Goal: Task Accomplishment & Management: Manage account settings

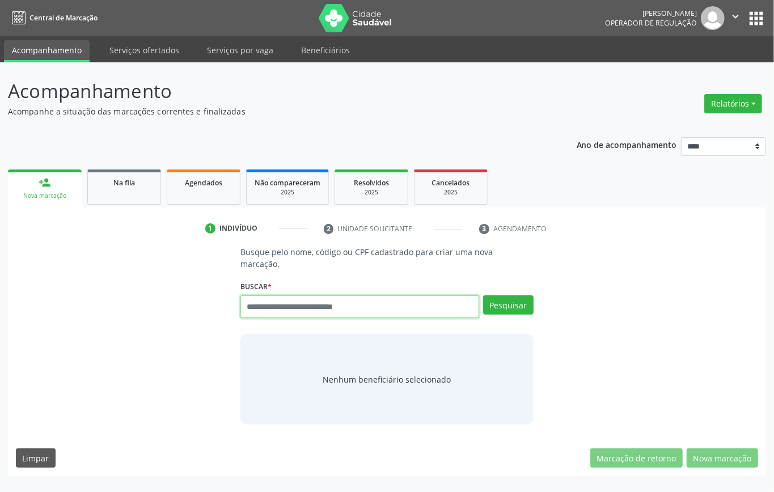
click at [295, 305] on input "text" at bounding box center [359, 306] width 239 height 23
type input "***"
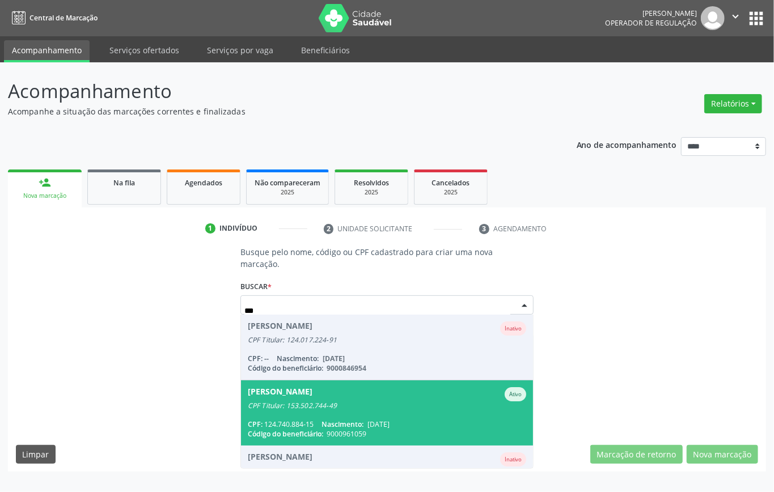
click at [310, 368] on div "CPF Titular: 153.502.744-49" at bounding box center [387, 405] width 278 height 9
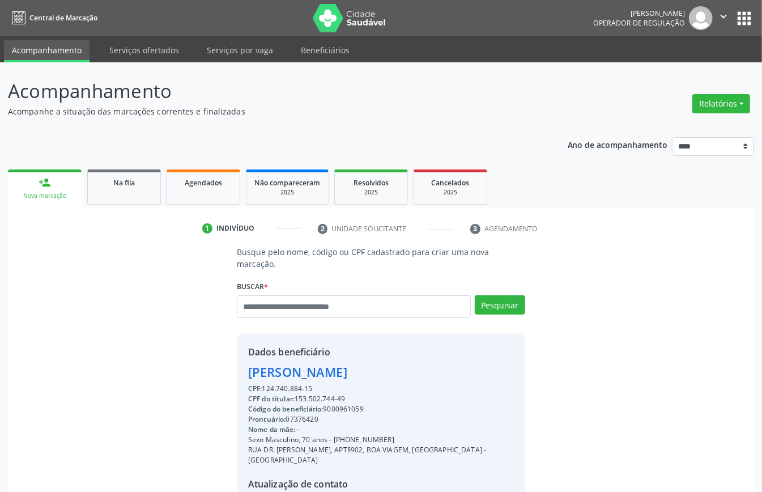
scroll to position [119, 0]
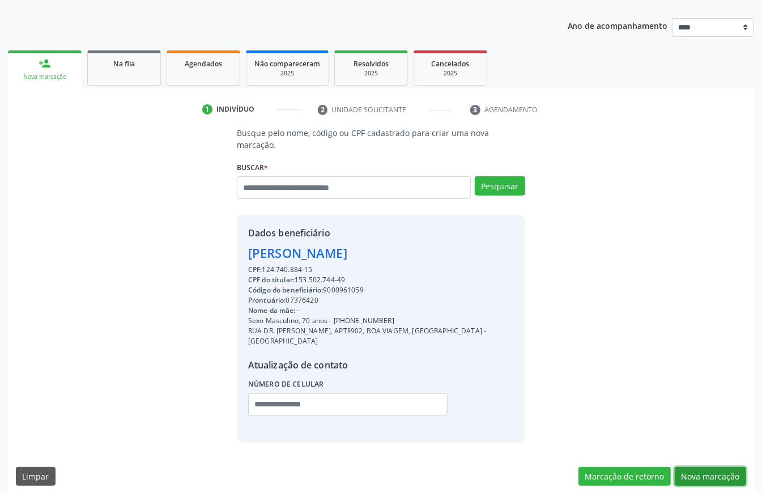
drag, startPoint x: 734, startPoint y: 458, endPoint x: 671, endPoint y: 446, distance: 63.6
click at [571, 368] on button "Nova marcação" at bounding box center [710, 476] width 71 height 19
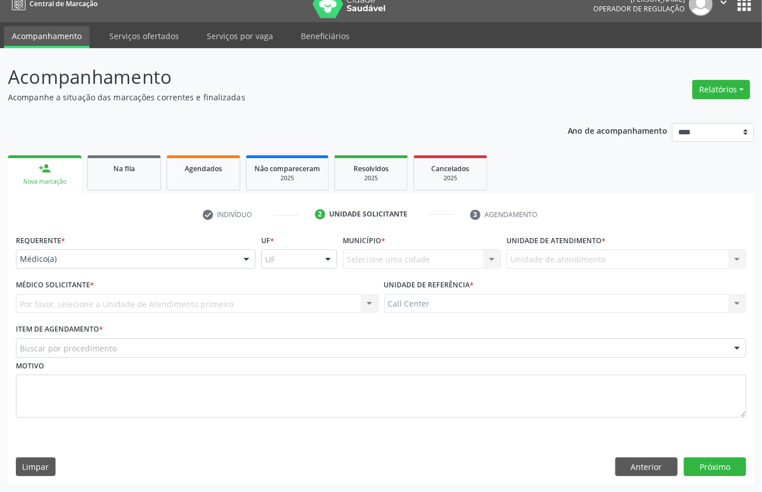
click at [117, 250] on div "Médico(a)" at bounding box center [136, 258] width 240 height 19
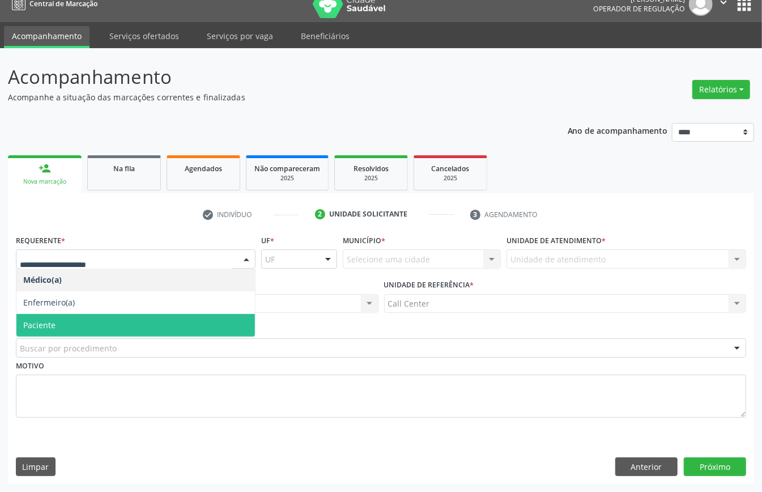
click at [60, 322] on span "Paciente" at bounding box center [135, 325] width 239 height 23
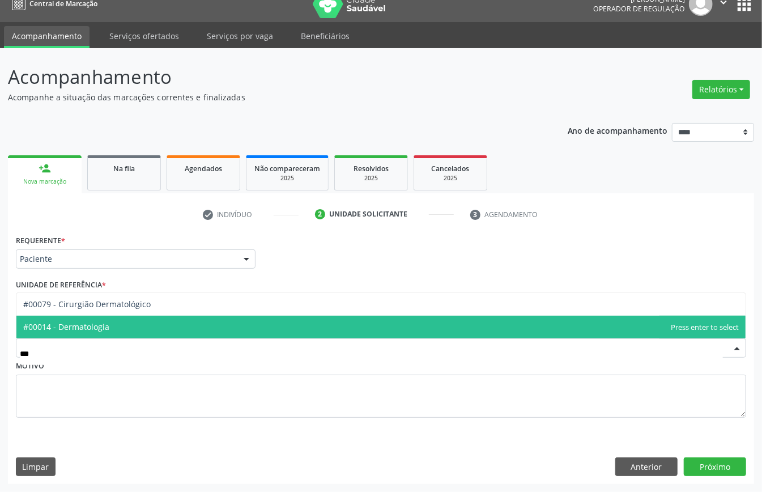
drag, startPoint x: 57, startPoint y: 323, endPoint x: 88, endPoint y: 339, distance: 35.0
click at [58, 323] on span "#00014 - Dermatologia" at bounding box center [66, 326] width 86 height 11
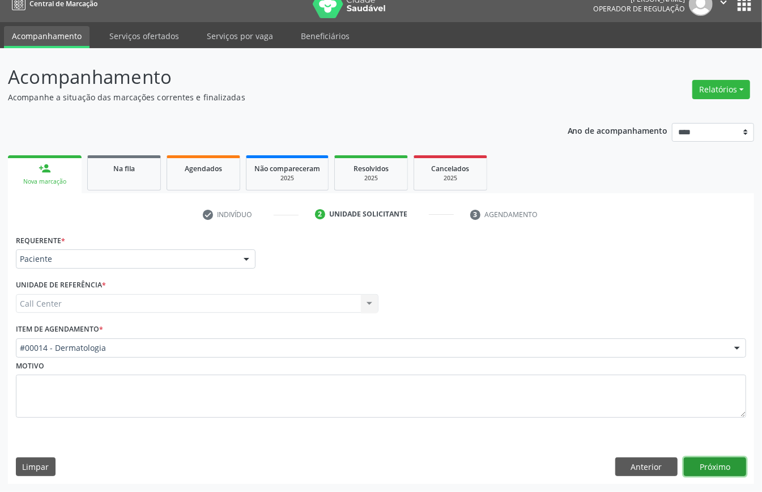
click at [571, 368] on button "Próximo" at bounding box center [715, 466] width 62 height 19
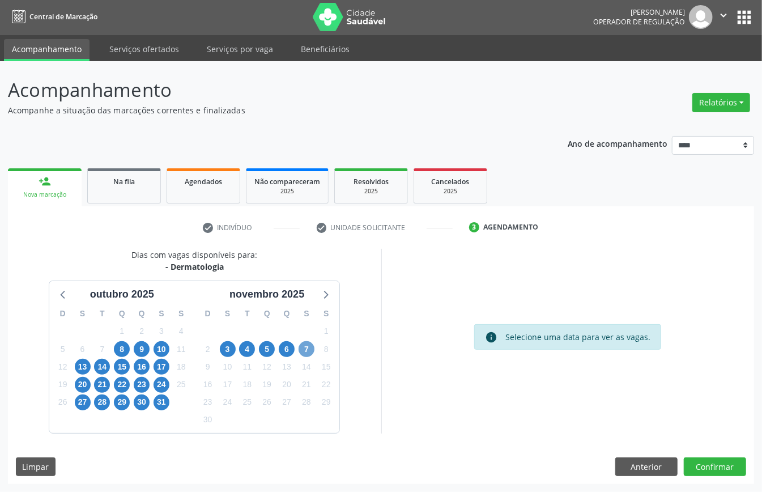
click at [307, 346] on span "7" at bounding box center [307, 349] width 16 height 16
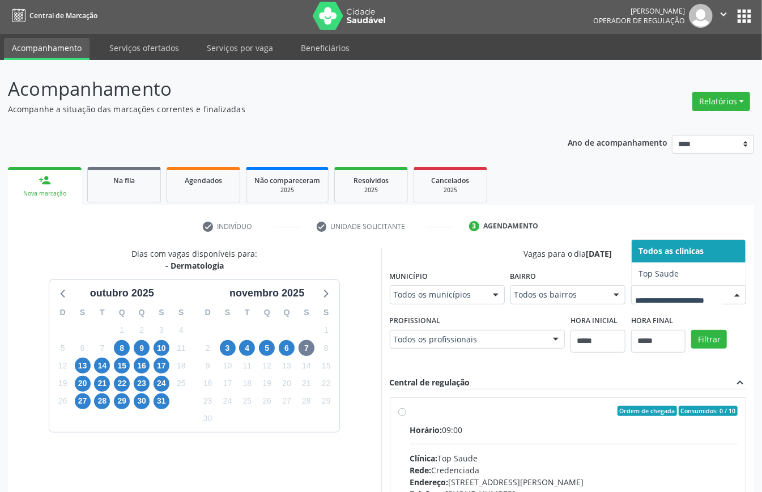
scroll to position [7, 0]
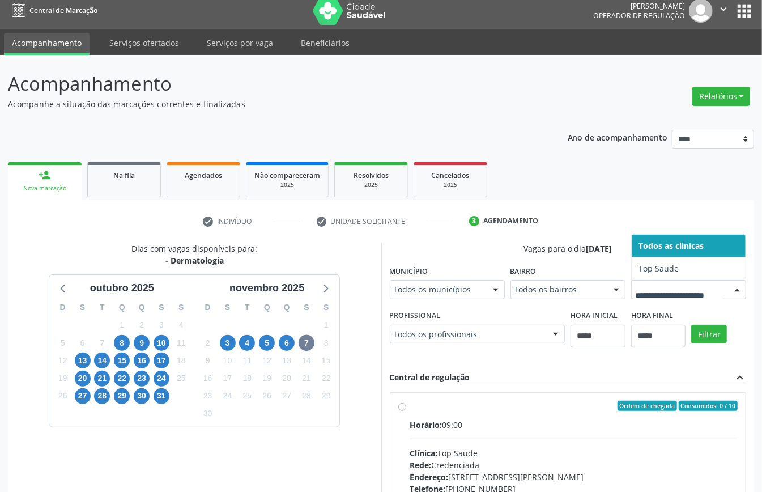
click at [446, 353] on div "Dias com vagas disponíveis para: - Dermatologia outubro 2025 D S T Q Q S S 28 2…" at bounding box center [381, 417] width 747 height 348
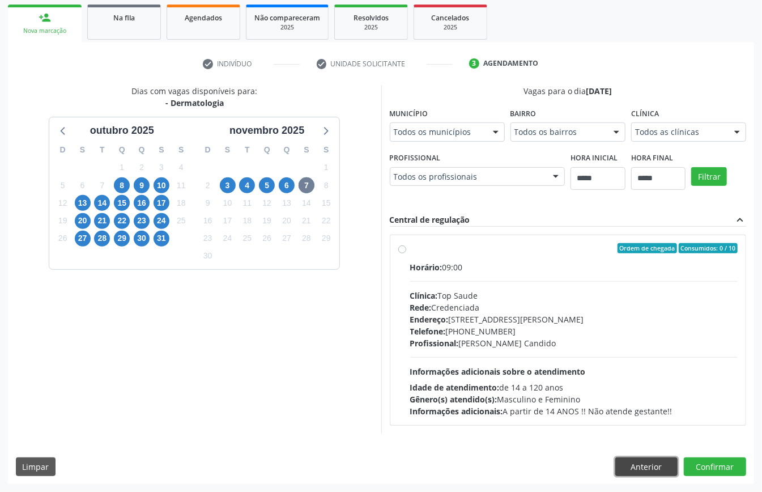
click at [571, 368] on button "Anterior" at bounding box center [647, 466] width 62 height 19
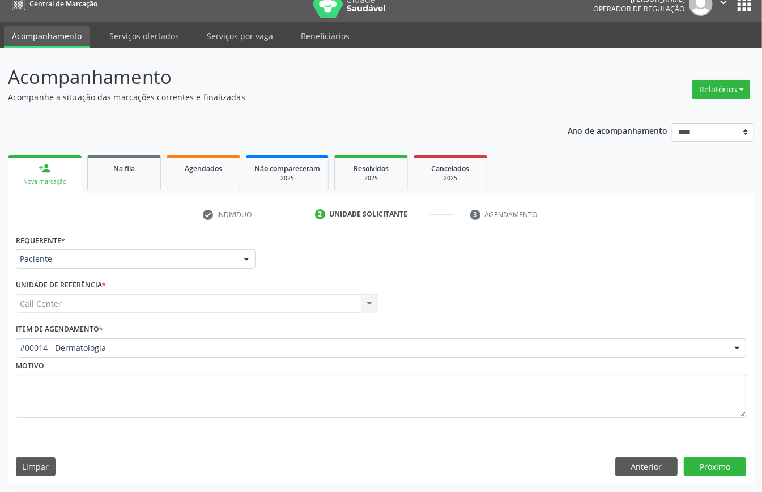
scroll to position [16, 0]
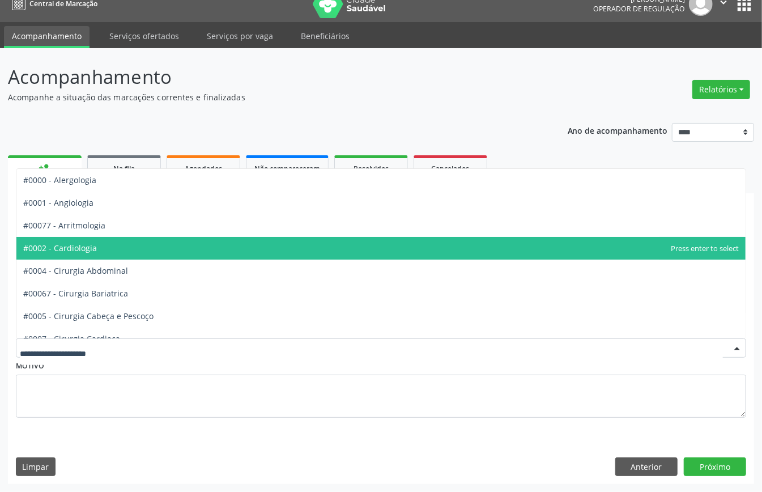
click at [87, 251] on span "#0002 - Cardiologia" at bounding box center [60, 248] width 74 height 11
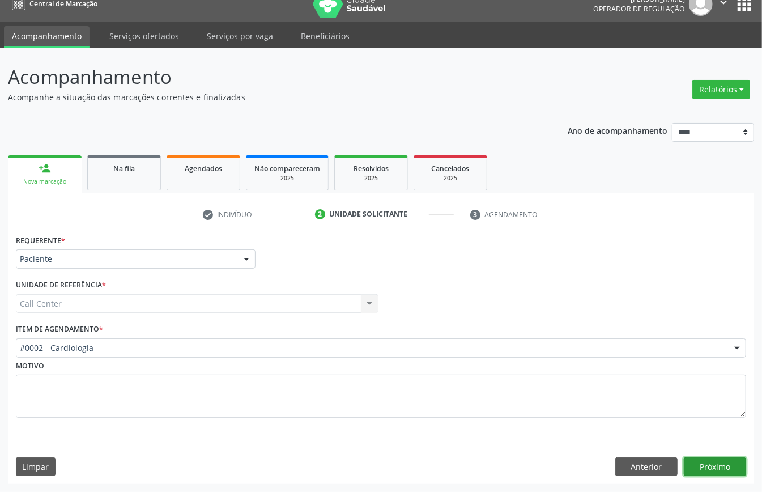
click at [571, 368] on button "Próximo" at bounding box center [715, 466] width 62 height 19
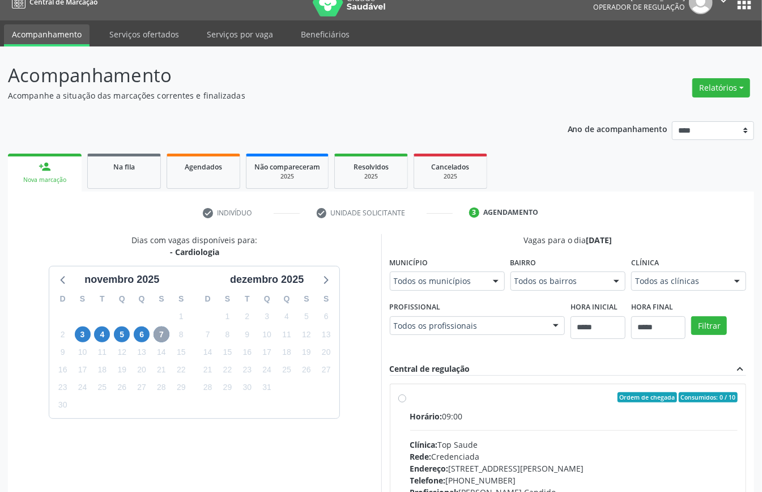
click at [163, 336] on span "7" at bounding box center [162, 335] width 16 height 16
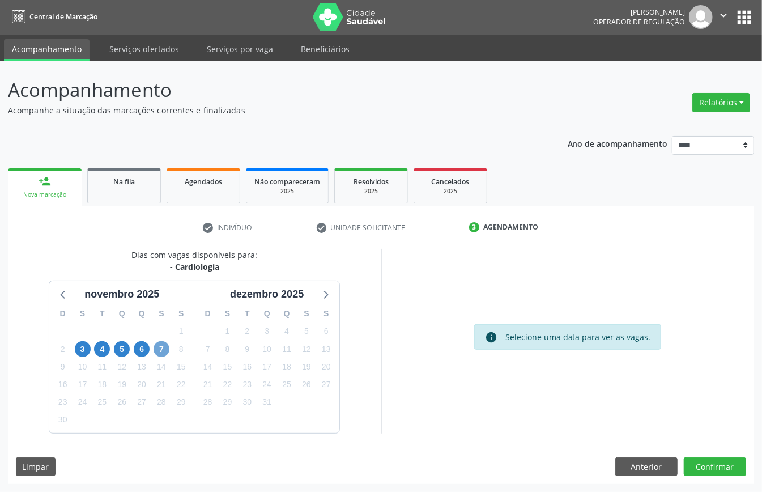
scroll to position [2, 0]
click at [160, 348] on span "7" at bounding box center [162, 349] width 16 height 16
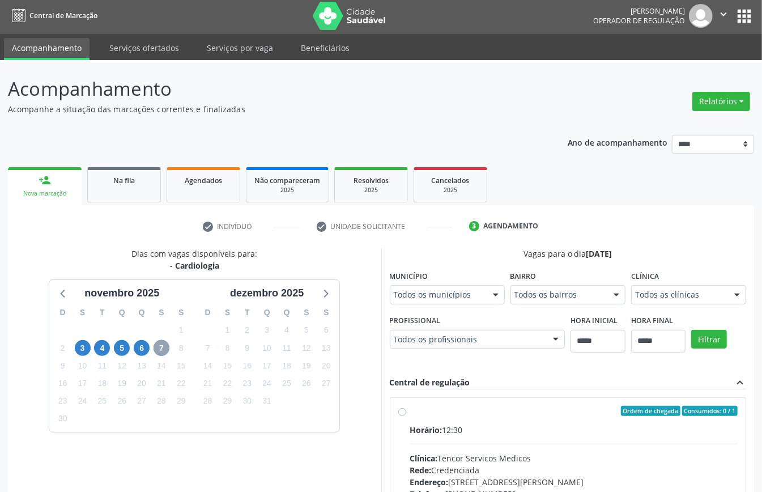
scroll to position [16, 0]
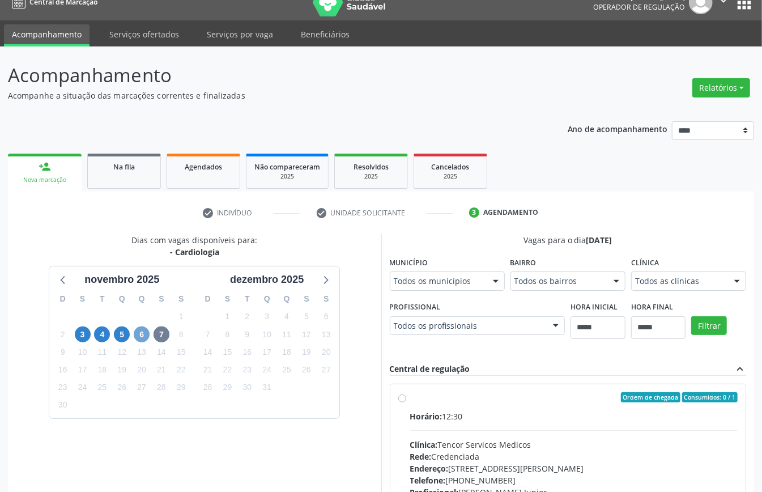
click at [137, 337] on span "6" at bounding box center [142, 335] width 16 height 16
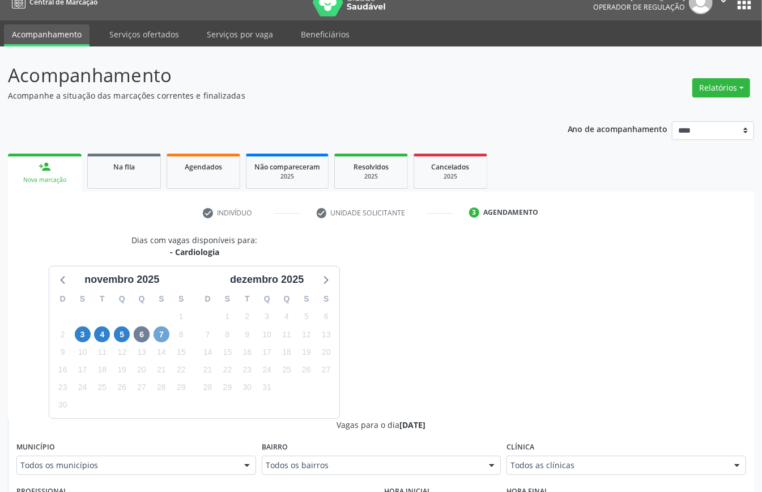
click at [162, 332] on span "7" at bounding box center [162, 335] width 16 height 16
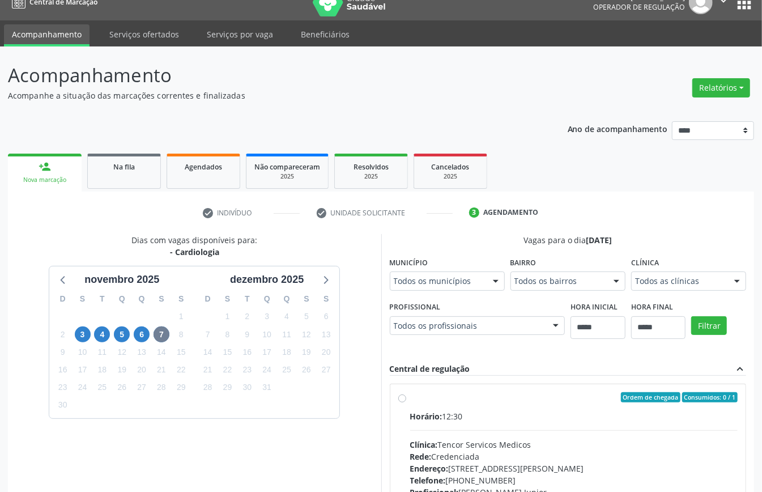
drag, startPoint x: 551, startPoint y: 464, endPoint x: 477, endPoint y: 441, distance: 77.6
click at [63, 288] on div at bounding box center [63, 279] width 17 height 17
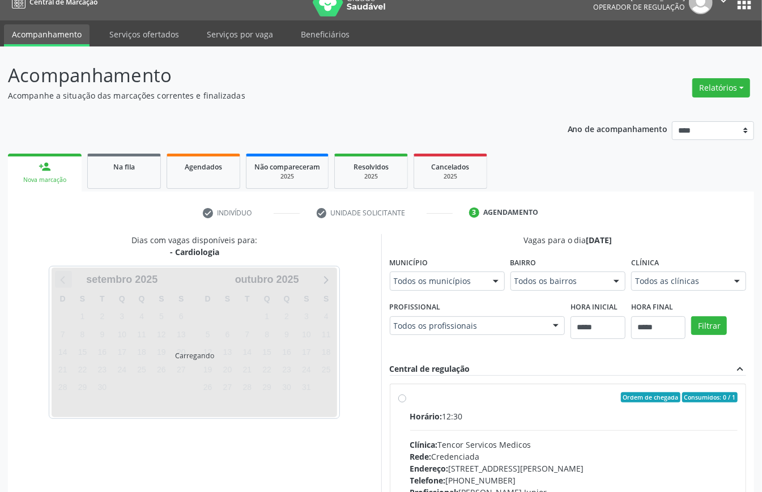
click at [63, 283] on div "Carregando" at bounding box center [195, 343] width 286 height 150
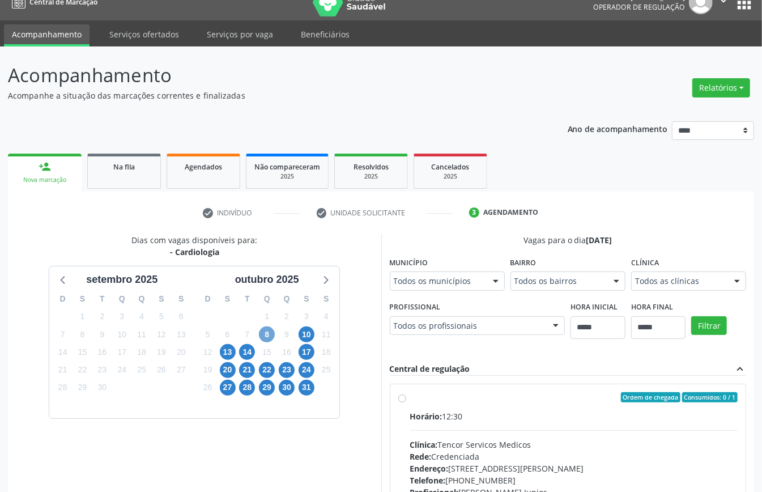
click at [268, 336] on span "8" at bounding box center [267, 335] width 16 height 16
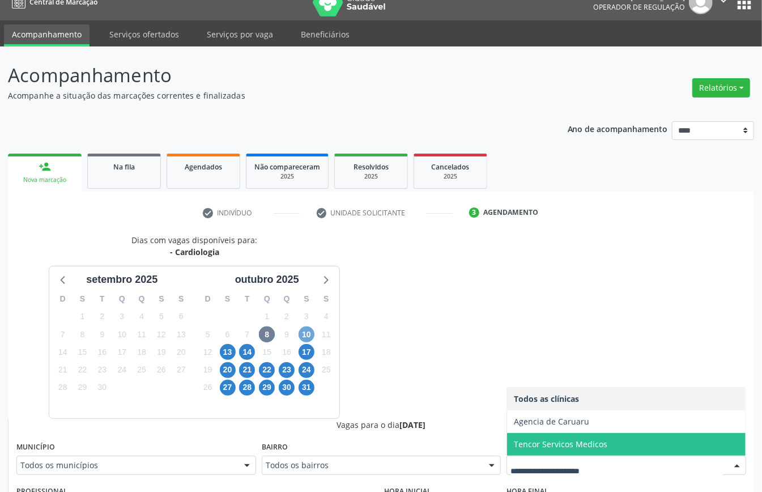
click at [313, 333] on span "10" at bounding box center [307, 335] width 16 height 16
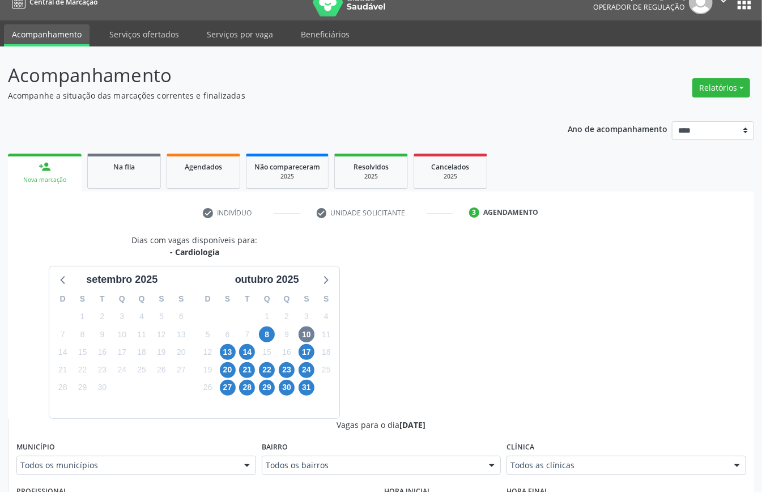
click at [558, 368] on div "Todos as clínicas" at bounding box center [627, 465] width 240 height 19
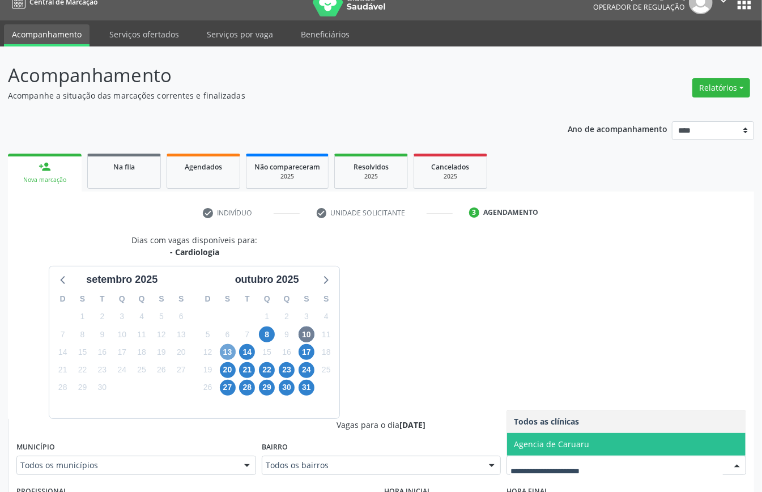
click at [229, 352] on span "13" at bounding box center [228, 352] width 16 height 16
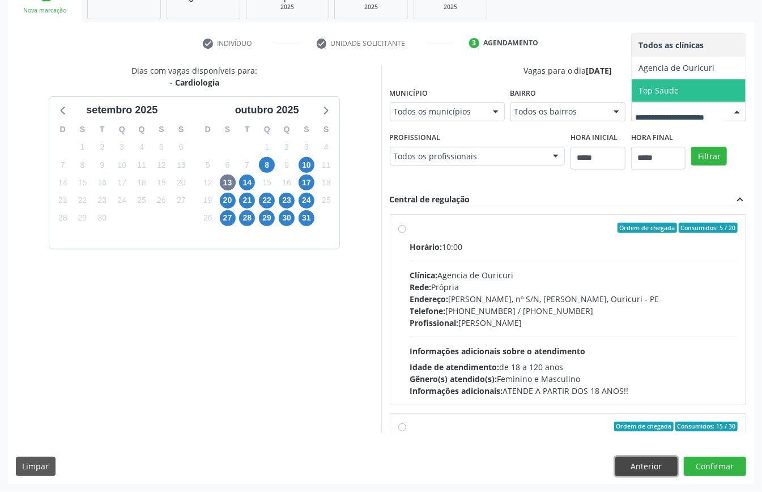
click at [571, 368] on button "Anterior" at bounding box center [647, 466] width 62 height 19
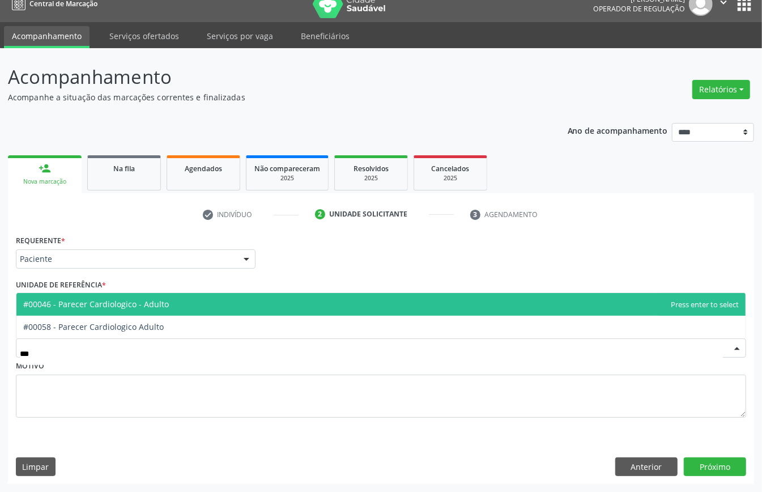
click at [128, 308] on span "#00046 - Parecer Cardiologico - Adulto" at bounding box center [381, 304] width 730 height 23
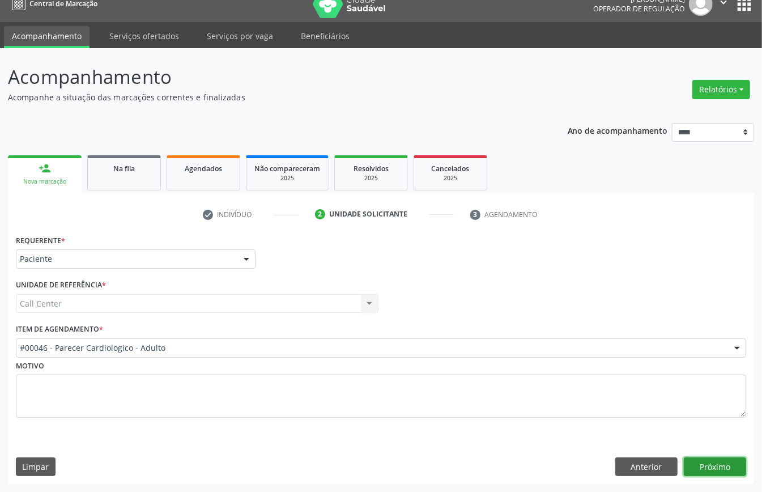
click at [571, 368] on button "Próximo" at bounding box center [715, 466] width 62 height 19
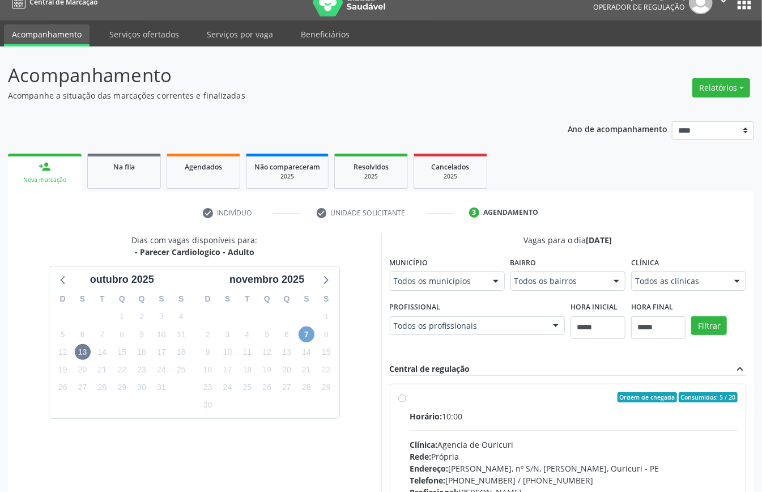
click at [306, 340] on span "7" at bounding box center [307, 335] width 16 height 16
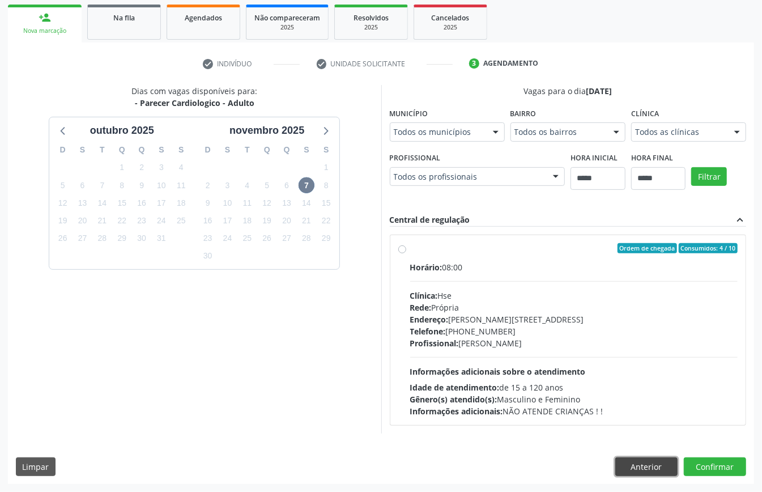
click at [571, 368] on button "Anterior" at bounding box center [647, 466] width 62 height 19
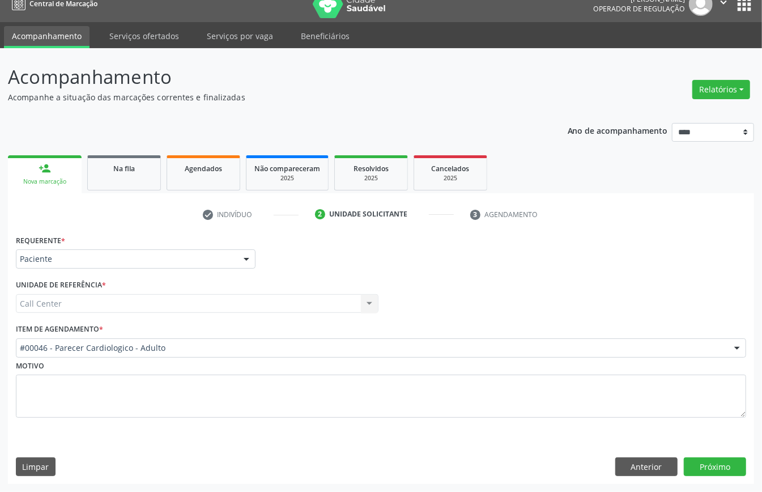
scroll to position [16, 0]
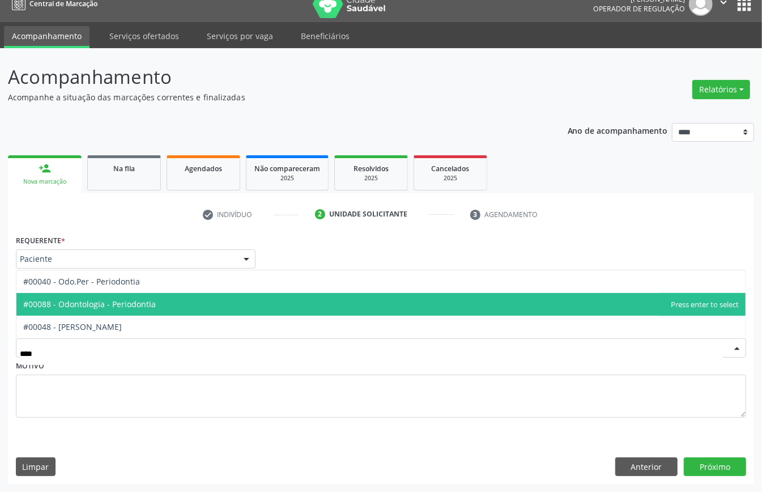
click at [87, 304] on span "#00088 - Odontologia - Periodontia" at bounding box center [89, 304] width 133 height 11
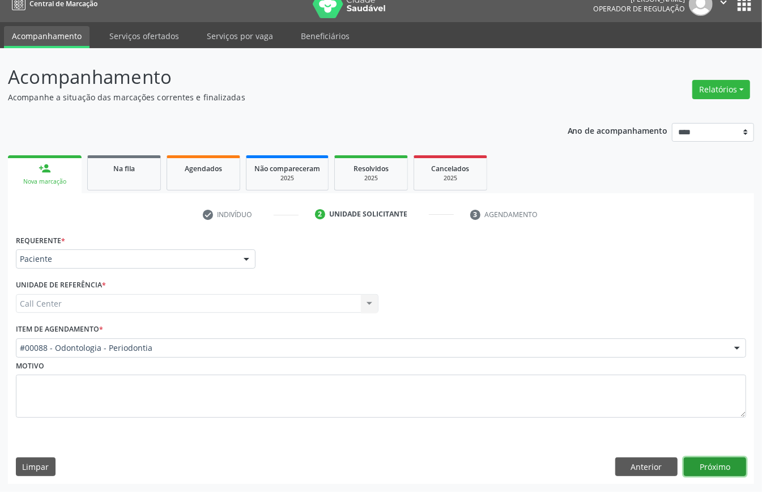
click at [571, 368] on button "Próximo" at bounding box center [715, 466] width 62 height 19
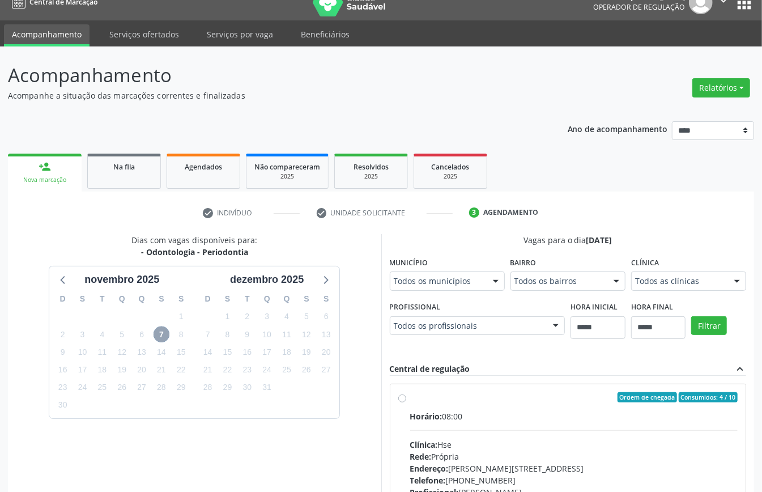
click at [164, 336] on span "7" at bounding box center [162, 335] width 16 height 16
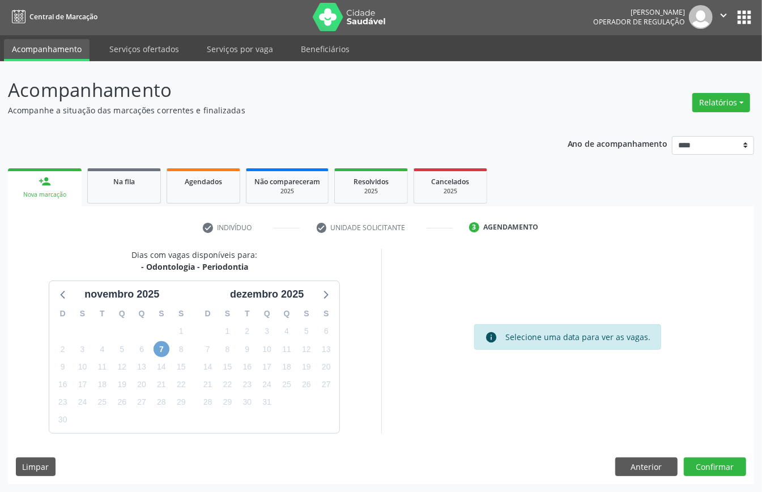
drag, startPoint x: 153, startPoint y: 347, endPoint x: 166, endPoint y: 354, distance: 14.7
click at [154, 348] on span "7" at bounding box center [162, 349] width 16 height 16
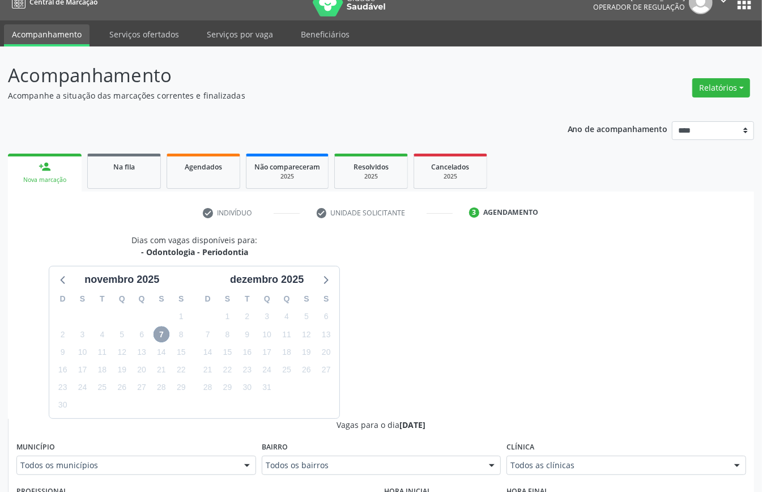
scroll to position [318, 0]
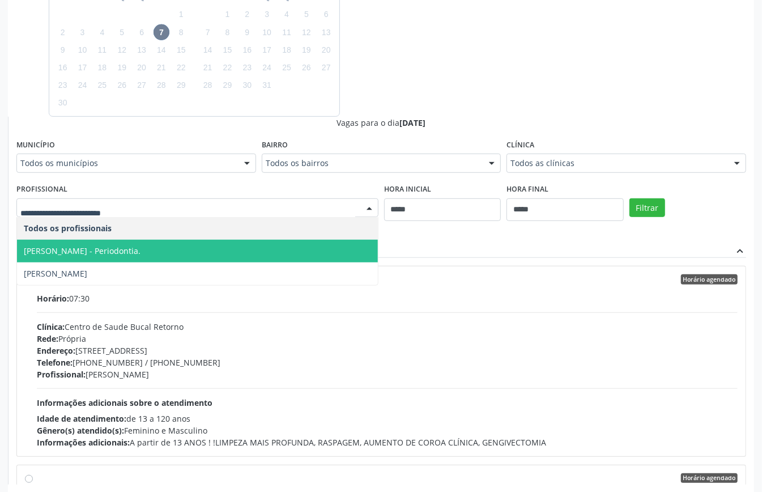
click at [92, 252] on span "Adriana Machado Zazar - Periodontia." at bounding box center [82, 250] width 117 height 11
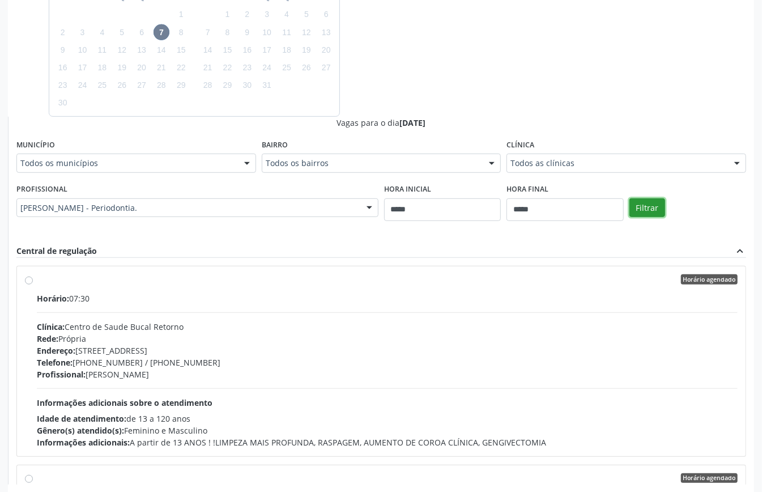
click at [571, 209] on button "Filtrar" at bounding box center [648, 207] width 36 height 19
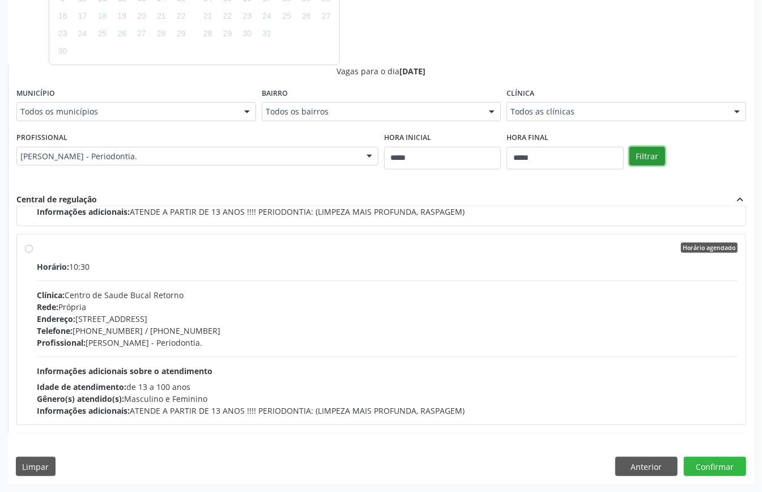
scroll to position [454, 0]
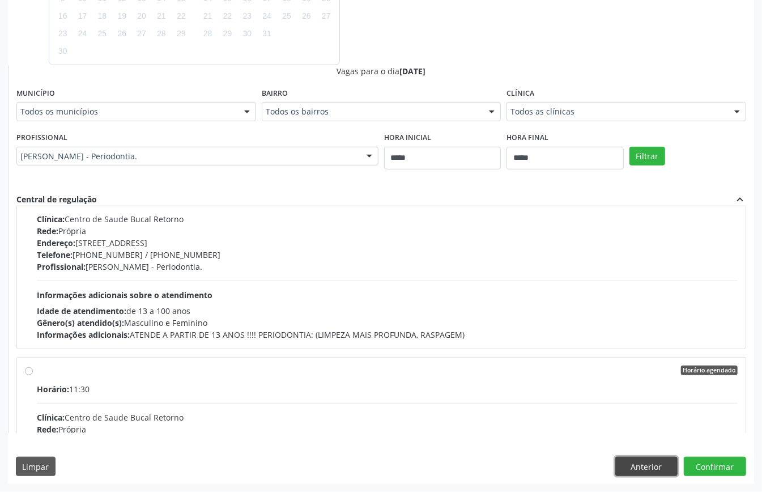
click at [571, 368] on button "Anterior" at bounding box center [647, 466] width 62 height 19
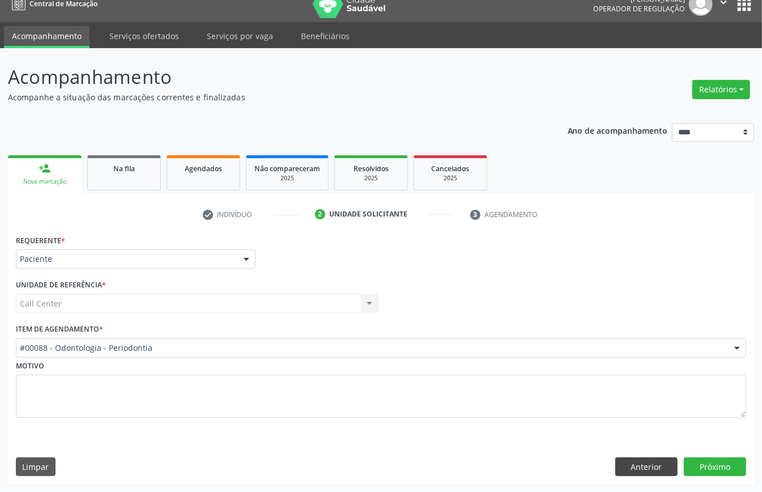
scroll to position [16, 0]
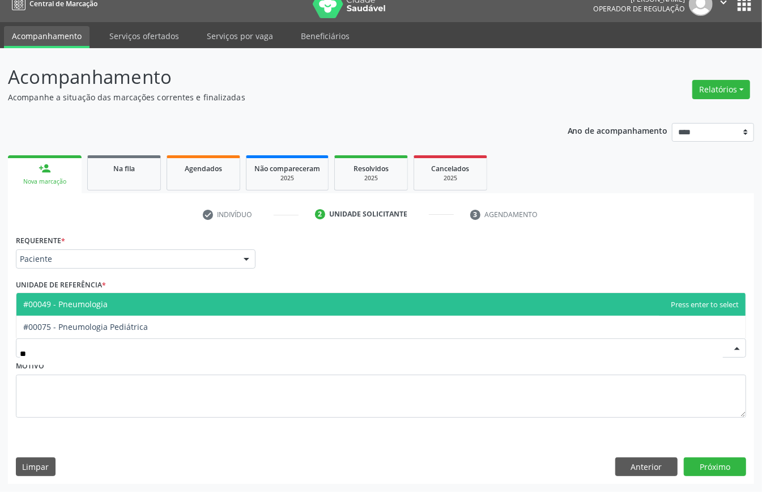
click at [128, 307] on span "#00049 - Pneumologia" at bounding box center [381, 304] width 730 height 23
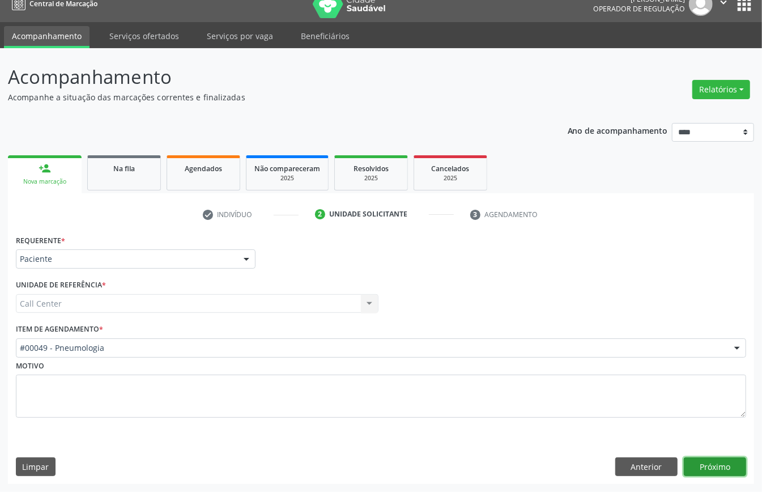
click at [571, 368] on button "Próximo" at bounding box center [715, 466] width 62 height 19
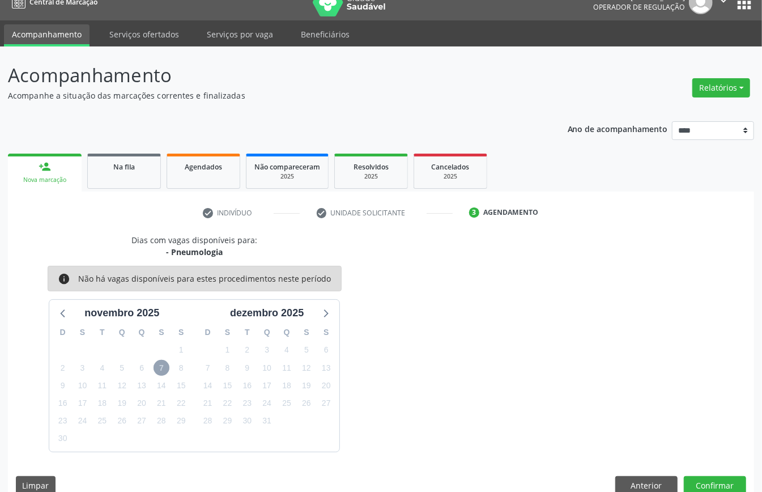
click at [163, 367] on span "7" at bounding box center [162, 368] width 16 height 16
click at [162, 368] on span "7" at bounding box center [162, 368] width 16 height 16
click at [60, 314] on icon at bounding box center [63, 313] width 15 height 15
click at [330, 313] on icon at bounding box center [325, 313] width 15 height 15
click at [571, 368] on button "Anterior" at bounding box center [647, 485] width 62 height 19
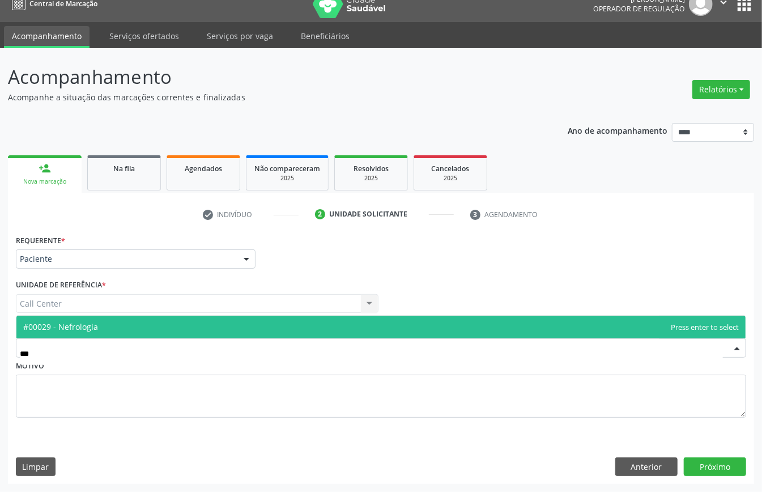
click at [168, 324] on span "#00029 - Nefrologia" at bounding box center [381, 327] width 730 height 23
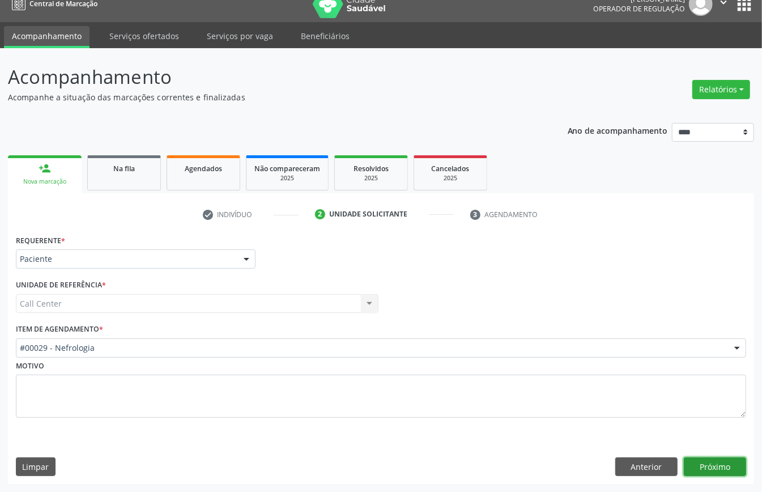
click at [571, 368] on button "Próximo" at bounding box center [715, 466] width 62 height 19
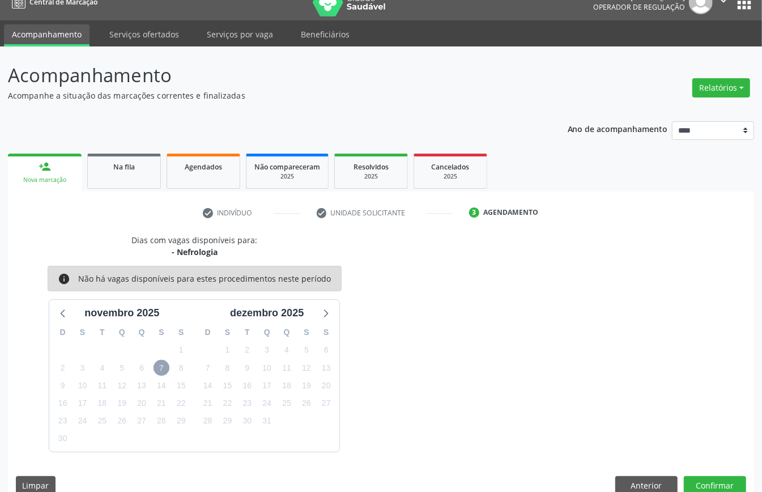
click at [164, 366] on span "7" at bounding box center [162, 368] width 16 height 16
click at [166, 368] on span "7" at bounding box center [162, 368] width 16 height 16
click at [571, 368] on button "Anterior" at bounding box center [647, 485] width 62 height 19
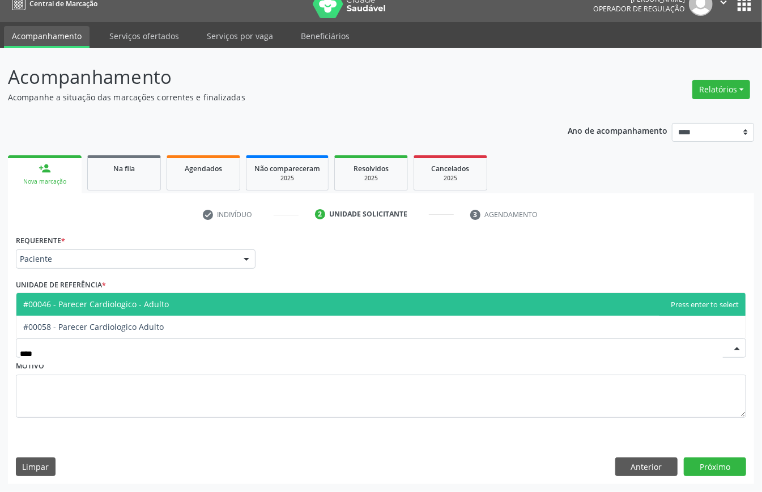
click at [154, 300] on span "#00046 - Parecer Cardiologico - Adulto" at bounding box center [96, 304] width 146 height 11
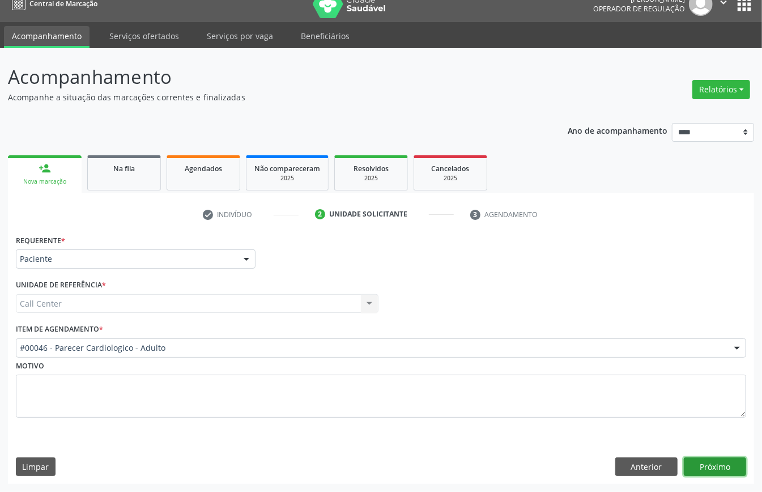
click at [571, 368] on button "Próximo" at bounding box center [715, 466] width 62 height 19
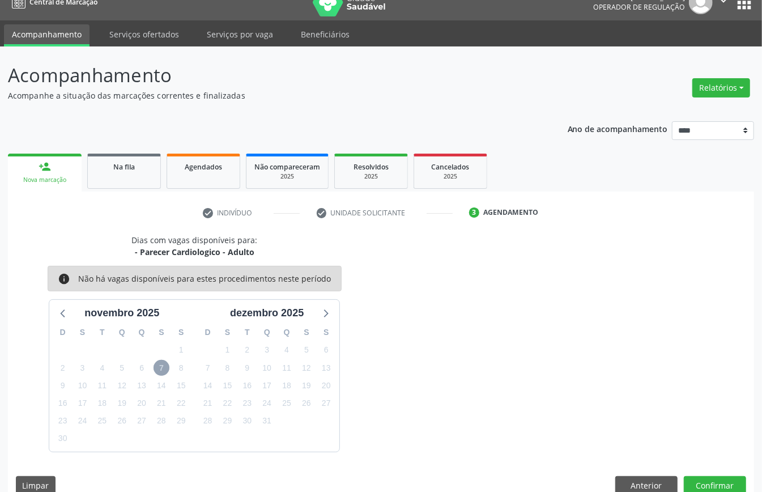
click at [166, 367] on span "7" at bounding box center [162, 368] width 16 height 16
click at [168, 366] on span "7" at bounding box center [162, 368] width 16 height 16
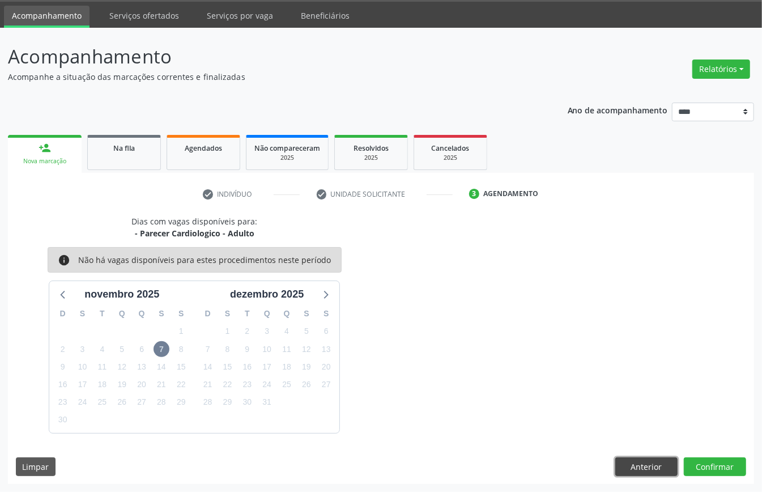
drag, startPoint x: 654, startPoint y: 463, endPoint x: 642, endPoint y: 463, distance: 11.9
click at [571, 368] on button "Anterior" at bounding box center [647, 466] width 62 height 19
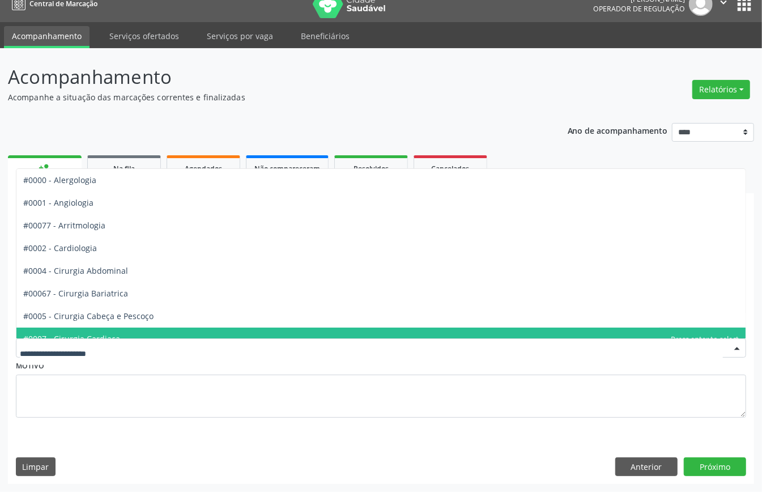
drag, startPoint x: 167, startPoint y: 339, endPoint x: 137, endPoint y: 317, distance: 36.5
click at [166, 339] on div at bounding box center [381, 347] width 731 height 19
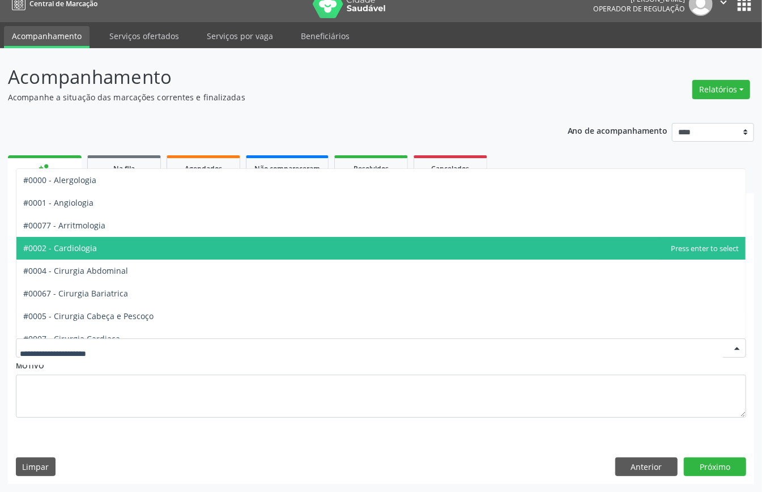
click at [120, 244] on span "#0002 - Cardiologia" at bounding box center [381, 248] width 730 height 23
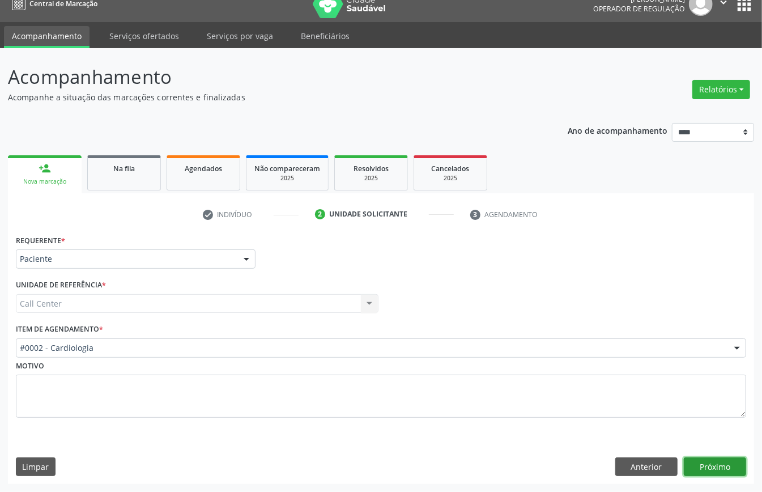
click at [571, 368] on button "Próximo" at bounding box center [715, 466] width 62 height 19
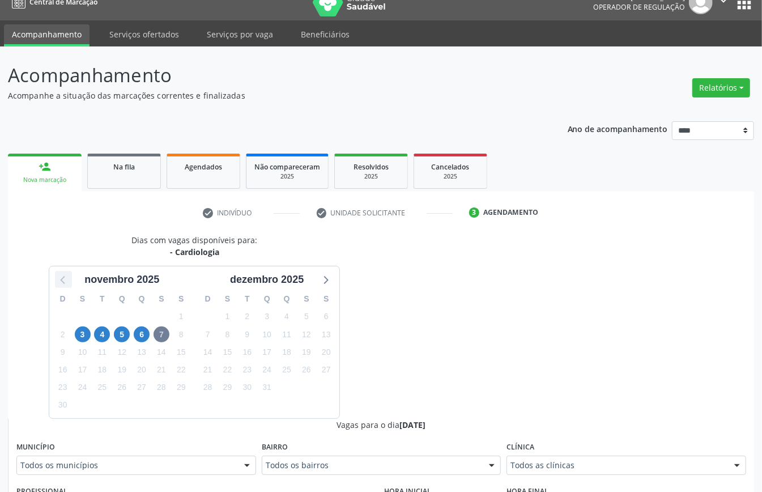
click at [66, 282] on icon at bounding box center [63, 279] width 15 height 15
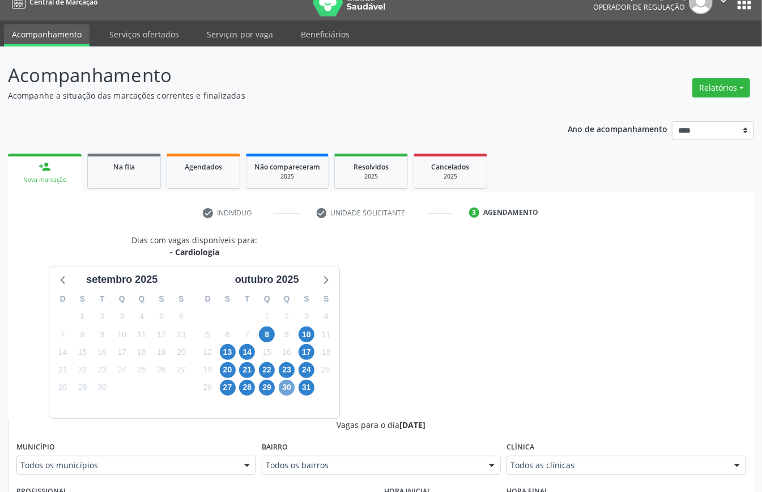
click at [286, 368] on span "30" at bounding box center [287, 388] width 16 height 16
click at [571, 368] on div "Todos as clínicas" at bounding box center [627, 465] width 240 height 19
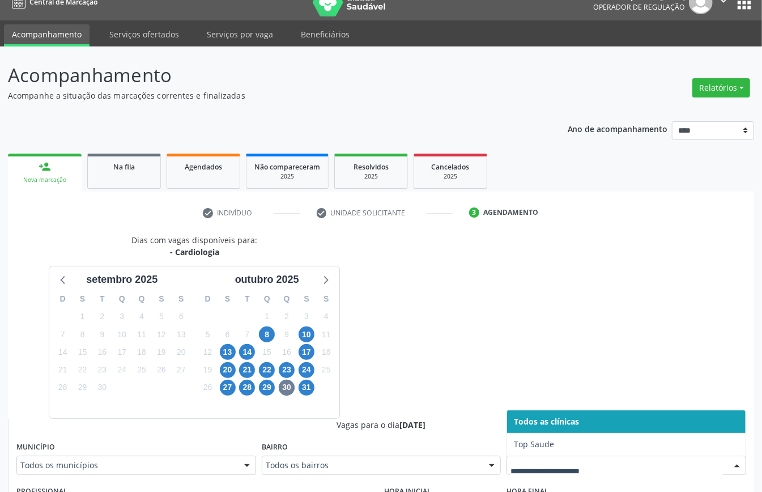
click at [474, 366] on div "Dias com vagas disponíveis para: - Cardiologia setembro 2025 D S T Q Q S S 31 1…" at bounding box center [381, 500] width 747 height 532
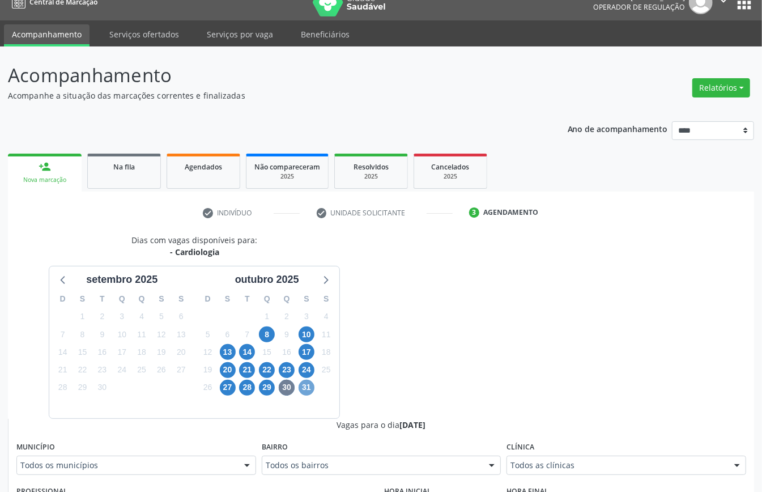
click at [309, 368] on span "31" at bounding box center [307, 388] width 16 height 16
click at [556, 368] on div "Todos as clínicas" at bounding box center [627, 465] width 240 height 19
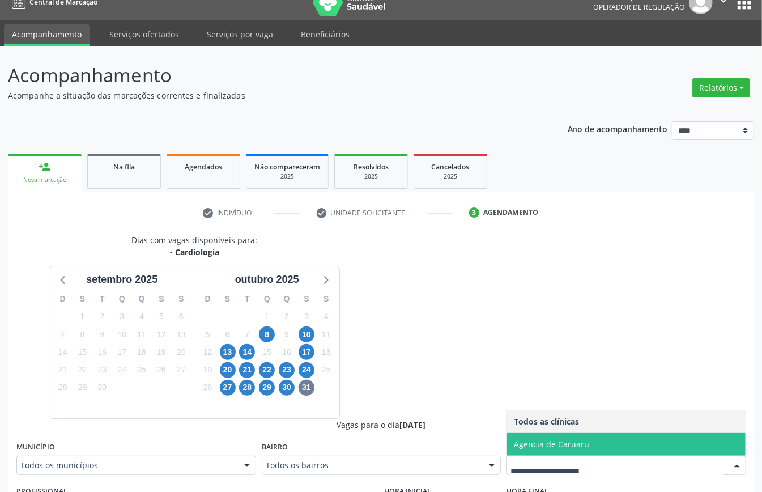
click at [559, 368] on span "Agencia de Caruaru" at bounding box center [551, 444] width 75 height 11
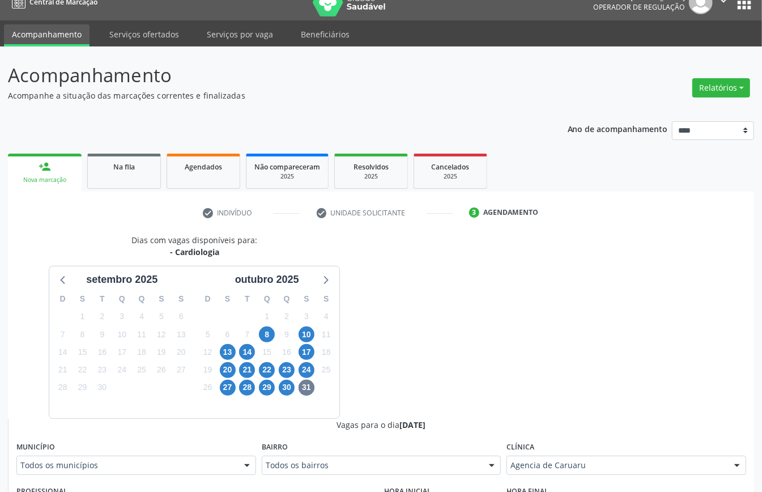
scroll to position [318, 0]
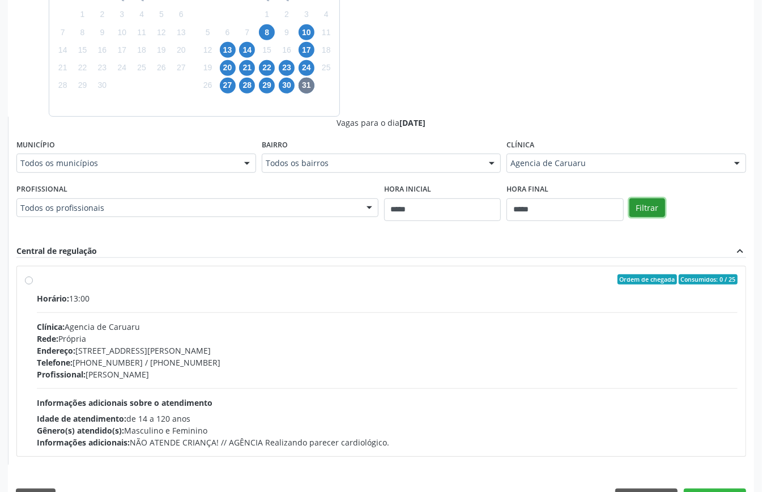
click at [571, 206] on button "Filtrar" at bounding box center [648, 207] width 36 height 19
click at [571, 212] on button "Filtrar" at bounding box center [648, 207] width 36 height 19
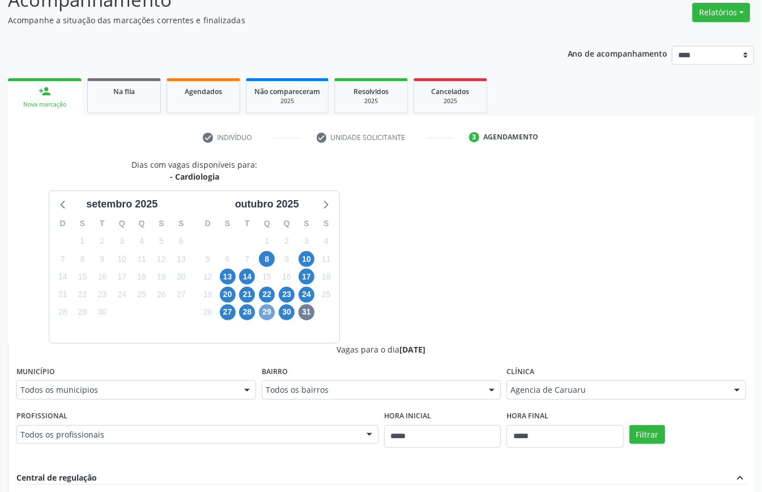
drag, startPoint x: 263, startPoint y: 310, endPoint x: 291, endPoint y: 339, distance: 40.9
click at [263, 312] on span "29" at bounding box center [267, 312] width 16 height 16
drag, startPoint x: 630, startPoint y: 388, endPoint x: 626, endPoint y: 393, distance: 6.5
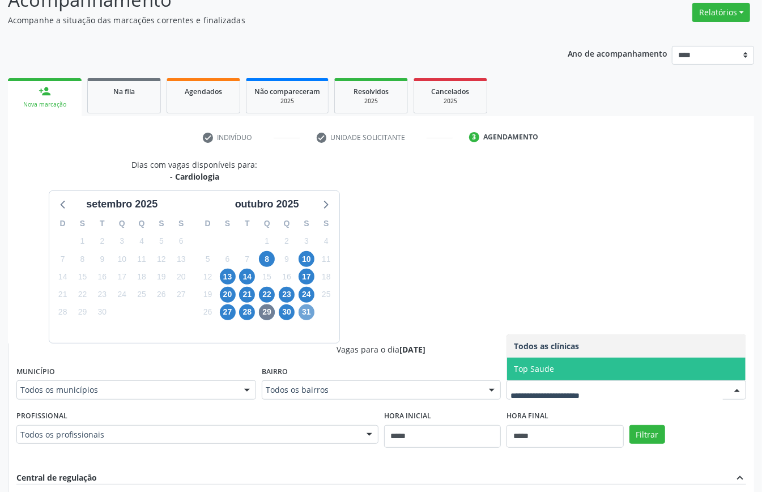
click at [308, 313] on span "31" at bounding box center [307, 312] width 16 height 16
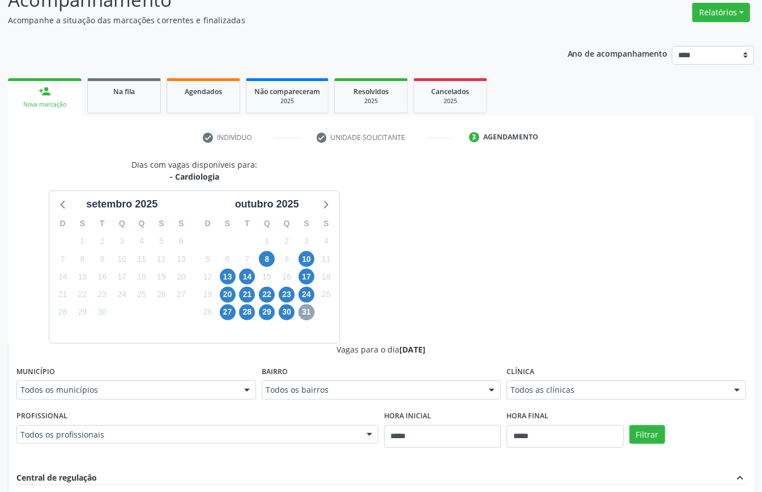
scroll to position [351, 0]
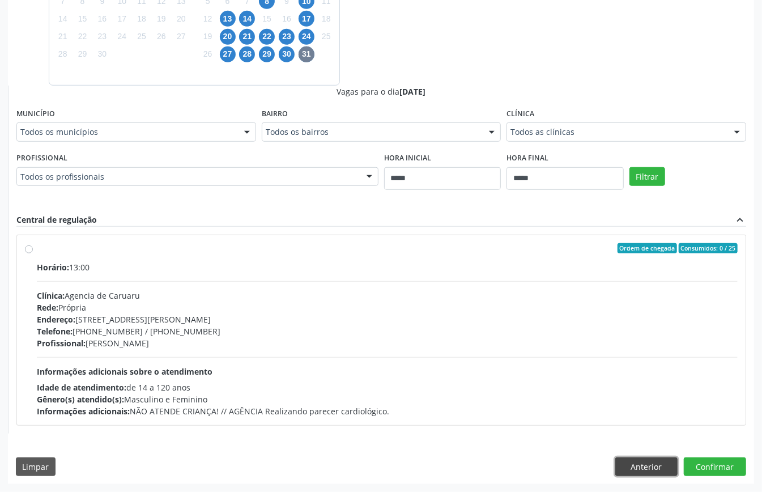
click at [571, 368] on button "Anterior" at bounding box center [647, 466] width 62 height 19
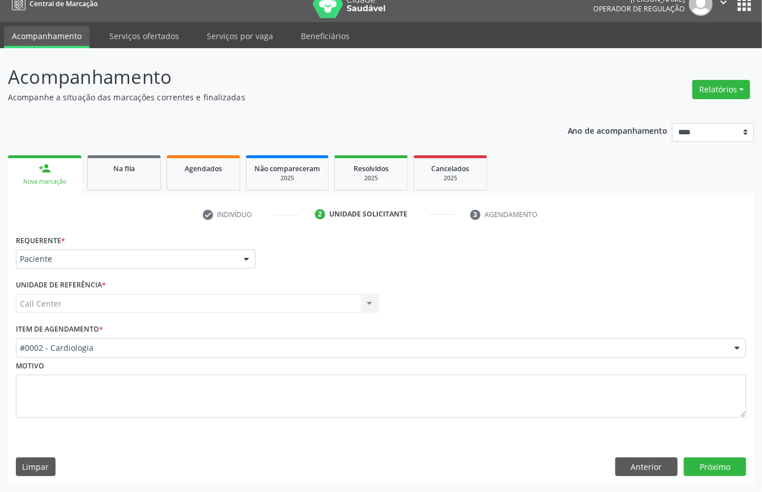
scroll to position [16, 0]
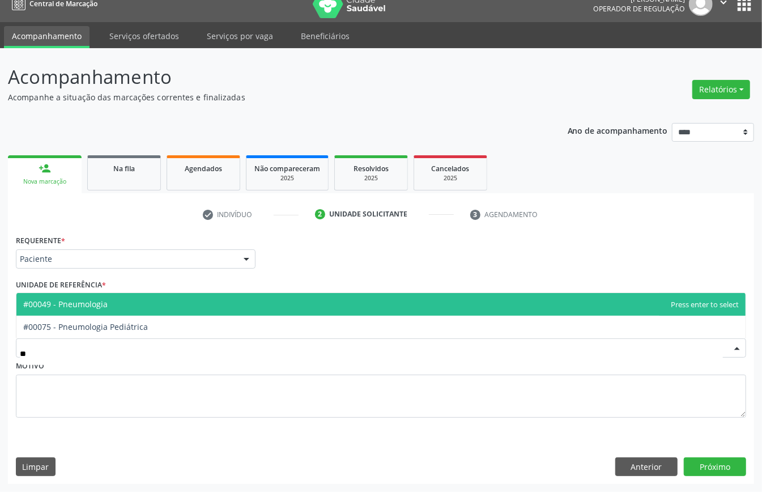
click at [162, 304] on span "#00049 - Pneumologia" at bounding box center [381, 304] width 730 height 23
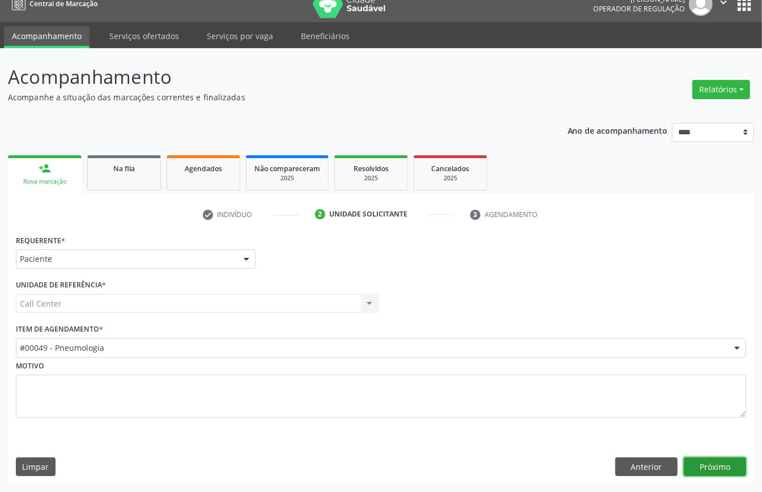
click at [571, 368] on button "Próximo" at bounding box center [715, 466] width 62 height 19
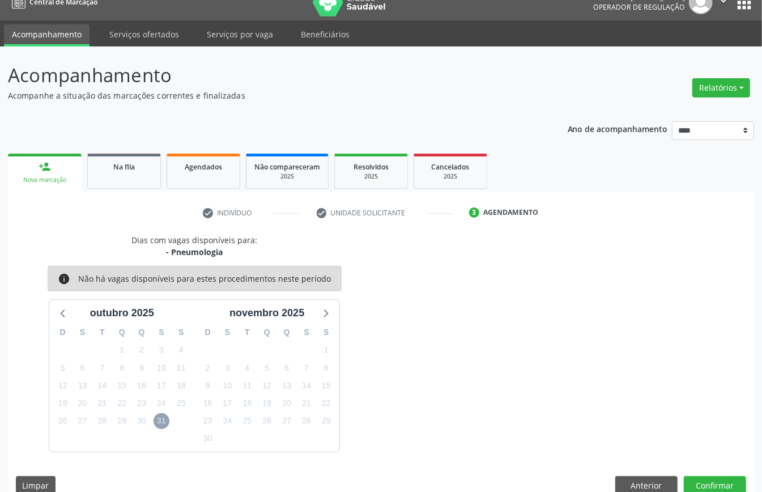
click at [159, 368] on span "31" at bounding box center [162, 421] width 16 height 16
click at [571, 368] on button "Anterior" at bounding box center [647, 485] width 62 height 19
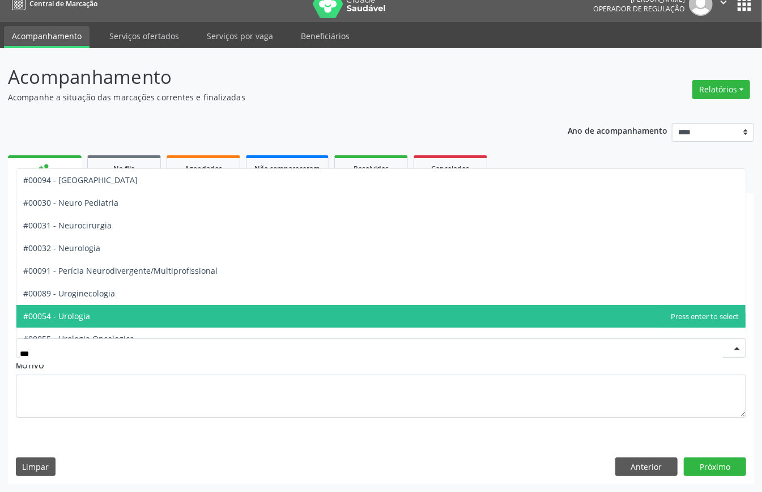
click at [112, 310] on span "#00054 - Urologia" at bounding box center [381, 316] width 730 height 23
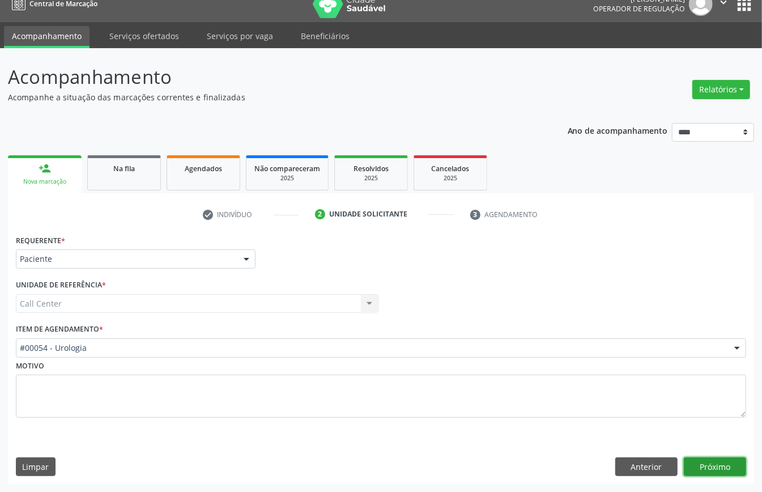
click at [571, 368] on button "Próximo" at bounding box center [715, 466] width 62 height 19
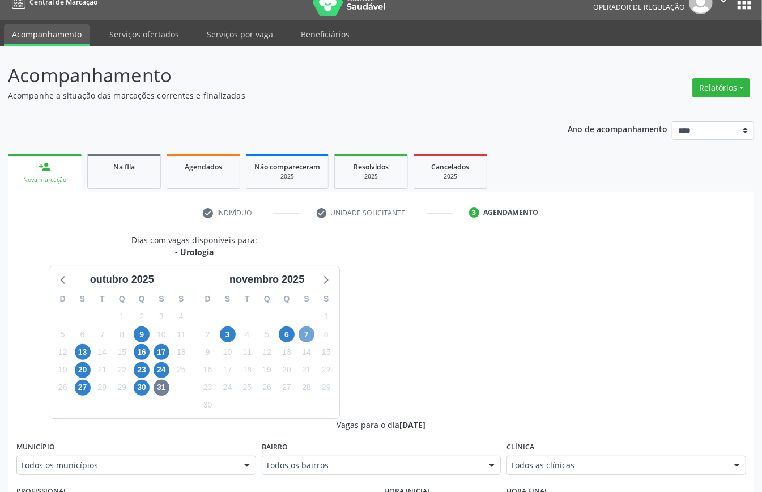
drag, startPoint x: 310, startPoint y: 332, endPoint x: 345, endPoint y: 362, distance: 46.7
click at [310, 332] on span "7" at bounding box center [307, 335] width 16 height 16
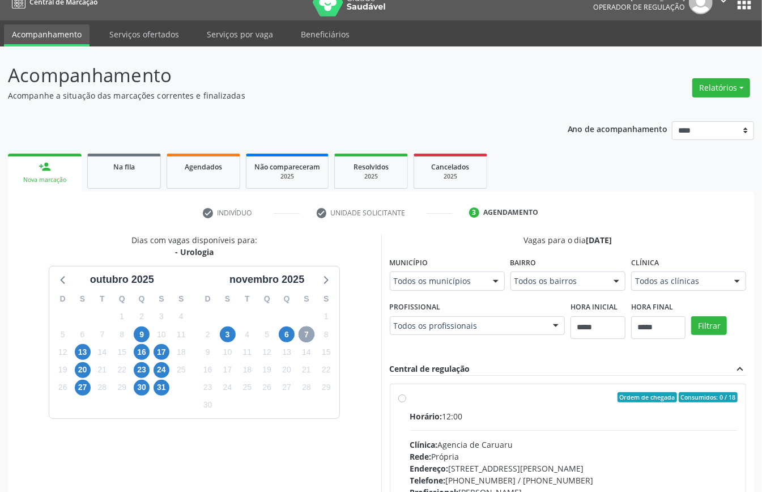
scroll to position [167, 0]
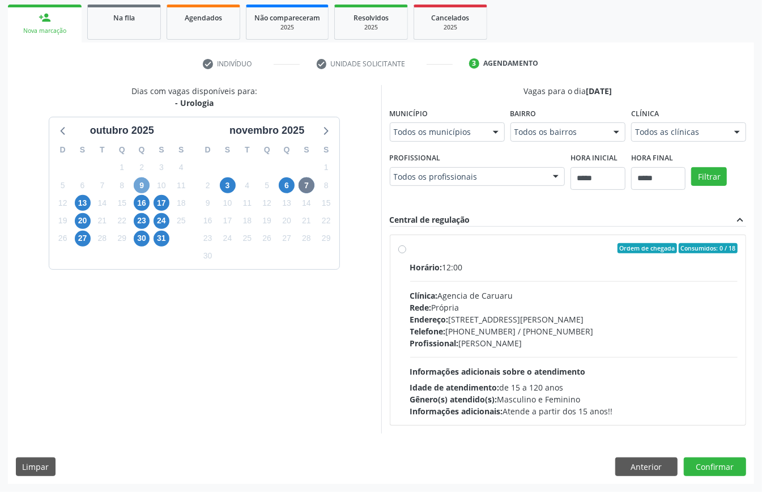
click at [141, 183] on span "9" at bounding box center [142, 185] width 16 height 16
click at [82, 204] on span "13" at bounding box center [83, 203] width 16 height 16
click at [571, 368] on button "Anterior" at bounding box center [647, 466] width 62 height 19
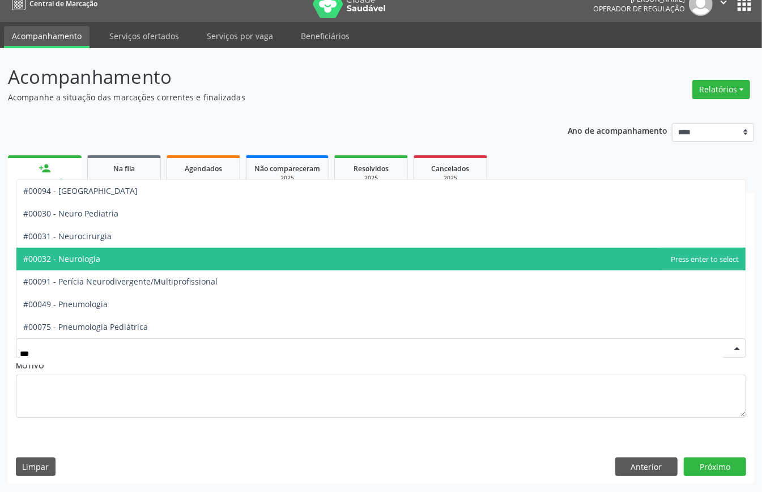
click at [96, 254] on span "#00032 - Neurologia" at bounding box center [61, 258] width 77 height 11
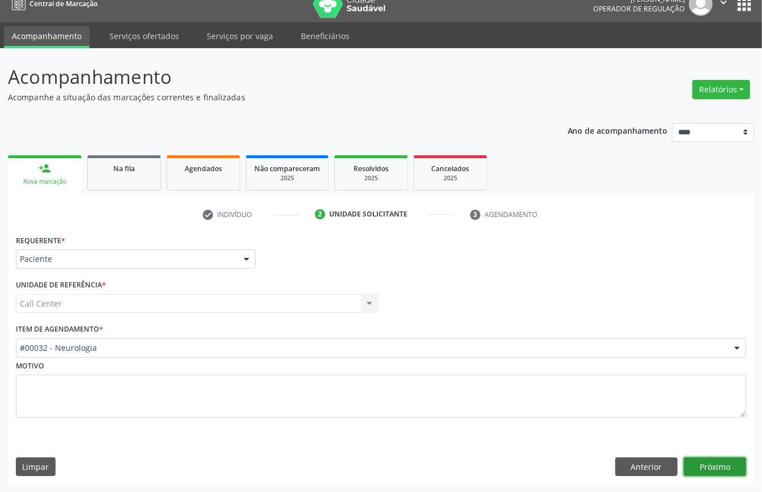
click at [571, 368] on button "Próximo" at bounding box center [715, 466] width 62 height 19
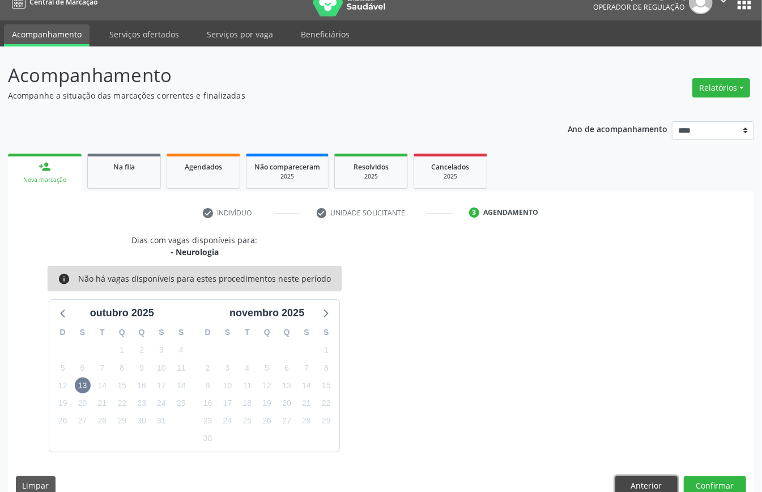
click at [571, 368] on button "Anterior" at bounding box center [647, 485] width 62 height 19
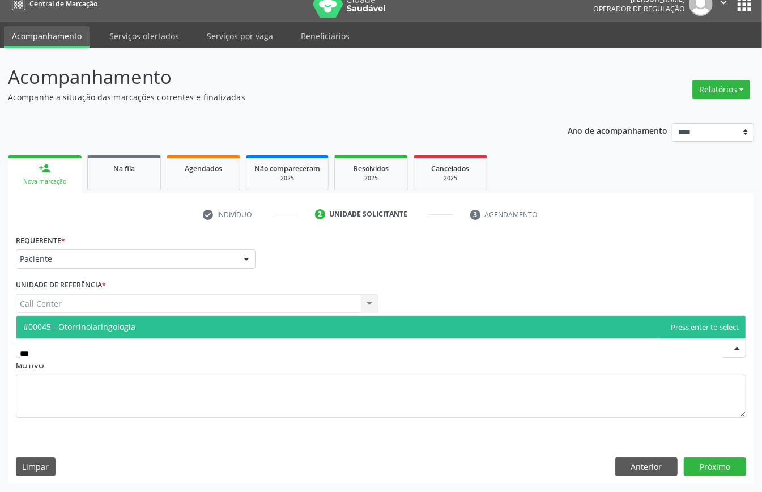
click at [156, 328] on span "#00045 - Otorrinolaringologia" at bounding box center [381, 327] width 730 height 23
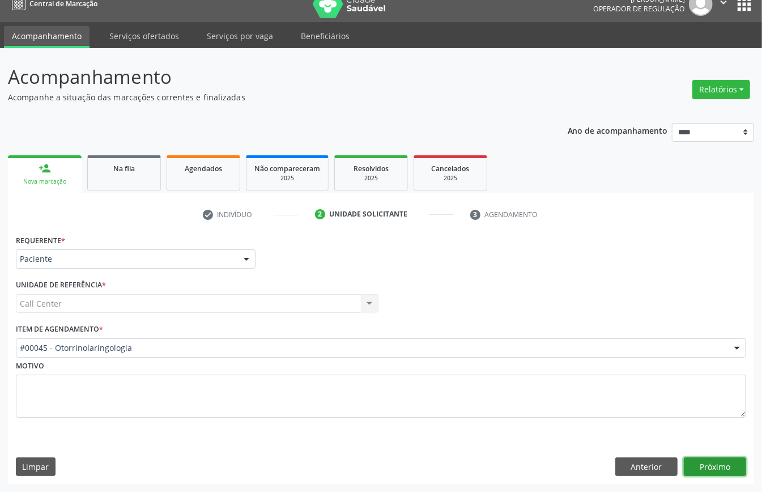
click at [571, 368] on button "Próximo" at bounding box center [715, 466] width 62 height 19
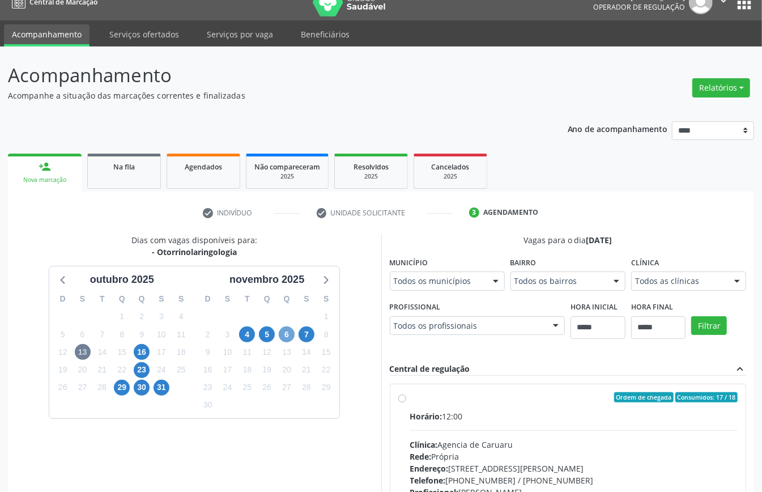
click at [294, 334] on span "6" at bounding box center [287, 335] width 16 height 16
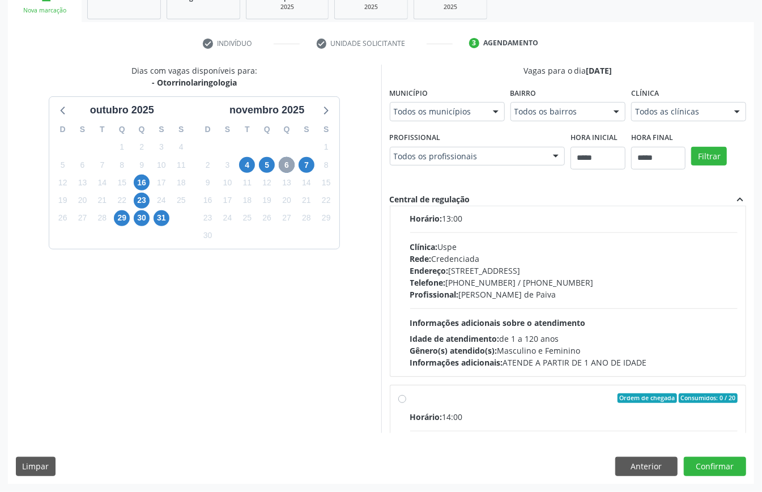
scroll to position [0, 0]
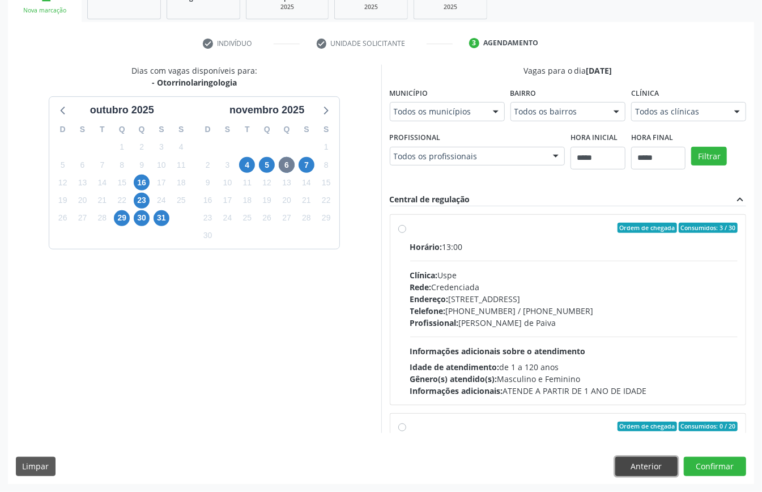
click at [571, 368] on button "Anterior" at bounding box center [647, 466] width 62 height 19
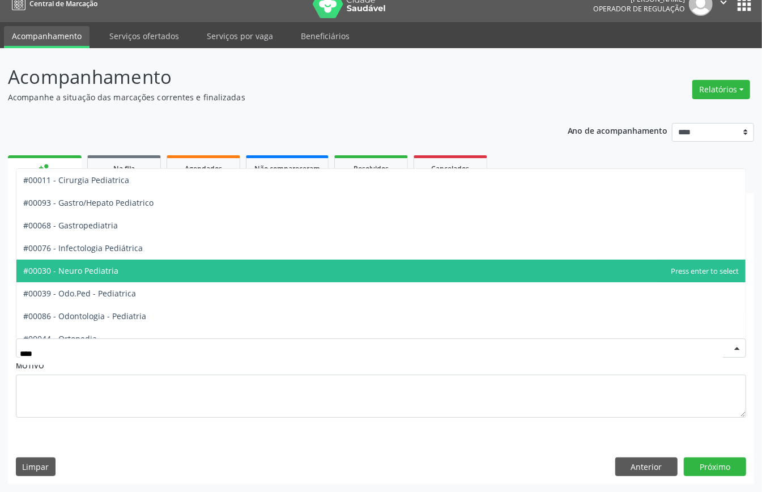
scroll to position [103, 0]
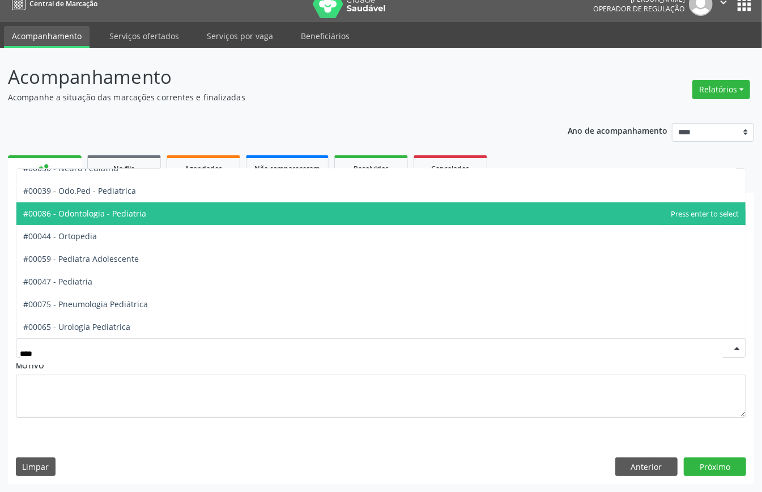
click at [148, 219] on span "#00086 - Odontologia - Pediatria" at bounding box center [381, 213] width 730 height 23
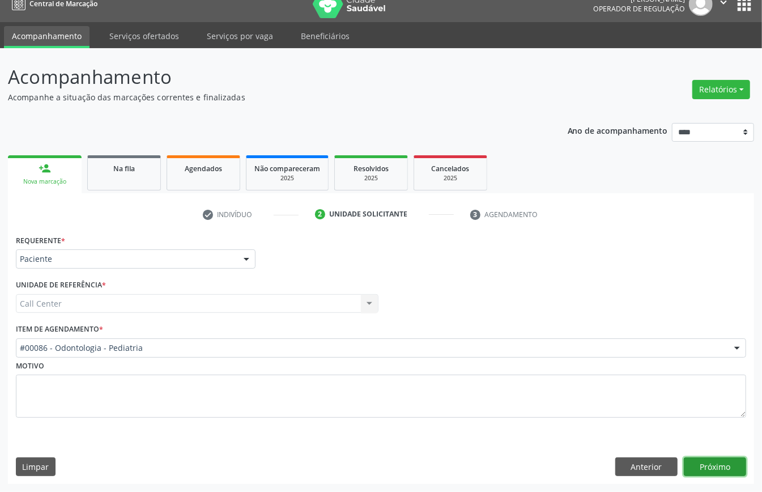
click at [571, 368] on button "Próximo" at bounding box center [715, 466] width 62 height 19
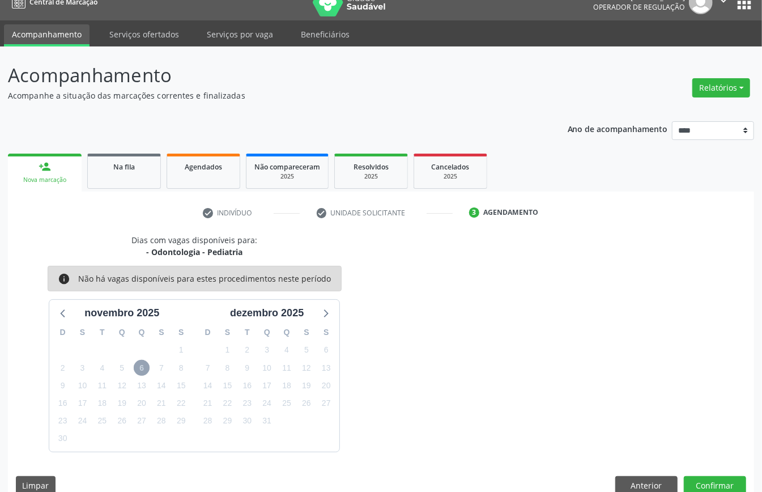
click at [143, 366] on span "6" at bounding box center [142, 368] width 16 height 16
click at [70, 316] on icon at bounding box center [63, 313] width 15 height 15
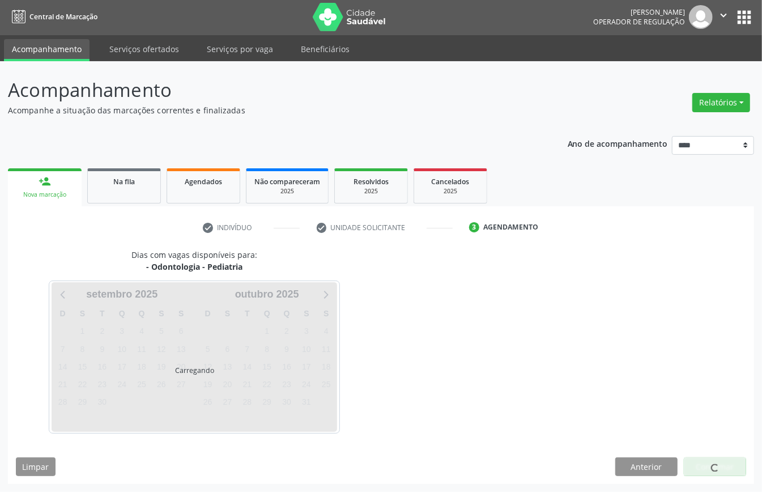
scroll to position [16, 0]
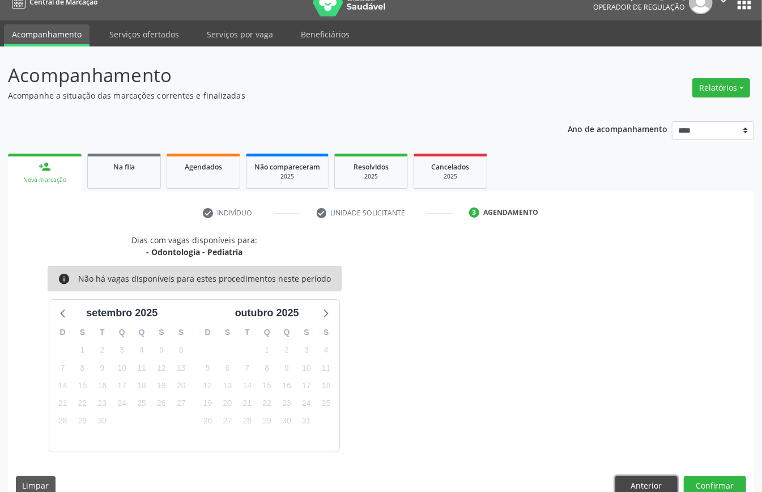
click at [571, 368] on button "Anterior" at bounding box center [647, 485] width 62 height 19
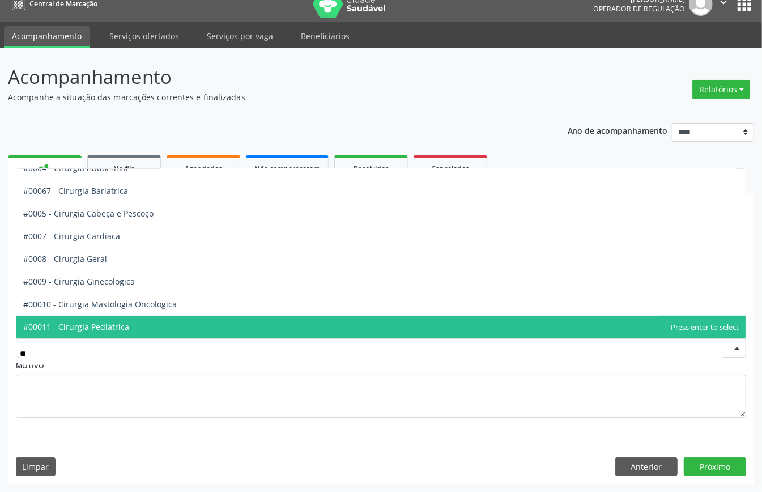
type input "*"
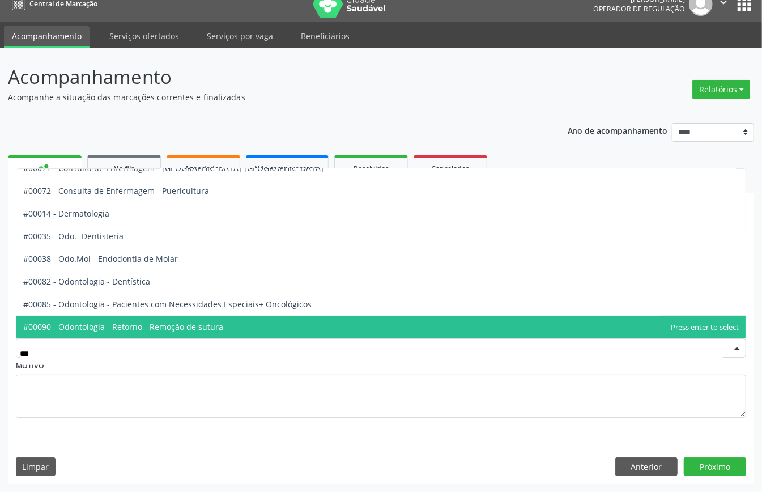
scroll to position [0, 0]
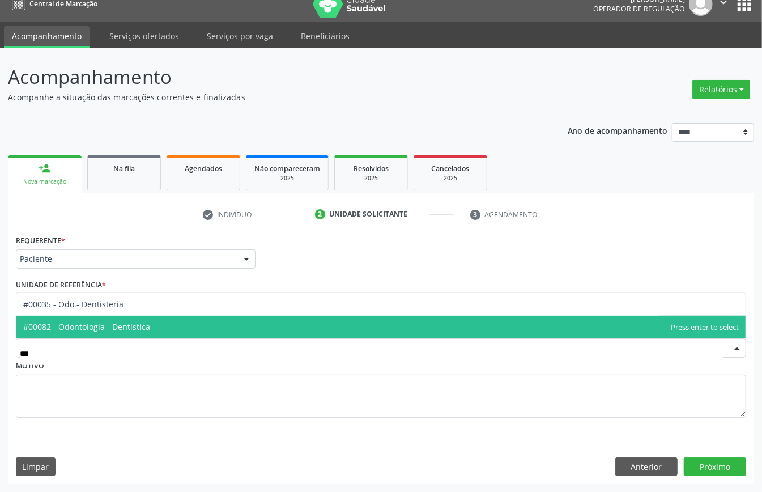
type input "****"
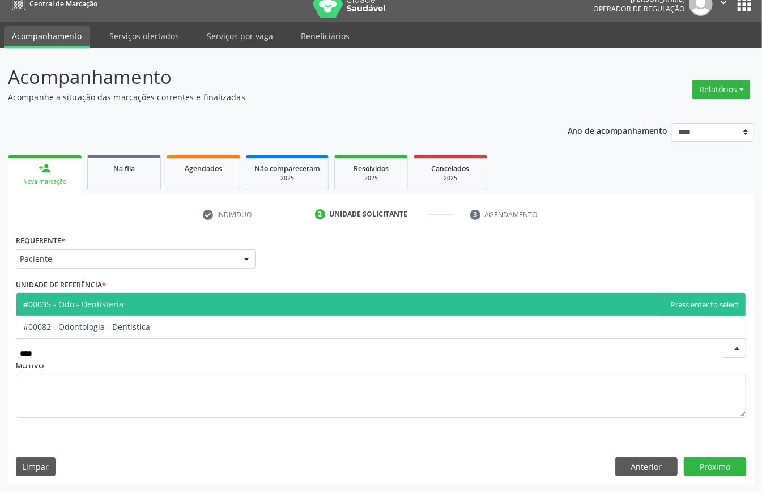
click at [298, 302] on span "#00035 - Odo.- Dentisteria" at bounding box center [381, 304] width 730 height 23
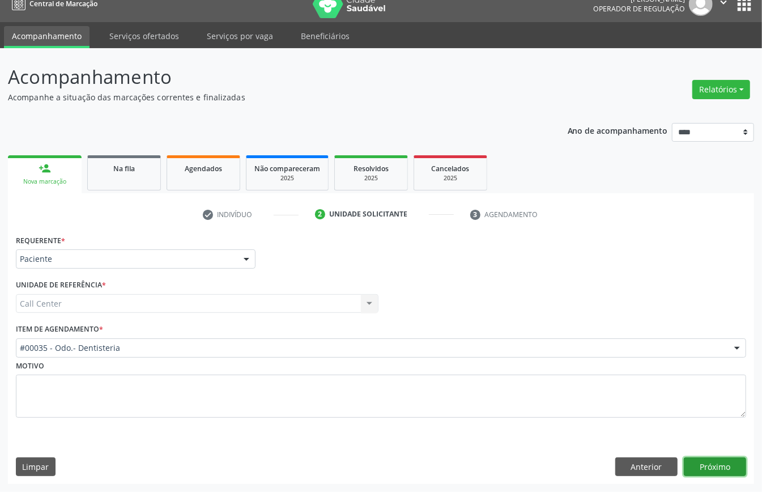
click at [571, 368] on button "Próximo" at bounding box center [715, 466] width 62 height 19
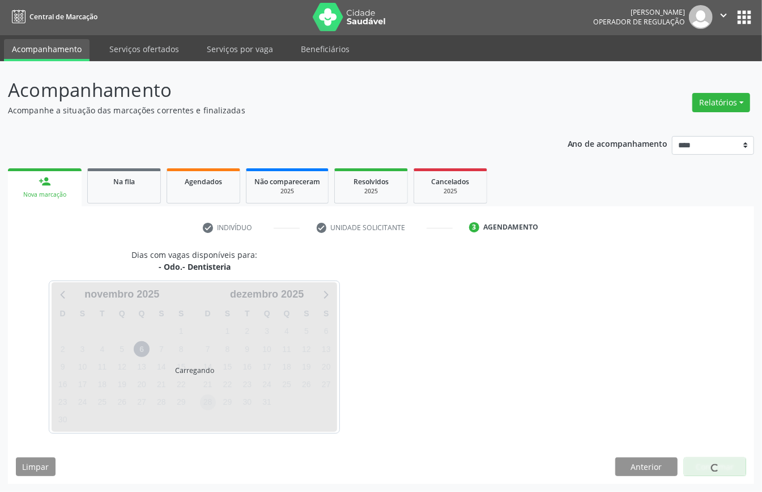
scroll to position [16, 0]
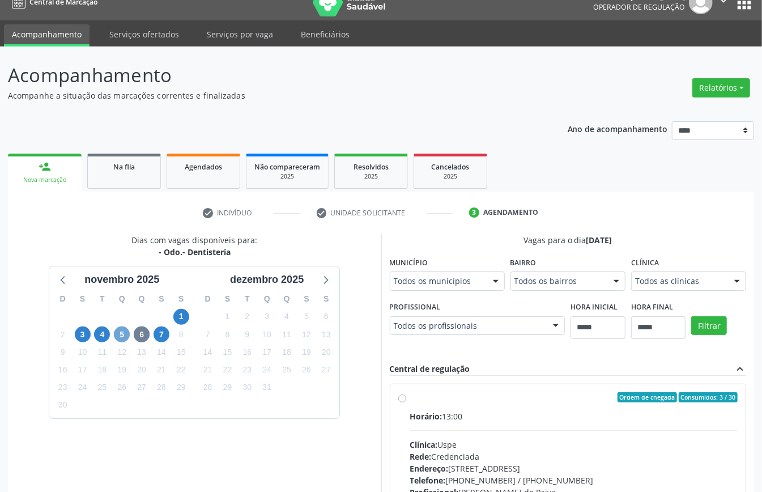
click at [123, 333] on span "5" at bounding box center [122, 335] width 16 height 16
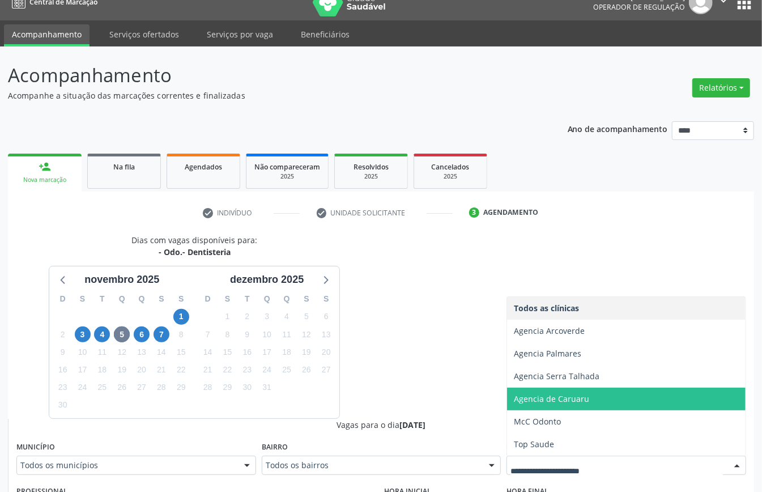
drag, startPoint x: 518, startPoint y: 407, endPoint x: 518, endPoint y: 413, distance: 6.3
click at [518, 368] on span "Agencia de Caruaru" at bounding box center [626, 399] width 239 height 23
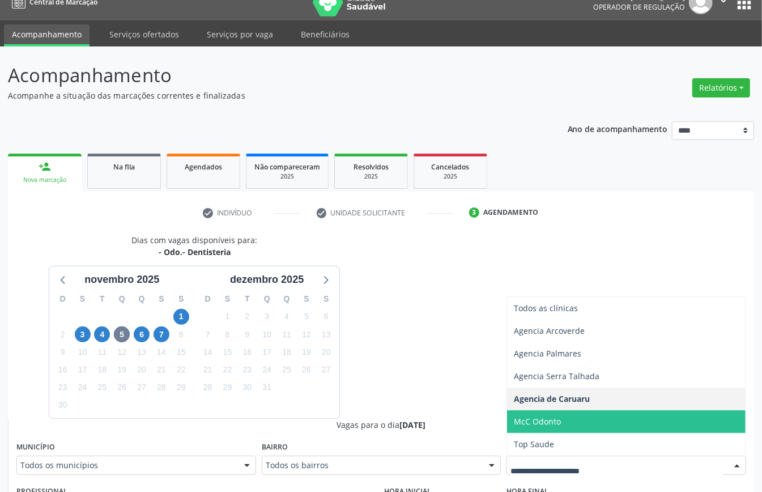
click at [539, 368] on span "McC Odonto" at bounding box center [537, 421] width 47 height 11
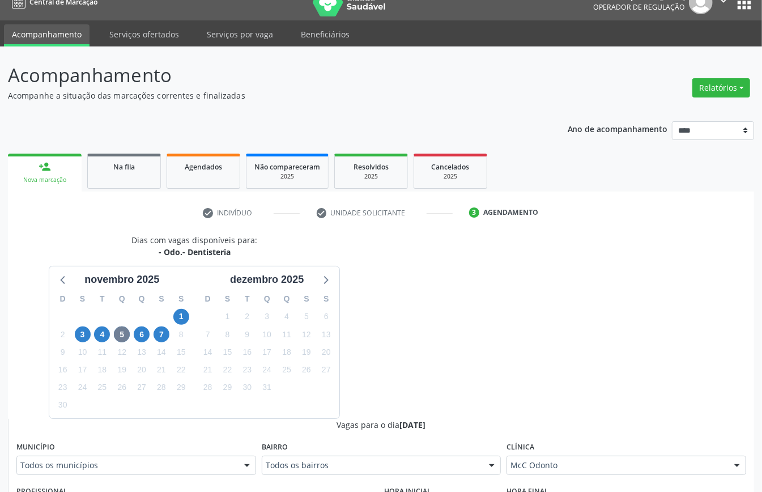
scroll to position [370, 0]
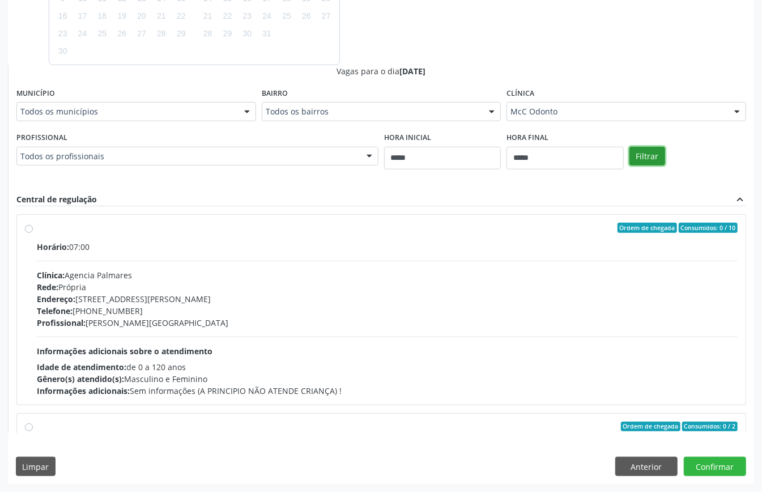
click at [571, 157] on button "Filtrar" at bounding box center [648, 156] width 36 height 19
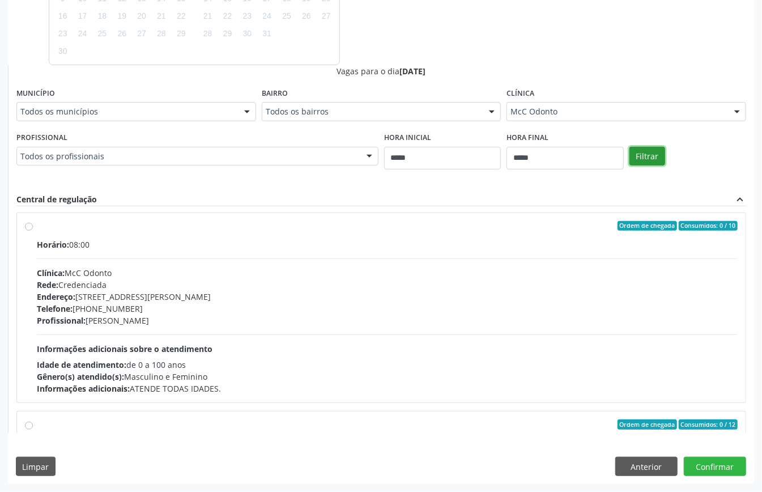
scroll to position [0, 0]
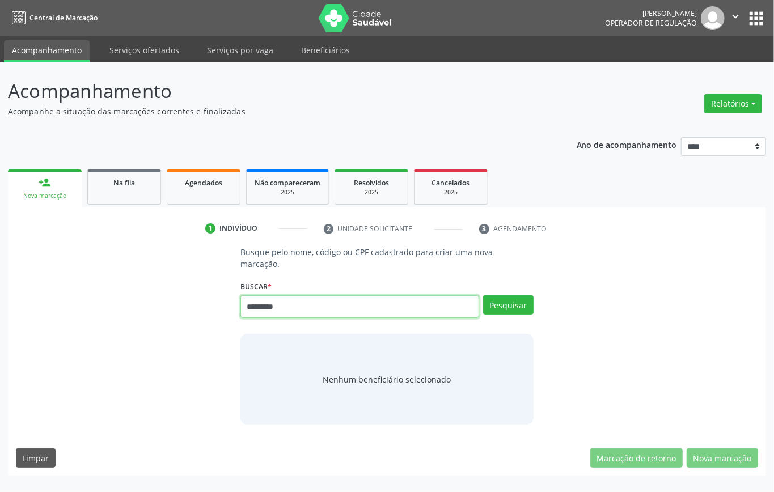
type input "*********"
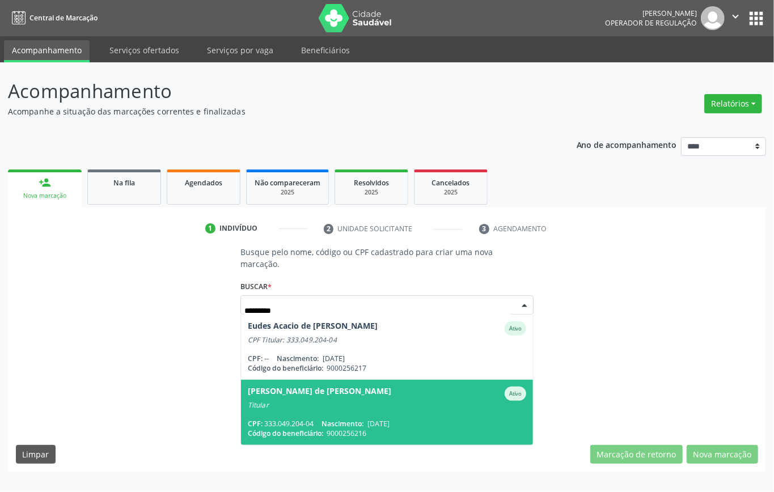
click at [352, 368] on div "Titular" at bounding box center [387, 405] width 278 height 9
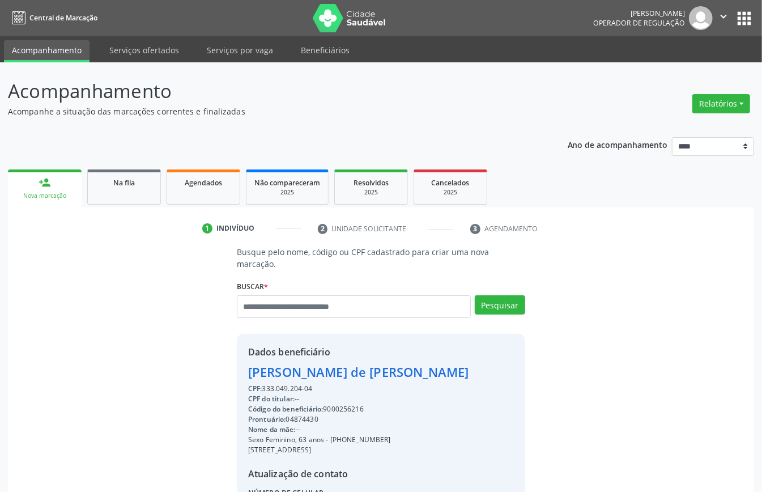
scroll to position [138, 0]
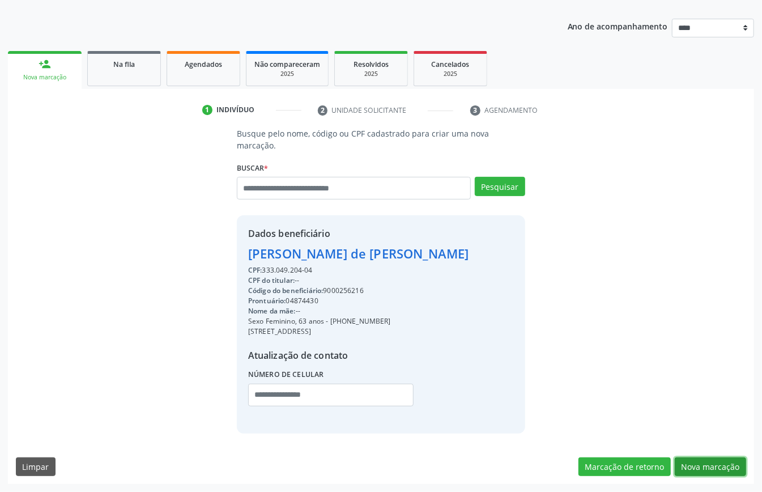
click at [571, 368] on button "Nova marcação" at bounding box center [710, 466] width 71 height 19
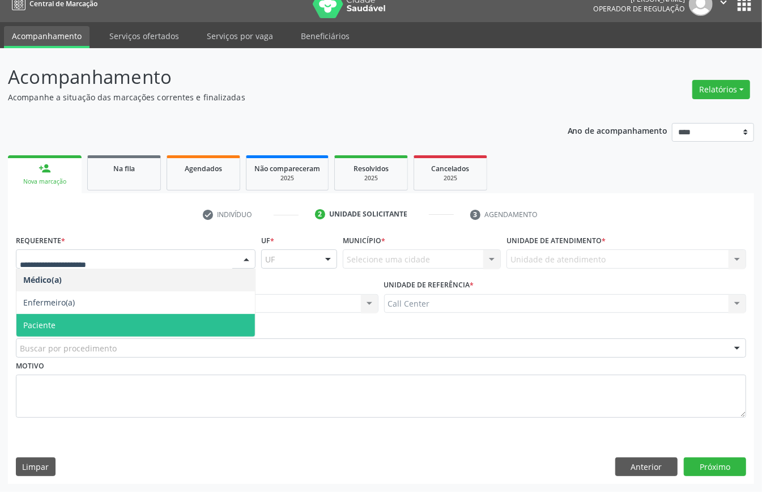
click at [50, 314] on span "Paciente" at bounding box center [135, 325] width 239 height 23
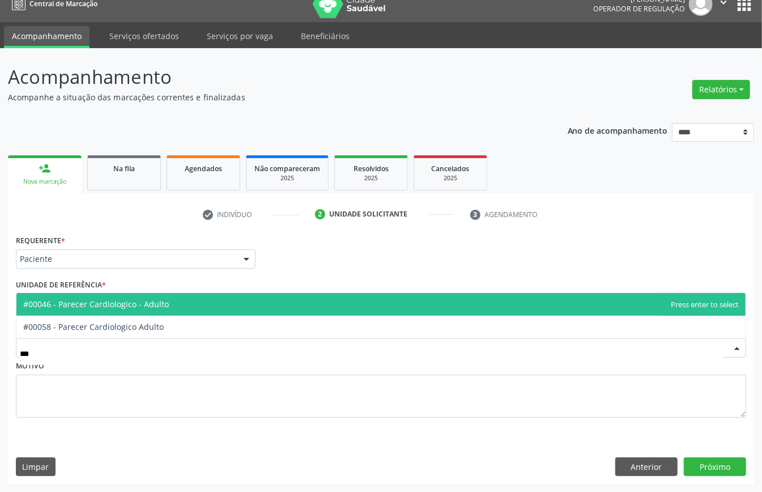
type input "****"
click at [69, 307] on span "#00046 - Parecer Cardiologico - Adulto" at bounding box center [96, 304] width 146 height 11
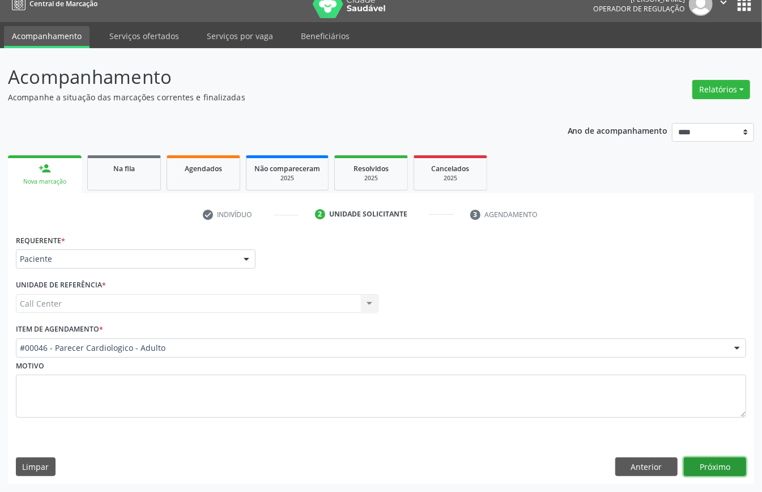
click at [571, 368] on button "Próximo" at bounding box center [715, 466] width 62 height 19
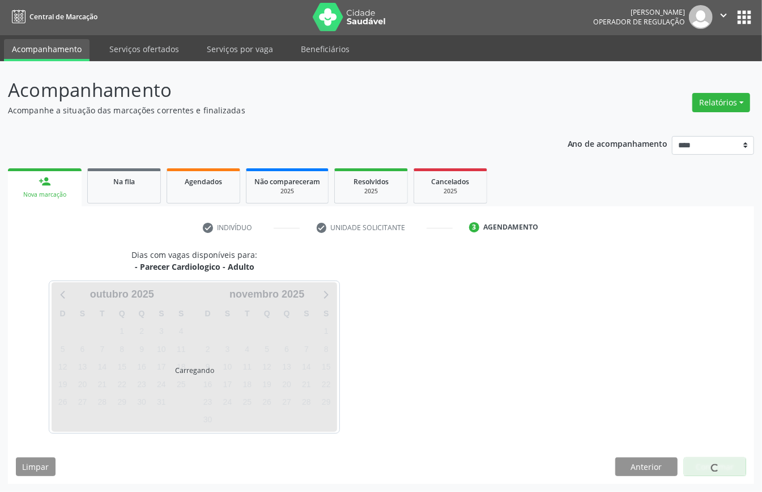
scroll to position [2, 0]
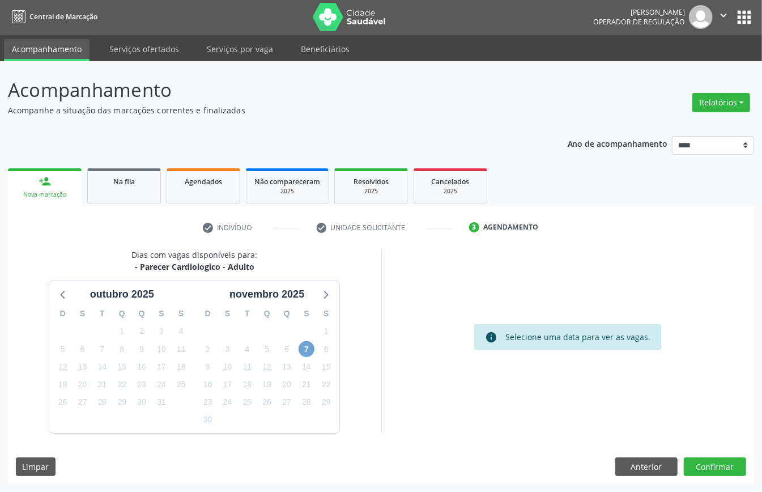
click at [307, 345] on span "7" at bounding box center [307, 349] width 16 height 16
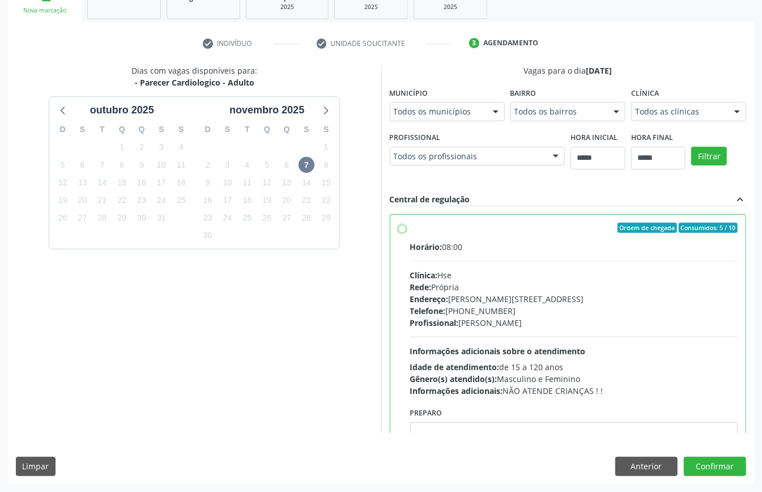
scroll to position [57, 0]
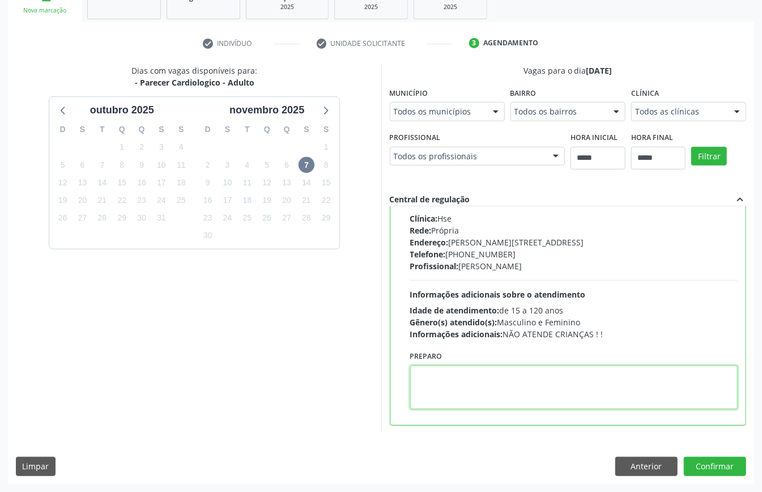
paste textarea "**********"
type textarea "**********"
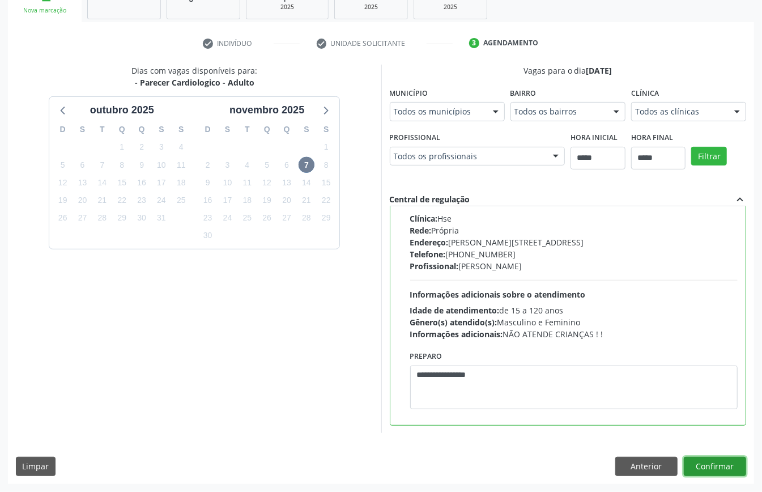
click at [571, 368] on button "Confirmar" at bounding box center [715, 466] width 62 height 19
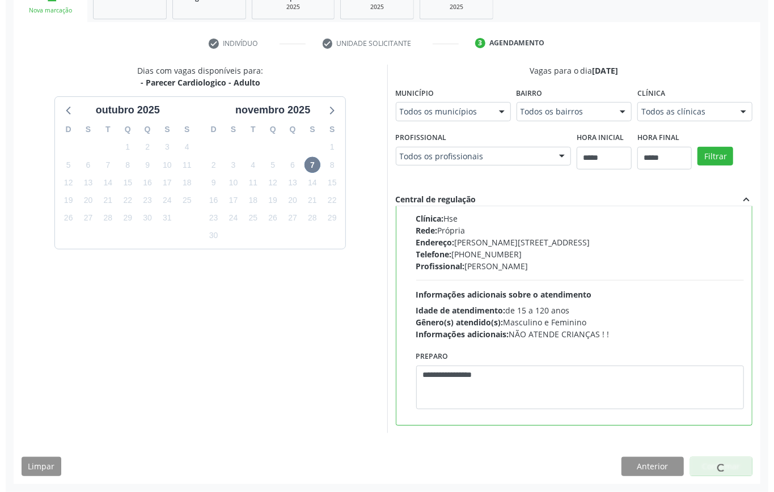
scroll to position [0, 0]
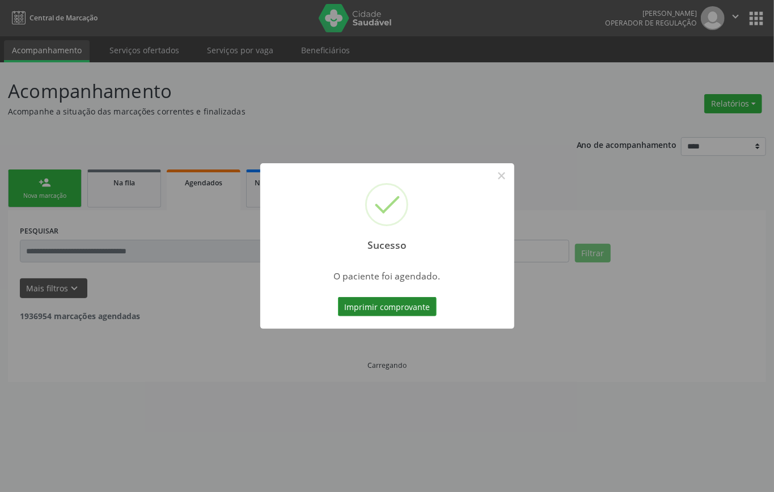
click at [418, 304] on button "Imprimir comprovante" at bounding box center [387, 306] width 99 height 19
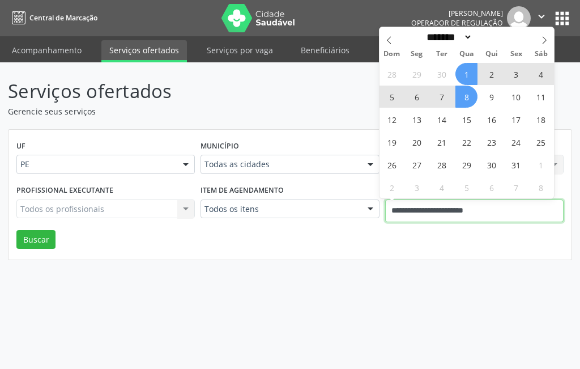
click at [467, 212] on input "**********" at bounding box center [474, 211] width 179 height 23
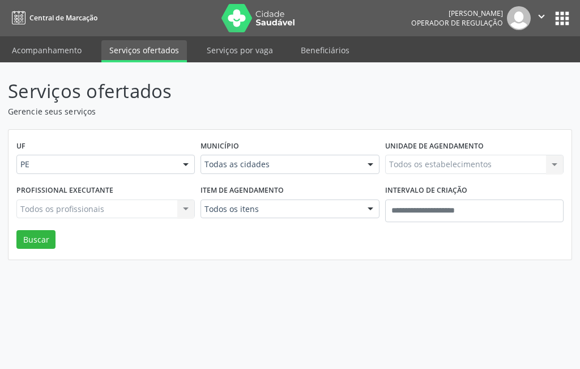
click at [313, 236] on div "UF PE PE Nenhum resultado encontrado para: " " Não há nenhuma opção para ser ex…" at bounding box center [290, 195] width 563 height 130
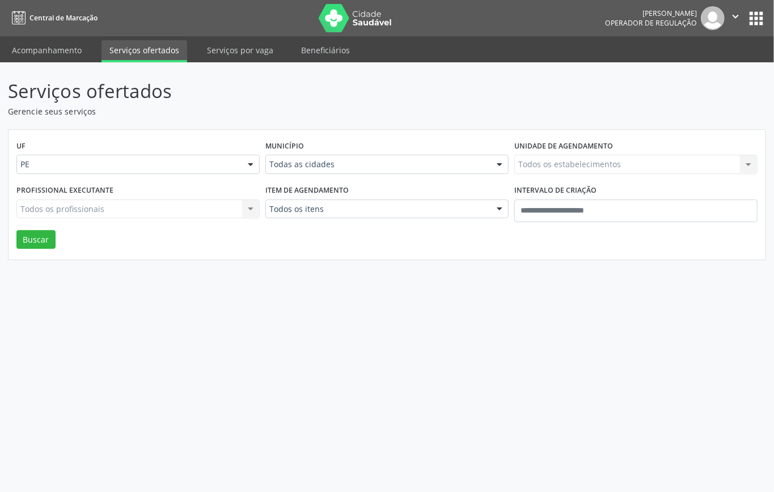
drag, startPoint x: 379, startPoint y: 162, endPoint x: 383, endPoint y: 166, distance: 6.4
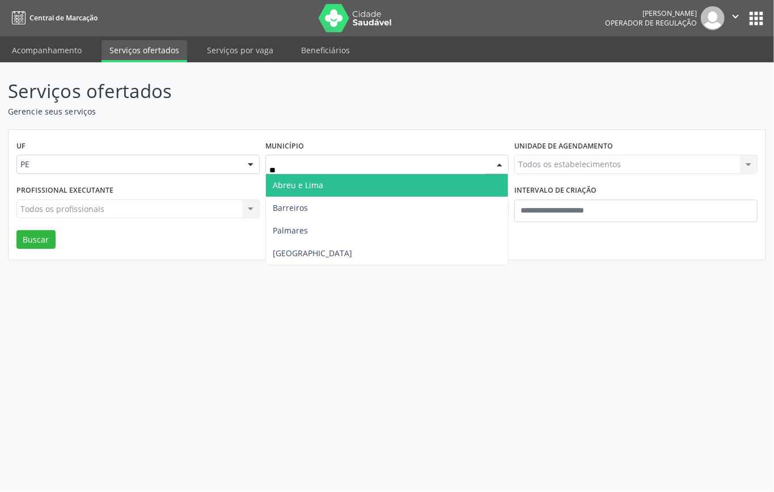
type input "***"
click at [327, 185] on span "Recife" at bounding box center [387, 185] width 242 height 23
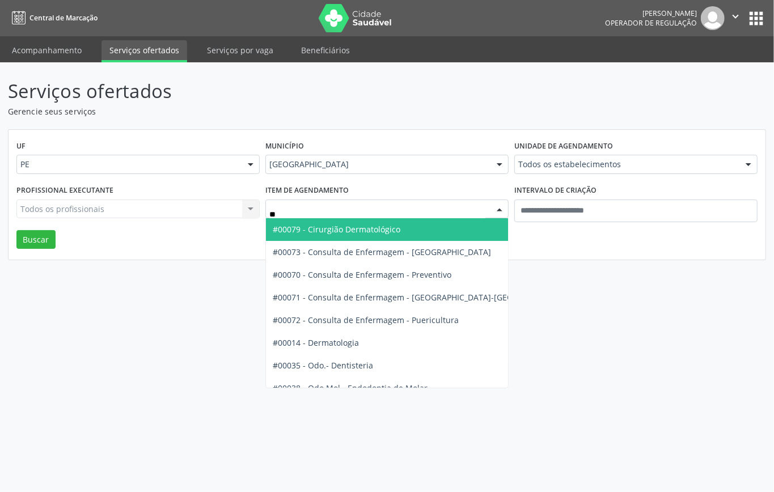
type input "***"
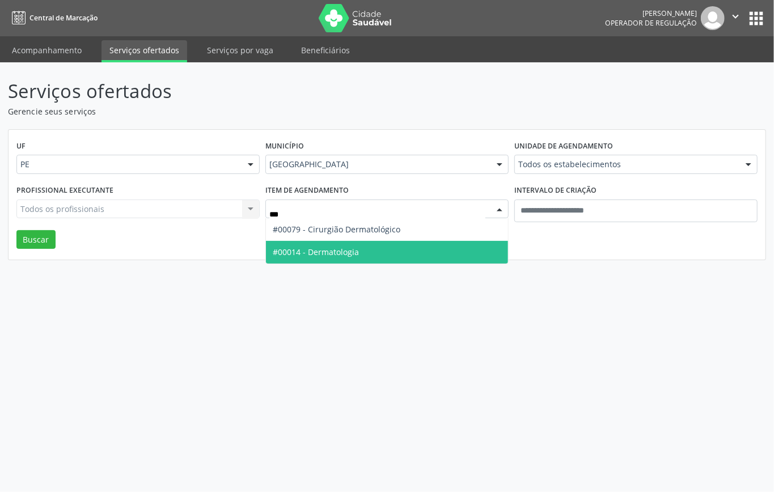
click at [355, 248] on span "#00014 - Dermatologia" at bounding box center [316, 252] width 86 height 11
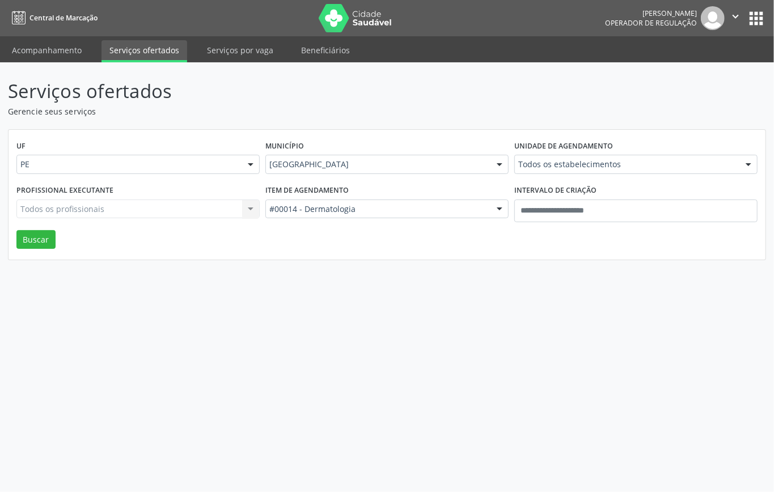
drag, startPoint x: 584, startPoint y: 162, endPoint x: 578, endPoint y: 172, distance: 11.7
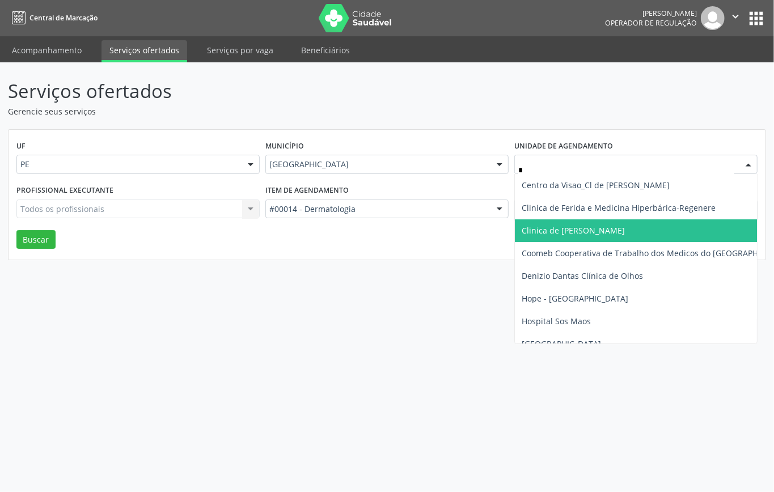
type input "**"
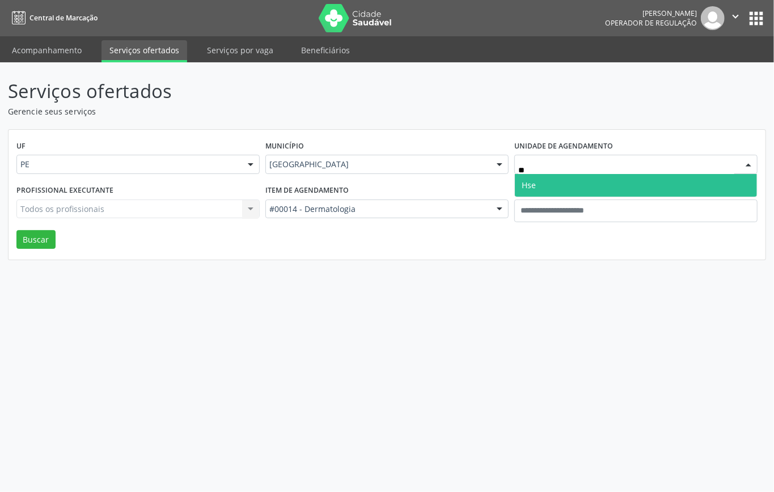
click at [556, 189] on span "Hse" at bounding box center [636, 185] width 242 height 23
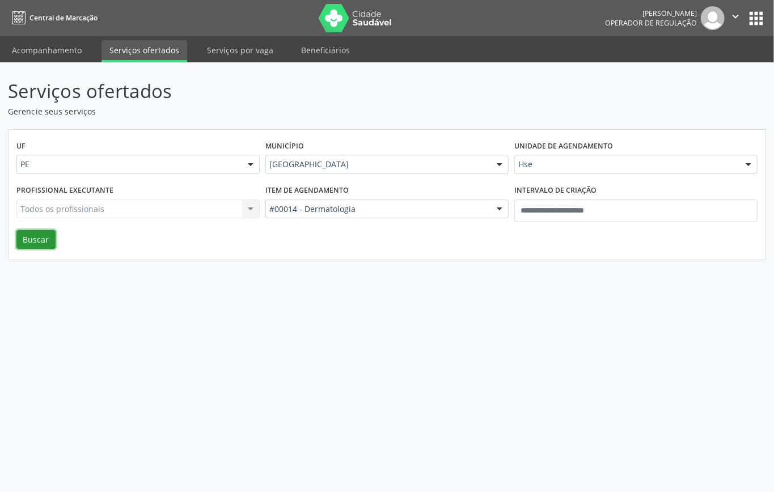
click at [41, 238] on button "Buscar" at bounding box center [35, 239] width 39 height 19
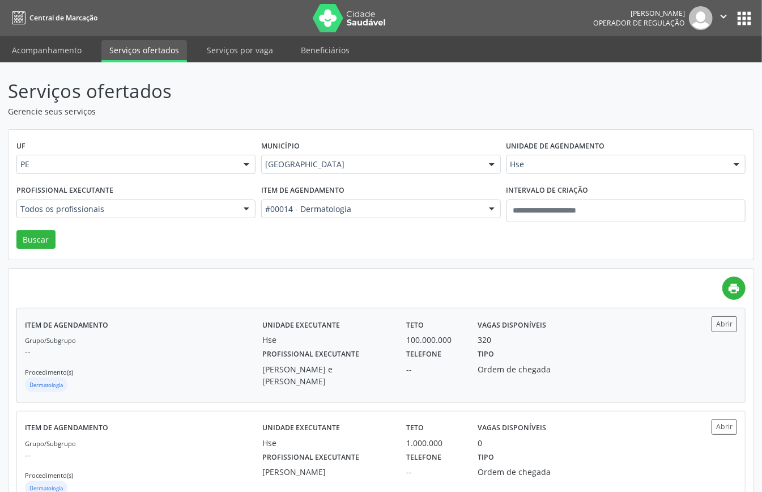
scroll to position [151, 0]
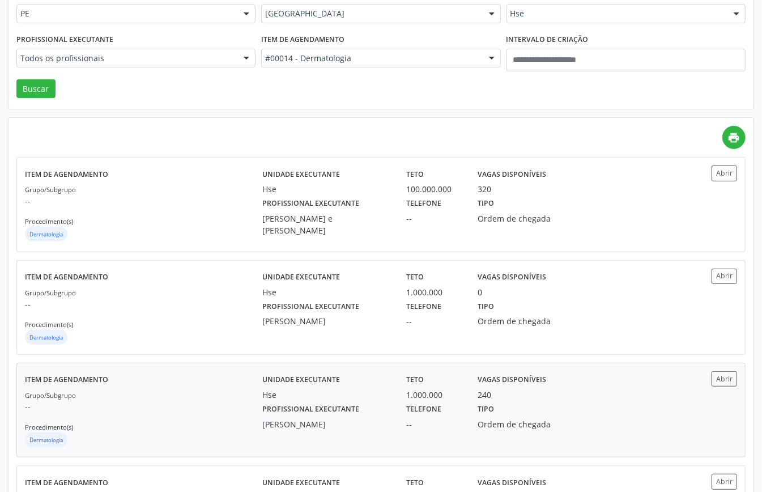
click at [205, 368] on p "--" at bounding box center [144, 407] width 238 height 12
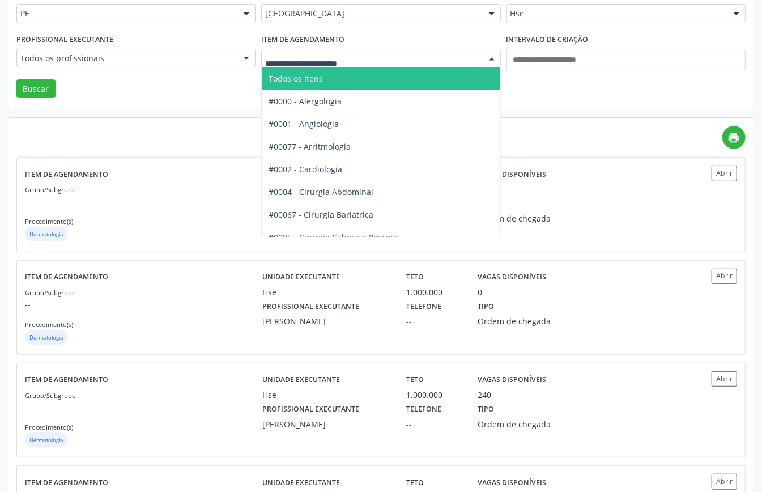
click at [336, 76] on span "Todos os itens" at bounding box center [419, 78] width 314 height 23
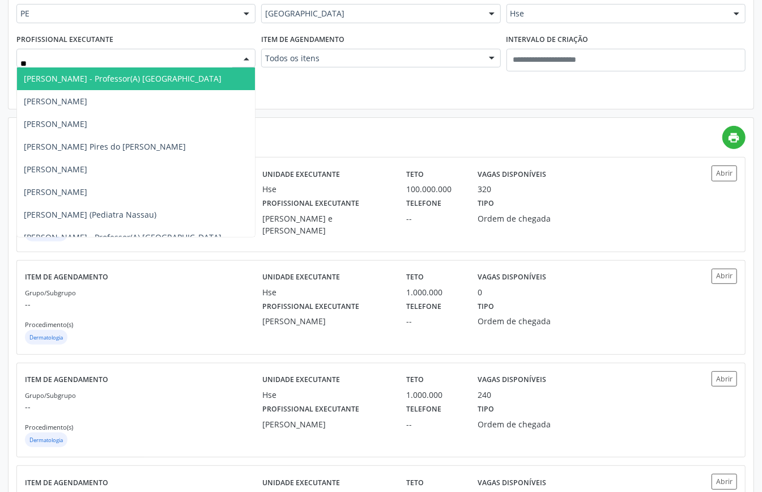
type input "***"
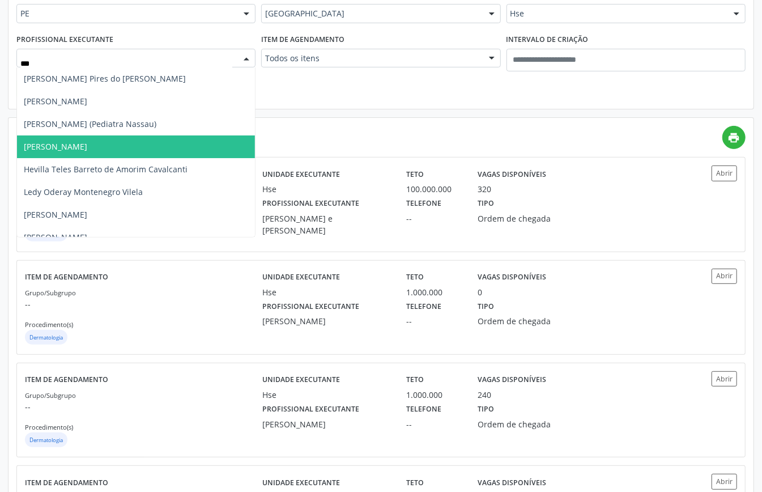
click at [66, 142] on span "[PERSON_NAME]" at bounding box center [55, 146] width 63 height 11
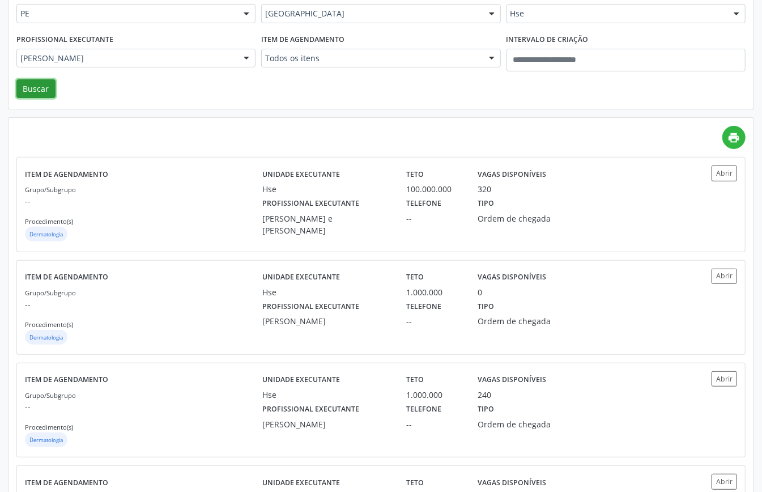
click at [42, 85] on button "Buscar" at bounding box center [35, 88] width 39 height 19
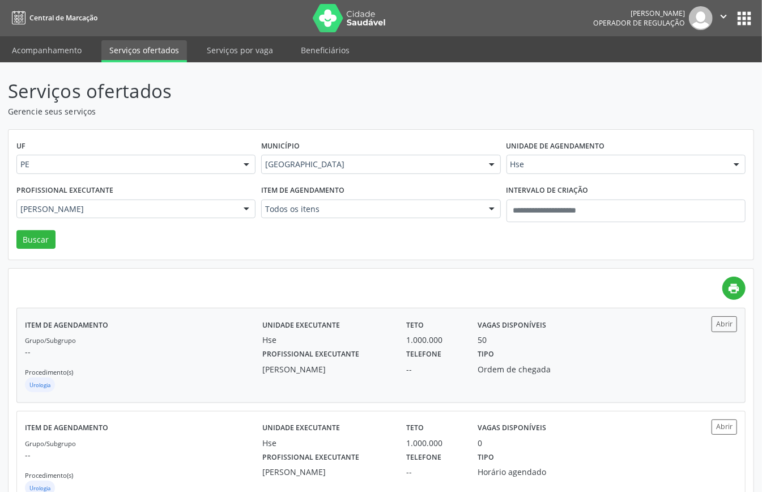
scroll to position [40, 0]
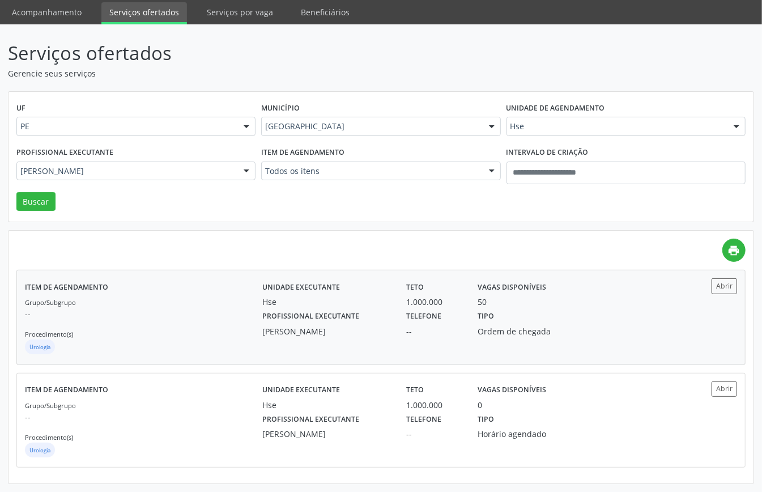
click at [166, 315] on p "--" at bounding box center [144, 314] width 238 height 12
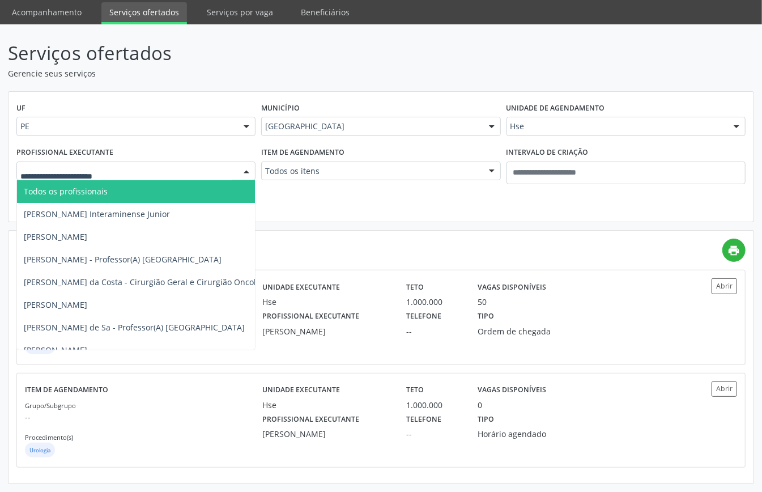
click at [160, 187] on span "Todos os profissionais" at bounding box center [208, 191] width 382 height 23
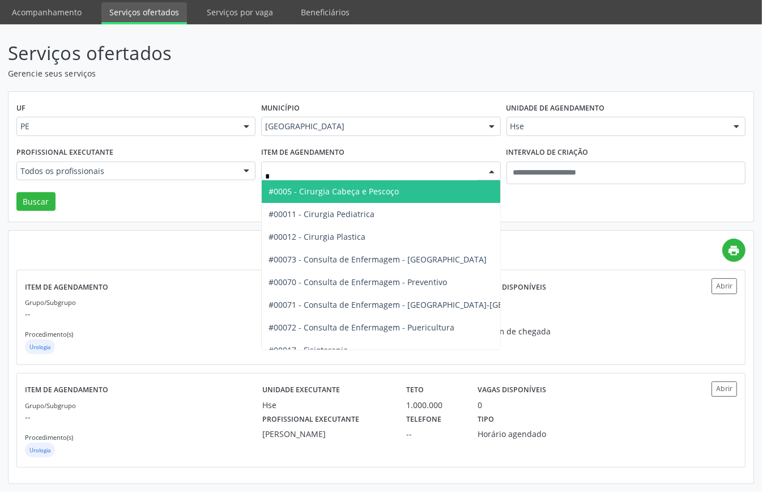
type input "**"
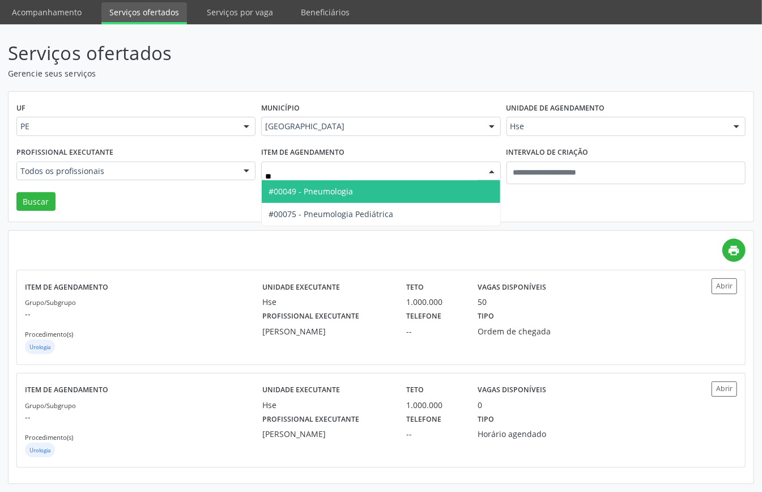
click at [284, 192] on span "#00049 - Pneumologia" at bounding box center [311, 191] width 84 height 11
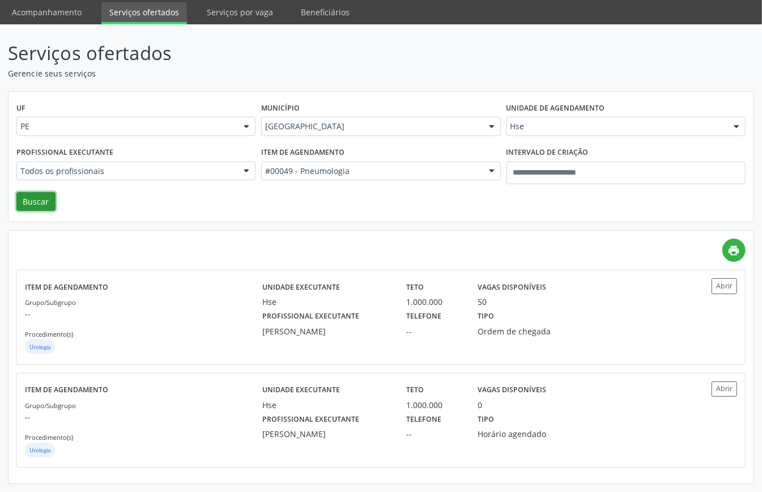
click at [44, 192] on button "Buscar" at bounding box center [35, 201] width 39 height 19
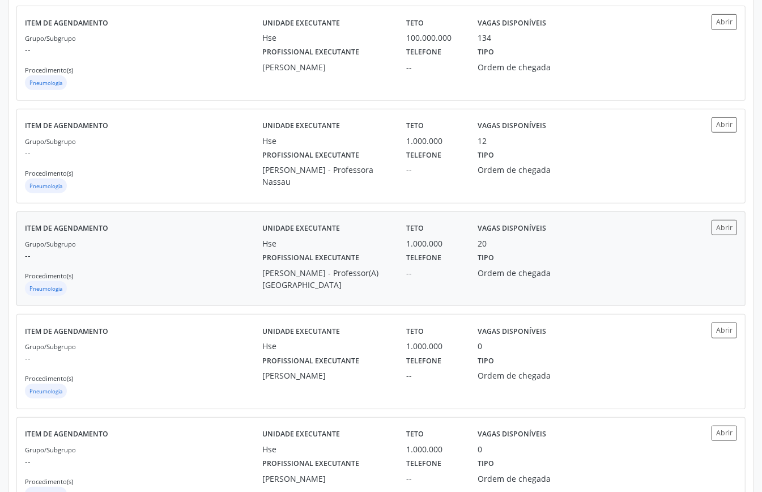
scroll to position [0, 0]
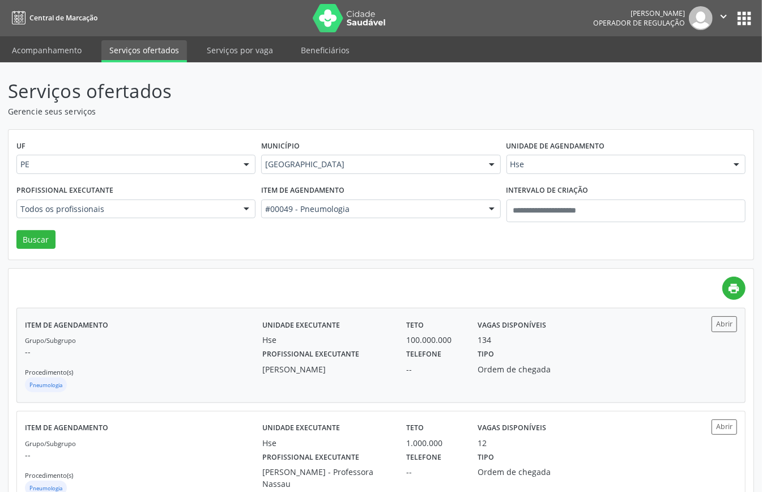
click at [181, 353] on p "--" at bounding box center [144, 352] width 238 height 12
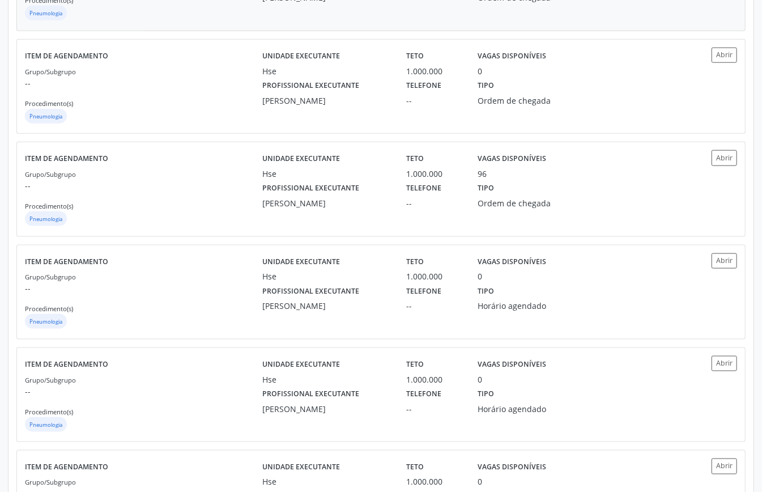
scroll to position [762, 0]
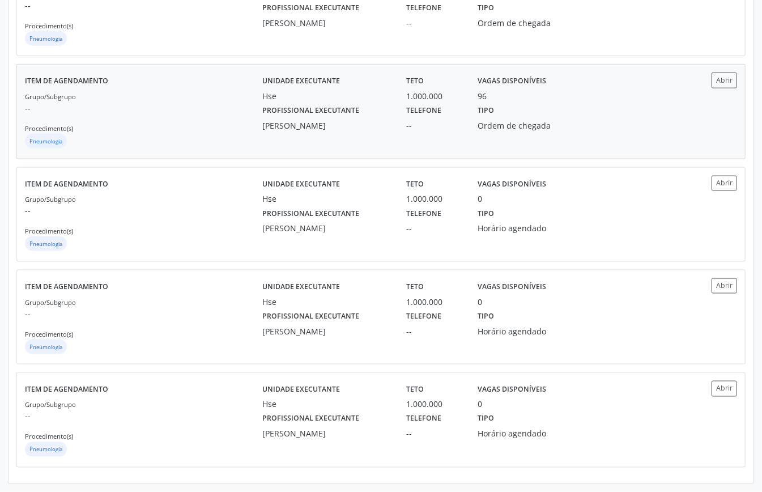
click at [218, 87] on div "Item de agendamento Grupo/Subgrupo -- Procedimento(s) Pneumologia" at bounding box center [144, 112] width 238 height 78
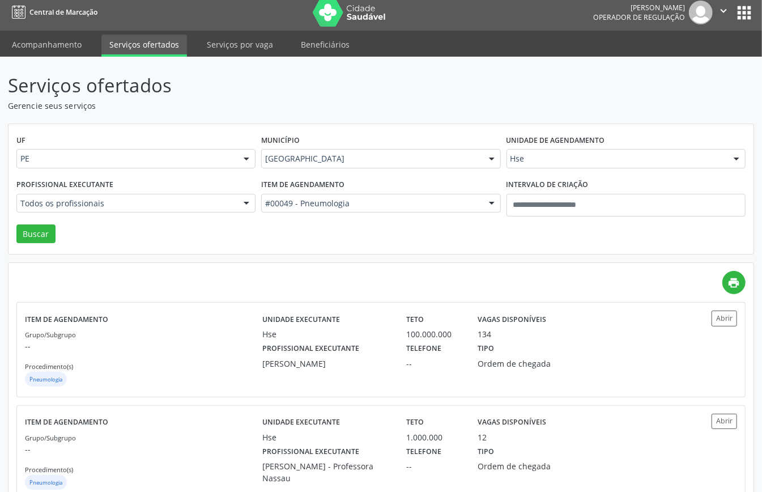
scroll to position [0, 0]
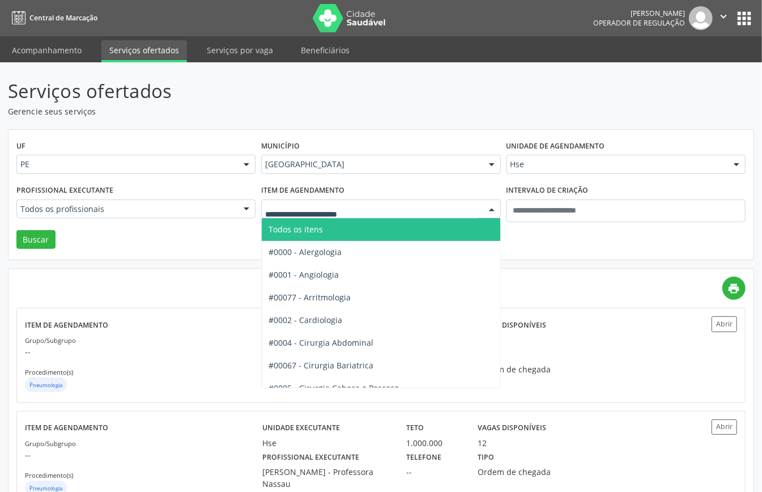
click at [305, 227] on span "Todos os itens" at bounding box center [296, 229] width 54 height 11
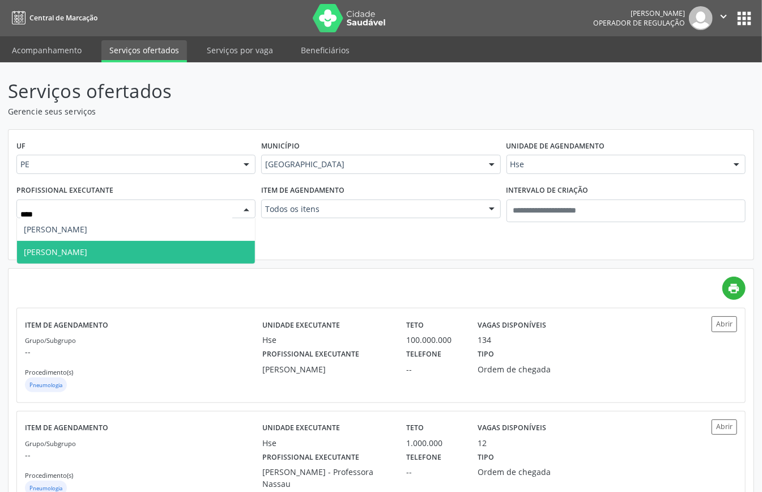
click at [65, 259] on span "Flavio Henrique Vilaca de Sales" at bounding box center [136, 252] width 238 height 23
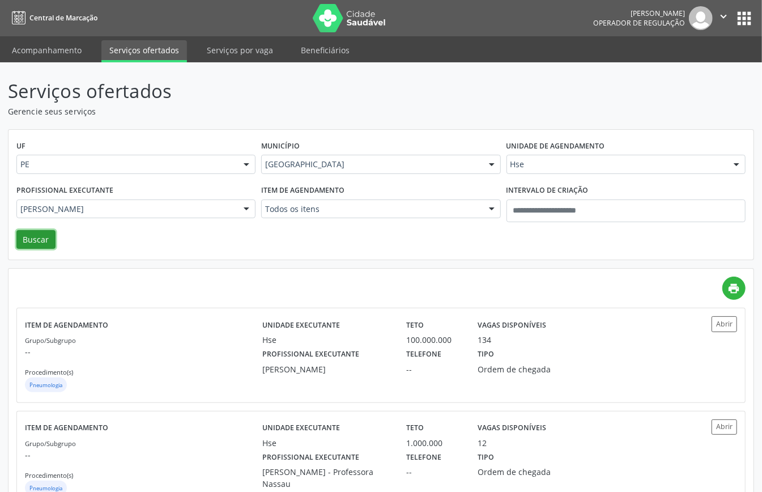
click at [34, 247] on button "Buscar" at bounding box center [35, 239] width 39 height 19
click at [177, 363] on div "Grupo/Subgrupo -- Procedimento(s) Urologia" at bounding box center [144, 364] width 238 height 61
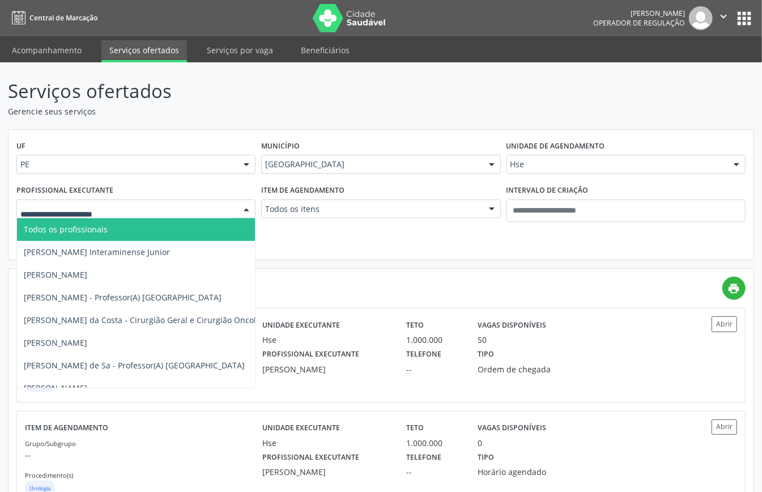
click at [118, 234] on span "Todos os profissionais" at bounding box center [208, 229] width 382 height 23
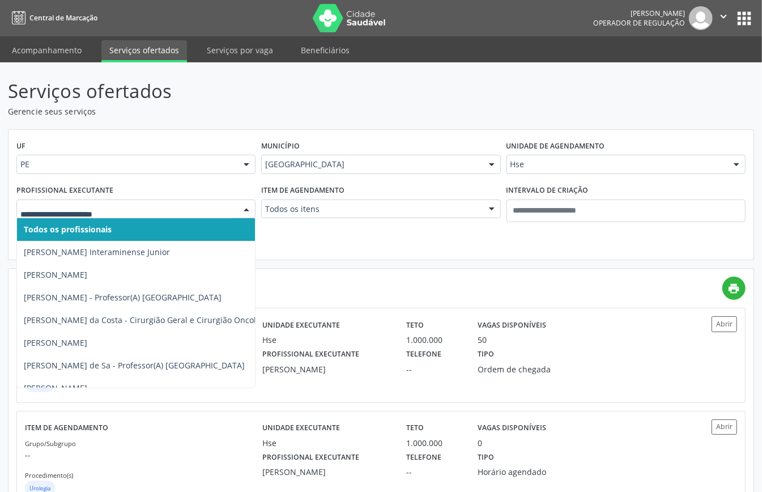
click at [125, 202] on div at bounding box center [135, 209] width 239 height 19
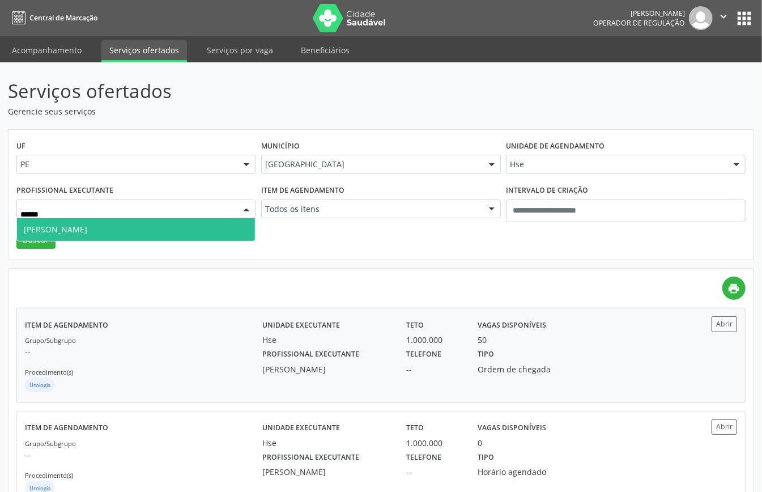
type input "*******"
click at [87, 224] on span "Ana Tereza Coimbra Cesar de Albuquerque" at bounding box center [55, 229] width 63 height 11
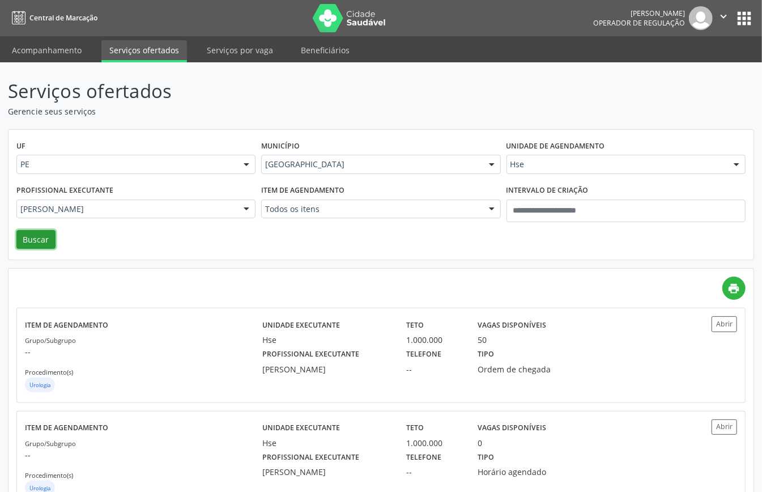
click at [36, 241] on button "Buscar" at bounding box center [35, 239] width 39 height 19
click at [186, 350] on p "--" at bounding box center [144, 352] width 238 height 12
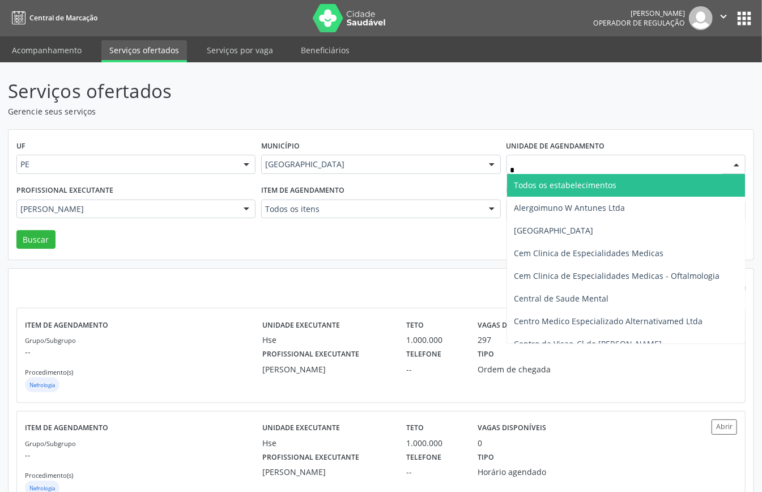
type input "**"
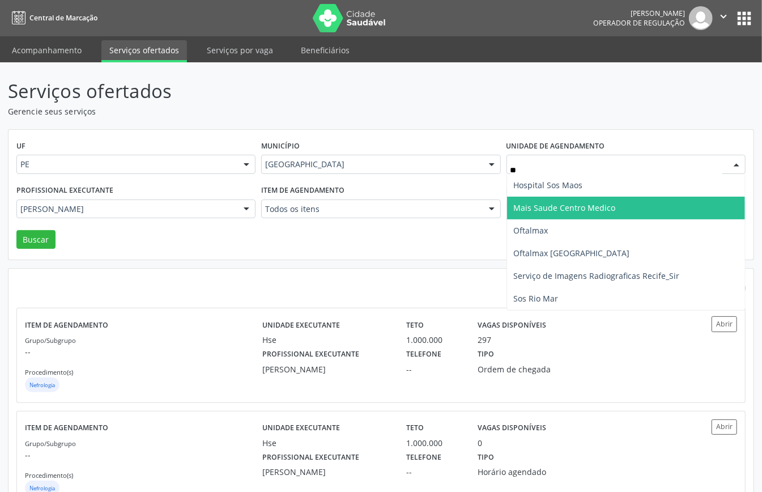
click at [565, 210] on span "Mais Saude Centro Medico" at bounding box center [565, 207] width 102 height 11
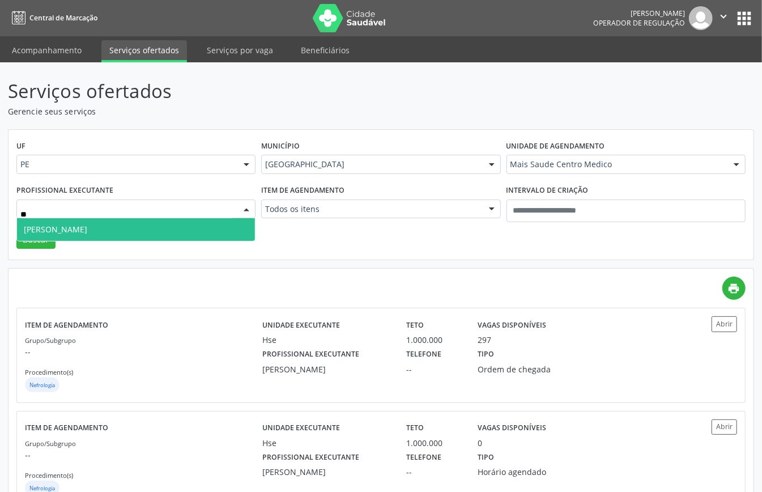
type input "***"
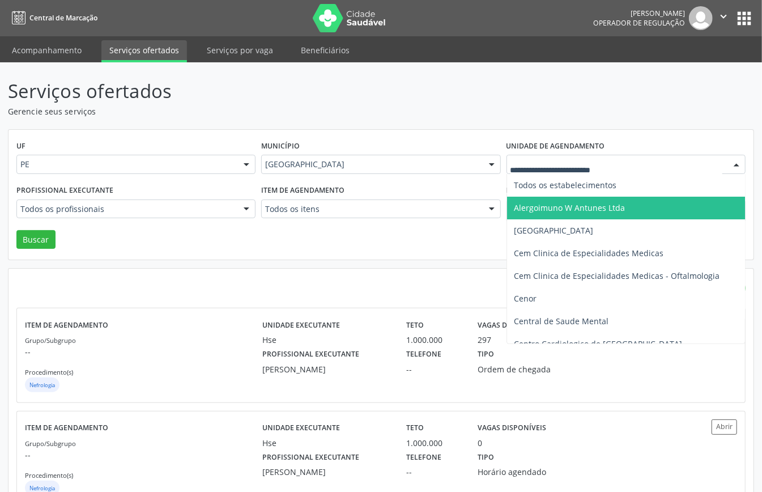
click at [455, 239] on div "UF PE PE Nenhum resultado encontrado para: " " Não há nenhuma opção para ser ex…" at bounding box center [381, 195] width 745 height 130
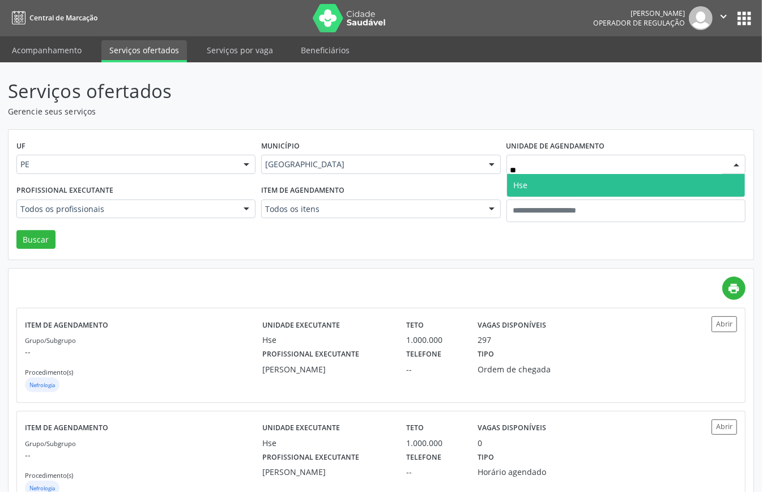
type input "***"
click at [548, 181] on span "Hse" at bounding box center [626, 185] width 238 height 23
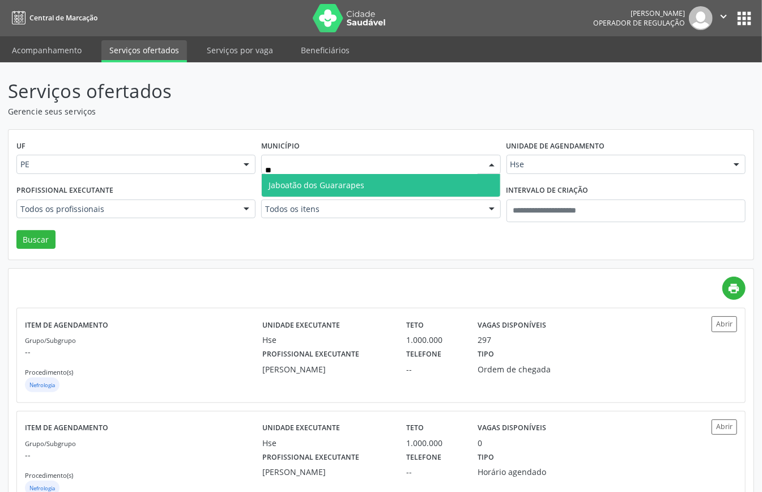
type input "***"
click at [309, 180] on span "Jaboatão dos Guararapes" at bounding box center [317, 185] width 96 height 11
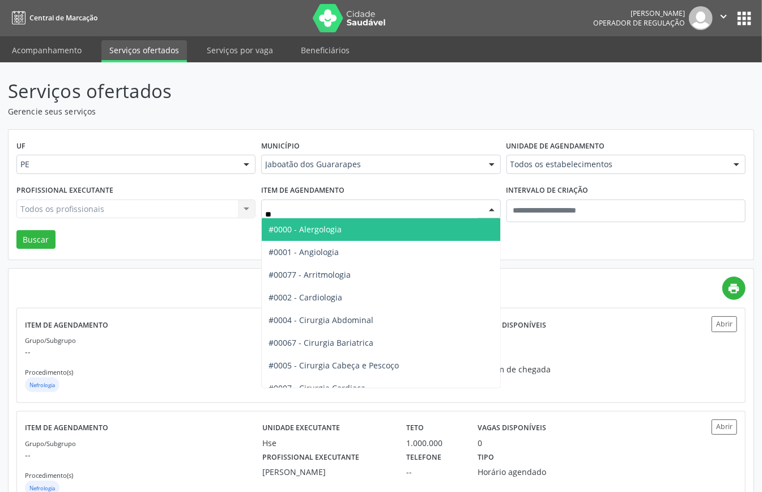
type input "***"
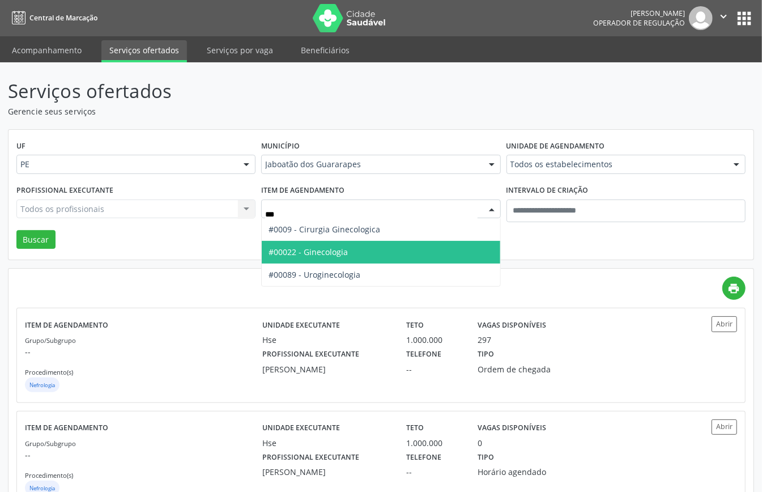
click at [338, 253] on span "#00022 - Ginecologia" at bounding box center [308, 252] width 79 height 11
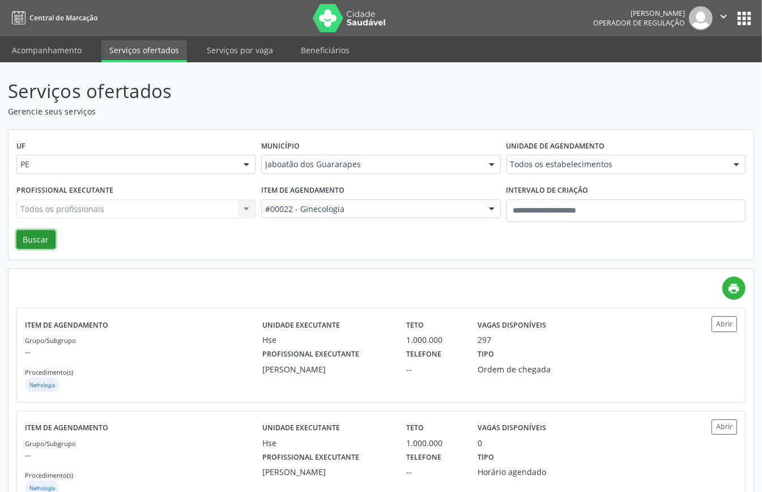
click at [22, 230] on button "Buscar" at bounding box center [35, 239] width 39 height 19
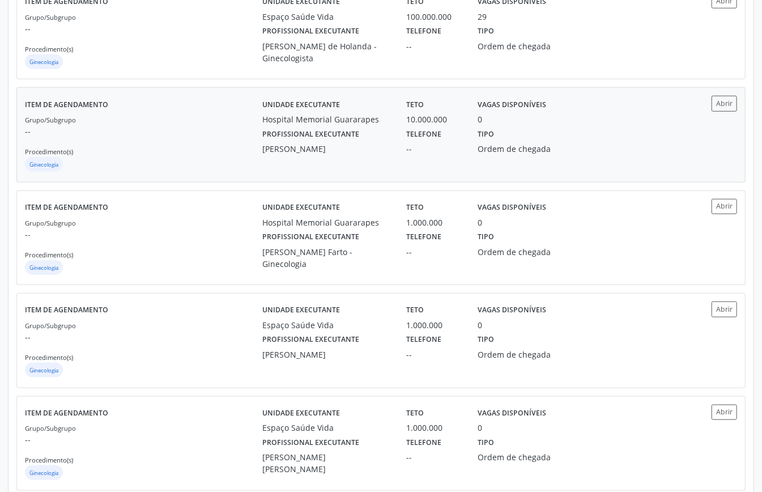
scroll to position [604, 0]
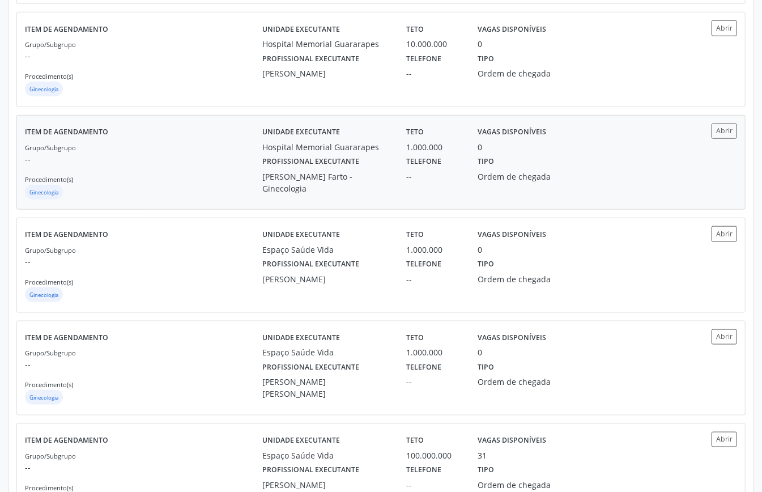
click at [207, 165] on p "--" at bounding box center [144, 159] width 238 height 12
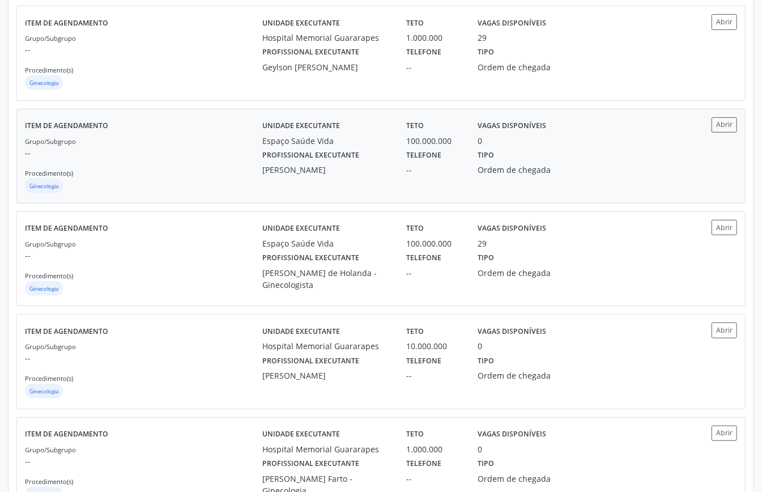
scroll to position [0, 0]
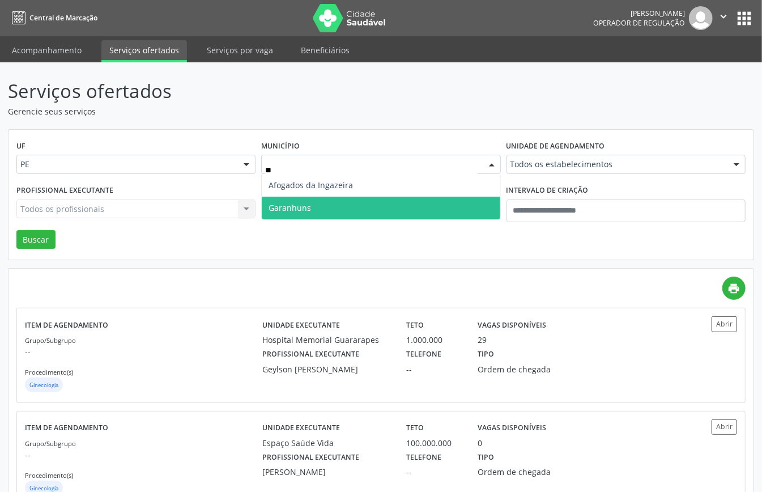
click at [324, 209] on span "Garanhuns" at bounding box center [381, 208] width 238 height 23
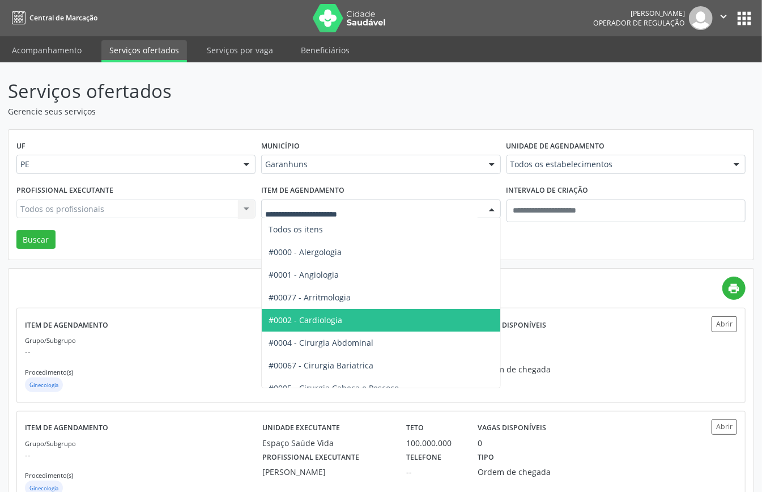
click at [331, 321] on span "#0002 - Cardiologia" at bounding box center [306, 320] width 74 height 11
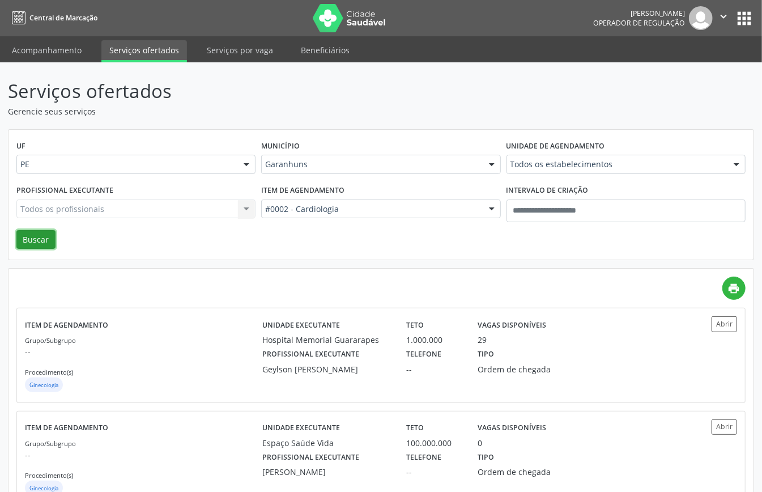
click at [27, 240] on button "Buscar" at bounding box center [35, 239] width 39 height 19
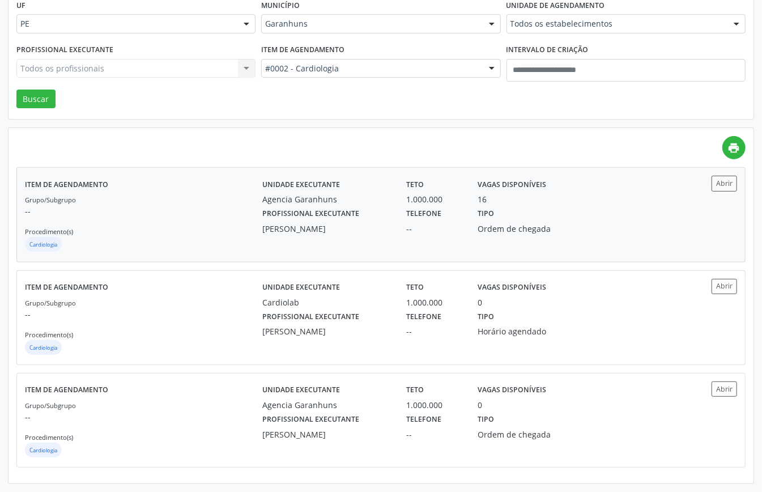
click at [221, 196] on div "Grupo/Subgrupo -- Procedimento(s) Cardiologia" at bounding box center [144, 223] width 238 height 61
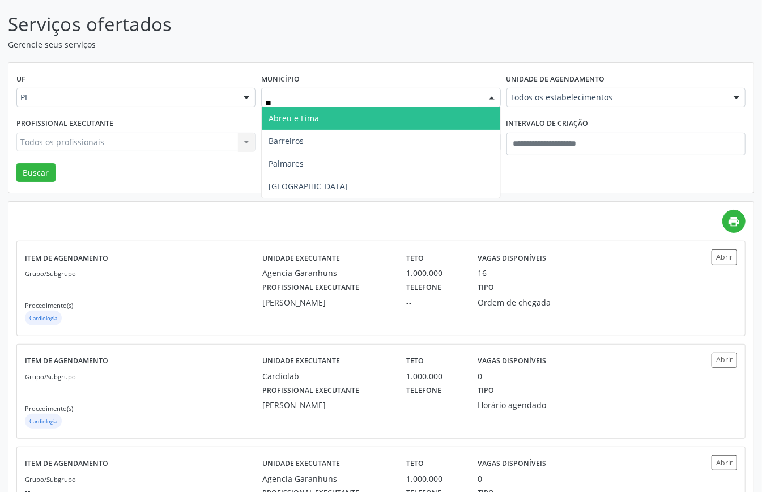
type input "***"
click at [367, 113] on span "Recife" at bounding box center [381, 118] width 238 height 23
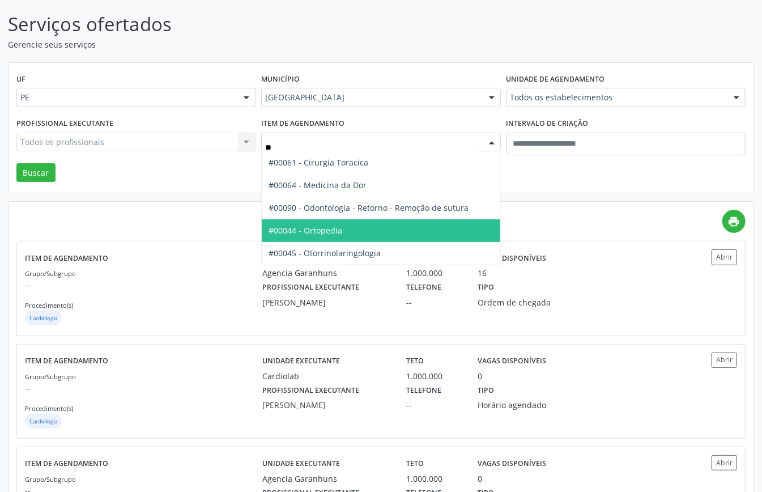
type input "***"
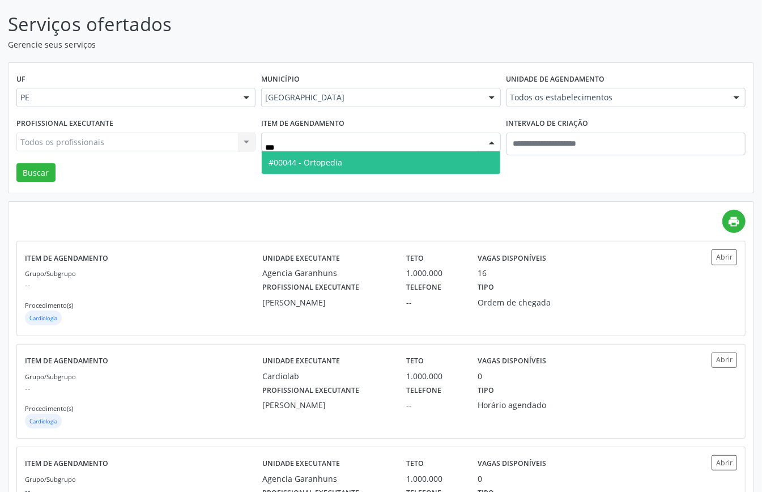
click at [330, 161] on span "#00044 - Ortopedia" at bounding box center [306, 162] width 74 height 11
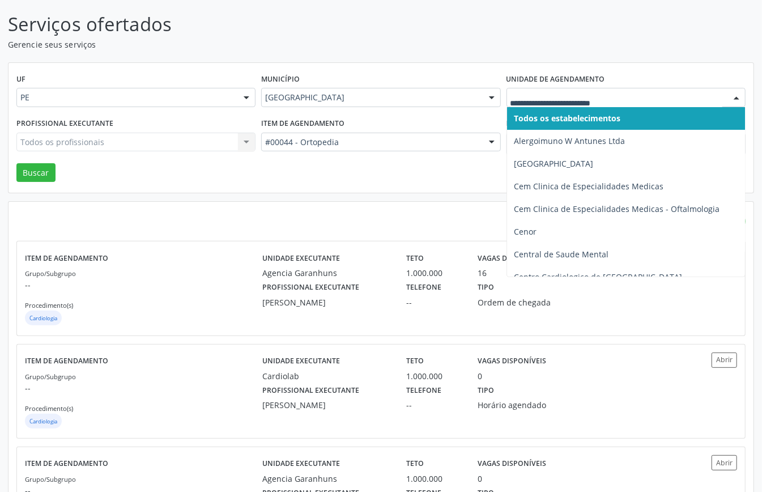
type input "*"
type input "**"
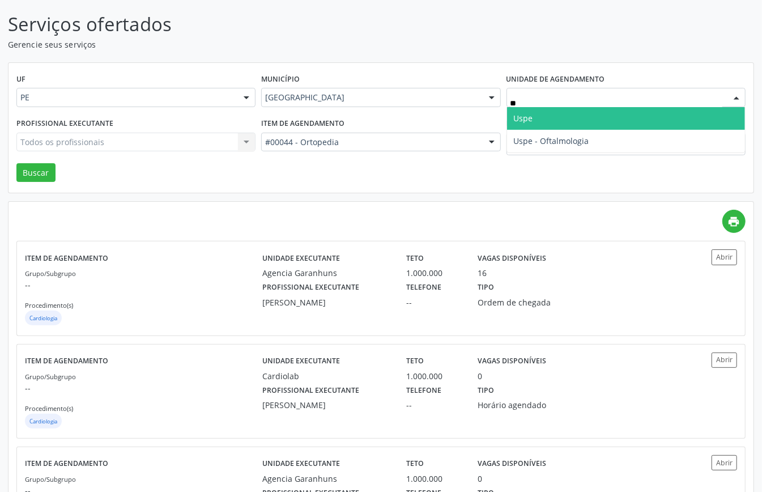
click at [522, 114] on span "Uspe" at bounding box center [523, 118] width 19 height 11
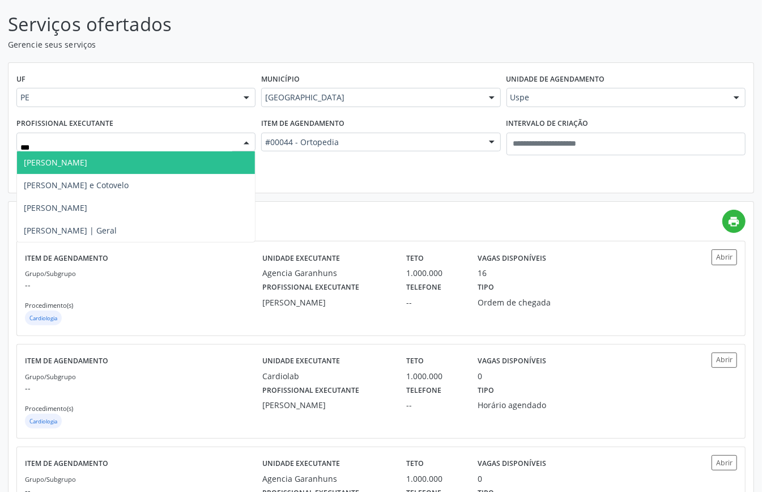
type input "****"
drag, startPoint x: 146, startPoint y: 159, endPoint x: 90, endPoint y: 168, distance: 57.4
click at [145, 160] on span "Arthur Freire Soares - Mão" at bounding box center [136, 162] width 238 height 23
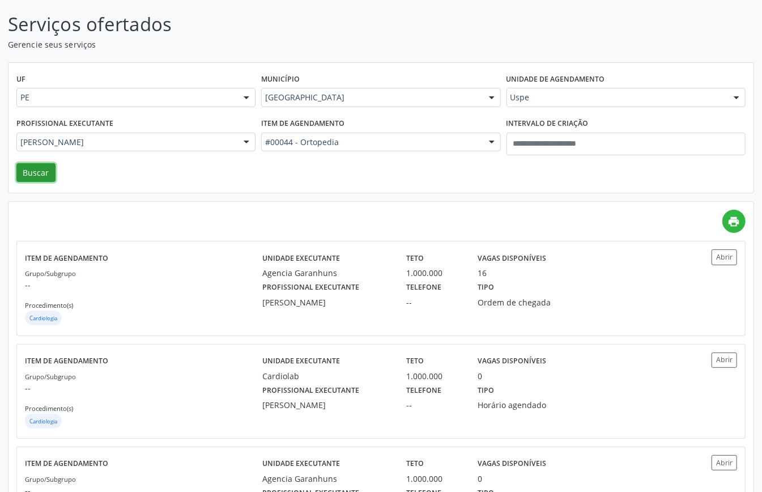
click at [37, 173] on button "Buscar" at bounding box center [35, 172] width 39 height 19
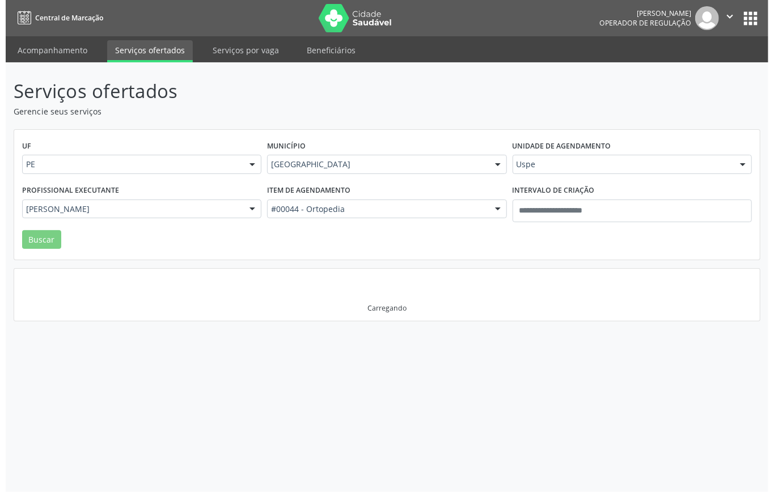
scroll to position [0, 0]
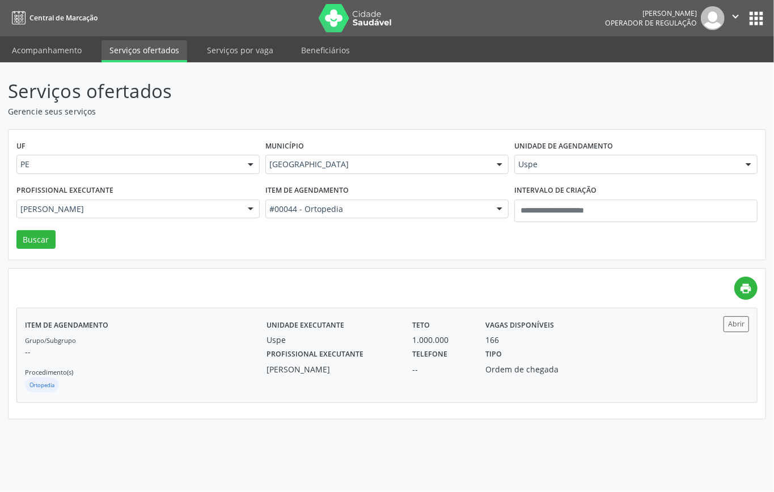
click at [223, 368] on div "Grupo/Subgrupo -- Procedimento(s) Ortopedia" at bounding box center [145, 364] width 241 height 61
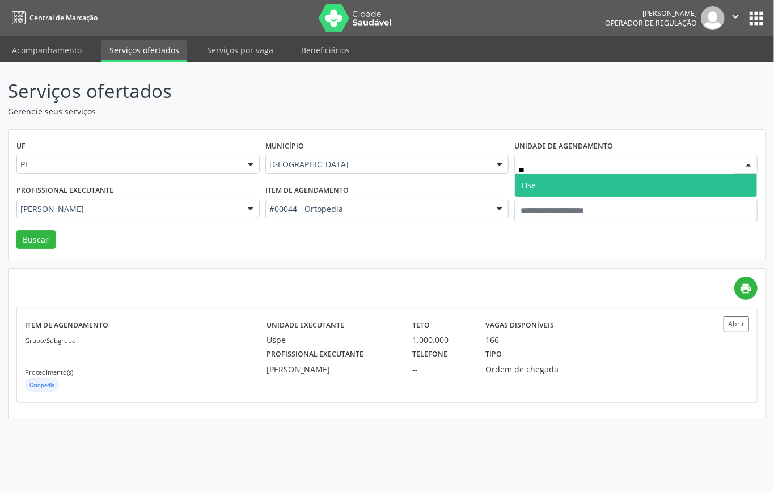
type input "***"
click at [543, 181] on span "Hse" at bounding box center [636, 185] width 242 height 23
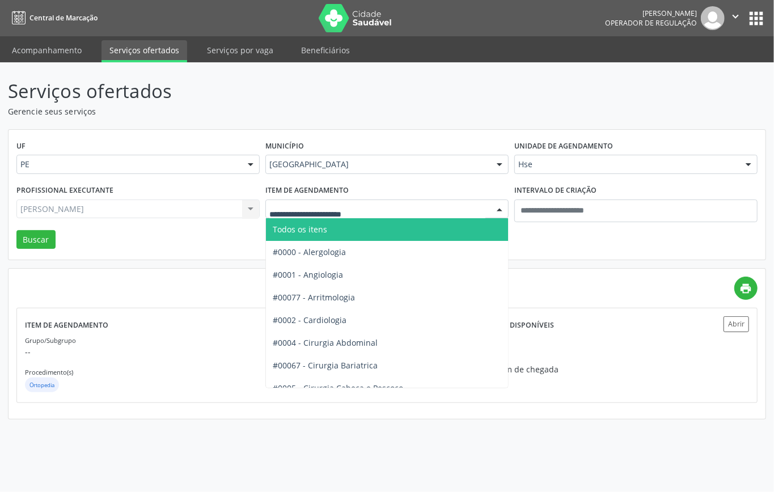
drag, startPoint x: 336, startPoint y: 230, endPoint x: 313, endPoint y: 232, distance: 22.8
click at [337, 230] on span "Todos os itens" at bounding box center [423, 229] width 314 height 23
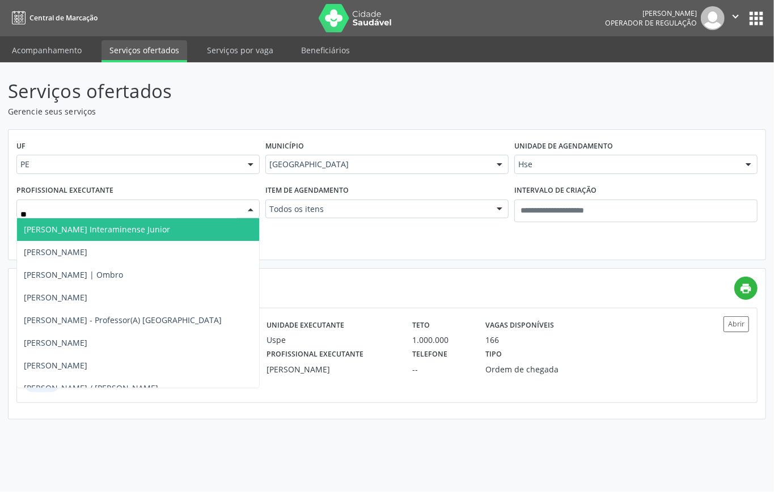
type input "***"
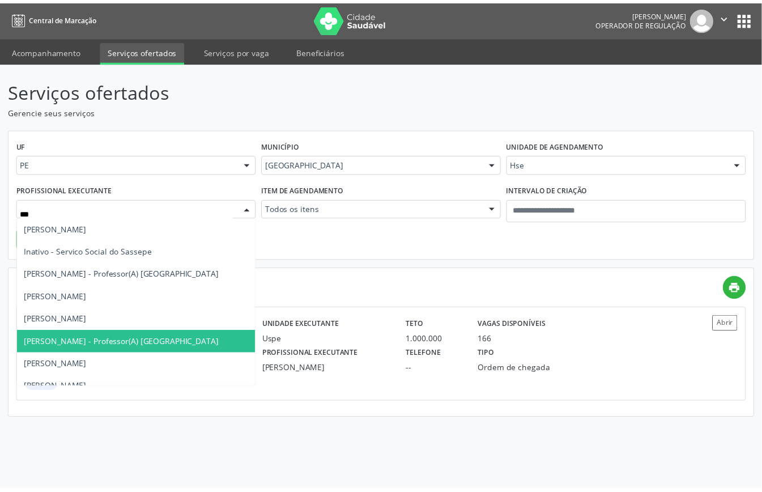
scroll to position [12, 0]
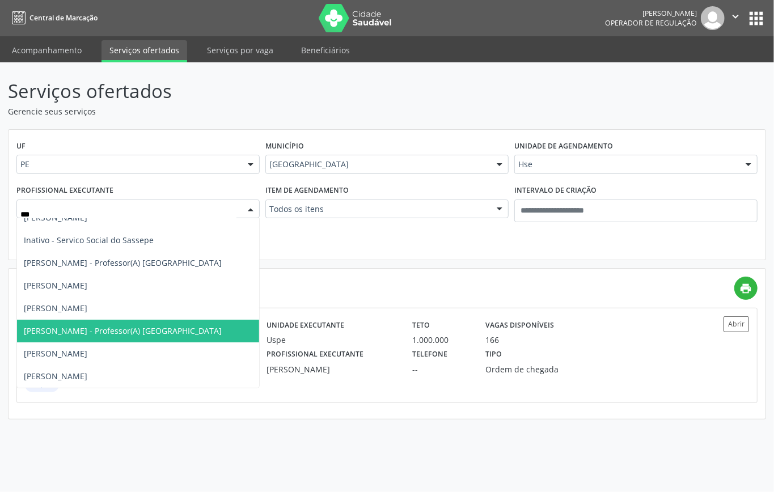
click at [104, 329] on span "Sergio Ricardo - Professor(A) Nassau" at bounding box center [123, 330] width 198 height 11
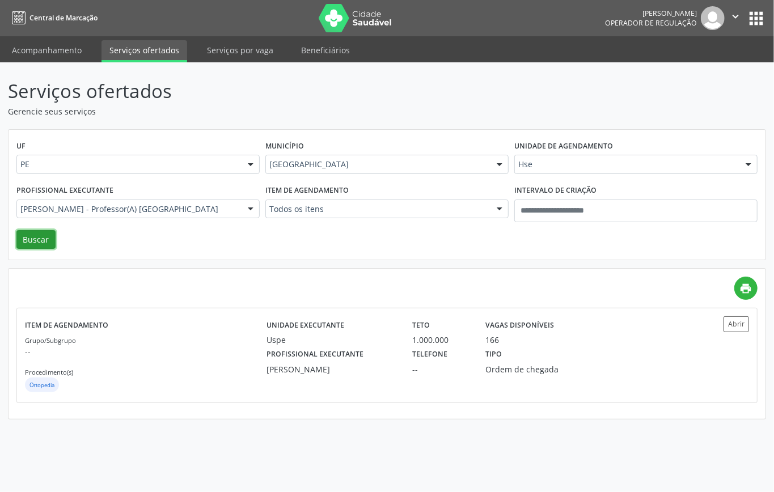
click at [42, 240] on button "Buscar" at bounding box center [35, 239] width 39 height 19
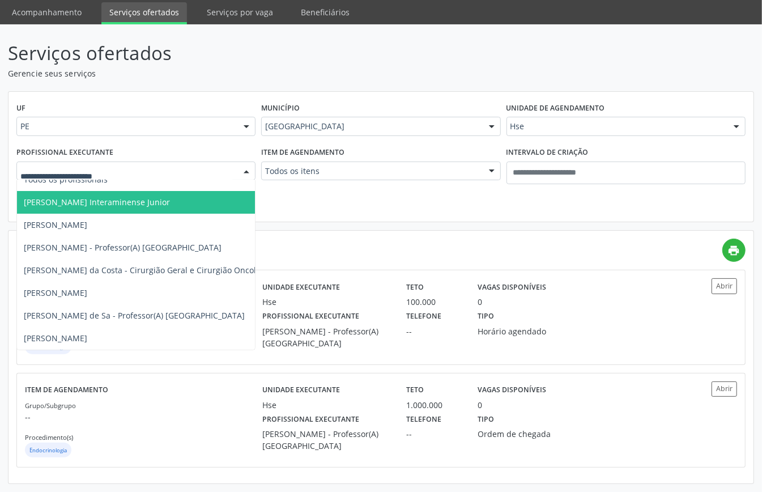
scroll to position [0, 0]
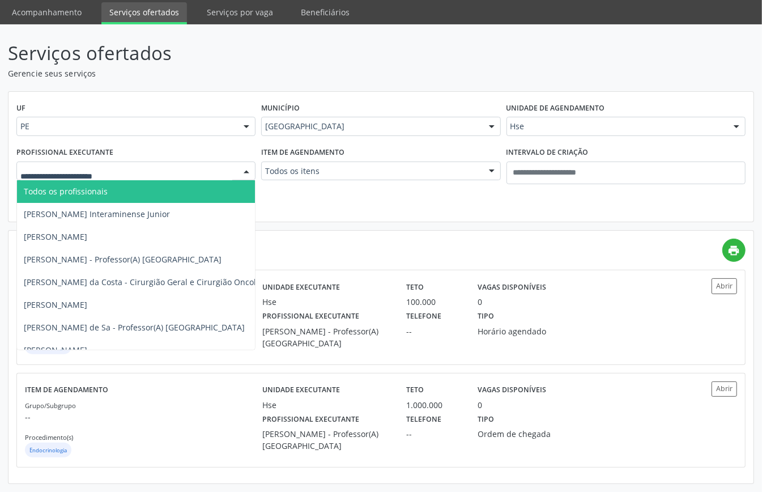
click at [96, 182] on span "Todos os profissionais" at bounding box center [208, 191] width 382 height 23
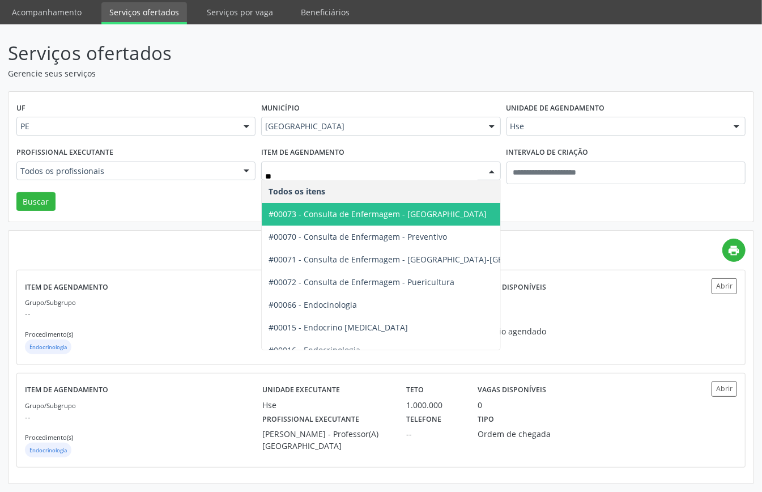
type input "***"
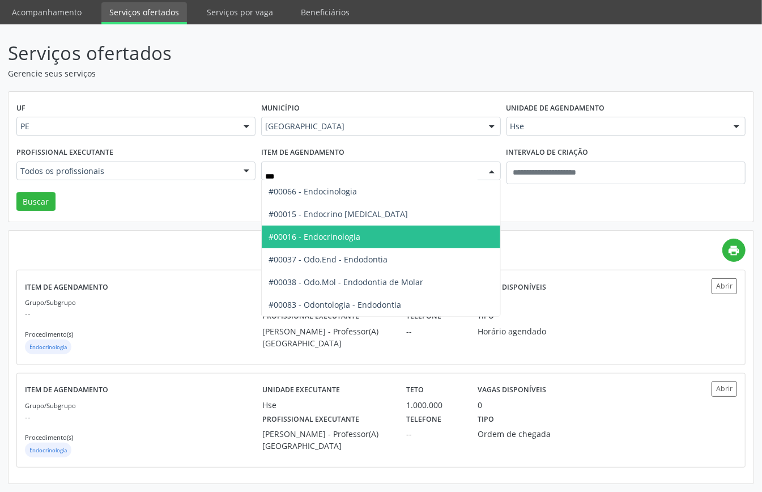
click at [329, 241] on span "#00016 - Endocrinologia" at bounding box center [381, 237] width 238 height 23
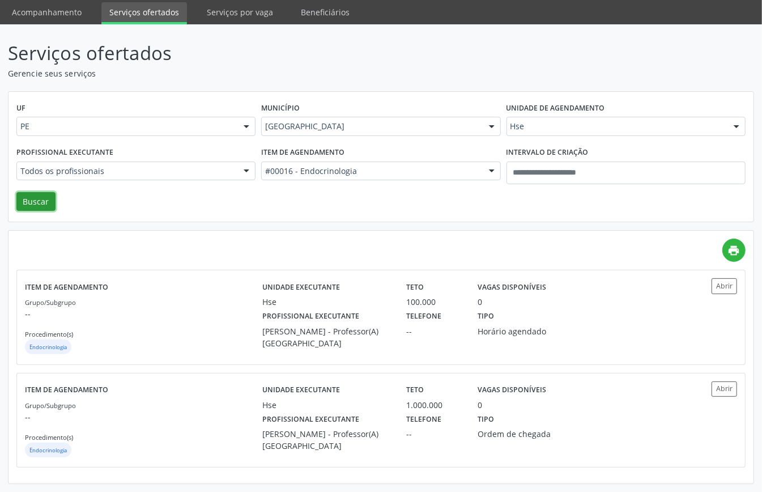
click at [35, 194] on button "Buscar" at bounding box center [35, 201] width 39 height 19
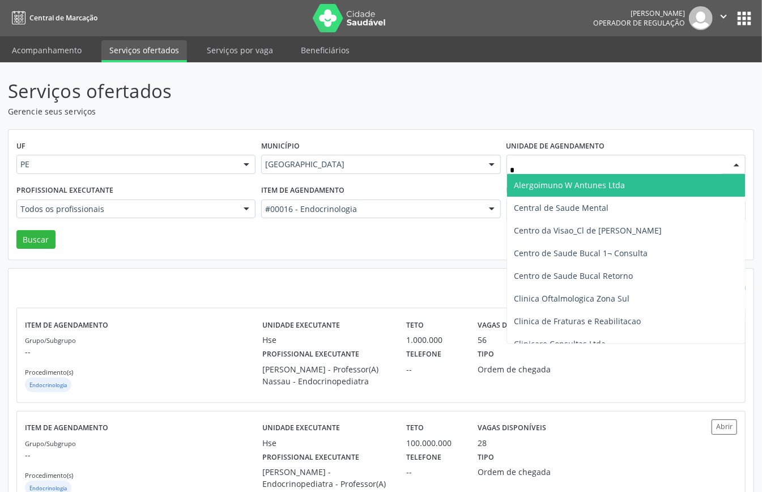
type input "**"
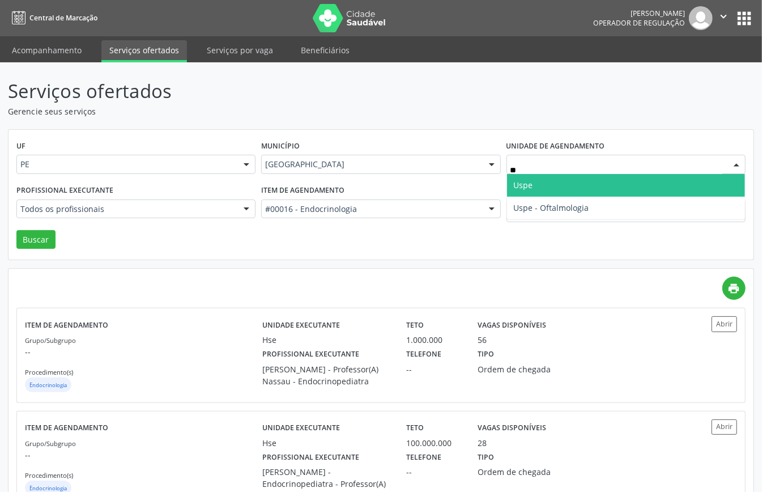
click at [533, 182] on span "Uspe" at bounding box center [626, 185] width 238 height 23
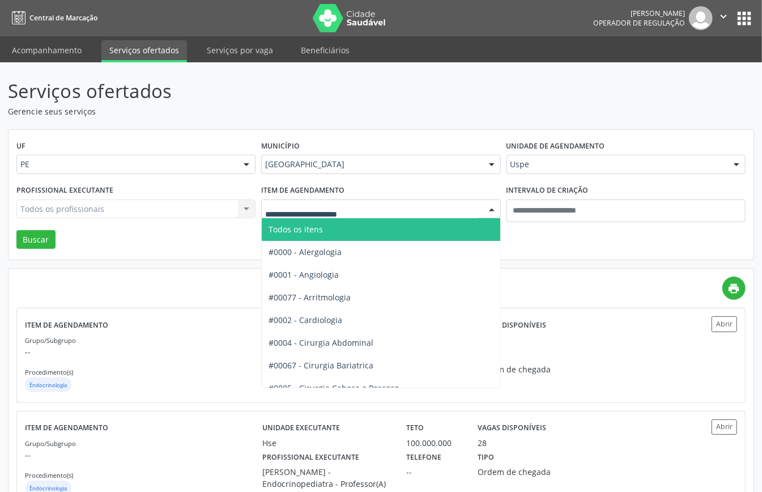
click at [323, 227] on span "Todos os itens" at bounding box center [296, 229] width 54 height 11
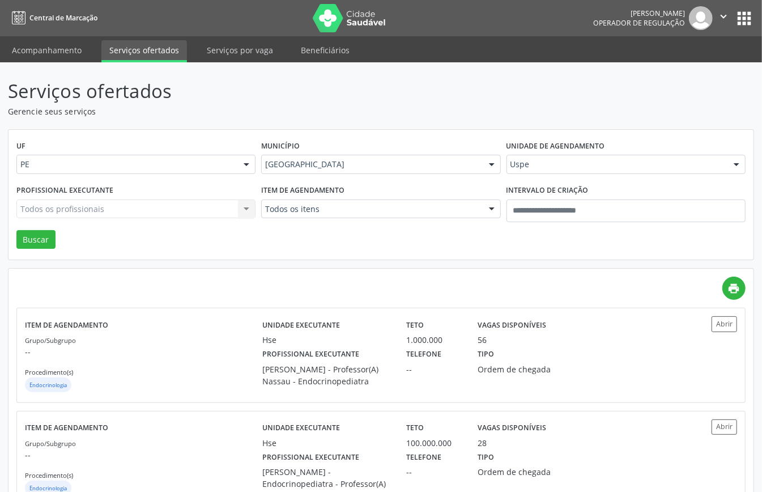
click at [221, 211] on div "Todos os profissionais Todos os profissionais Adalberto Aguiar Interaminense Ju…" at bounding box center [135, 209] width 239 height 19
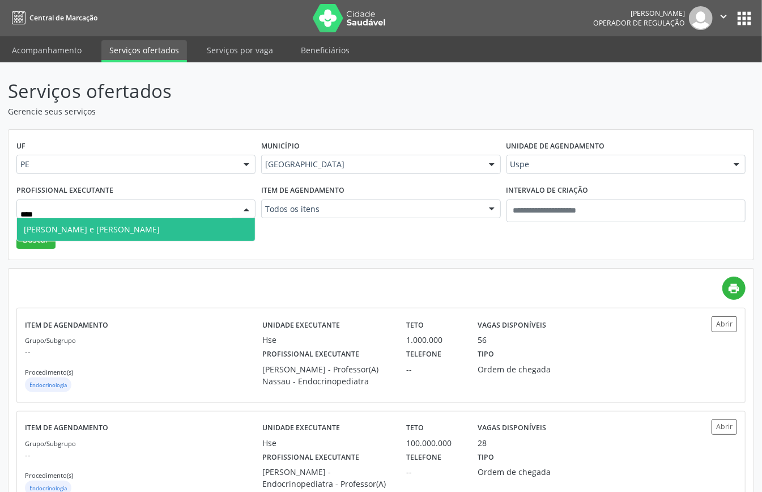
type input "*****"
click at [121, 224] on span "Julio Correa de Araujo Koury - Quadril e Joelho" at bounding box center [92, 229] width 136 height 11
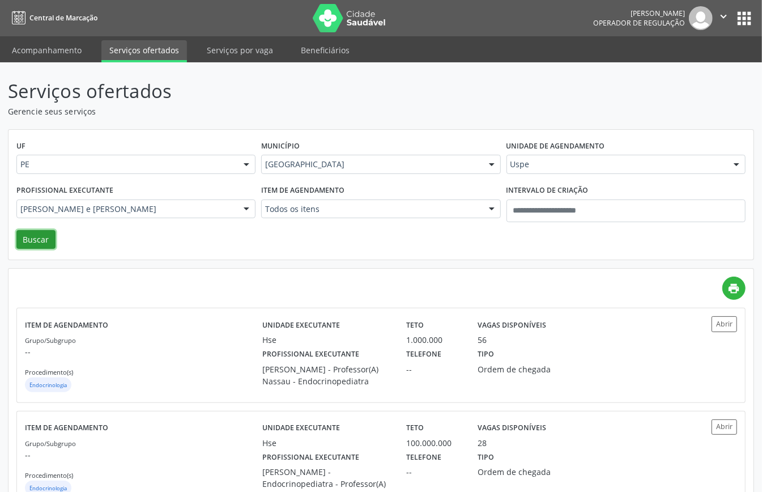
click at [35, 234] on button "Buscar" at bounding box center [35, 239] width 39 height 19
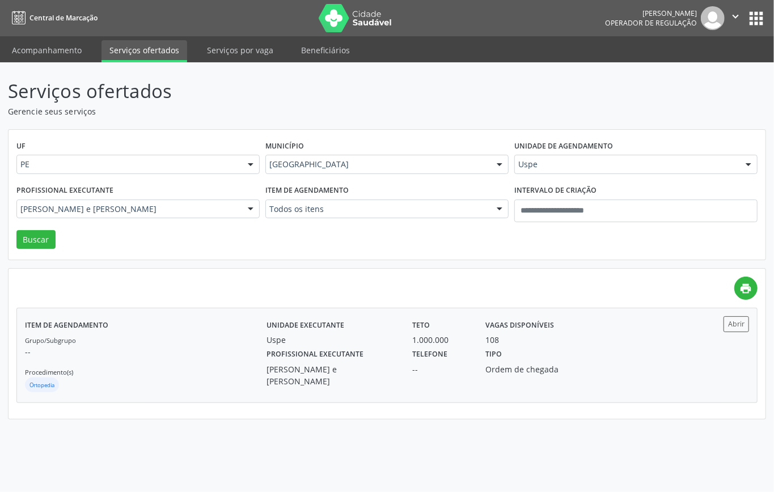
click at [216, 368] on div "Grupo/Subgrupo -- Procedimento(s) Ortopedia" at bounding box center [145, 364] width 241 height 61
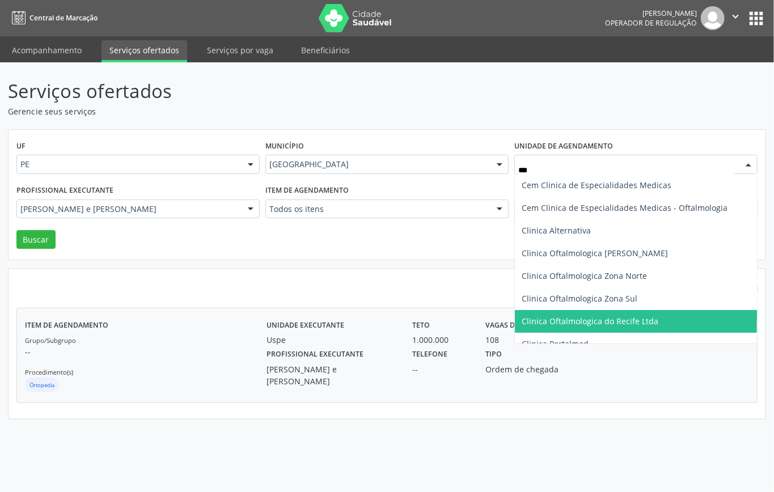
type input "****"
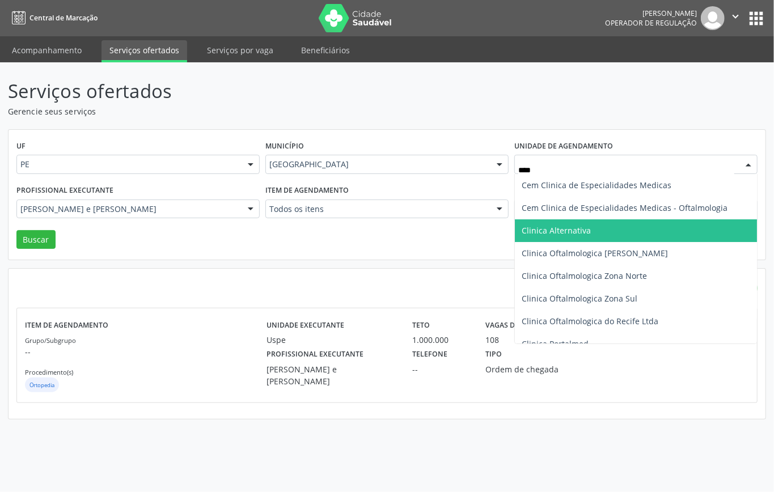
click at [568, 234] on span "Clinica Alternativa" at bounding box center [556, 230] width 69 height 11
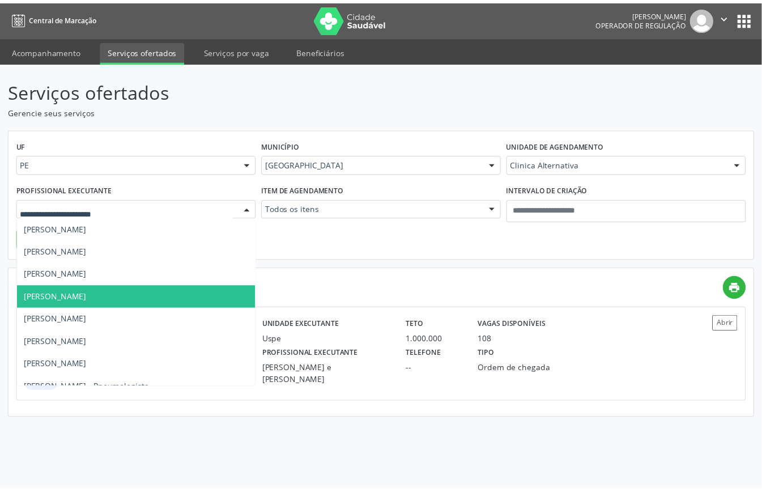
scroll to position [302, 0]
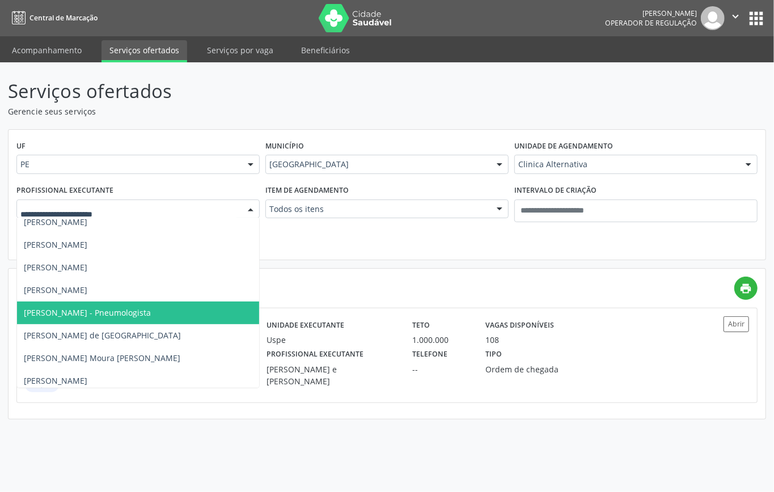
click at [151, 312] on span "Jose Maria Furtado de Mendonça Neto - Pneumologista" at bounding box center [87, 312] width 127 height 11
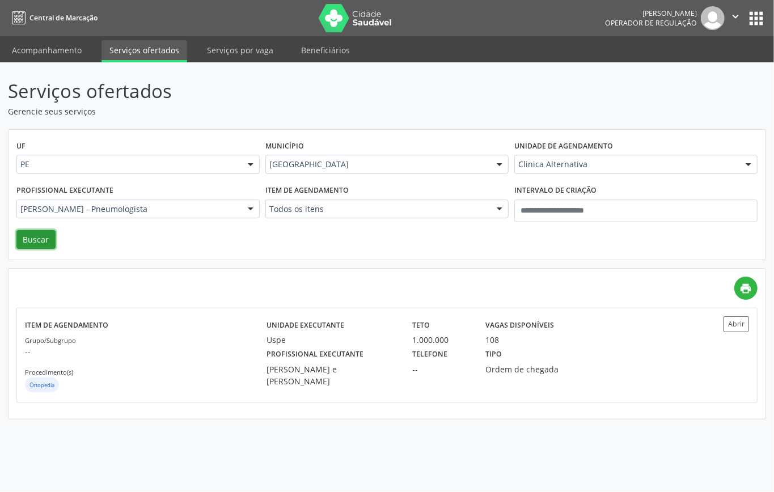
click at [37, 241] on button "Buscar" at bounding box center [35, 239] width 39 height 19
click at [425, 348] on label "Telefone" at bounding box center [429, 355] width 35 height 18
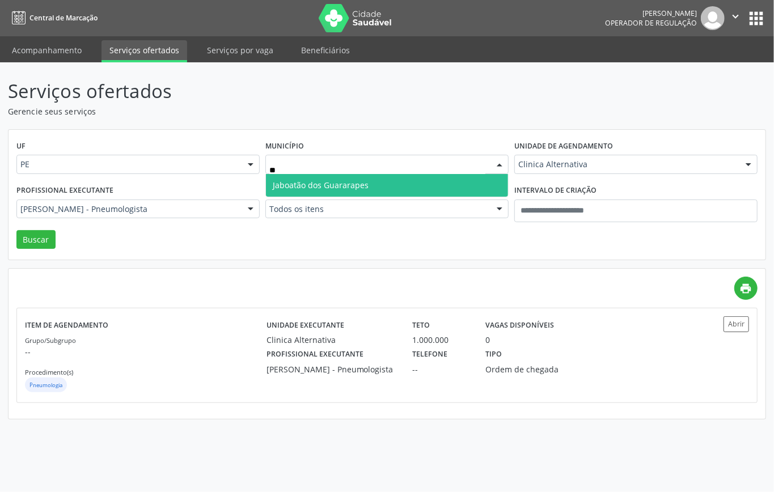
type input "***"
click at [351, 175] on span "Jaboatão dos Guararapes" at bounding box center [387, 185] width 242 height 23
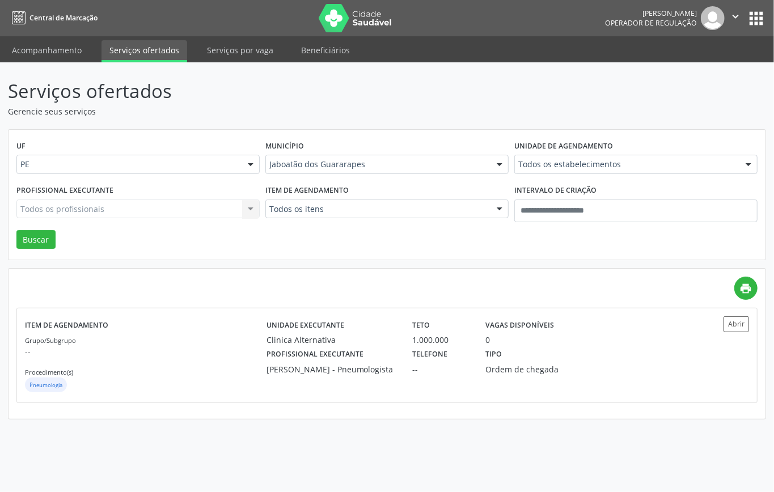
click at [385, 217] on div "Todos os itens" at bounding box center [386, 209] width 243 height 19
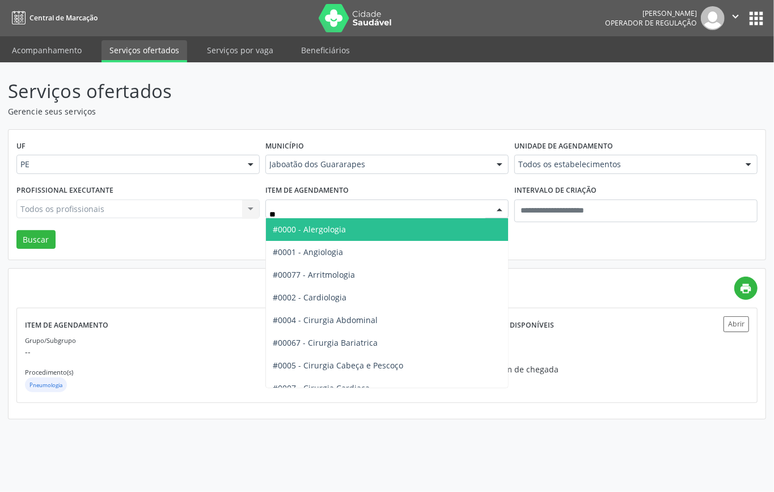
type input "***"
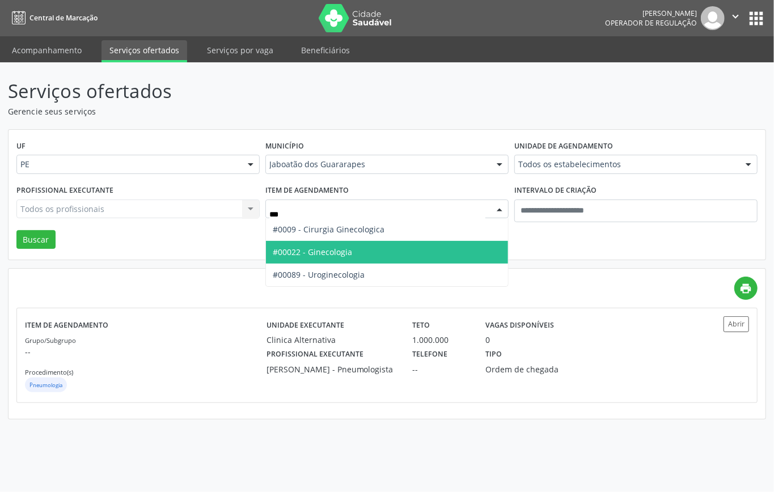
click at [348, 251] on span "#00022 - Ginecologia" at bounding box center [312, 252] width 79 height 11
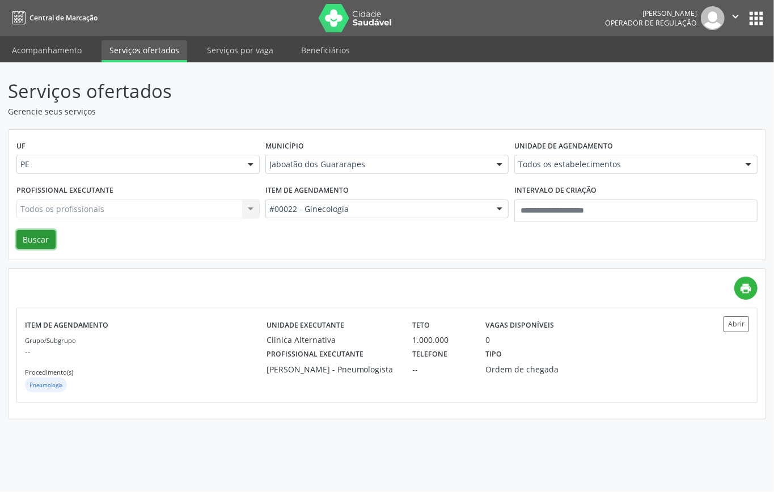
click at [27, 236] on button "Buscar" at bounding box center [35, 239] width 39 height 19
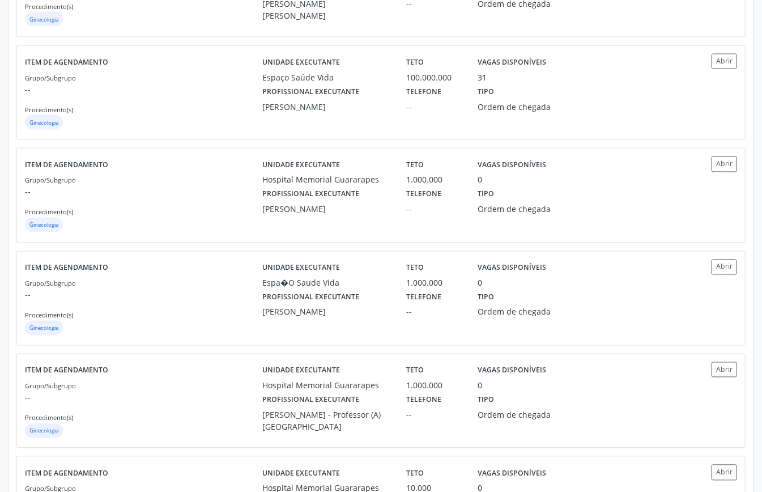
scroll to position [1058, 0]
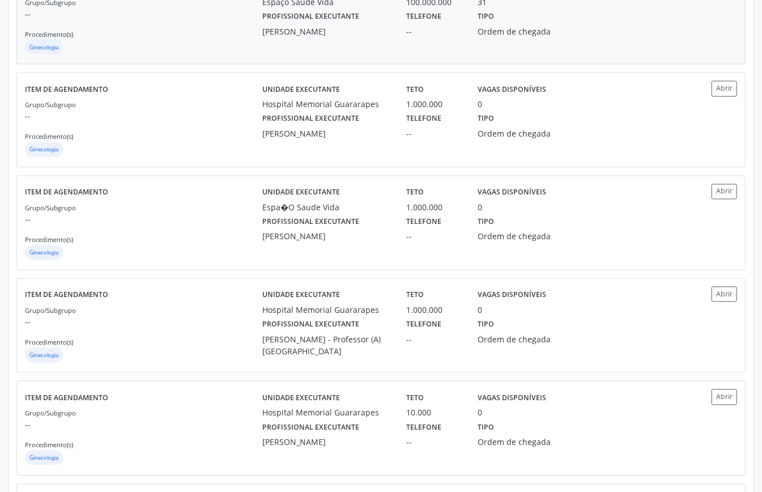
click at [196, 29] on div "Grupo/Subgrupo -- Procedimento(s) Ginecologia" at bounding box center [144, 26] width 238 height 61
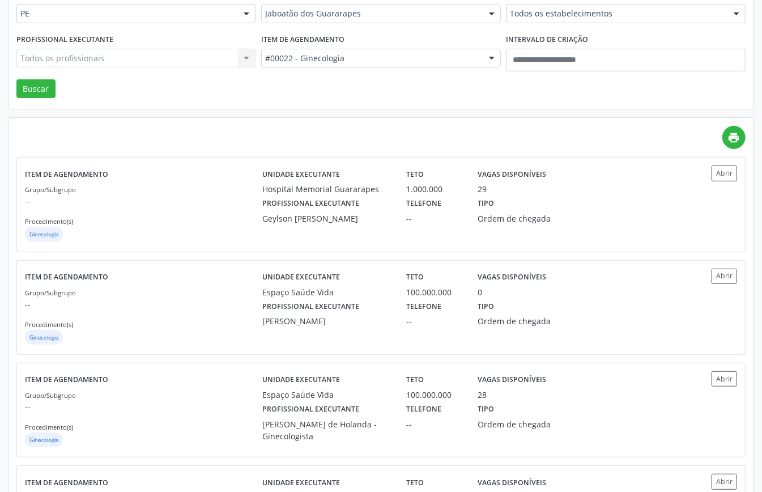
scroll to position [0, 0]
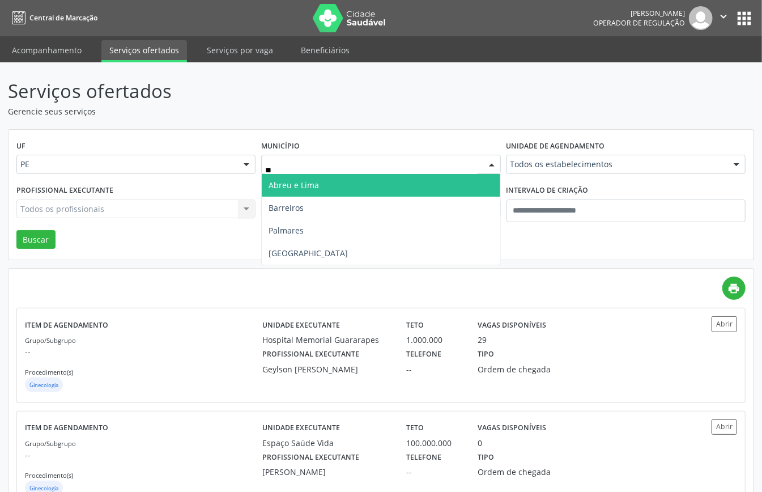
type input "***"
click at [324, 184] on span "Recife" at bounding box center [381, 185] width 238 height 23
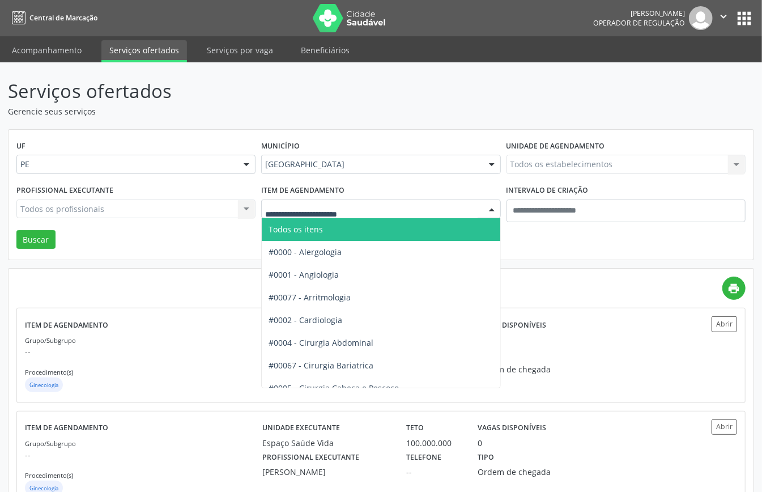
click at [355, 232] on span "Todos os itens" at bounding box center [419, 229] width 314 height 23
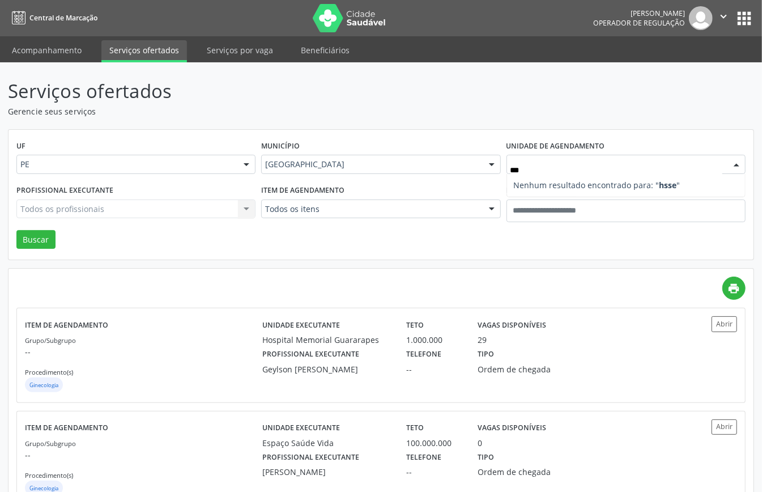
type input "**"
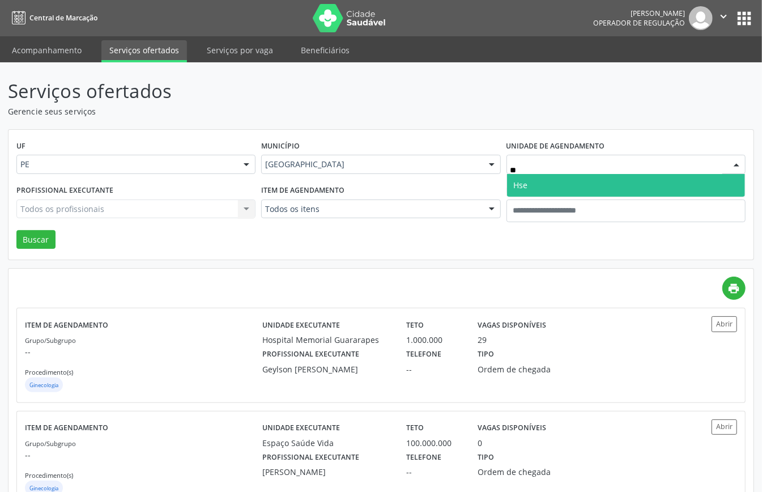
drag, startPoint x: 543, startPoint y: 170, endPoint x: 529, endPoint y: 185, distance: 19.7
click at [541, 173] on div "** Hse Nenhum resultado encontrado para: " hs " Não há nenhuma opção para ser e…" at bounding box center [626, 164] width 239 height 19
click at [529, 185] on span "Hse" at bounding box center [626, 185] width 238 height 23
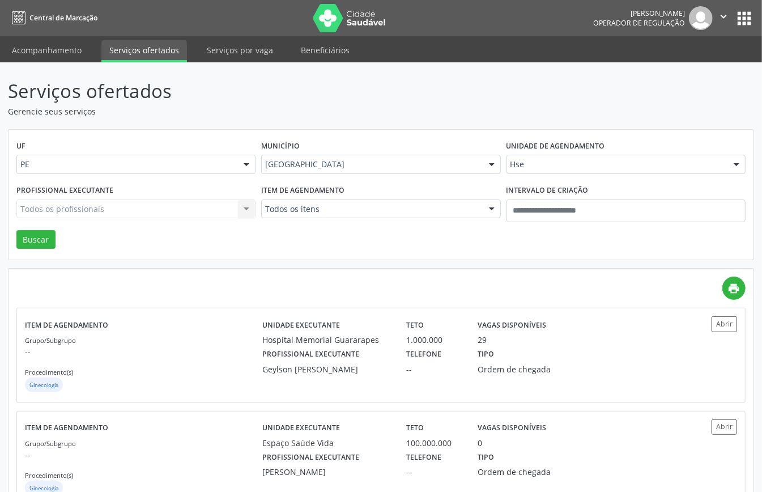
click at [157, 214] on div "Todos os profissionais Todos os profissionais 120243322240001 Andre Guilherme T…" at bounding box center [135, 209] width 239 height 19
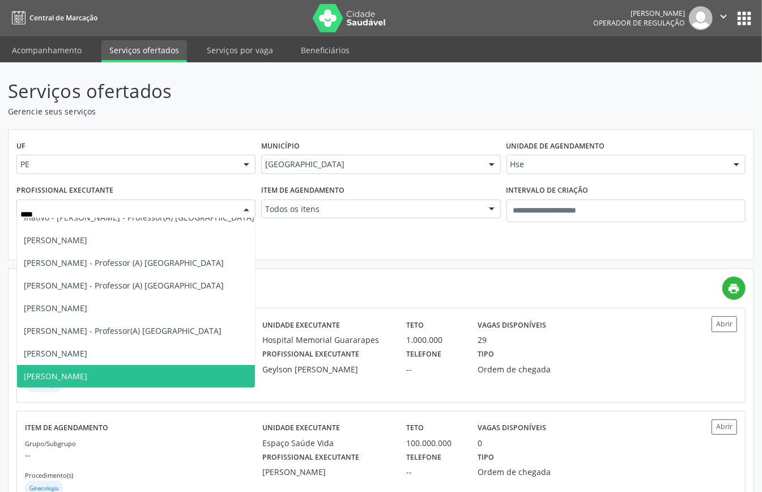
scroll to position [205, 0]
type input "*****"
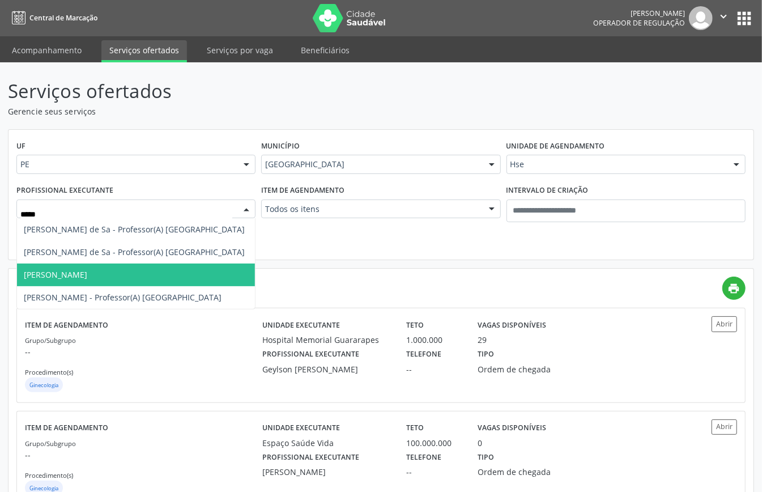
click at [148, 280] on span "Marcelo Ernesto Luckwu Ferraz" at bounding box center [136, 275] width 238 height 23
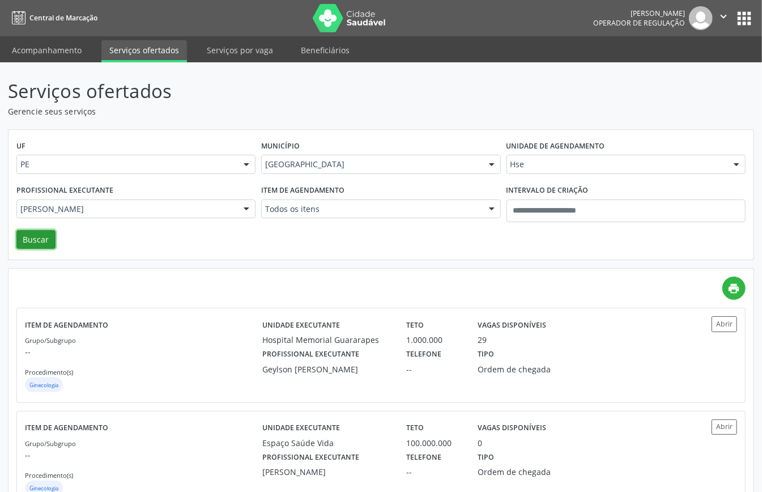
click at [37, 236] on button "Buscar" at bounding box center [35, 239] width 39 height 19
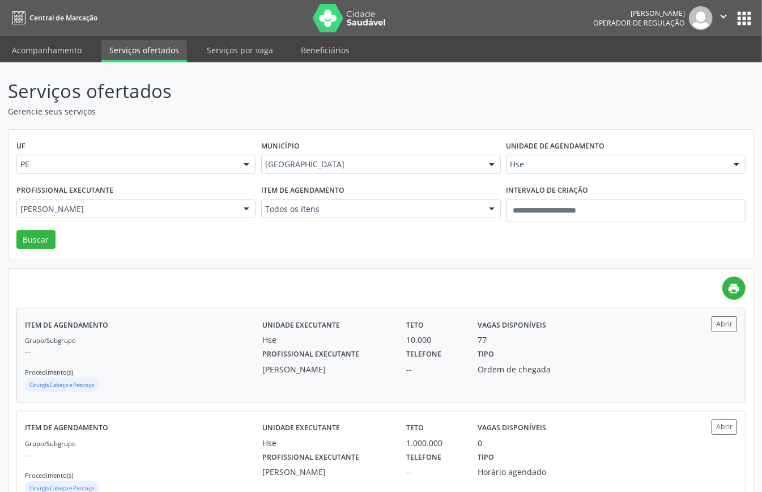
click at [189, 366] on div "Grupo/Subgrupo -- Procedimento(s) Cirurgia Cabeça e Pescoço" at bounding box center [144, 364] width 238 height 61
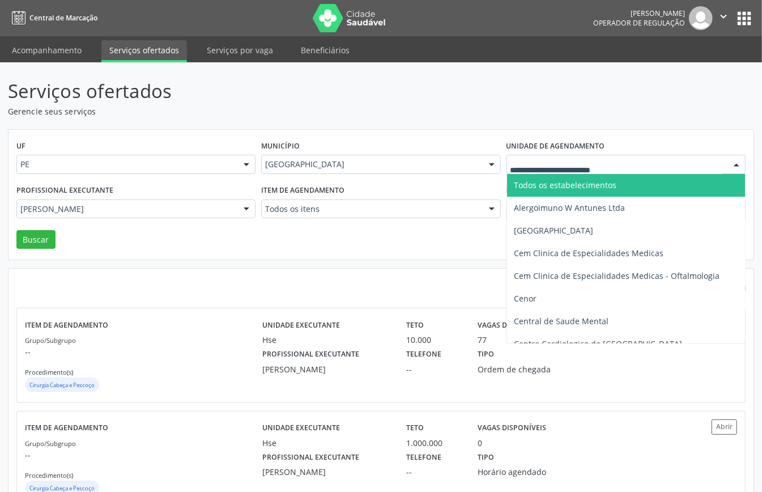
click at [536, 185] on span "Todos os estabelecimentos" at bounding box center [565, 185] width 103 height 11
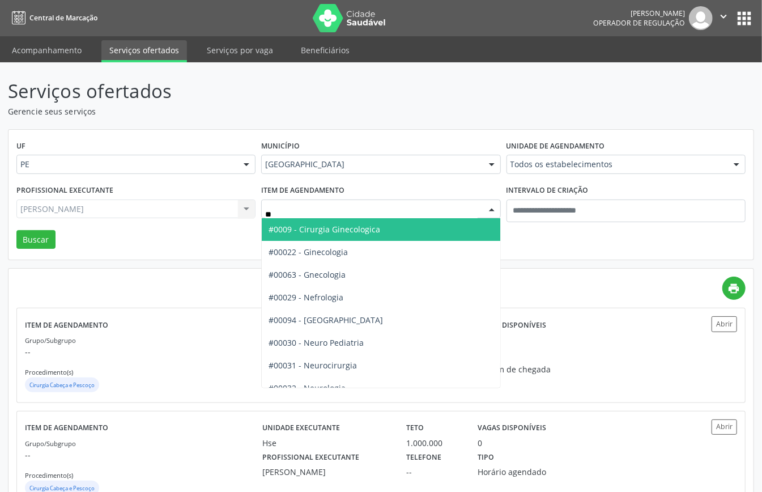
type input "***"
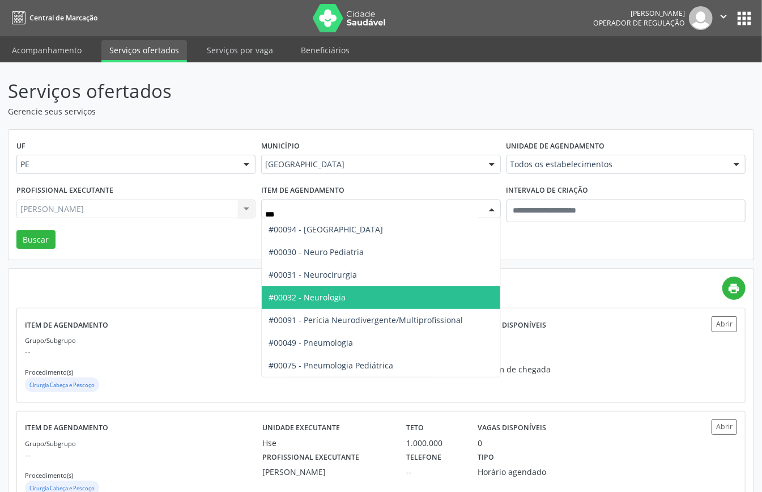
click at [332, 308] on span "#00032 - Neurologia" at bounding box center [381, 297] width 238 height 23
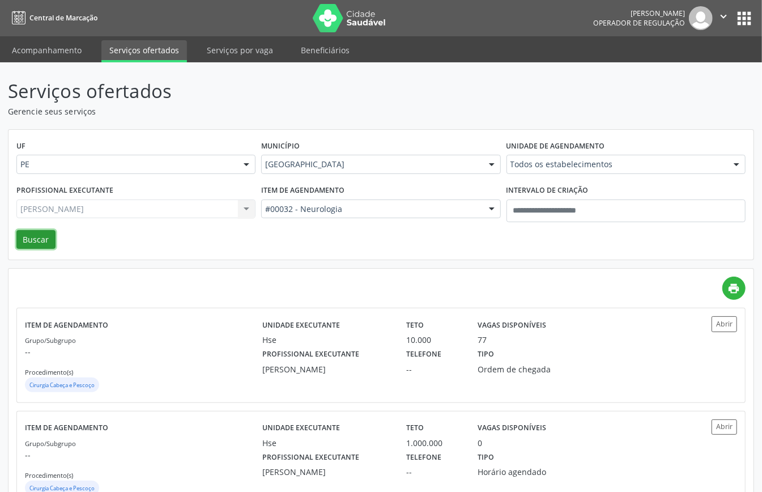
click at [45, 241] on button "Buscar" at bounding box center [35, 239] width 39 height 19
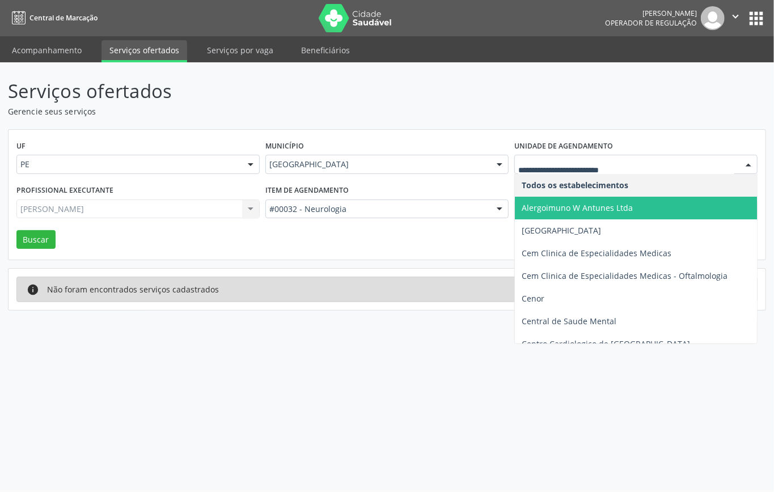
click at [557, 200] on span "Alergoimuno W Antunes Ltda" at bounding box center [657, 208] width 284 height 23
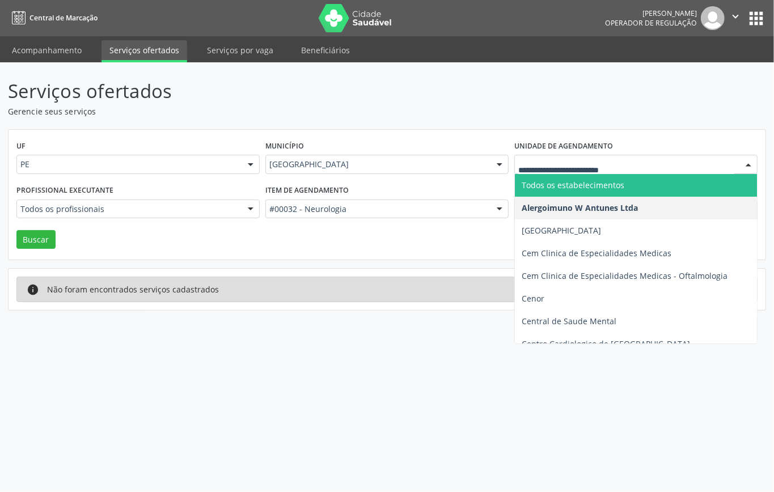
click at [550, 182] on span "Todos os estabelecimentos" at bounding box center [573, 185] width 103 height 11
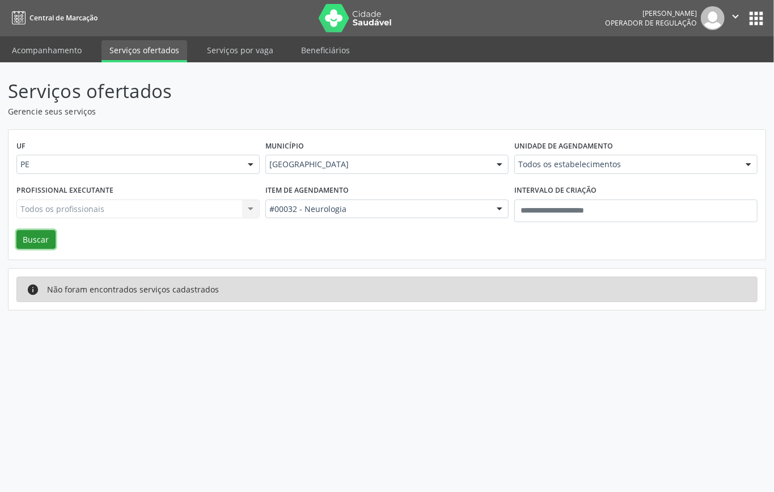
click at [39, 244] on button "Buscar" at bounding box center [35, 239] width 39 height 19
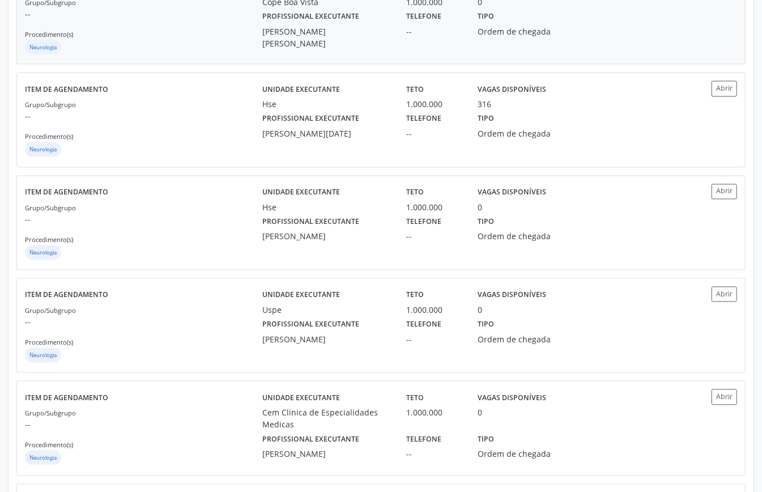
scroll to position [1134, 0]
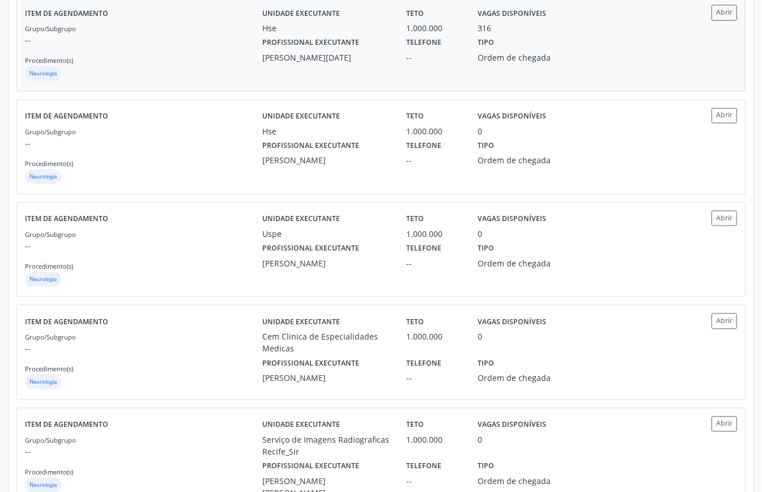
click at [221, 69] on div "Grupo/Subgrupo -- Procedimento(s) Neurologia" at bounding box center [144, 53] width 238 height 61
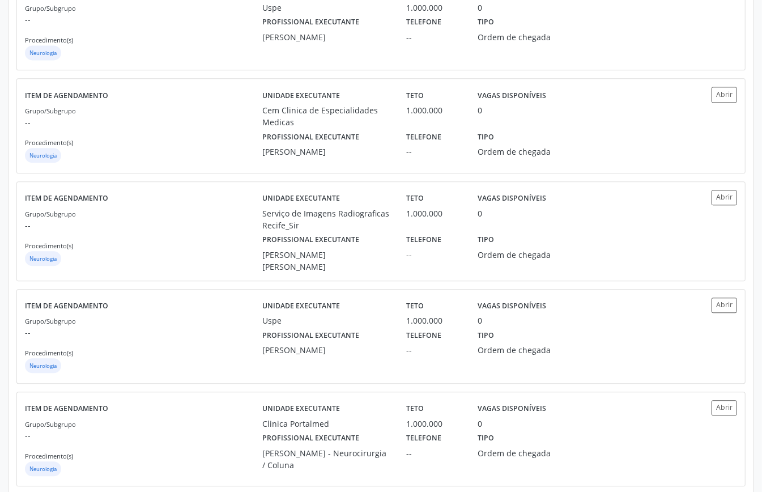
scroll to position [1413, 0]
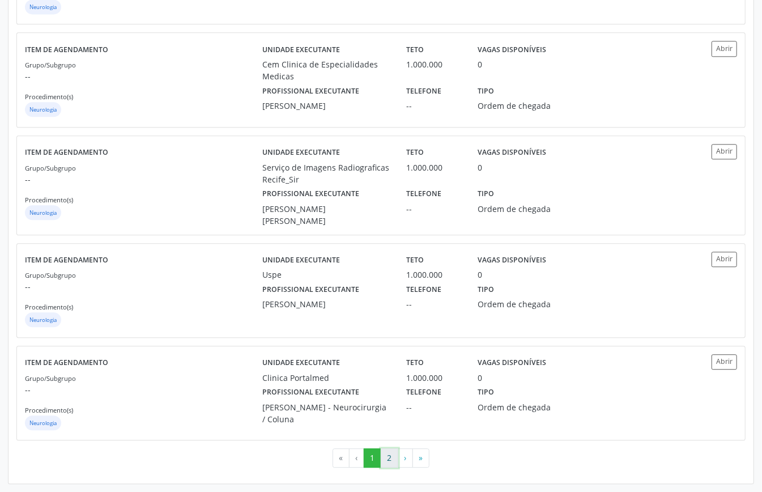
click at [388, 368] on button "2" at bounding box center [390, 457] width 18 height 19
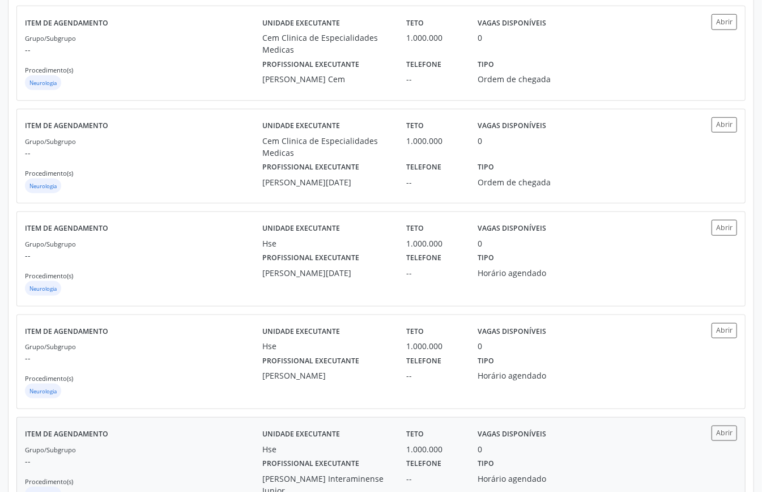
scroll to position [686, 0]
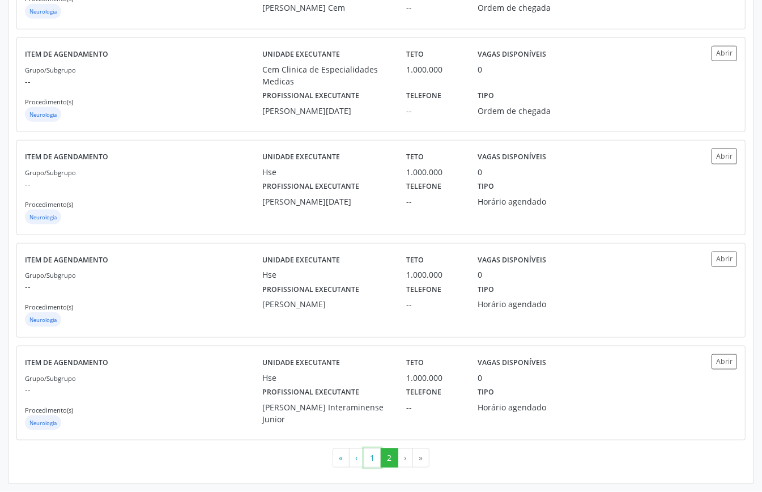
click at [375, 368] on button "1" at bounding box center [373, 457] width 18 height 19
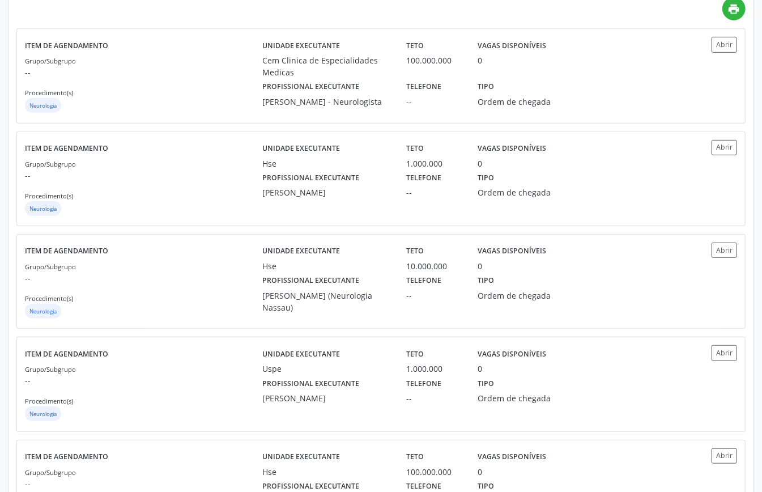
scroll to position [0, 0]
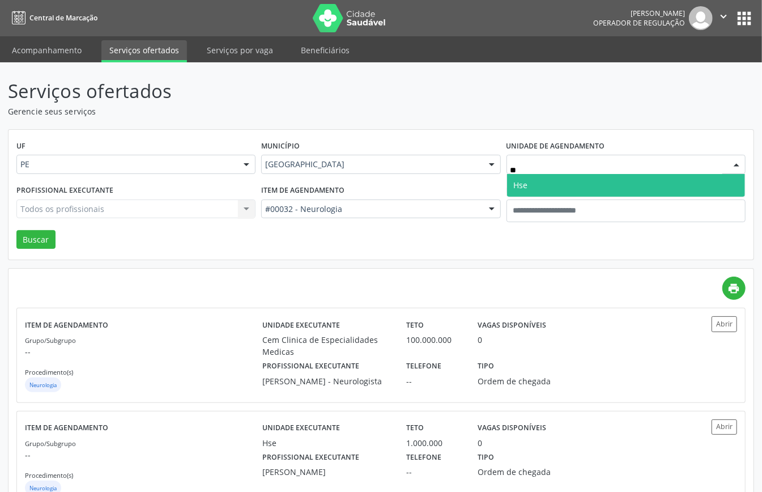
type input "***"
click at [539, 189] on span "Hse" at bounding box center [626, 185] width 238 height 23
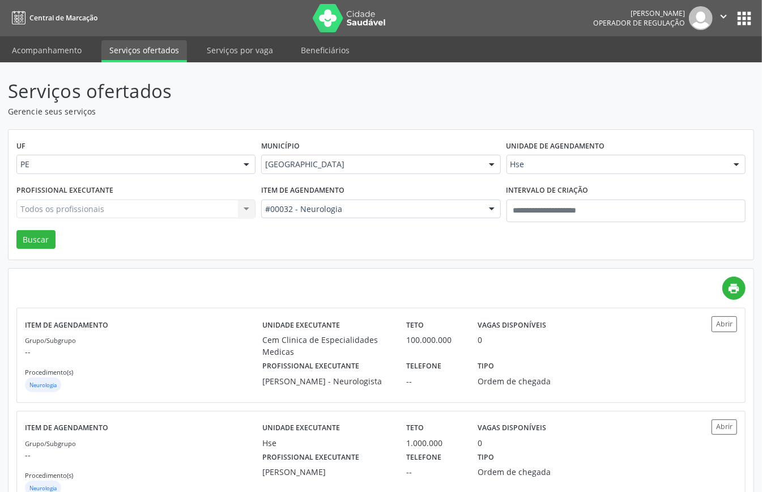
click at [362, 216] on div "#00032 - Neurologia" at bounding box center [380, 209] width 239 height 19
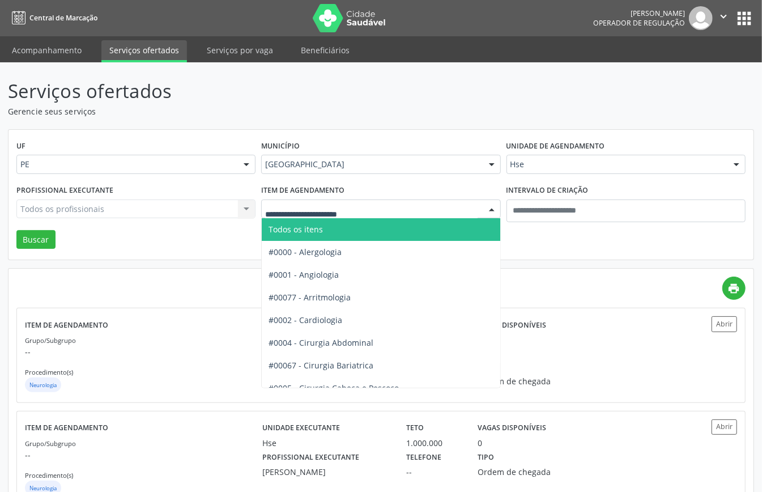
click at [323, 234] on span "Todos os itens" at bounding box center [296, 229] width 54 height 11
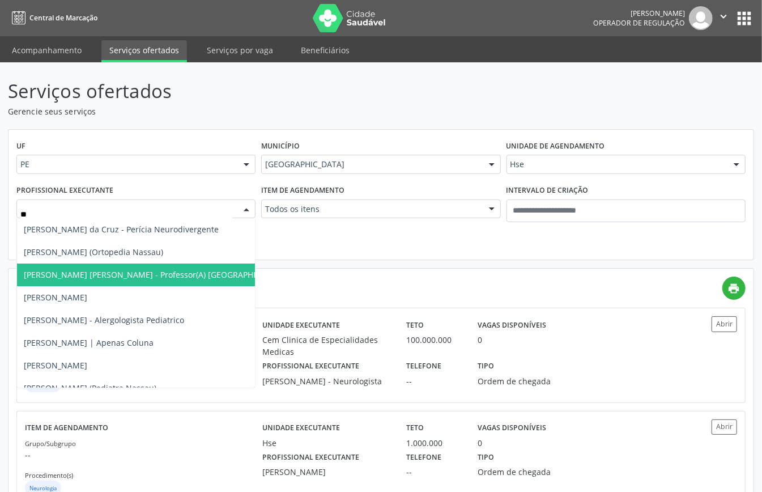
type input "***"
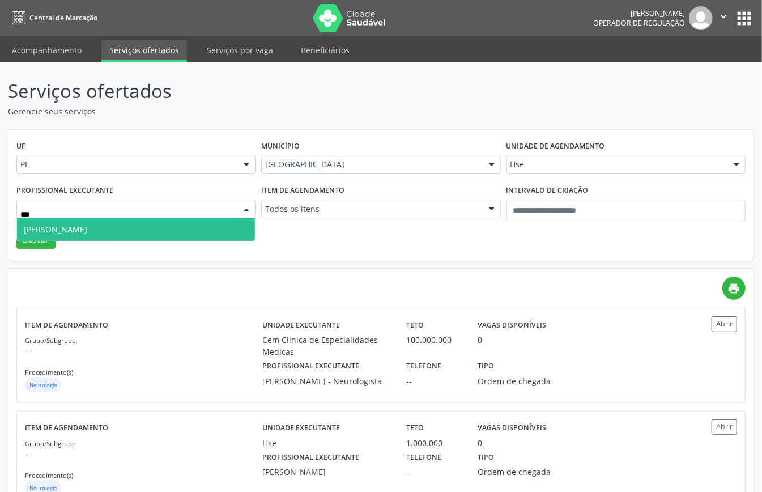
click at [88, 232] on span "Dimas Antunes" at bounding box center [136, 229] width 238 height 23
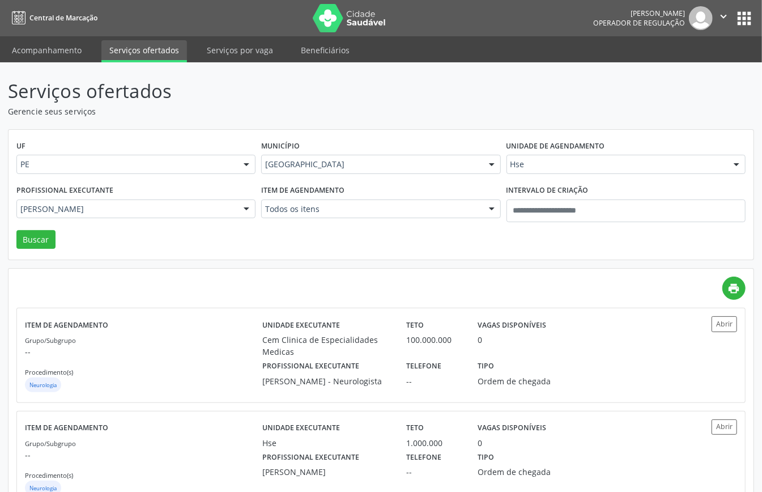
click at [31, 253] on div "UF PE PE Nenhum resultado encontrado para: " " Não há nenhuma opção para ser ex…" at bounding box center [381, 195] width 745 height 130
click at [40, 232] on button "Buscar" at bounding box center [35, 239] width 39 height 19
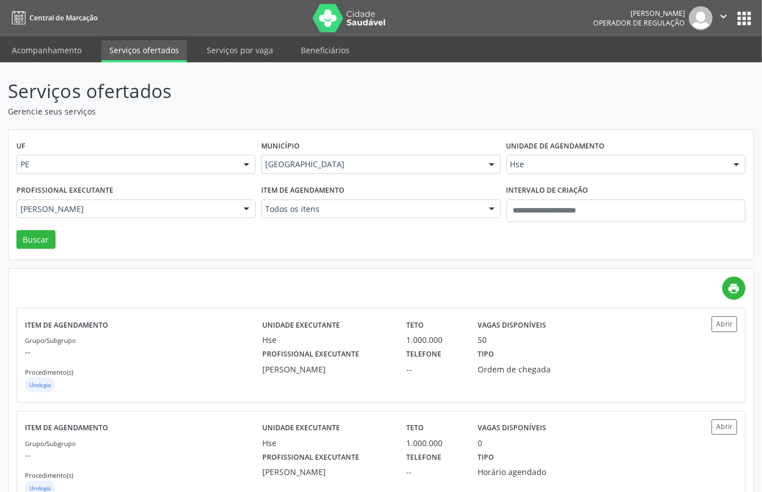
scroll to position [40, 0]
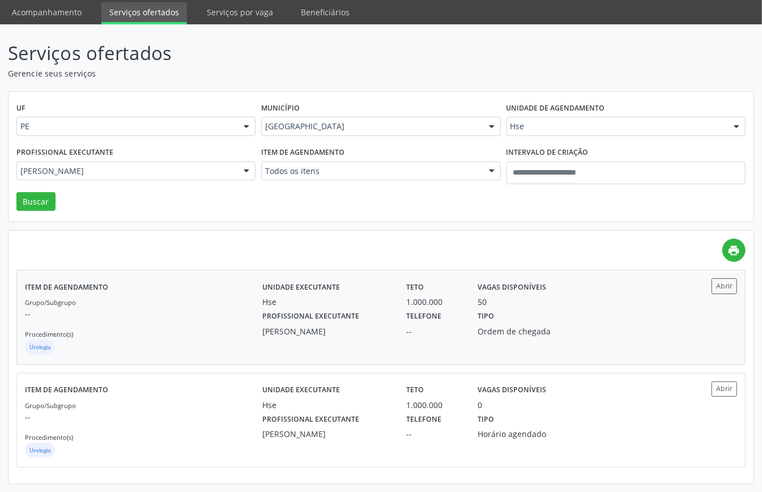
click at [112, 314] on p "--" at bounding box center [144, 314] width 238 height 12
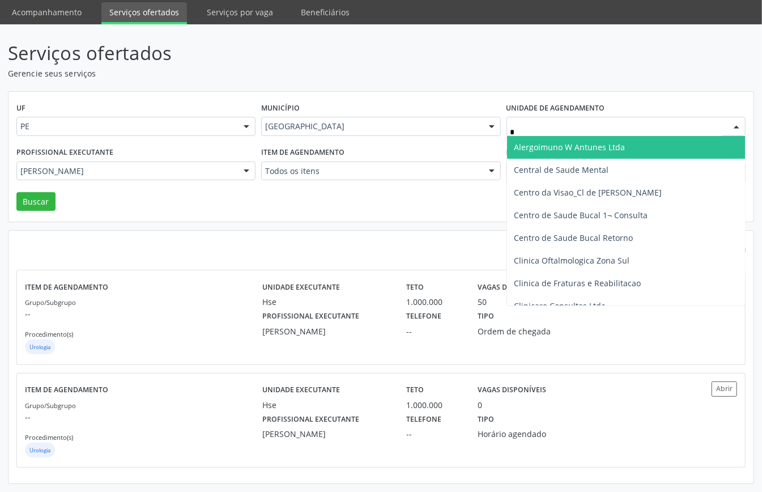
type input "**"
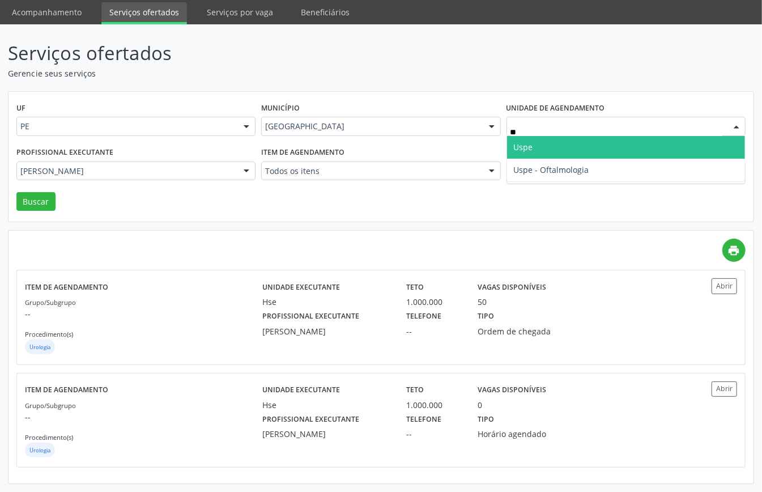
click at [554, 144] on span "Uspe" at bounding box center [626, 147] width 238 height 23
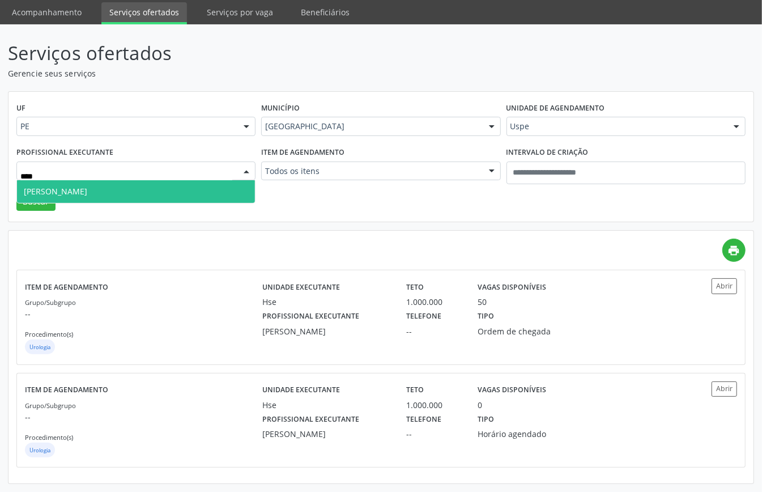
type input "*****"
drag, startPoint x: 70, startPoint y: 189, endPoint x: 64, endPoint y: 202, distance: 14.5
click at [65, 202] on div "UF PE PE Nenhum resultado encontrado para: " " Não há nenhuma opção para ser ex…" at bounding box center [381, 157] width 745 height 130
click at [57, 187] on span "Petrus Rodrigo Antonino de Souza" at bounding box center [55, 191] width 63 height 11
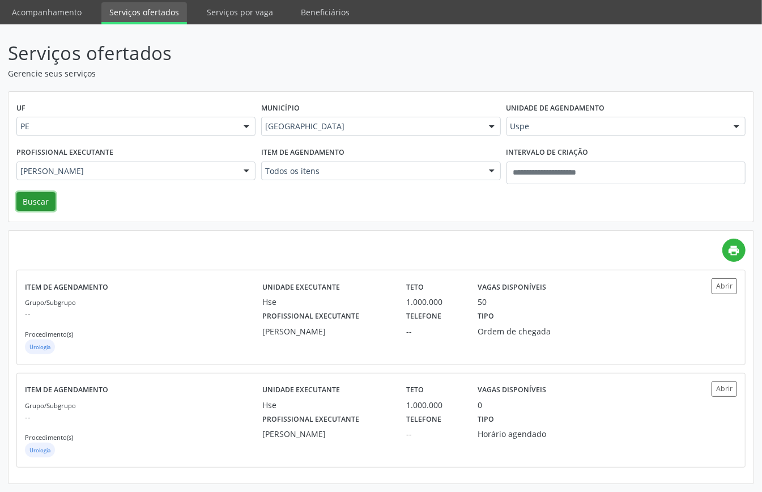
click at [37, 196] on button "Buscar" at bounding box center [35, 201] width 39 height 19
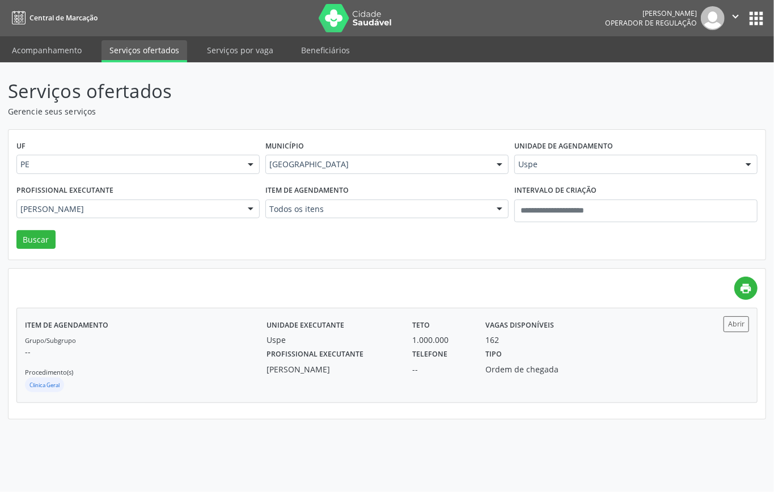
click at [302, 368] on div "Petrus Rodrigo Antonino de Souza" at bounding box center [331, 369] width 130 height 12
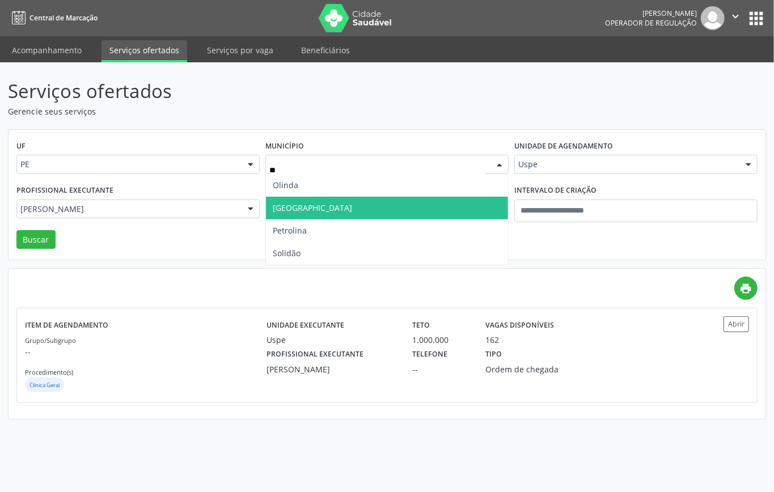
type input "***"
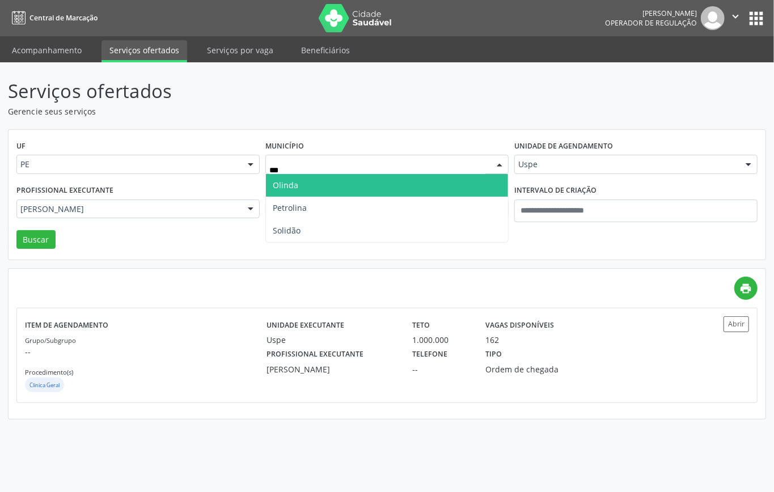
click at [293, 189] on span "Olinda" at bounding box center [286, 185] width 26 height 11
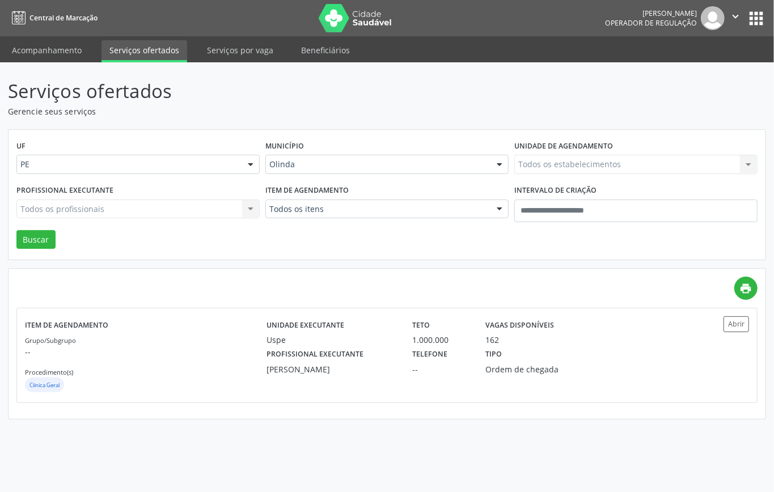
click at [338, 215] on div "Todos os itens" at bounding box center [386, 209] width 243 height 19
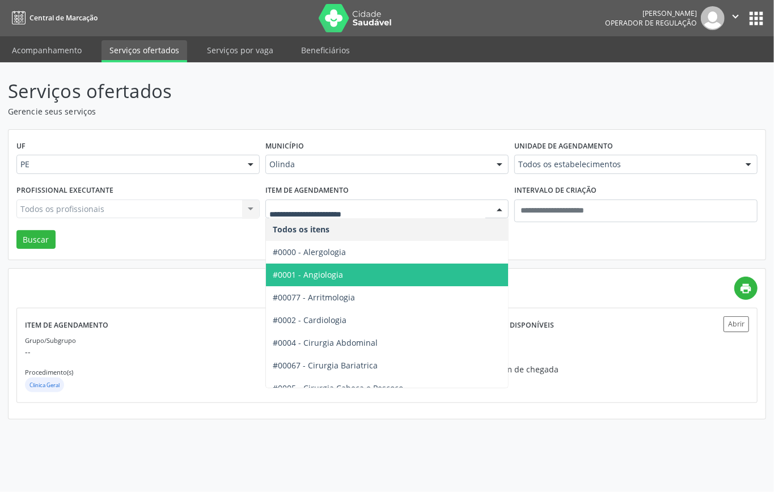
click at [348, 279] on span "#0001 - Angiologia" at bounding box center [423, 275] width 314 height 23
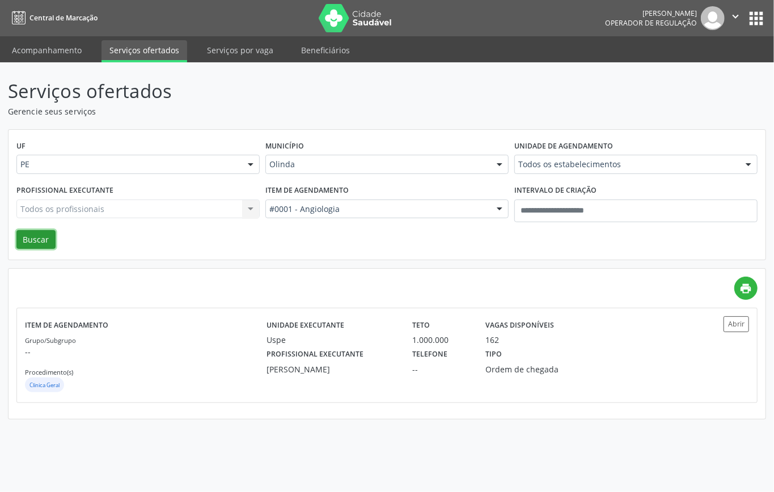
click at [44, 234] on button "Buscar" at bounding box center [35, 239] width 39 height 19
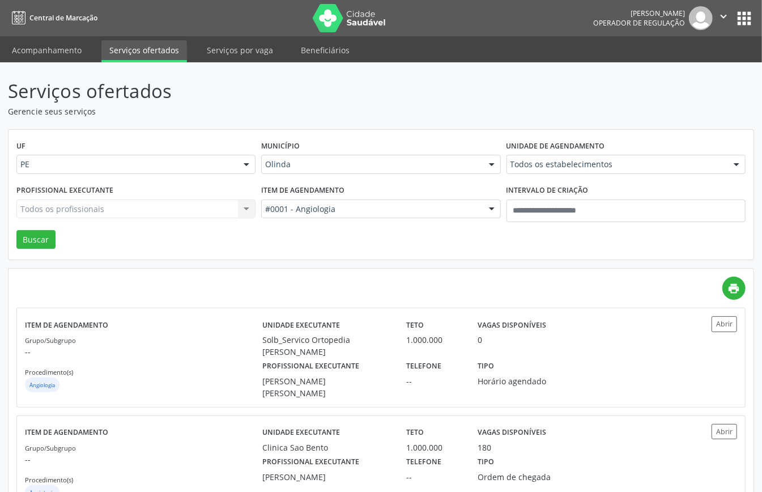
scroll to position [44, 0]
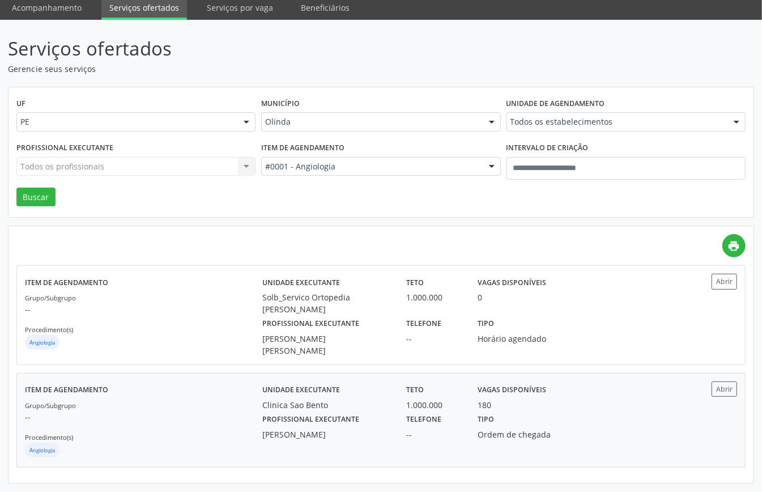
click at [241, 368] on p "--" at bounding box center [144, 417] width 238 height 12
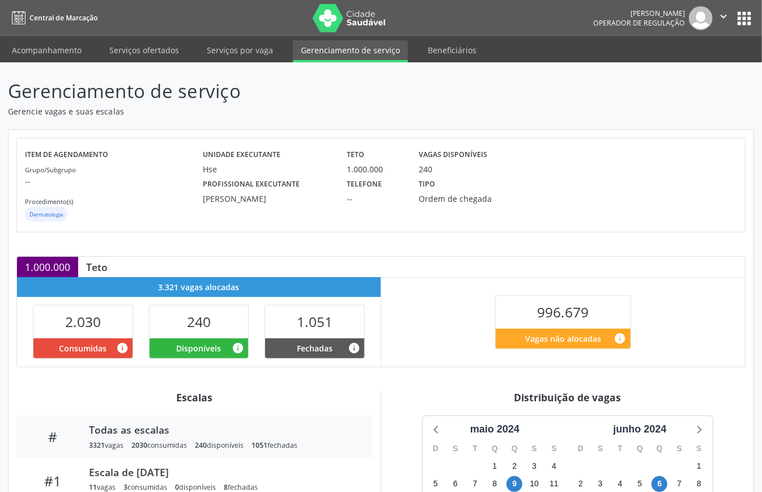
scroll to position [75, 0]
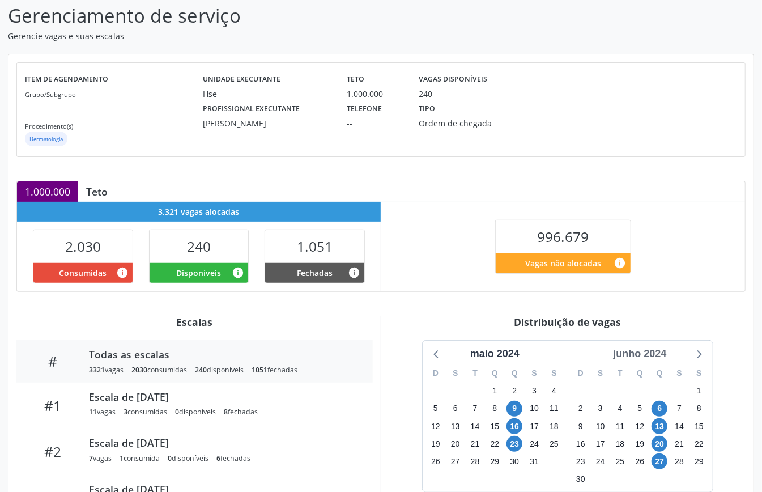
click at [656, 354] on div "junho 2024" at bounding box center [640, 353] width 62 height 15
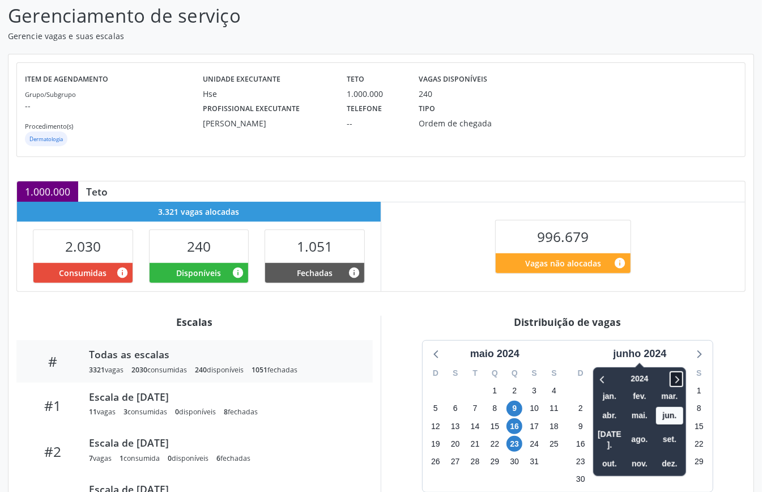
click at [678, 379] on icon at bounding box center [676, 379] width 11 height 14
drag, startPoint x: 605, startPoint y: 381, endPoint x: 633, endPoint y: 393, distance: 29.9
click at [605, 382] on icon at bounding box center [603, 379] width 11 height 14
click at [628, 455] on span "nov." at bounding box center [639, 464] width 27 height 18
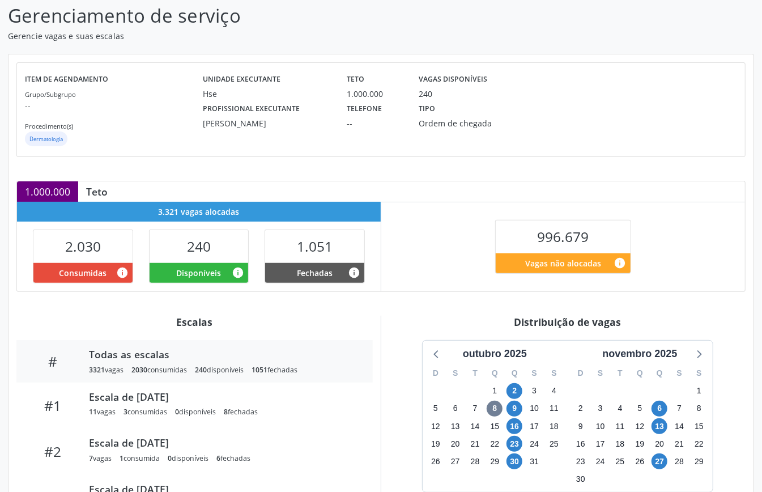
scroll to position [170, 0]
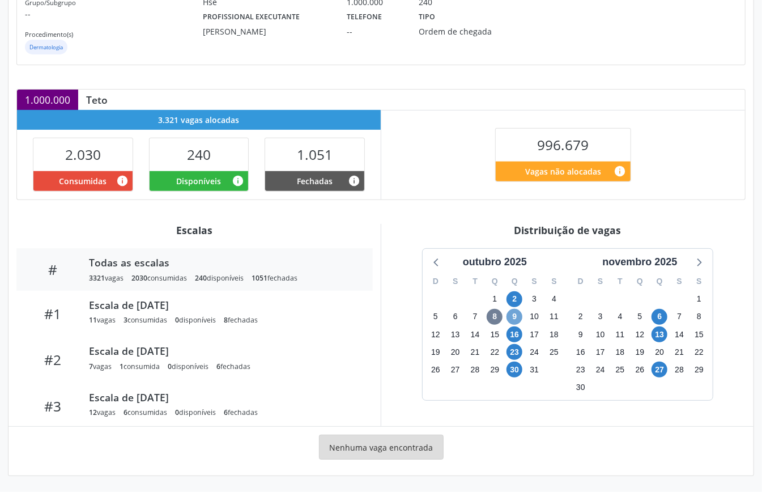
click at [513, 314] on span "9" at bounding box center [515, 317] width 16 height 16
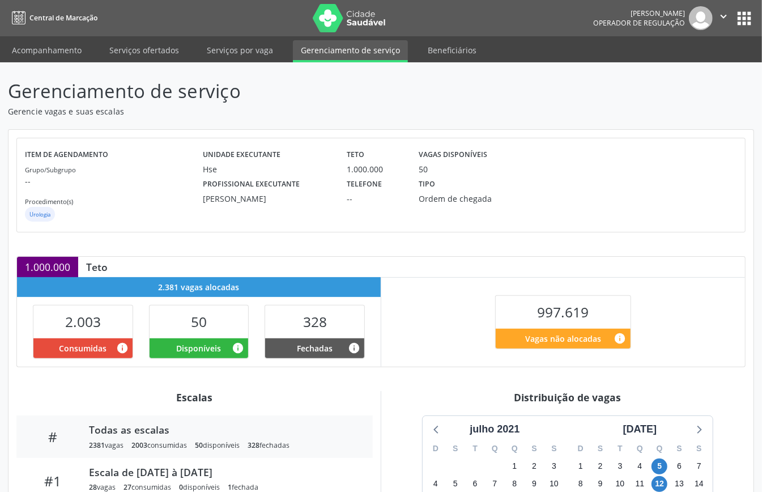
scroll to position [170, 0]
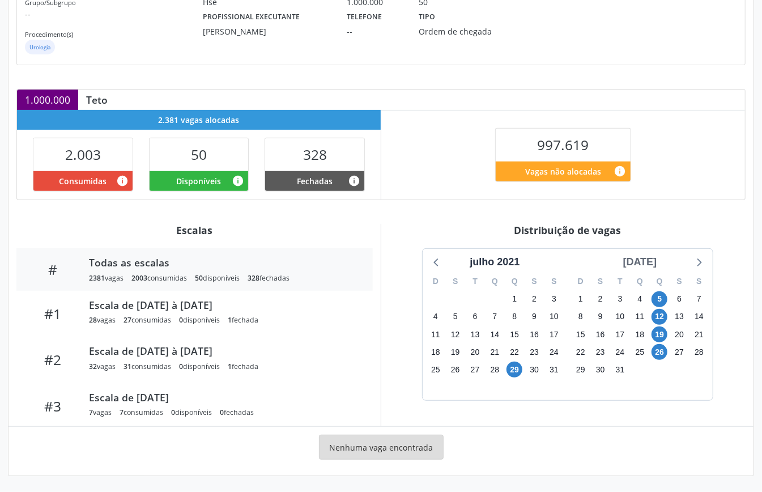
click at [658, 259] on div "[DATE]" at bounding box center [640, 262] width 43 height 15
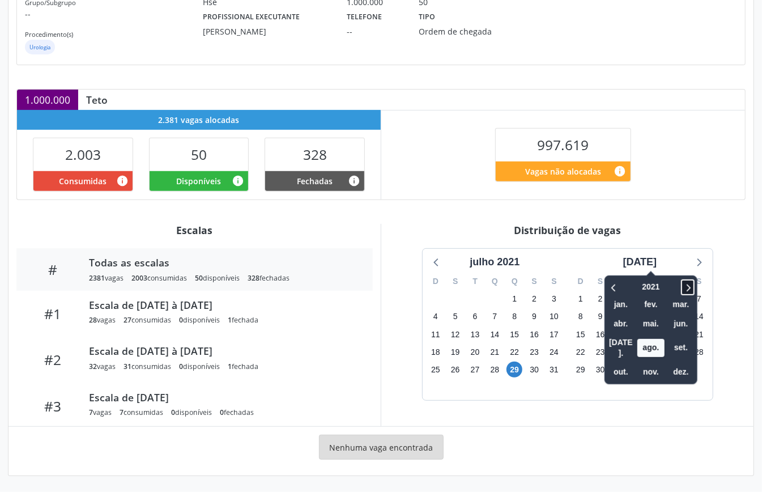
click at [683, 281] on icon at bounding box center [688, 288] width 11 height 14
click at [683, 283] on icon at bounding box center [688, 288] width 11 height 14
drag, startPoint x: 671, startPoint y: 284, endPoint x: 672, endPoint y: 291, distance: 7.5
click at [683, 286] on icon at bounding box center [688, 288] width 11 height 14
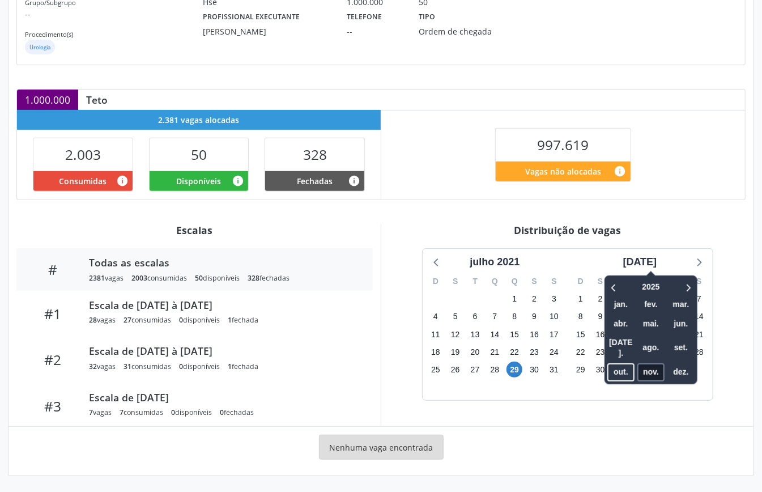
click at [644, 363] on span "nov." at bounding box center [651, 372] width 27 height 18
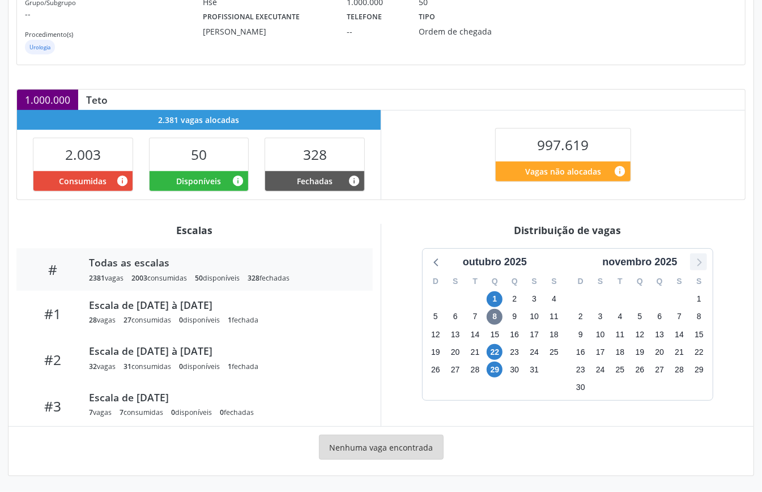
click at [696, 256] on icon at bounding box center [699, 262] width 15 height 15
click at [440, 264] on icon at bounding box center [437, 262] width 15 height 15
click at [701, 257] on icon at bounding box center [699, 262] width 15 height 15
click at [434, 260] on icon at bounding box center [437, 262] width 15 height 15
click at [701, 261] on icon at bounding box center [699, 262] width 15 height 15
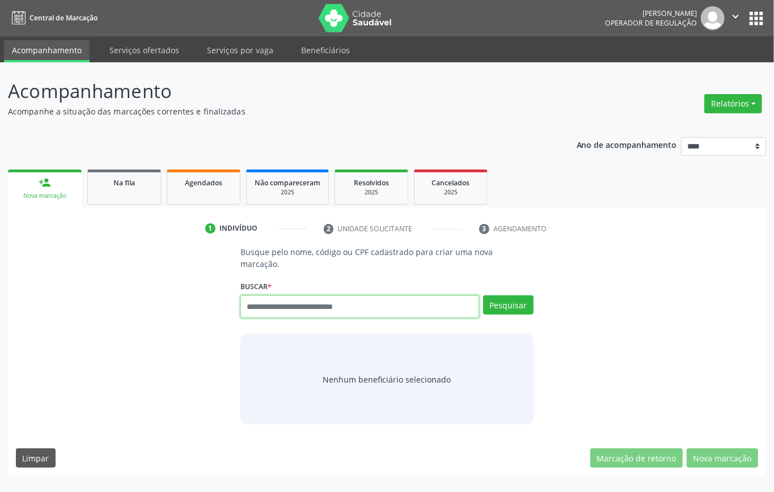
paste input "**********"
type input "**********"
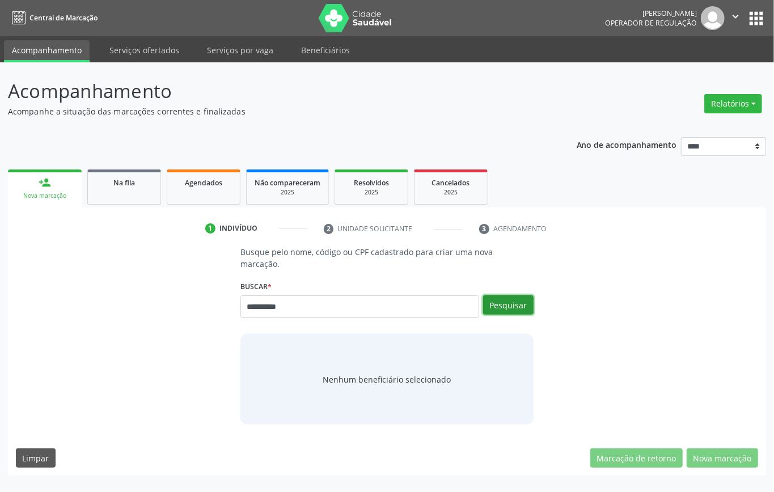
click at [512, 306] on button "Pesquisar" at bounding box center [508, 304] width 50 height 19
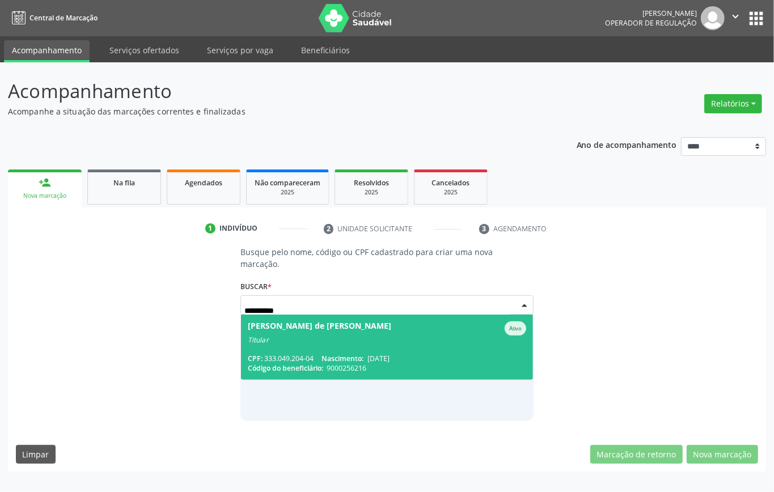
click at [324, 361] on span "Nascimento:" at bounding box center [342, 359] width 42 height 10
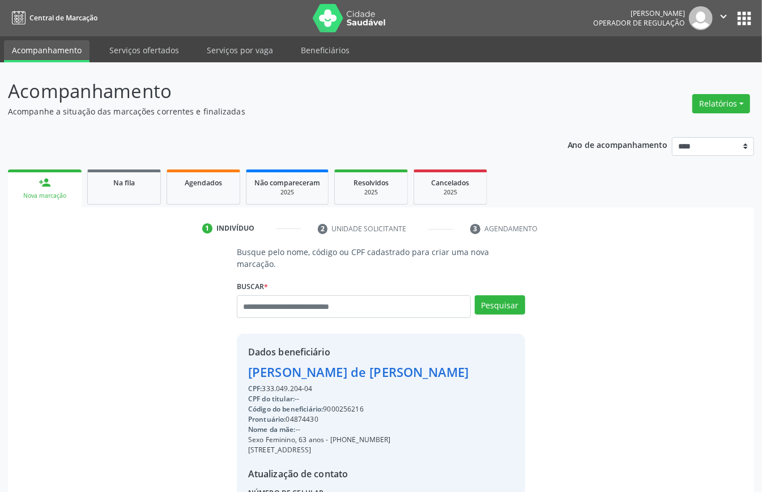
scroll to position [138, 0]
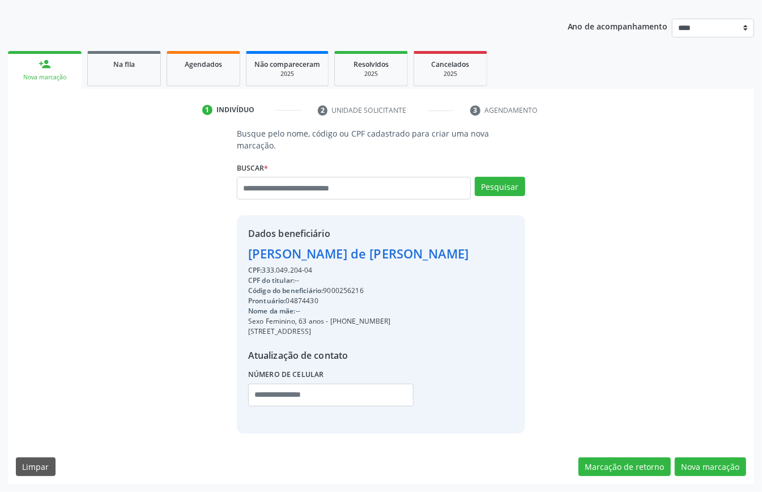
click at [284, 270] on div "CPF: 333.049.204-04" at bounding box center [358, 270] width 221 height 10
copy div "333.049.204"
paste input "**********"
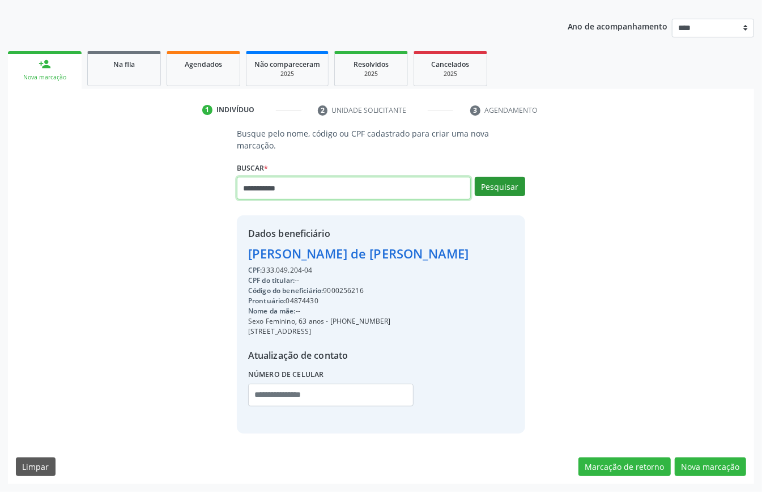
type input "**********"
click at [498, 177] on button "Pesquisar" at bounding box center [500, 186] width 50 height 19
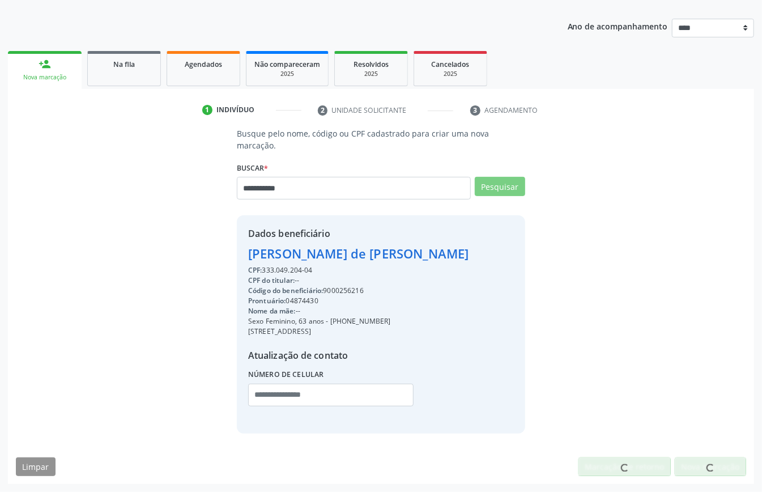
scroll to position [134, 0]
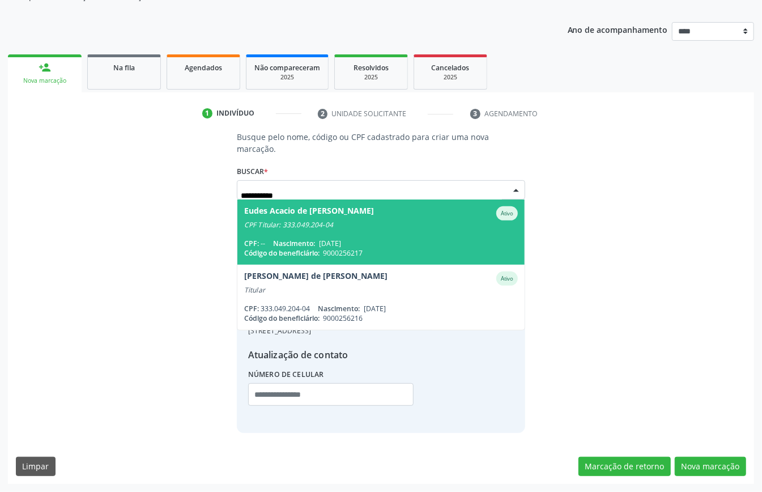
click at [334, 214] on span "Eudes Acacio de Lira Belchior Ativo CPF Titular: 333.049.204-04 CPF: -- Nascime…" at bounding box center [381, 232] width 287 height 65
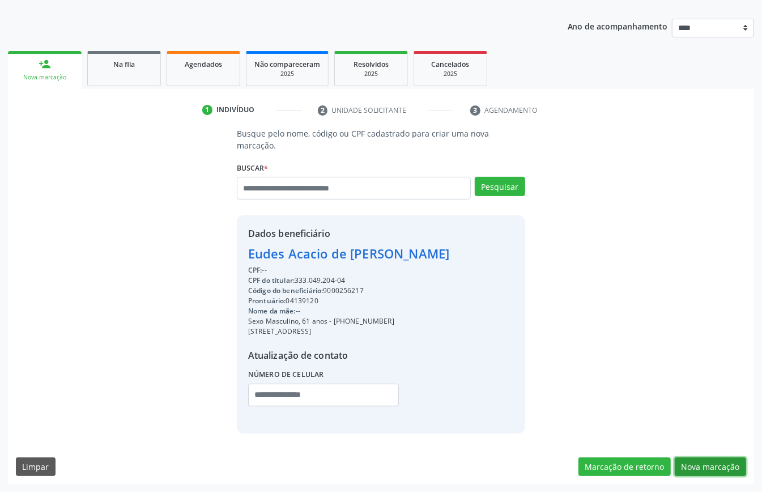
drag, startPoint x: 718, startPoint y: 461, endPoint x: 533, endPoint y: 434, distance: 186.7
click at [717, 461] on button "Nova marcação" at bounding box center [710, 466] width 71 height 19
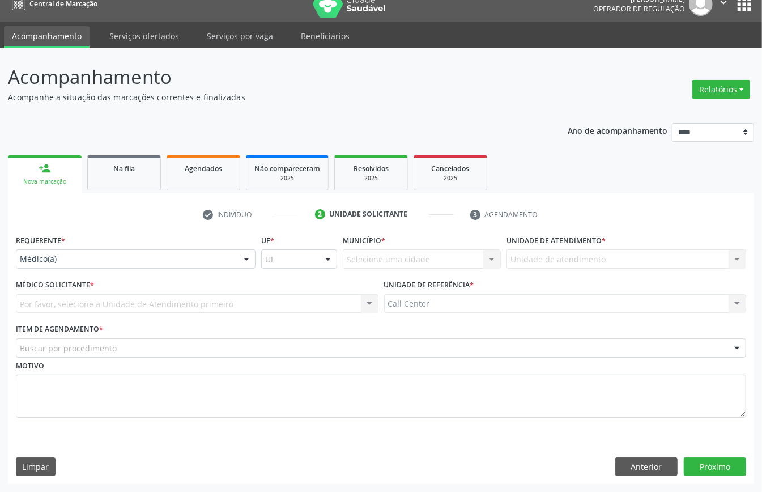
drag, startPoint x: 85, startPoint y: 255, endPoint x: 83, endPoint y: 271, distance: 16.6
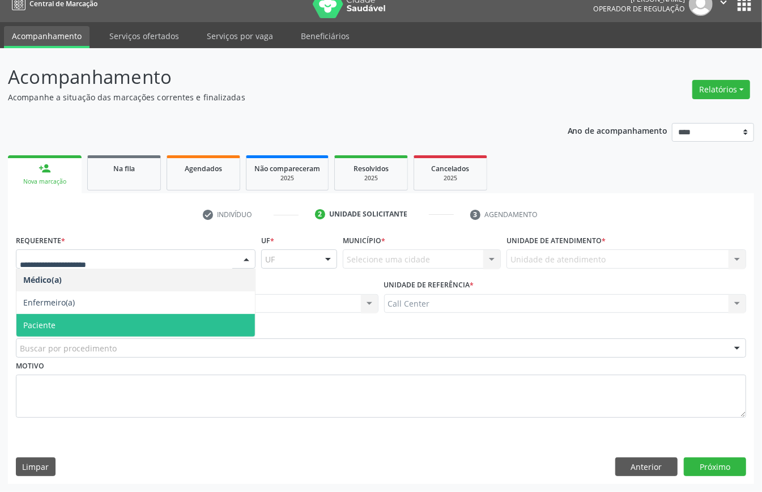
click at [67, 319] on span "Paciente" at bounding box center [135, 325] width 239 height 23
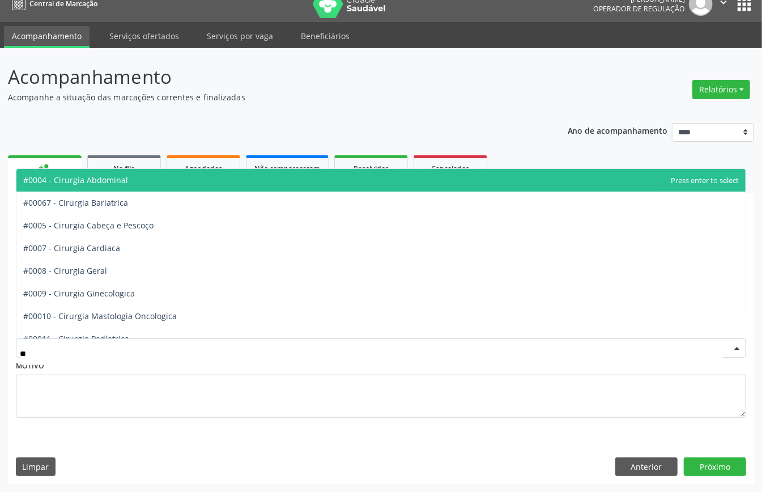
type input "***"
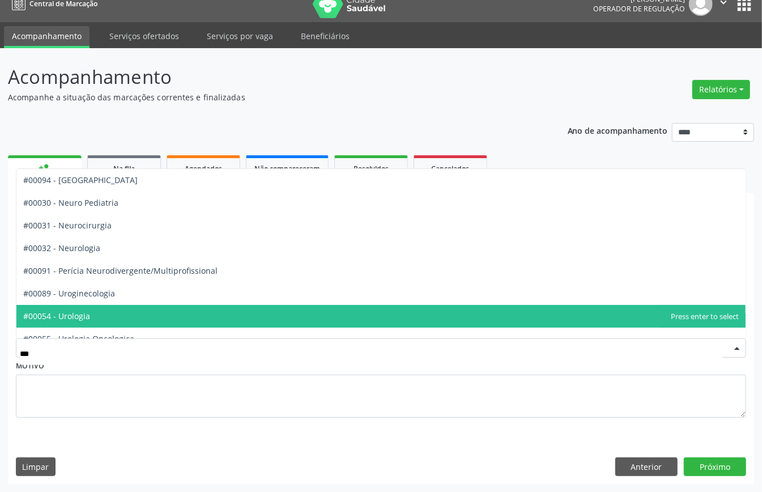
click at [108, 320] on span "#00054 - Urologia" at bounding box center [381, 316] width 730 height 23
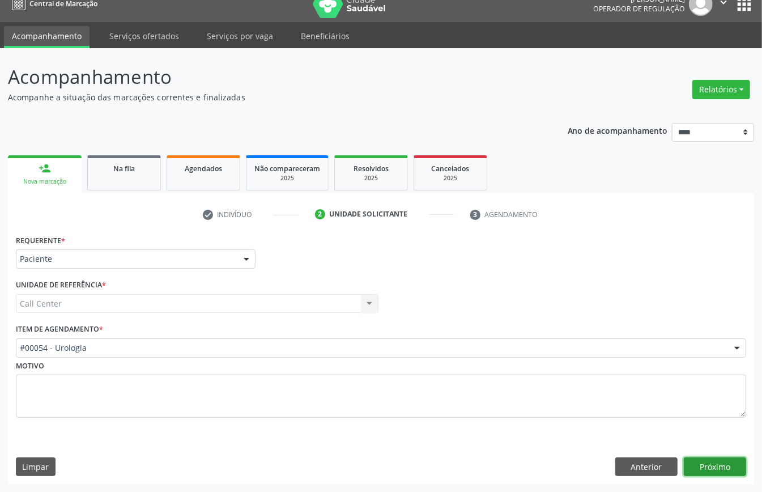
click at [694, 463] on button "Próximo" at bounding box center [715, 466] width 62 height 19
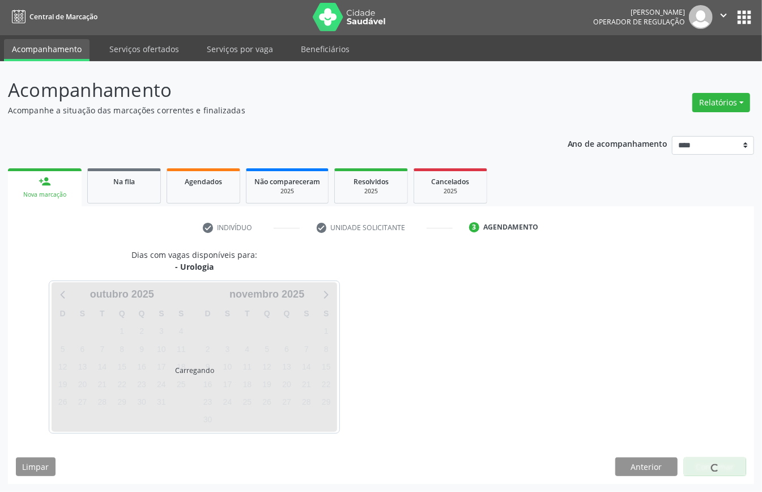
scroll to position [2, 0]
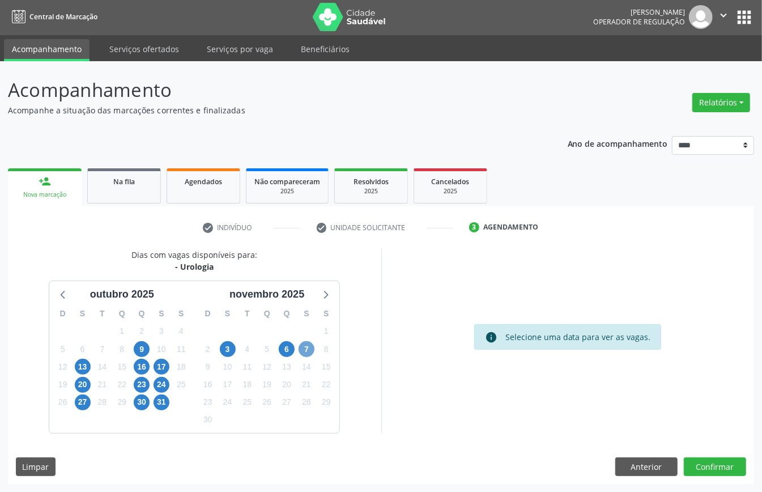
click at [305, 346] on span "7" at bounding box center [307, 349] width 16 height 16
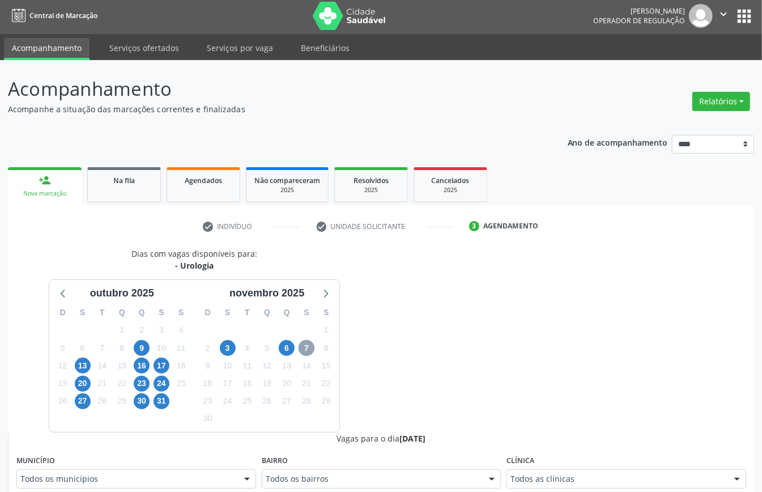
scroll to position [304, 0]
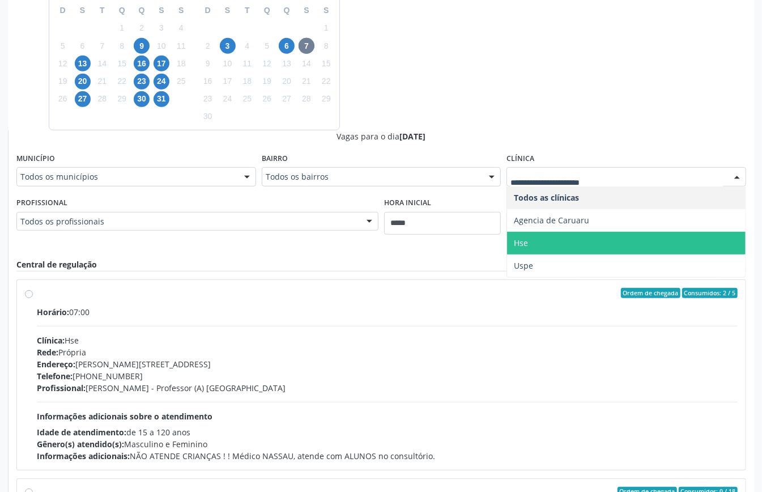
click at [543, 248] on span "Hse" at bounding box center [626, 243] width 239 height 23
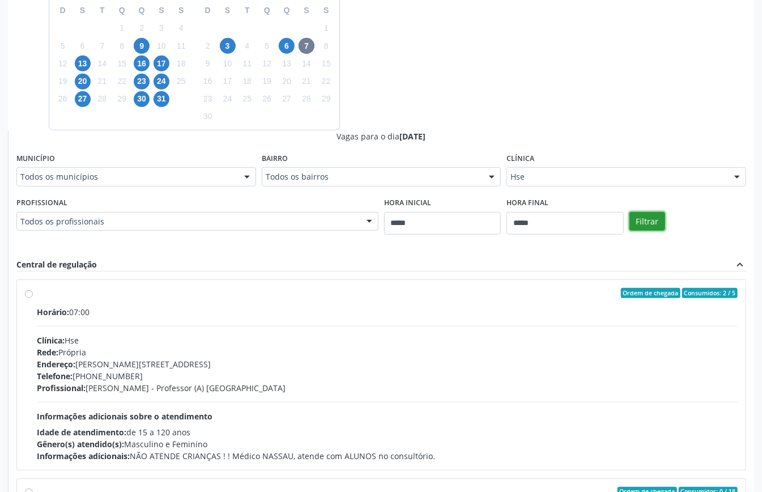
click at [655, 221] on button "Filtrar" at bounding box center [648, 221] width 36 height 19
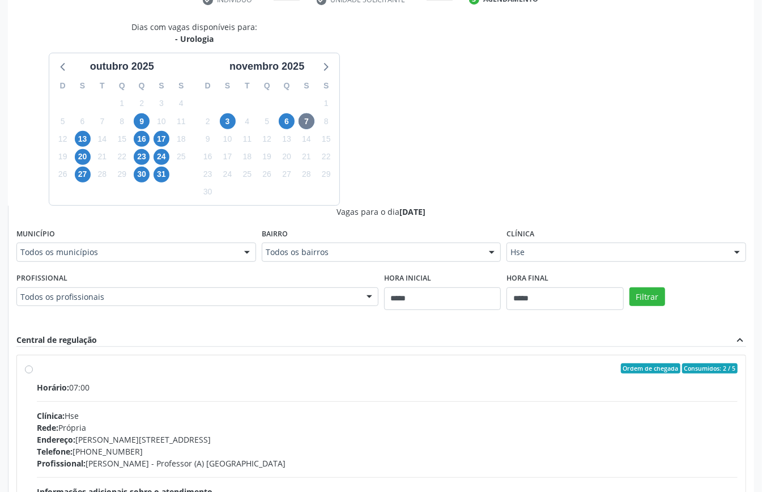
click at [40, 381] on label "Ordem de chegada Consumidos: 2 / 5 Horário: 07:00 Clínica: Hse Rede: Própria En…" at bounding box center [387, 450] width 701 height 174
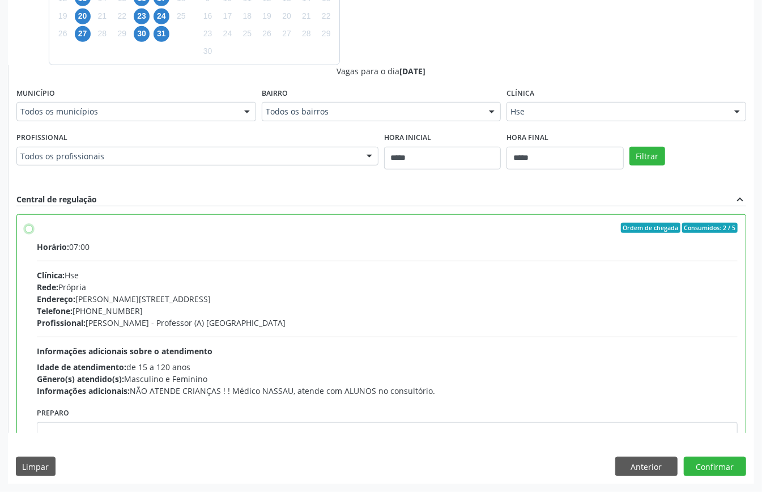
scroll to position [57, 0]
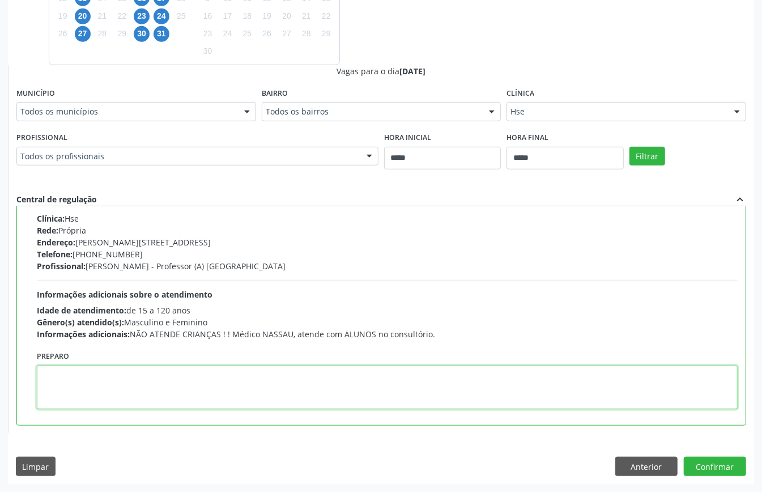
paste textarea "**********"
type textarea "**********"
drag, startPoint x: 176, startPoint y: 371, endPoint x: 0, endPoint y: 374, distance: 175.8
click at [0, 375] on div "Acompanhamento Acompanhe a situação das marcações correntes e finalizadas Relat…" at bounding box center [381, 92] width 762 height 799
paste textarea "**********"
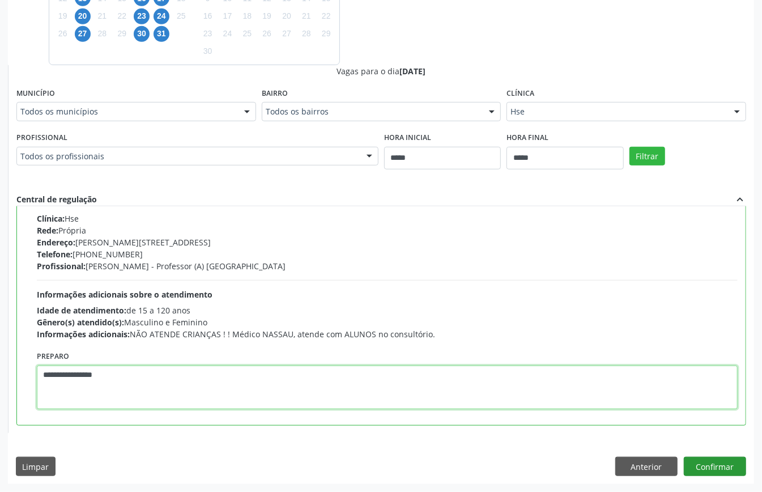
type textarea "**********"
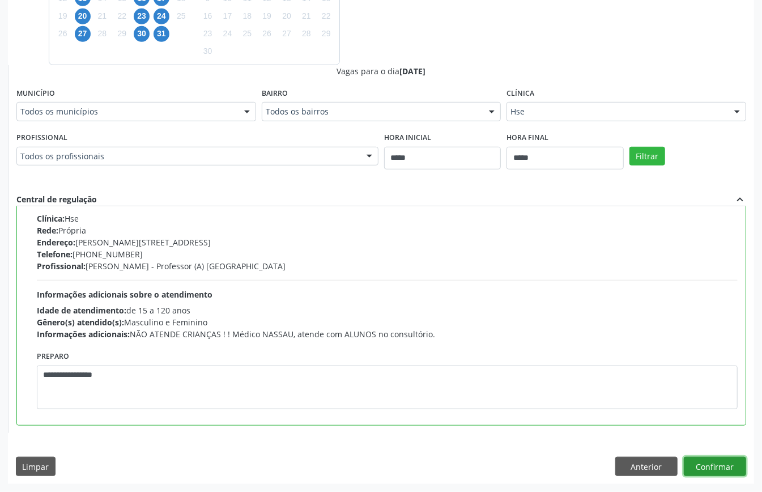
click at [721, 466] on button "Confirmar" at bounding box center [715, 466] width 62 height 19
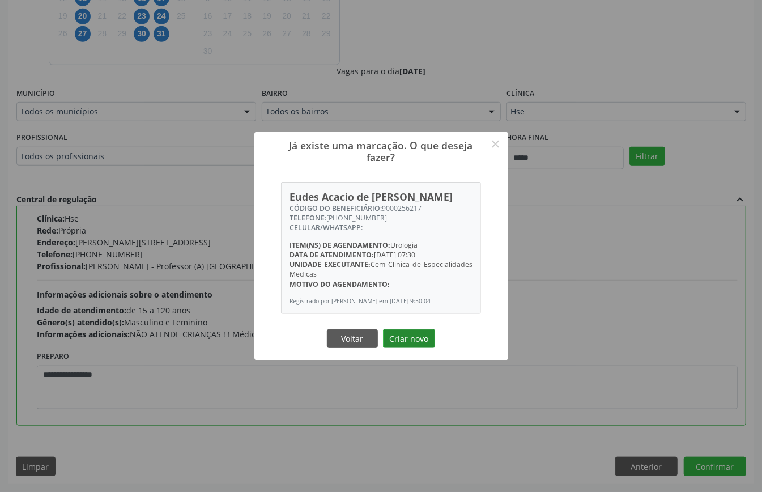
click at [412, 339] on button "Criar novo" at bounding box center [409, 338] width 52 height 19
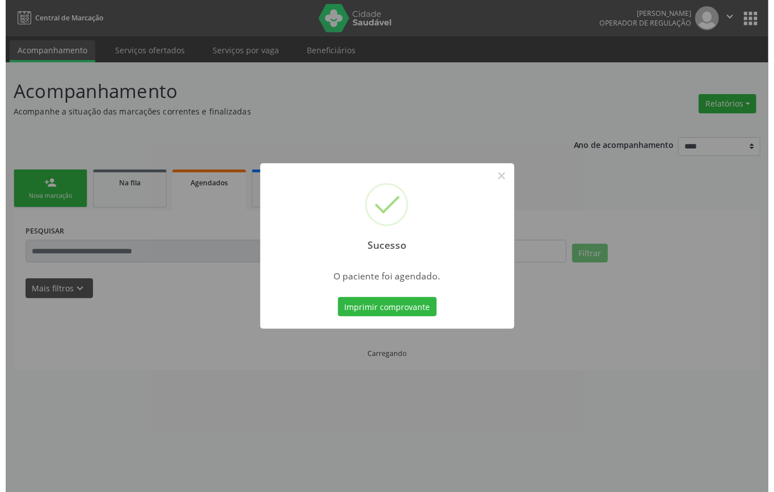
scroll to position [0, 0]
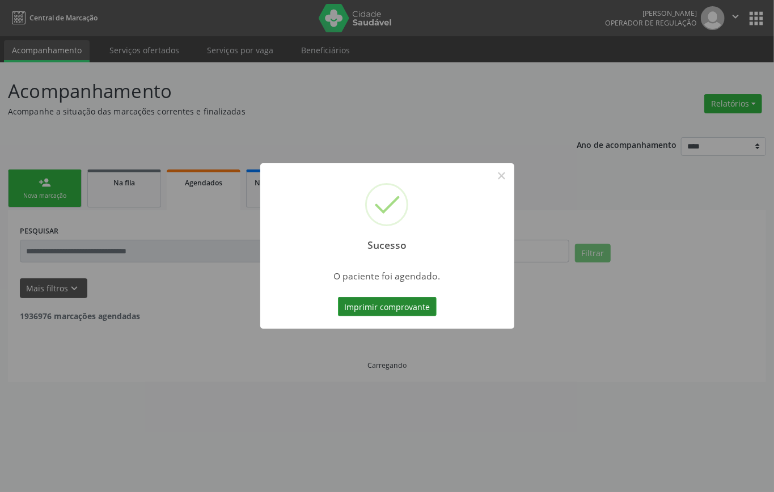
click at [384, 304] on button "Imprimir comprovante" at bounding box center [387, 306] width 99 height 19
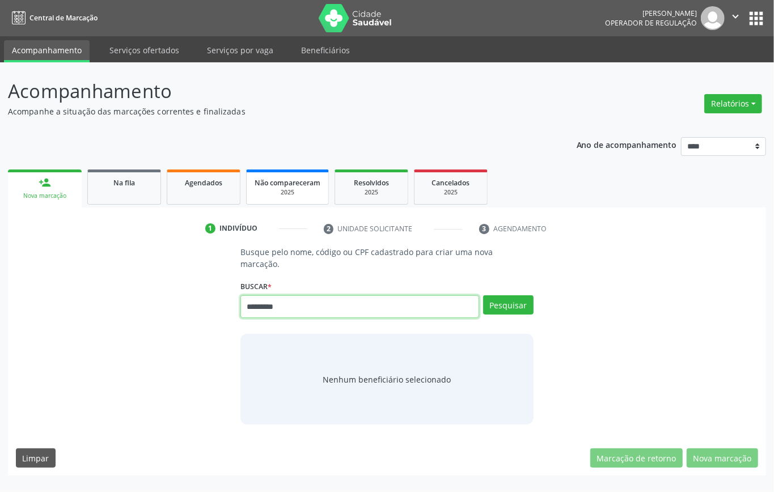
type input "*********"
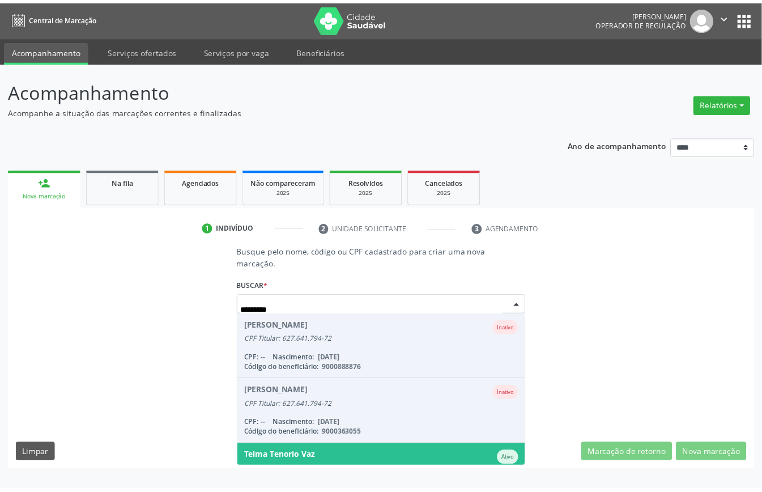
scroll to position [42, 0]
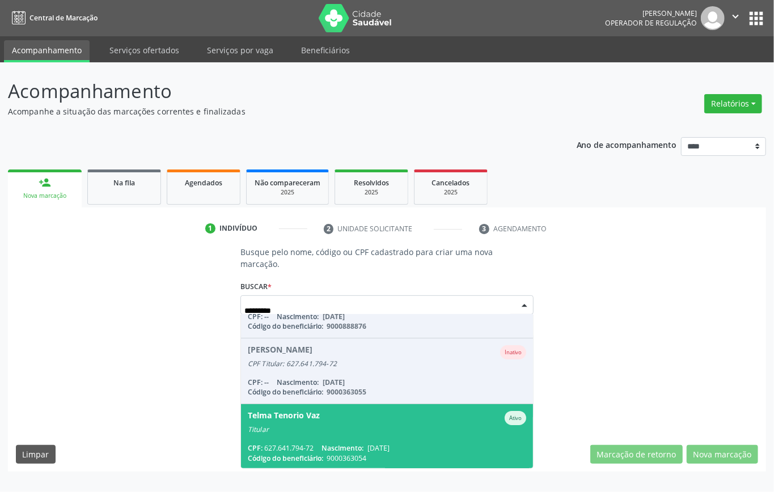
click at [323, 447] on span "Nascimento:" at bounding box center [342, 448] width 42 height 10
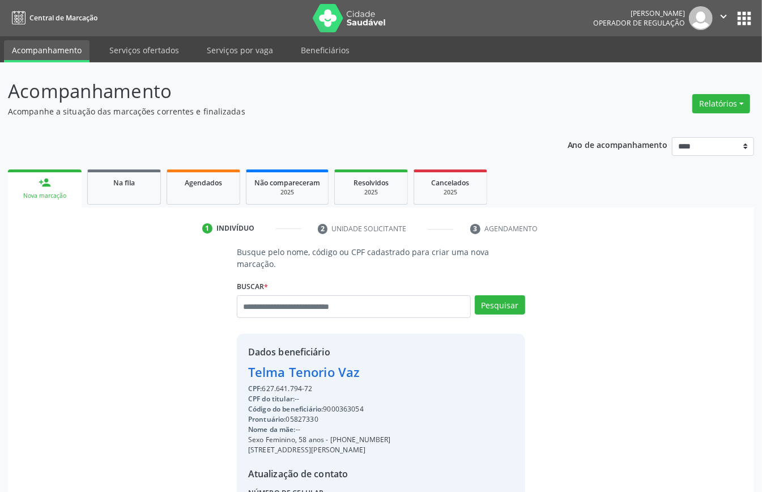
scroll to position [119, 0]
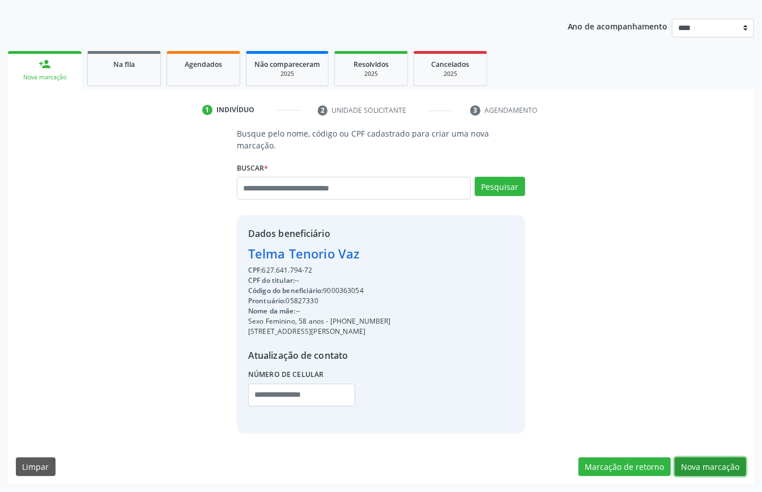
click at [707, 463] on button "Nova marcação" at bounding box center [710, 466] width 71 height 19
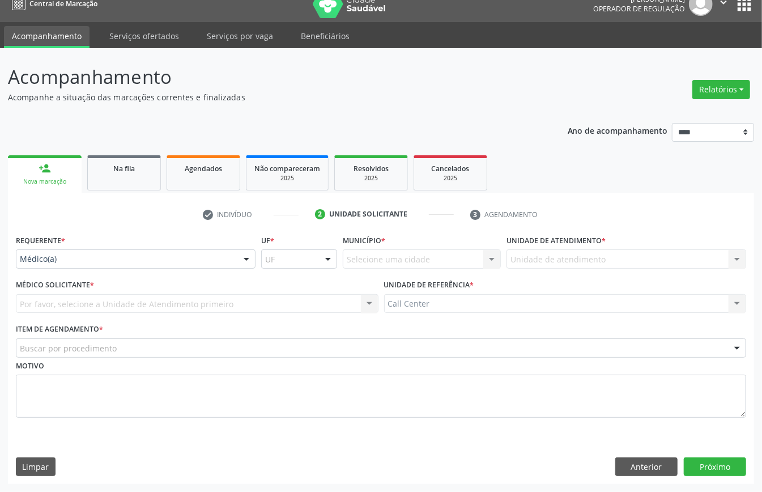
click at [59, 264] on div "Médico(a)" at bounding box center [136, 258] width 240 height 19
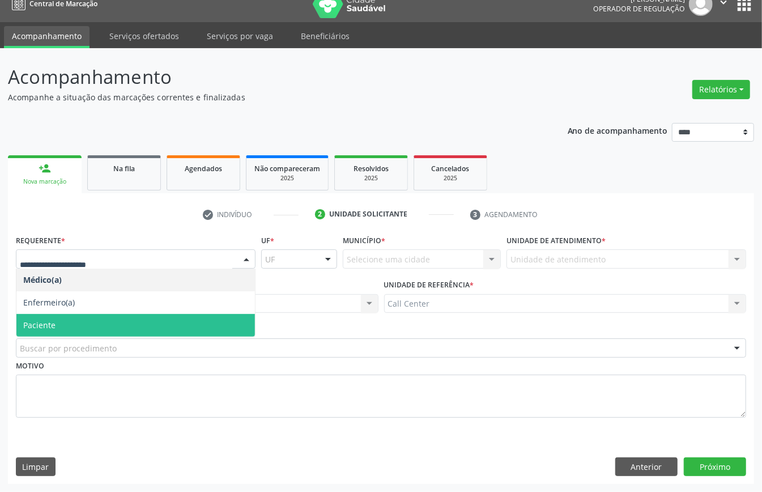
click at [44, 316] on span "Paciente" at bounding box center [135, 325] width 239 height 23
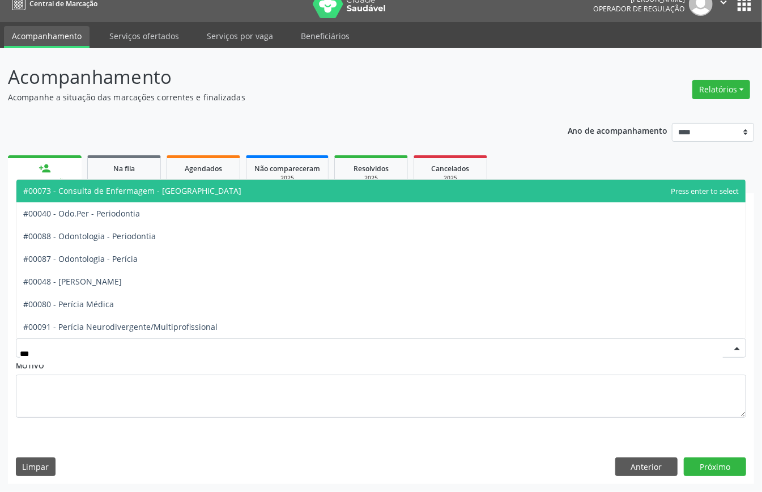
type input "****"
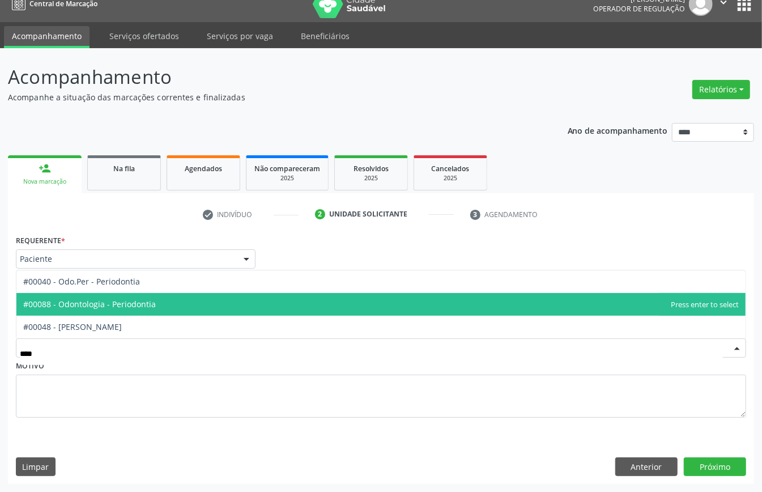
click at [113, 303] on span "#00088 - Odontologia - Periodontia" at bounding box center [89, 304] width 133 height 11
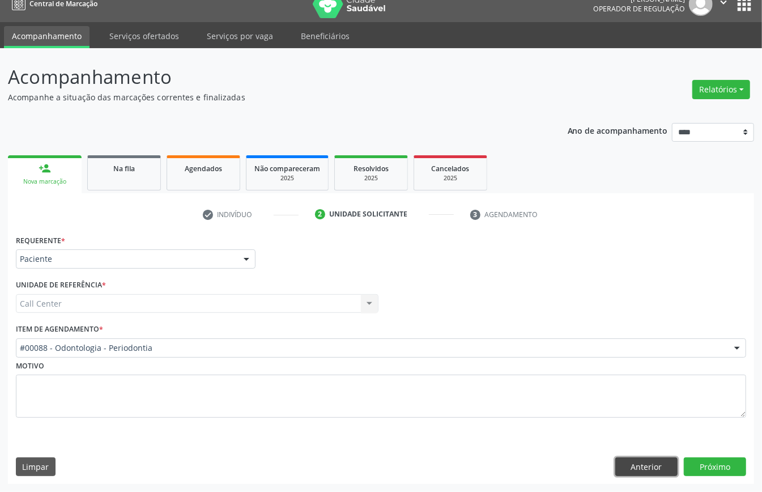
click at [640, 460] on button "Anterior" at bounding box center [647, 466] width 62 height 19
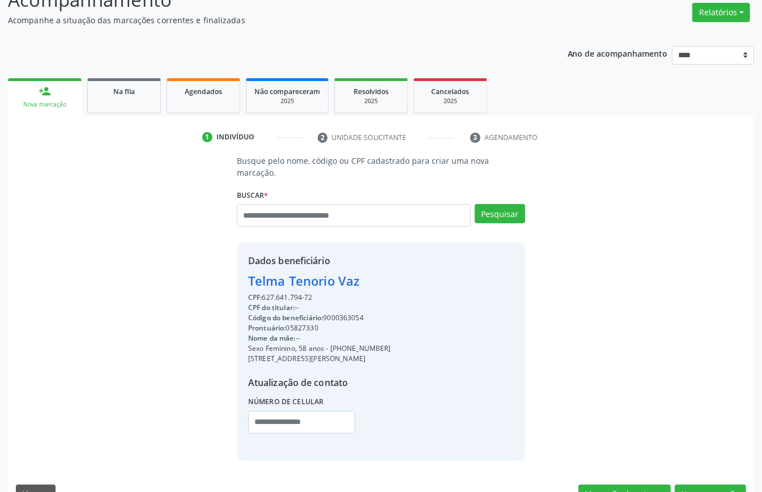
scroll to position [119, 0]
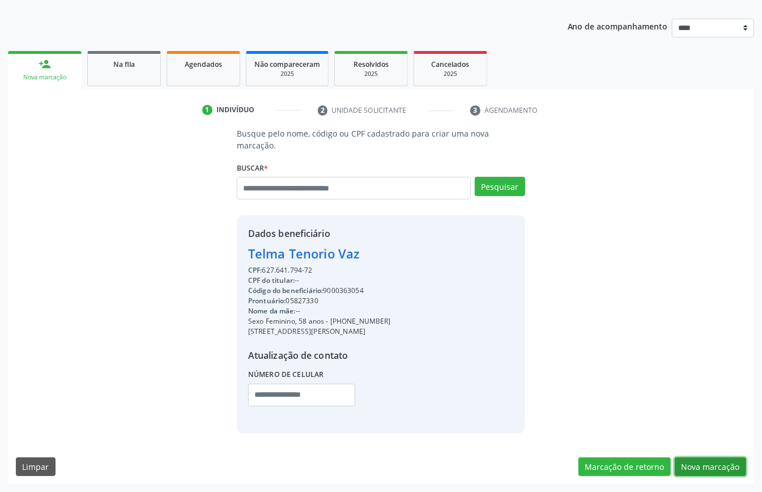
click at [720, 465] on button "Nova marcação" at bounding box center [710, 466] width 71 height 19
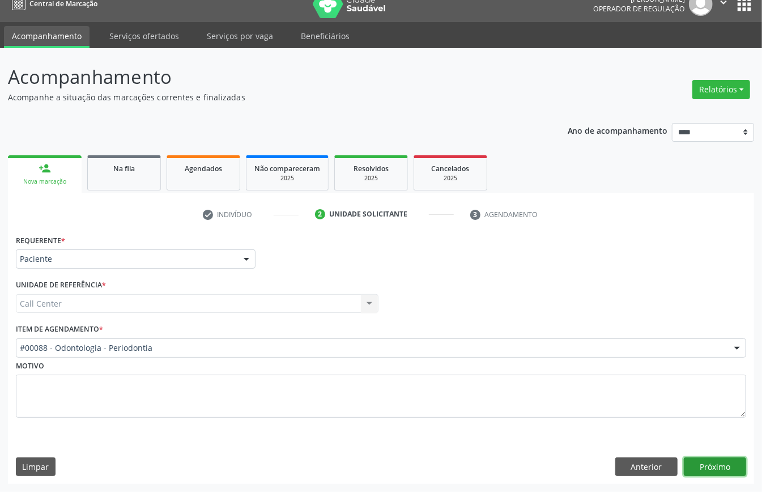
click at [711, 461] on button "Próximo" at bounding box center [715, 466] width 62 height 19
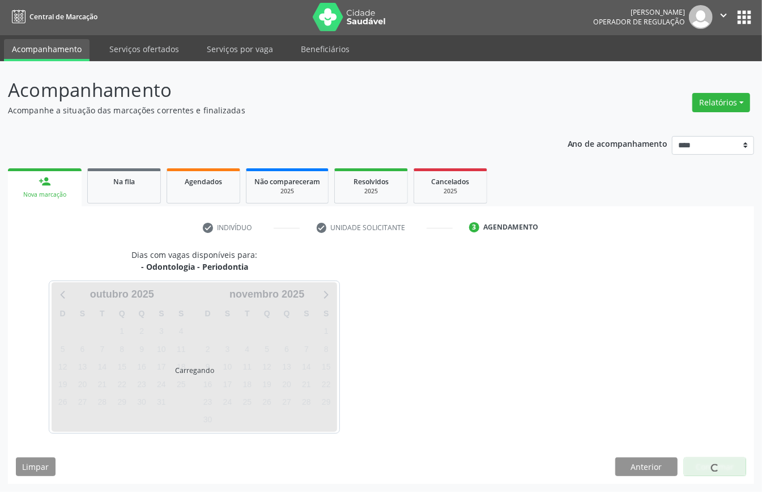
scroll to position [2, 0]
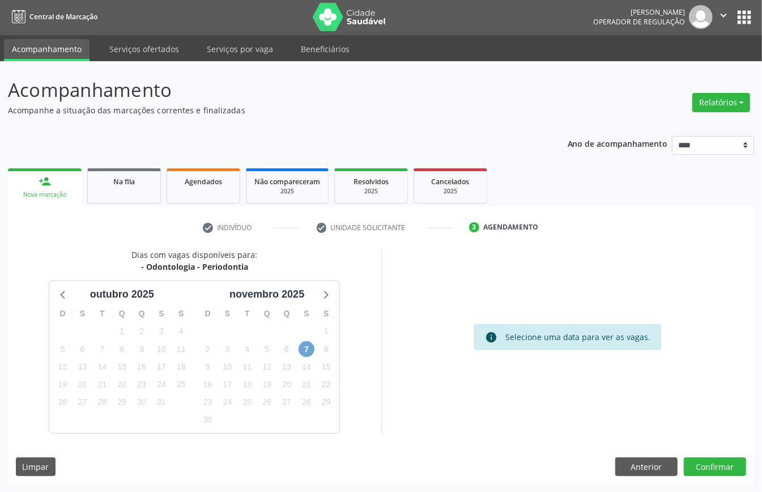
click at [309, 348] on span "7" at bounding box center [307, 349] width 16 height 16
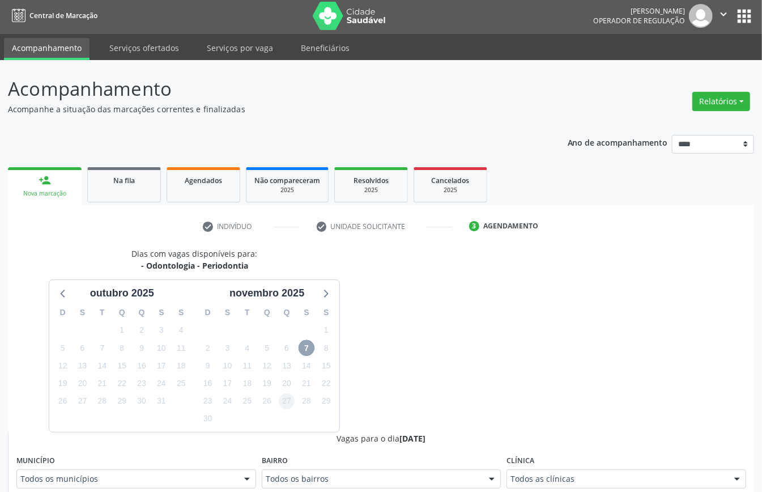
scroll to position [229, 0]
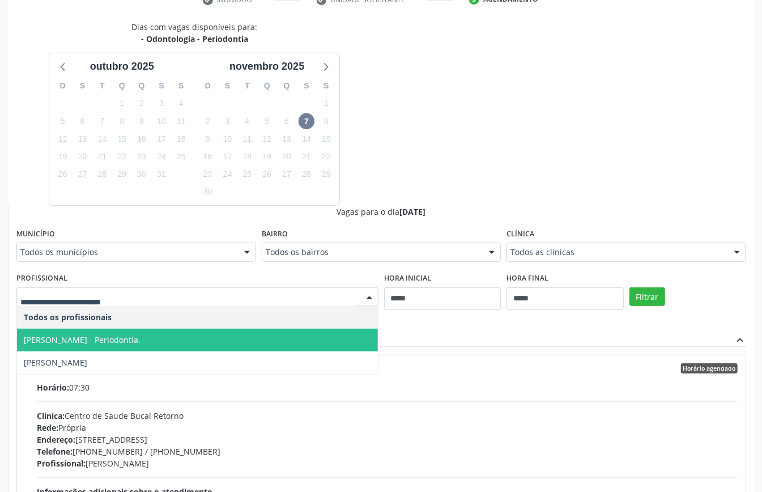
click at [109, 344] on span "Adriana Machado Zazar - Periodontia." at bounding box center [82, 339] width 117 height 11
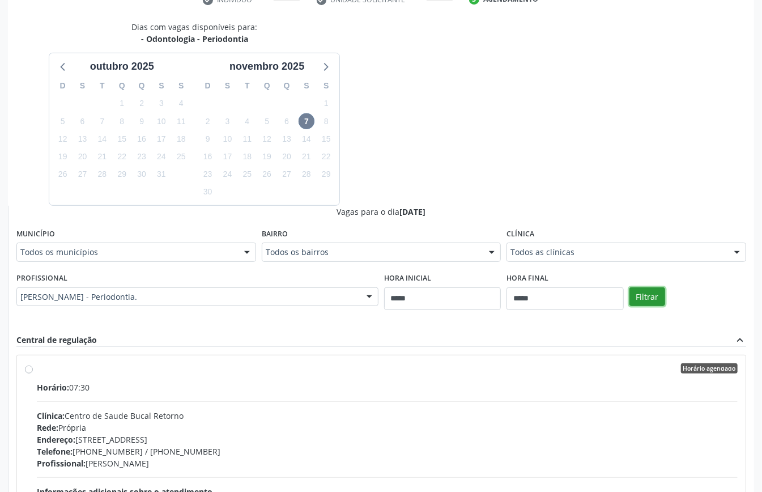
click at [652, 295] on button "Filtrar" at bounding box center [648, 296] width 36 height 19
drag, startPoint x: 100, startPoint y: 422, endPoint x: 99, endPoint y: 414, distance: 8.1
click at [103, 420] on div "Clínica: Centro de Saude Bucal Retorno" at bounding box center [387, 416] width 701 height 12
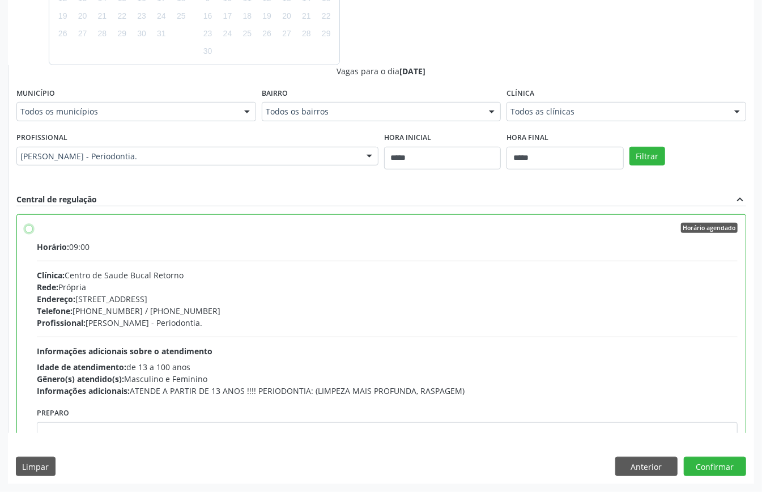
scroll to position [151, 0]
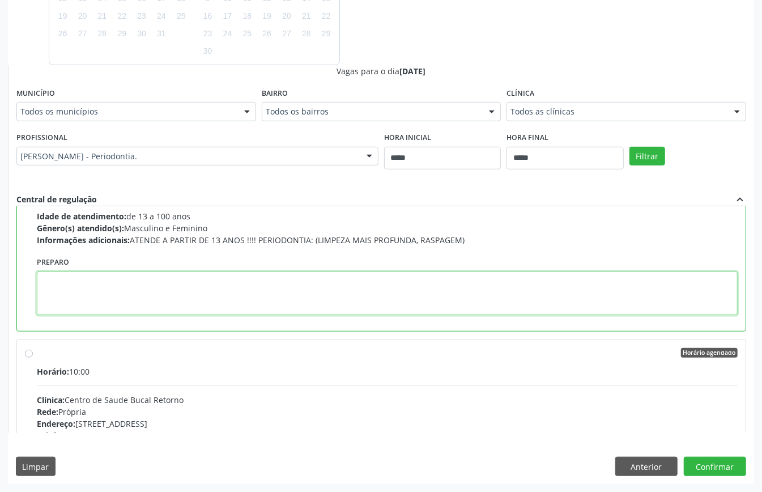
paste textarea "**********"
type textarea "**********"
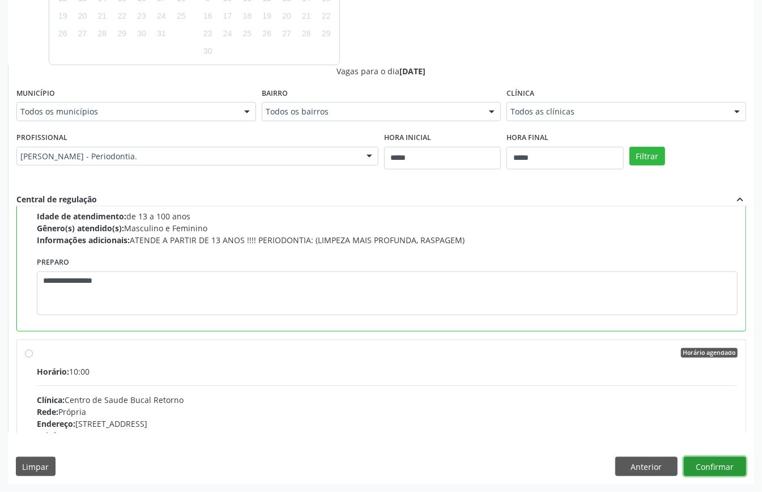
click at [718, 464] on button "Confirmar" at bounding box center [715, 466] width 62 height 19
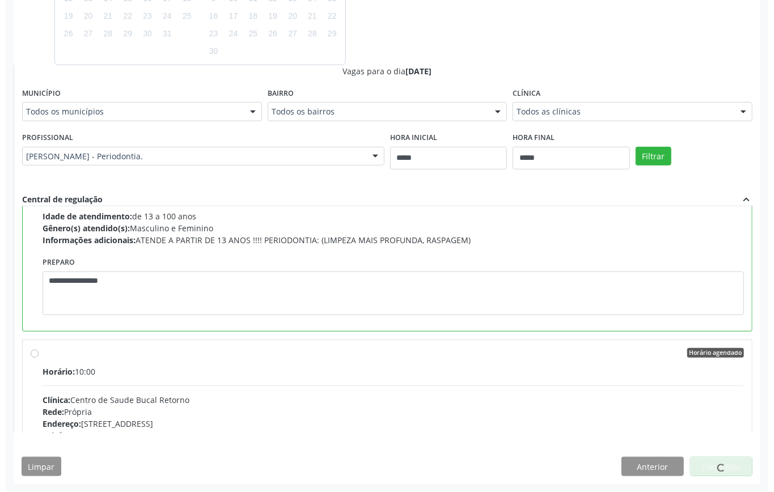
scroll to position [0, 0]
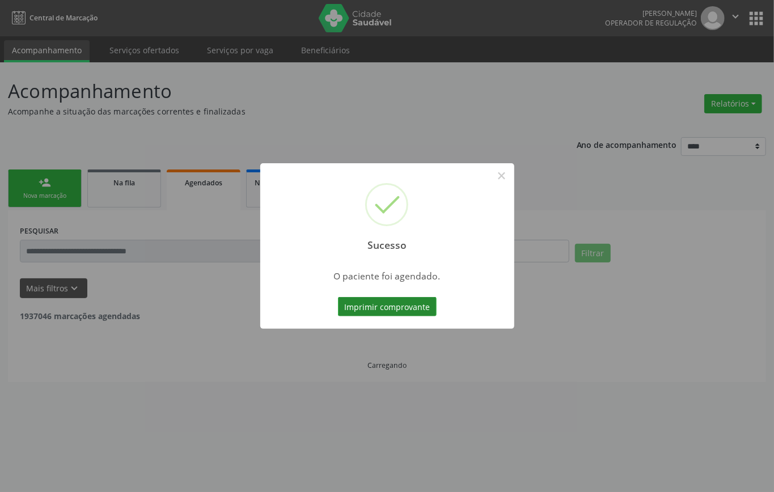
click at [407, 302] on button "Imprimir comprovante" at bounding box center [387, 306] width 99 height 19
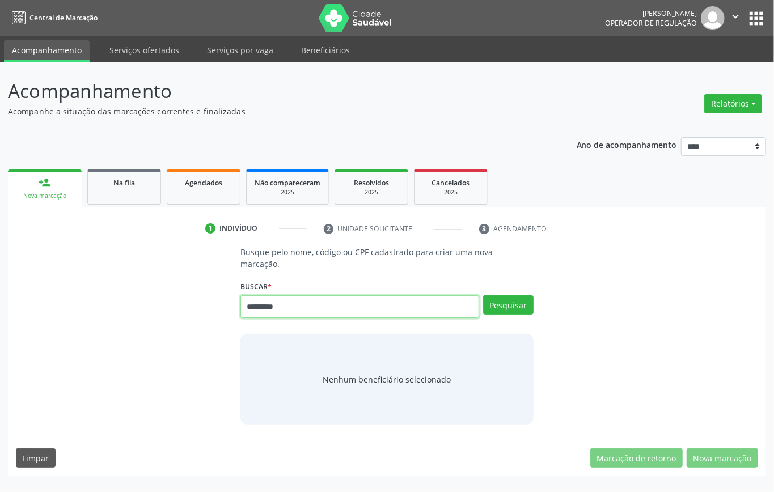
type input "*********"
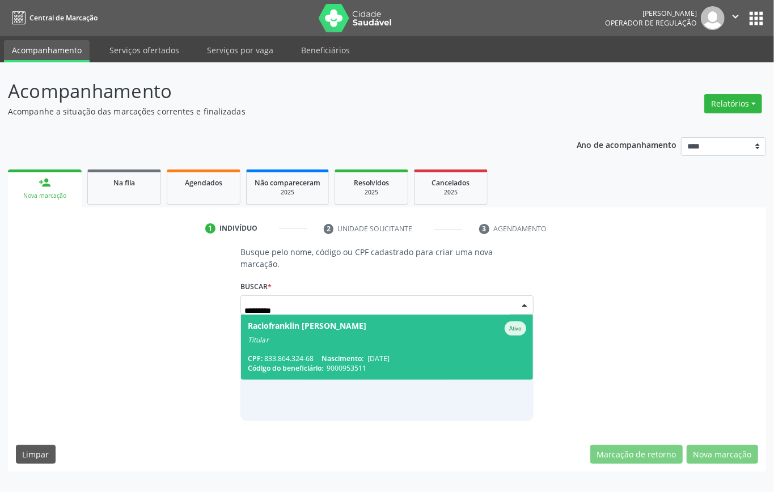
click at [348, 349] on span "Raciofranklin [PERSON_NAME] Ativo Titular CPF: 833.864.324-68 Nascimento: [DATE…" at bounding box center [387, 347] width 292 height 65
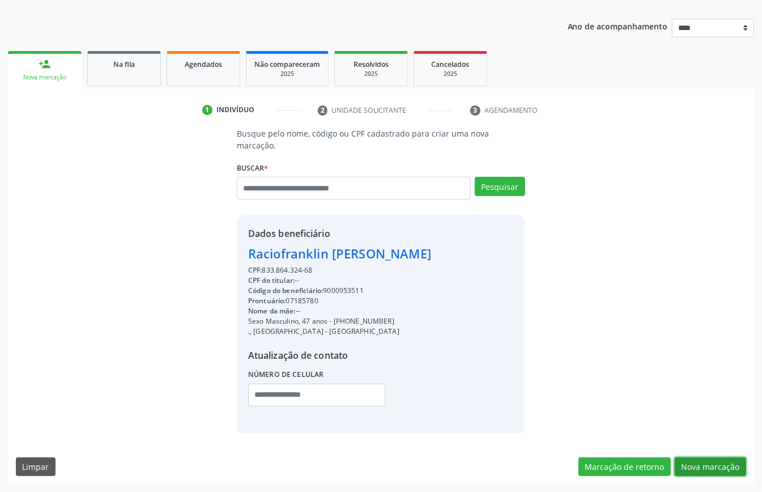
click at [718, 466] on button "Nova marcação" at bounding box center [710, 466] width 71 height 19
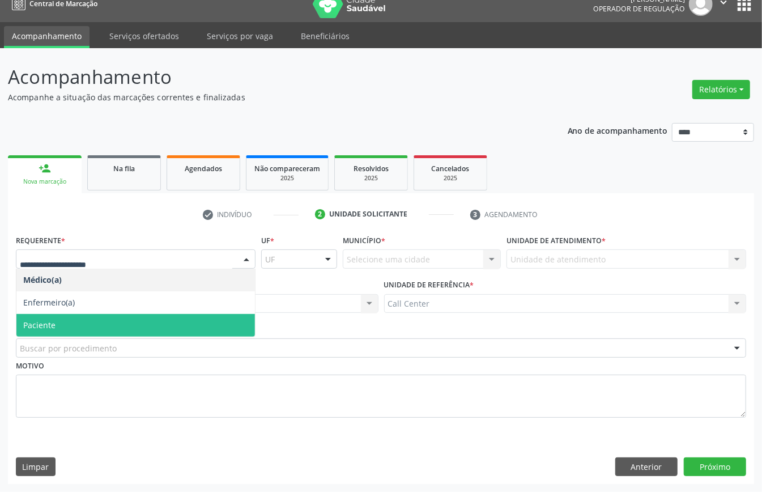
drag, startPoint x: 50, startPoint y: 319, endPoint x: 50, endPoint y: 354, distance: 35.1
click at [50, 320] on span "Paciente" at bounding box center [39, 325] width 32 height 11
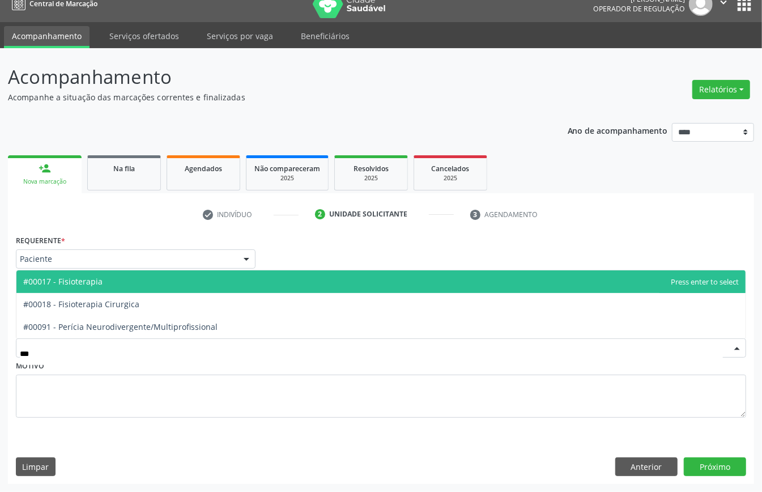
type input "****"
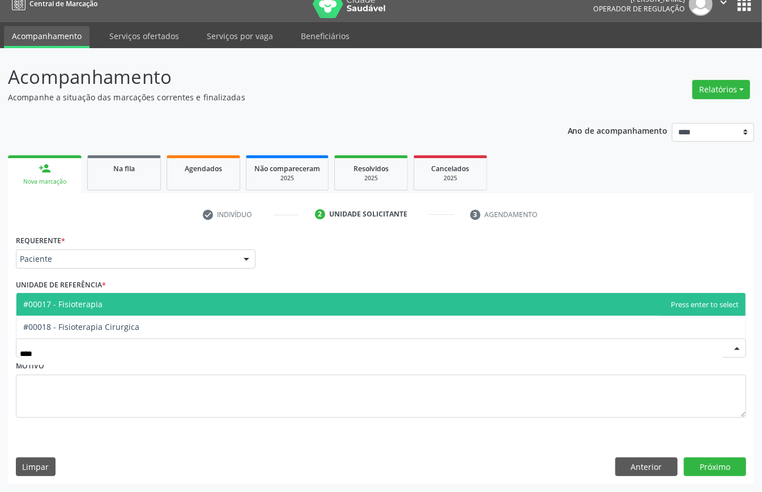
click at [149, 303] on span "#00017 - Fisioterapia" at bounding box center [381, 304] width 730 height 23
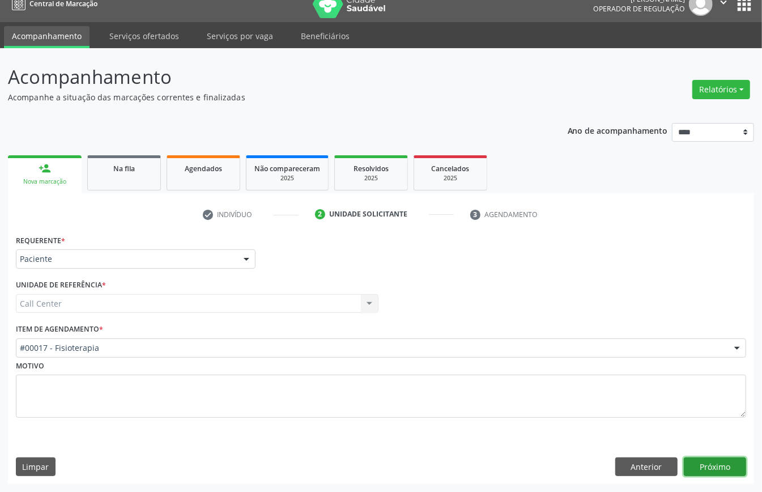
click at [701, 460] on button "Próximo" at bounding box center [715, 466] width 62 height 19
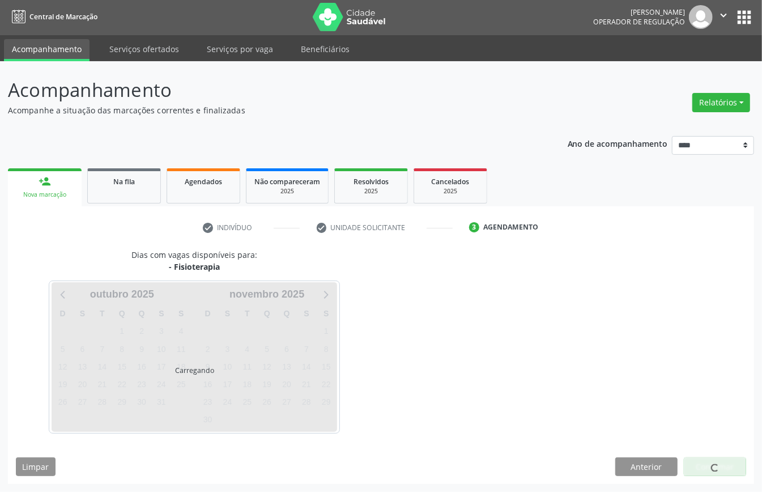
scroll to position [2, 0]
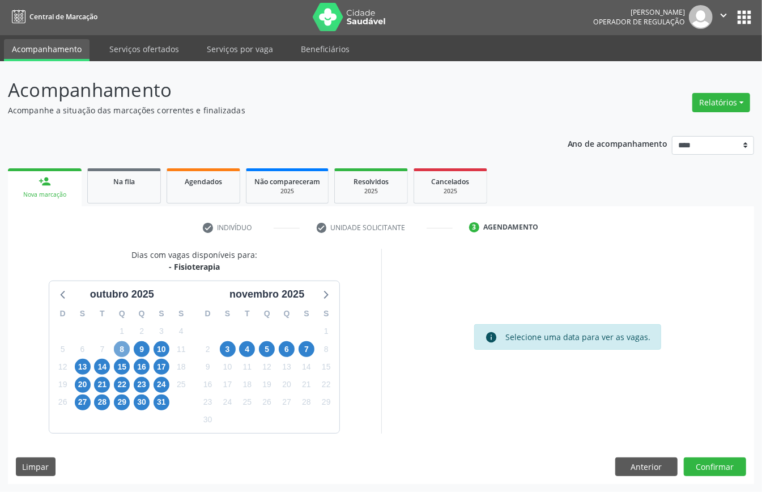
click at [123, 348] on span "8" at bounding box center [122, 349] width 16 height 16
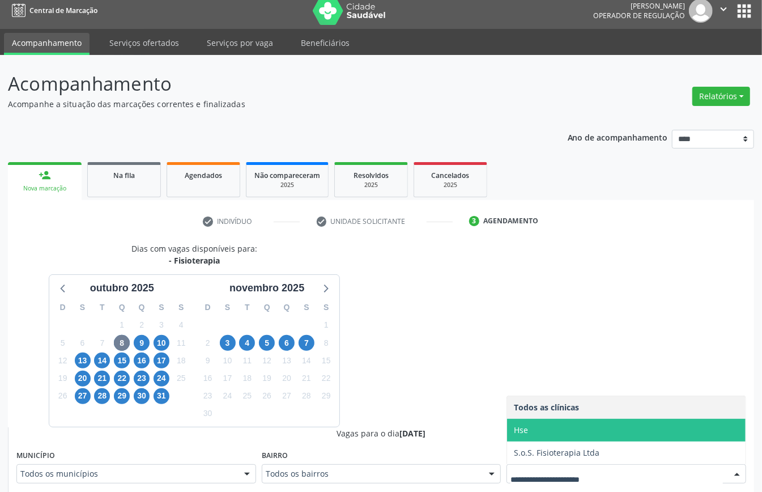
click at [538, 427] on span "Hse" at bounding box center [626, 430] width 239 height 23
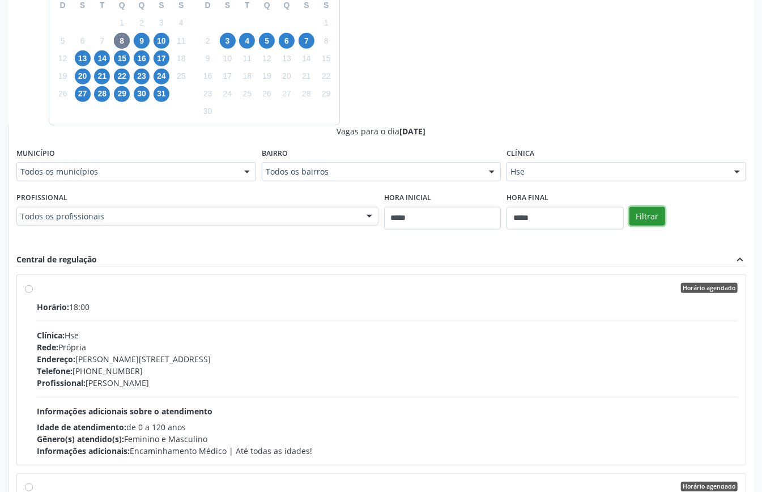
click at [654, 218] on button "Filtrar" at bounding box center [648, 216] width 36 height 19
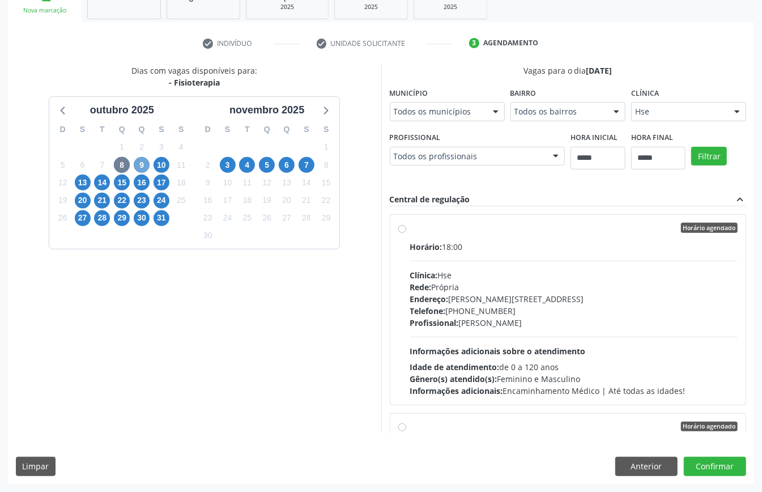
click at [136, 161] on span "9" at bounding box center [142, 165] width 16 height 16
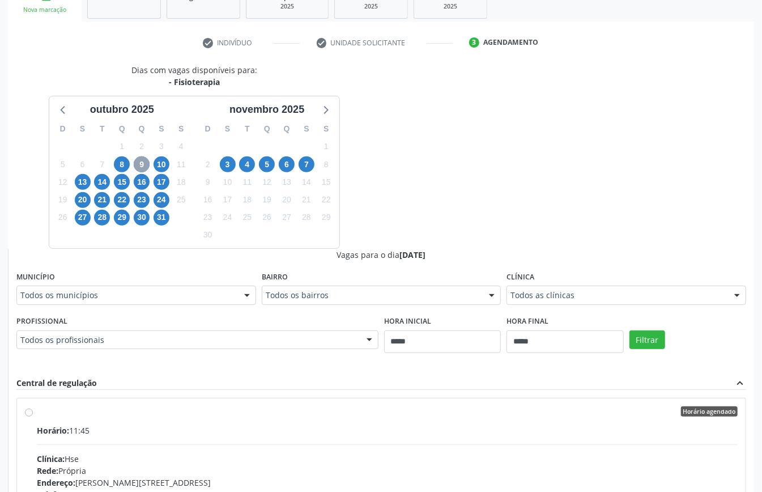
scroll to position [370, 0]
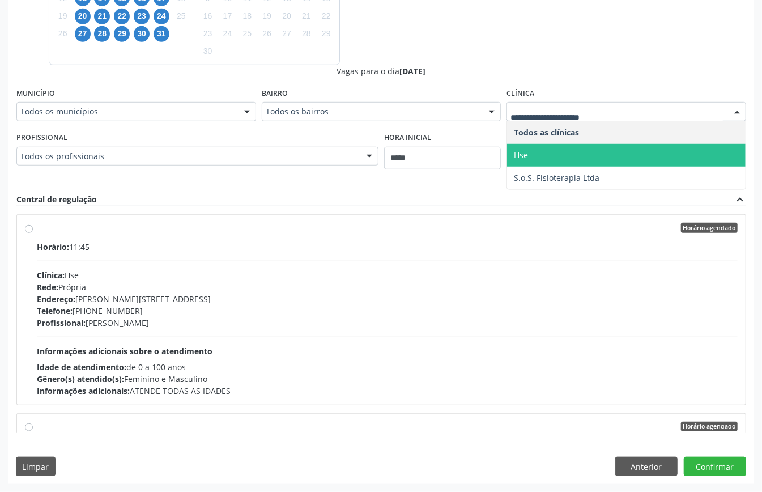
click at [551, 157] on span "Hse" at bounding box center [626, 155] width 239 height 23
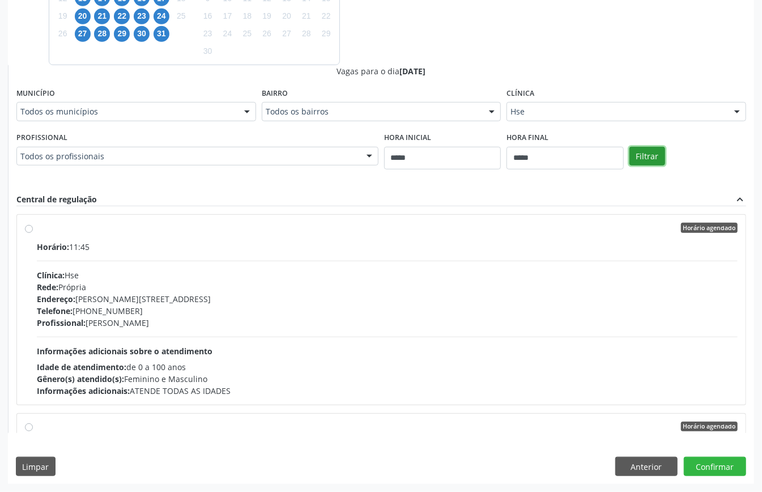
click at [649, 155] on button "Filtrar" at bounding box center [648, 156] width 36 height 19
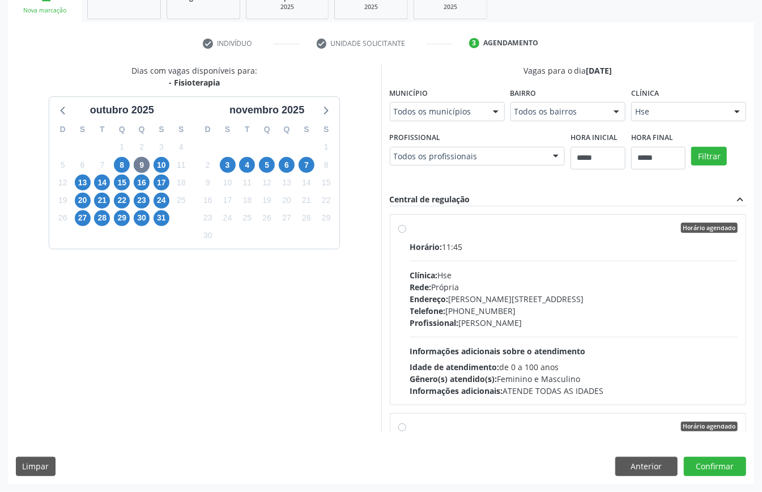
click at [493, 298] on div "Endereço: [PERSON_NAME][STREET_ADDRESS]" at bounding box center [574, 299] width 328 height 12
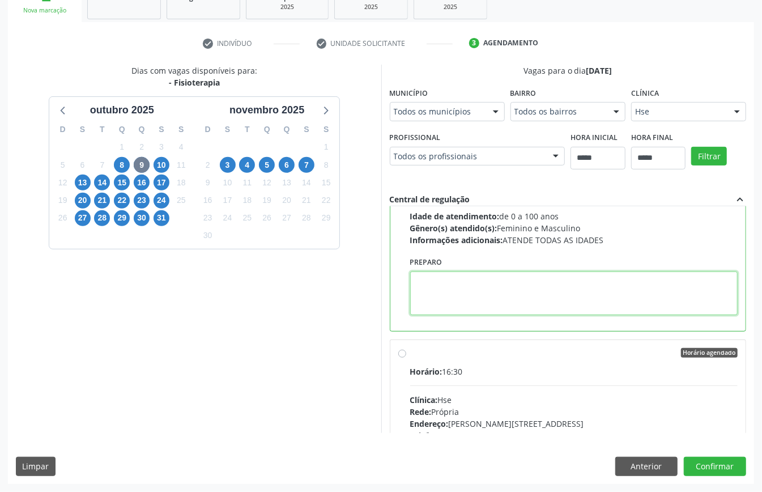
paste textarea "**********"
type textarea "**********"
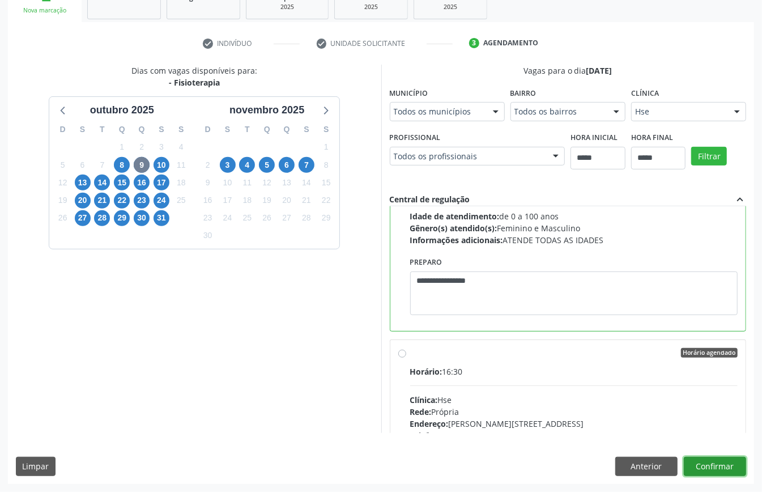
click at [706, 465] on button "Confirmar" at bounding box center [715, 466] width 62 height 19
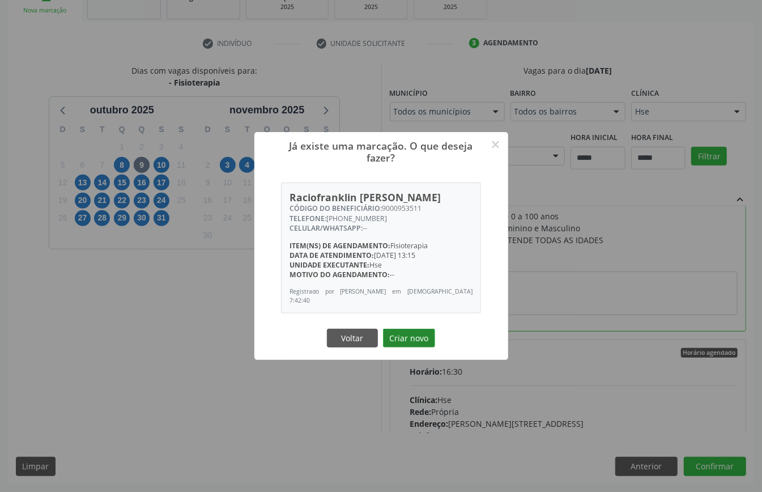
click at [418, 337] on button "Criar novo" at bounding box center [409, 338] width 52 height 19
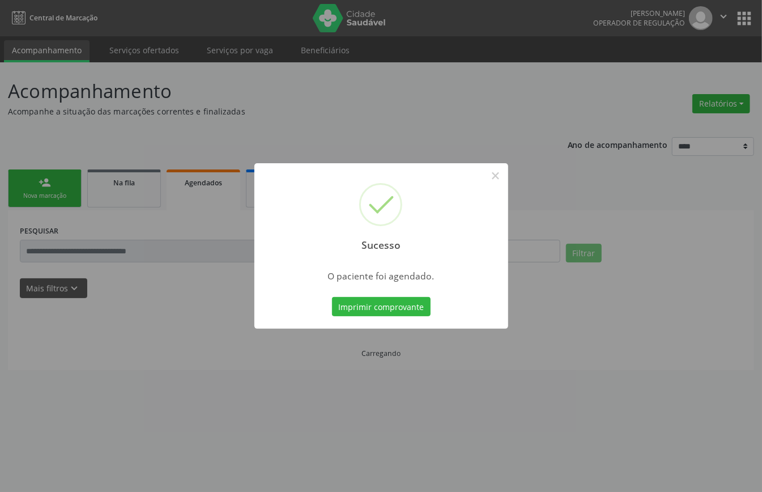
scroll to position [0, 0]
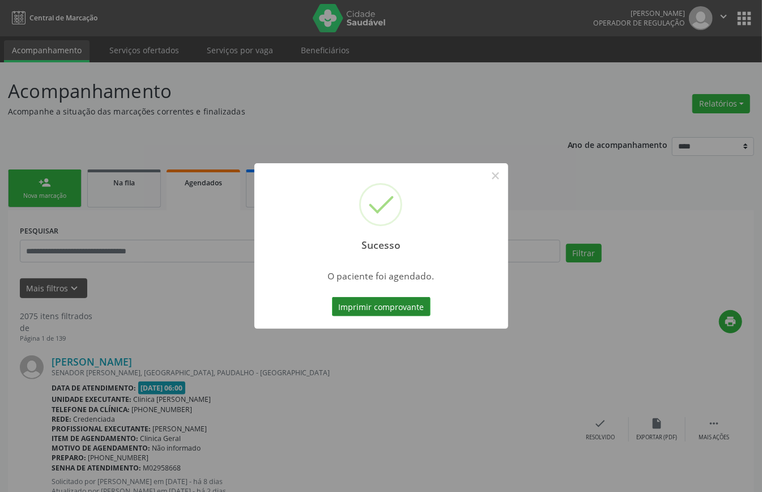
click at [414, 308] on button "Imprimir comprovante" at bounding box center [381, 306] width 99 height 19
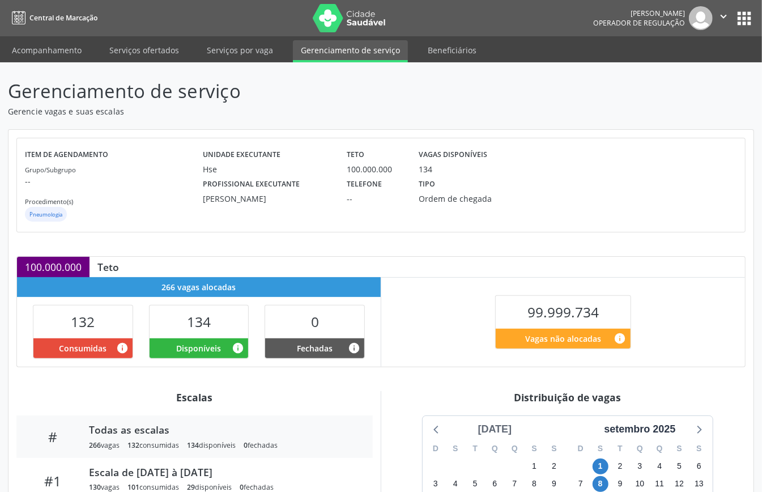
scroll to position [170, 0]
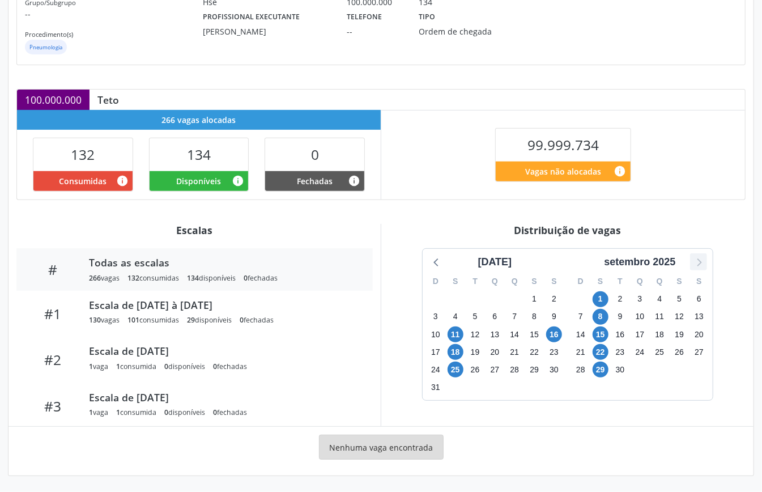
click at [701, 262] on icon at bounding box center [699, 263] width 5 height 8
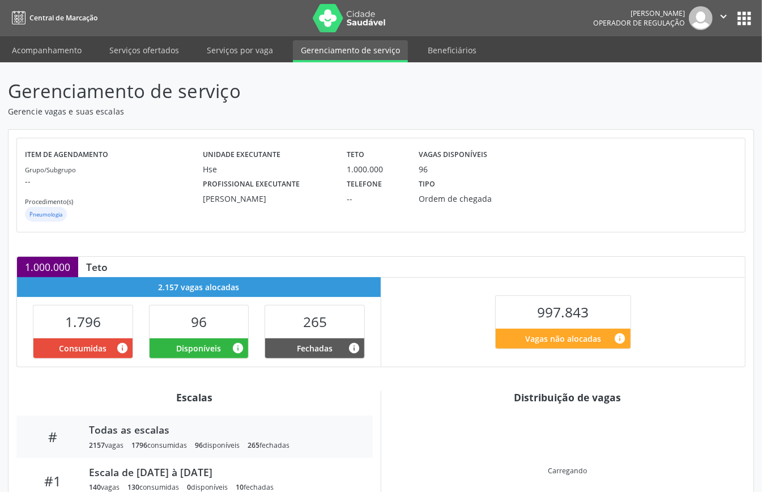
scroll to position [109, 0]
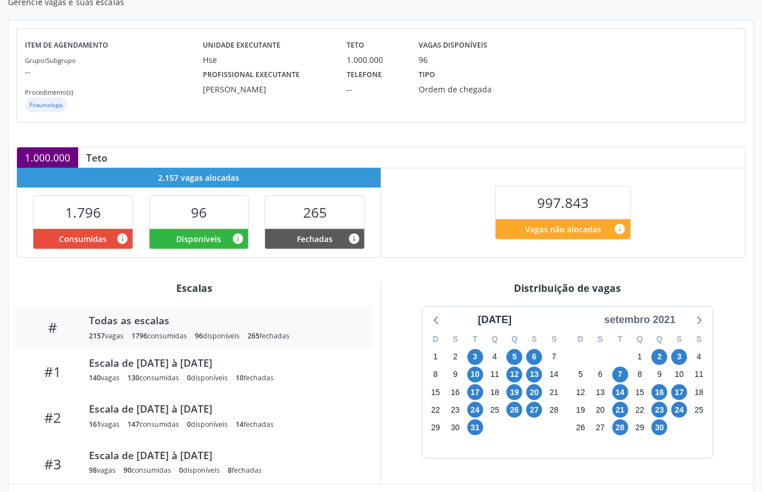
click at [660, 319] on div "setembro 2021" at bounding box center [640, 319] width 80 height 15
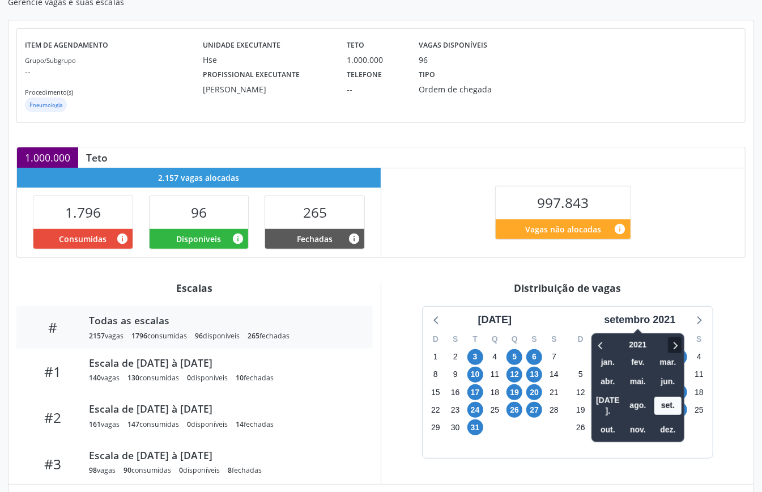
click at [679, 338] on div at bounding box center [667, 345] width 29 height 18
click at [676, 340] on icon at bounding box center [674, 345] width 11 height 14
click at [676, 339] on icon at bounding box center [674, 345] width 11 height 14
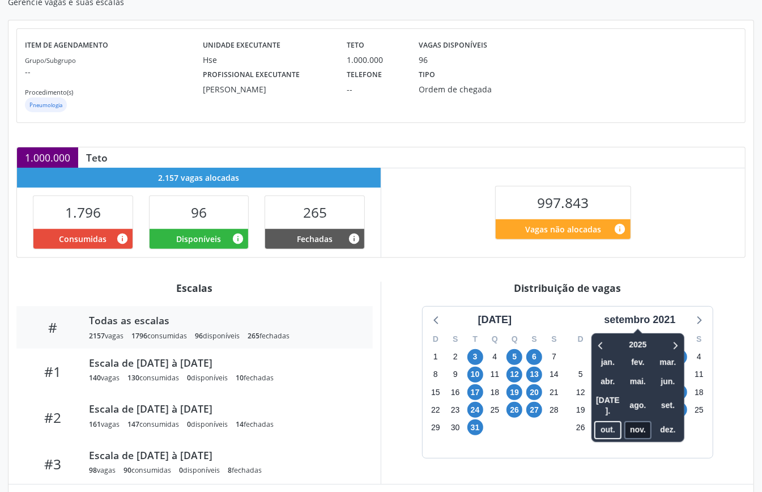
click at [637, 421] on span "nov." at bounding box center [638, 430] width 27 height 18
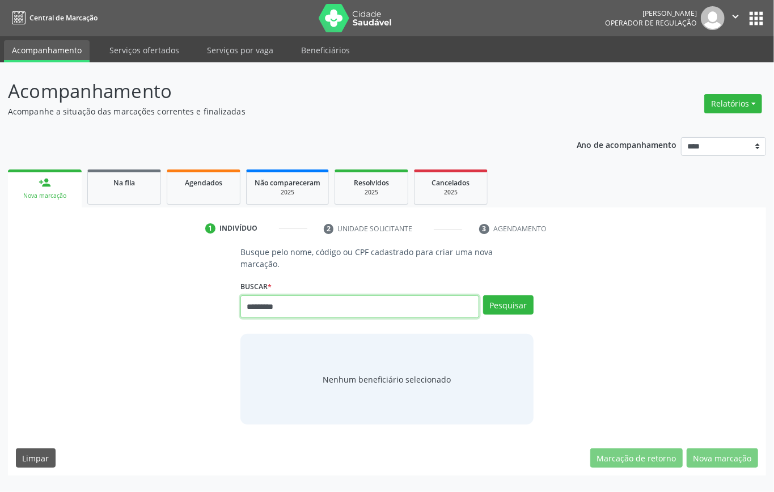
type input "*********"
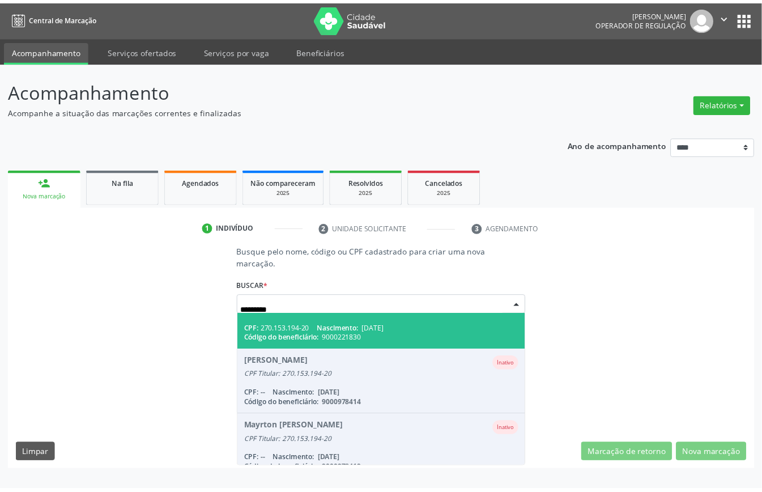
scroll to position [75, 0]
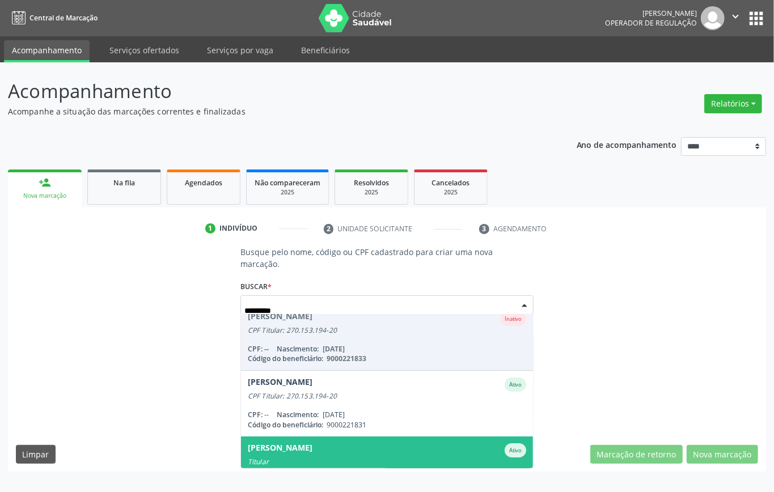
click at [312, 449] on div "[PERSON_NAME]" at bounding box center [280, 450] width 65 height 14
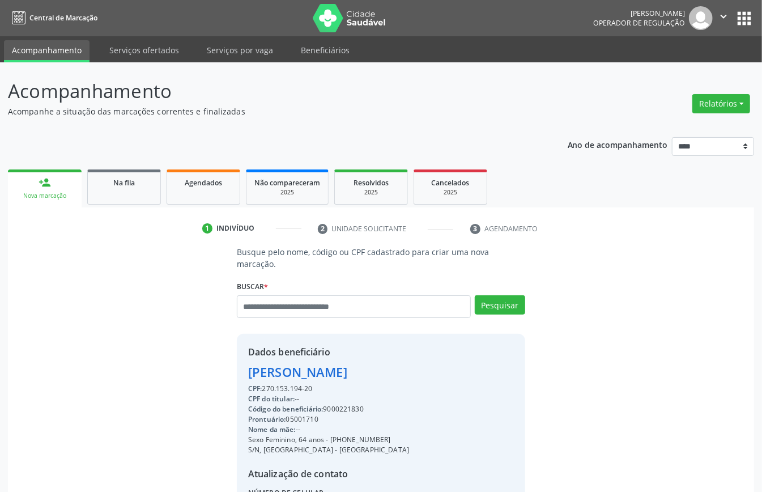
scroll to position [119, 0]
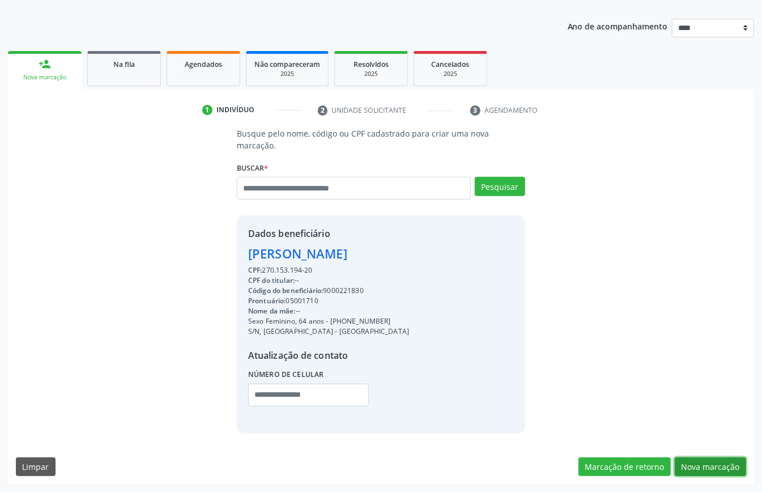
click at [713, 468] on button "Nova marcação" at bounding box center [710, 466] width 71 height 19
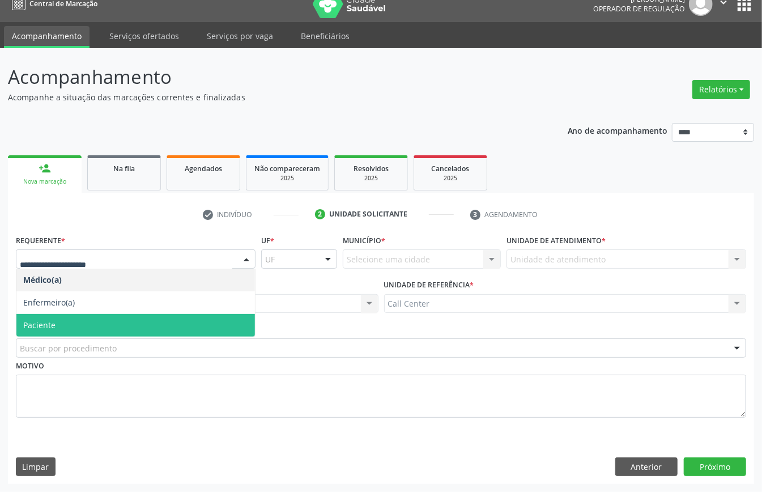
click at [69, 314] on span "Paciente" at bounding box center [135, 325] width 239 height 23
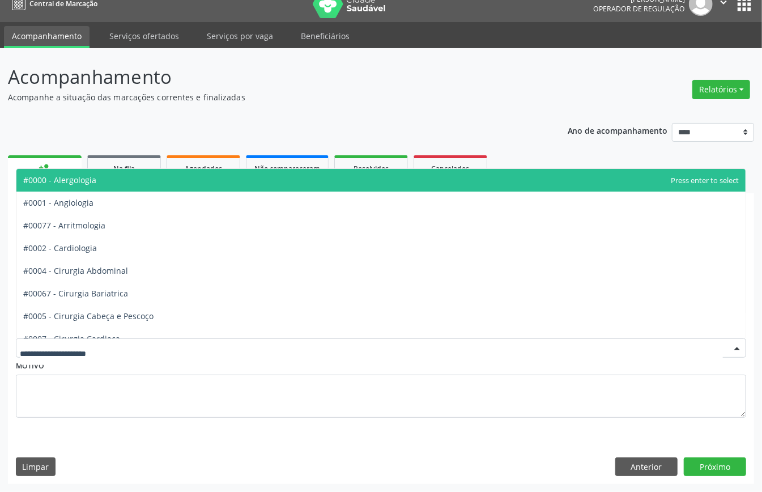
click at [78, 338] on div at bounding box center [381, 347] width 731 height 19
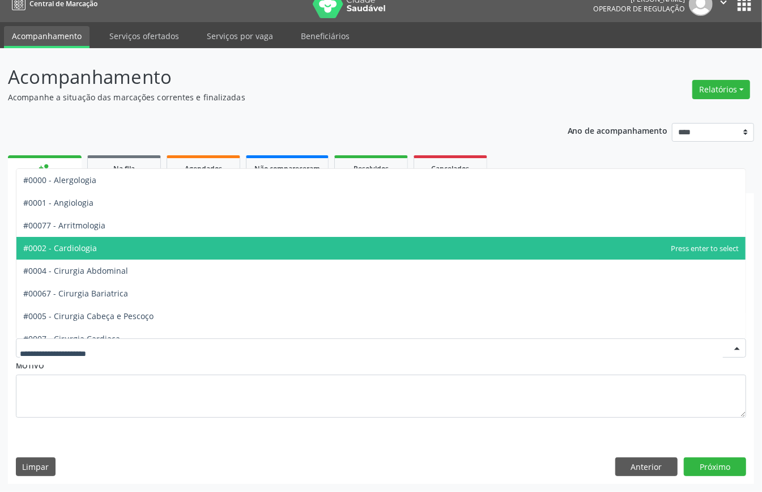
click at [102, 249] on span "#0002 - Cardiologia" at bounding box center [381, 248] width 730 height 23
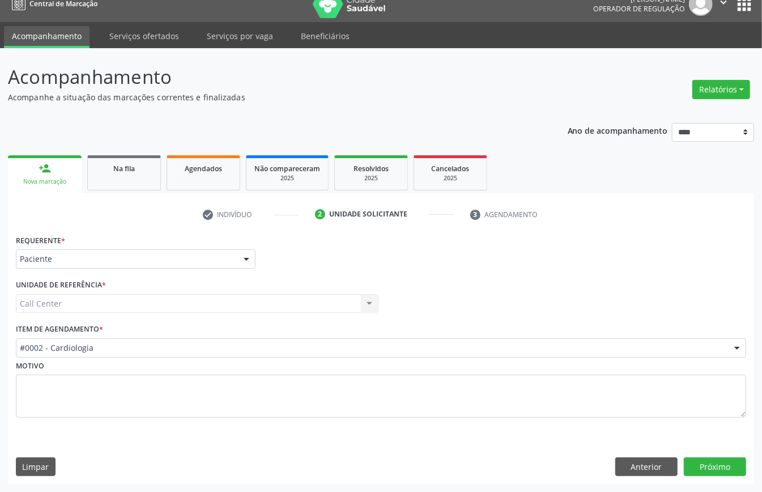
click at [710, 454] on div "Requerente * Paciente Médico(a) Enfermeiro(a) Paciente Nenhum resultado encontr…" at bounding box center [381, 358] width 747 height 252
click at [714, 468] on button "Próximo" at bounding box center [715, 466] width 62 height 19
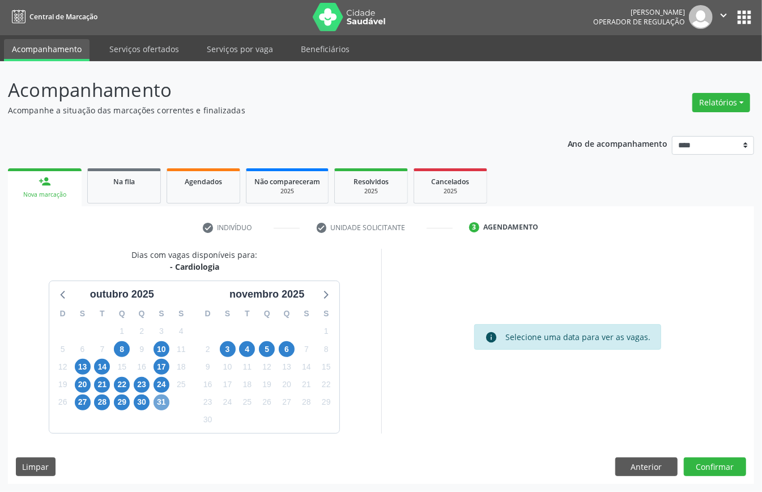
click at [166, 397] on span "31" at bounding box center [162, 403] width 16 height 16
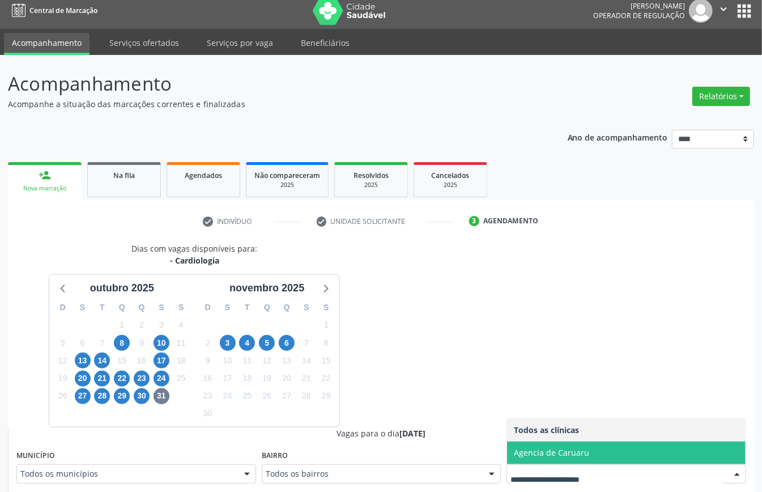
click at [549, 454] on span "Agencia de Caruaru" at bounding box center [551, 452] width 75 height 11
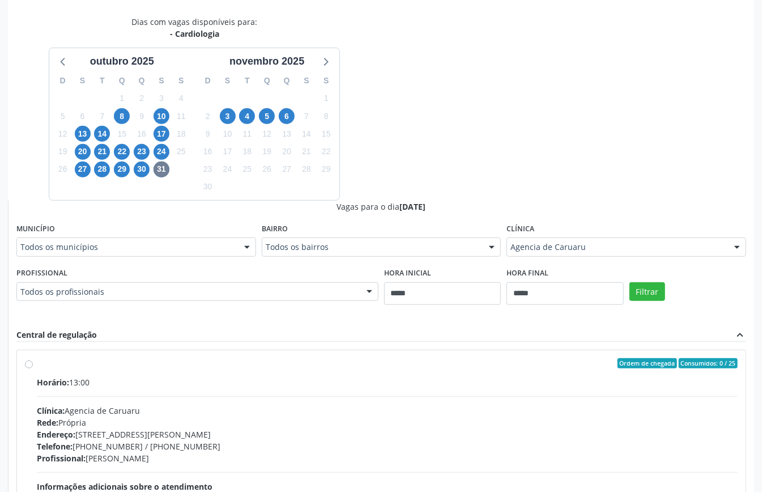
scroll to position [310, 0]
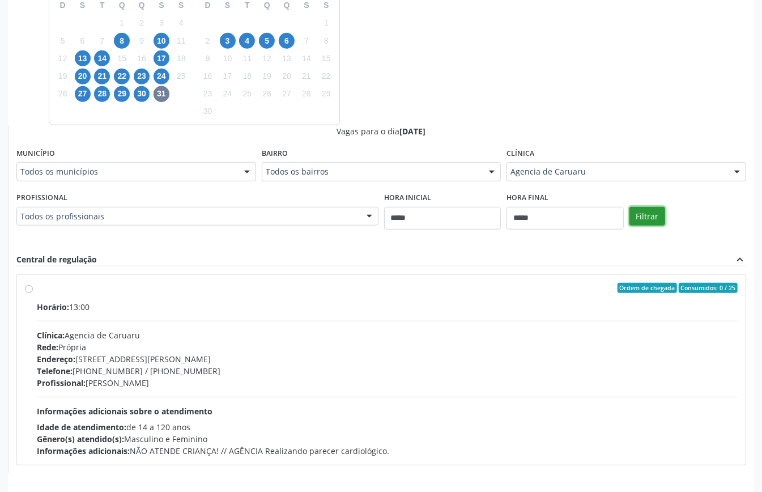
click at [647, 222] on button "Filtrar" at bounding box center [648, 216] width 36 height 19
click at [305, 379] on div "Profissional: [PERSON_NAME]" at bounding box center [387, 383] width 701 height 12
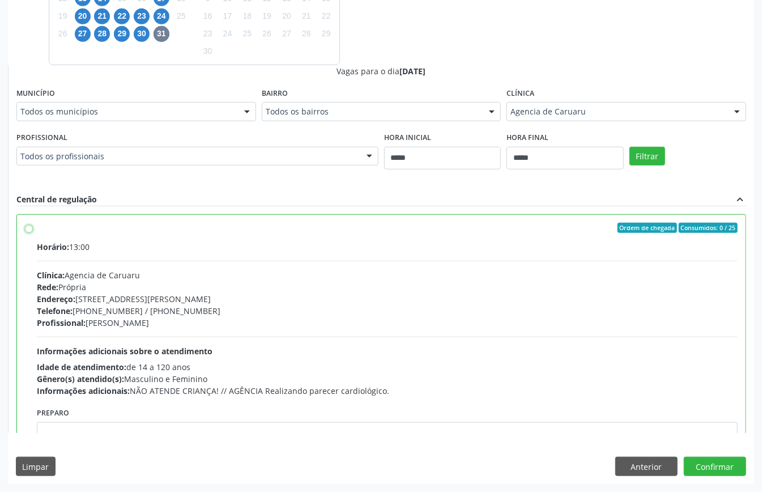
scroll to position [57, 0]
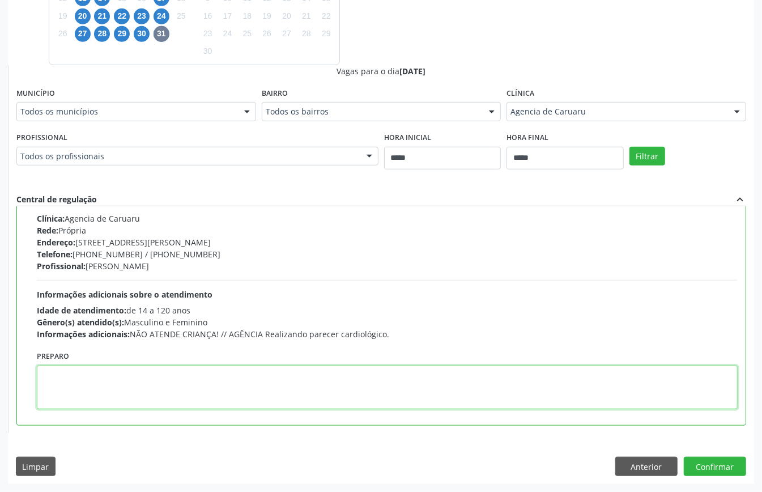
paste textarea "**********"
type textarea "**********"
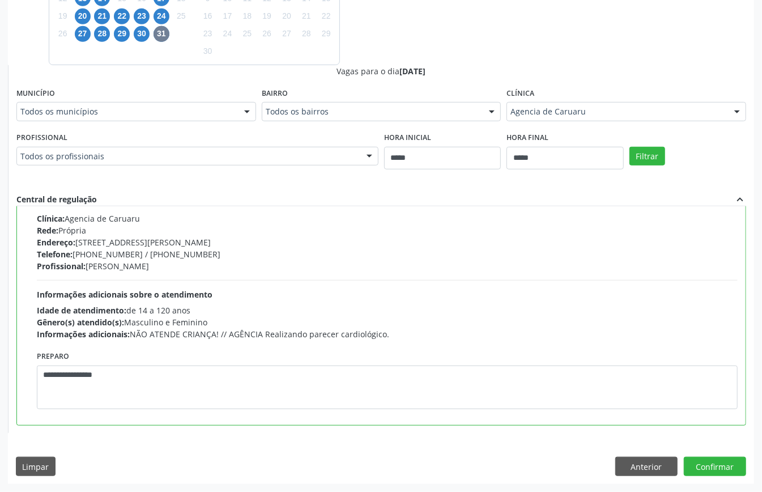
click at [700, 454] on div "Dias com vagas disponíveis para: - Cardiologia [DATE] D S T Q Q S S 28 29 30 1 …" at bounding box center [381, 181] width 747 height 603
click at [697, 459] on button "Confirmar" at bounding box center [715, 466] width 62 height 19
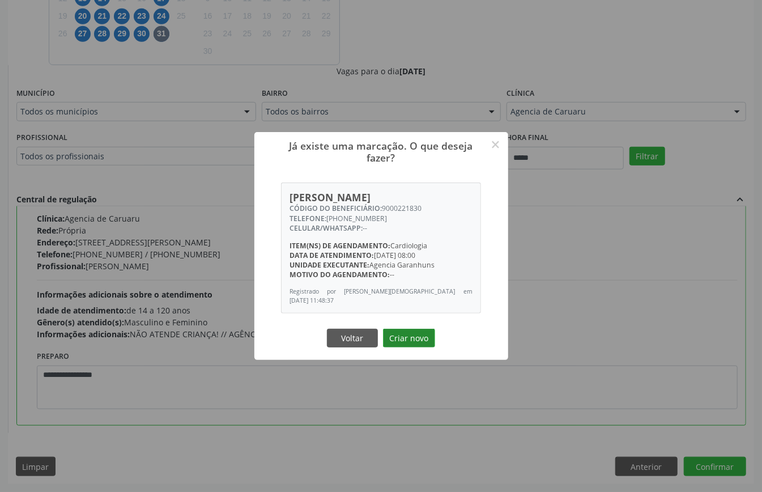
click at [409, 334] on button "Criar novo" at bounding box center [409, 338] width 52 height 19
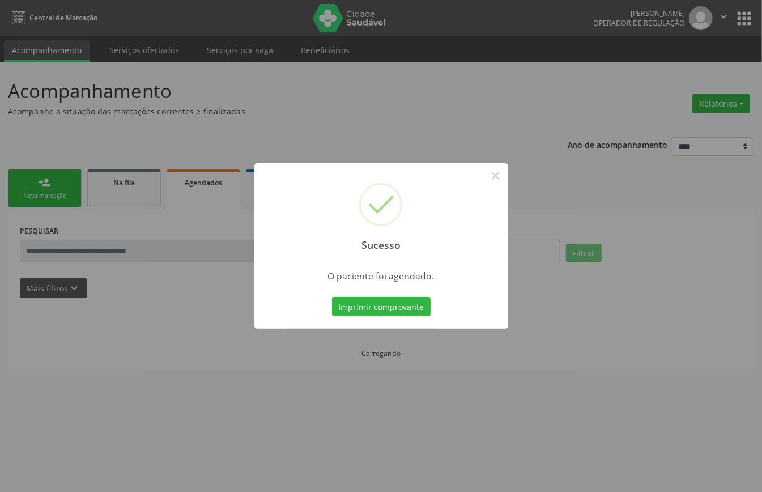
scroll to position [0, 0]
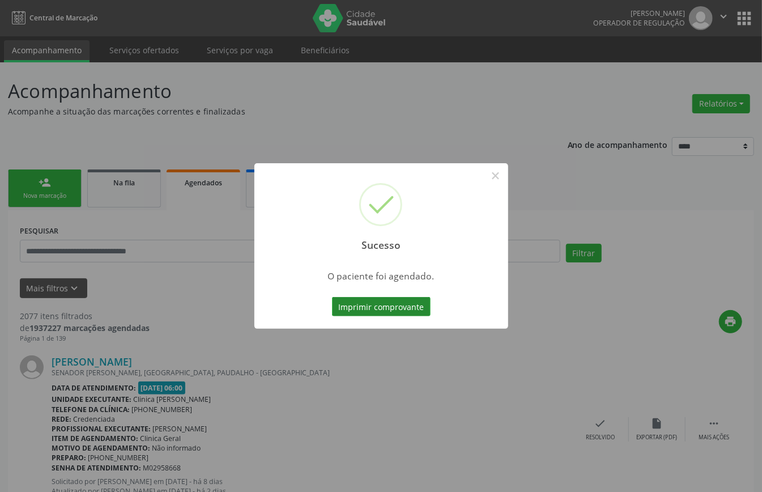
click at [376, 308] on button "Imprimir comprovante" at bounding box center [381, 306] width 99 height 19
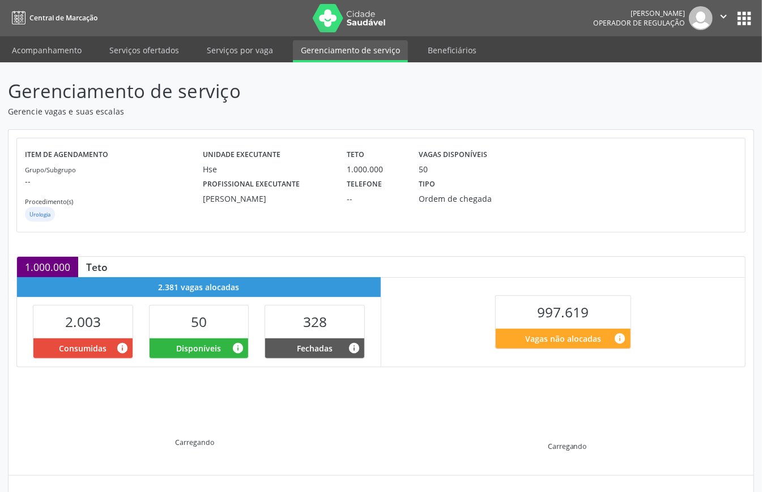
scroll to position [109, 0]
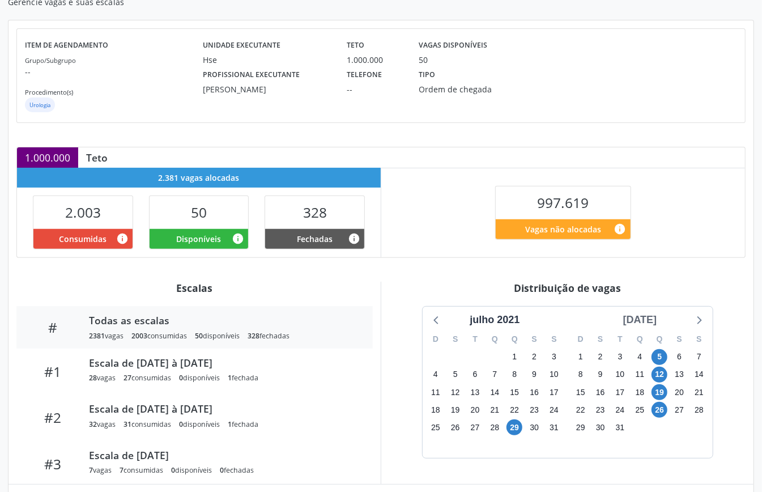
click at [662, 325] on div "[DATE]" at bounding box center [640, 319] width 43 height 15
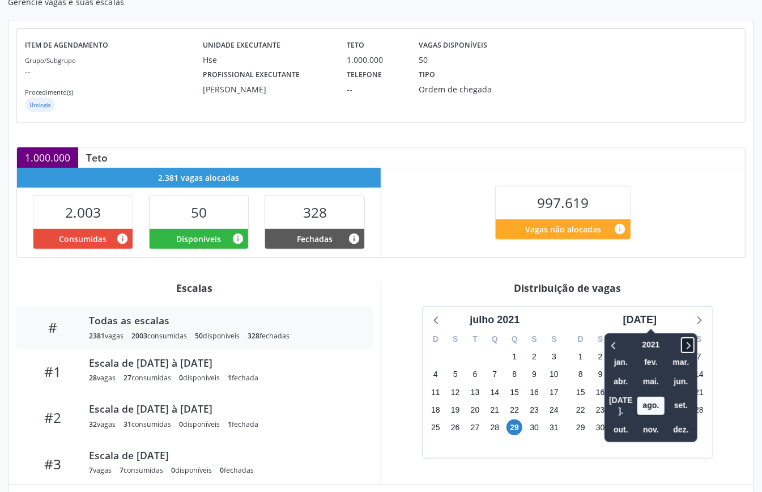
click at [683, 341] on icon at bounding box center [688, 345] width 11 height 14
drag, startPoint x: 675, startPoint y: 341, endPoint x: 672, endPoint y: 356, distance: 15.0
click at [683, 342] on icon at bounding box center [688, 345] width 11 height 14
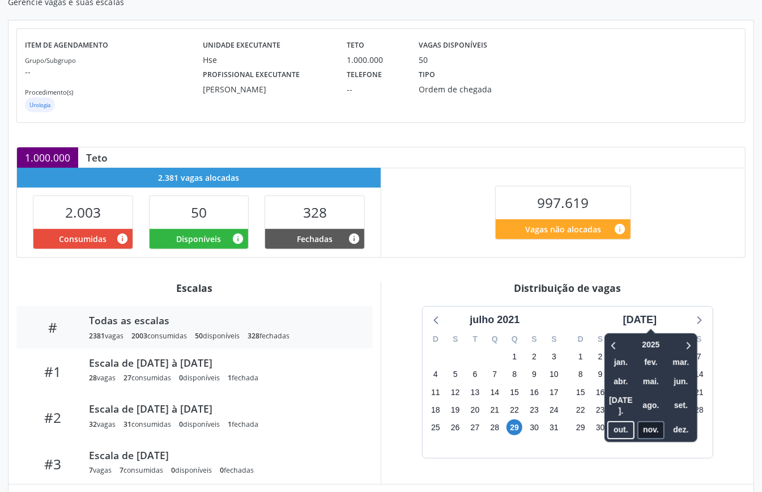
click at [642, 421] on span "nov." at bounding box center [651, 430] width 27 height 18
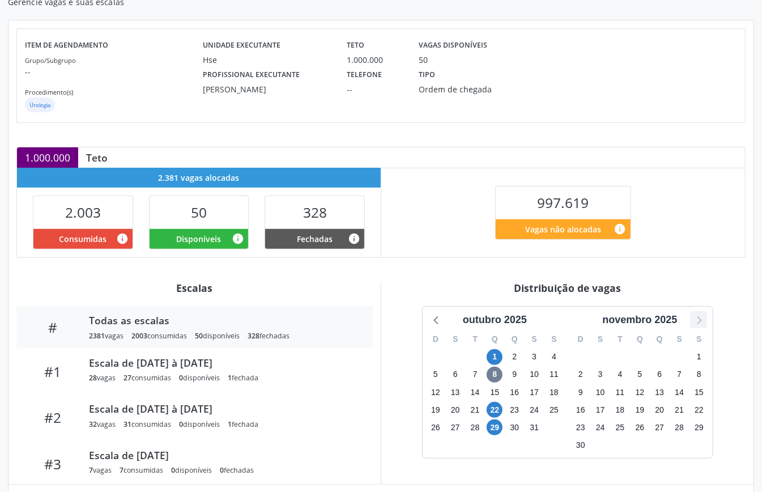
click at [702, 320] on icon at bounding box center [699, 319] width 15 height 15
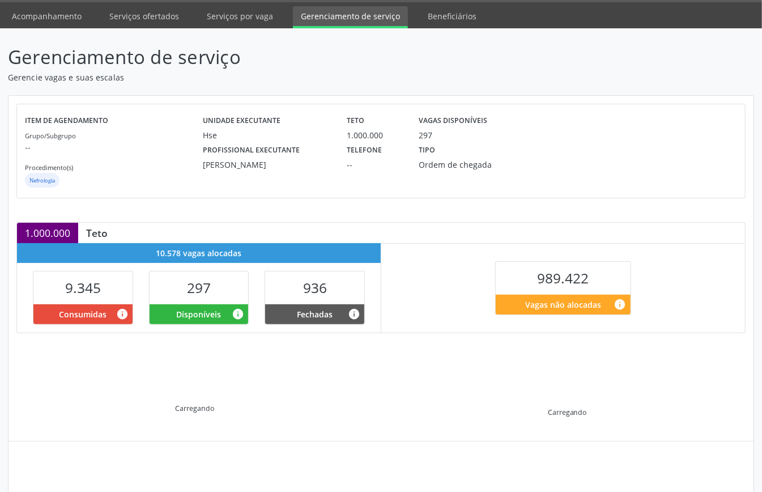
scroll to position [109, 0]
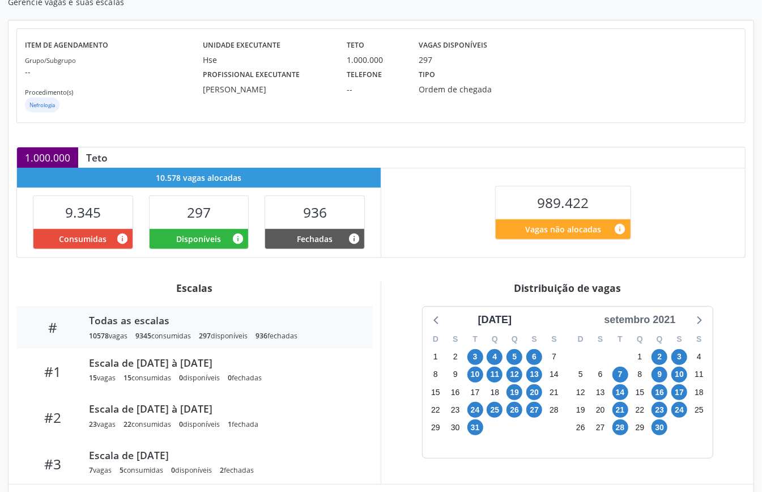
click at [667, 323] on div "setembro 2021" at bounding box center [640, 319] width 80 height 15
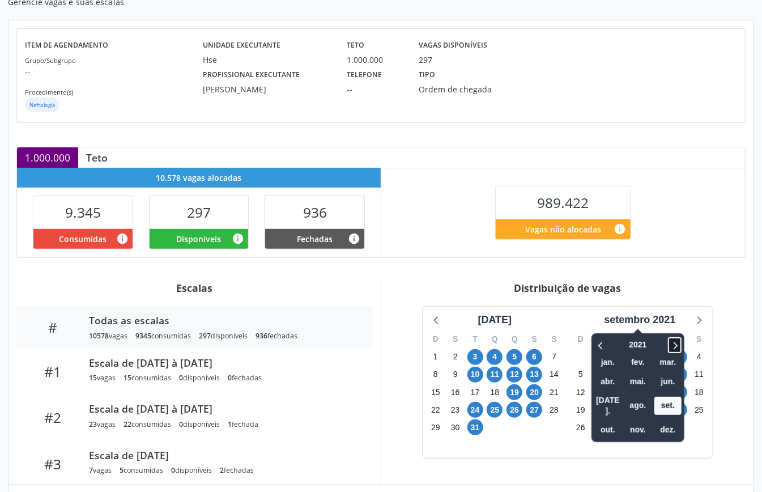
click at [678, 346] on icon at bounding box center [676, 345] width 4 height 7
click at [642, 421] on span "nov." at bounding box center [638, 430] width 27 height 18
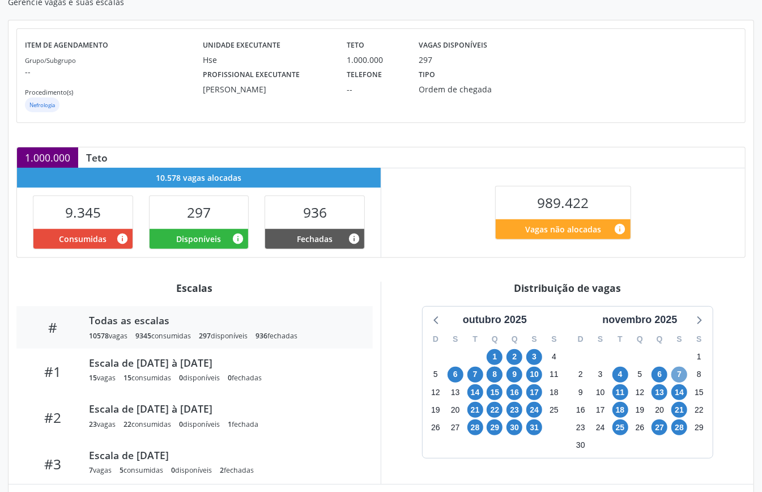
click at [685, 375] on span "7" at bounding box center [680, 375] width 16 height 16
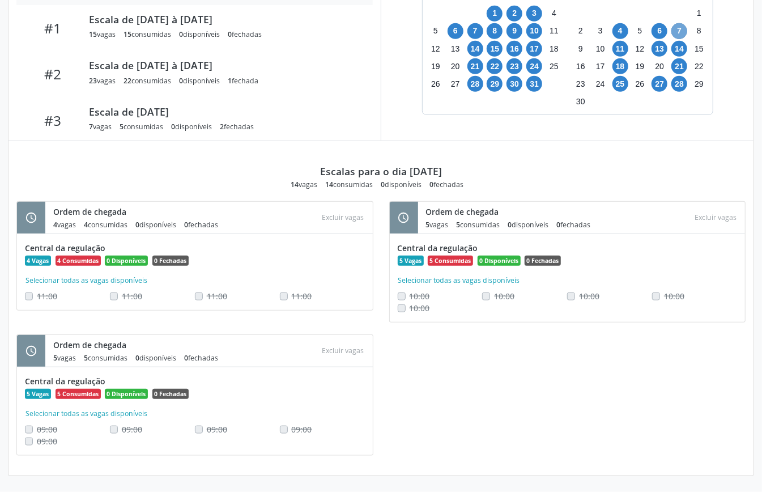
scroll to position [304, 0]
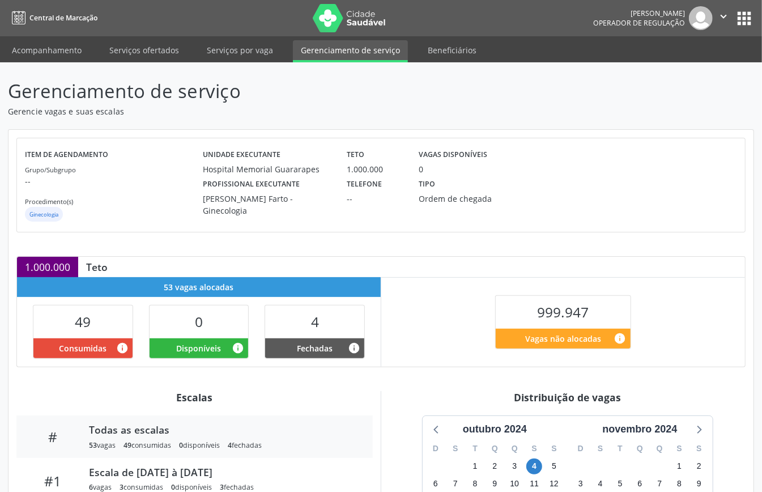
scroll to position [170, 0]
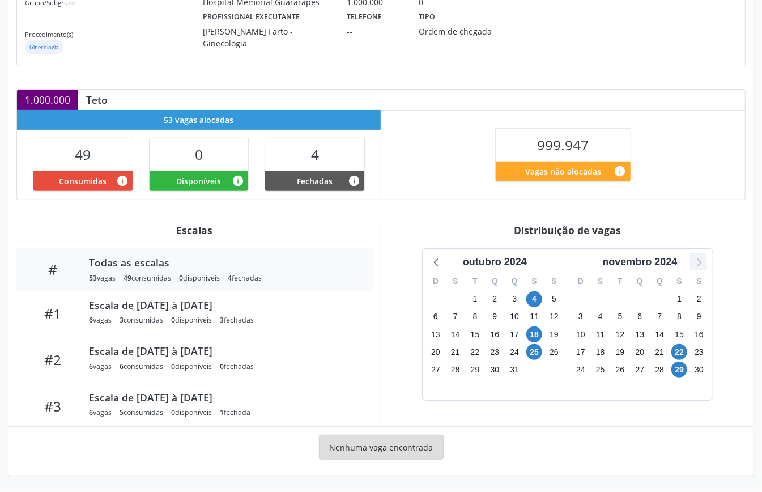
click at [701, 262] on icon at bounding box center [699, 263] width 5 height 8
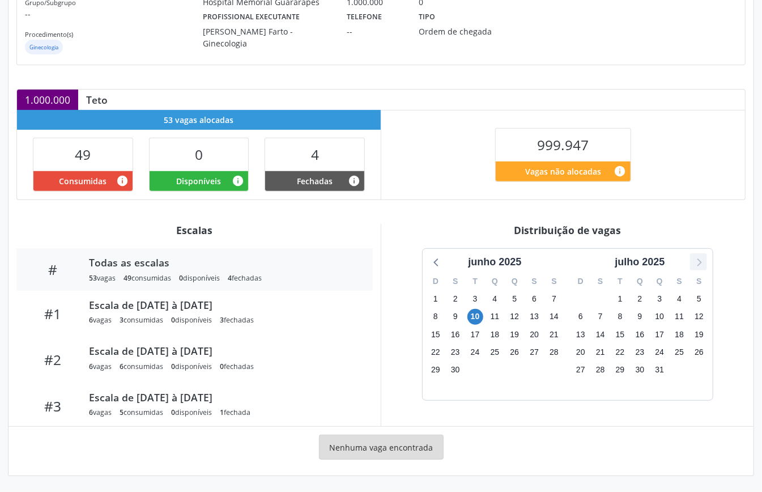
click at [701, 262] on icon at bounding box center [699, 263] width 5 height 8
click at [434, 257] on icon at bounding box center [437, 262] width 15 height 15
click at [438, 257] on icon at bounding box center [437, 262] width 15 height 15
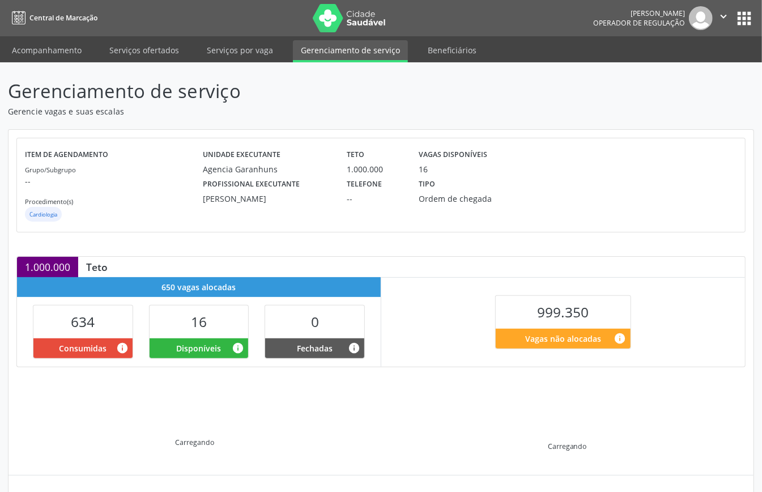
scroll to position [109, 0]
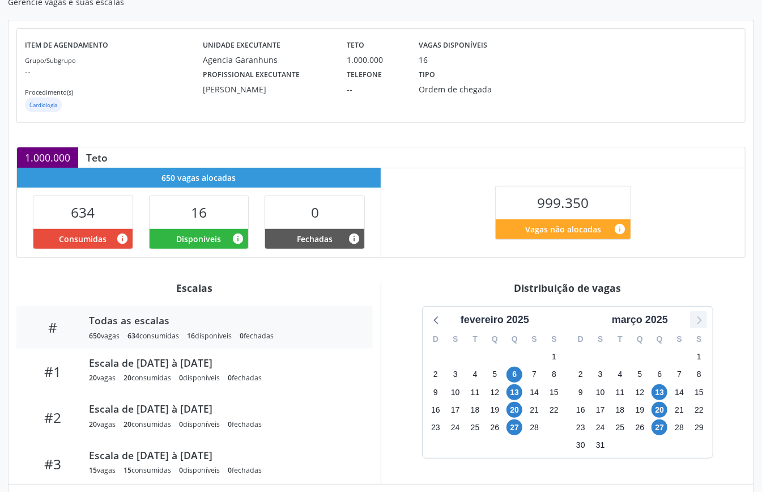
click at [698, 320] on icon at bounding box center [699, 319] width 15 height 15
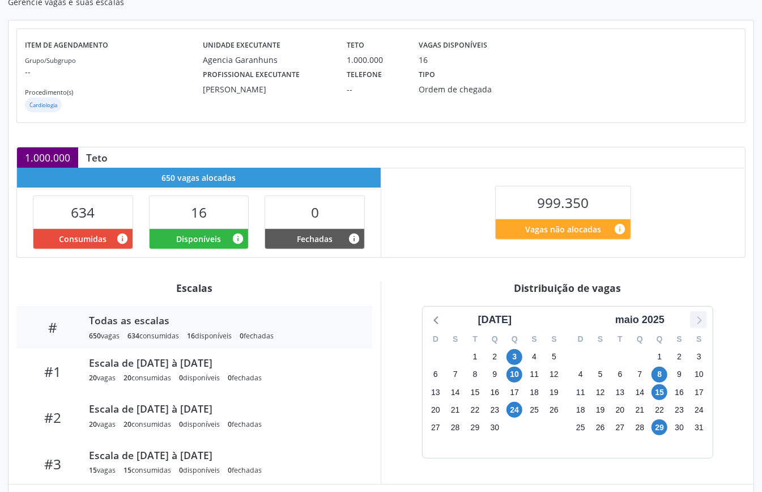
click at [698, 320] on icon at bounding box center [699, 319] width 15 height 15
click at [698, 318] on icon at bounding box center [699, 320] width 5 height 8
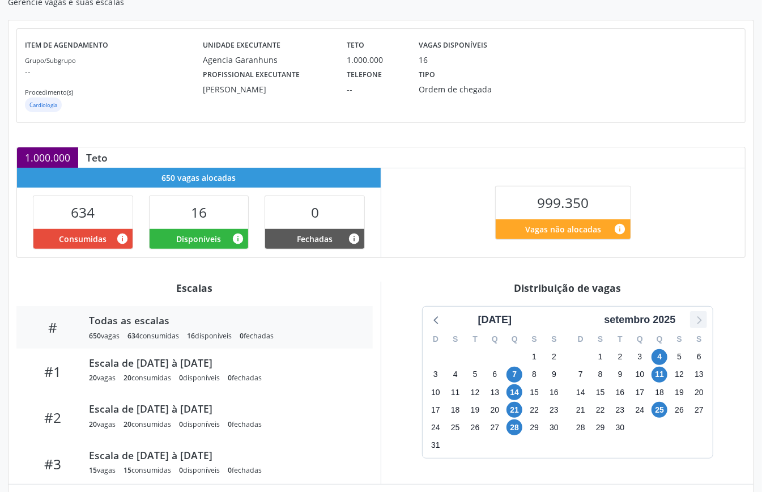
click at [697, 320] on icon at bounding box center [699, 319] width 15 height 15
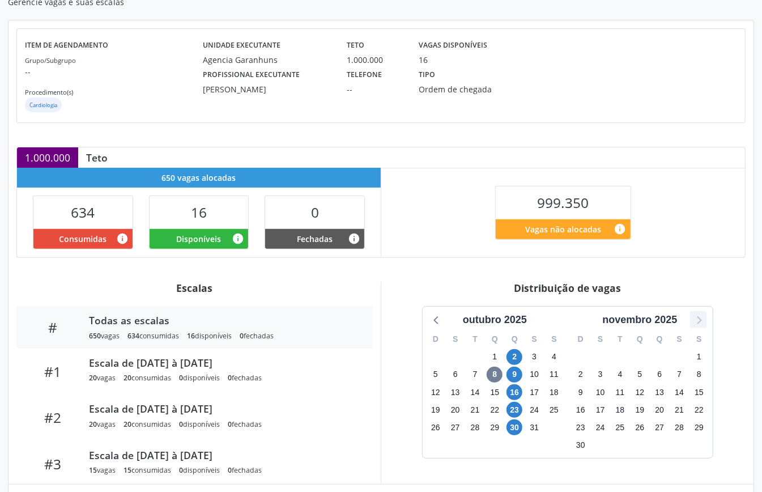
click at [696, 324] on icon at bounding box center [699, 319] width 15 height 15
click at [441, 322] on icon at bounding box center [437, 319] width 15 height 15
click at [517, 376] on span "9" at bounding box center [515, 375] width 16 height 16
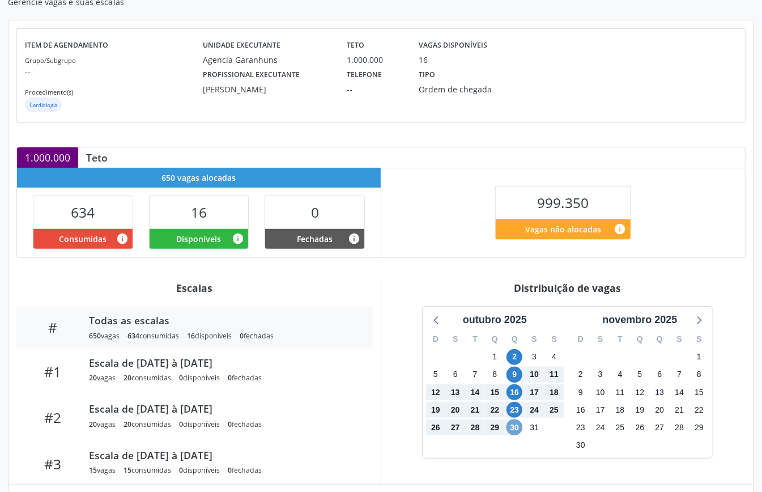
click at [517, 426] on span "30" at bounding box center [515, 427] width 16 height 16
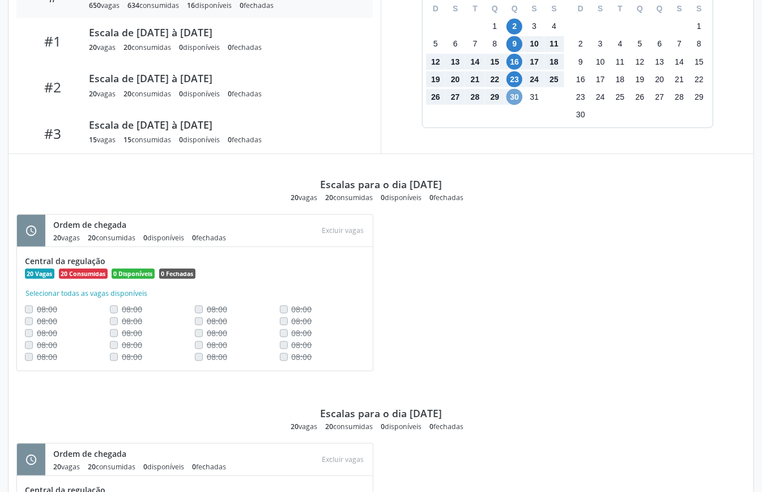
scroll to position [364, 0]
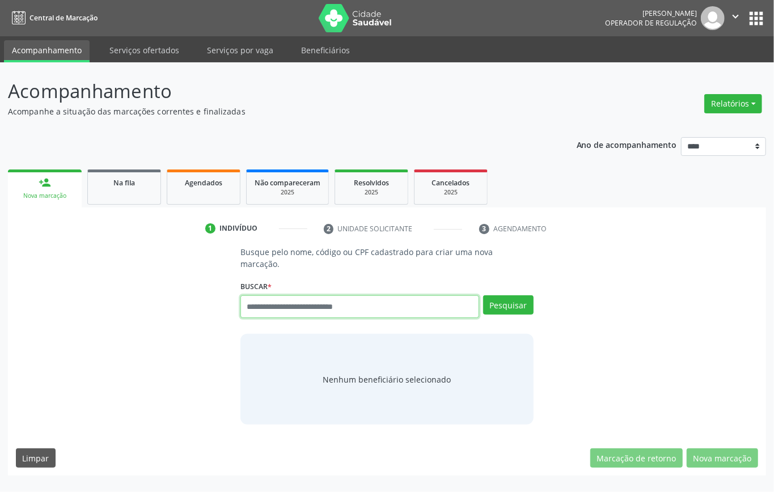
click at [282, 307] on input "text" at bounding box center [359, 306] width 239 height 23
type input "*********"
type input "******"
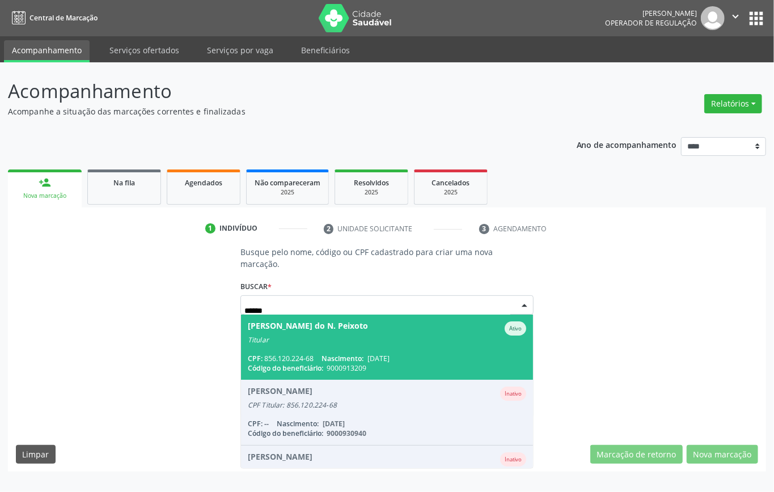
click at [402, 359] on div "CPF: 856.120.224-68 Nascimento: 05/12/1974" at bounding box center [387, 359] width 278 height 10
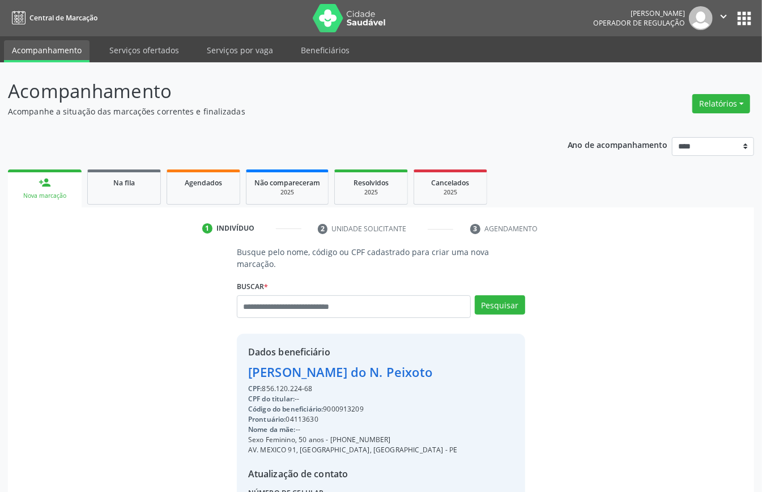
scroll to position [119, 0]
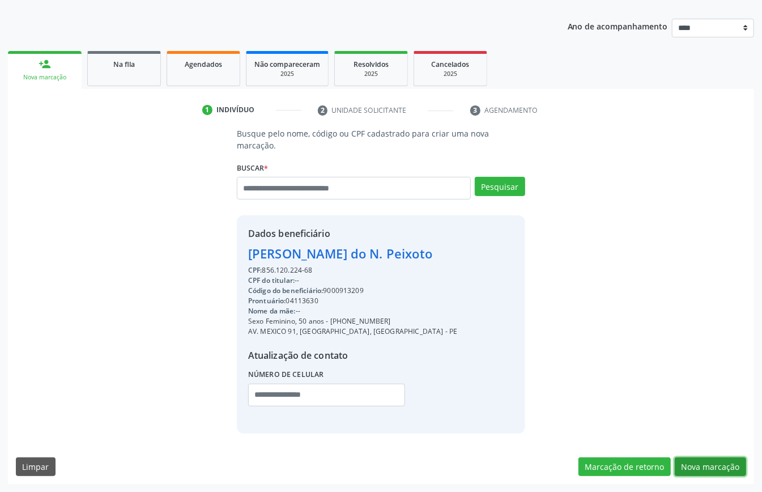
click at [706, 459] on button "Nova marcação" at bounding box center [710, 466] width 71 height 19
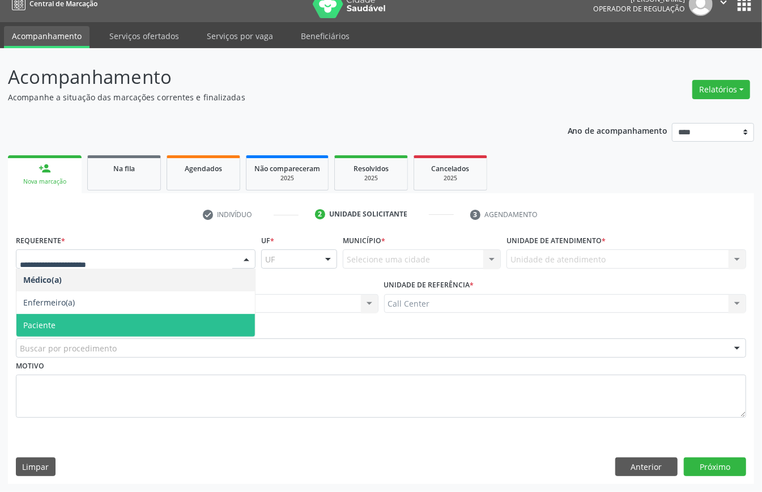
click at [57, 320] on span "Paciente" at bounding box center [135, 325] width 239 height 23
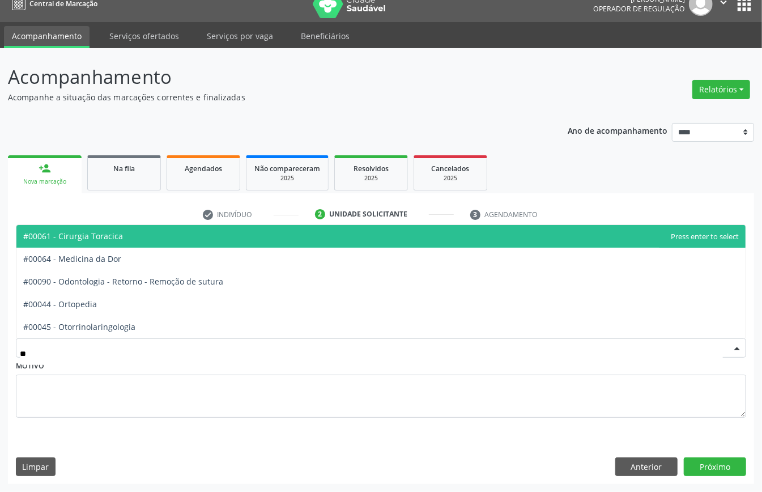
type input "***"
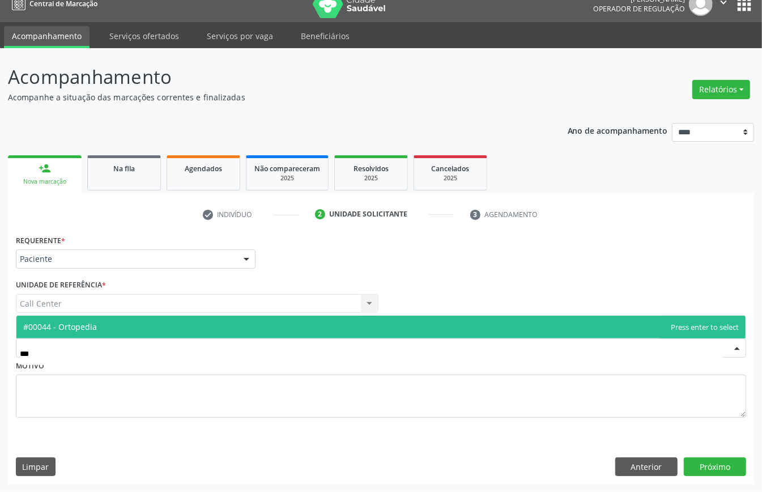
click at [91, 327] on span "#00044 - Ortopedia" at bounding box center [60, 326] width 74 height 11
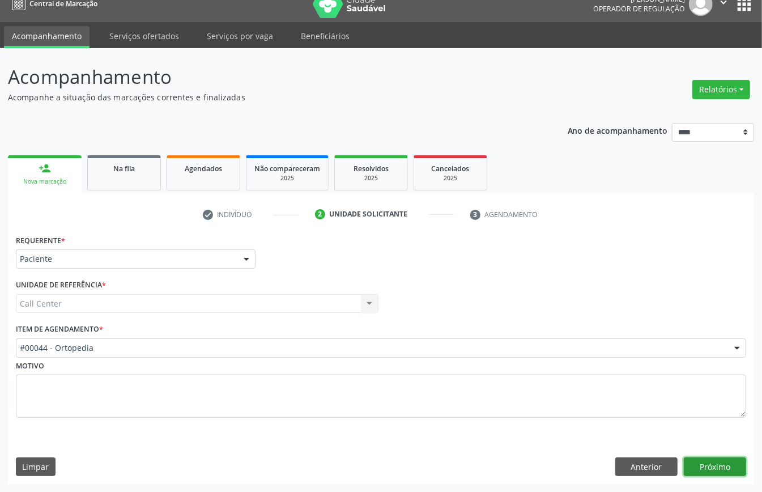
click at [707, 470] on button "Próximo" at bounding box center [715, 466] width 62 height 19
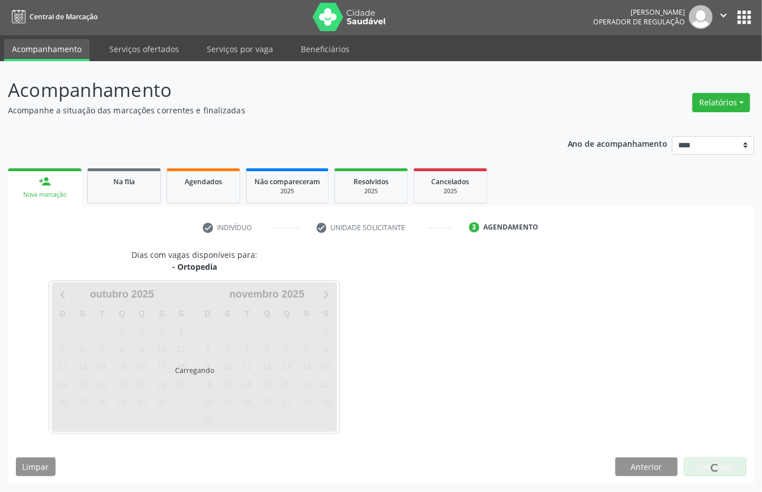
scroll to position [2, 0]
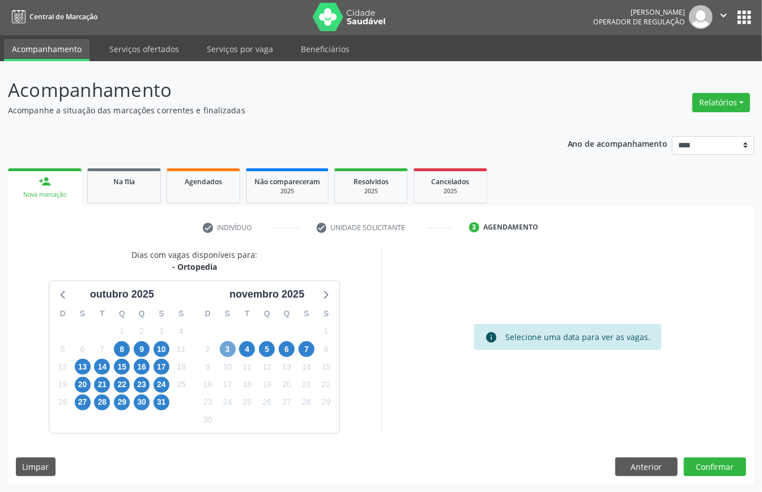
click at [228, 348] on span "3" at bounding box center [228, 349] width 16 height 16
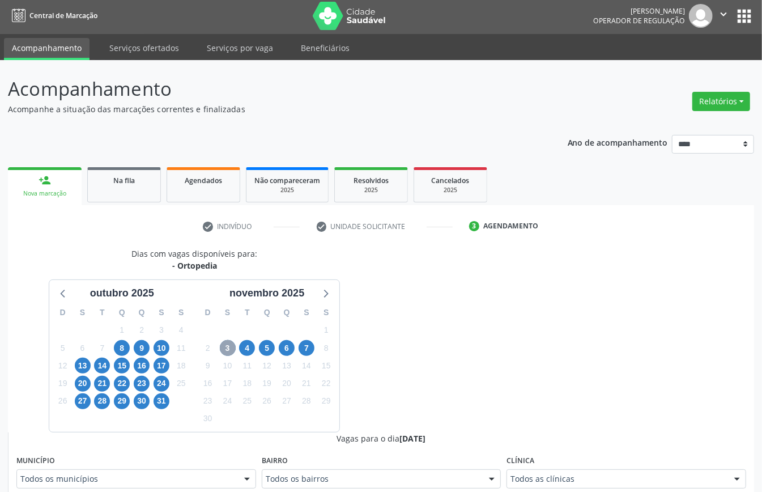
scroll to position [229, 0]
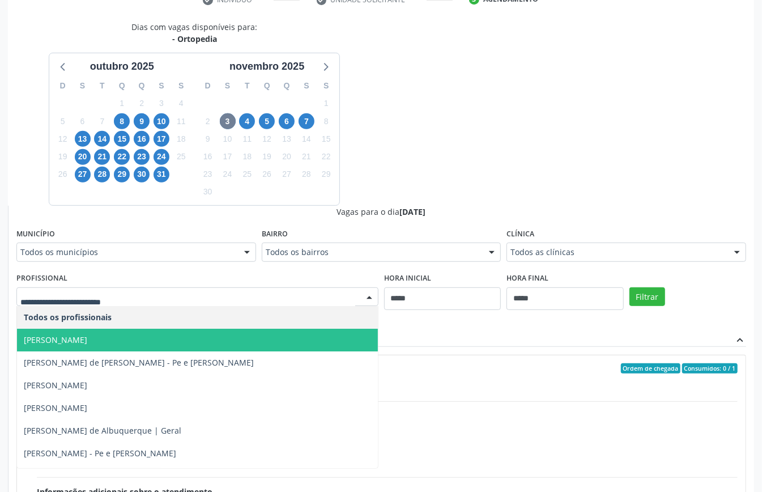
click at [175, 340] on span "[PERSON_NAME]" at bounding box center [197, 340] width 361 height 23
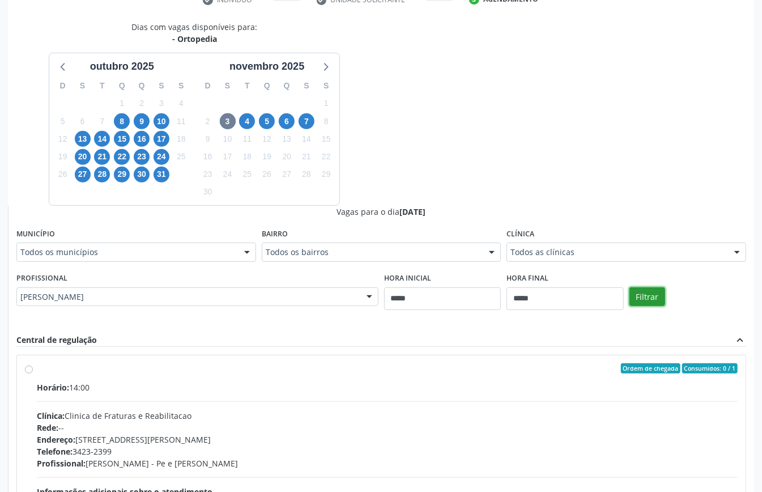
click at [645, 295] on button "Filtrar" at bounding box center [648, 296] width 36 height 19
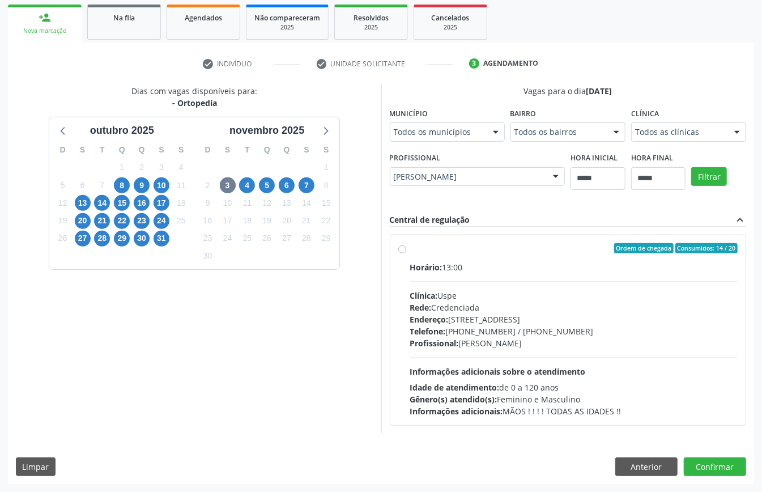
click at [512, 315] on div "Endereço: Rua do Espinheiro, nº 71, Espinheiro, Recife - PE" at bounding box center [574, 319] width 328 height 12
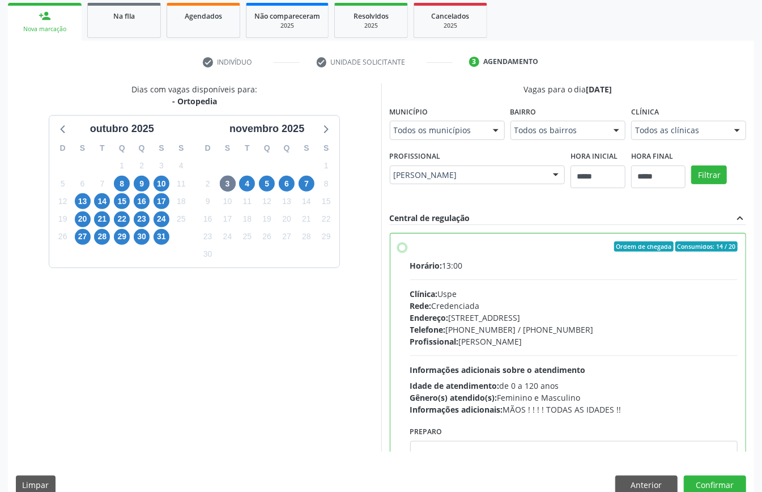
scroll to position [57, 0]
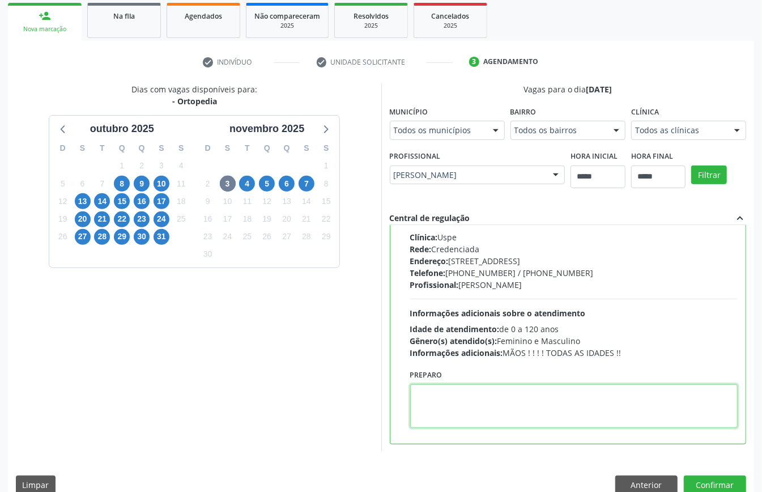
paste textarea "**********"
type textarea "**********"
click at [707, 481] on button "Confirmar" at bounding box center [715, 485] width 62 height 19
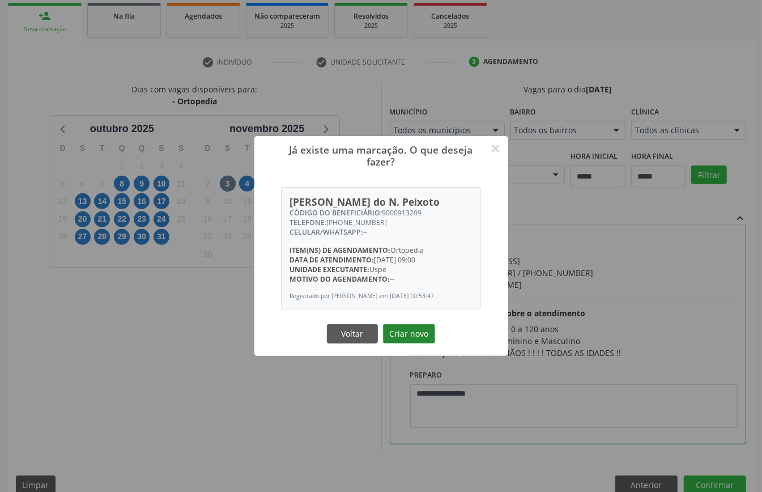
click at [397, 344] on button "Criar novo" at bounding box center [409, 333] width 52 height 19
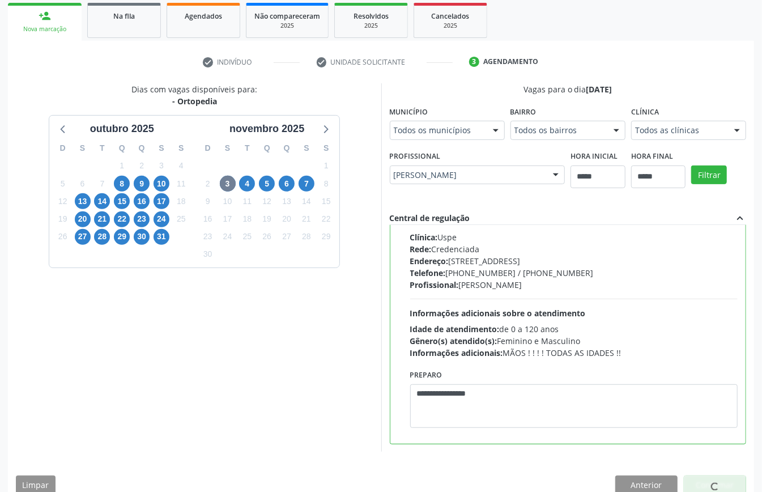
scroll to position [0, 0]
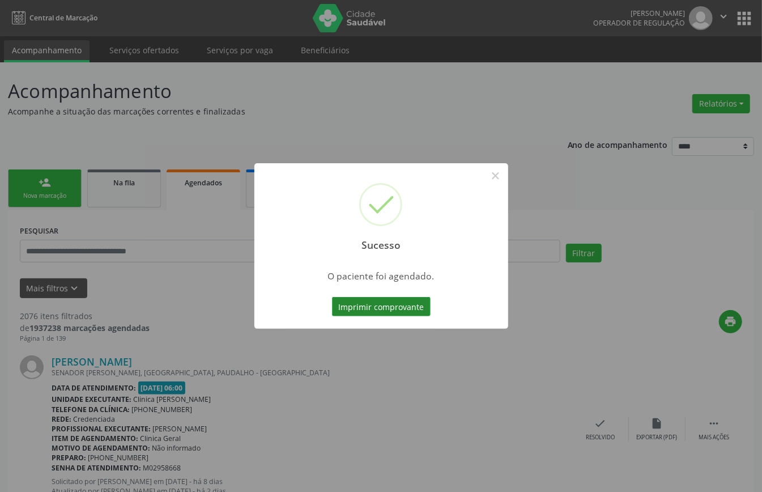
click at [366, 298] on button "Imprimir comprovante" at bounding box center [381, 306] width 99 height 19
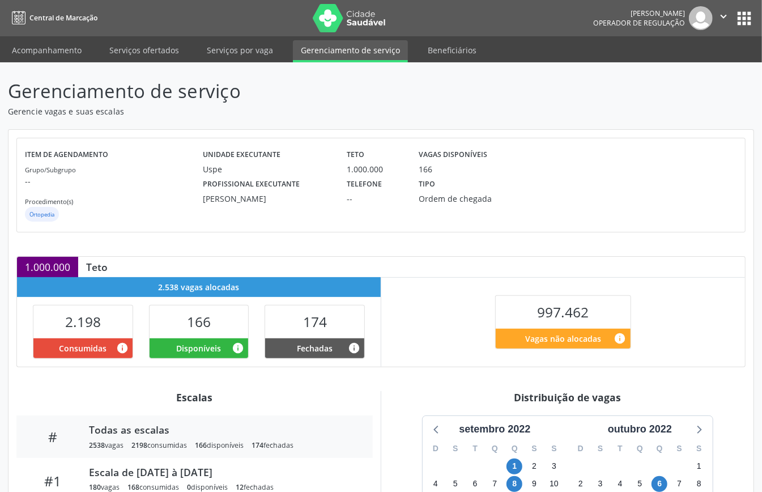
scroll to position [170, 0]
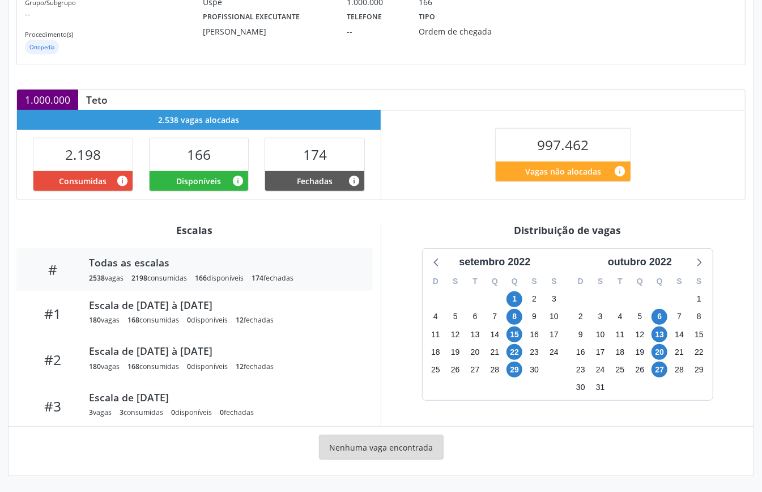
drag, startPoint x: 661, startPoint y: 257, endPoint x: 666, endPoint y: 274, distance: 17.6
click at [661, 259] on div "outubro 2022" at bounding box center [640, 262] width 73 height 15
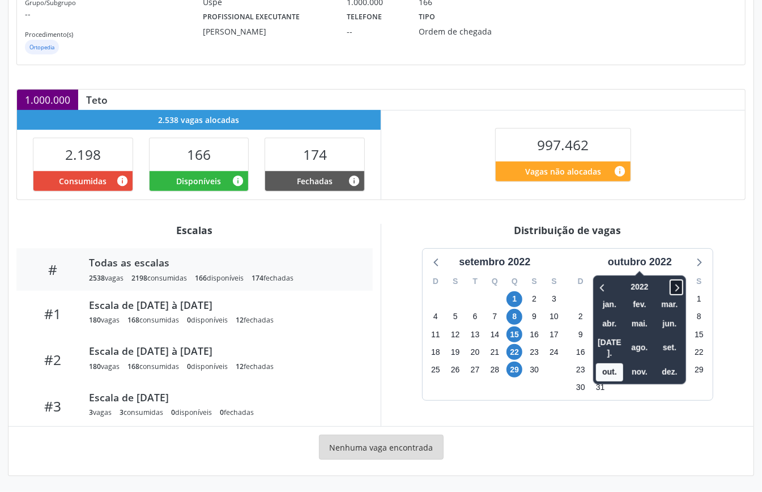
click at [676, 285] on icon at bounding box center [676, 288] width 11 height 14
click at [636, 363] on span "nov." at bounding box center [639, 372] width 27 height 18
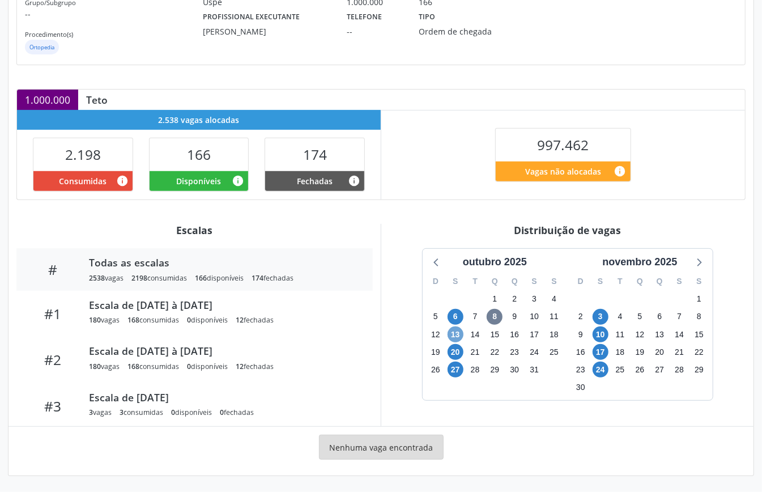
click at [458, 333] on span "13" at bounding box center [456, 335] width 16 height 16
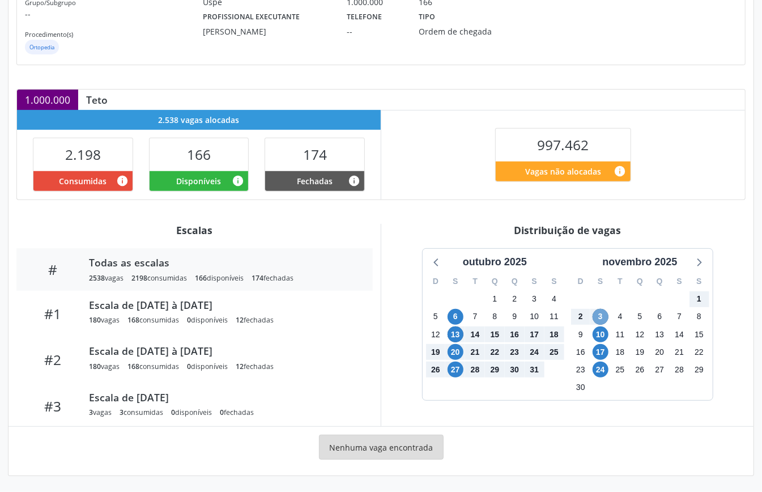
click at [603, 313] on span "3" at bounding box center [601, 317] width 16 height 16
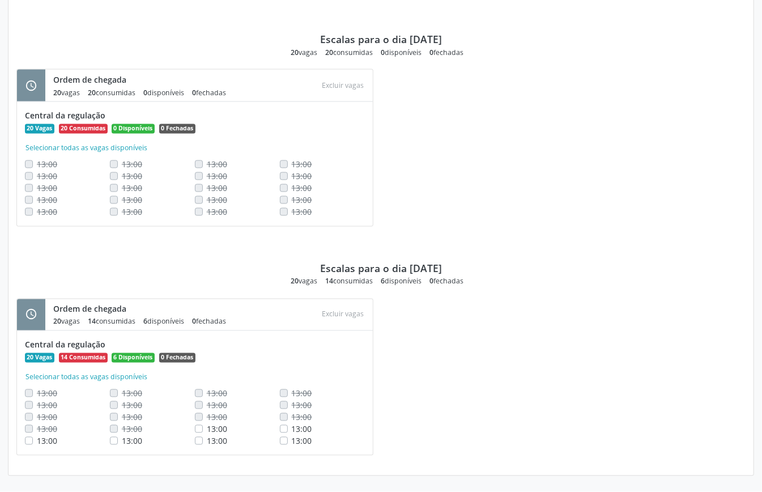
scroll to position [969, 0]
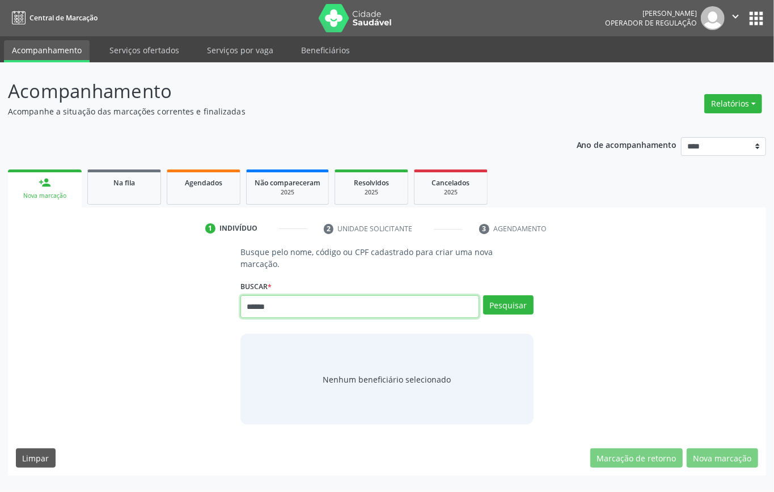
type input "******"
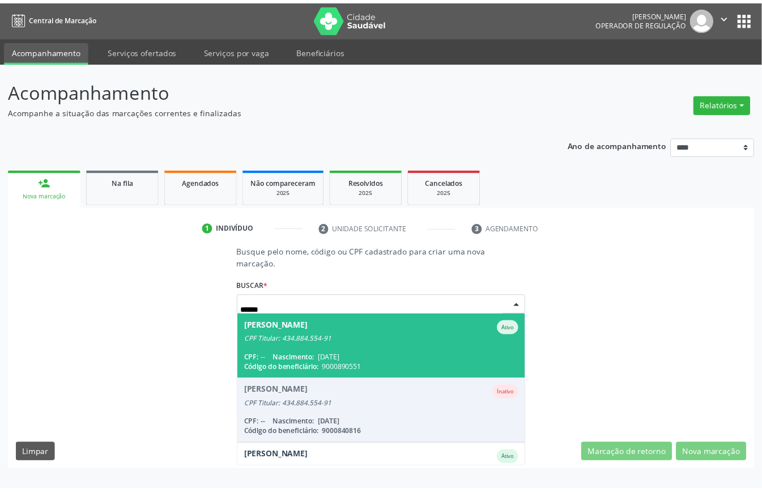
scroll to position [105, 0]
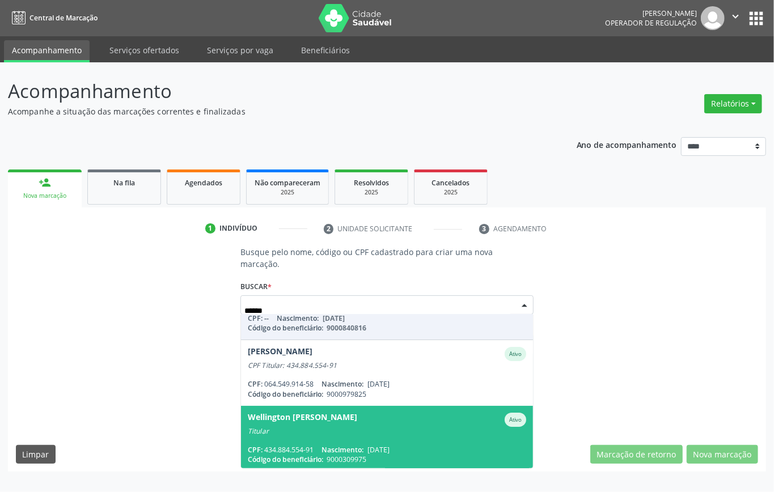
click at [342, 436] on span "Wellington Fredovino Ramos Ativo Titular CPF: 434.884.554-91 Nascimento: 21/04/…" at bounding box center [387, 438] width 292 height 65
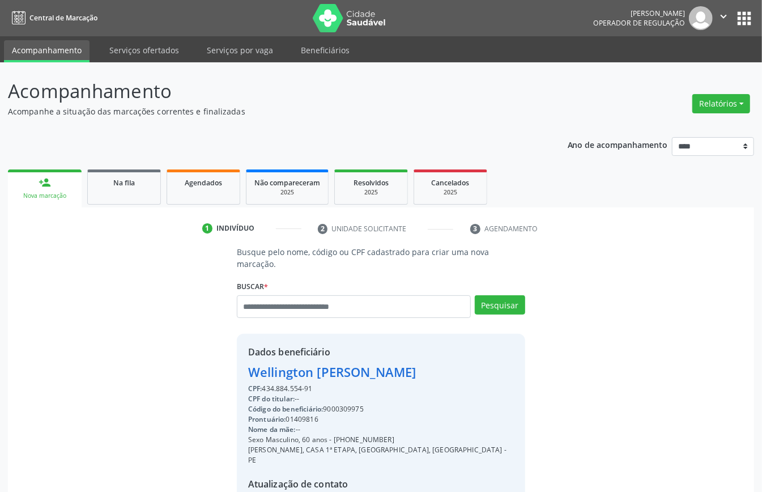
scroll to position [119, 0]
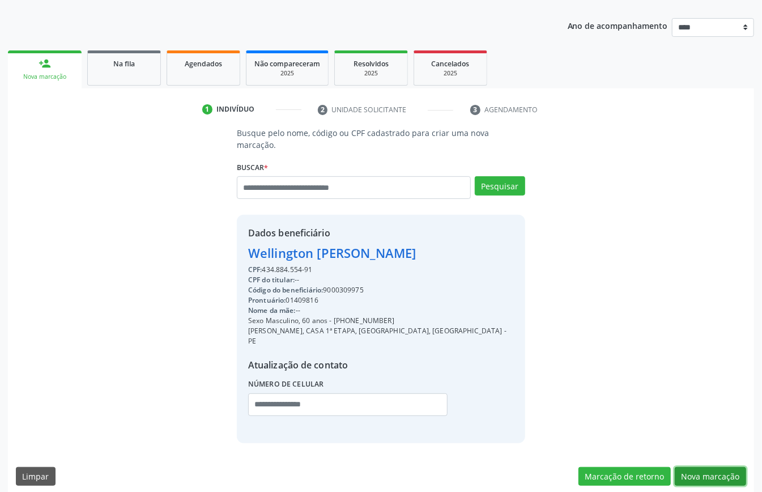
click at [705, 467] on button "Nova marcação" at bounding box center [710, 476] width 71 height 19
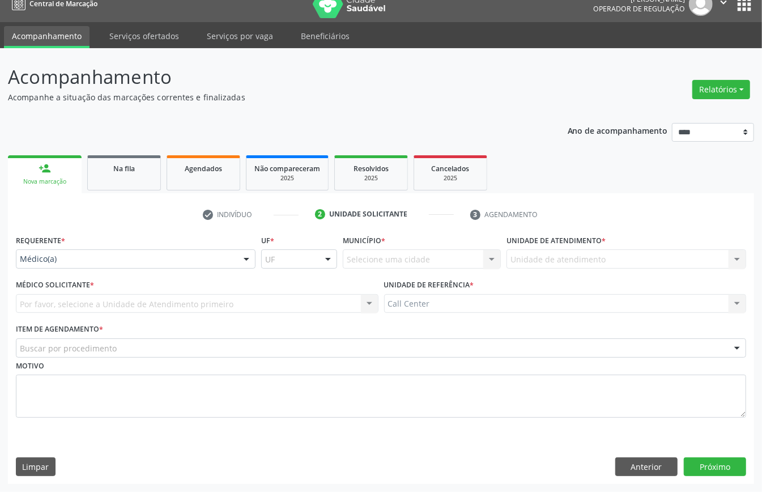
scroll to position [16, 0]
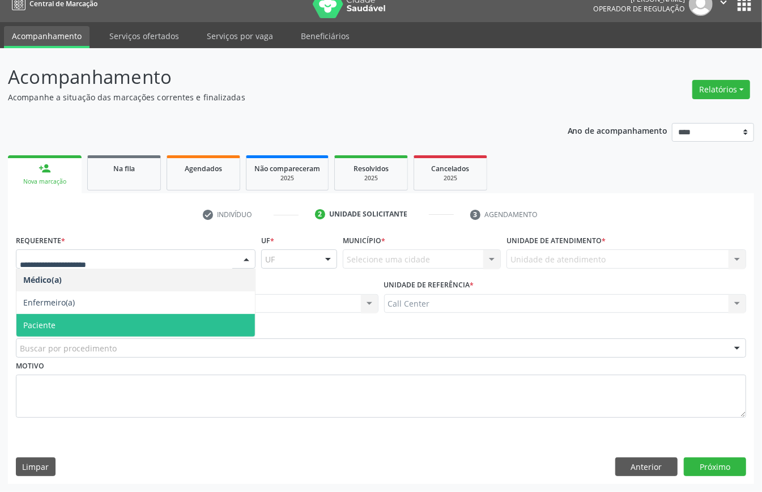
click at [98, 325] on span "Paciente" at bounding box center [135, 325] width 239 height 23
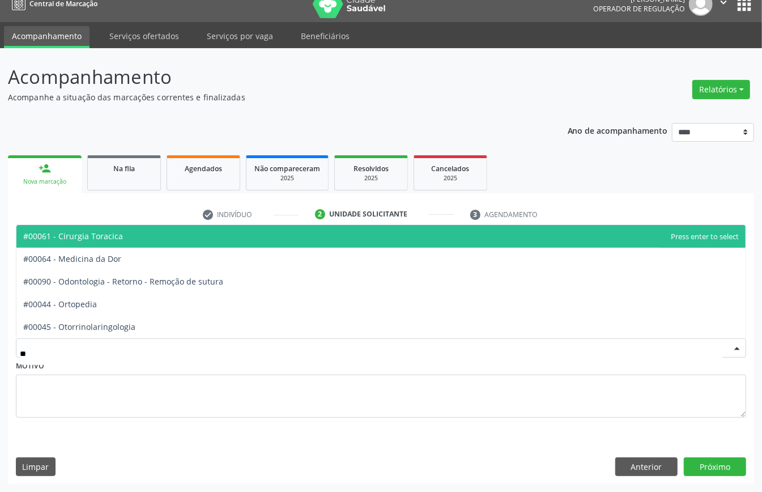
type input "***"
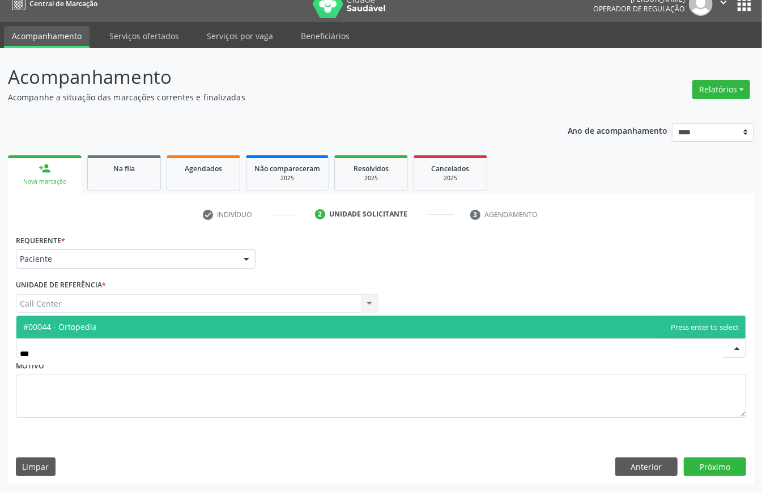
click at [87, 325] on span "#00044 - Ortopedia" at bounding box center [60, 326] width 74 height 11
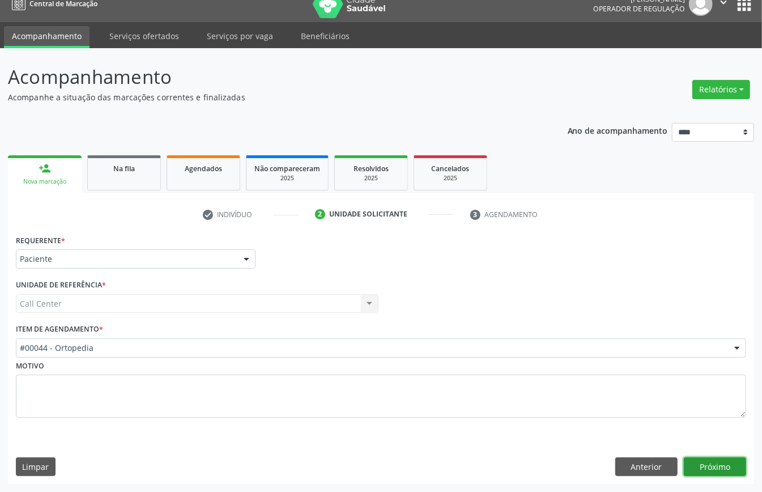
click at [712, 474] on button "Próximo" at bounding box center [715, 466] width 62 height 19
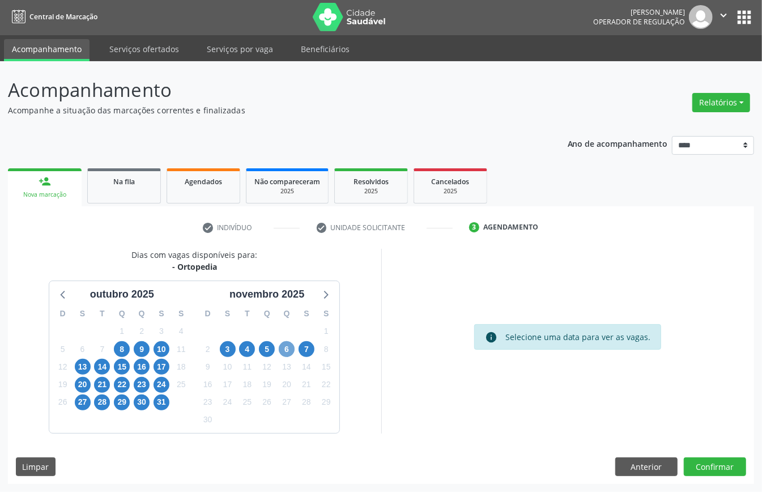
click at [293, 349] on span "6" at bounding box center [287, 349] width 16 height 16
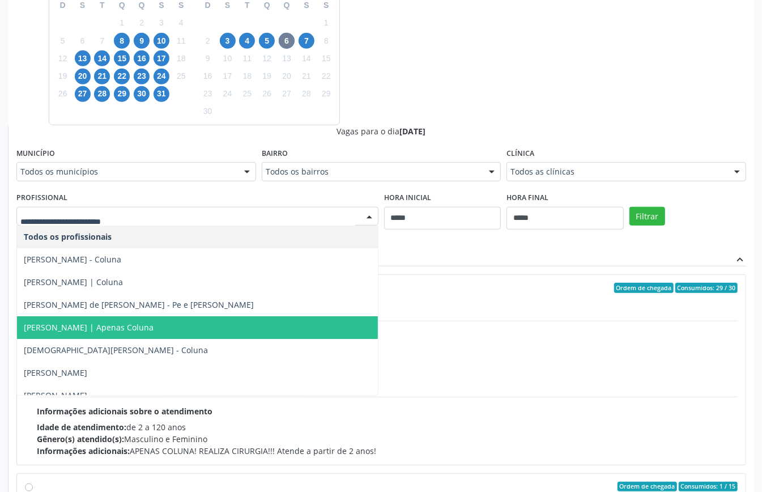
scroll to position [151, 0]
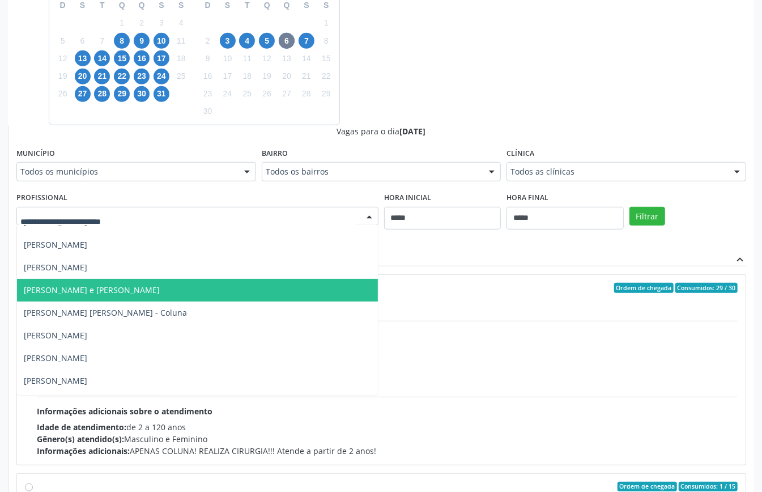
click at [137, 287] on span "[PERSON_NAME] e [PERSON_NAME]" at bounding box center [92, 290] width 136 height 11
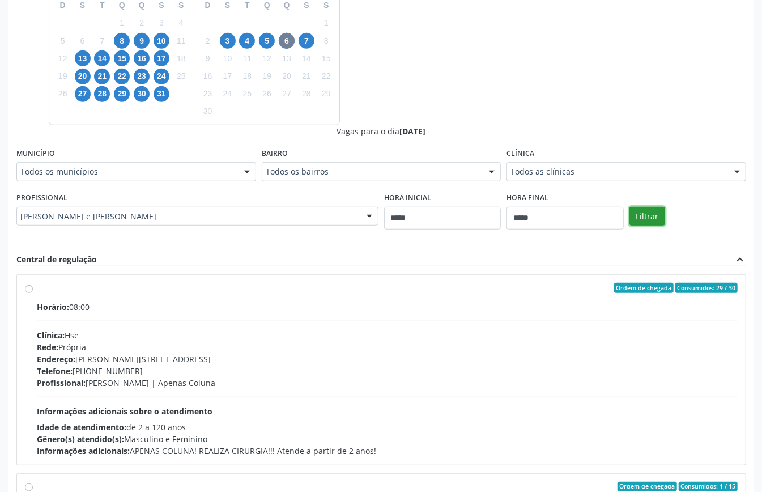
click at [649, 217] on button "Filtrar" at bounding box center [648, 216] width 36 height 19
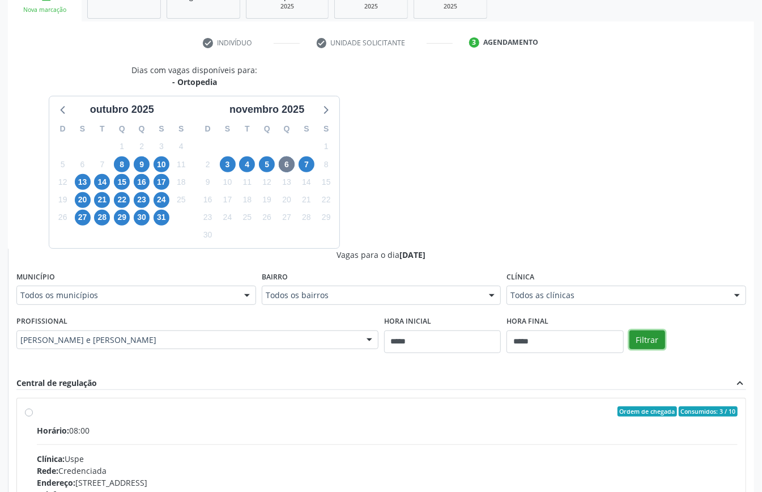
scroll to position [180, 0]
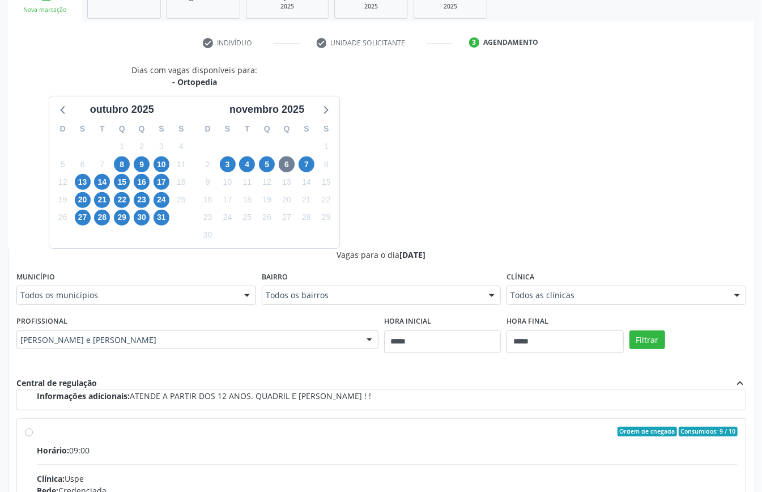
click at [449, 473] on div "Clínica: Uspe" at bounding box center [387, 479] width 701 height 12
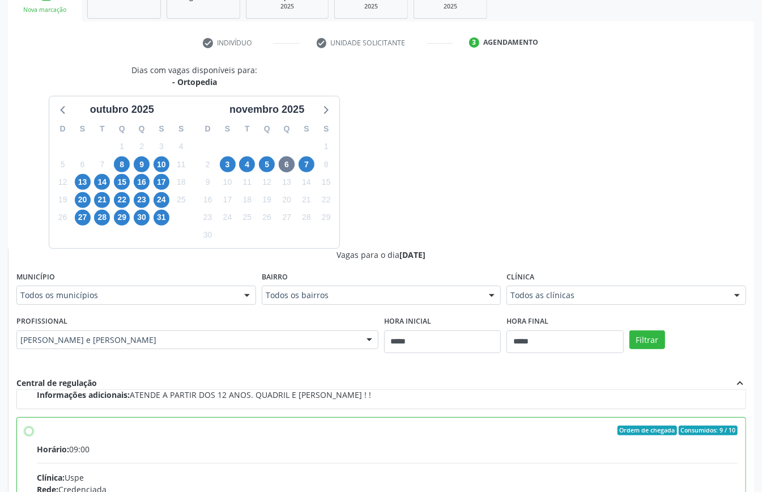
scroll to position [257, 0]
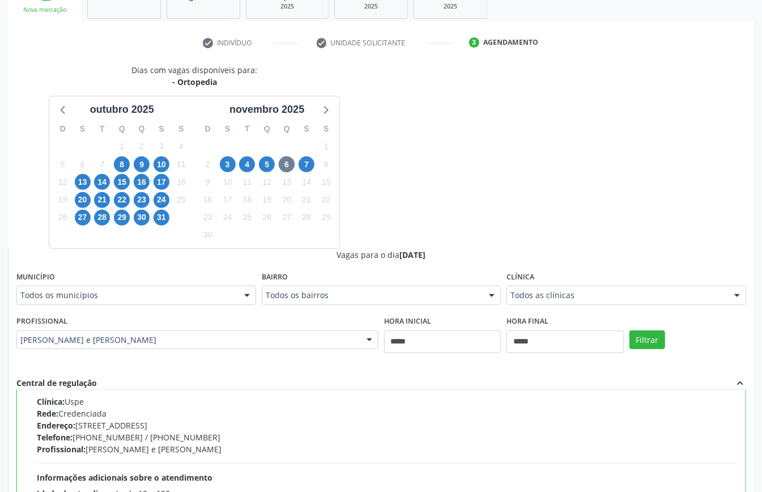
paste textarea "**********"
type textarea "**********"
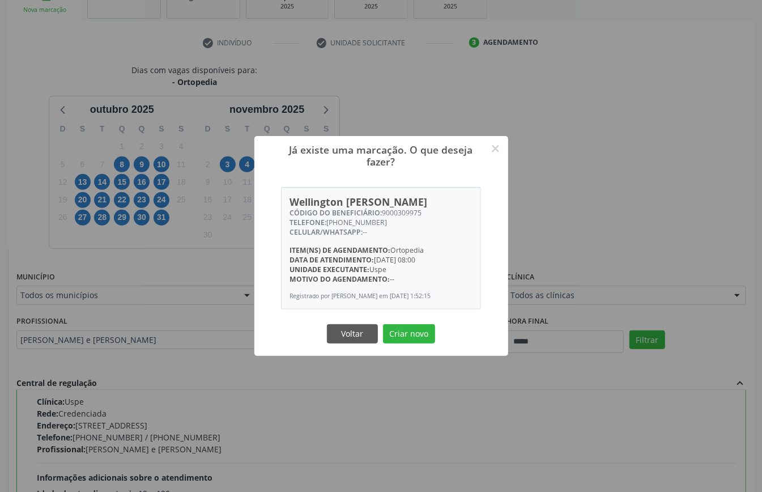
click at [423, 327] on div "Voltar Criar novo" at bounding box center [381, 334] width 113 height 24
click at [417, 332] on button "Criar novo" at bounding box center [409, 333] width 52 height 19
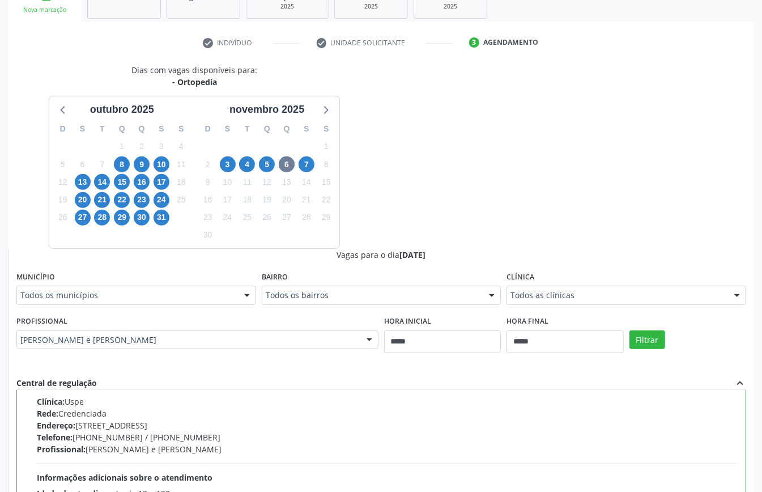
scroll to position [0, 0]
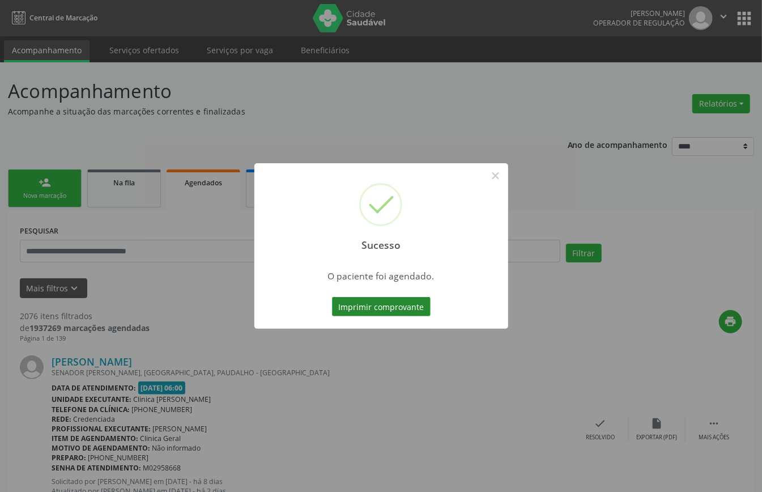
click at [393, 307] on button "Imprimir comprovante" at bounding box center [381, 306] width 99 height 19
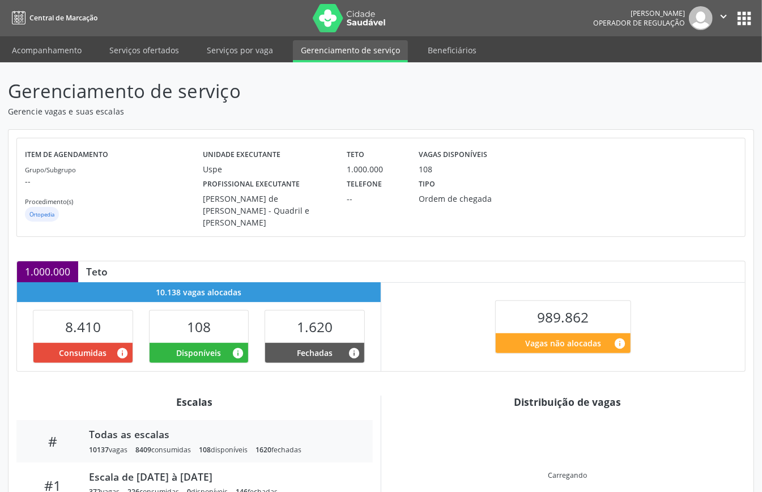
click at [449, 248] on div "Item de agendamento Grupo/Subgrupo -- Procedimento(s) Ortopedia Unidade executa…" at bounding box center [381, 418] width 745 height 577
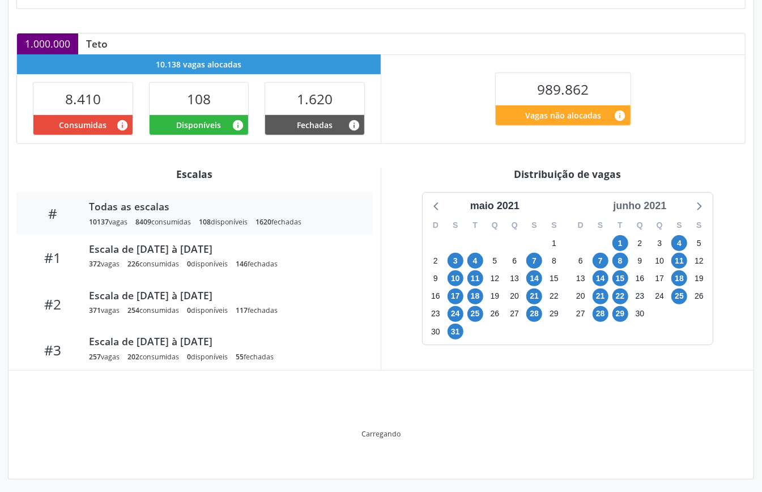
scroll to position [170, 0]
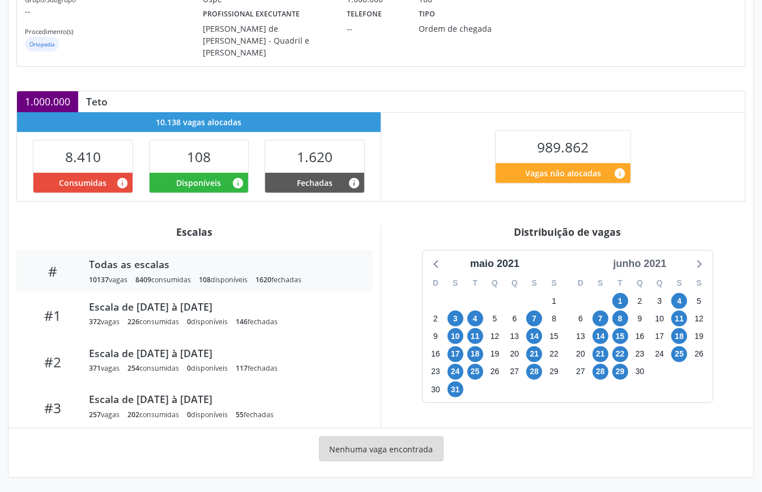
drag, startPoint x: 660, startPoint y: 260, endPoint x: 688, endPoint y: 291, distance: 41.8
click at [660, 261] on div "junho 2021" at bounding box center [640, 263] width 62 height 15
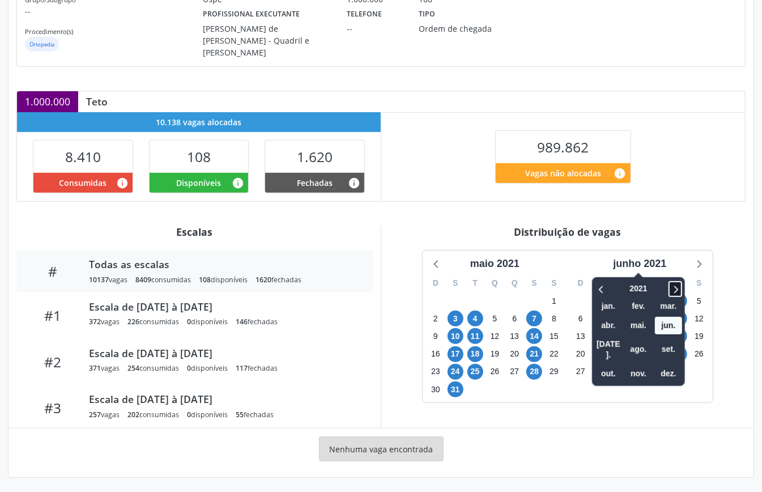
click at [678, 287] on icon at bounding box center [675, 289] width 11 height 14
click at [680, 289] on icon at bounding box center [675, 289] width 11 height 14
click at [641, 366] on span "nov." at bounding box center [638, 375] width 27 height 18
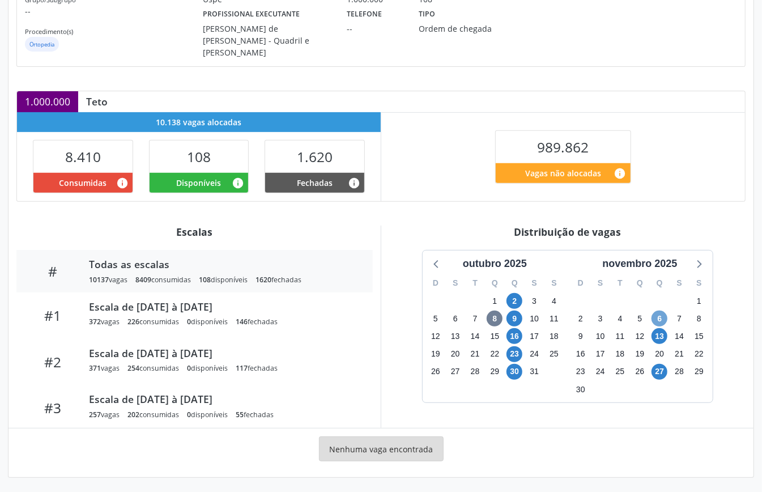
click at [661, 311] on span "6" at bounding box center [660, 319] width 16 height 16
click at [662, 316] on span "6" at bounding box center [660, 319] width 16 height 16
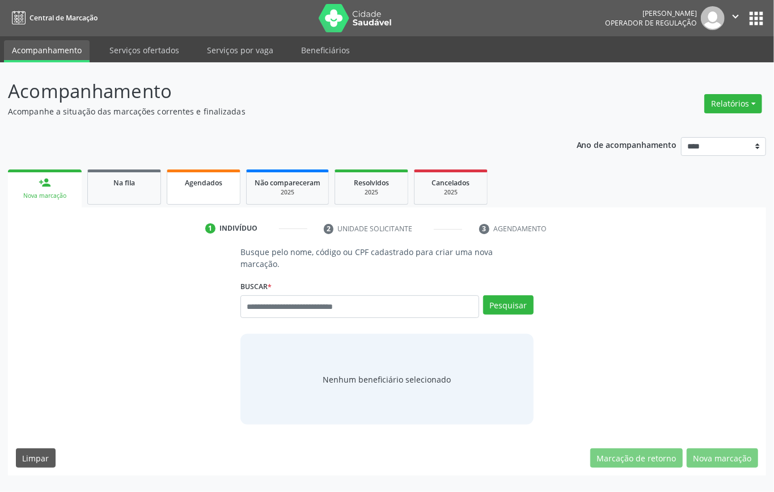
click at [205, 183] on span "Agendados" at bounding box center [203, 183] width 37 height 10
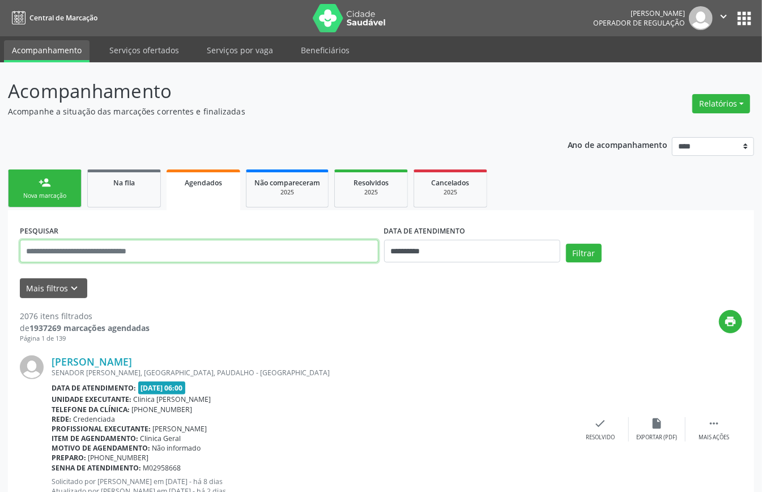
click at [314, 254] on input "text" at bounding box center [199, 251] width 359 height 23
paste input "**********"
type input "**********"
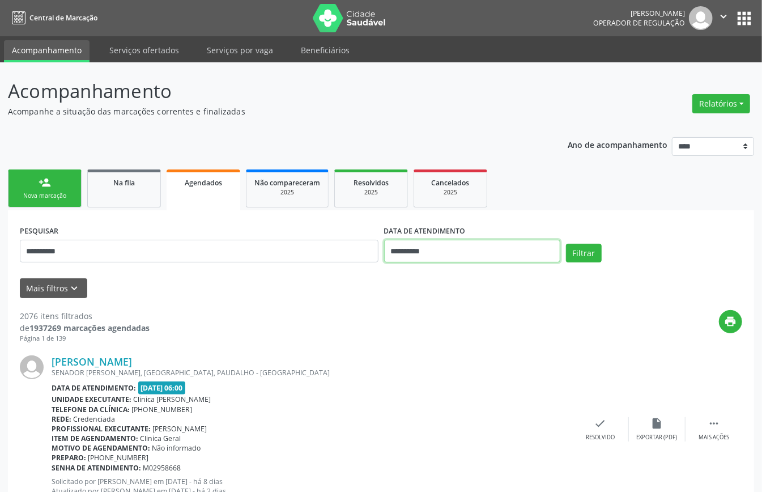
click at [472, 249] on input "**********" at bounding box center [472, 251] width 176 height 23
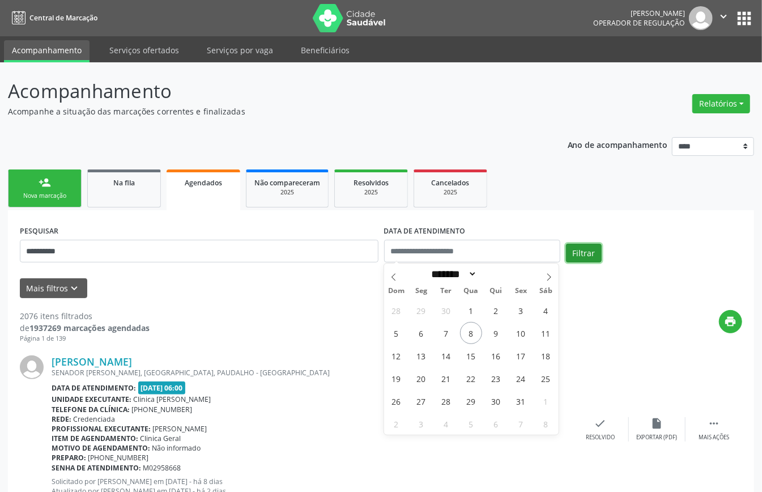
click at [581, 255] on button "Filtrar" at bounding box center [584, 253] width 36 height 19
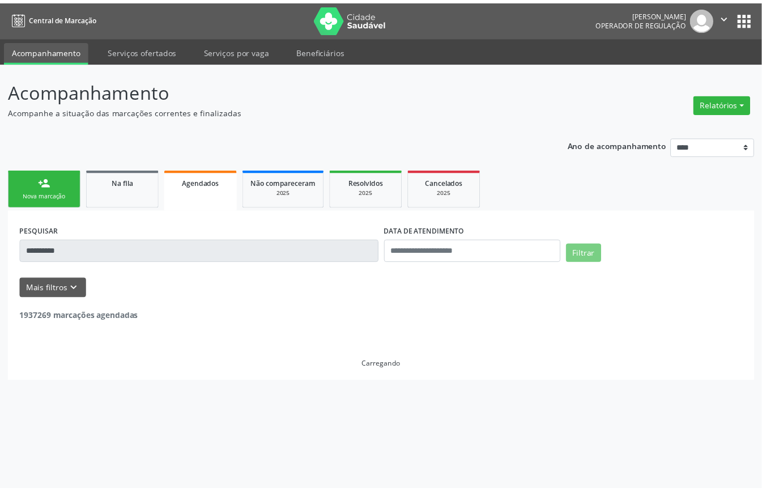
scroll to position [2502, 0]
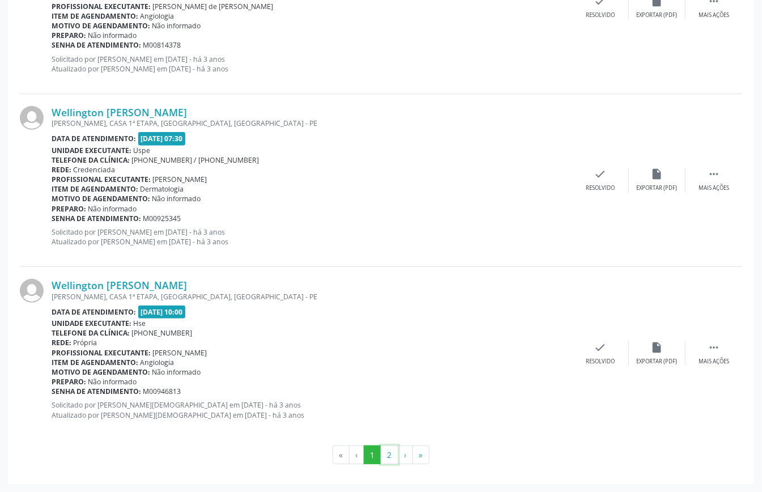
drag, startPoint x: 391, startPoint y: 452, endPoint x: 397, endPoint y: 450, distance: 6.3
click at [393, 452] on button "2" at bounding box center [390, 455] width 18 height 19
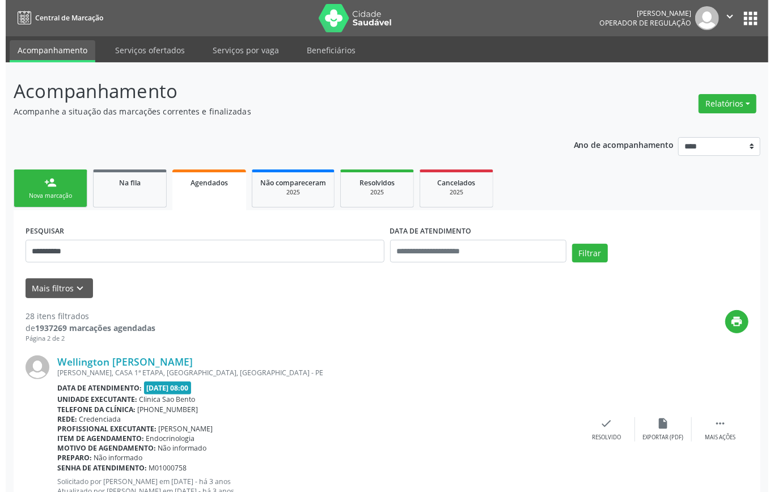
scroll to position [2136, 0]
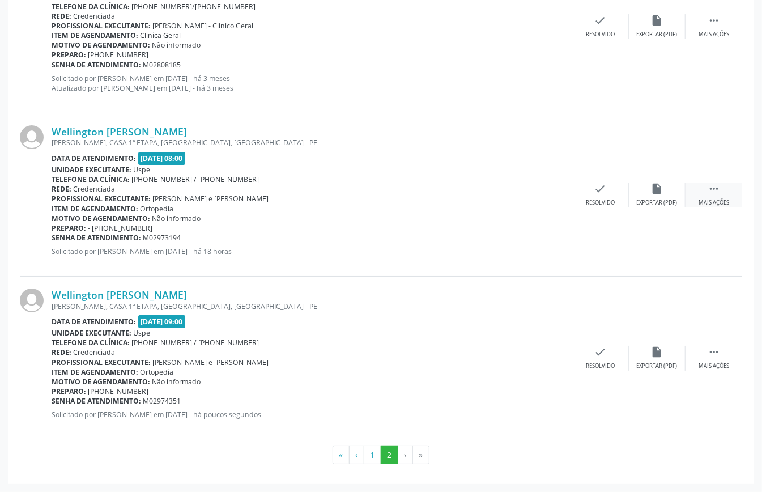
click at [713, 189] on icon "" at bounding box center [714, 189] width 12 height 12
click at [547, 193] on icon "cancel" at bounding box center [544, 189] width 12 height 12
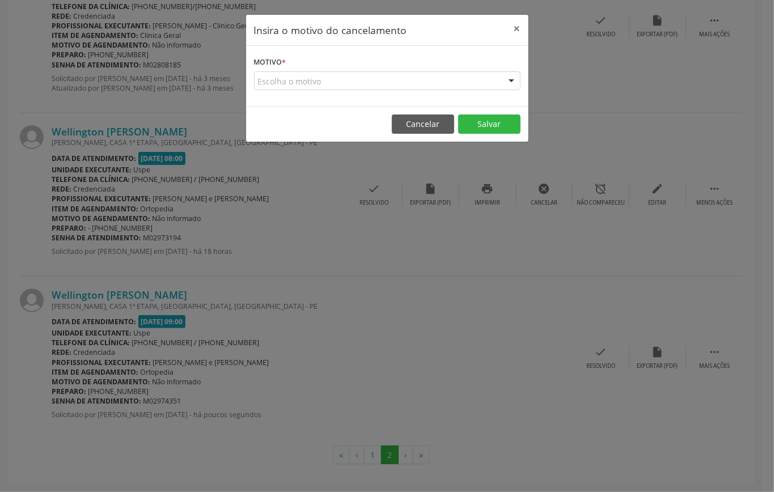
click at [327, 80] on div "Escolha o motivo" at bounding box center [387, 80] width 266 height 19
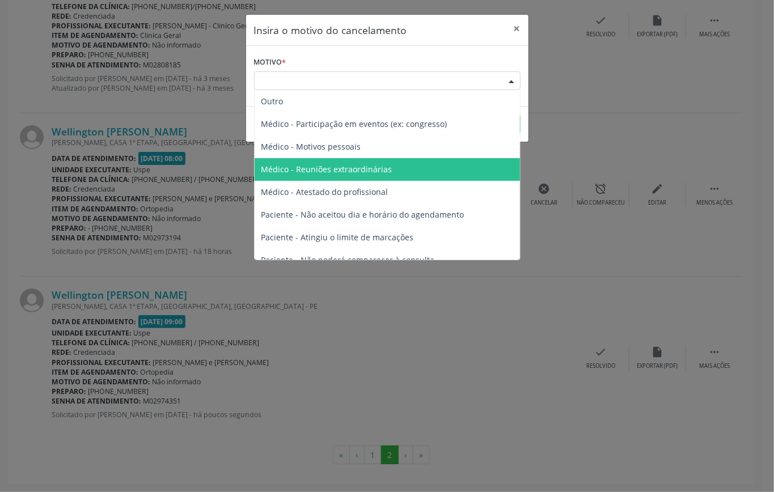
scroll to position [57, 0]
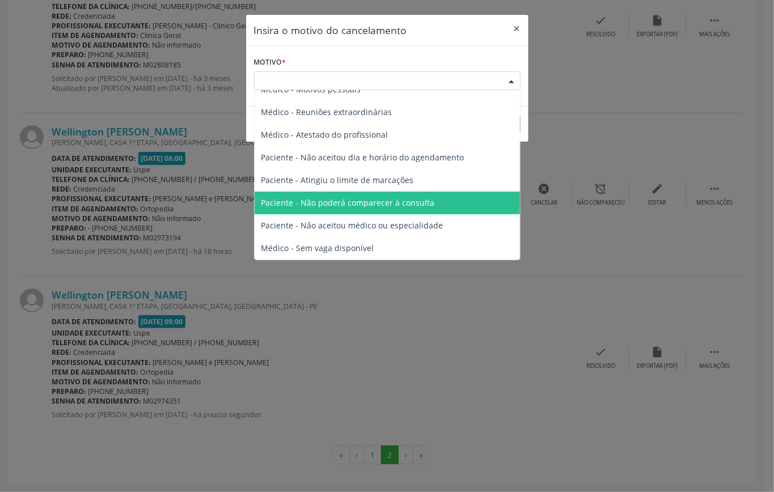
click at [341, 201] on span "Paciente - Não poderá comparecer à consulta" at bounding box center [347, 202] width 173 height 11
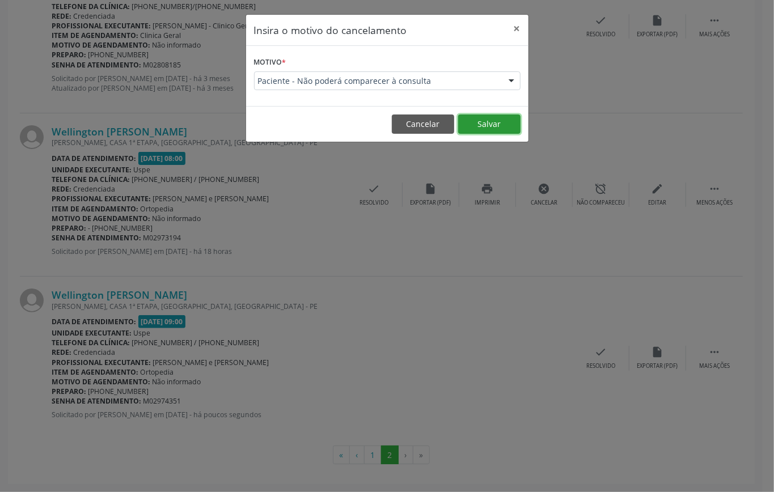
click at [490, 125] on button "Salvar" at bounding box center [489, 124] width 62 height 19
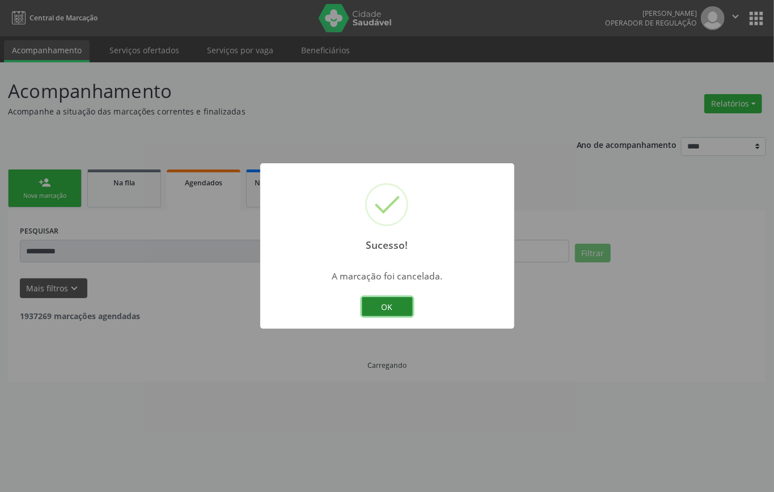
click at [366, 300] on button "OK" at bounding box center [387, 306] width 51 height 19
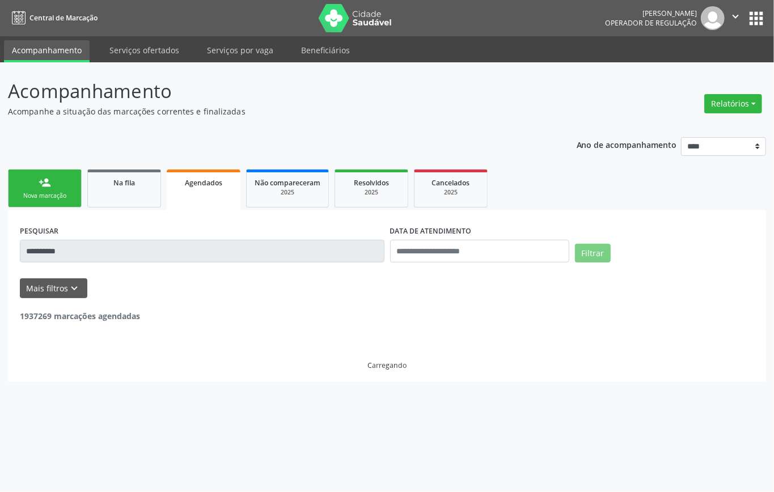
click at [46, 189] on link "person_add Nova marcação" at bounding box center [45, 189] width 74 height 38
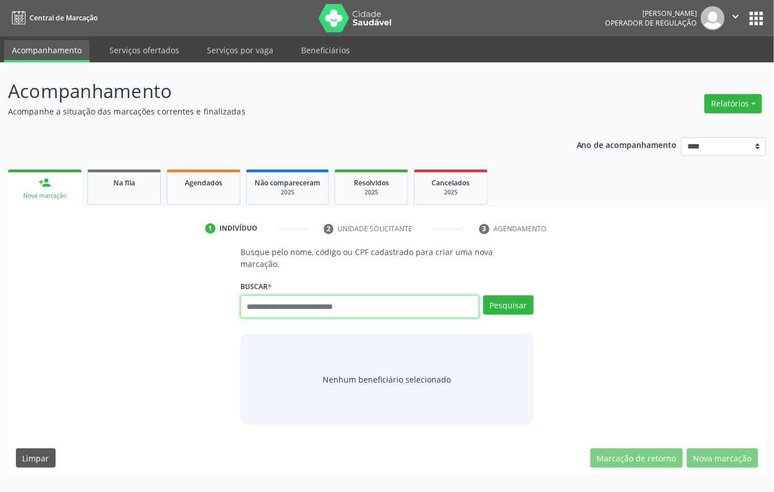
drag, startPoint x: 290, startPoint y: 311, endPoint x: 241, endPoint y: 156, distance: 162.3
click at [289, 307] on input "text" at bounding box center [359, 306] width 239 height 23
type input "*********"
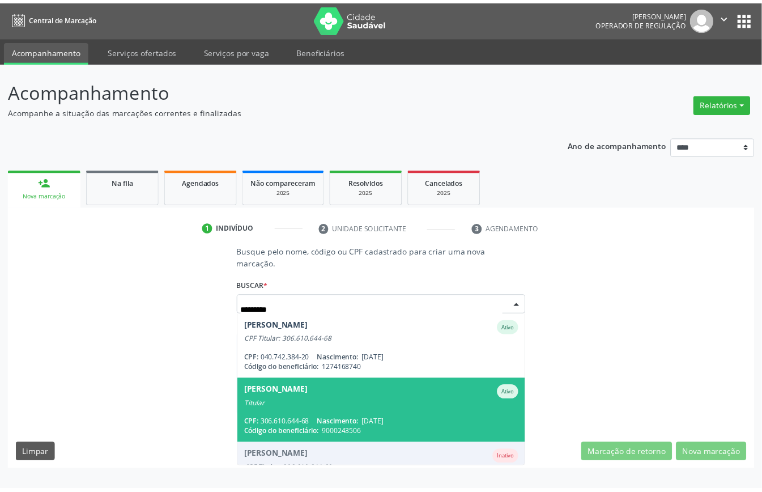
scroll to position [41, 0]
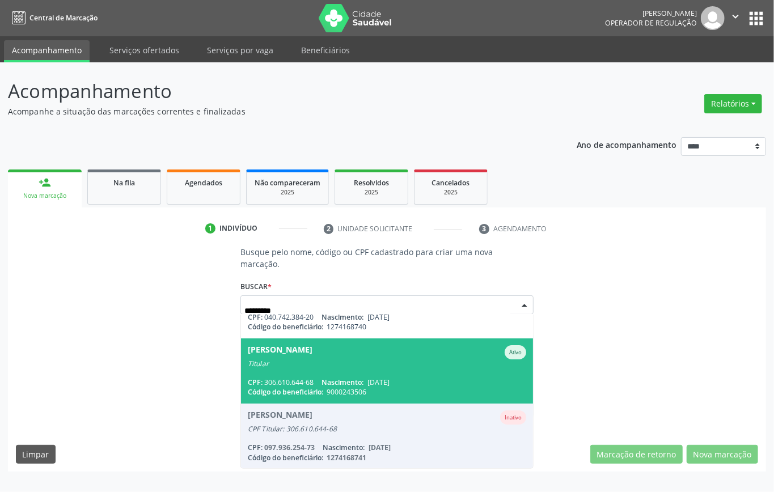
click at [367, 378] on span "[DATE]" at bounding box center [378, 383] width 22 height 10
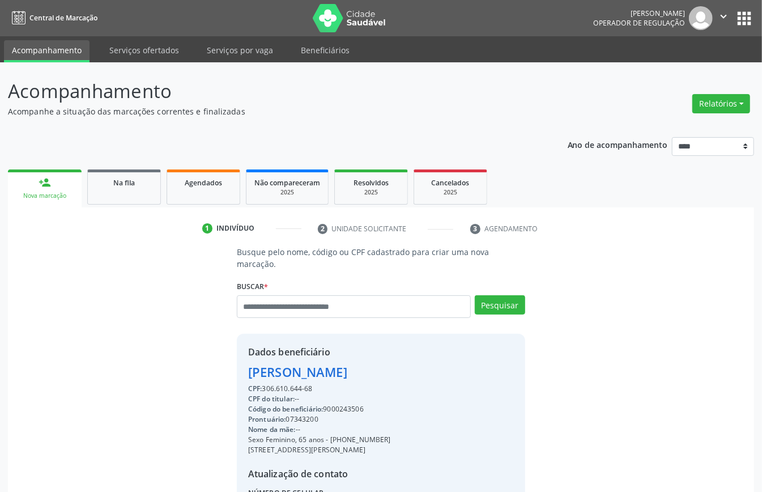
scroll to position [119, 0]
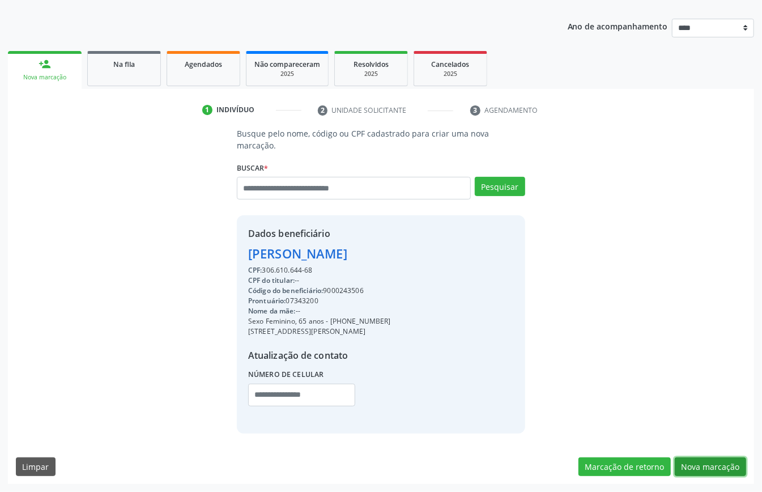
click at [703, 463] on button "Nova marcação" at bounding box center [710, 466] width 71 height 19
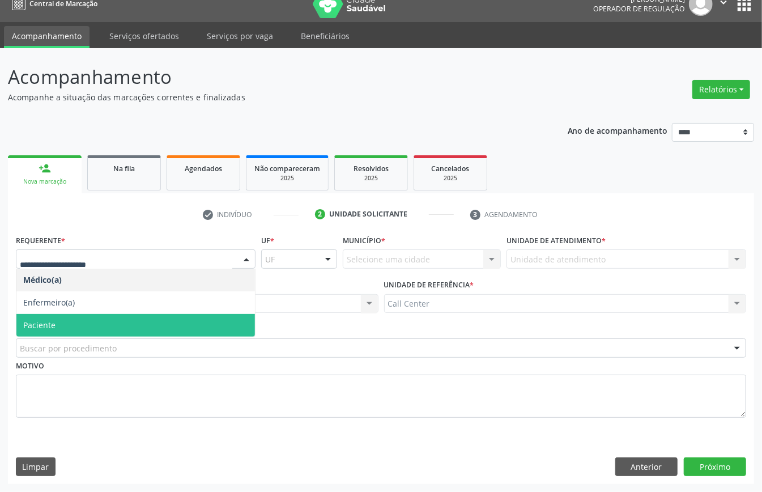
click at [94, 325] on span "Paciente" at bounding box center [135, 325] width 239 height 23
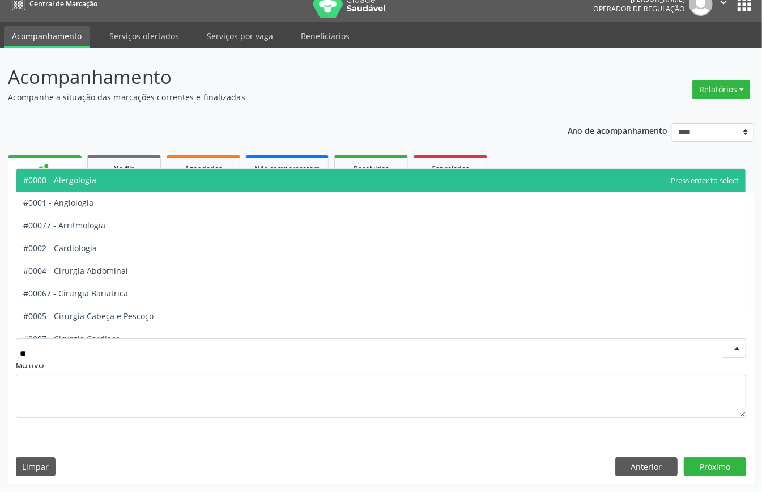
type input "***"
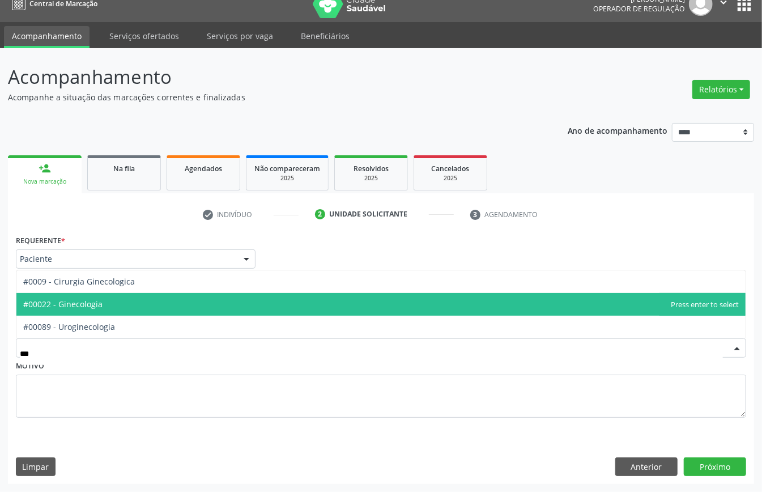
click at [74, 307] on span "#00022 - Ginecologia" at bounding box center [62, 304] width 79 height 11
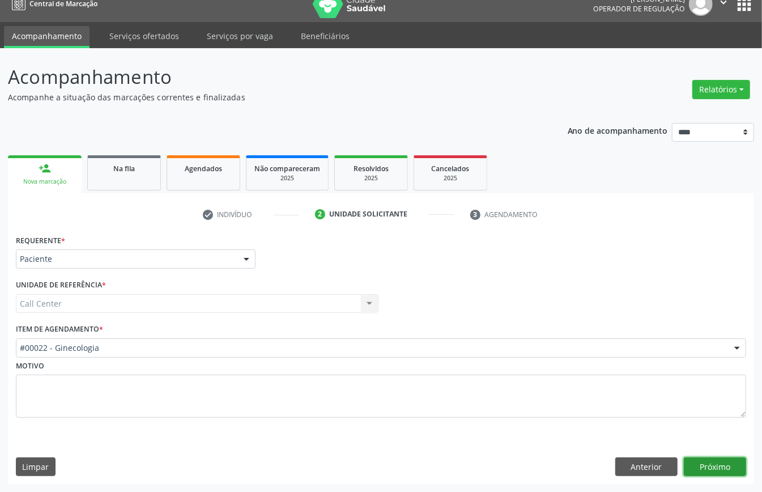
click at [709, 461] on button "Próximo" at bounding box center [715, 466] width 62 height 19
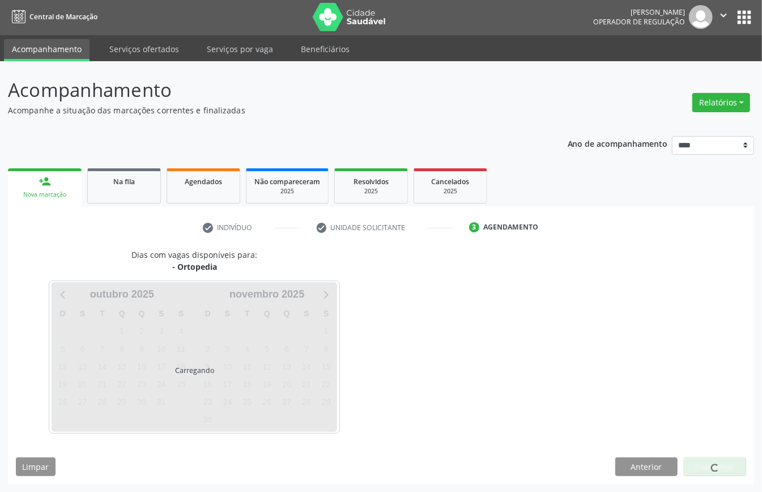
scroll to position [2, 0]
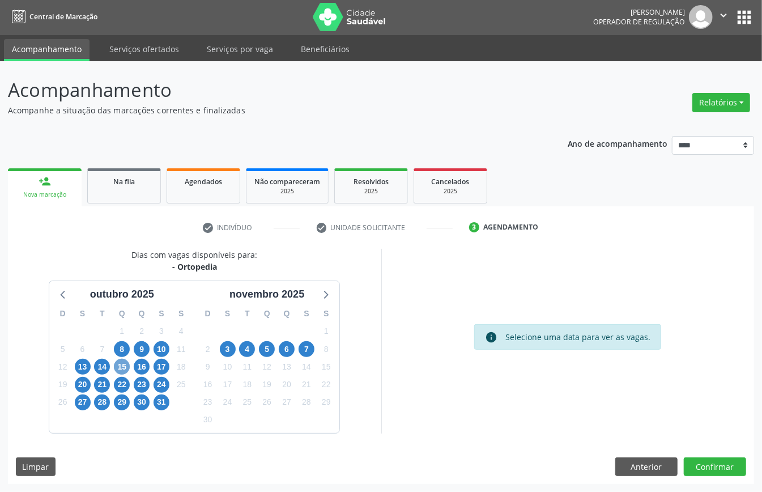
click at [122, 366] on span "15" at bounding box center [122, 367] width 16 height 16
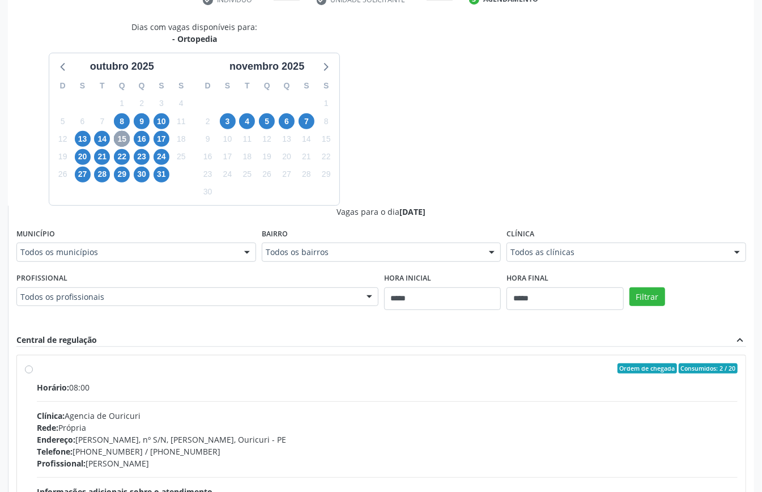
scroll to position [304, 0]
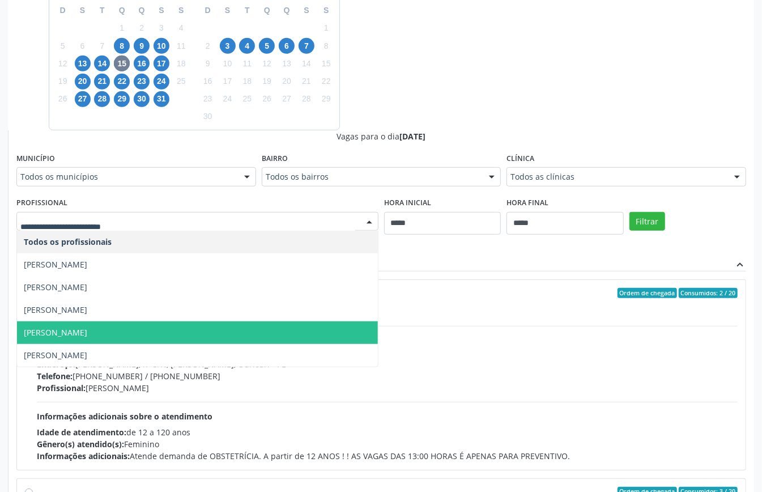
drag, startPoint x: 125, startPoint y: 334, endPoint x: 139, endPoint y: 331, distance: 15.0
click at [128, 333] on span "[PERSON_NAME]" at bounding box center [197, 332] width 361 height 23
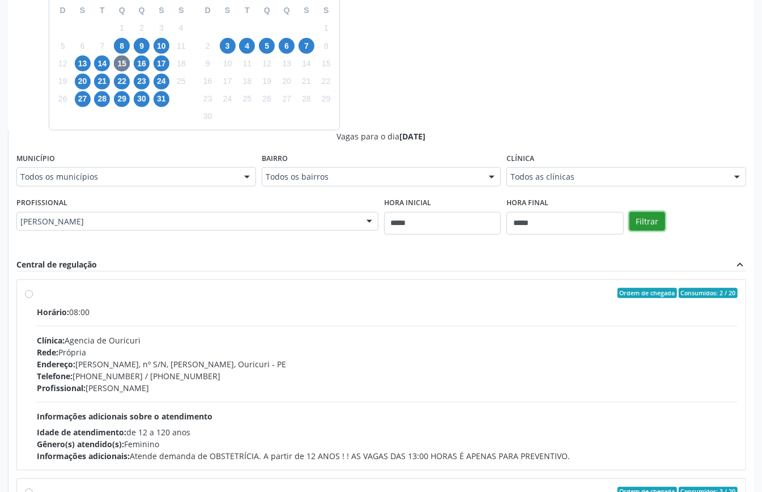
click at [649, 226] on button "Filtrar" at bounding box center [648, 221] width 36 height 19
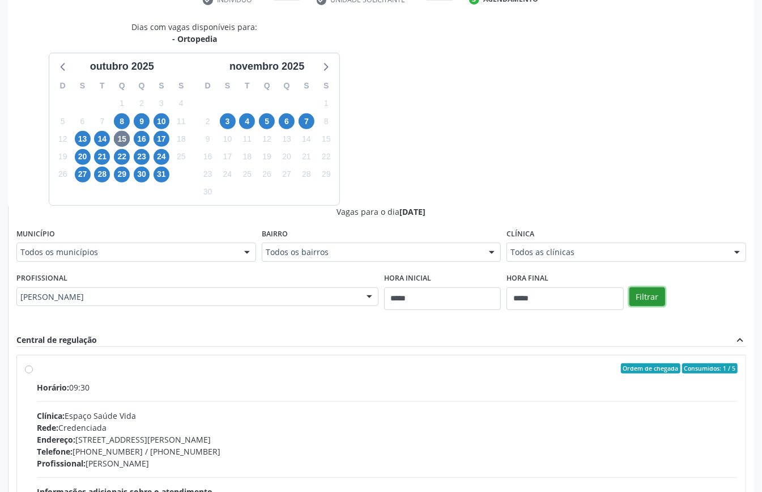
scroll to position [351, 0]
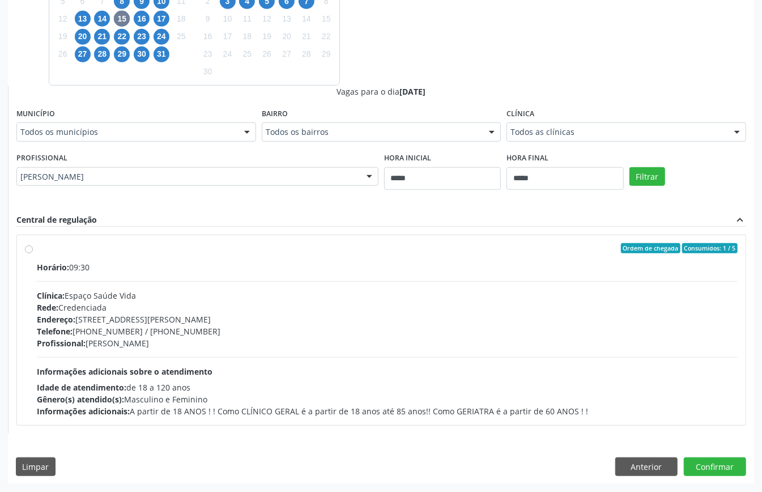
click at [127, 298] on div "Clínica: Espaço Saúde Vida" at bounding box center [387, 296] width 701 height 12
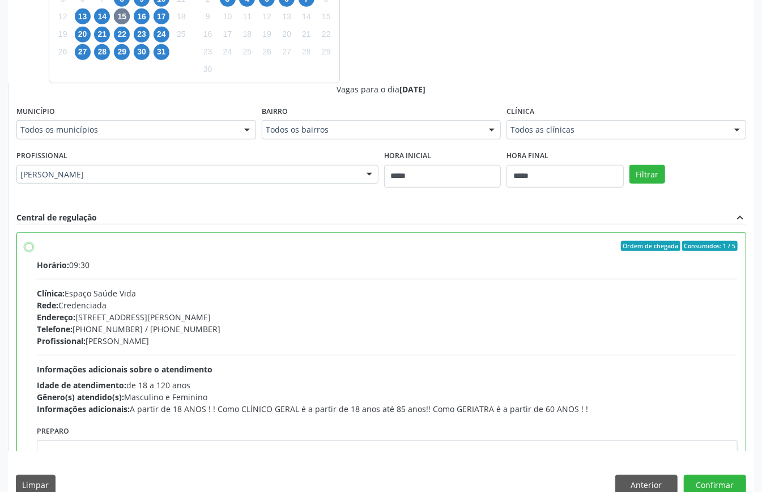
scroll to position [57, 0]
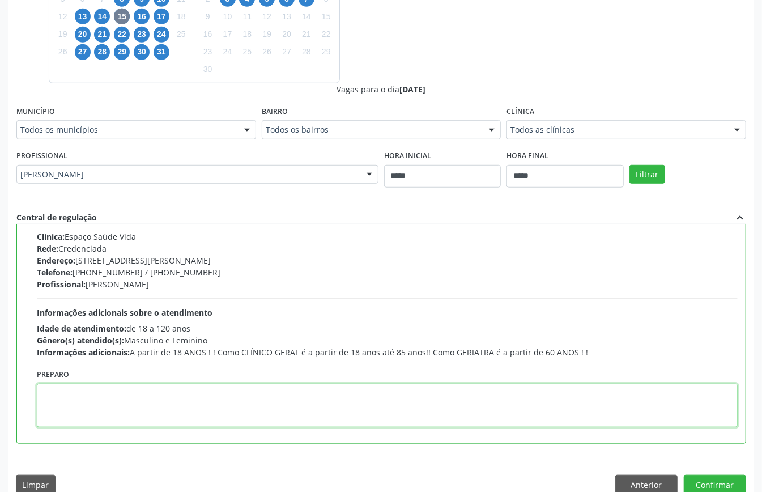
paste textarea "**********"
type textarea "**********"
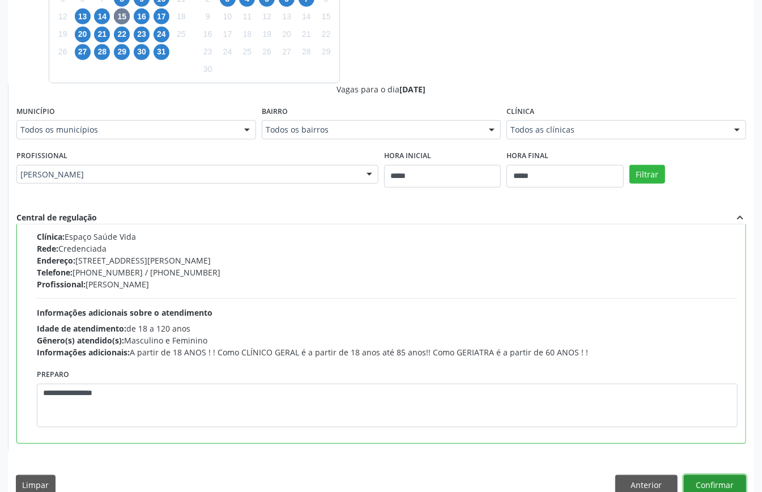
click at [715, 477] on button "Confirmar" at bounding box center [715, 484] width 62 height 19
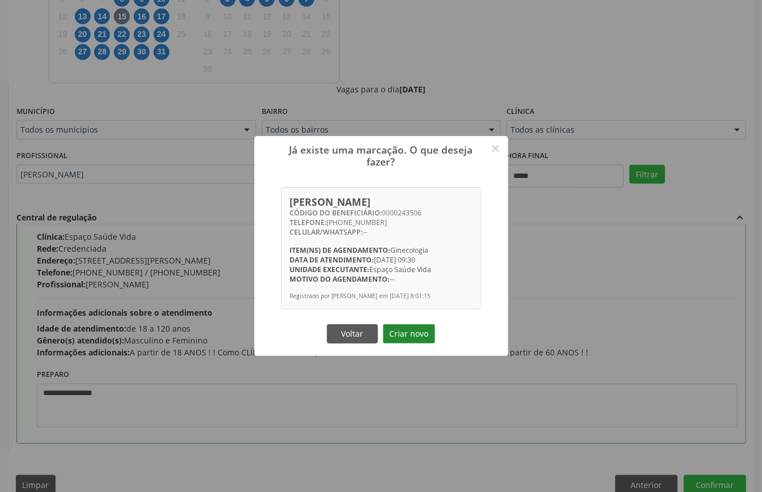
click at [416, 333] on button "Criar novo" at bounding box center [409, 333] width 52 height 19
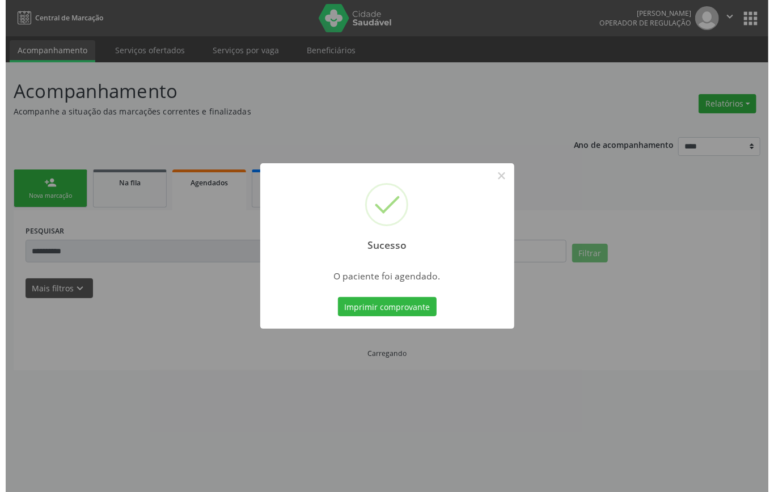
scroll to position [0, 0]
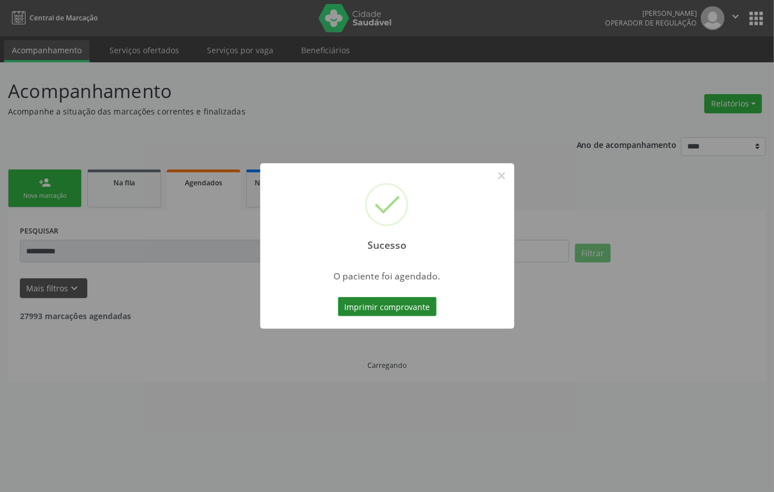
click at [409, 304] on button "Imprimir comprovante" at bounding box center [387, 306] width 99 height 19
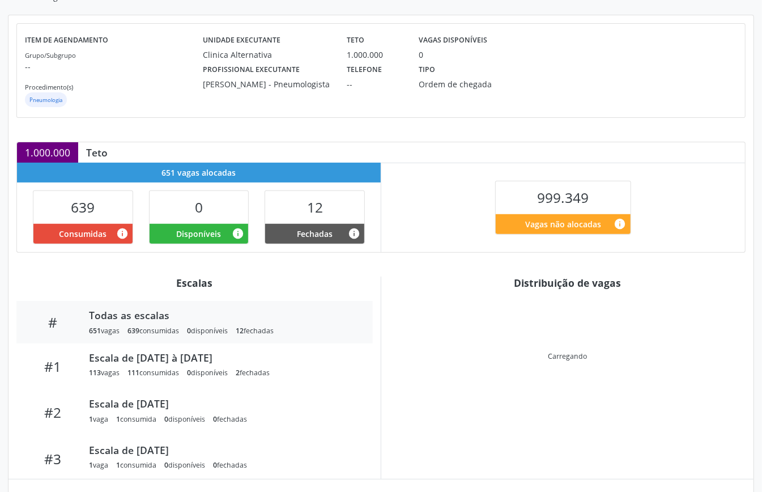
scroll to position [234, 0]
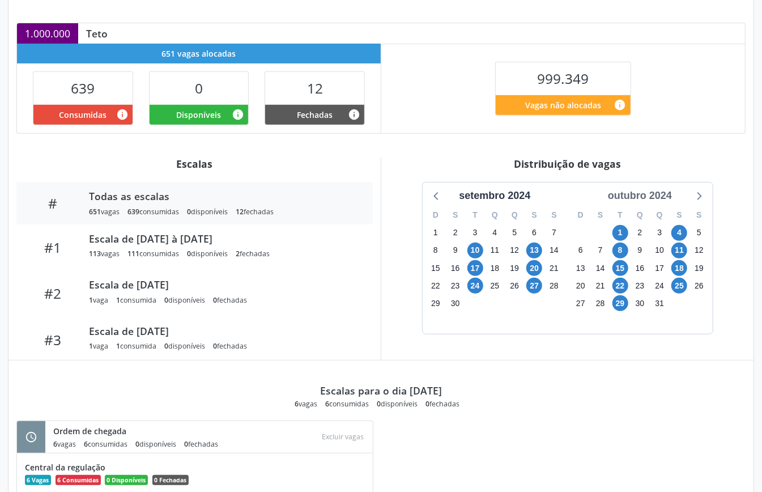
click at [663, 204] on div "outubro 2024" at bounding box center [640, 195] width 73 height 15
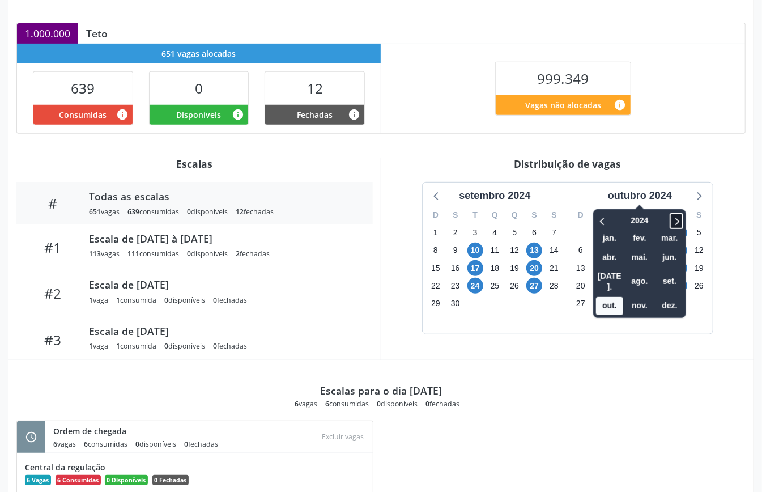
click at [676, 226] on icon at bounding box center [676, 221] width 11 height 14
drag, startPoint x: 602, startPoint y: 227, endPoint x: 669, endPoint y: 286, distance: 89.6
click at [604, 228] on icon at bounding box center [603, 221] width 11 height 14
click at [637, 297] on span "nov." at bounding box center [639, 306] width 27 height 18
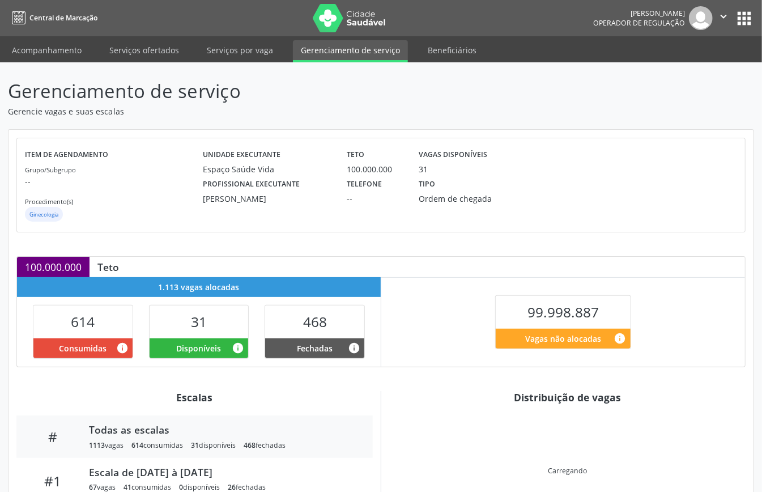
scroll to position [227, 0]
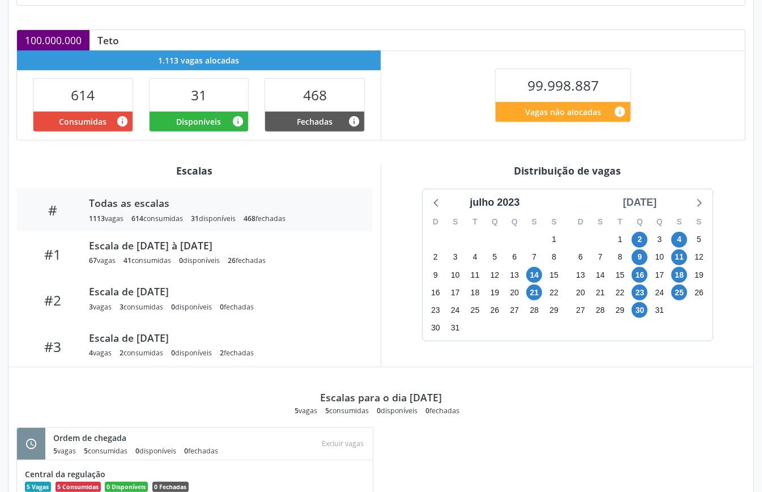
click at [661, 202] on div "[DATE]" at bounding box center [640, 202] width 43 height 15
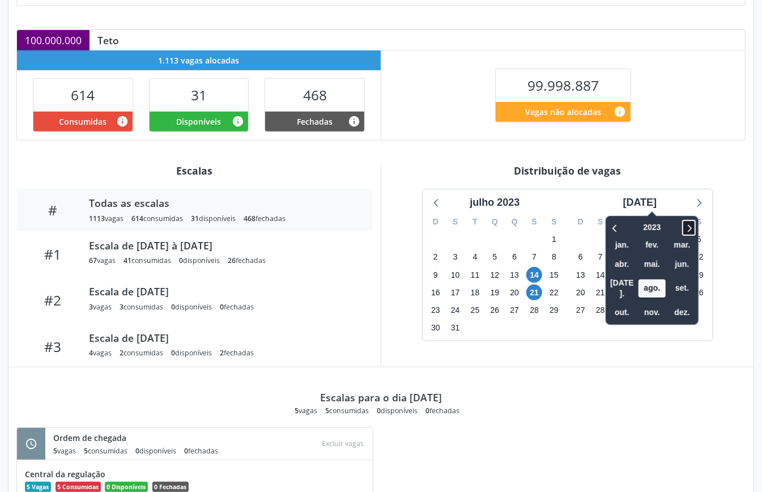
click at [683, 227] on span at bounding box center [690, 228] width 14 height 16
click at [639, 304] on span "nov." at bounding box center [652, 313] width 27 height 18
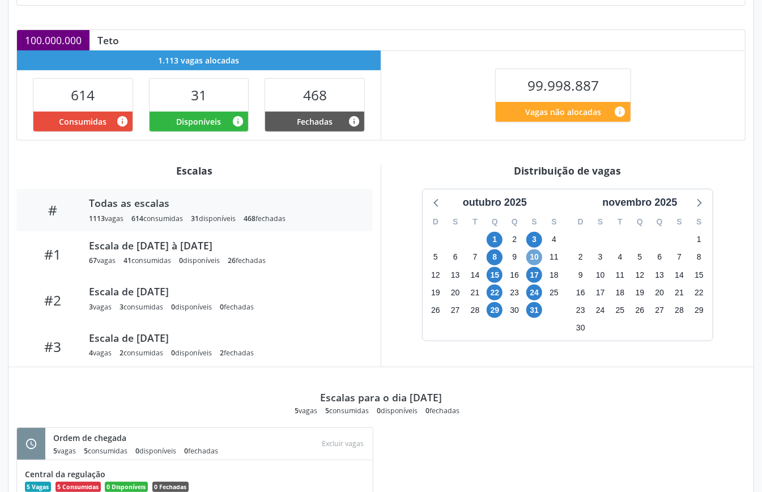
click at [540, 257] on span "10" at bounding box center [535, 257] width 16 height 16
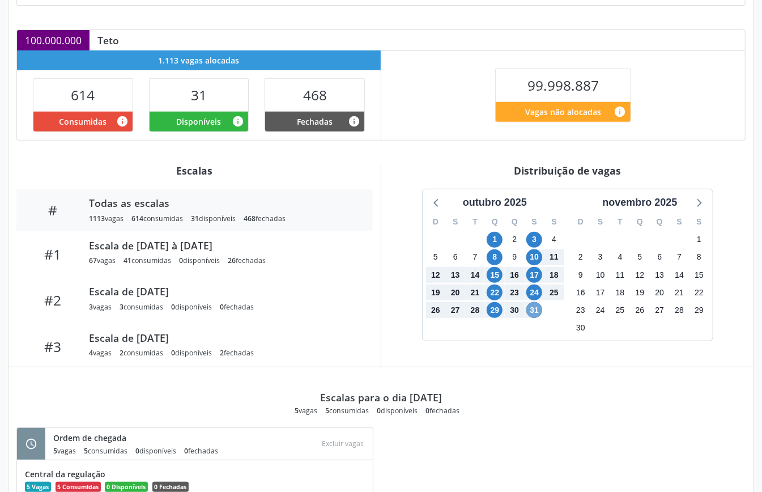
click at [539, 311] on span "31" at bounding box center [535, 310] width 16 height 16
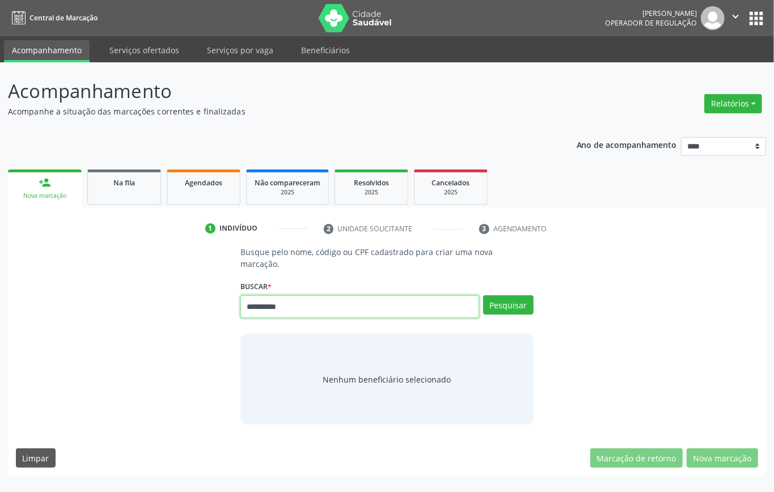
type input "**********"
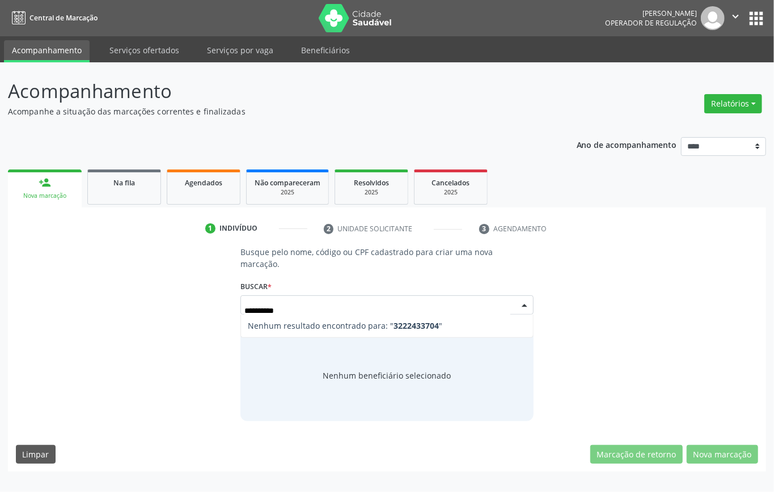
click at [273, 311] on input "**********" at bounding box center [377, 310] width 266 height 23
type input "*********"
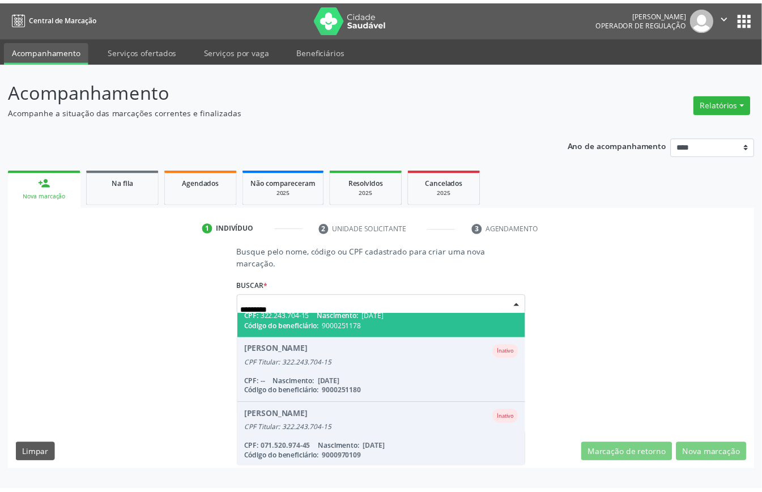
scroll to position [21, 0]
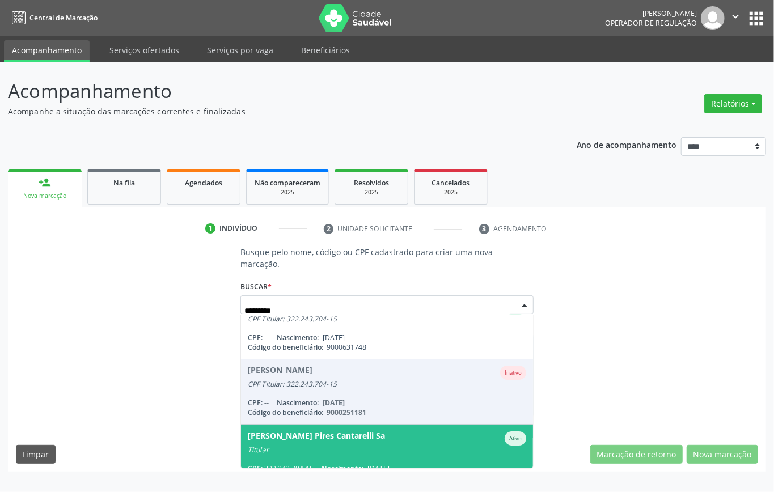
click at [353, 434] on div "[PERSON_NAME] Pires Cantarelli Sa" at bounding box center [316, 438] width 137 height 14
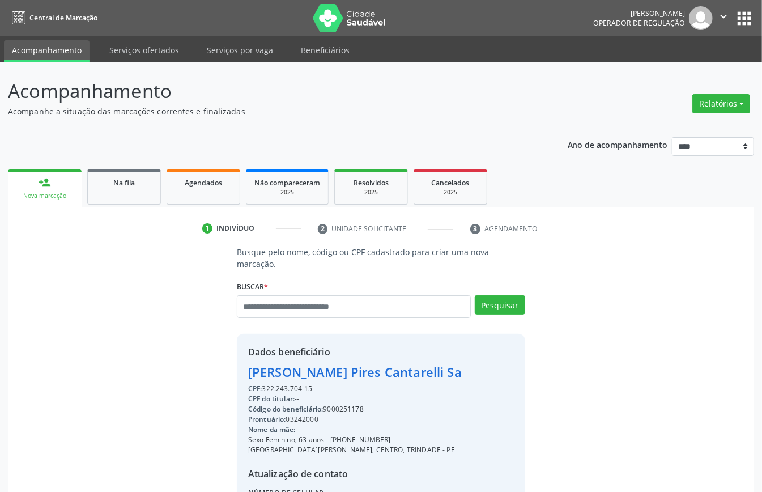
scroll to position [119, 0]
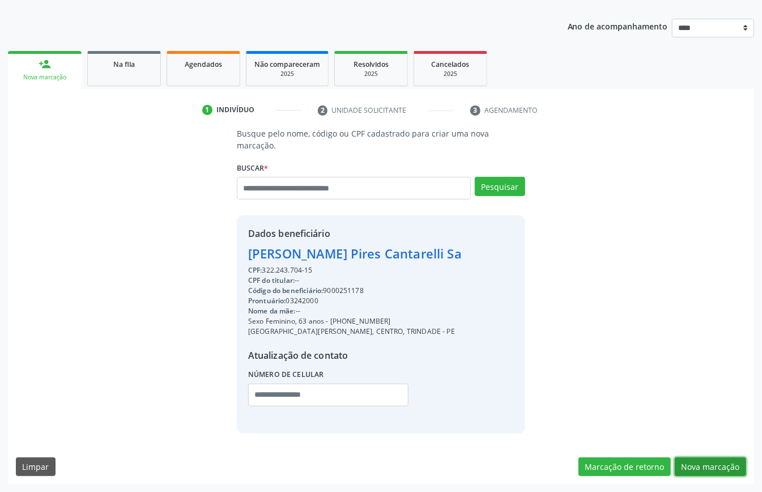
click at [696, 464] on button "Nova marcação" at bounding box center [710, 466] width 71 height 19
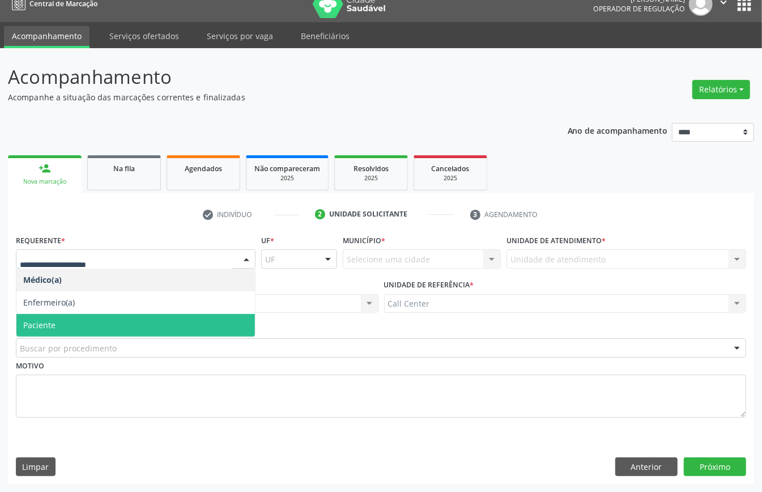
click at [58, 321] on span "Paciente" at bounding box center [135, 325] width 239 height 23
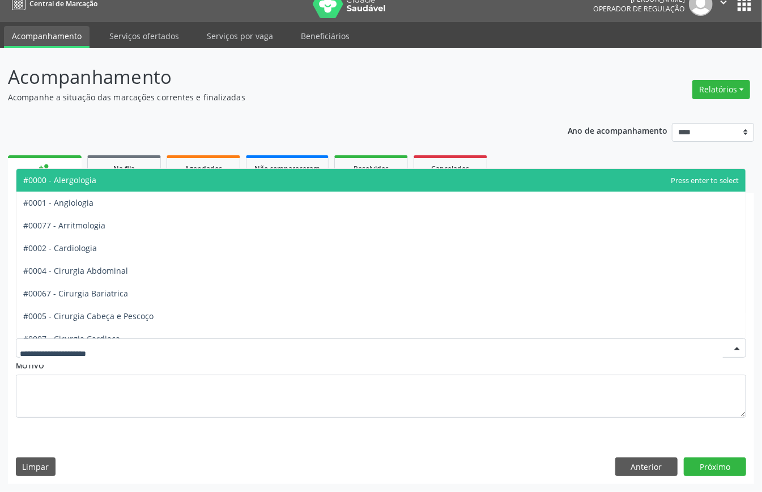
drag, startPoint x: 53, startPoint y: 338, endPoint x: 59, endPoint y: 347, distance: 10.2
click at [58, 345] on div at bounding box center [381, 347] width 731 height 19
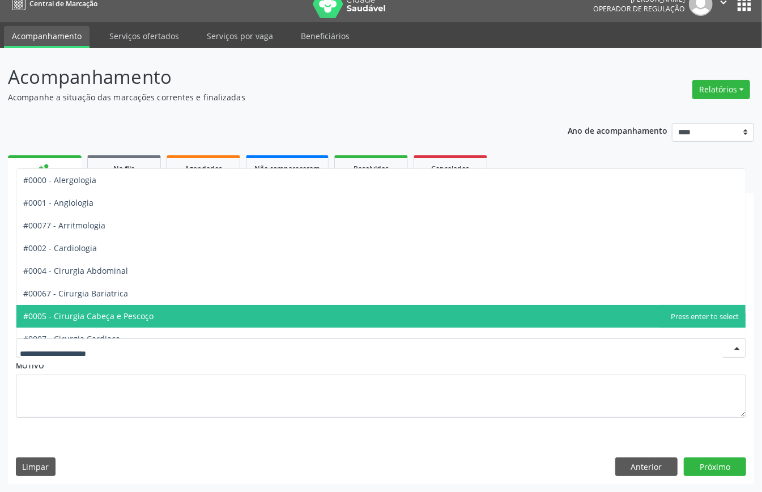
click at [105, 311] on span "#0005 - Cirurgia Cabeça e Pescoço" at bounding box center [88, 316] width 130 height 11
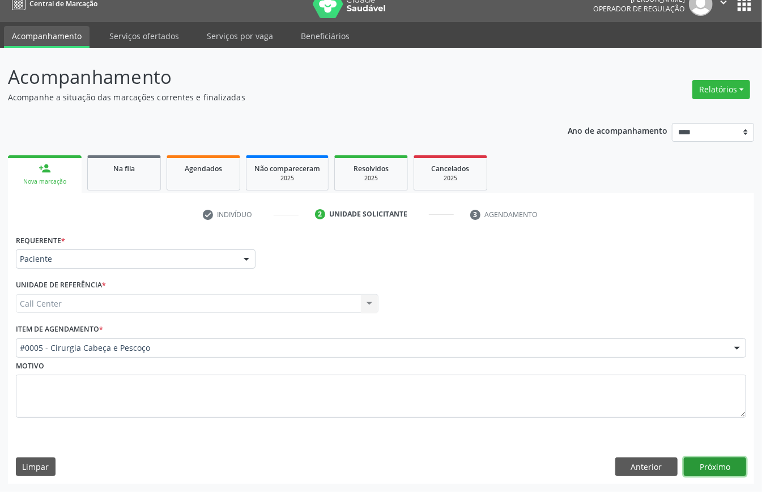
click at [732, 467] on button "Próximo" at bounding box center [715, 466] width 62 height 19
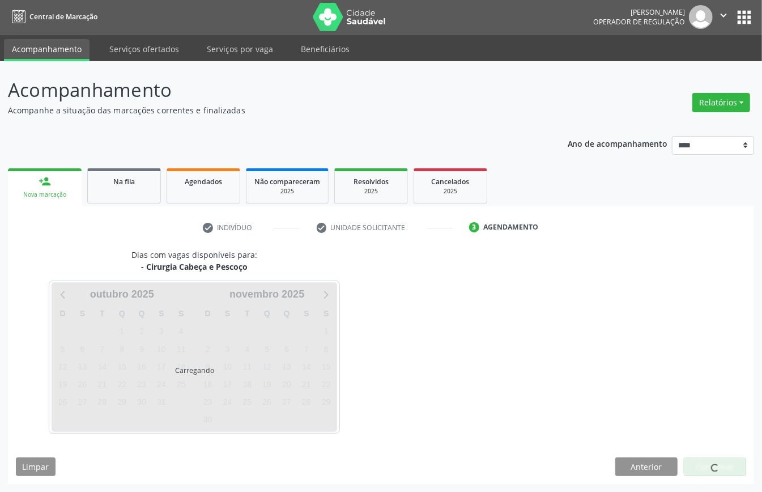
scroll to position [2, 0]
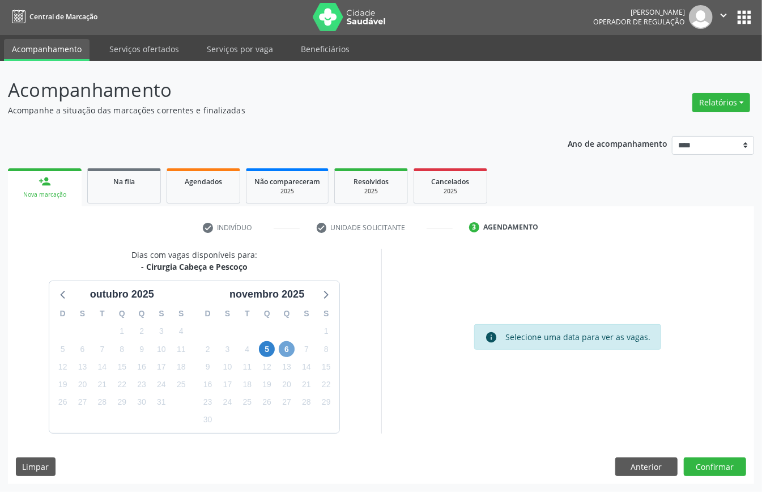
click at [293, 345] on span "6" at bounding box center [287, 349] width 16 height 16
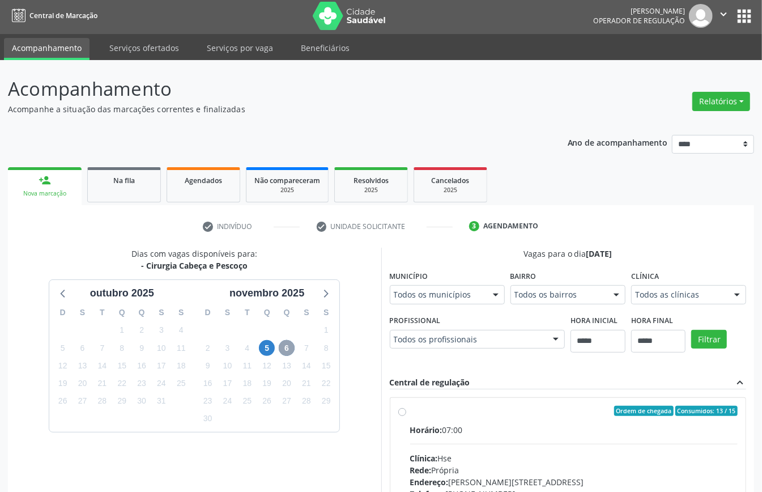
scroll to position [167, 0]
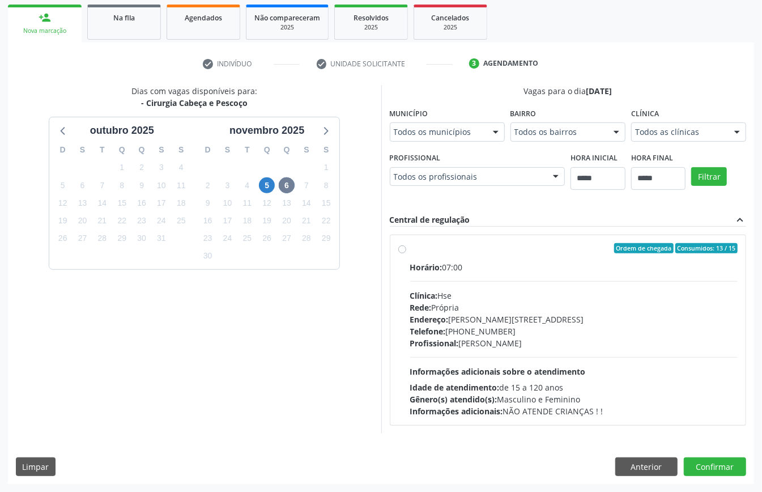
click at [478, 331] on div "Telefone: (81) 31834500" at bounding box center [574, 331] width 328 height 12
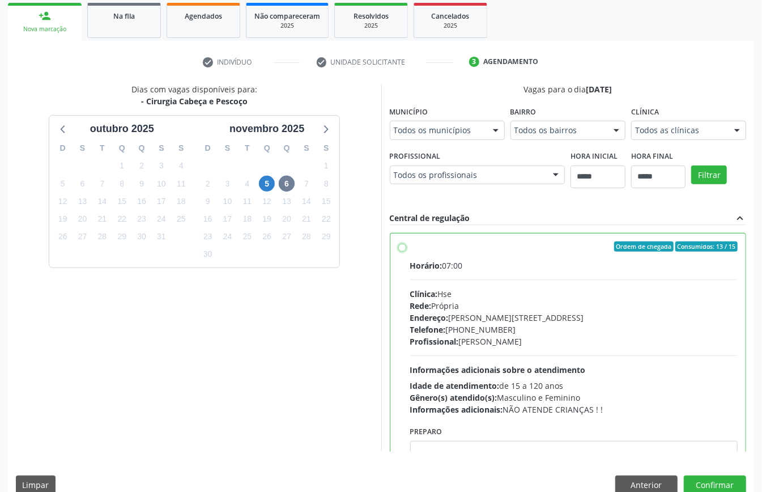
scroll to position [57, 0]
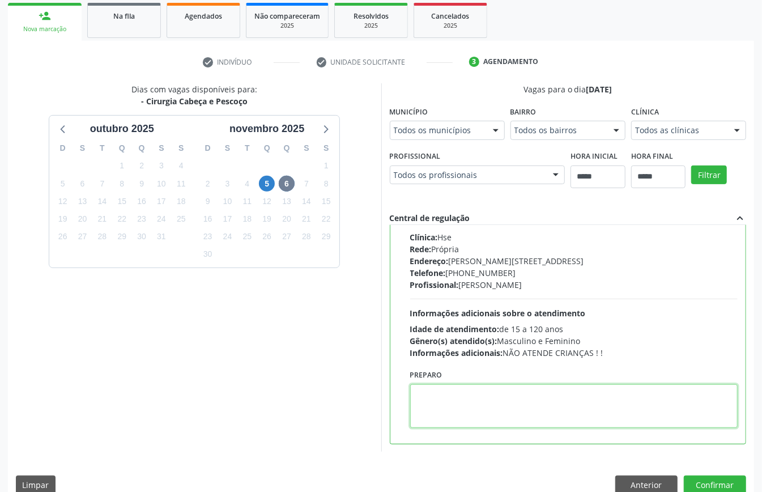
paste textarea "**********"
type textarea "**********"
click at [705, 480] on button "Confirmar" at bounding box center [715, 485] width 62 height 19
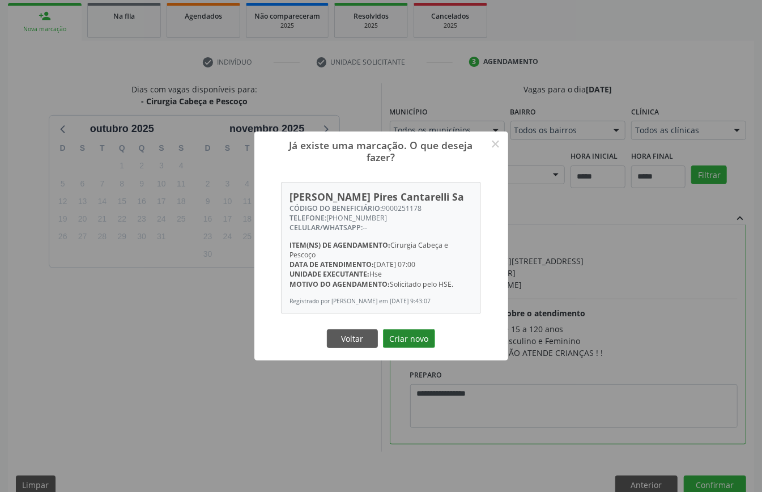
click at [420, 334] on button "Criar novo" at bounding box center [409, 338] width 52 height 19
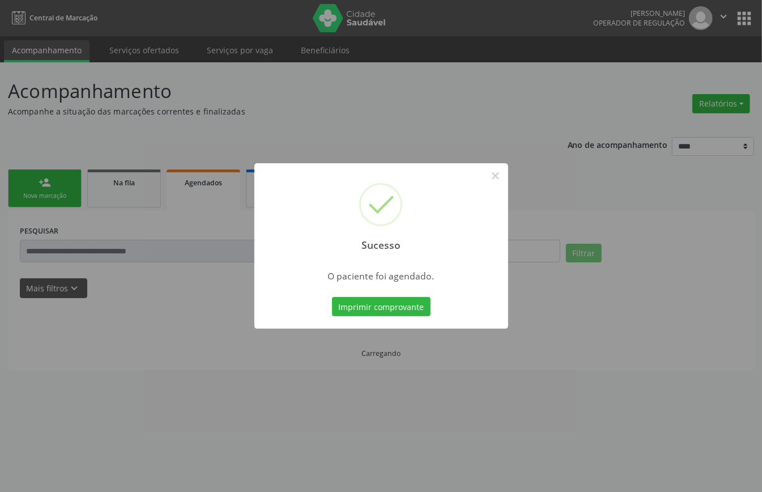
scroll to position [0, 0]
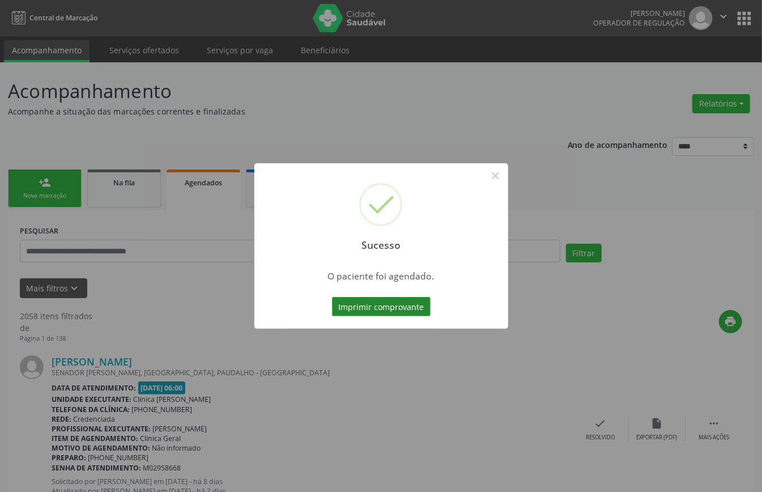
click at [417, 302] on button "Imprimir comprovante" at bounding box center [381, 306] width 99 height 19
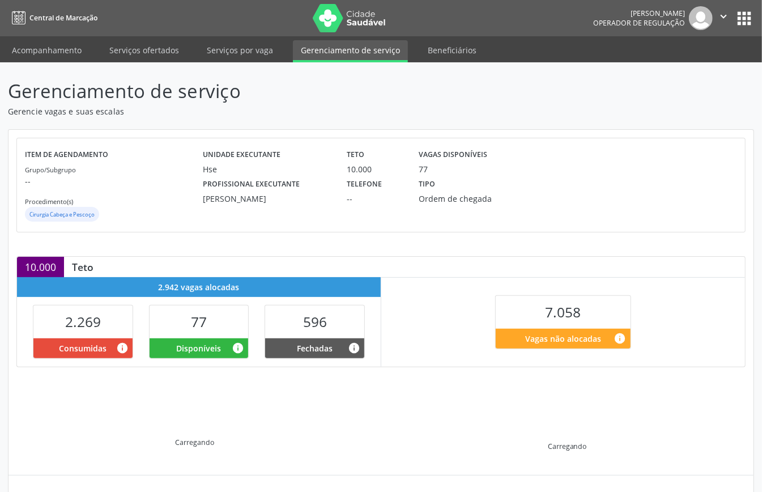
scroll to position [109, 0]
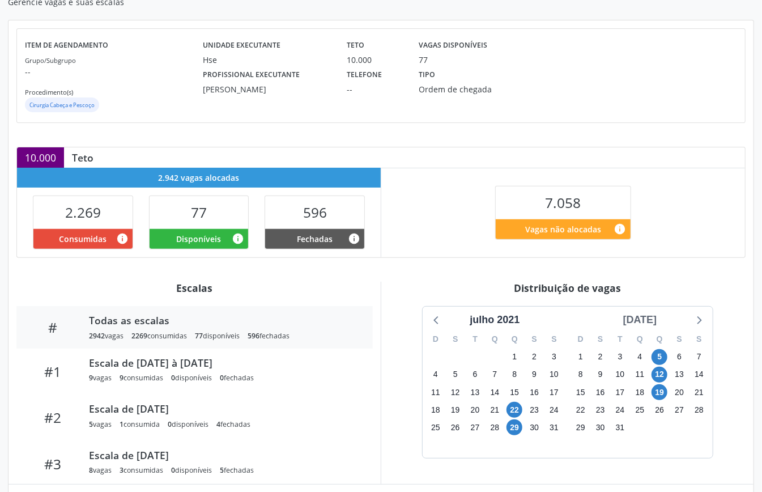
click at [655, 316] on div "[DATE]" at bounding box center [640, 319] width 43 height 15
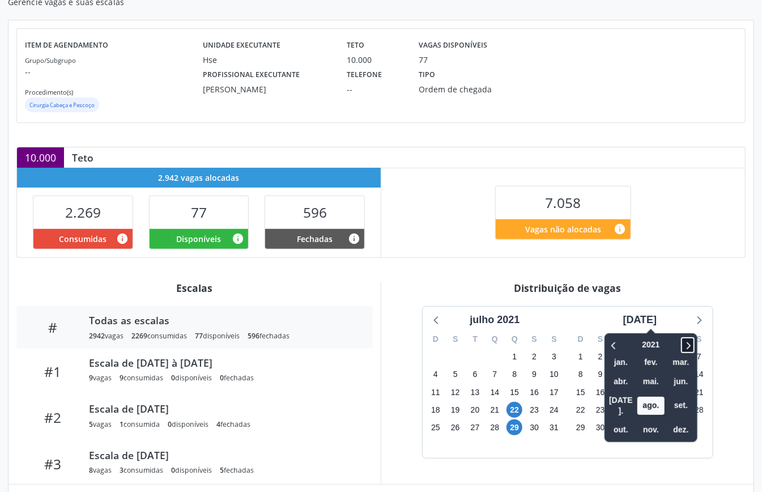
click at [683, 345] on icon at bounding box center [688, 345] width 11 height 14
click at [645, 422] on span "nov." at bounding box center [651, 430] width 27 height 18
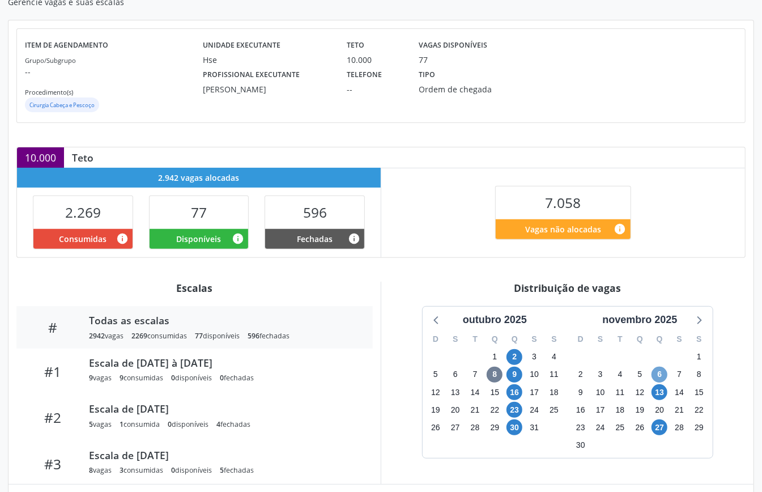
click at [659, 374] on span "6" at bounding box center [660, 375] width 16 height 16
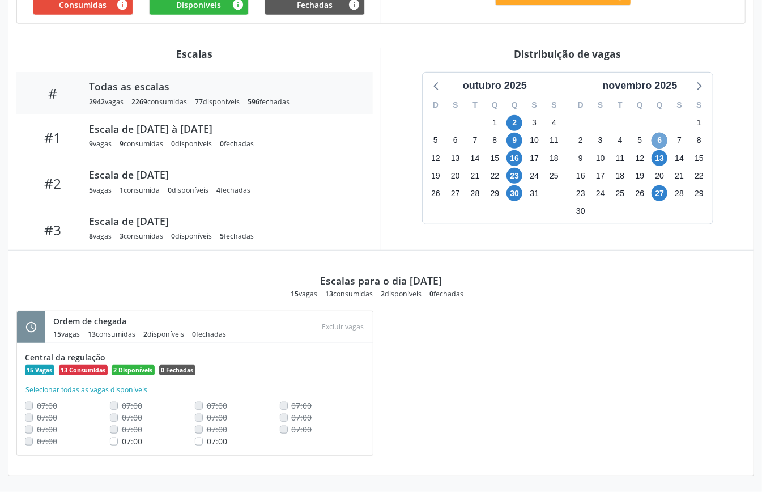
scroll to position [118, 0]
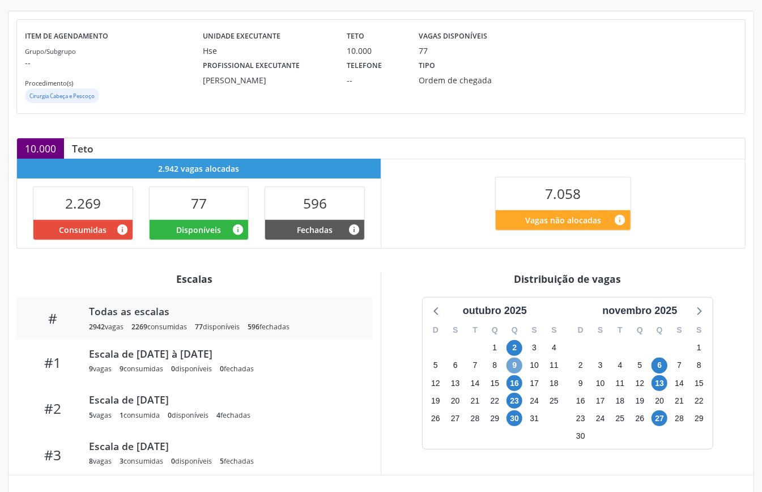
click at [518, 368] on span "9" at bounding box center [515, 366] width 16 height 16
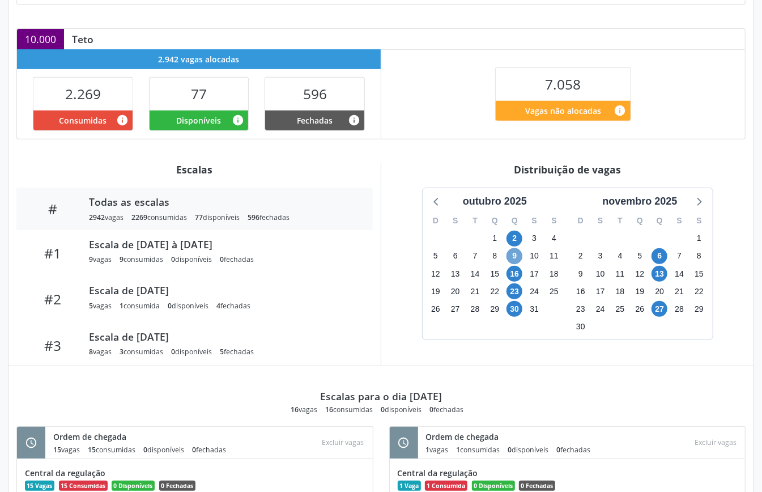
scroll to position [345, 0]
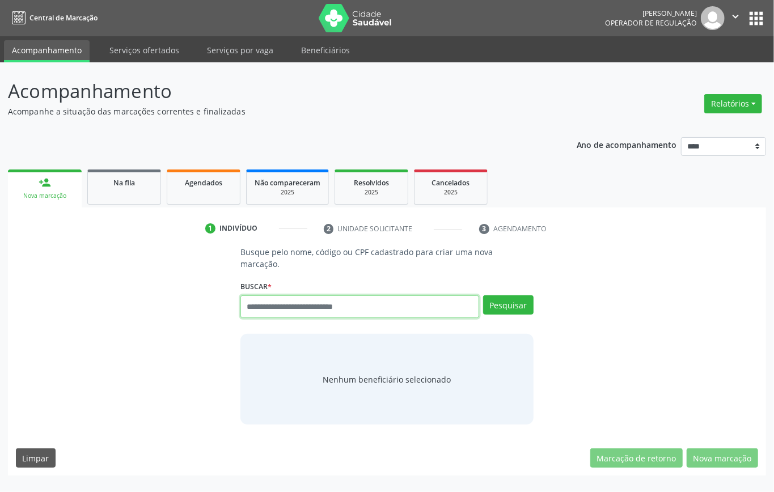
paste input "**********"
type input "**********"
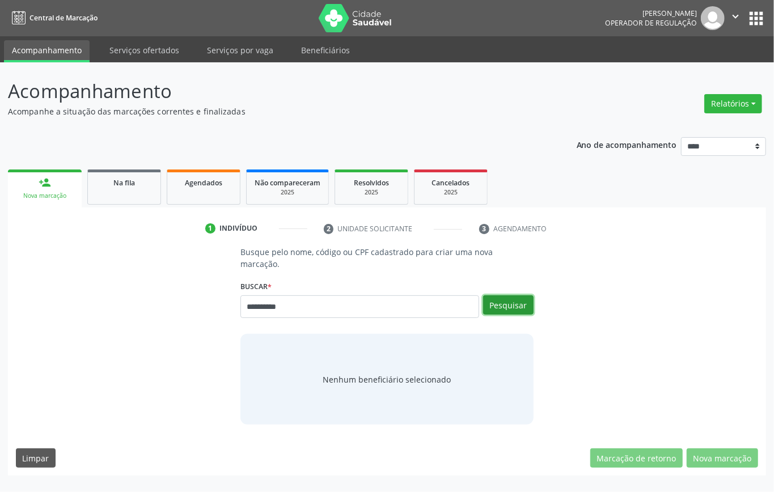
click at [511, 305] on button "Pesquisar" at bounding box center [508, 304] width 50 height 19
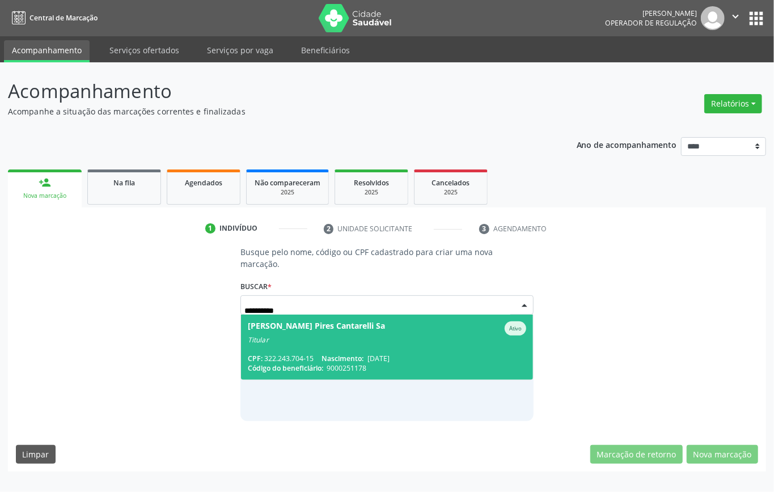
click at [305, 345] on span "Maria Aparecida Pires Cantarelli Sa Ativo Titular CPF: 322.243.704-15 Nasciment…" at bounding box center [387, 347] width 292 height 65
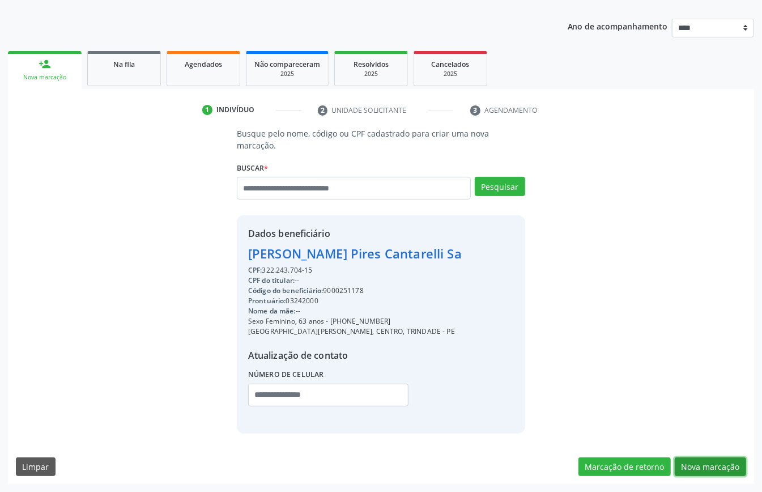
click at [724, 460] on button "Nova marcação" at bounding box center [710, 466] width 71 height 19
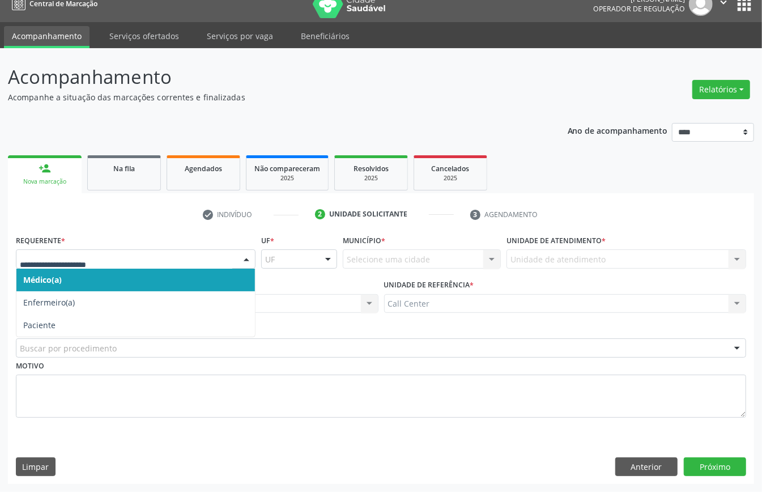
drag, startPoint x: 93, startPoint y: 255, endPoint x: 89, endPoint y: 287, distance: 32.0
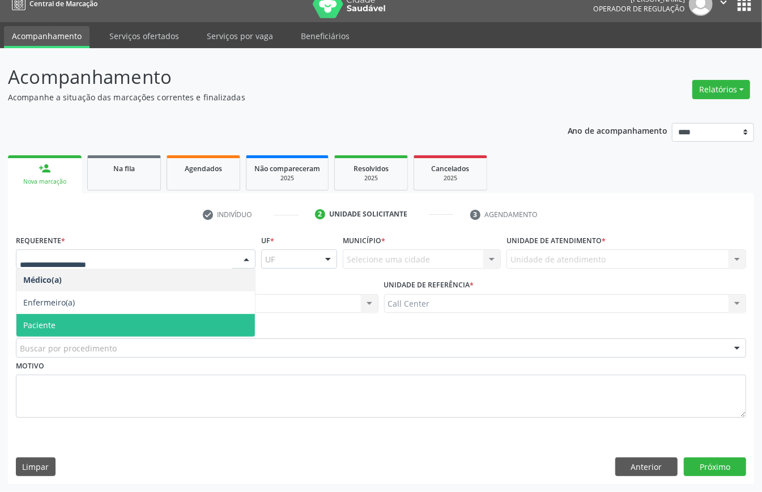
drag, startPoint x: 69, startPoint y: 317, endPoint x: 75, endPoint y: 340, distance: 23.7
click at [69, 320] on span "Paciente" at bounding box center [135, 325] width 239 height 23
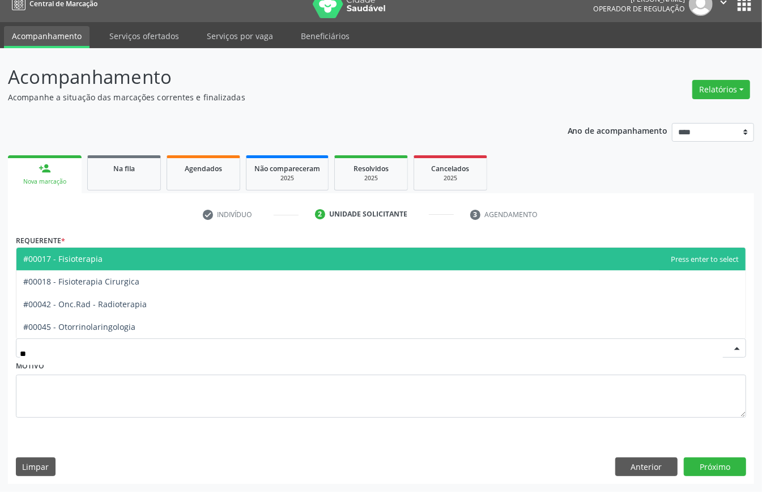
type input "***"
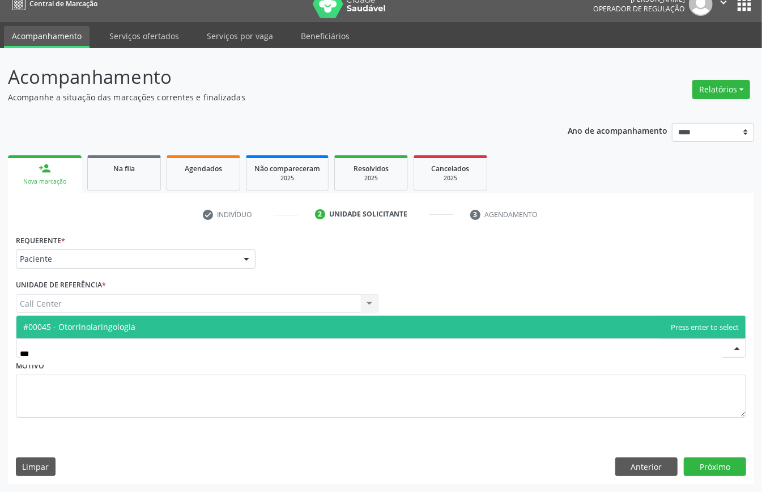
click at [126, 318] on span "#00045 - Otorrinolaringologia" at bounding box center [381, 327] width 730 height 23
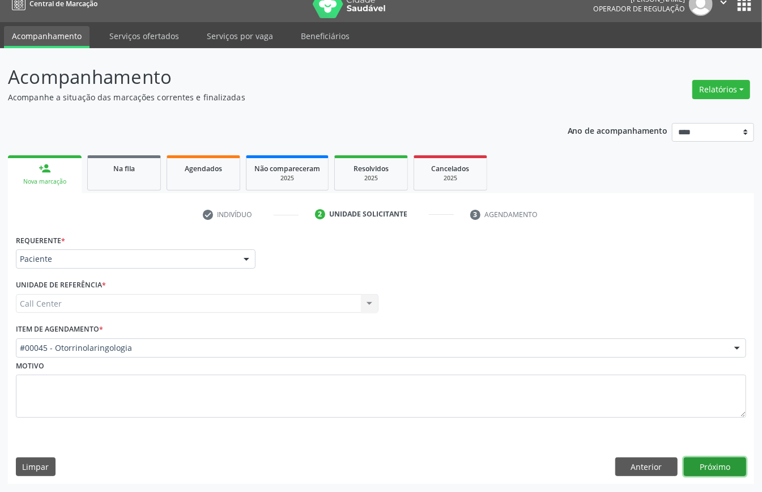
click at [722, 473] on button "Próximo" at bounding box center [715, 466] width 62 height 19
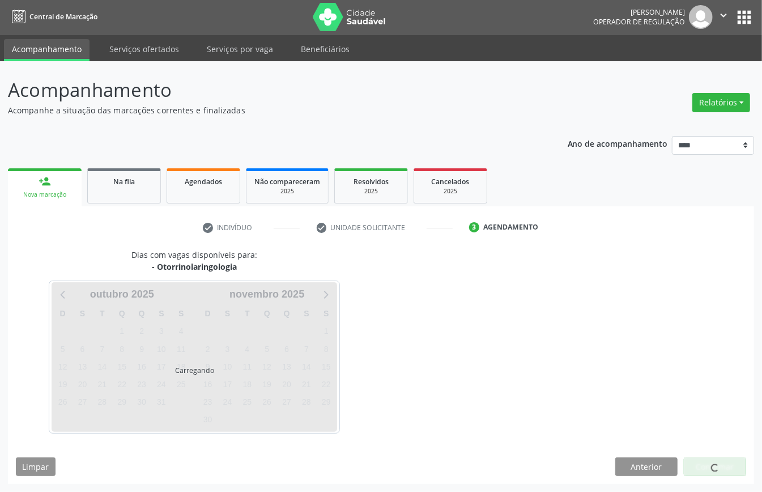
scroll to position [2, 0]
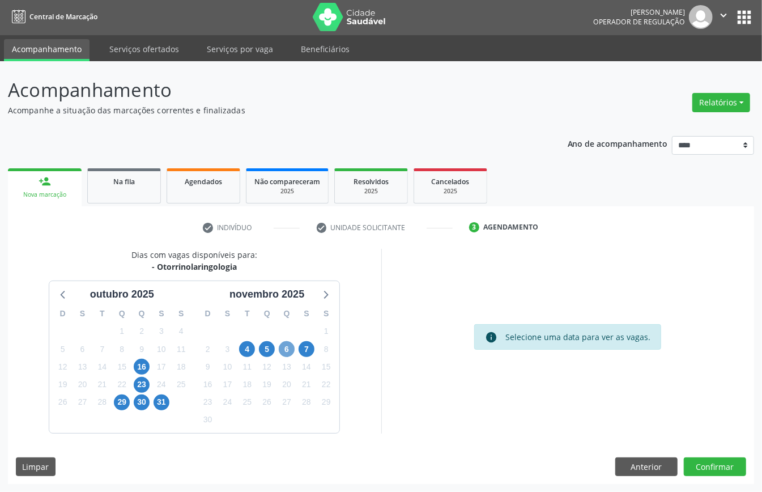
click at [289, 354] on span "6" at bounding box center [287, 349] width 16 height 16
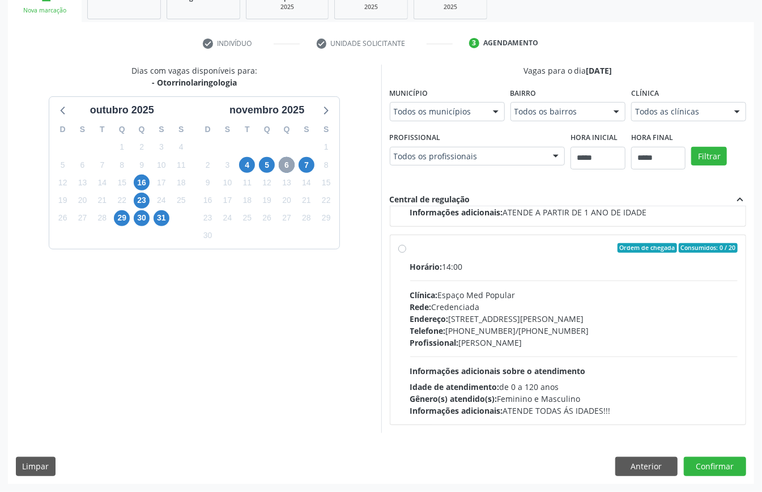
scroll to position [0, 0]
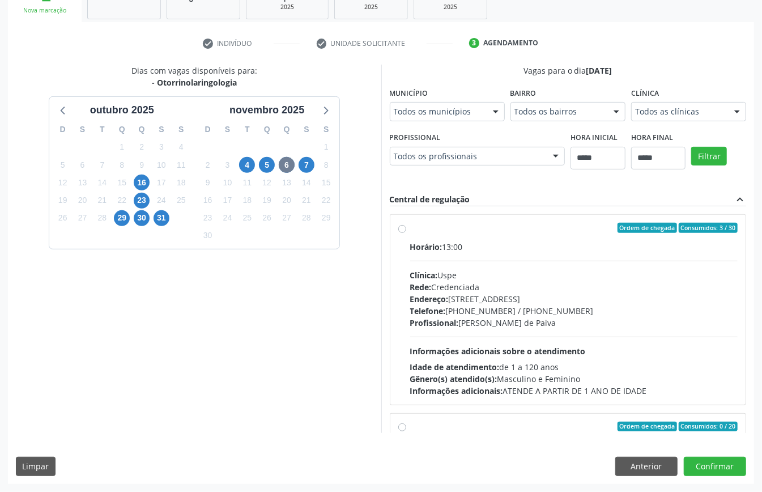
click at [474, 332] on div "Horário: 13:00 Clínica: Uspe Rede: Credenciada Endereço: Rua do Espinheiro, nº …" at bounding box center [574, 319] width 328 height 156
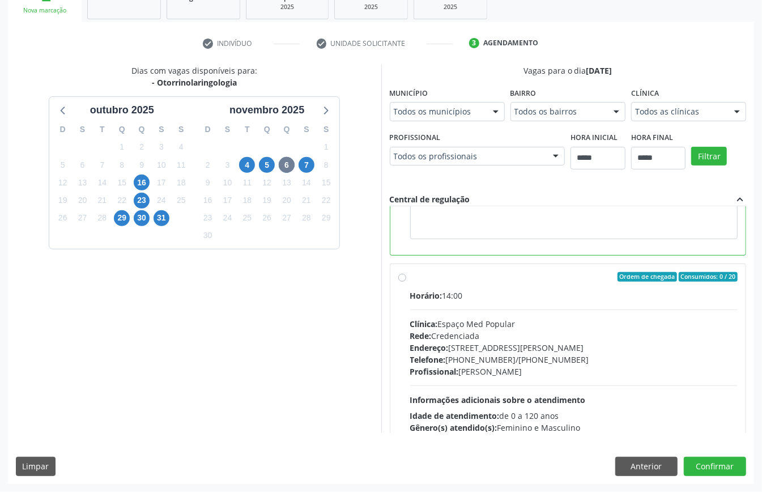
scroll to position [151, 0]
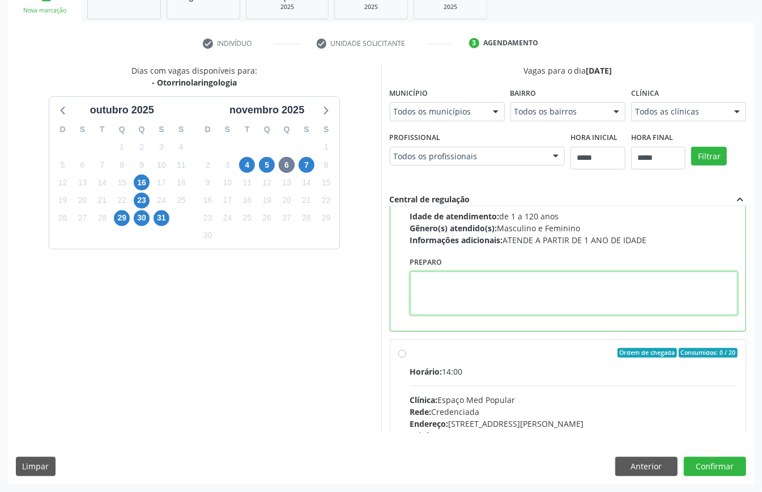
paste textarea "**********"
type textarea "**********"
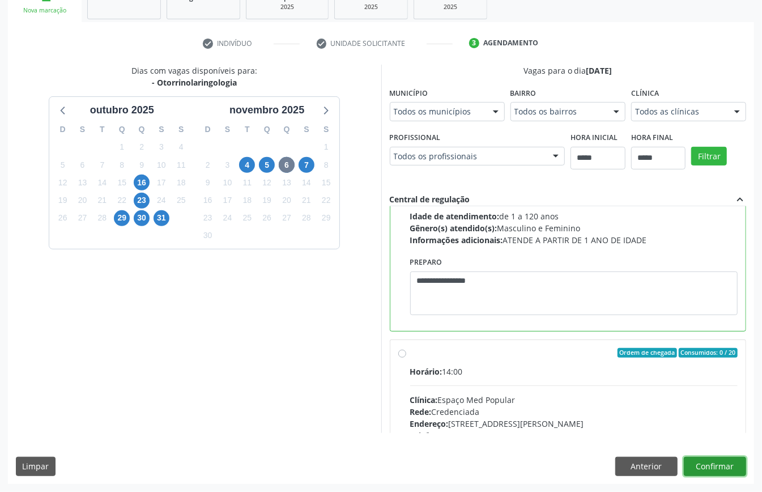
click at [705, 465] on button "Confirmar" at bounding box center [715, 466] width 62 height 19
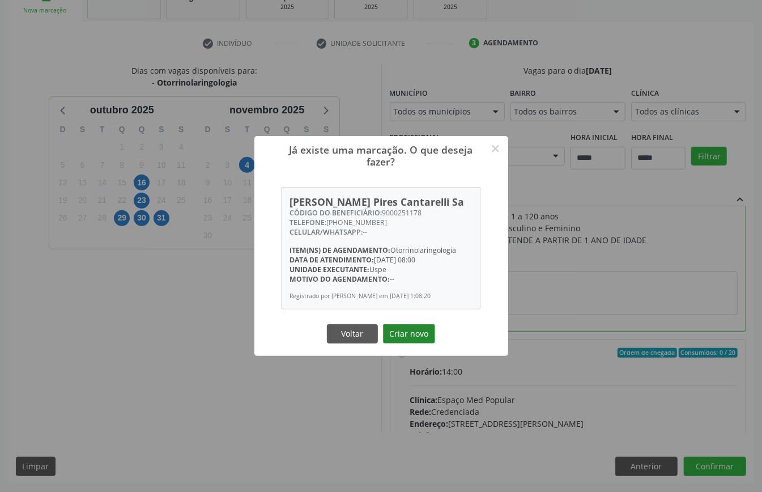
click at [397, 340] on button "Criar novo" at bounding box center [409, 333] width 52 height 19
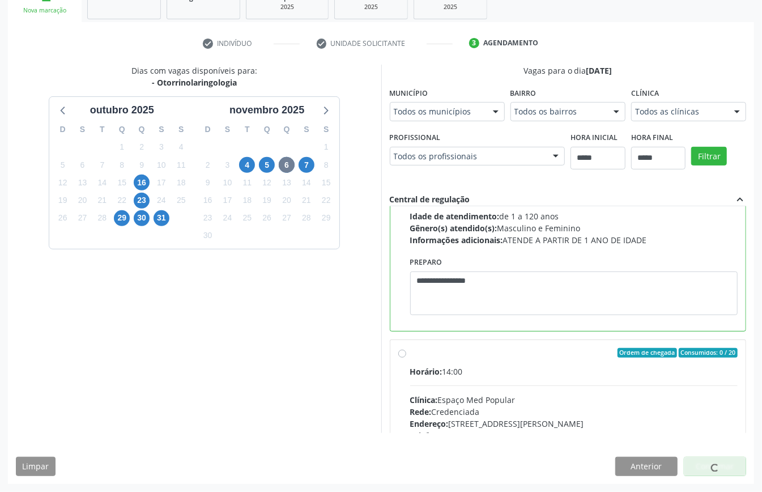
scroll to position [0, 0]
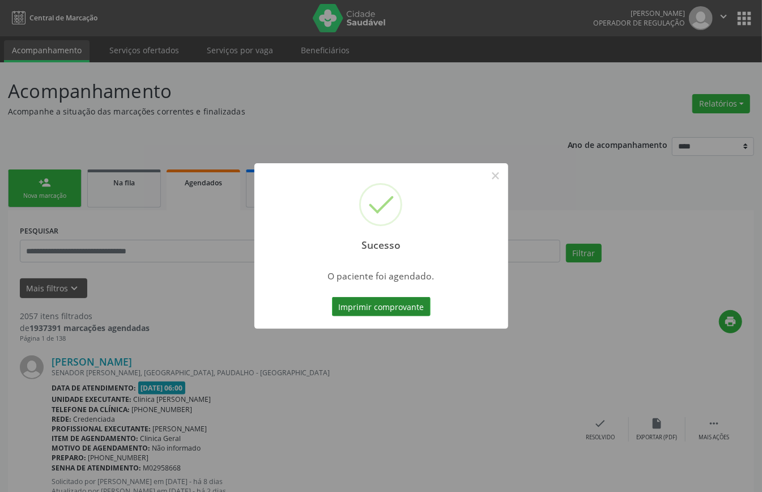
click at [397, 312] on button "Imprimir comprovante" at bounding box center [381, 306] width 99 height 19
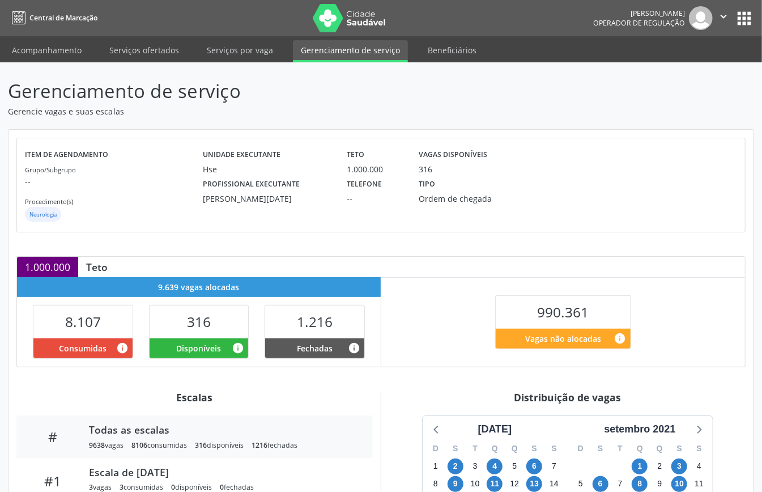
scroll to position [170, 0]
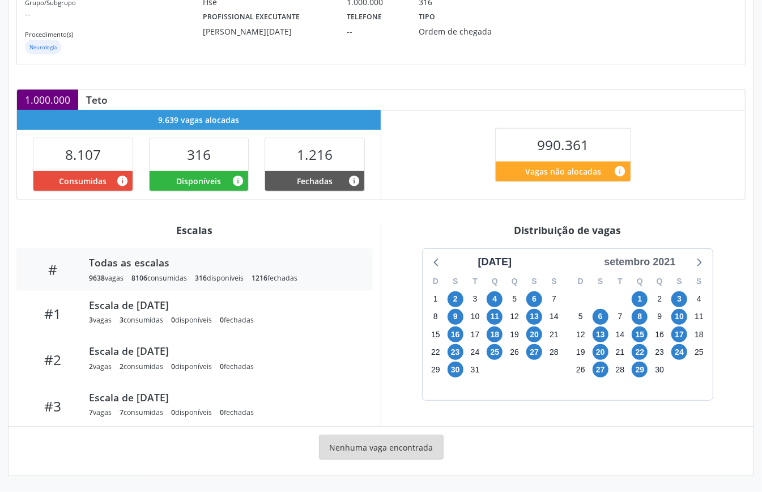
click at [655, 260] on div "setembro 2021" at bounding box center [640, 262] width 80 height 15
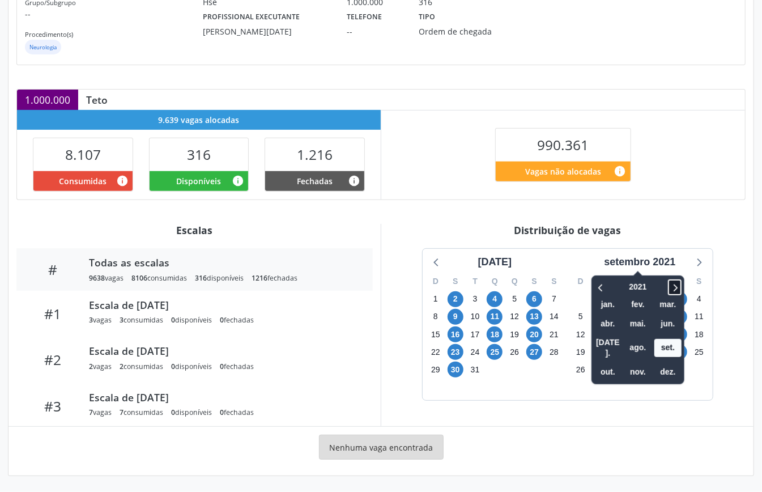
click at [681, 285] on icon at bounding box center [674, 288] width 11 height 14
click at [643, 363] on span "nov." at bounding box center [638, 372] width 27 height 18
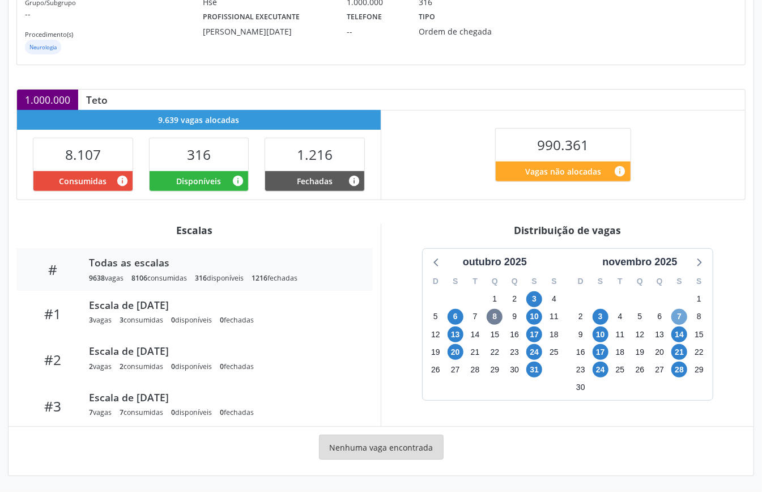
click at [678, 314] on span "7" at bounding box center [680, 317] width 16 height 16
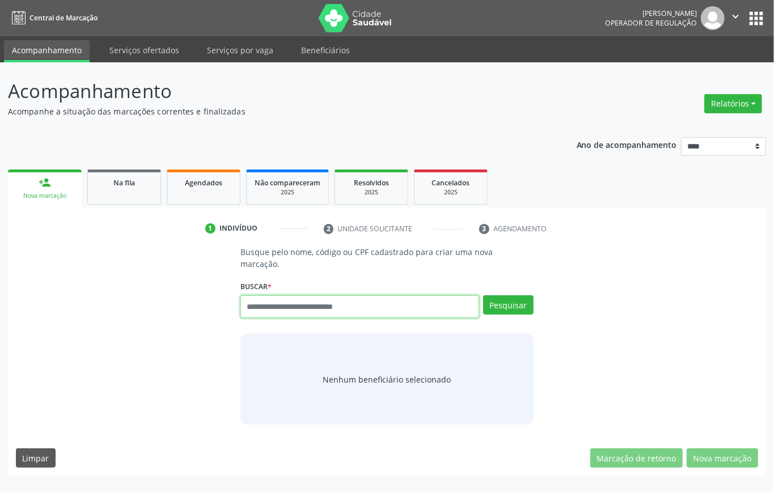
paste input "**********"
type input "**********"
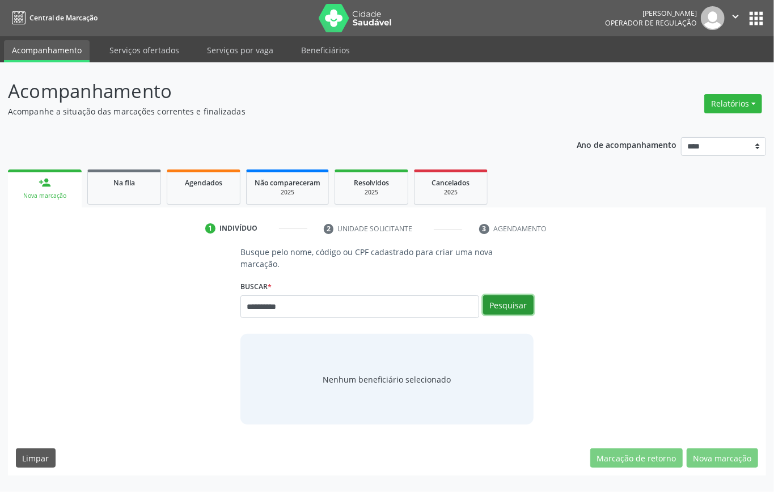
click at [517, 302] on button "Pesquisar" at bounding box center [508, 304] width 50 height 19
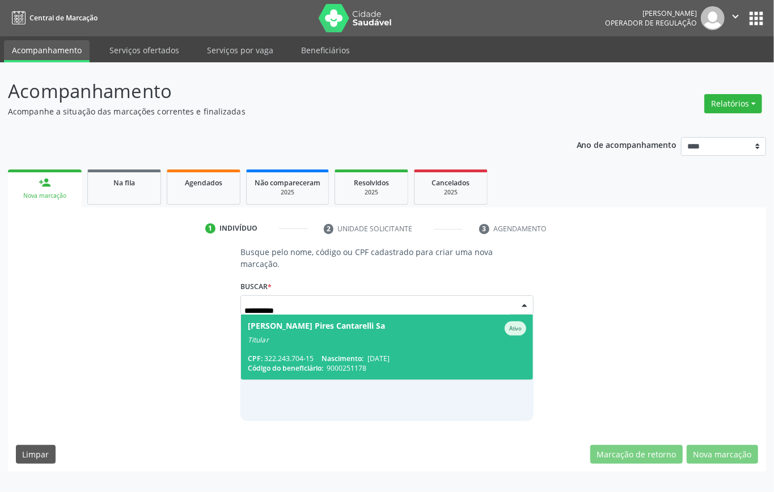
click at [303, 336] on div "Titular" at bounding box center [387, 340] width 278 height 9
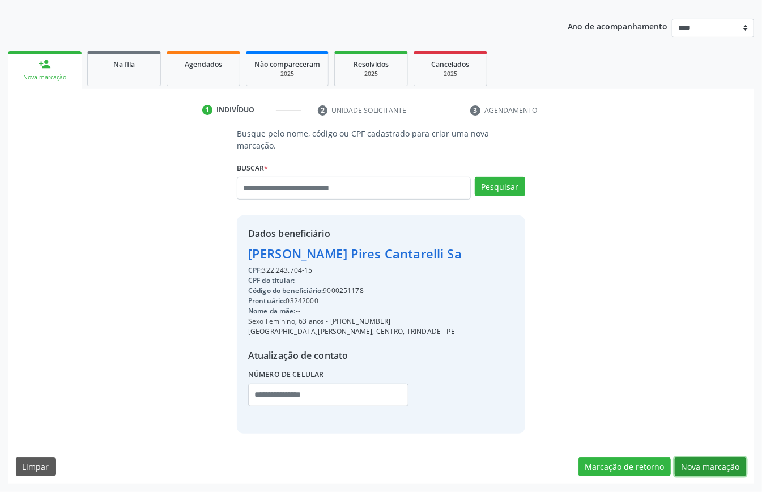
drag, startPoint x: 708, startPoint y: 464, endPoint x: 679, endPoint y: 461, distance: 29.6
click at [706, 469] on button "Nova marcação" at bounding box center [710, 466] width 71 height 19
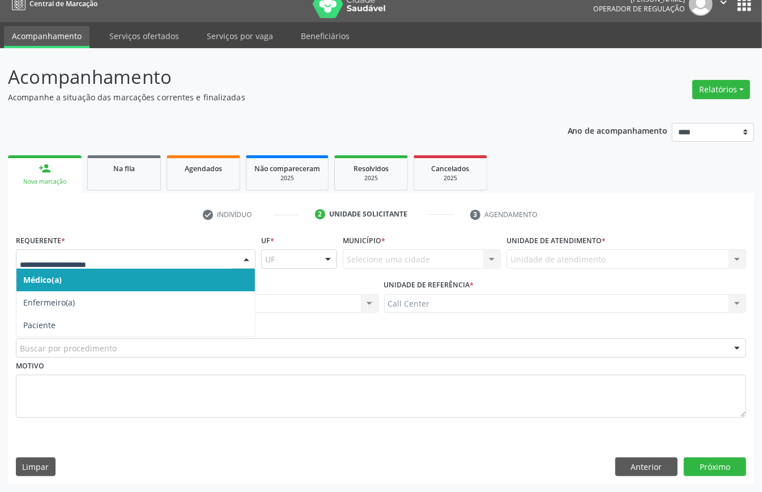
drag, startPoint x: 59, startPoint y: 260, endPoint x: 77, endPoint y: 297, distance: 41.6
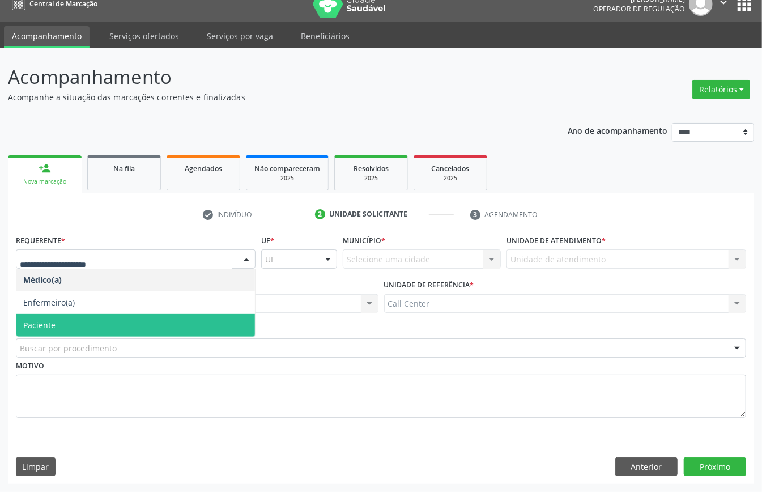
click at [82, 323] on span "Paciente" at bounding box center [135, 325] width 239 height 23
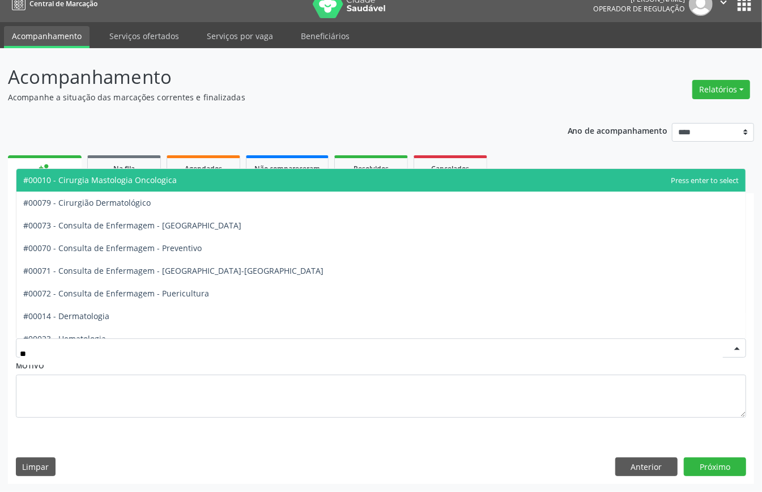
type input "***"
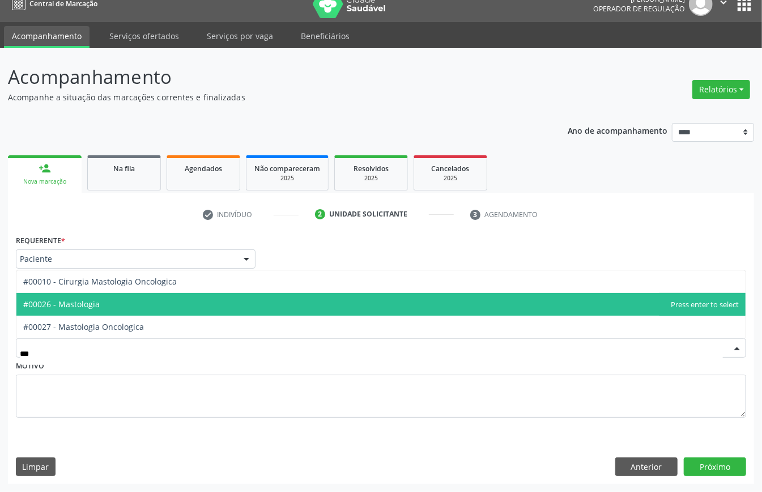
click at [104, 303] on span "#00026 - Mastologia" at bounding box center [381, 304] width 730 height 23
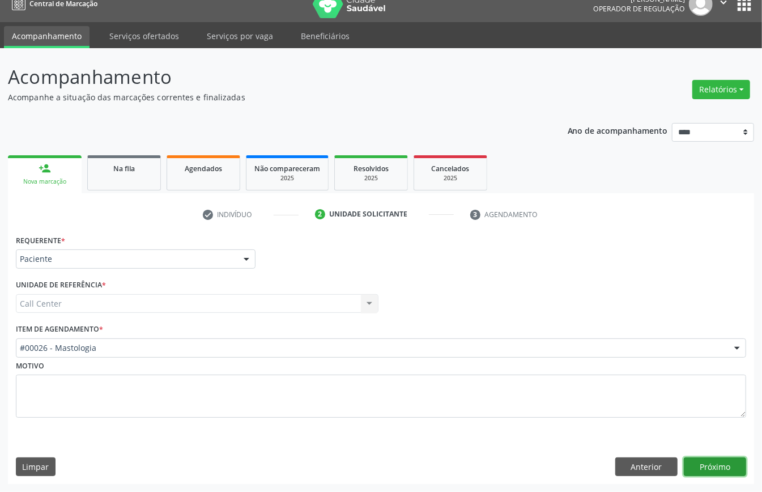
click at [711, 468] on button "Próximo" at bounding box center [715, 466] width 62 height 19
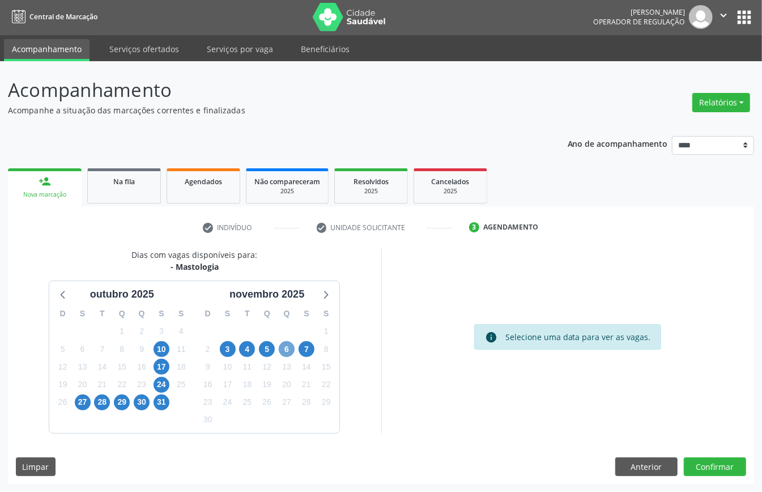
click at [293, 348] on span "6" at bounding box center [287, 349] width 16 height 16
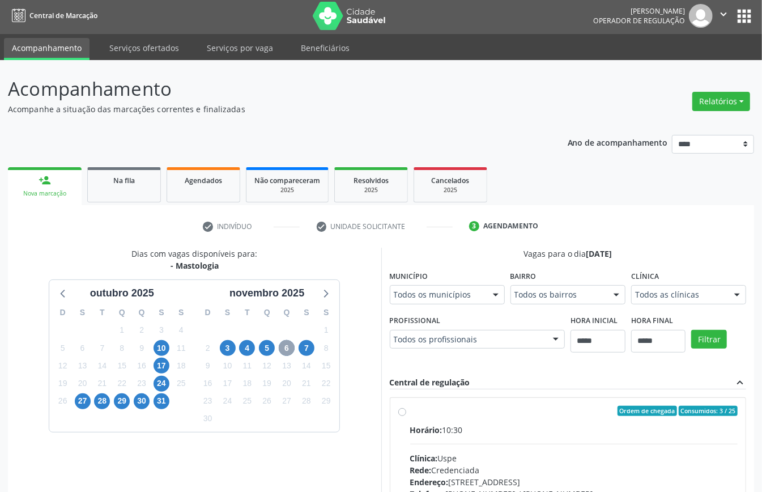
scroll to position [167, 0]
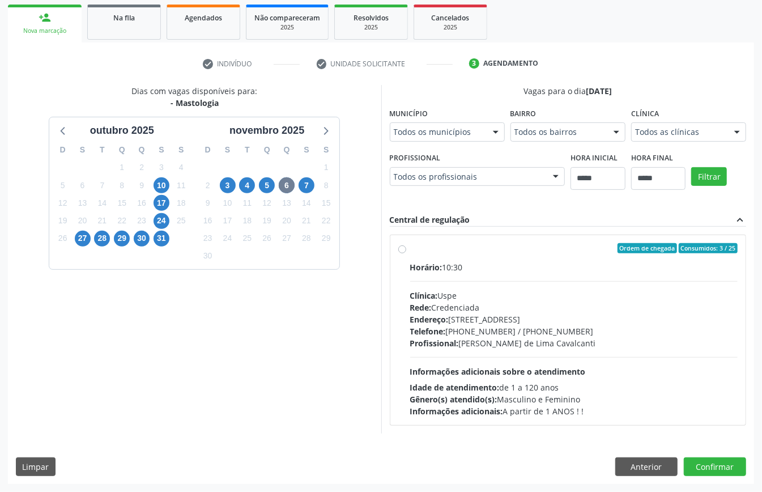
click at [457, 307] on div "Rede: Credenciada" at bounding box center [574, 308] width 328 height 12
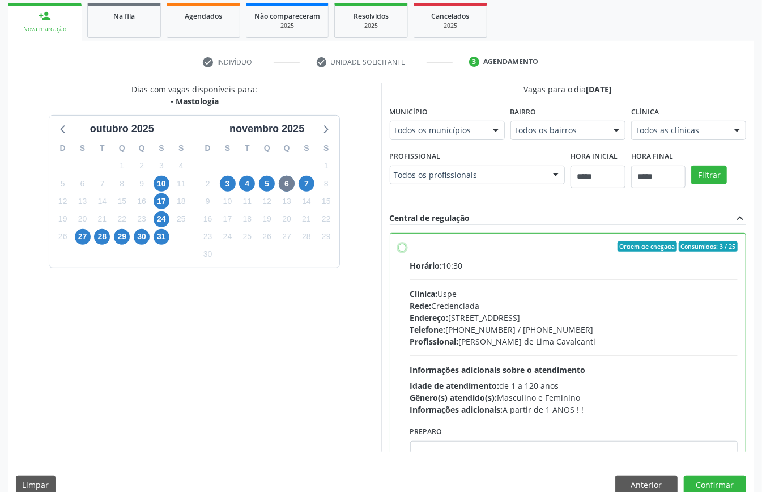
scroll to position [57, 0]
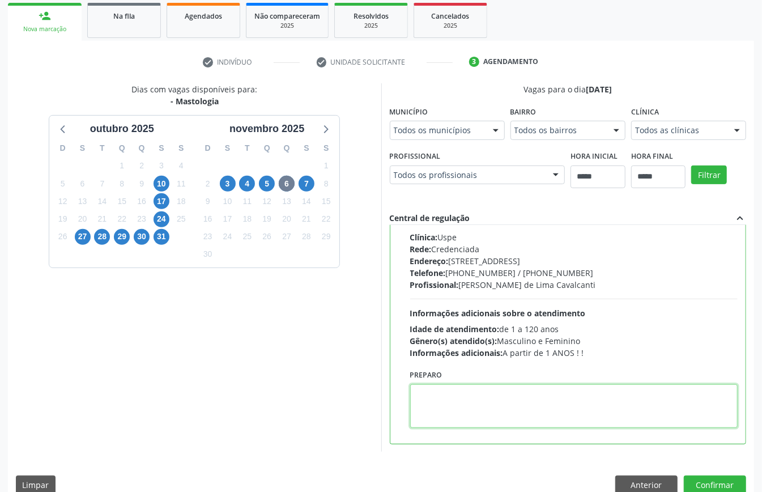
paste textarea "**********"
type textarea "**********"
click at [719, 480] on button "Confirmar" at bounding box center [715, 485] width 62 height 19
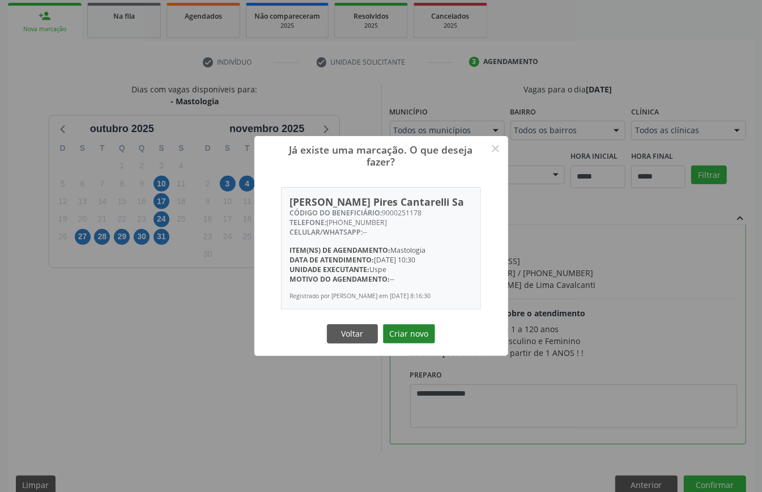
click at [404, 344] on button "Criar novo" at bounding box center [409, 333] width 52 height 19
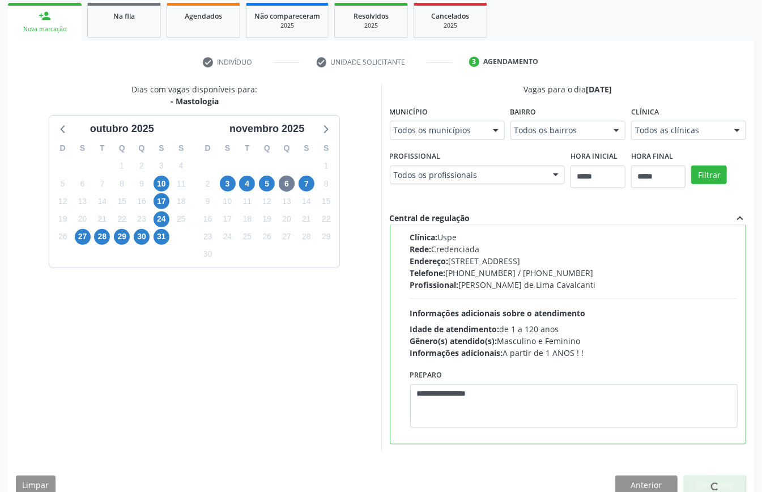
scroll to position [0, 0]
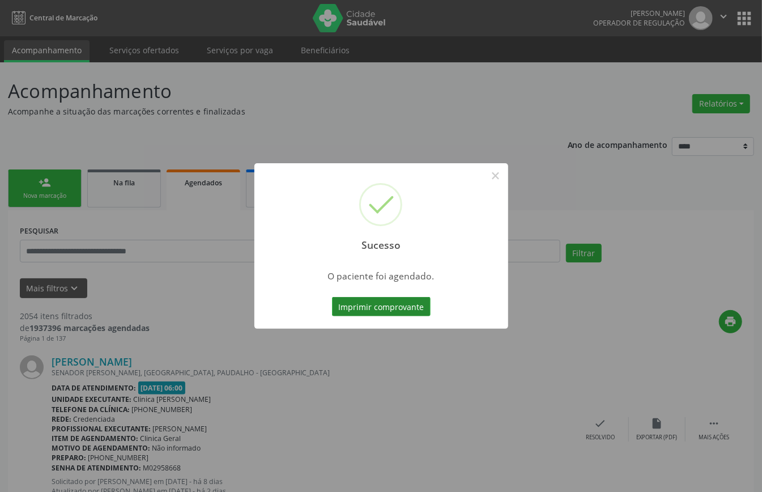
click at [397, 300] on button "Imprimir comprovante" at bounding box center [381, 306] width 99 height 19
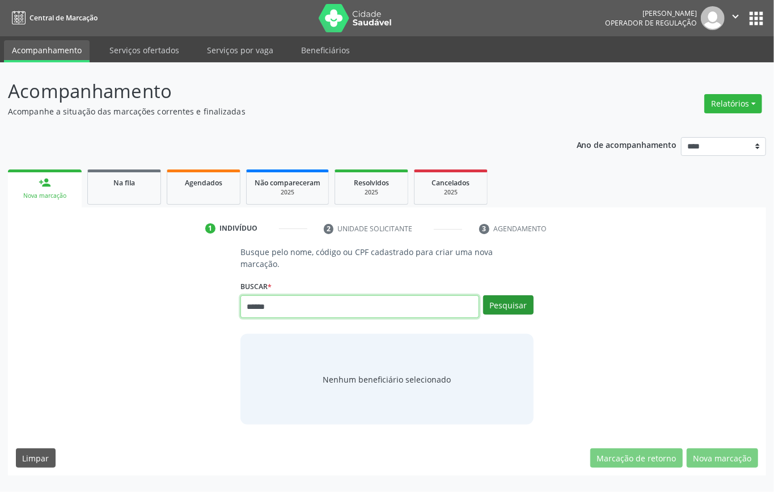
type input "******"
click at [507, 306] on button "Pesquisar" at bounding box center [508, 304] width 50 height 19
type input "******"
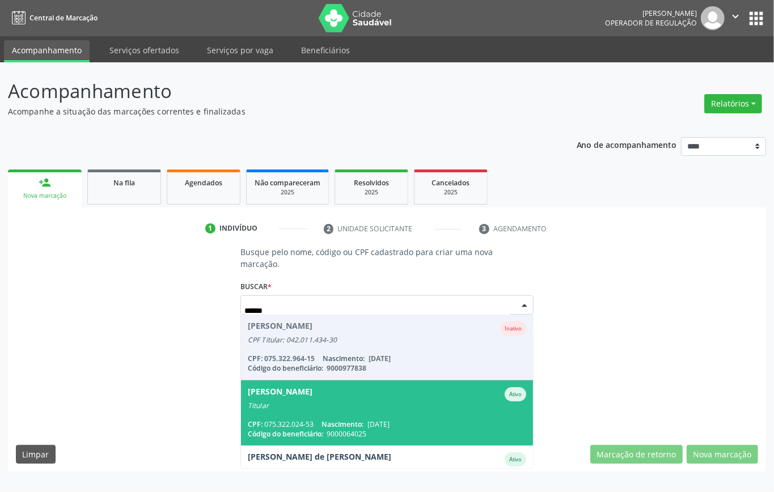
click at [382, 407] on div "Titular" at bounding box center [387, 405] width 278 height 9
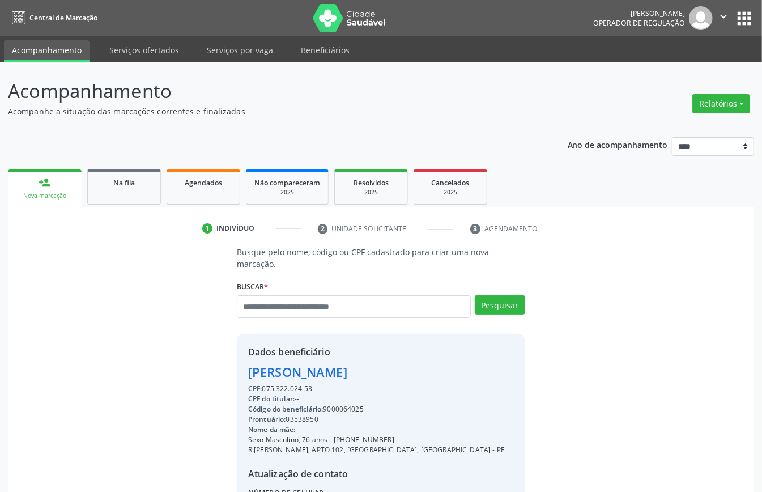
scroll to position [119, 0]
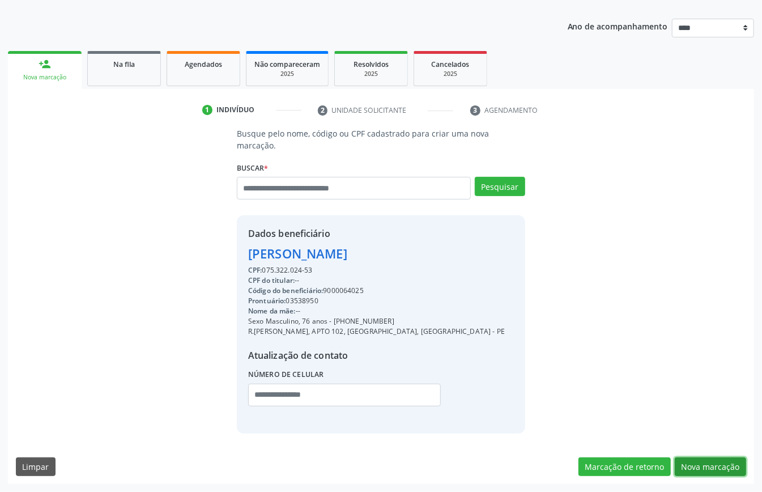
click at [688, 465] on button "Nova marcação" at bounding box center [710, 466] width 71 height 19
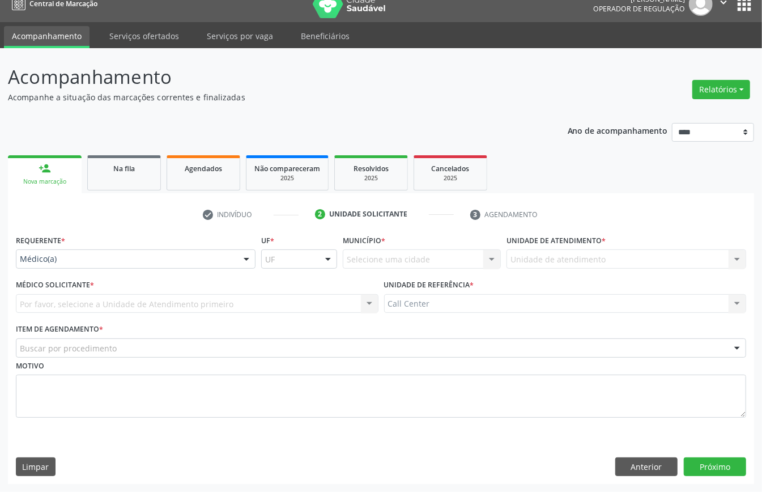
scroll to position [16, 0]
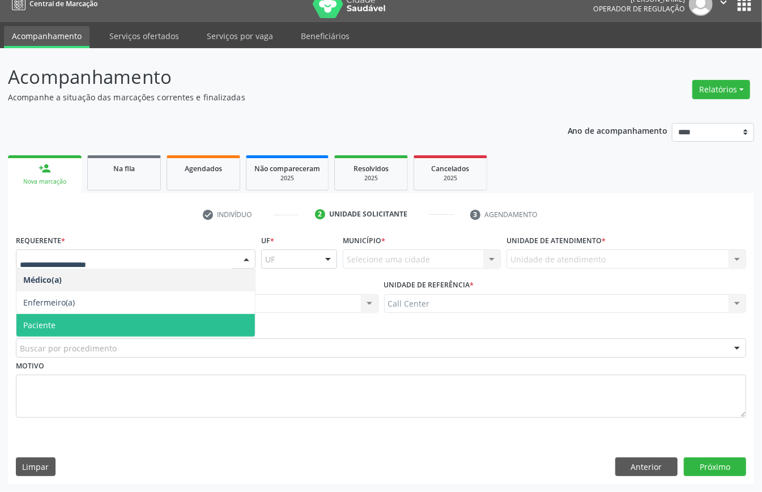
click at [62, 318] on span "Paciente" at bounding box center [135, 325] width 239 height 23
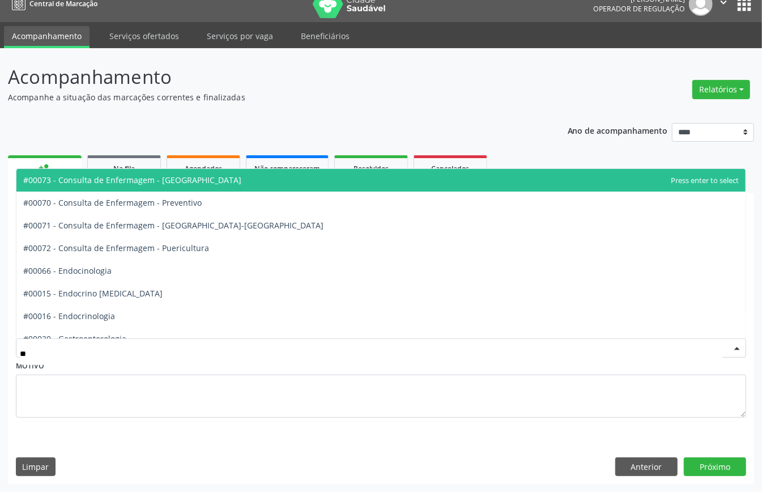
type input "***"
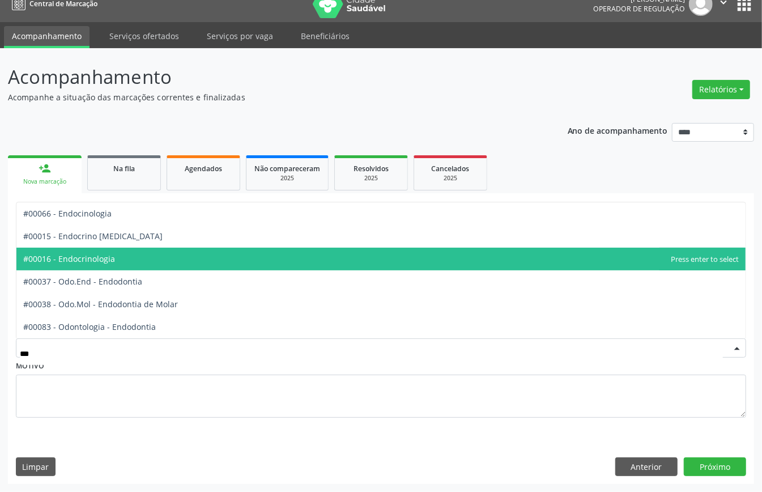
click at [94, 259] on span "#00016 - Endocrinologia" at bounding box center [69, 258] width 92 height 11
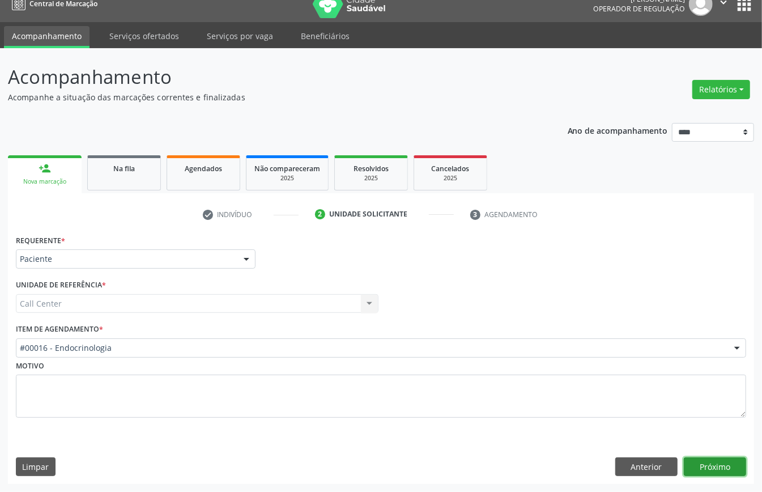
click at [710, 468] on button "Próximo" at bounding box center [715, 466] width 62 height 19
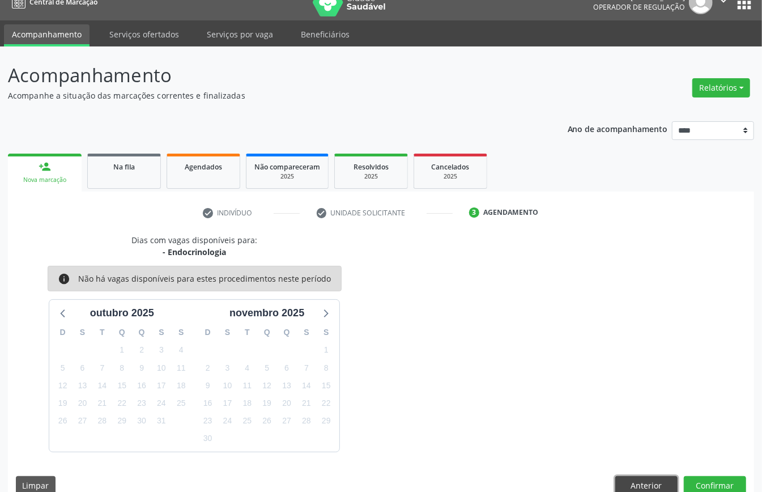
click at [658, 483] on button "Anterior" at bounding box center [647, 485] width 62 height 19
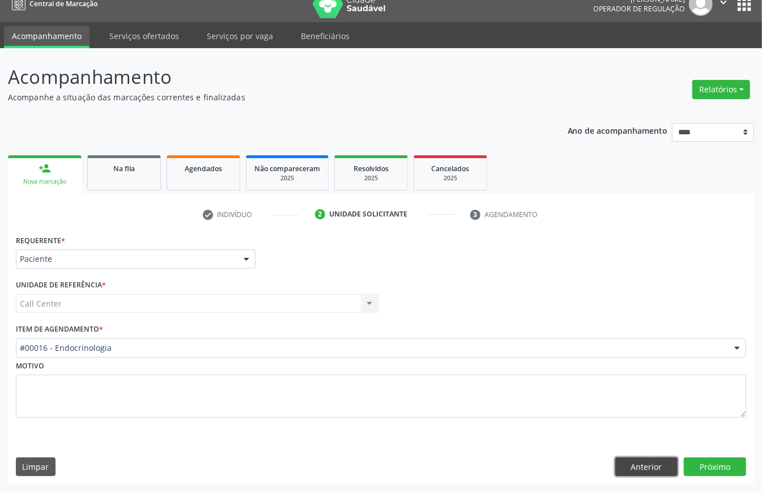
click at [646, 461] on button "Anterior" at bounding box center [647, 466] width 62 height 19
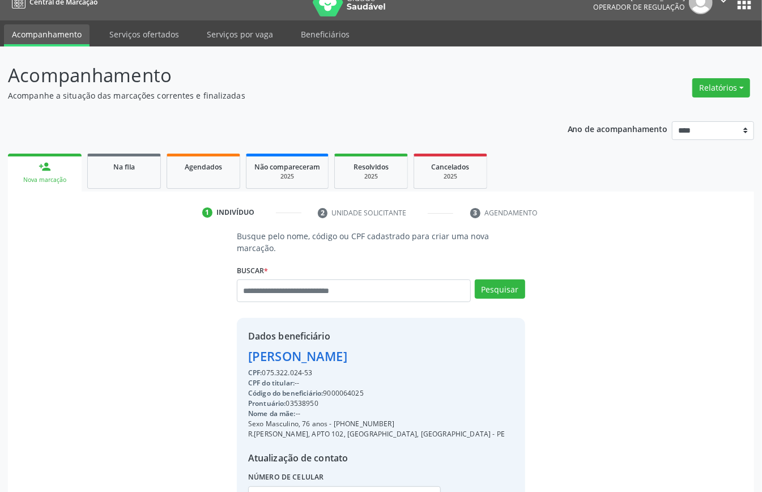
click at [343, 395] on div "Código do beneficiário: 9000064025" at bounding box center [376, 393] width 257 height 10
copy div "9000064025"
click at [193, 171] on div "Agendados" at bounding box center [203, 166] width 57 height 12
select select "*"
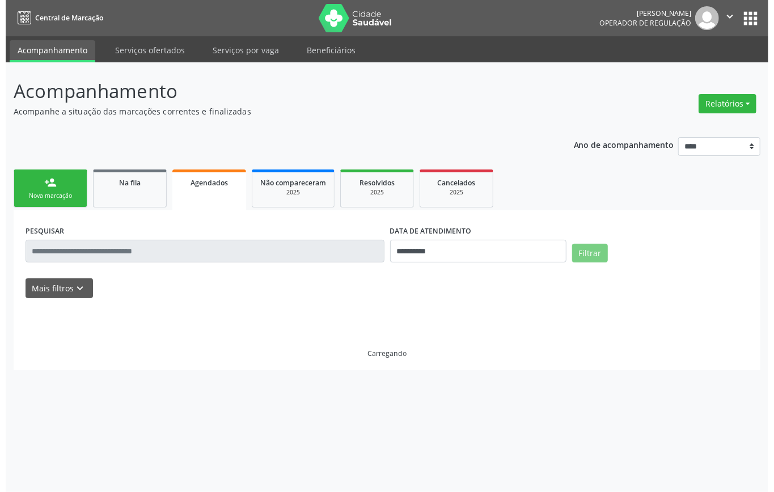
scroll to position [0, 0]
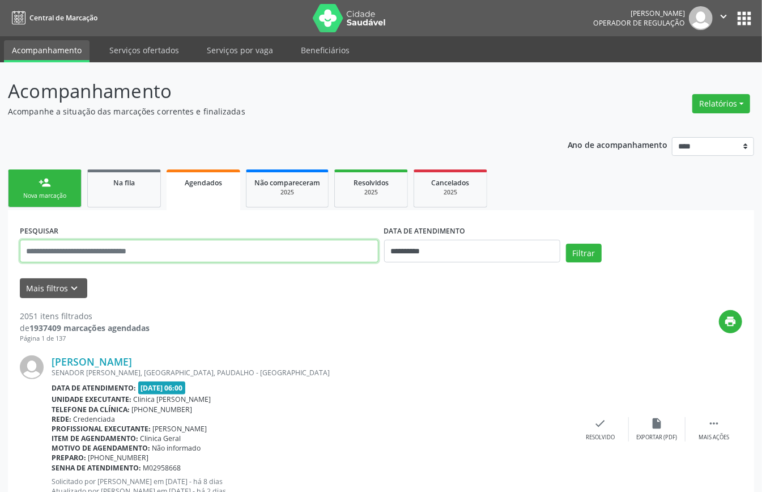
click at [327, 246] on input "text" at bounding box center [199, 251] width 359 height 23
paste input "**********"
type input "**********"
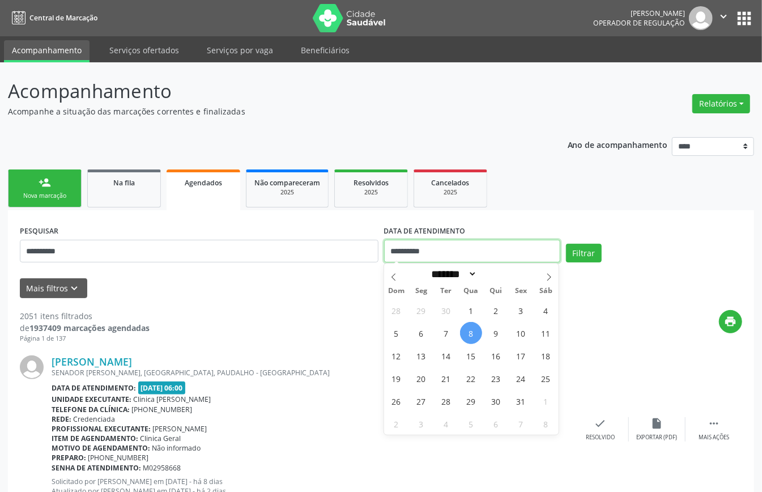
click at [465, 250] on input "**********" at bounding box center [472, 251] width 176 height 23
click at [586, 261] on button "Filtrar" at bounding box center [584, 253] width 36 height 19
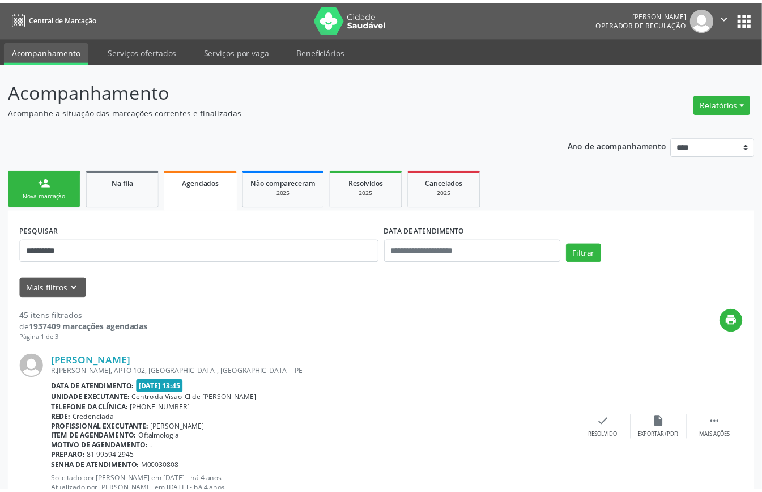
scroll to position [2502, 0]
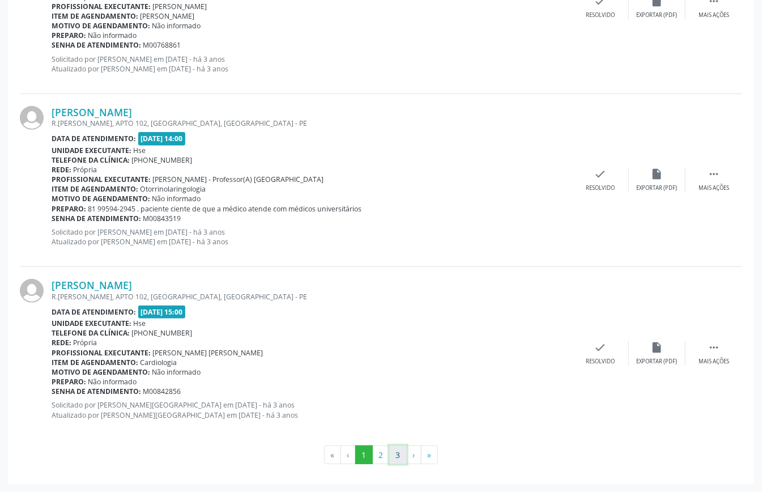
click at [404, 459] on button "3" at bounding box center [398, 455] width 18 height 19
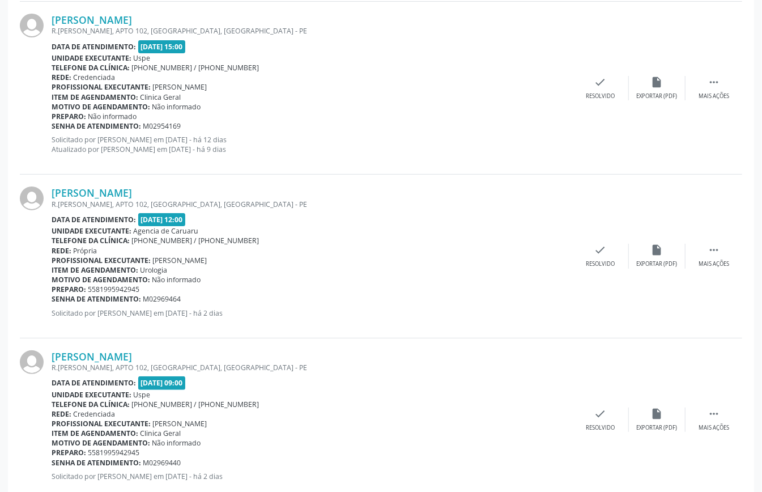
scroll to position [2473, 0]
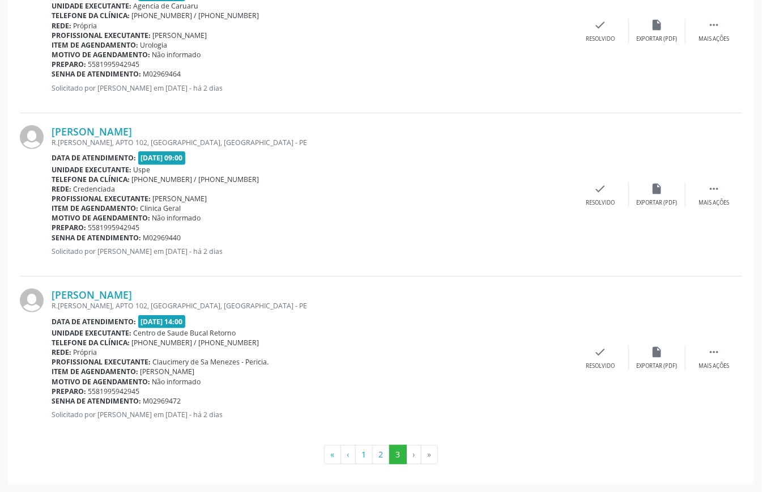
click at [408, 230] on div "Preparo: 5581995942945" at bounding box center [312, 228] width 521 height 10
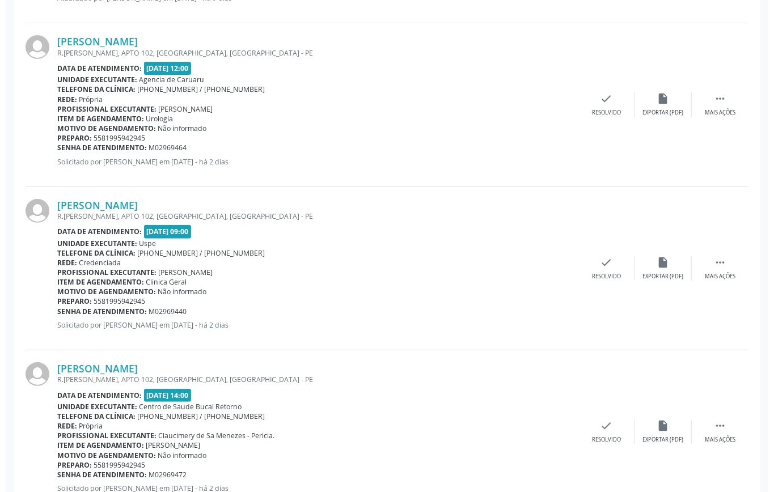
scroll to position [2322, 0]
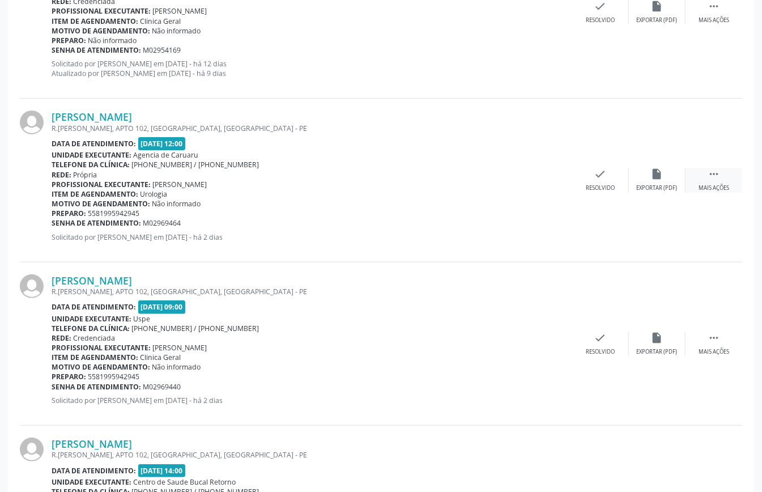
click at [715, 177] on icon "" at bounding box center [714, 174] width 12 height 12
click at [546, 180] on icon "cancel" at bounding box center [544, 174] width 12 height 12
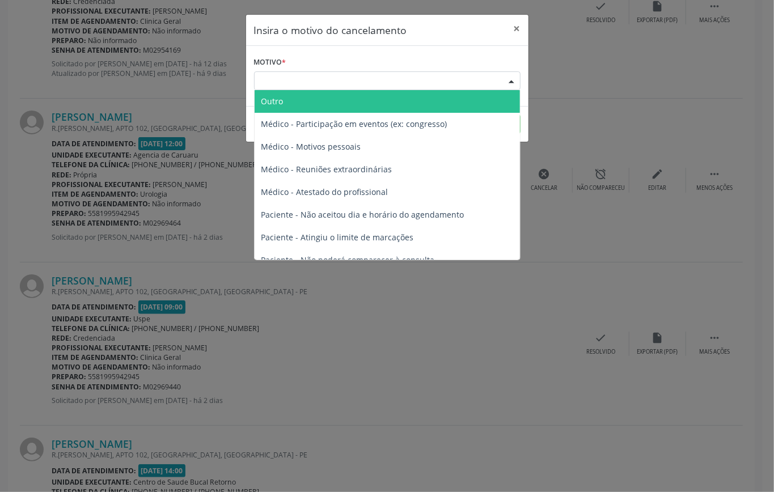
click at [357, 80] on div "Escolha o motivo" at bounding box center [387, 80] width 266 height 19
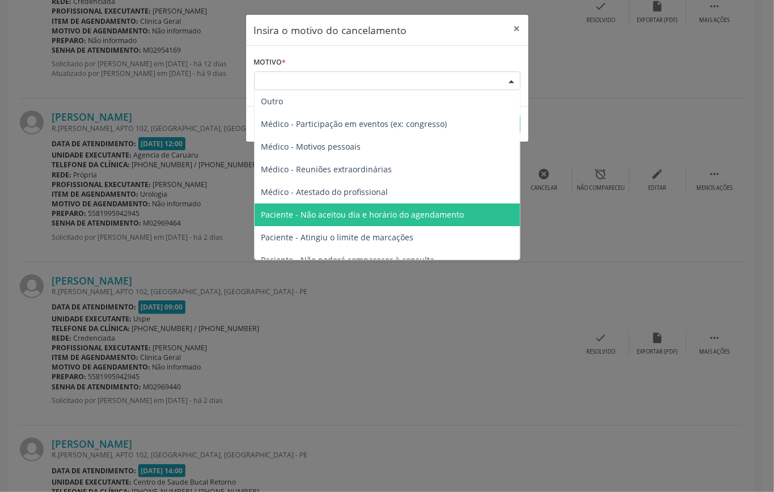
scroll to position [57, 0]
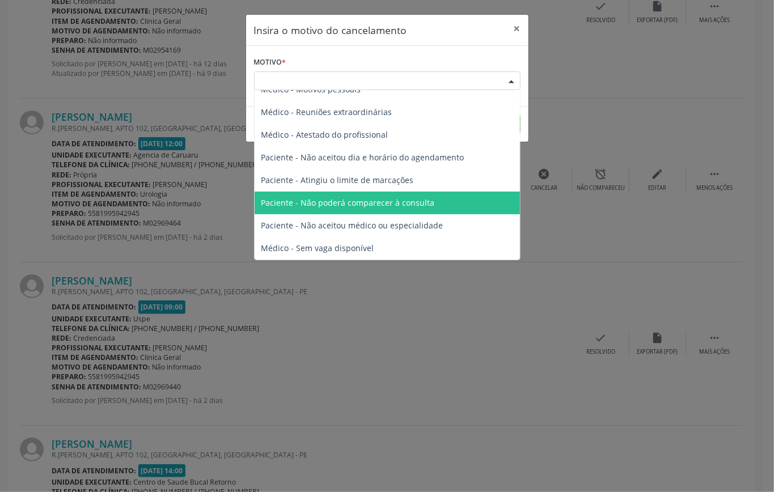
click at [393, 203] on span "Paciente - Não poderá comparecer à consulta" at bounding box center [347, 202] width 173 height 11
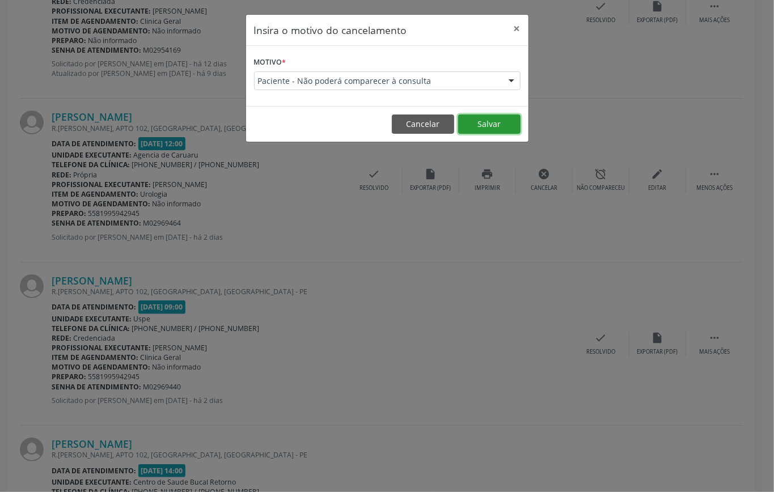
click at [483, 117] on button "Salvar" at bounding box center [489, 124] width 62 height 19
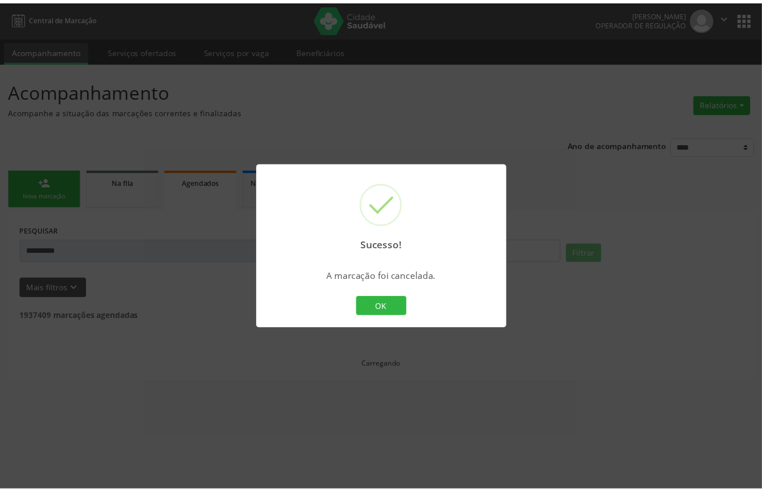
scroll to position [0, 0]
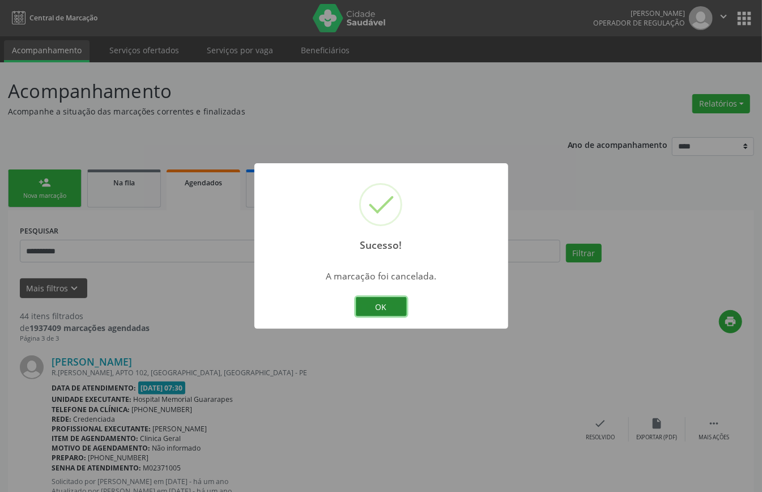
click at [388, 298] on button "OK" at bounding box center [381, 306] width 51 height 19
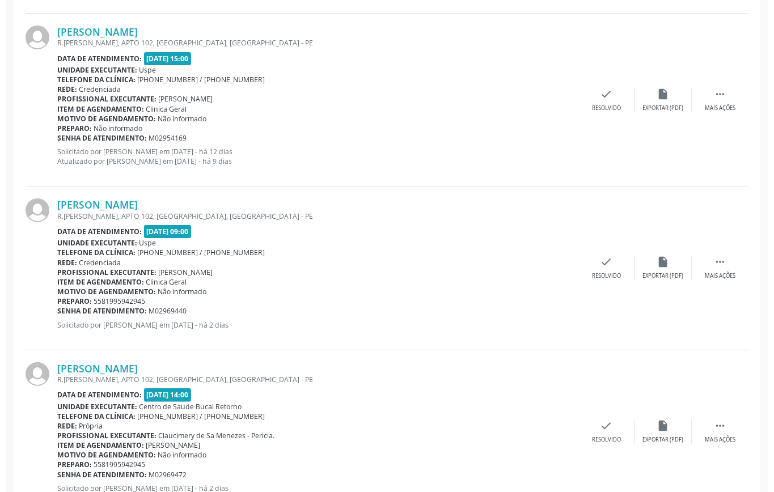
scroll to position [2310, 0]
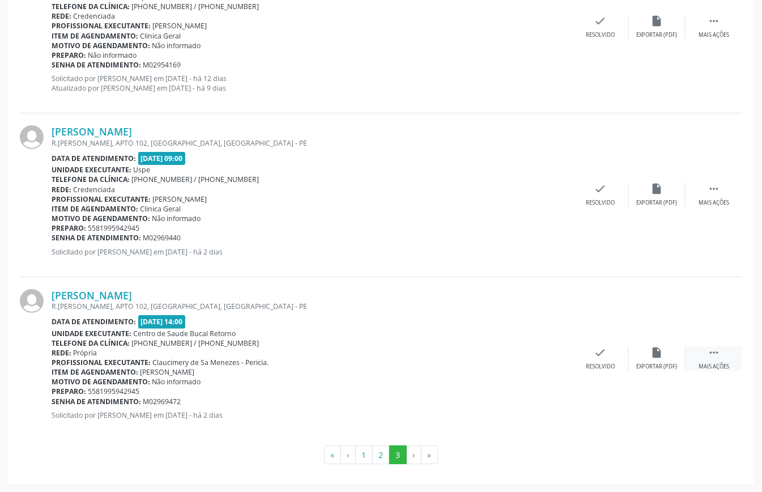
click at [704, 355] on div " Mais ações" at bounding box center [714, 358] width 57 height 24
click at [547, 355] on icon "cancel" at bounding box center [544, 352] width 12 height 12
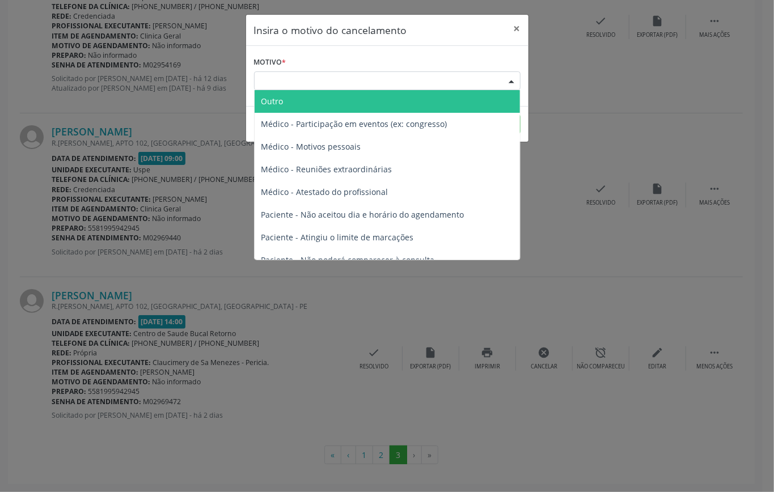
click at [320, 84] on div "Escolha o motivo" at bounding box center [387, 80] width 266 height 19
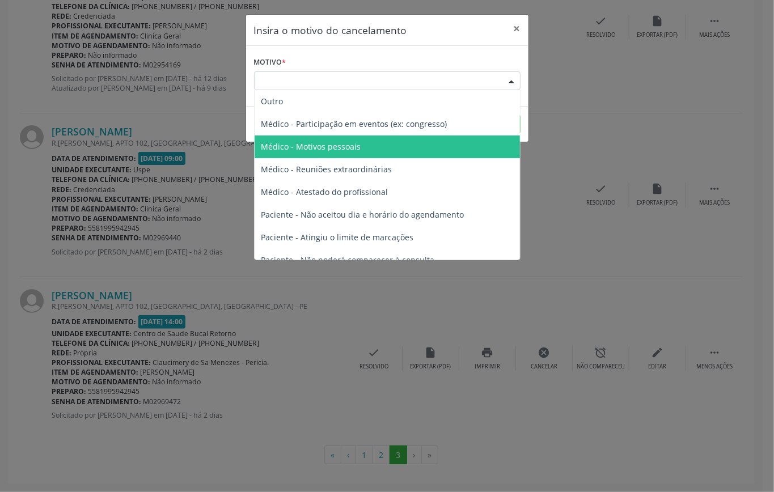
scroll to position [57, 0]
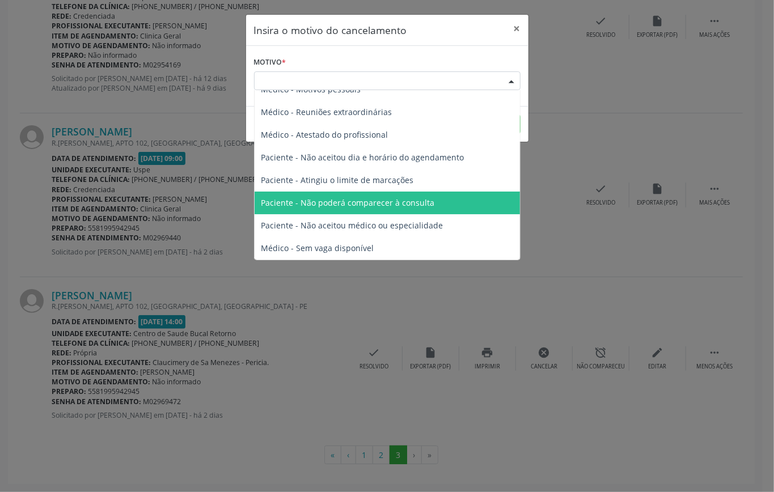
click at [346, 205] on span "Paciente - Não poderá comparecer à consulta" at bounding box center [347, 202] width 173 height 11
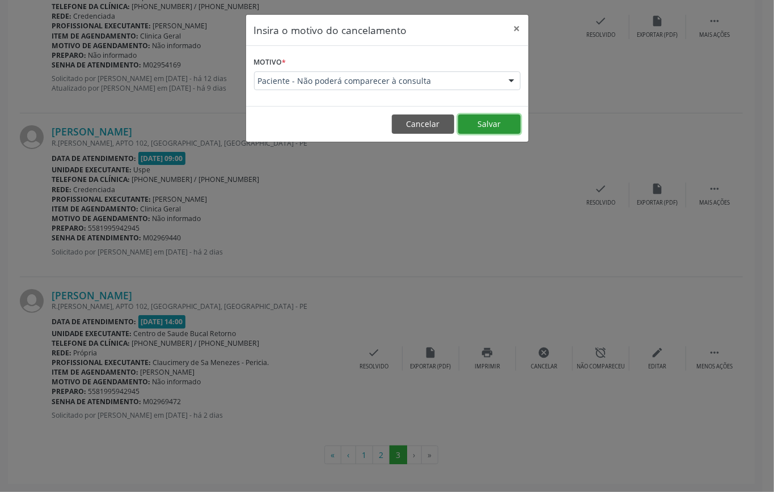
click at [481, 125] on button "Salvar" at bounding box center [489, 124] width 62 height 19
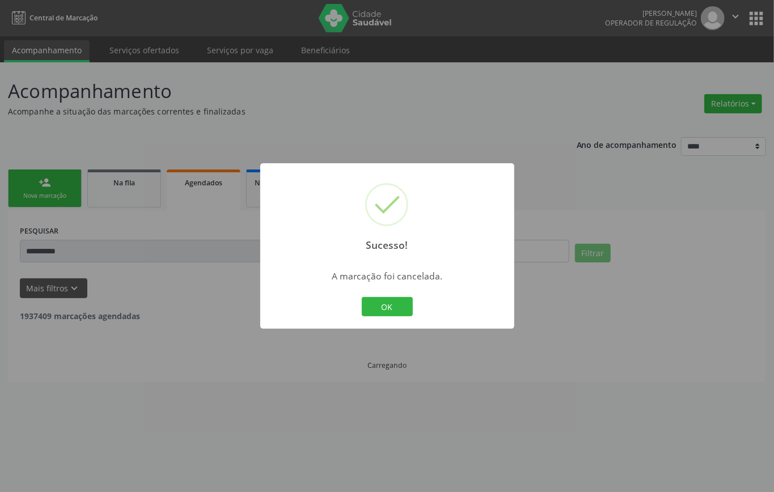
scroll to position [0, 0]
click at [375, 298] on button "OK" at bounding box center [387, 306] width 51 height 19
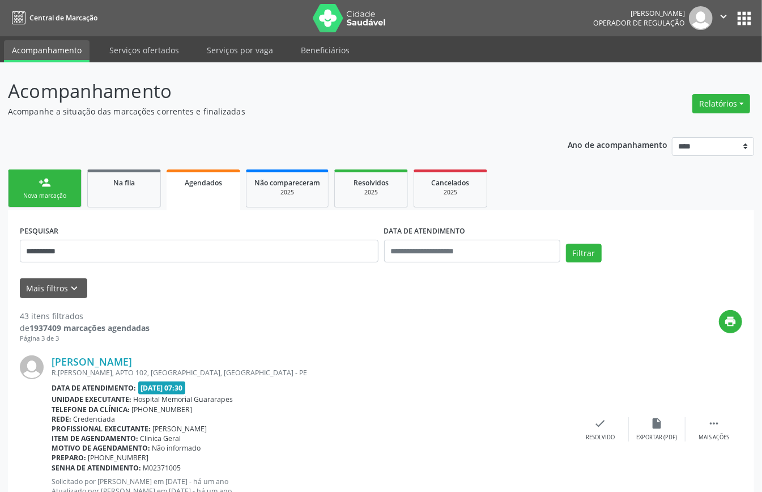
click at [39, 184] on div "person_add" at bounding box center [45, 182] width 12 height 12
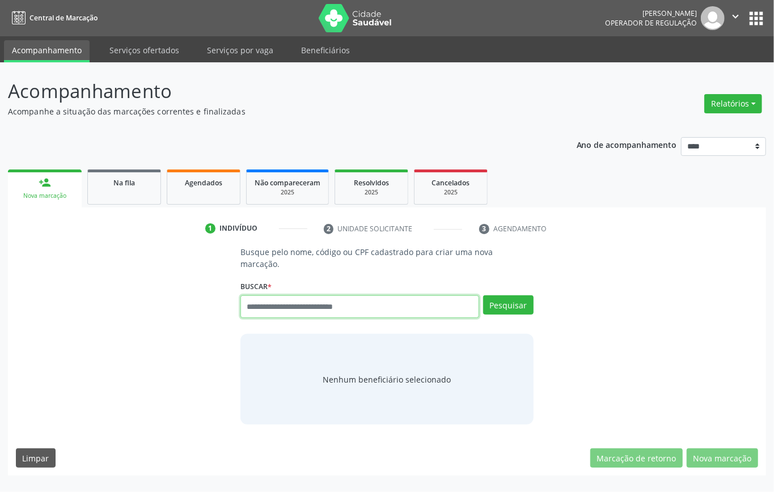
drag, startPoint x: 321, startPoint y: 311, endPoint x: 332, endPoint y: 307, distance: 12.0
click at [325, 311] on input "text" at bounding box center [359, 306] width 239 height 23
paste input "**********"
type input "**********"
drag, startPoint x: 323, startPoint y: 311, endPoint x: 60, endPoint y: 307, distance: 263.1
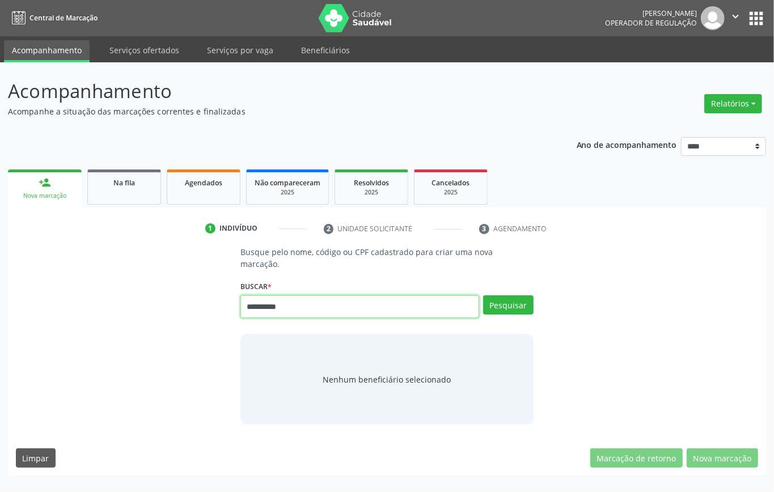
click at [62, 312] on div "**********" at bounding box center [387, 335] width 742 height 179
type input "*********"
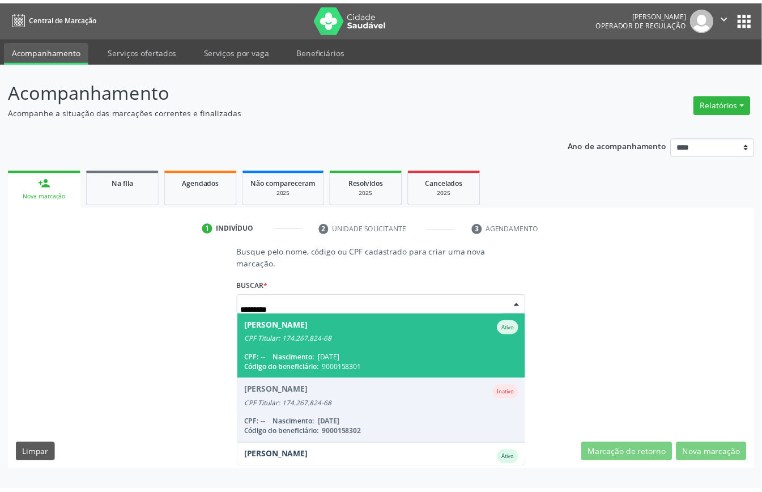
scroll to position [171, 0]
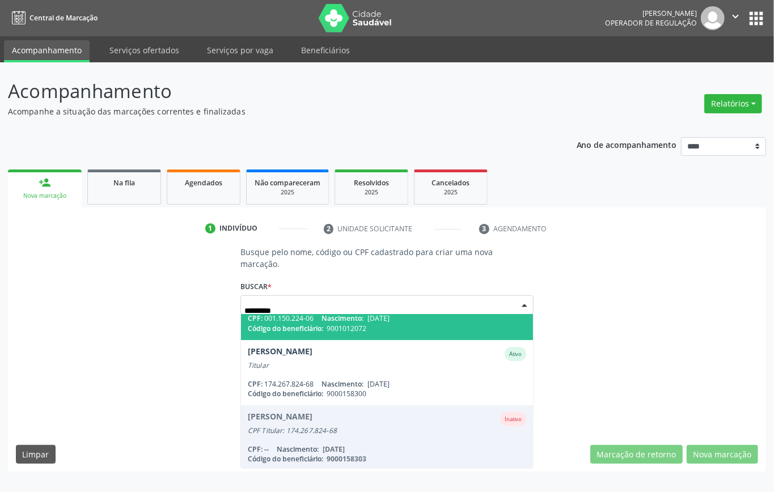
click at [294, 332] on span "Heitor Souza Ferreira dos Santos Ativo CPF Titular: 174.267.824-68 CPF: 001.150…" at bounding box center [387, 306] width 292 height 65
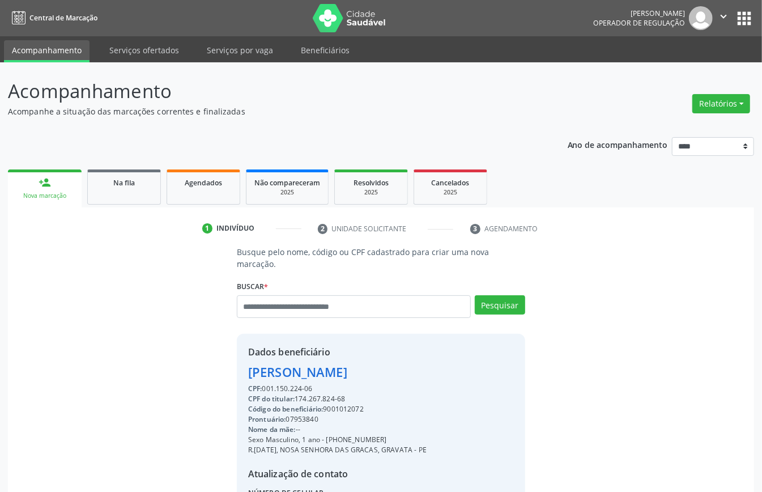
click at [317, 400] on div "CPF do titular: 174.267.824-68" at bounding box center [337, 399] width 179 height 10
copy div "174.267.824"
paste input "**********"
type input "**********"
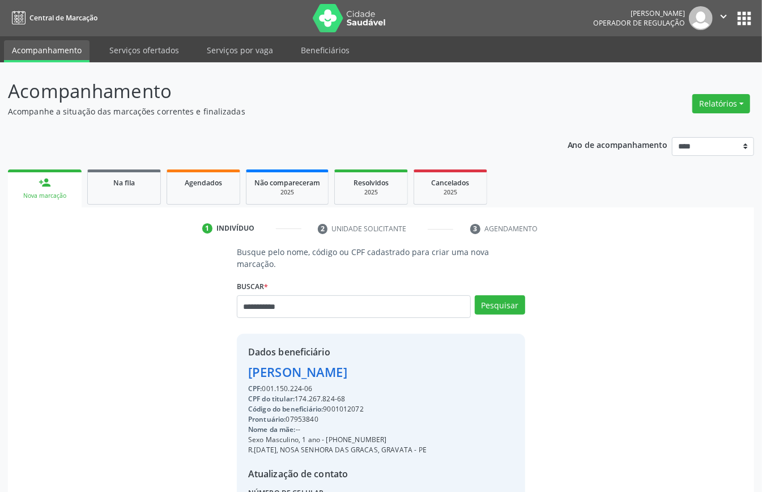
drag, startPoint x: 494, startPoint y: 295, endPoint x: 489, endPoint y: 307, distance: 13.2
click at [493, 295] on div "Buscar * Heitor Souza Ferreira dos Santos George Ferreira dos Santos Ativo CPF …" at bounding box center [381, 302] width 289 height 48
click at [489, 304] on button "Pesquisar" at bounding box center [500, 304] width 50 height 19
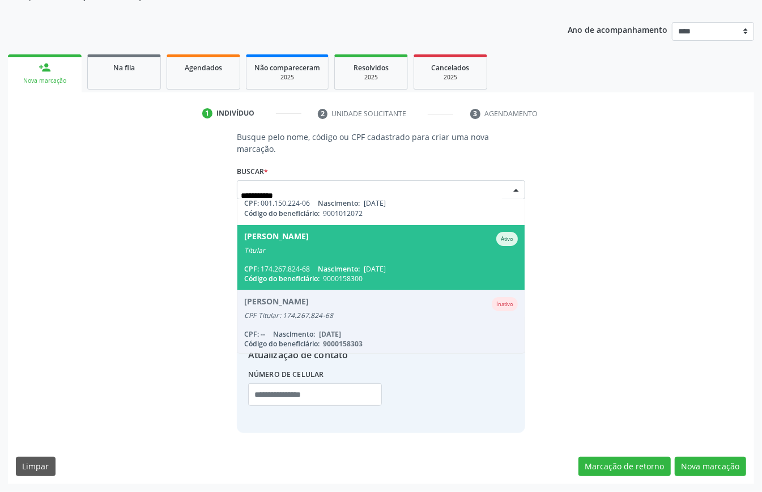
scroll to position [96, 0]
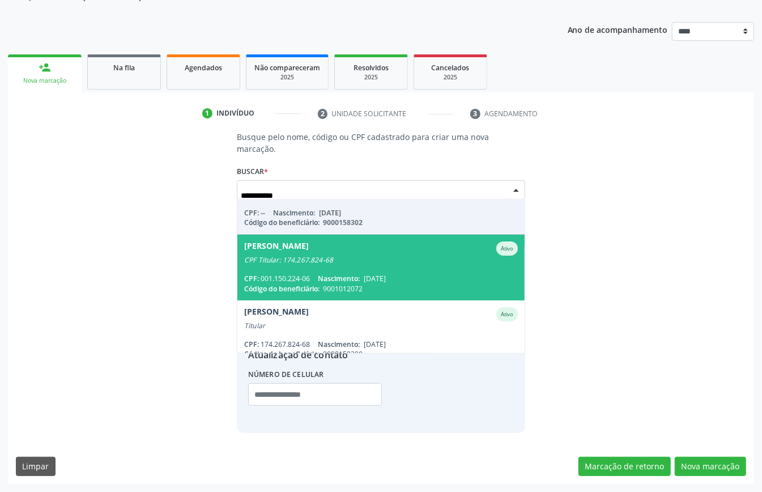
click at [429, 279] on div "CPF: 001.150.224-06 Nascimento: 03/12/2023" at bounding box center [381, 279] width 274 height 10
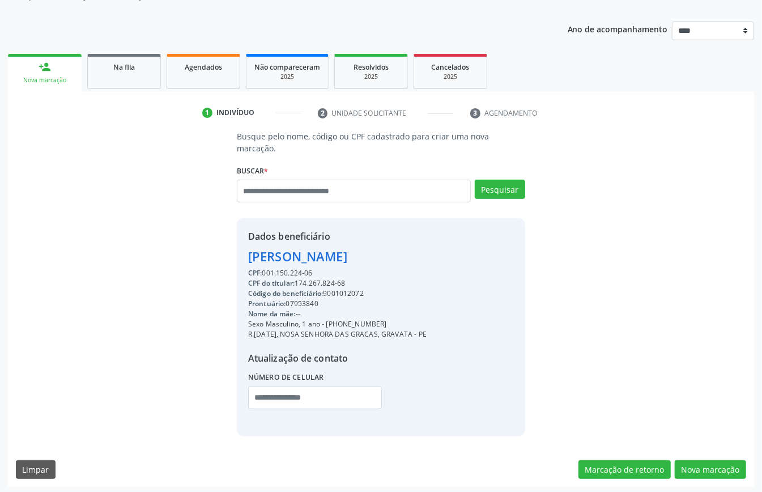
scroll to position [119, 0]
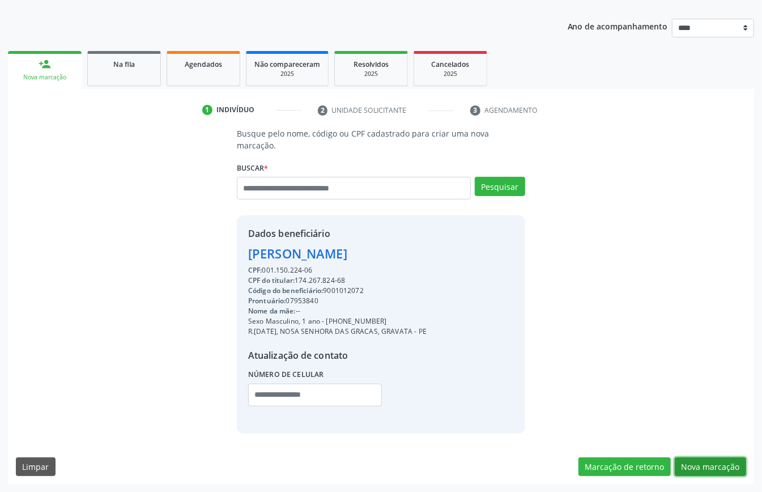
click at [717, 468] on button "Nova marcação" at bounding box center [710, 466] width 71 height 19
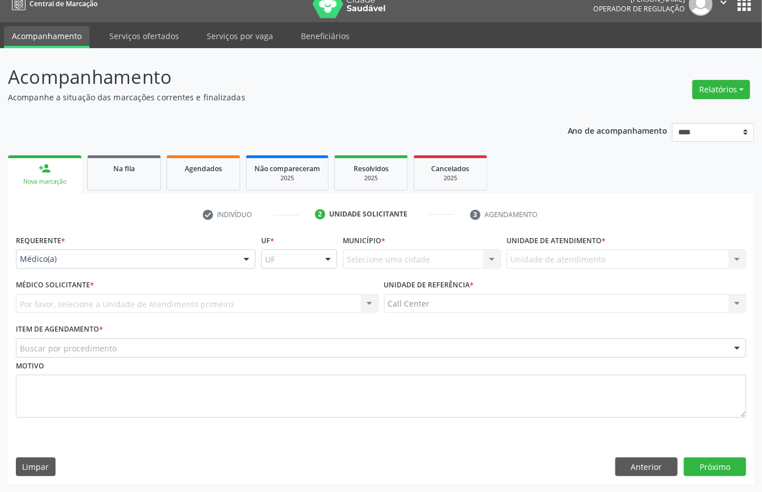
scroll to position [16, 0]
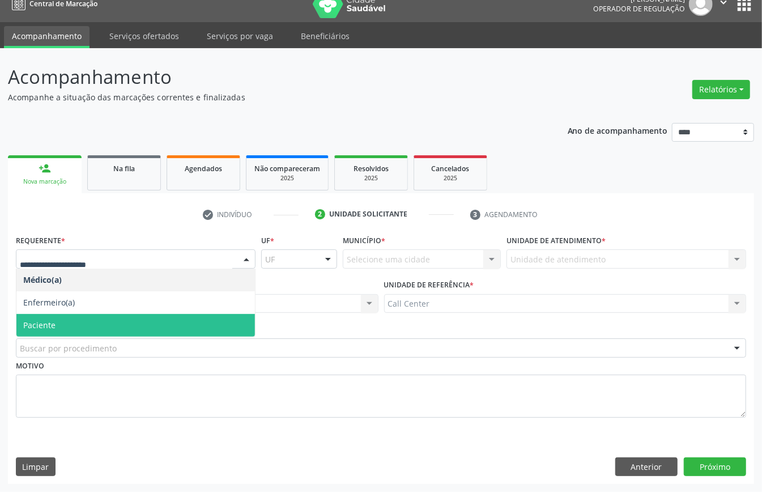
click at [66, 325] on span "Paciente" at bounding box center [135, 325] width 239 height 23
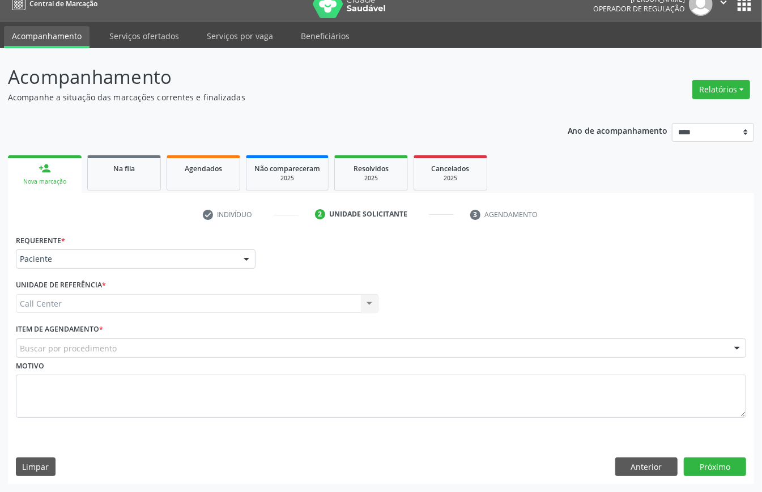
click at [138, 347] on div "Buscar por procedimento" at bounding box center [381, 347] width 731 height 19
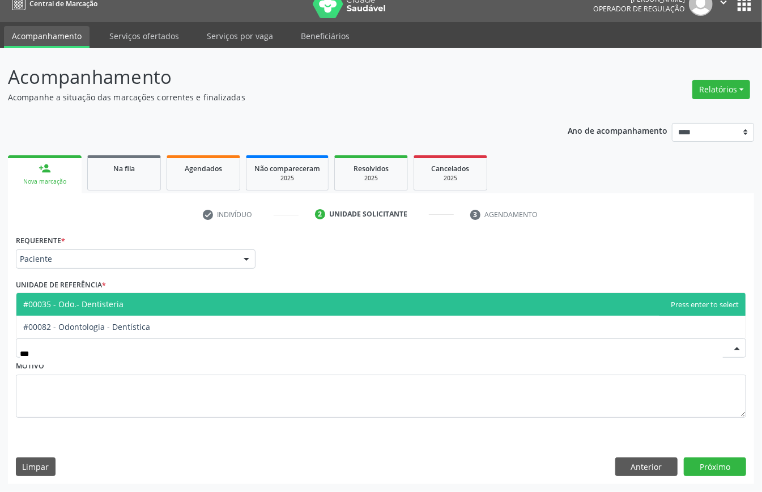
type input "****"
click at [185, 300] on span "#00035 - Odo.- Dentisteria" at bounding box center [381, 304] width 730 height 23
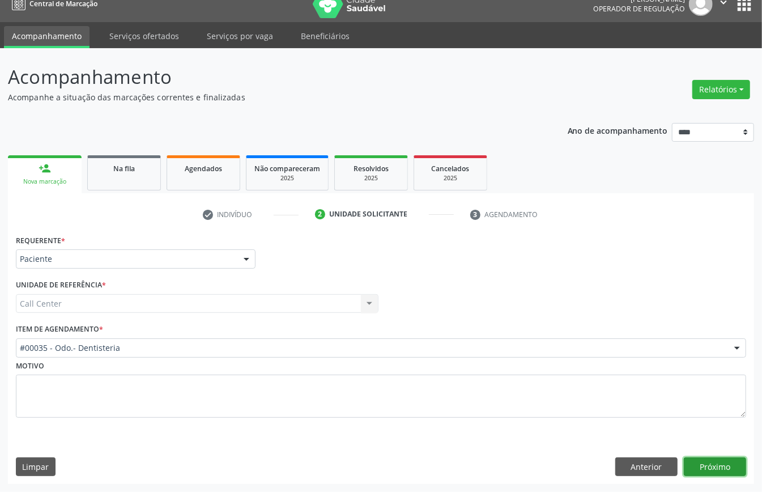
click at [695, 461] on button "Próximo" at bounding box center [715, 466] width 62 height 19
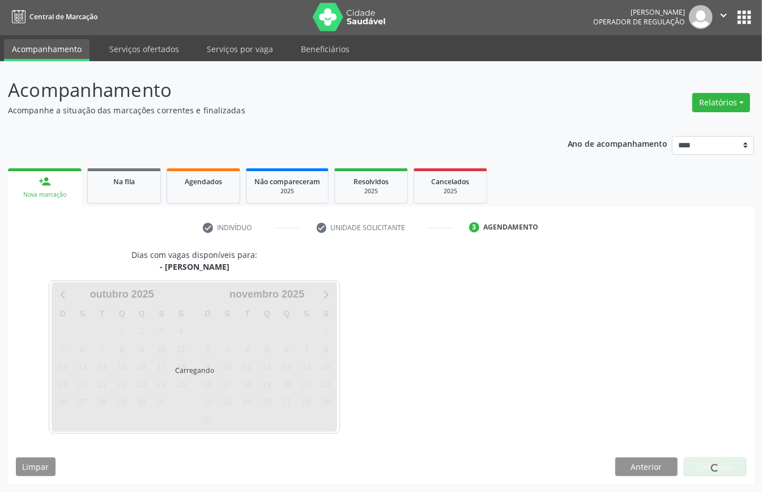
scroll to position [2, 0]
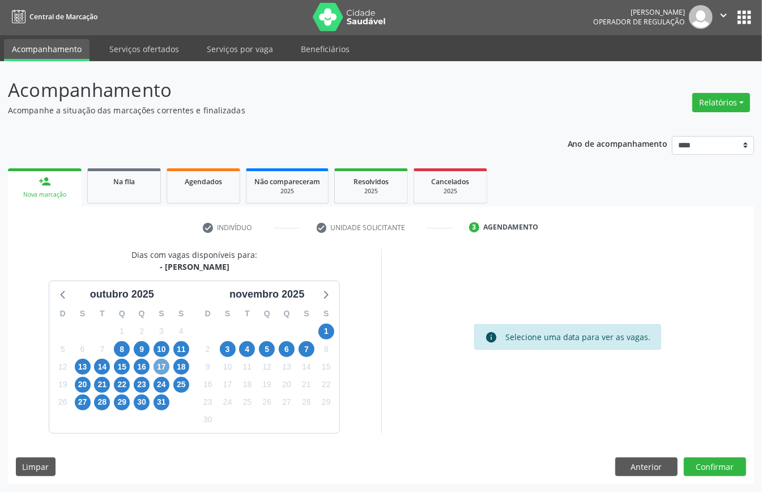
click at [162, 368] on span "17" at bounding box center [162, 367] width 16 height 16
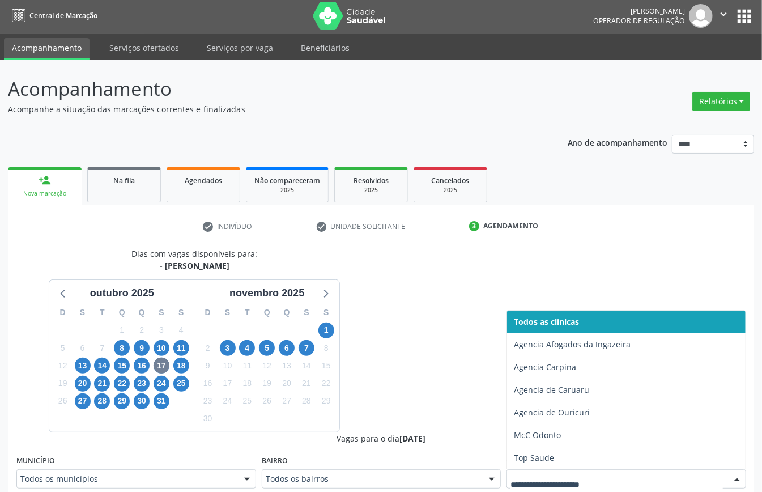
scroll to position [7, 0]
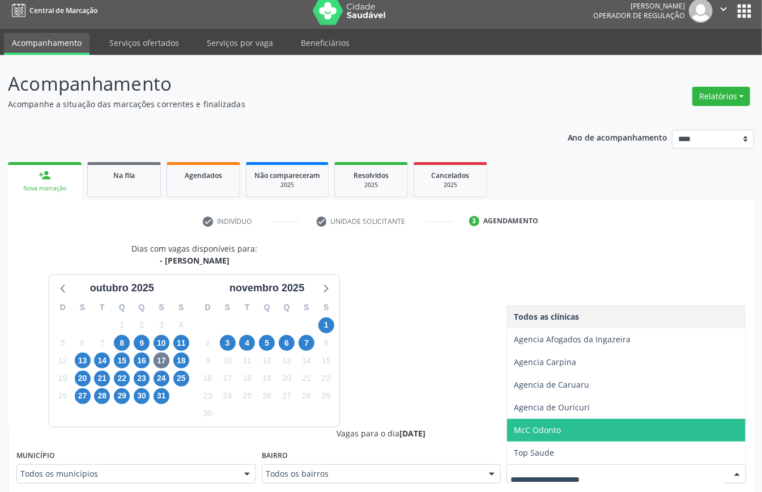
click at [524, 440] on span "McC Odonto" at bounding box center [626, 430] width 239 height 23
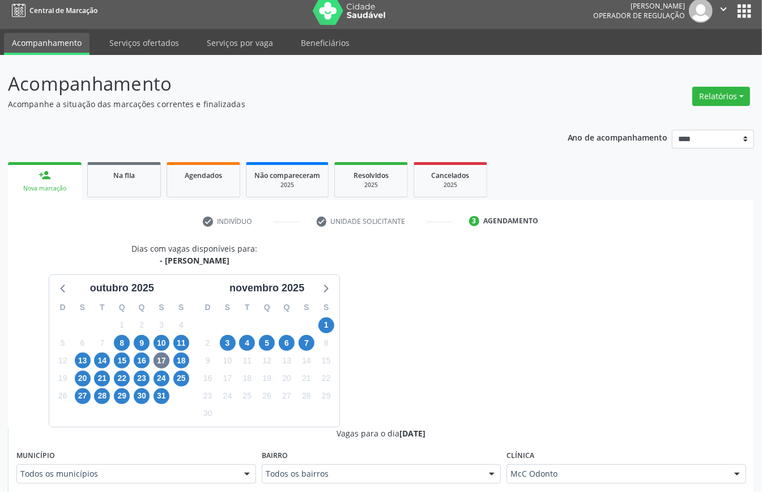
scroll to position [310, 0]
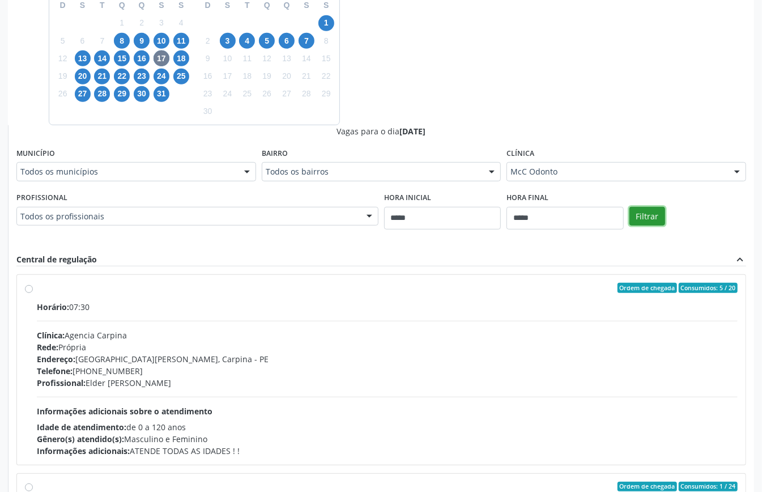
click at [645, 226] on button "Filtrar" at bounding box center [648, 216] width 36 height 19
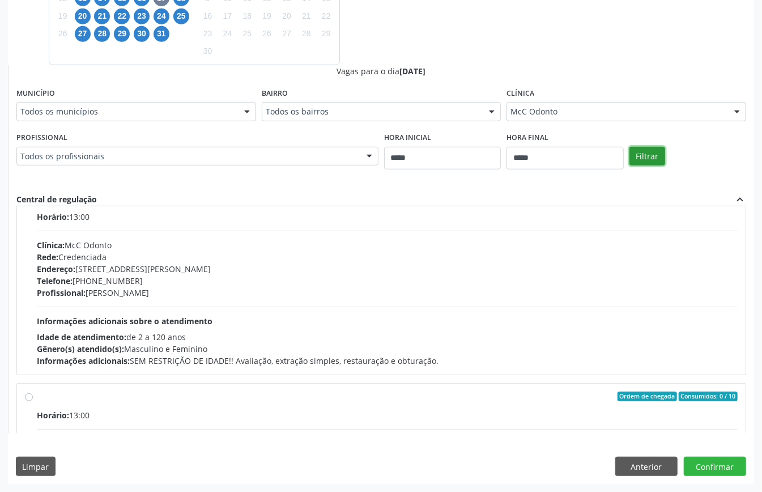
scroll to position [579, 0]
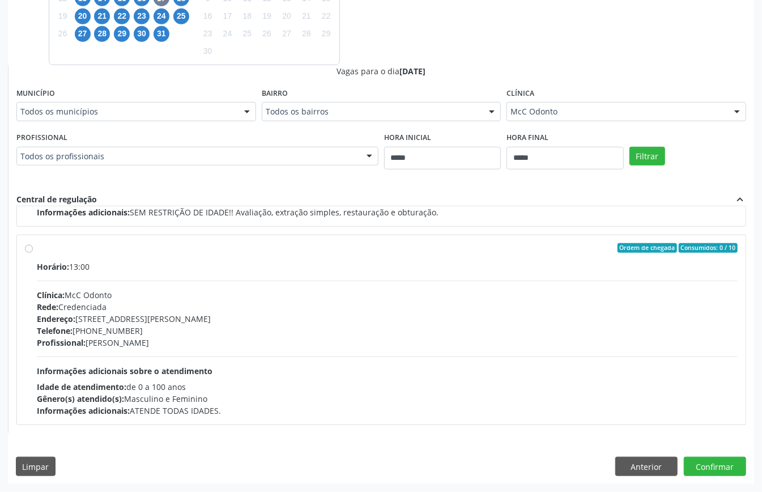
click at [141, 327] on div "Telefone: (81) 3453-3365" at bounding box center [387, 331] width 701 height 12
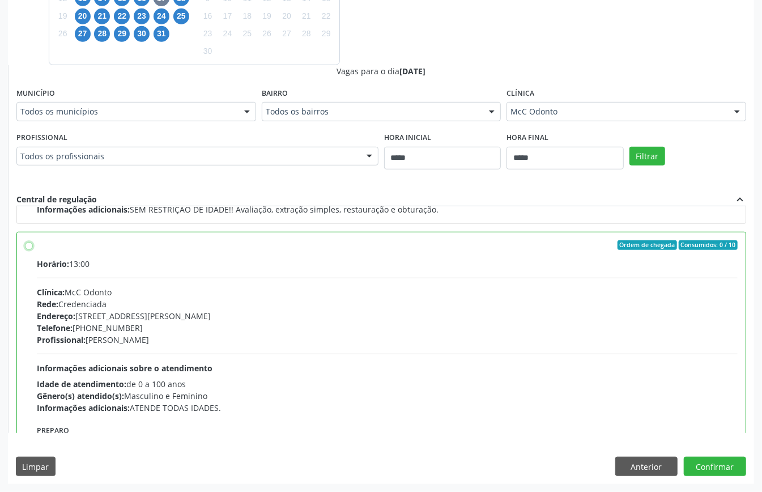
scroll to position [656, 0]
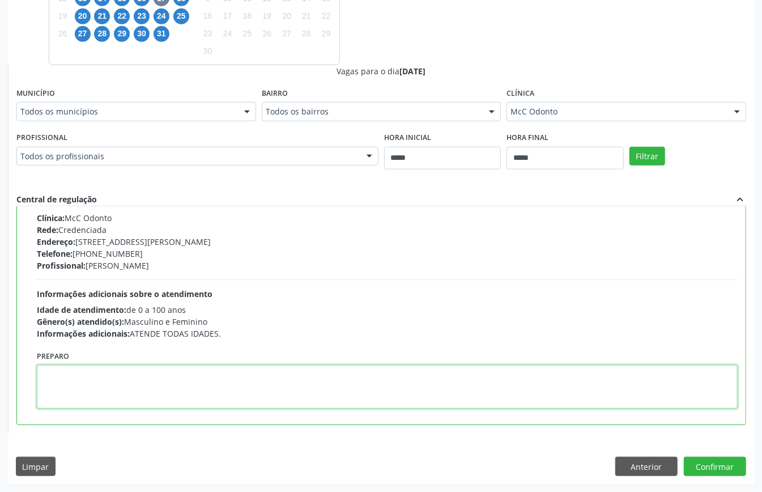
paste textarea "**********"
type textarea "**********"
drag, startPoint x: 105, startPoint y: 375, endPoint x: 0, endPoint y: 375, distance: 105.4
click at [0, 375] on div "Acompanhamento Acompanhe a situação das marcações correntes e finalizadas Relat…" at bounding box center [381, 92] width 762 height 799
paste textarea "**********"
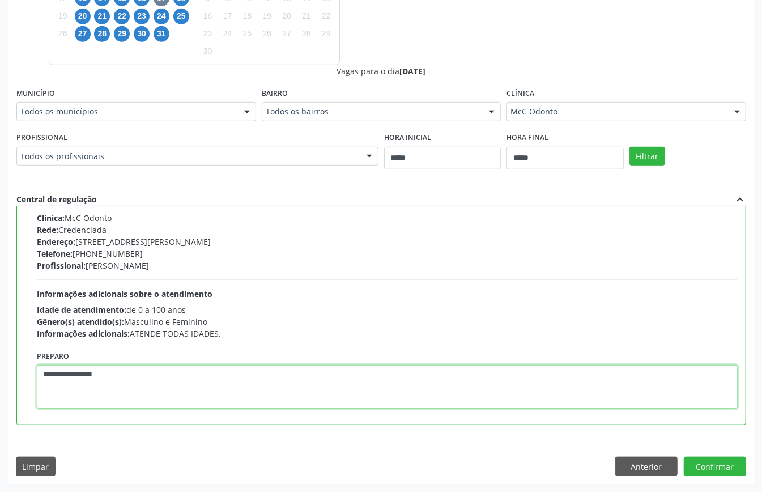
type textarea "**********"
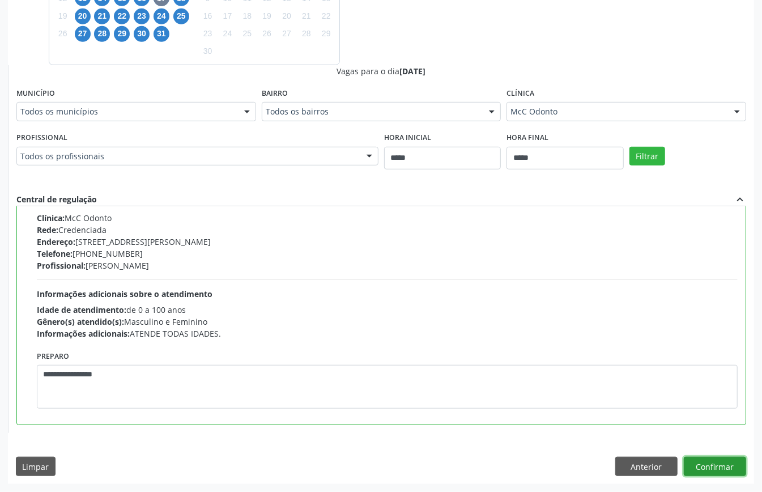
click at [701, 465] on button "Confirmar" at bounding box center [715, 466] width 62 height 19
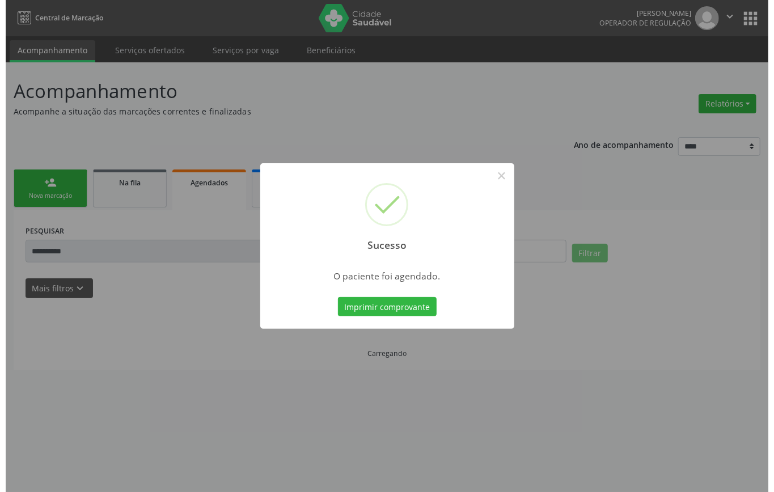
scroll to position [0, 0]
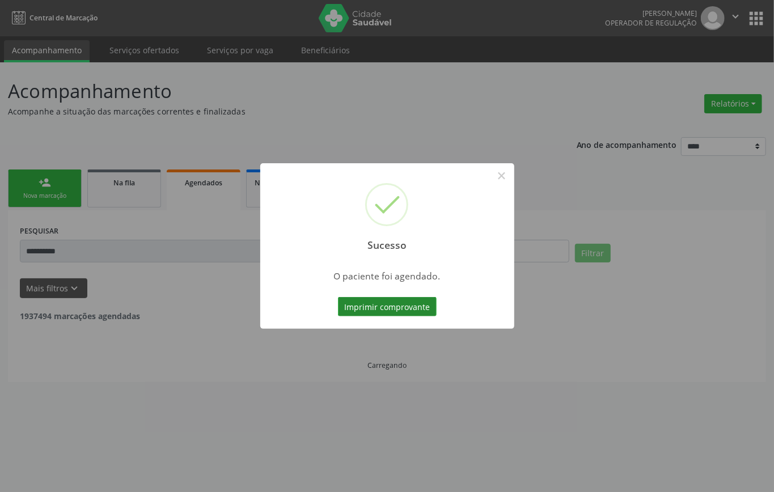
click at [382, 305] on button "Imprimir comprovante" at bounding box center [387, 306] width 99 height 19
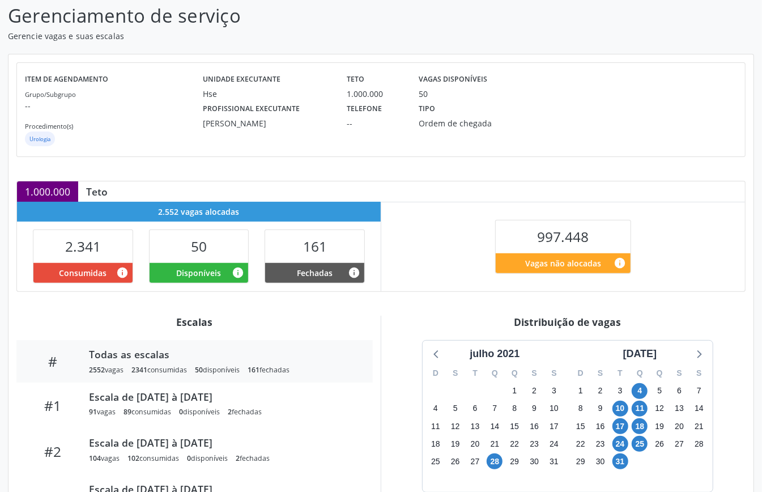
scroll to position [227, 0]
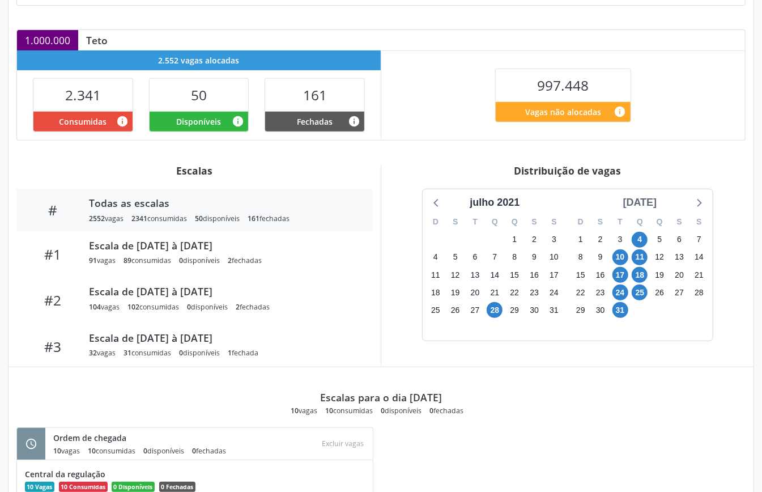
click at [647, 202] on div "agosto 2021" at bounding box center [640, 202] width 43 height 15
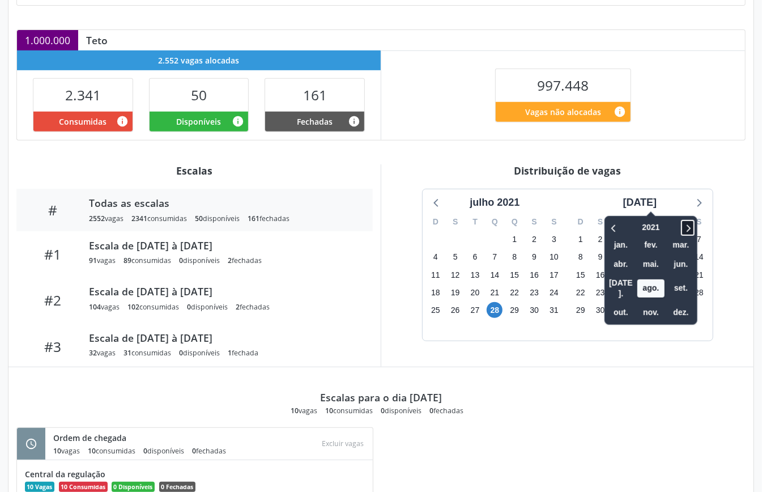
click at [683, 224] on icon at bounding box center [688, 228] width 11 height 14
click at [638, 304] on span "nov." at bounding box center [651, 313] width 27 height 18
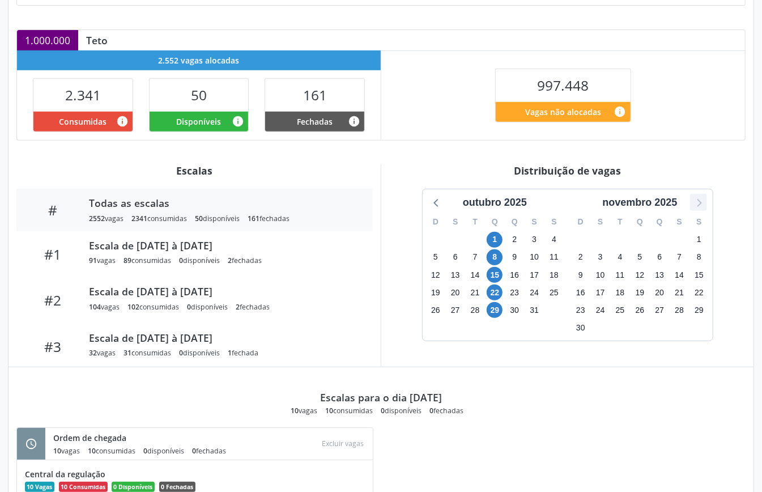
click at [694, 202] on icon at bounding box center [699, 202] width 15 height 15
click at [438, 202] on icon at bounding box center [437, 202] width 15 height 15
click at [703, 202] on icon at bounding box center [699, 202] width 15 height 15
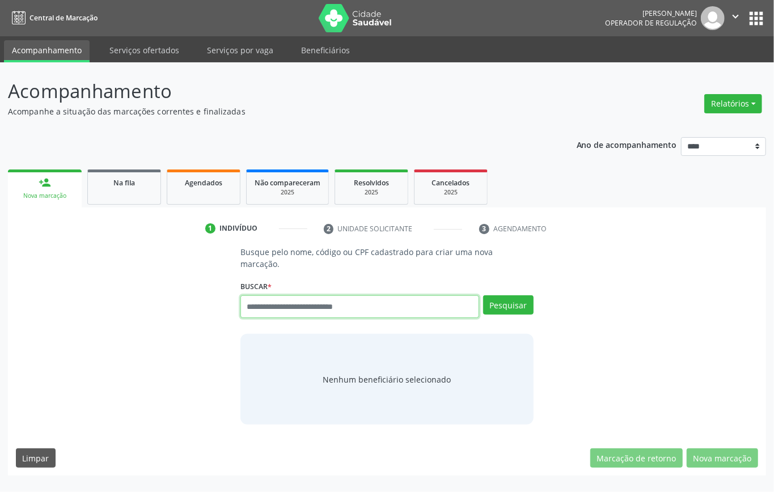
click at [306, 305] on input "text" at bounding box center [359, 306] width 239 height 23
type input "**********"
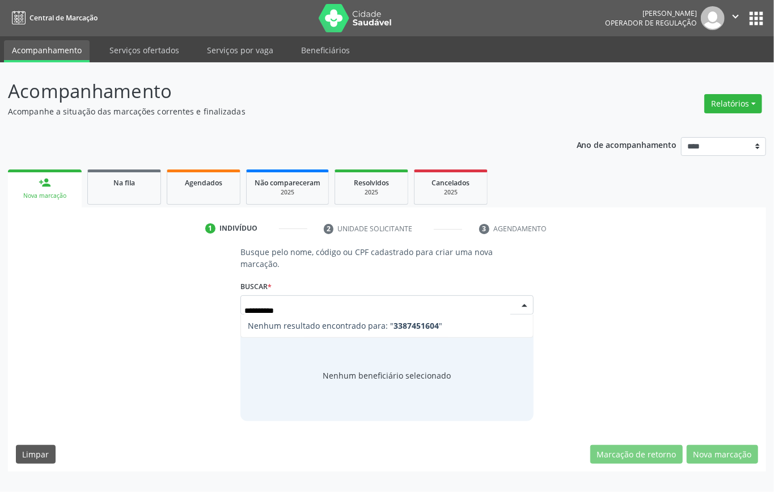
type input "*********"
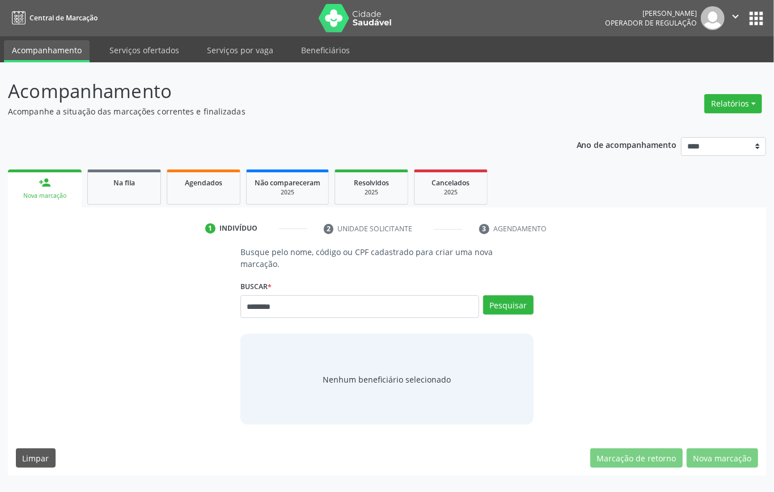
type input "********"
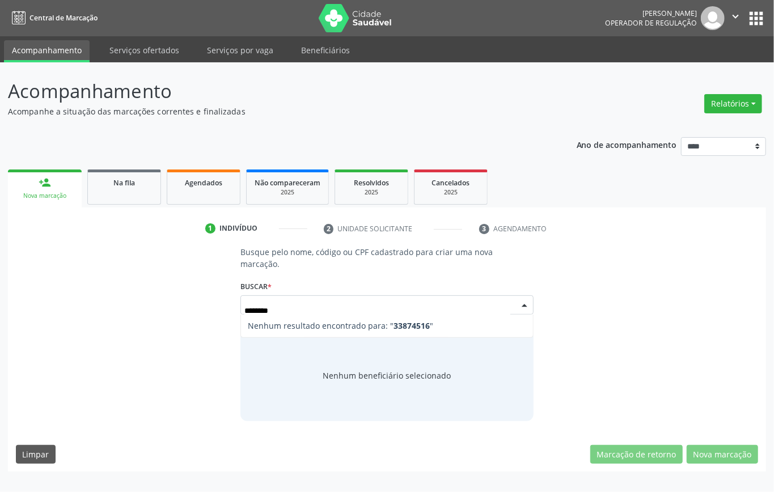
click at [248, 307] on input "********" at bounding box center [377, 310] width 266 height 23
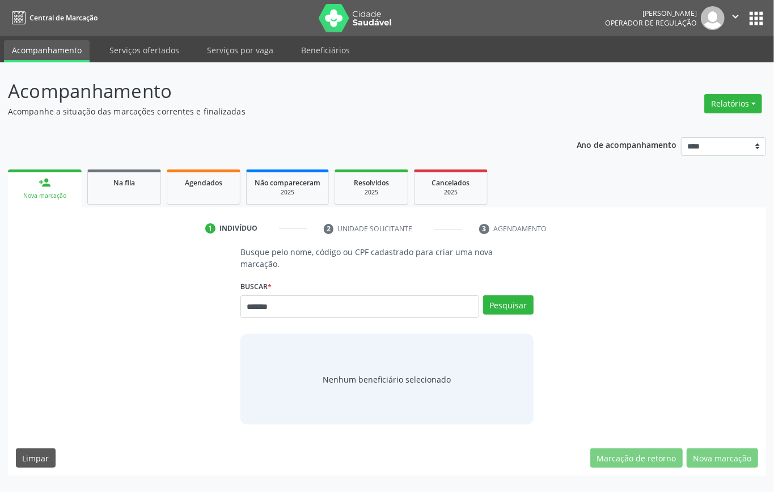
click at [308, 304] on input "*******" at bounding box center [359, 306] width 239 height 23
type input "*********"
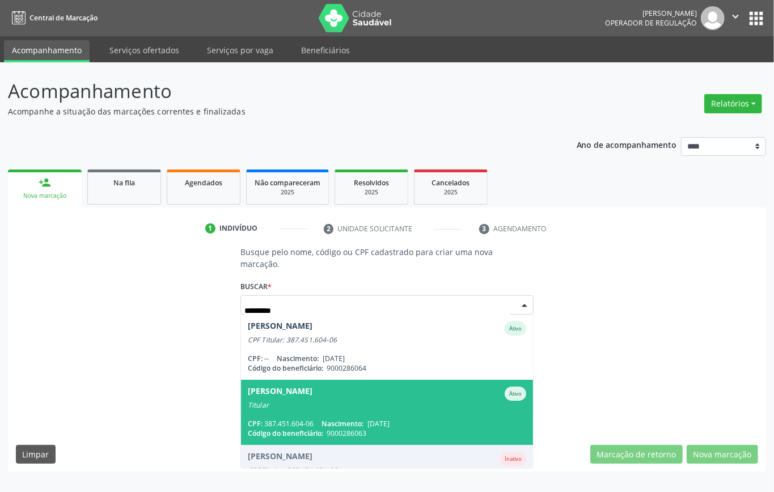
click at [438, 417] on span "[PERSON_NAME] Ativo Titular CPF: 387.451.604-06 Nascimento: [DATE] Código do be…" at bounding box center [387, 412] width 292 height 65
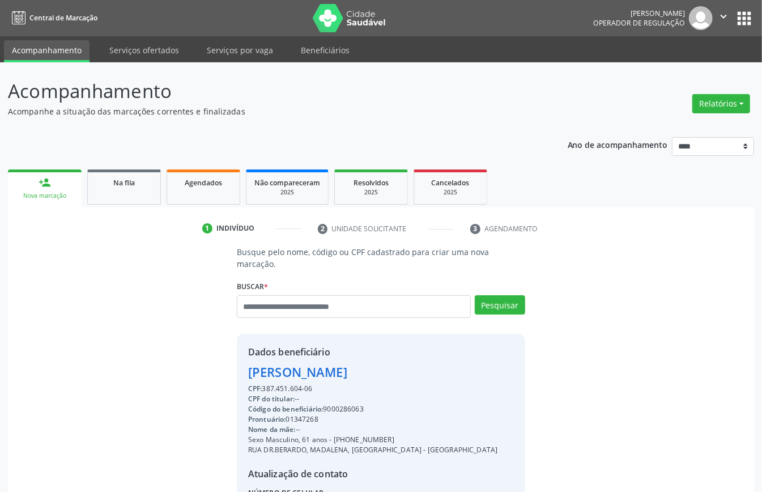
scroll to position [119, 0]
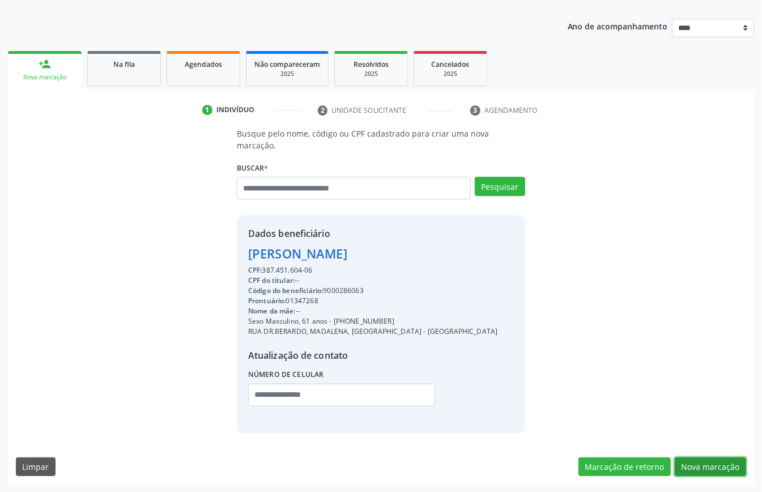
click at [699, 464] on button "Nova marcação" at bounding box center [710, 466] width 71 height 19
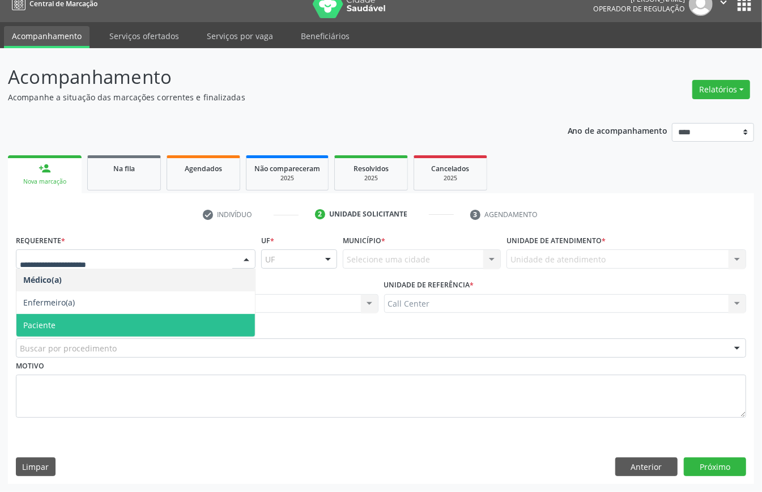
click at [78, 320] on span "Paciente" at bounding box center [135, 325] width 239 height 23
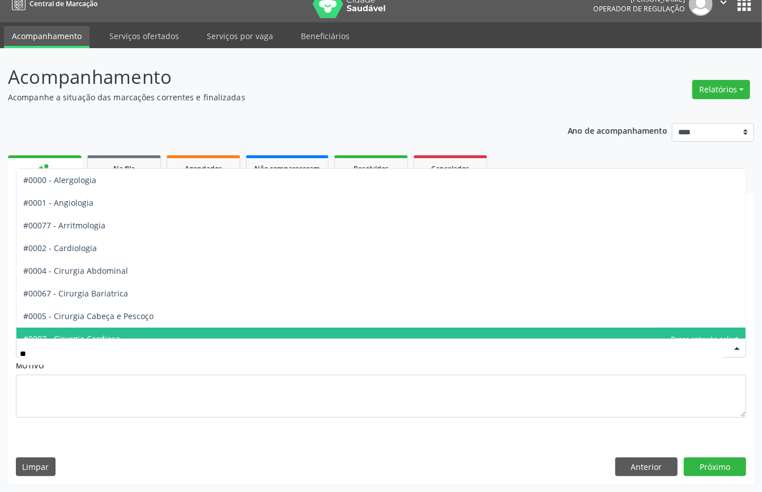
type input "***"
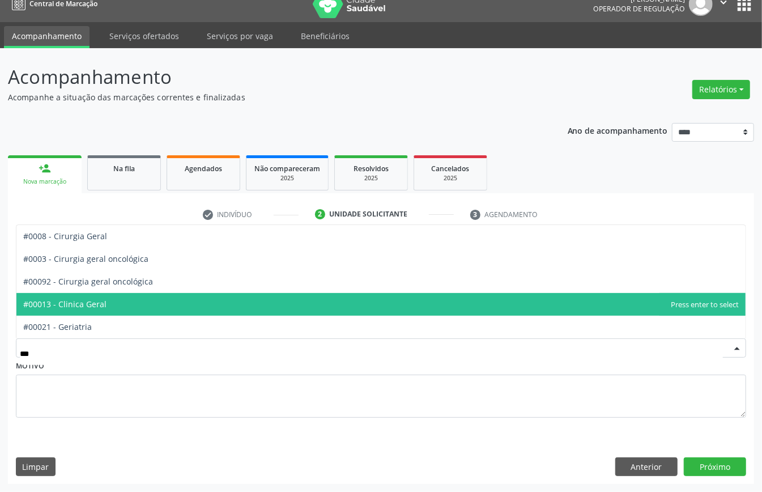
click at [98, 306] on span "#00013 - Clinica Geral" at bounding box center [64, 304] width 83 height 11
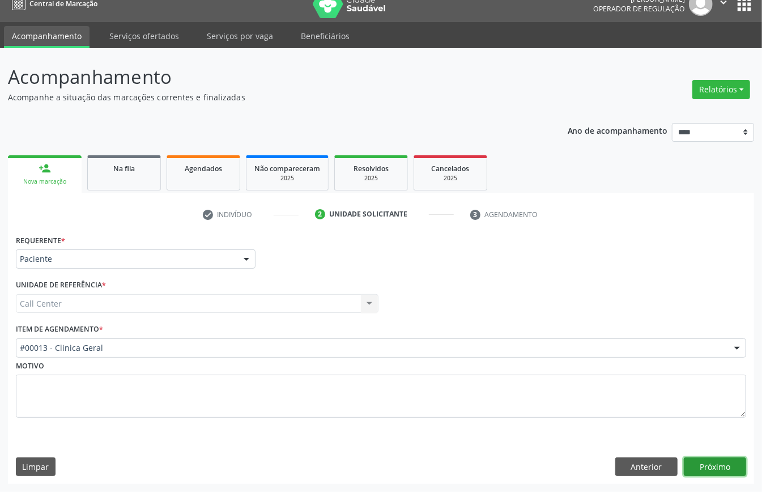
click at [713, 459] on button "Próximo" at bounding box center [715, 466] width 62 height 19
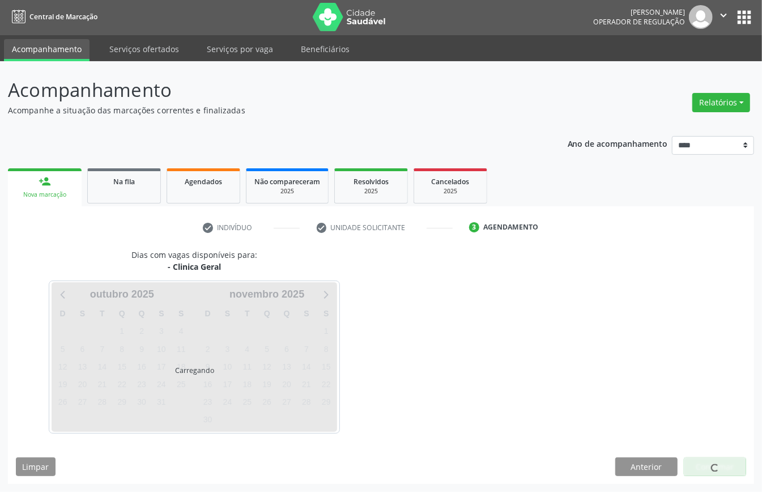
scroll to position [2, 0]
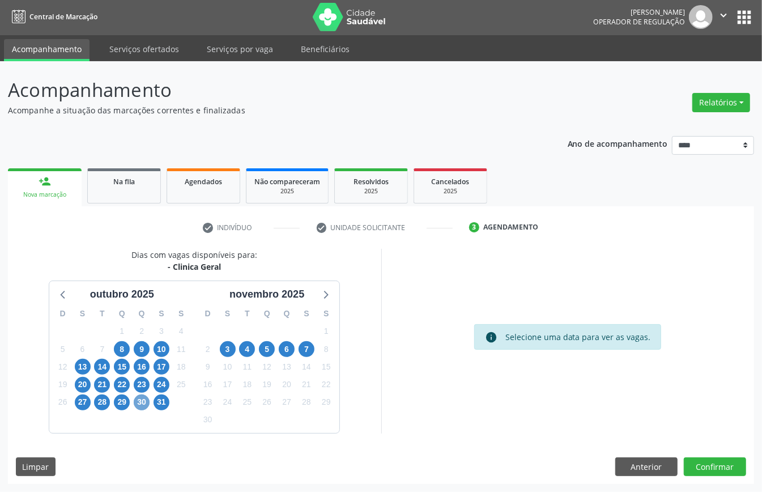
click at [139, 400] on span "30" at bounding box center [142, 403] width 16 height 16
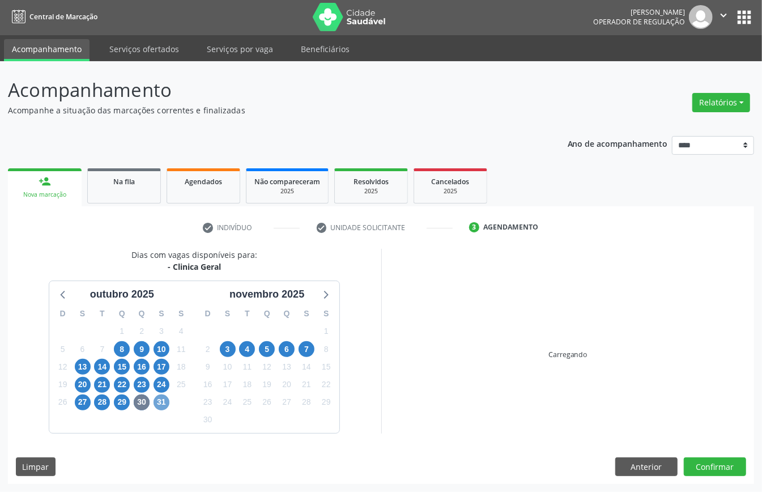
click at [156, 401] on span "31" at bounding box center [162, 403] width 16 height 16
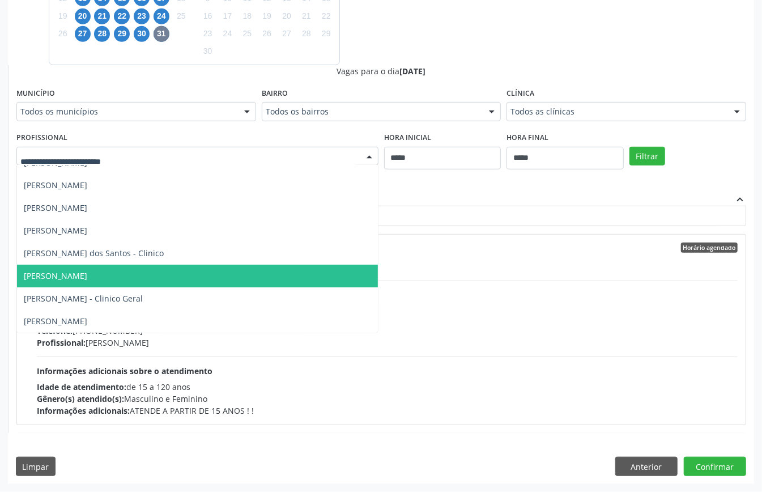
scroll to position [454, 0]
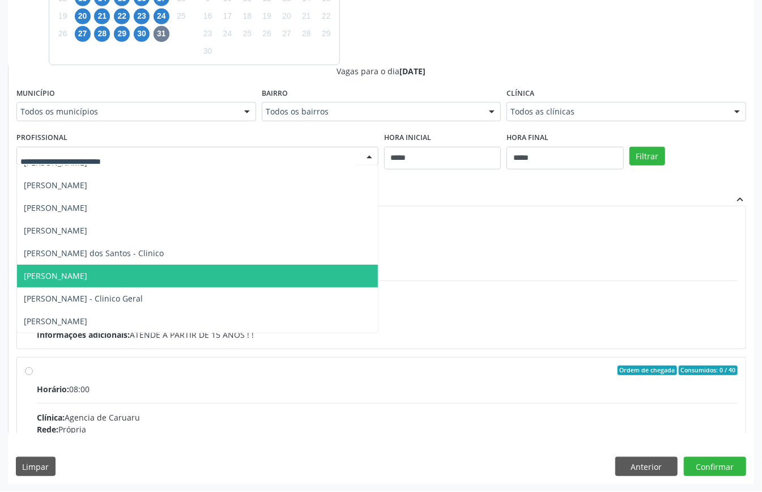
click at [118, 282] on span "[PERSON_NAME]" at bounding box center [197, 276] width 361 height 23
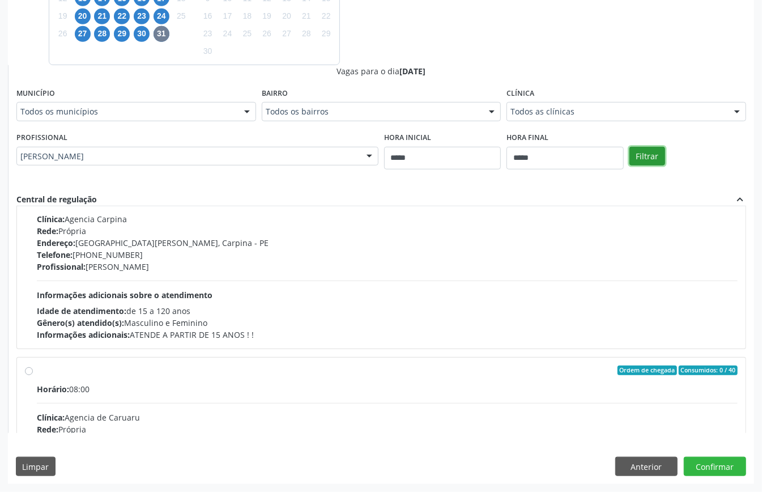
click at [649, 154] on button "Filtrar" at bounding box center [648, 156] width 36 height 19
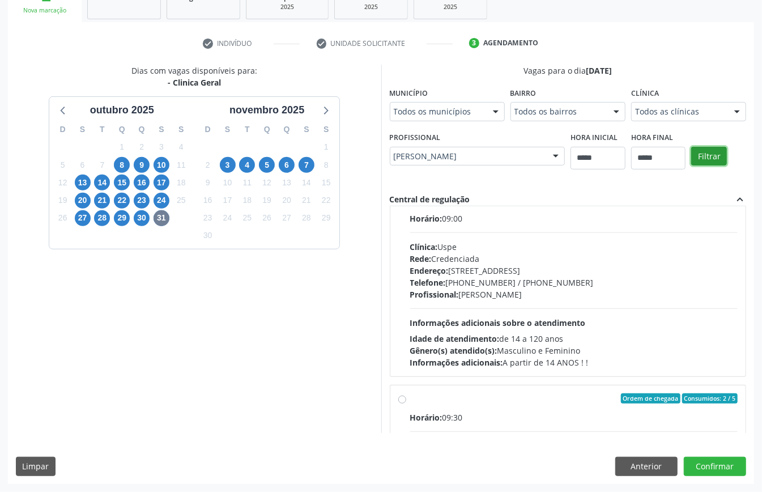
scroll to position [579, 0]
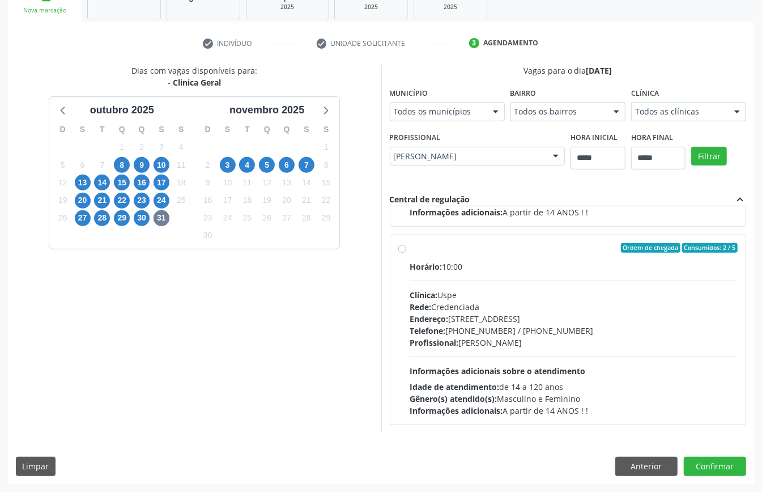
click at [513, 341] on div "Profissional: Petrus Rodrigo Antonino de Souza" at bounding box center [574, 343] width 328 height 12
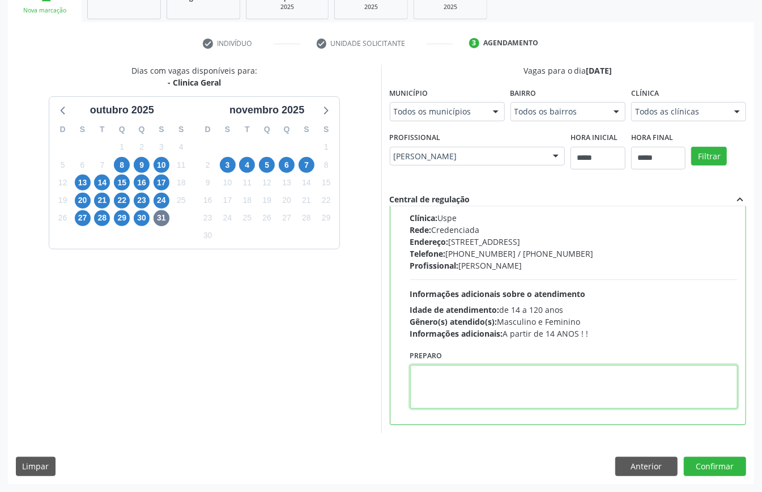
paste textarea "**********"
type textarea "**********"
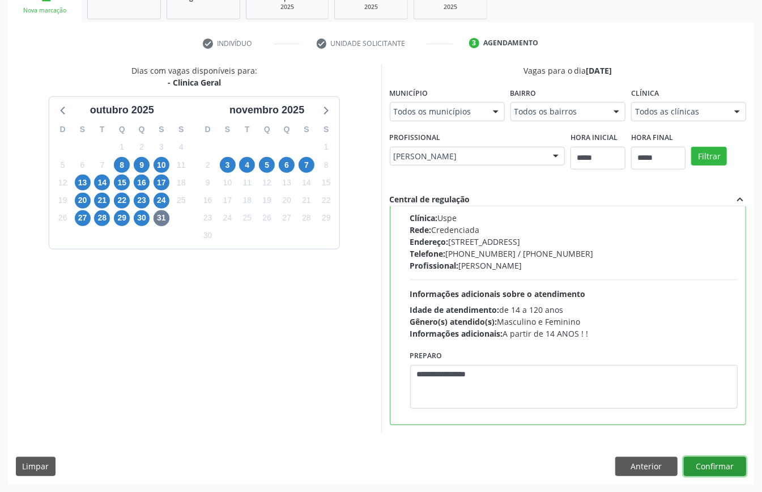
click at [704, 463] on button "Confirmar" at bounding box center [715, 466] width 62 height 19
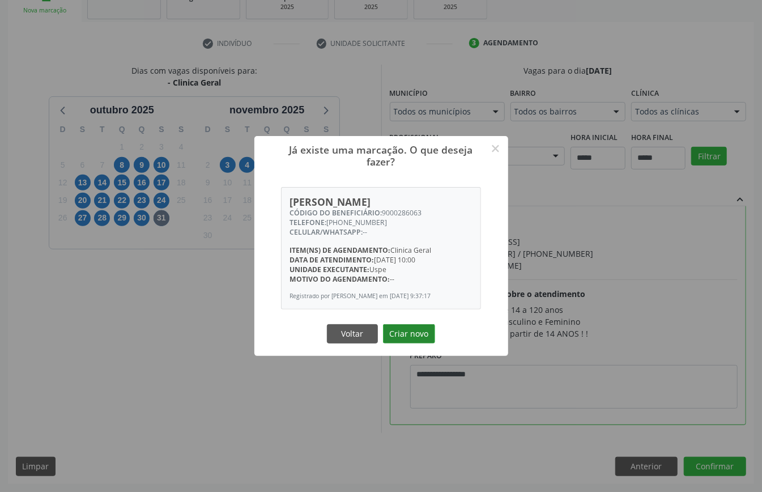
click at [416, 336] on button "Criar novo" at bounding box center [409, 333] width 52 height 19
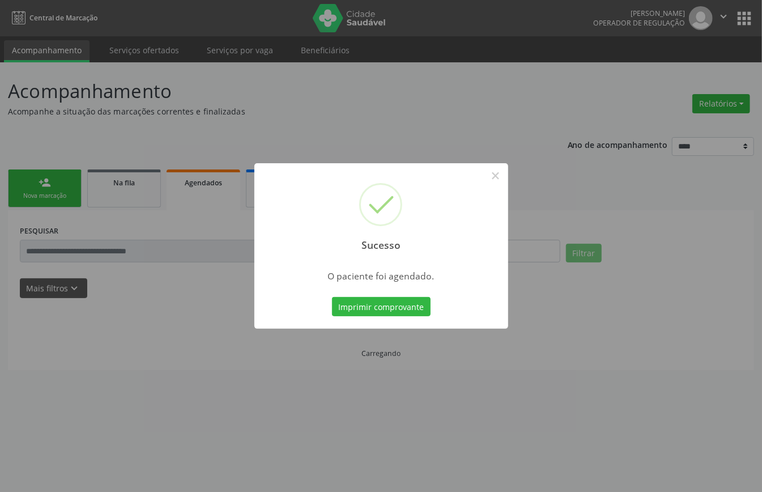
scroll to position [0, 0]
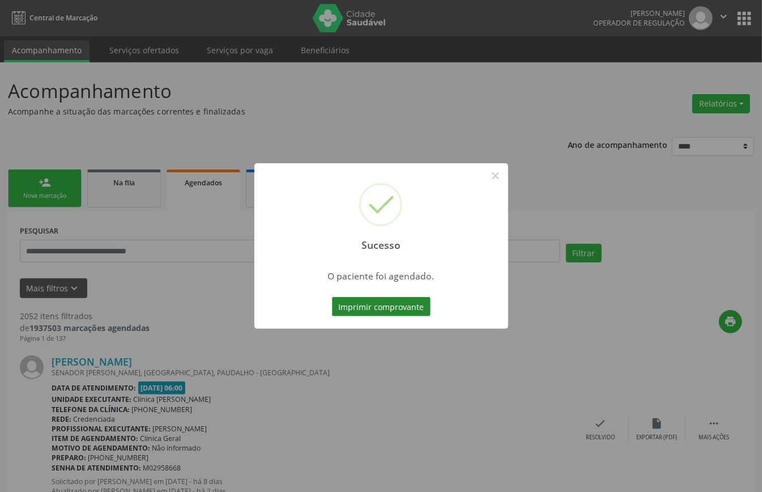
click at [398, 307] on button "Imprimir comprovante" at bounding box center [381, 306] width 99 height 19
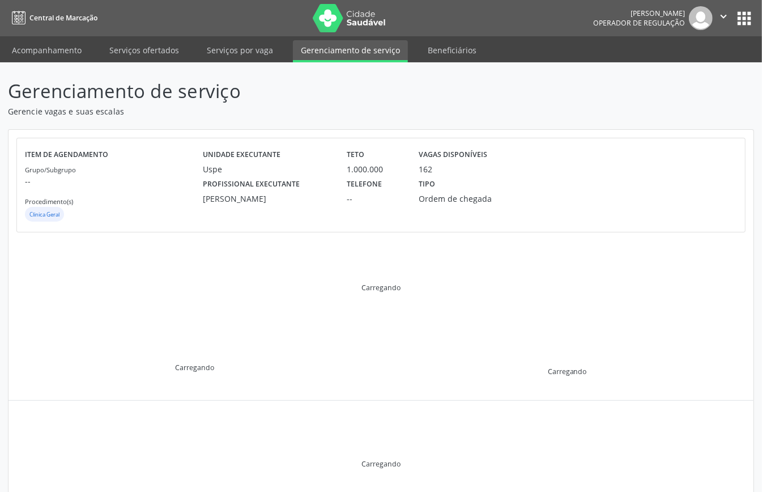
scroll to position [109, 0]
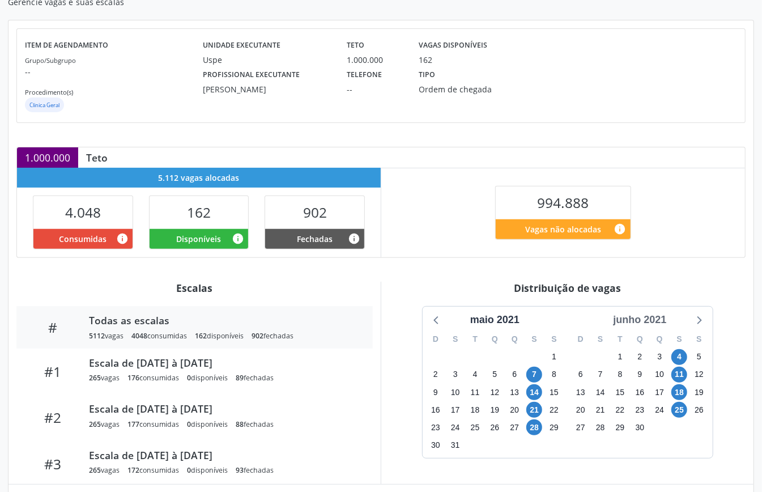
click at [652, 322] on div "junho 2021" at bounding box center [640, 319] width 62 height 15
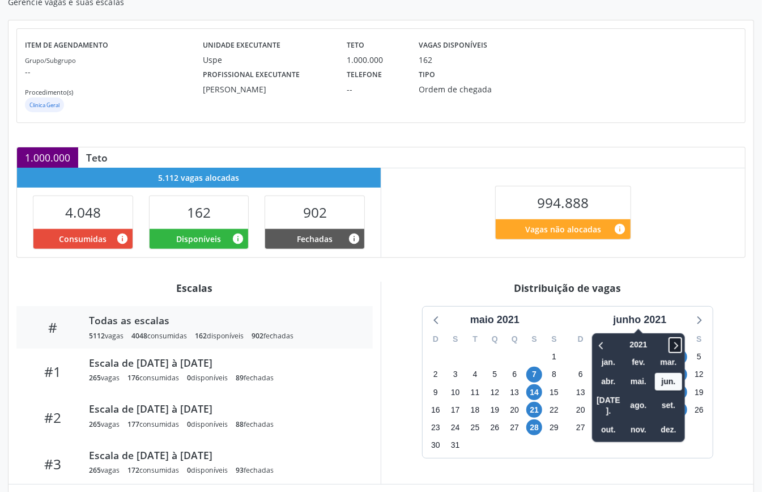
click at [679, 345] on icon at bounding box center [675, 345] width 11 height 14
click at [638, 421] on span "nov." at bounding box center [638, 430] width 27 height 18
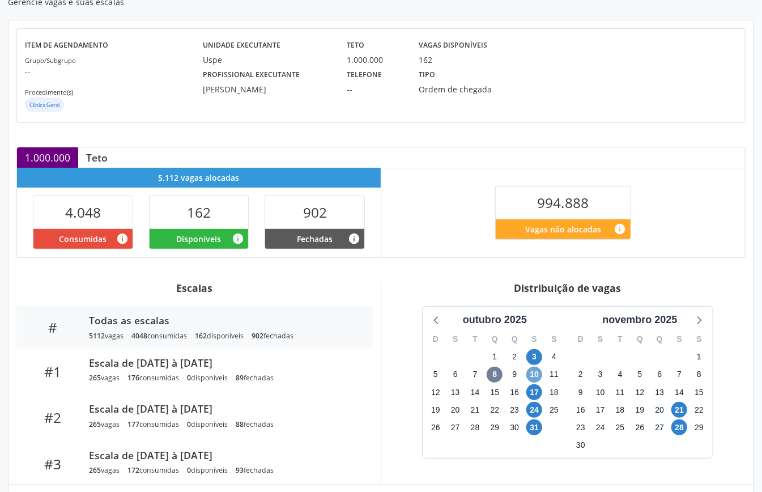
click at [535, 375] on span "10" at bounding box center [535, 375] width 16 height 16
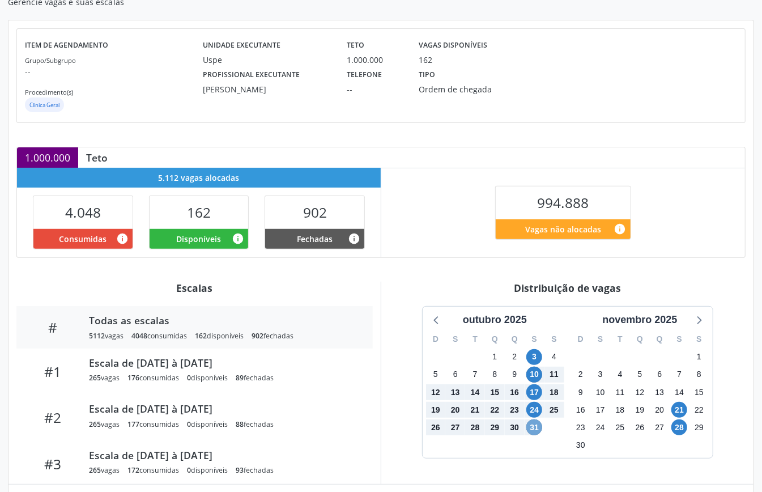
click at [536, 427] on span "31" at bounding box center [535, 427] width 16 height 16
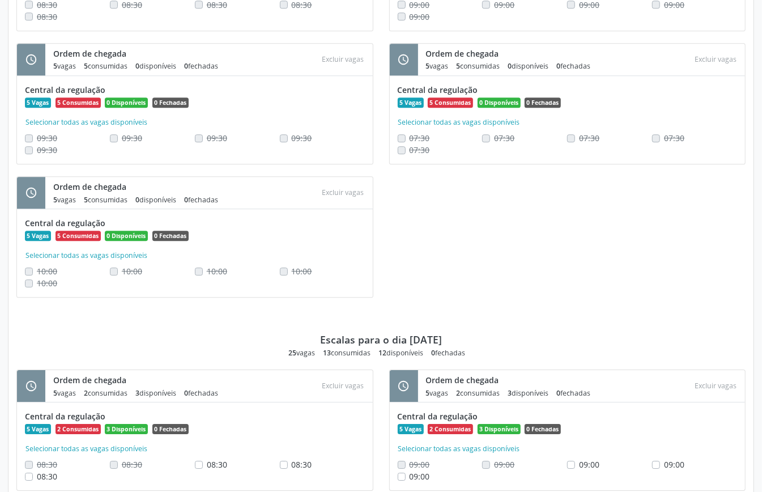
scroll to position [1362, 0]
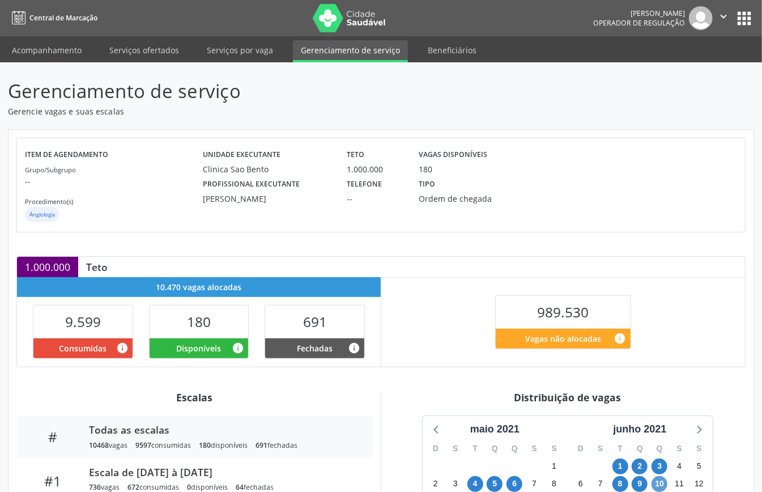
scroll to position [151, 0]
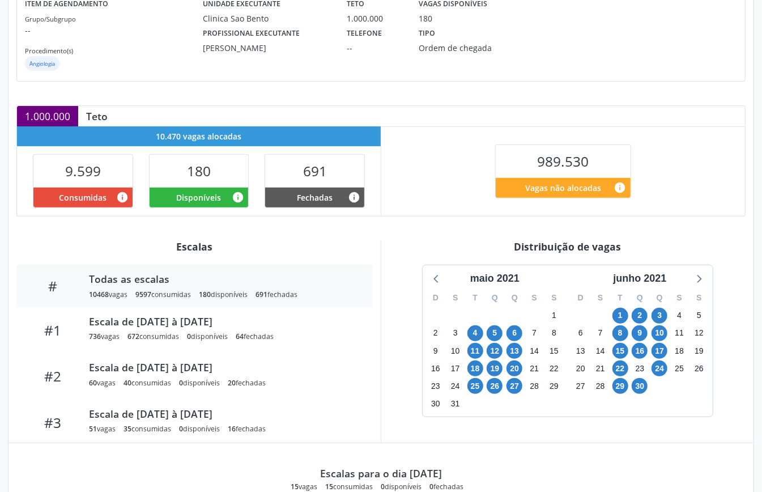
drag, startPoint x: 654, startPoint y: 285, endPoint x: 656, endPoint y: 295, distance: 10.3
click at [654, 286] on div "junho 2021" at bounding box center [640, 278] width 62 height 15
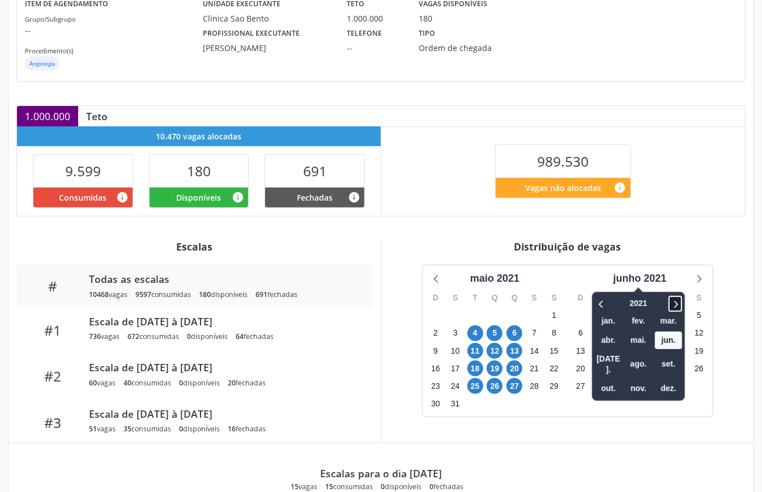
click at [675, 305] on icon at bounding box center [675, 304] width 11 height 14
click at [675, 307] on icon at bounding box center [675, 304] width 11 height 14
drag, startPoint x: 678, startPoint y: 305, endPoint x: 667, endPoint y: 334, distance: 31.1
click at [678, 306] on icon at bounding box center [675, 304] width 11 height 14
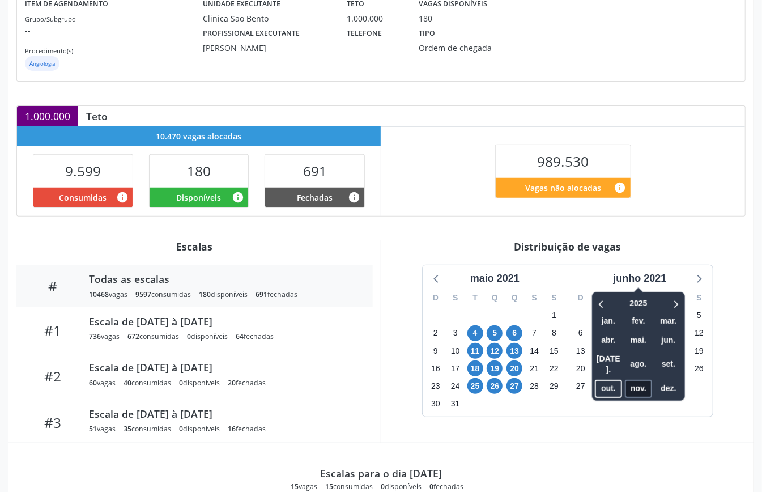
click at [642, 380] on span "nov." at bounding box center [638, 389] width 27 height 18
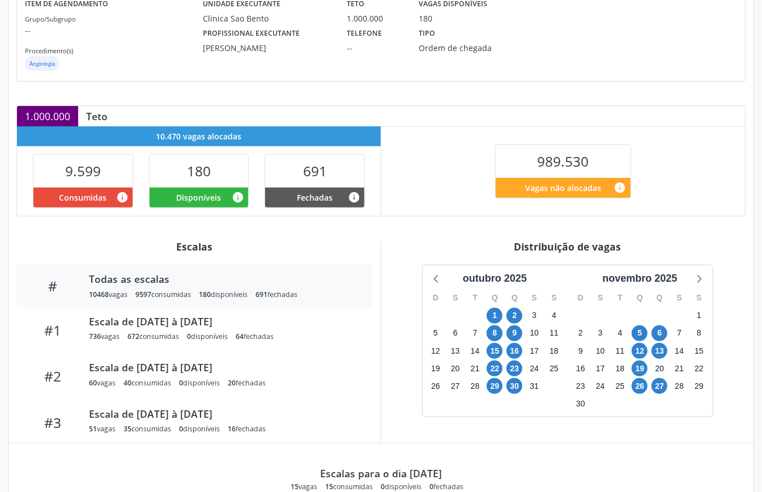
click at [400, 356] on div "outubro 2025 D S T Q Q S S 28 29 30 1 2 3 4 5 6 7 8 9 10 11 12 13 14 15 16 17 1…" at bounding box center [567, 341] width 357 height 152
click at [406, 109] on div "1.000.000 Teto" at bounding box center [381, 116] width 728 height 20
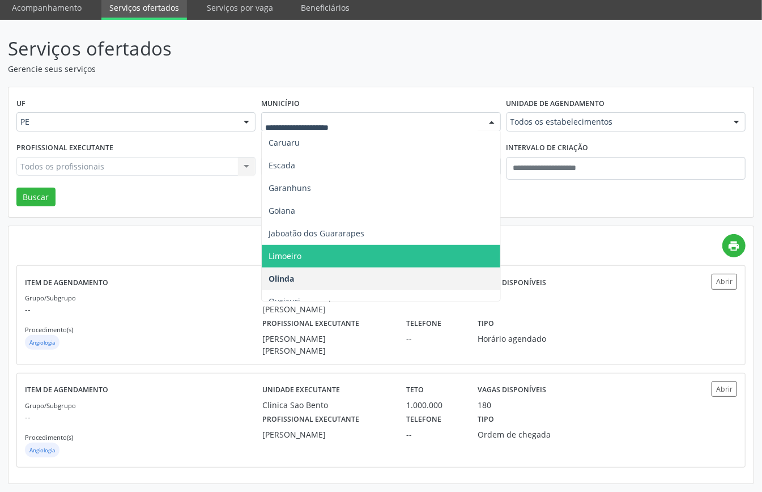
scroll to position [378, 0]
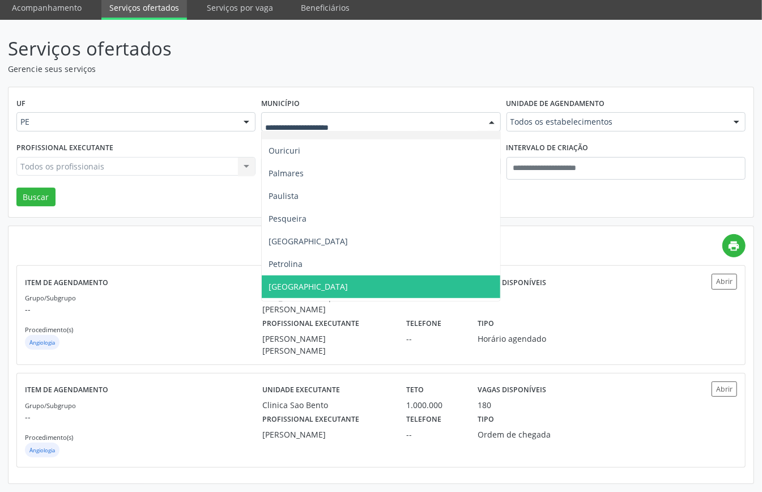
click at [295, 281] on span "[GEOGRAPHIC_DATA]" at bounding box center [381, 287] width 238 height 23
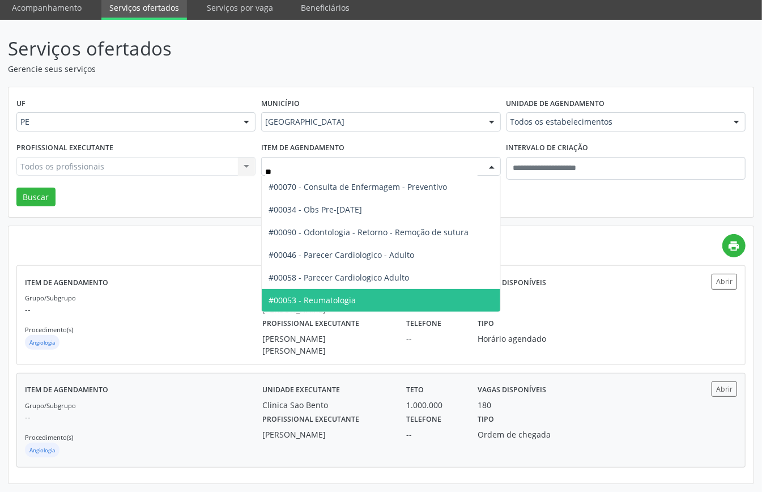
type input "***"
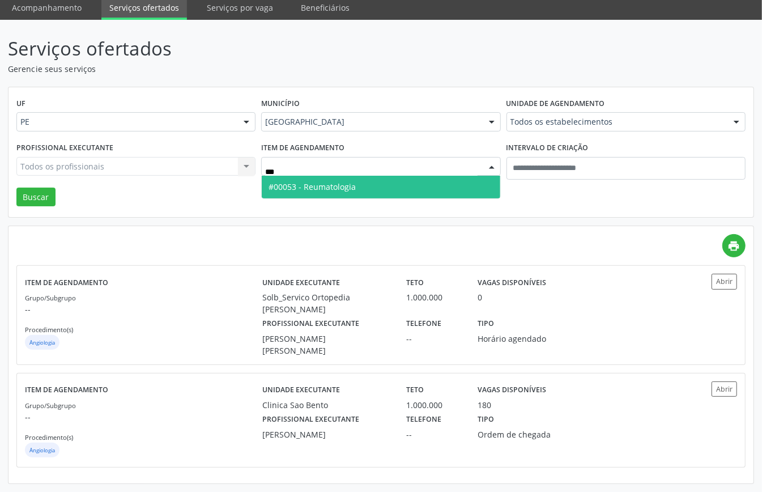
click at [356, 186] on span "#00053 - Reumatologia" at bounding box center [312, 186] width 87 height 11
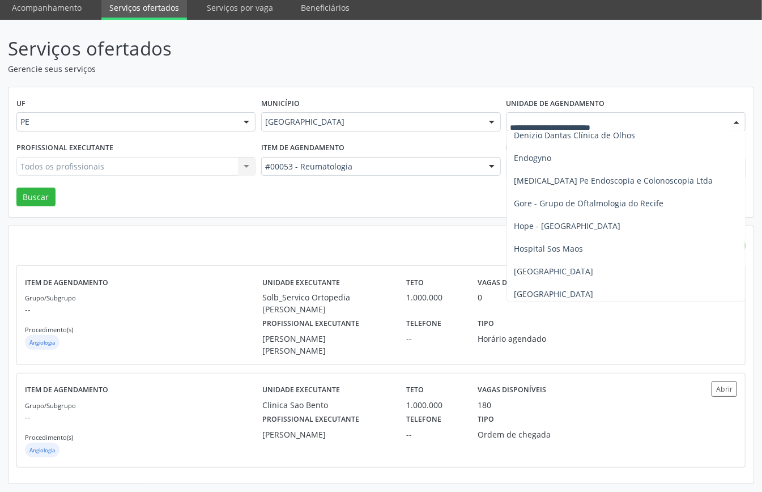
scroll to position [907, 0]
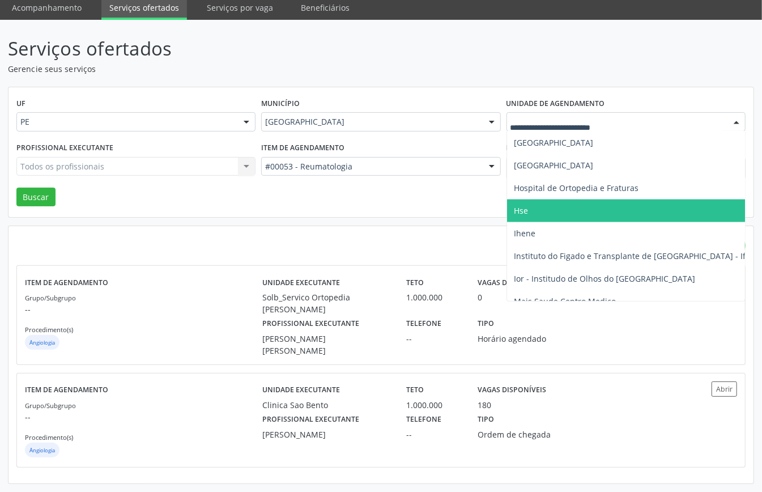
click at [522, 206] on span "Hse" at bounding box center [521, 210] width 14 height 11
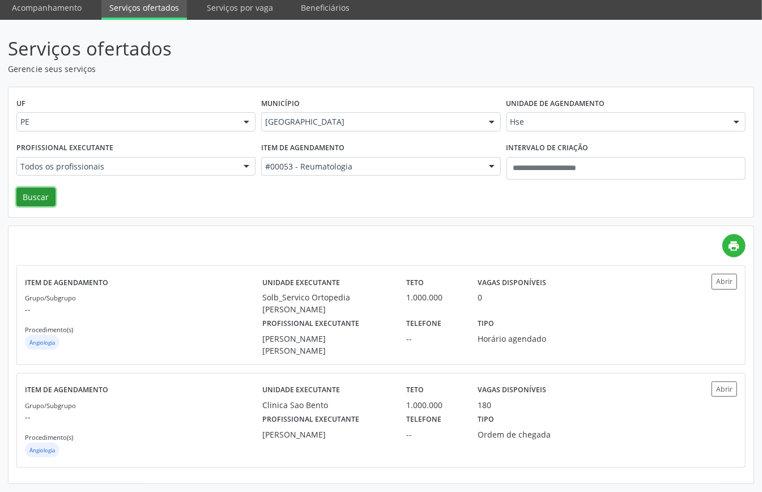
click at [44, 196] on button "Buscar" at bounding box center [35, 197] width 39 height 19
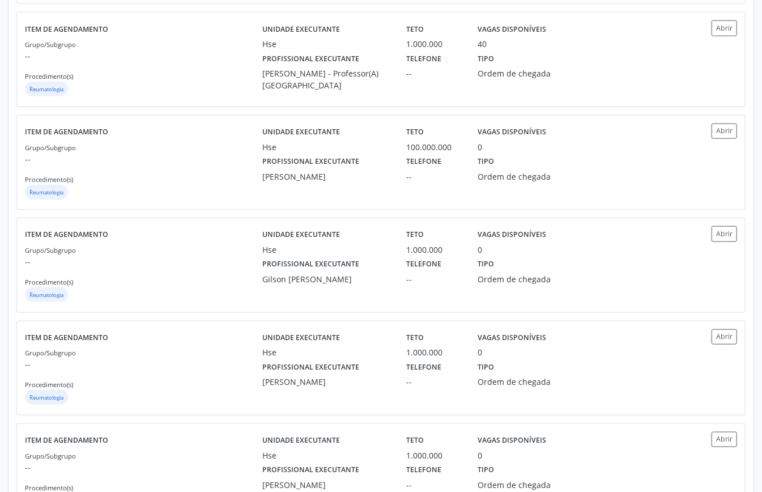
scroll to position [762, 0]
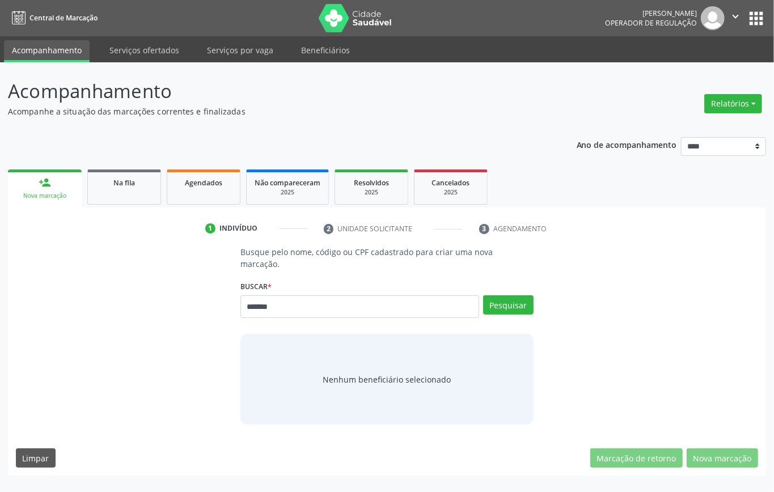
type input "*******"
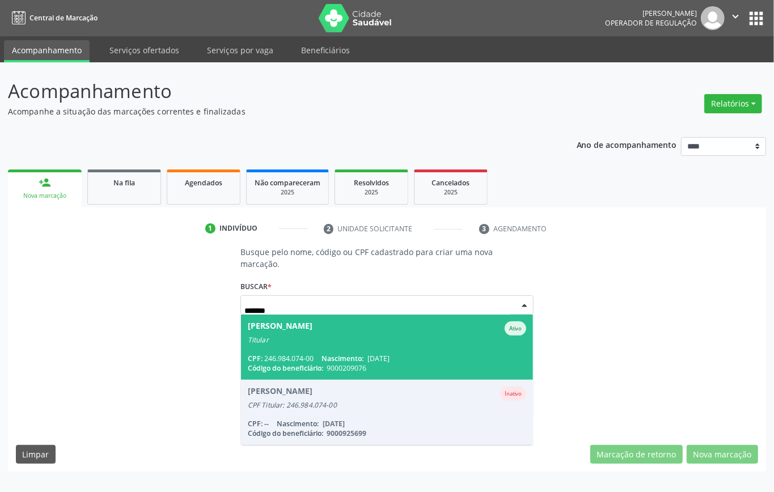
click at [329, 337] on div "Titular" at bounding box center [387, 340] width 278 height 9
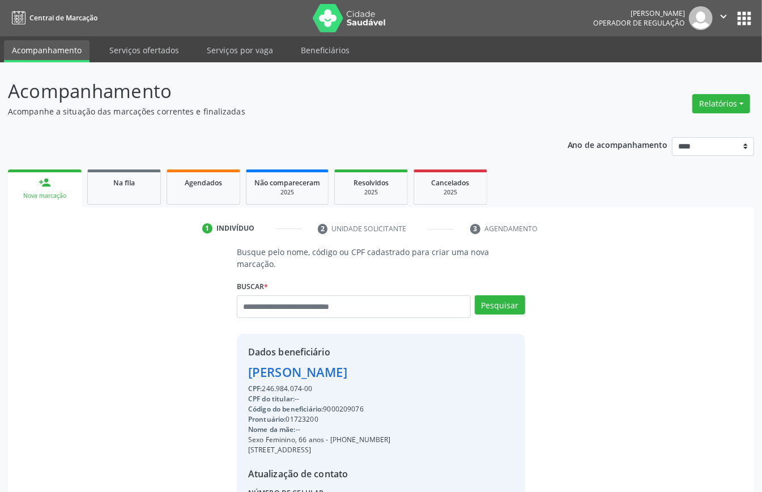
scroll to position [119, 0]
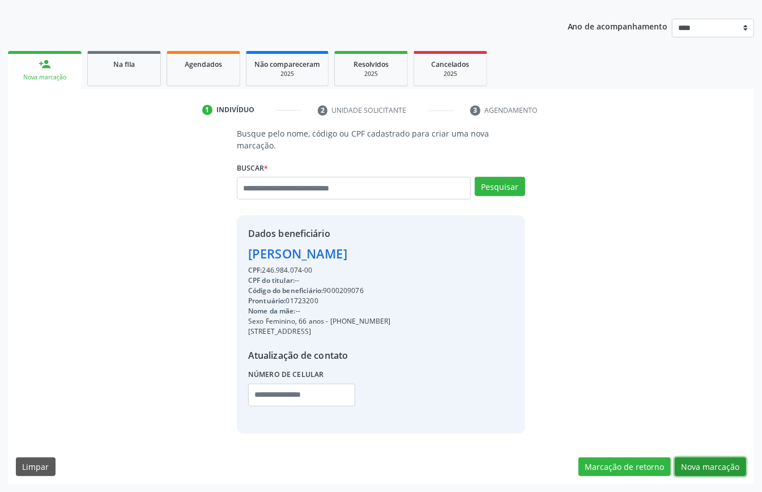
click at [717, 469] on button "Nova marcação" at bounding box center [710, 466] width 71 height 19
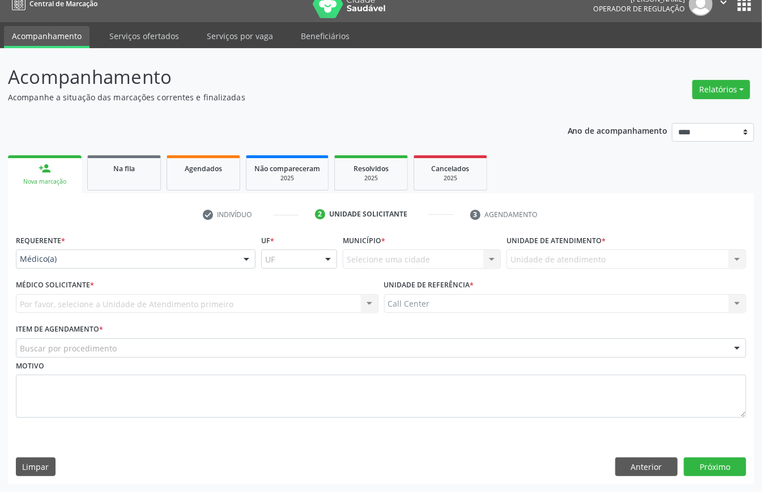
scroll to position [16, 0]
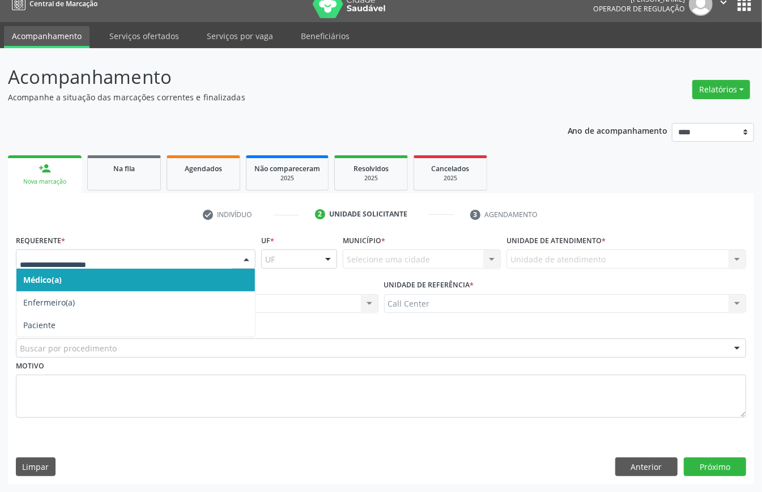
drag, startPoint x: 71, startPoint y: 256, endPoint x: 75, endPoint y: 275, distance: 19.1
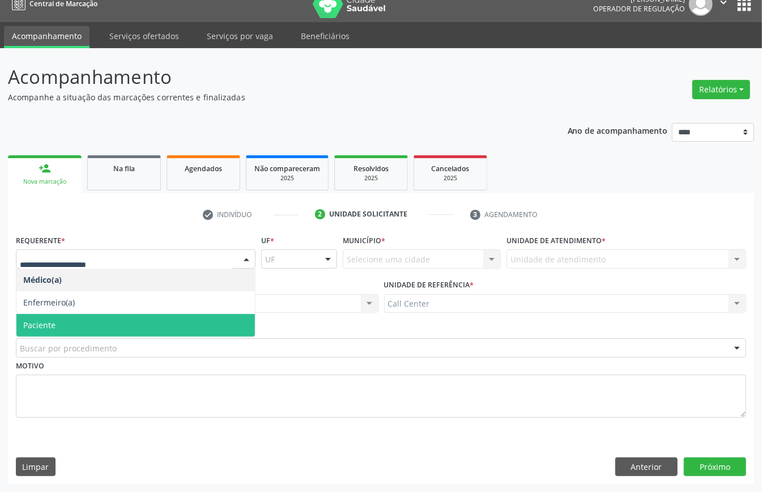
click at [60, 322] on span "Paciente" at bounding box center [135, 325] width 239 height 23
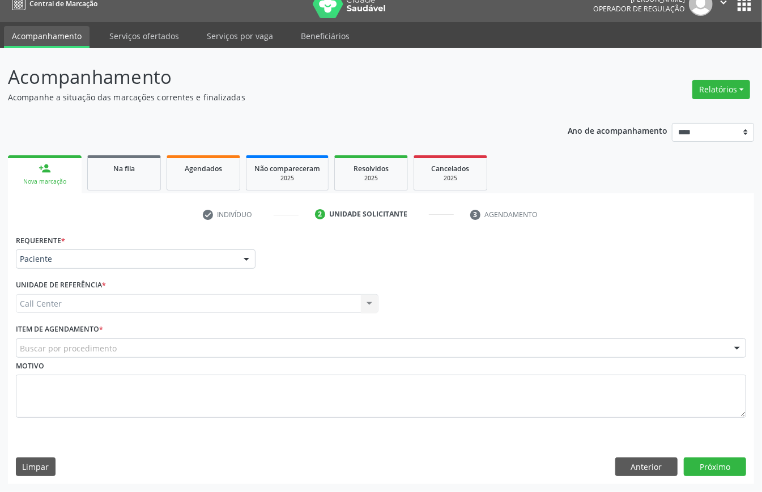
click at [86, 358] on div "Motivo" at bounding box center [381, 388] width 731 height 60
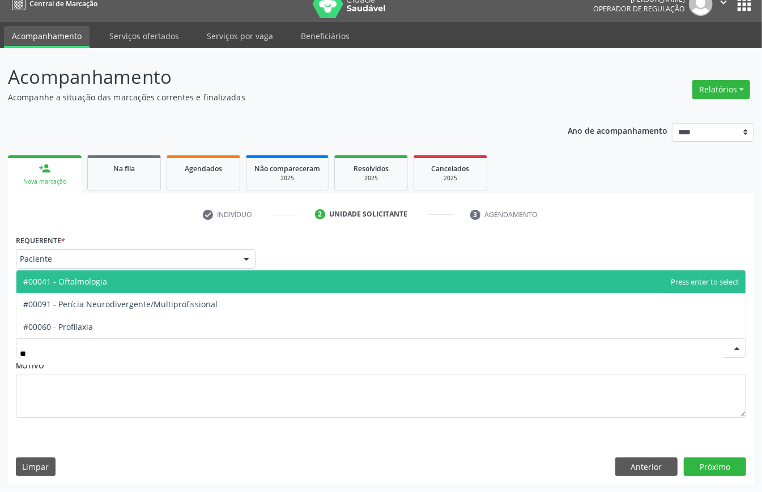
type input "***"
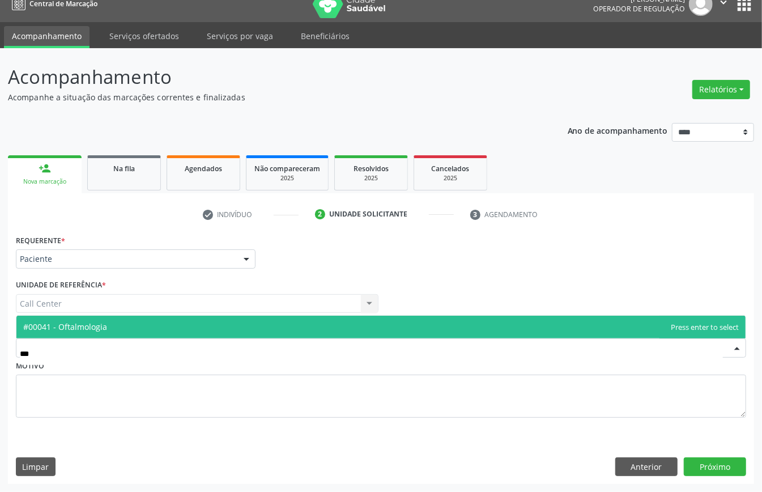
click at [180, 316] on span "#00041 - Oftalmologia" at bounding box center [381, 327] width 730 height 23
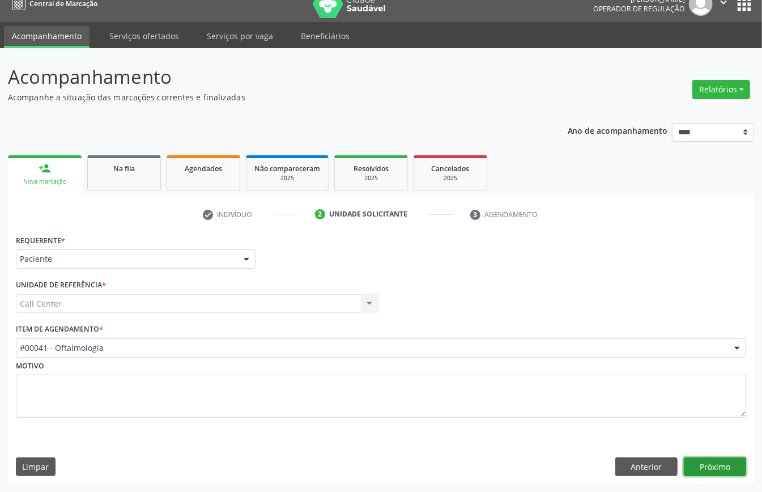
click at [714, 470] on button "Próximo" at bounding box center [715, 466] width 62 height 19
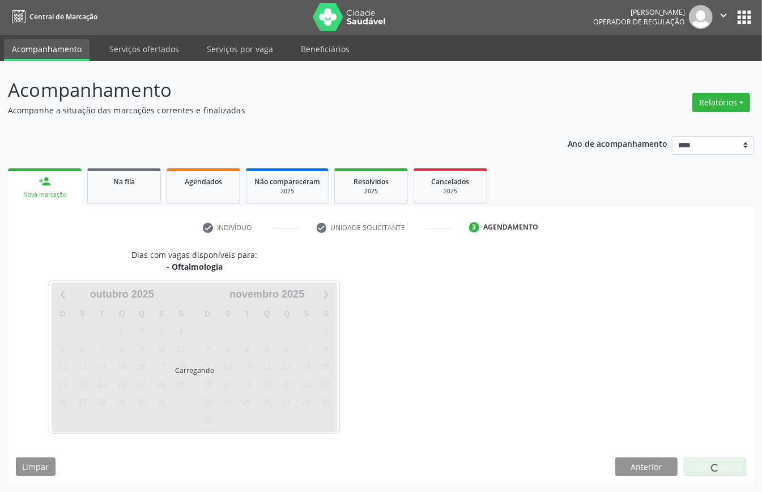
scroll to position [2, 0]
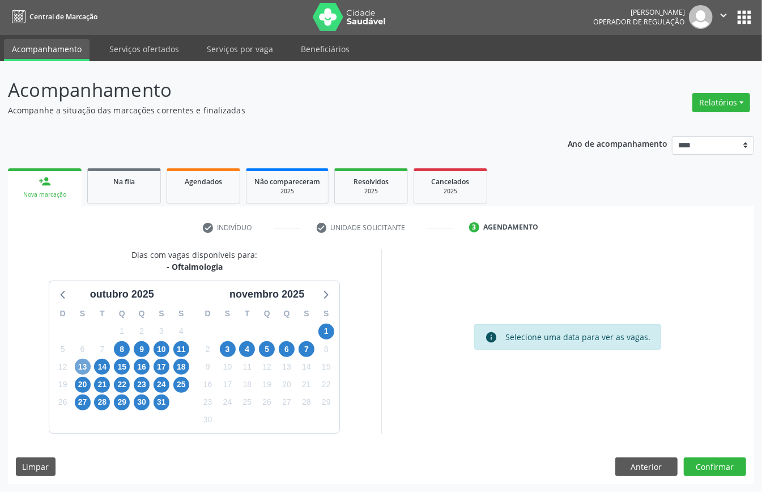
click at [79, 366] on span "13" at bounding box center [83, 367] width 16 height 16
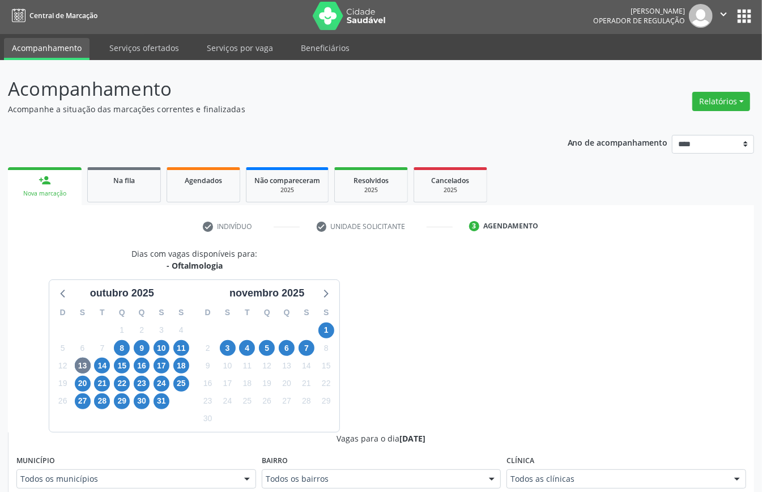
scroll to position [7, 0]
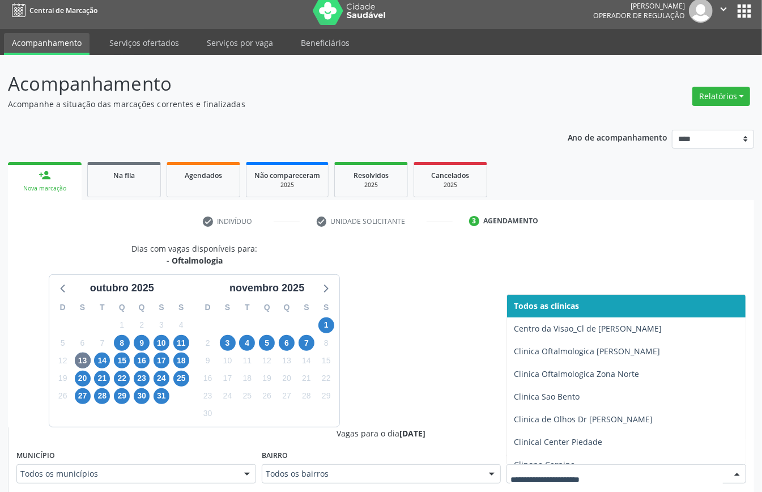
drag, startPoint x: 604, startPoint y: 480, endPoint x: 604, endPoint y: 485, distance: 5.7
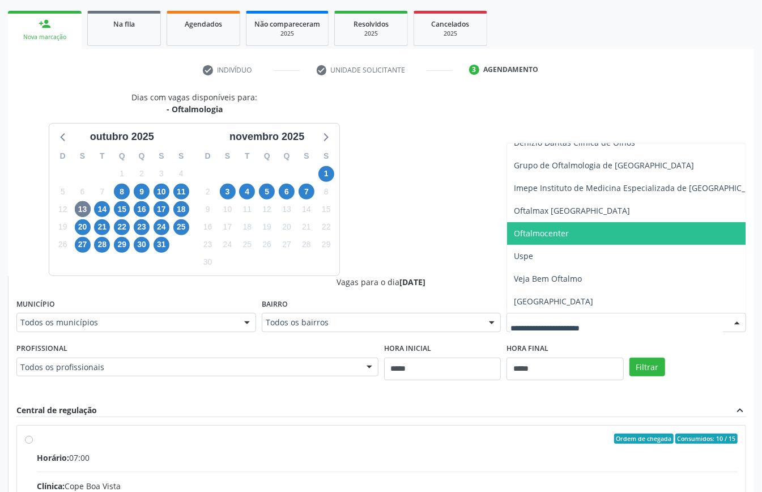
scroll to position [310, 0]
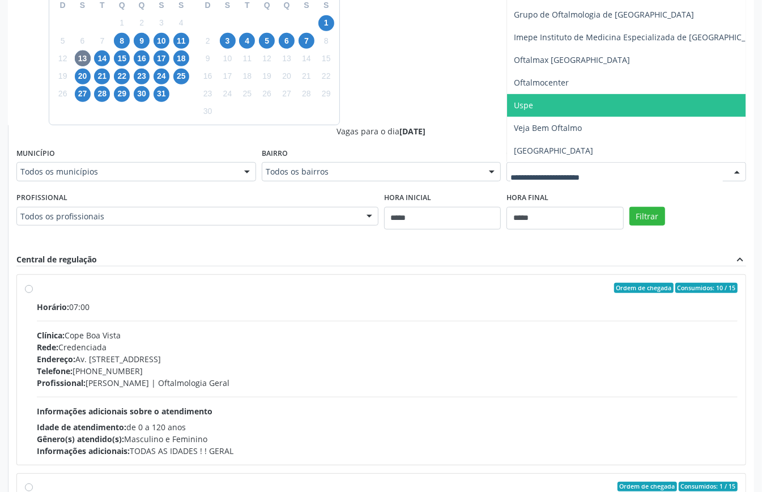
click at [534, 94] on span "Uspe" at bounding box center [641, 105] width 268 height 23
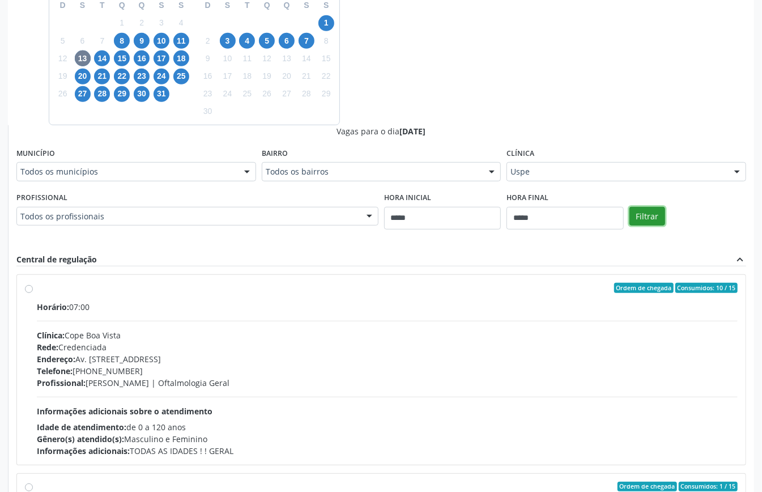
click at [649, 213] on button "Filtrar" at bounding box center [648, 216] width 36 height 19
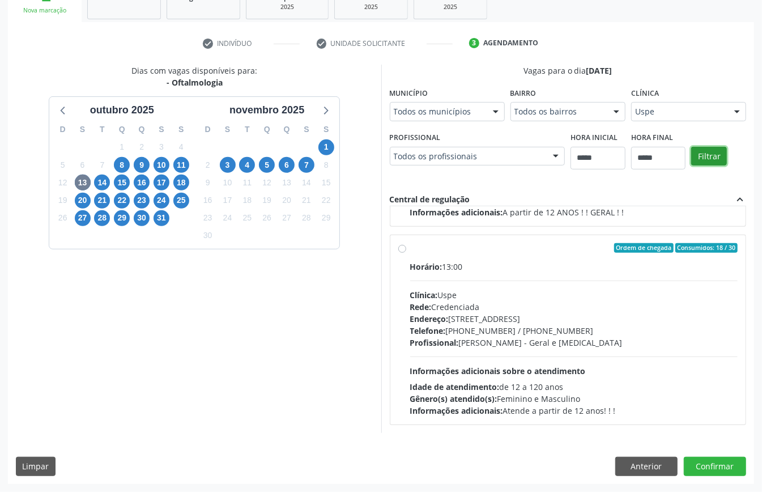
scroll to position [0, 0]
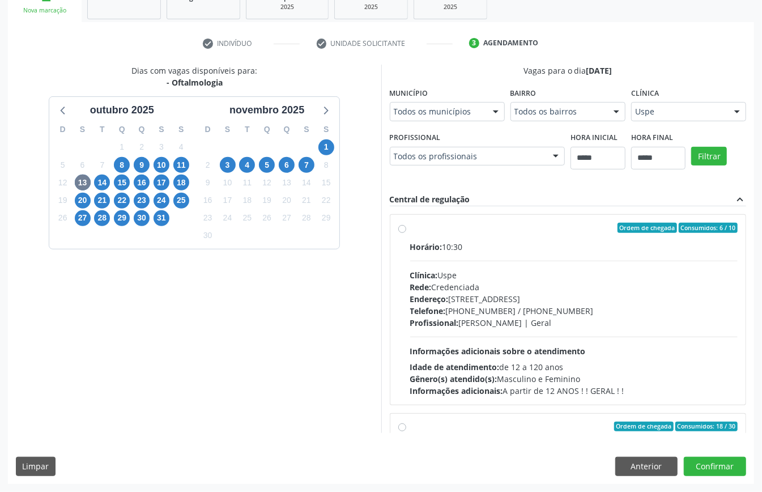
click at [488, 290] on div "Rede: Credenciada" at bounding box center [574, 287] width 328 height 12
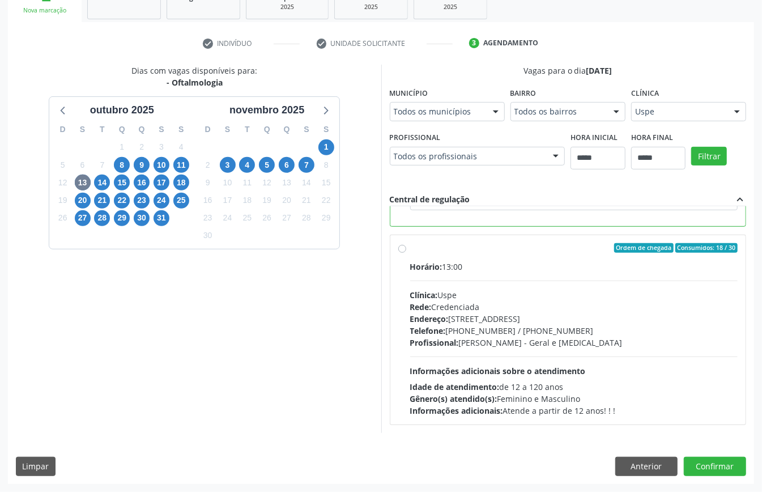
scroll to position [105, 0]
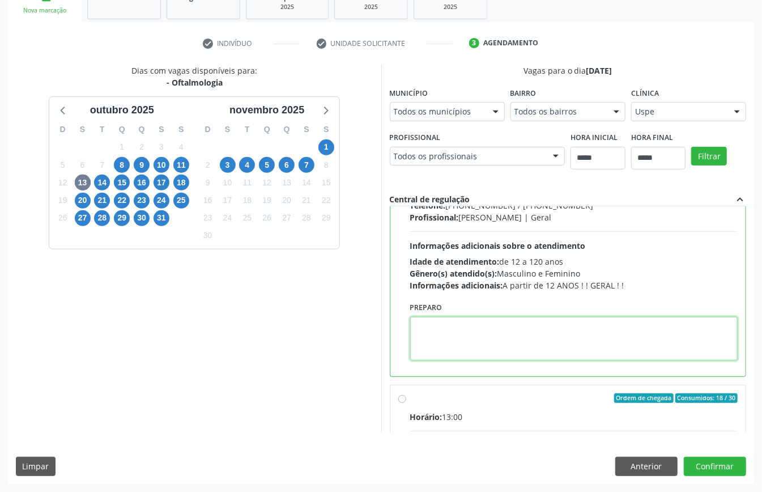
paste textarea "**********"
type textarea "**********"
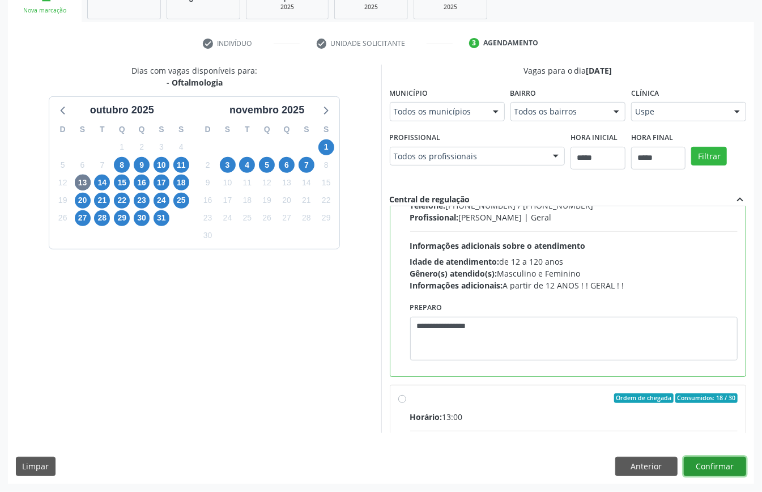
click at [719, 467] on button "Confirmar" at bounding box center [715, 466] width 62 height 19
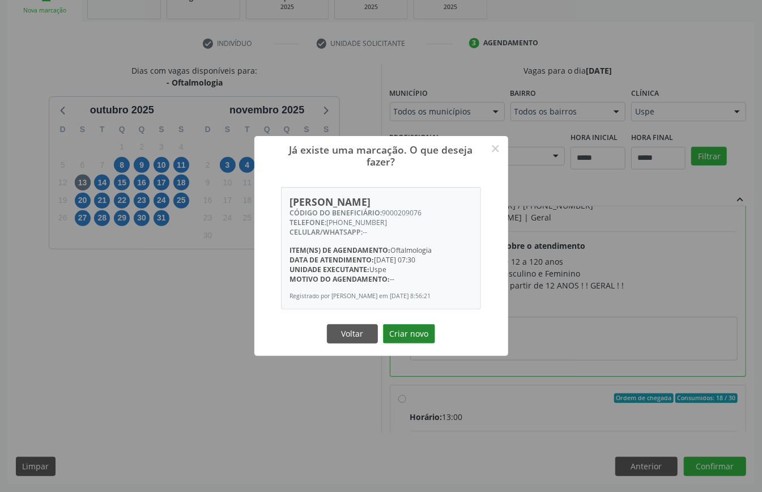
click at [418, 330] on button "Criar novo" at bounding box center [409, 333] width 52 height 19
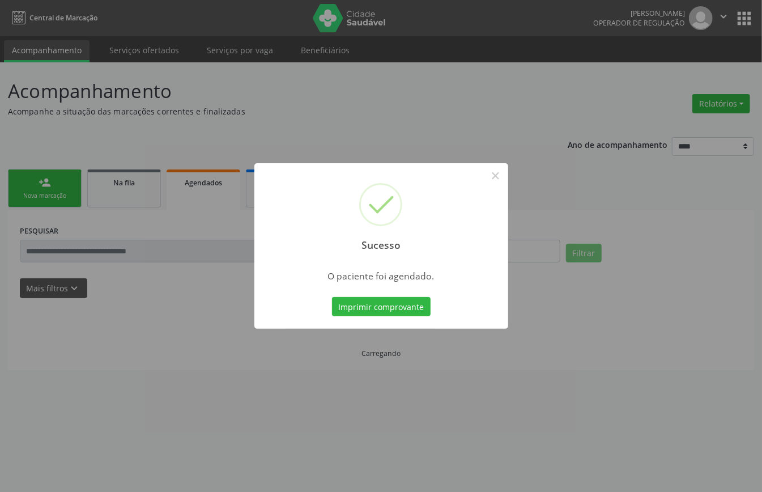
scroll to position [0, 0]
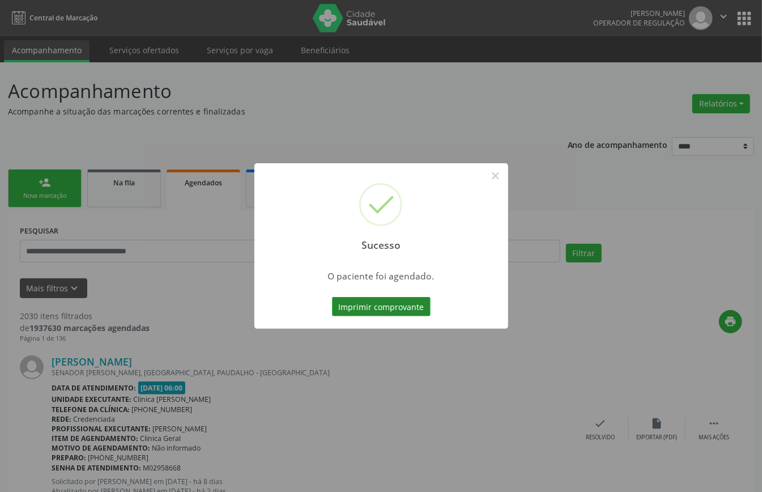
click at [407, 307] on button "Imprimir comprovante" at bounding box center [381, 306] width 99 height 19
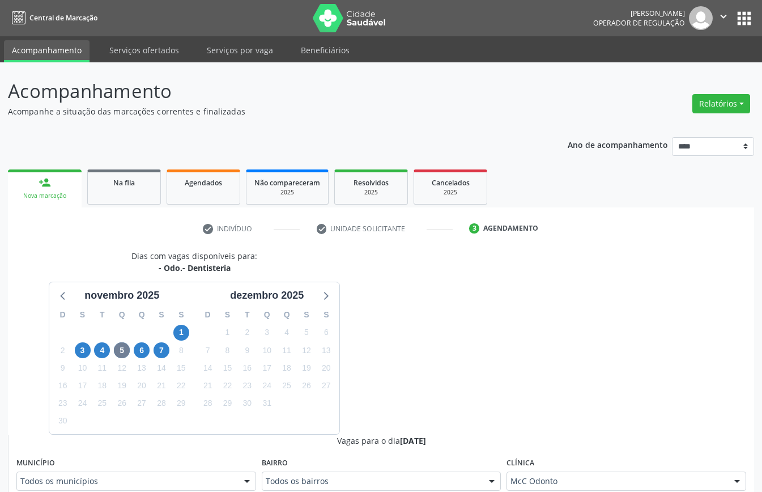
scroll to position [370, 0]
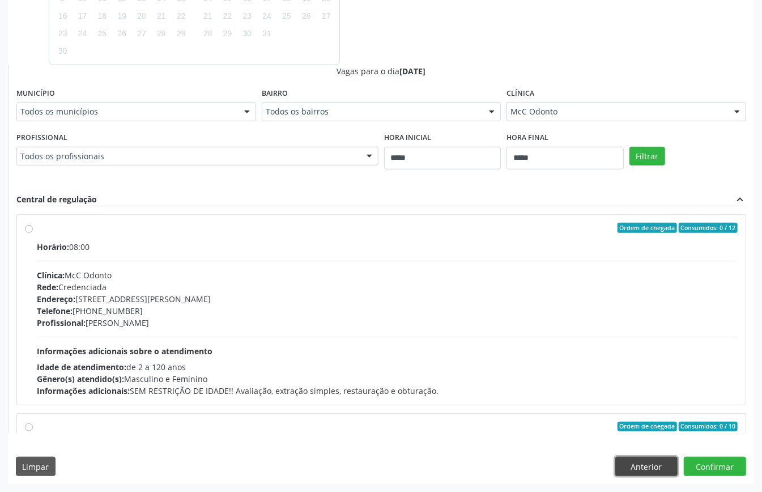
click at [650, 468] on button "Anterior" at bounding box center [647, 466] width 62 height 19
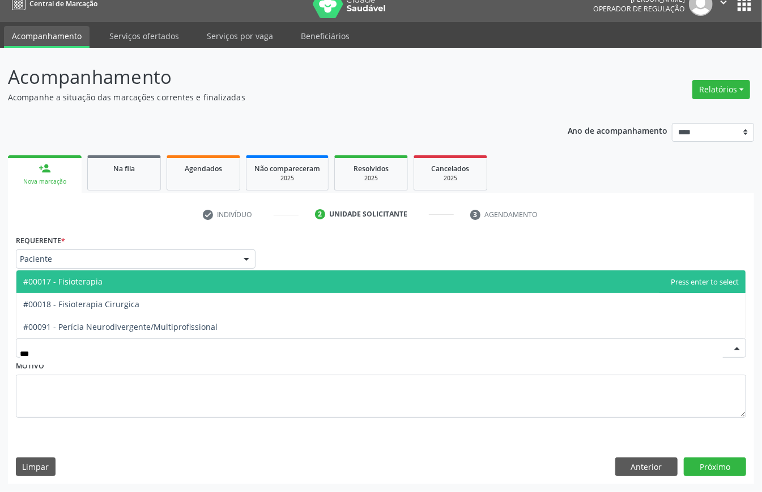
click at [104, 282] on span "#00017 - Fisioterapia" at bounding box center [381, 281] width 730 height 23
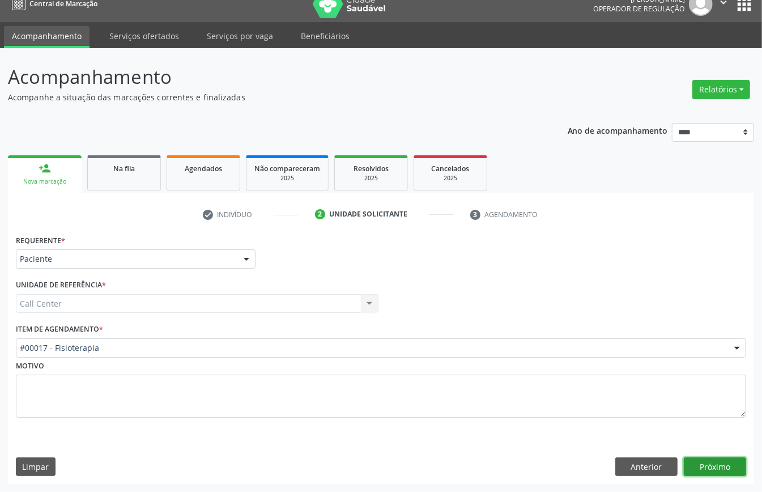
click at [715, 463] on button "Próximo" at bounding box center [715, 466] width 62 height 19
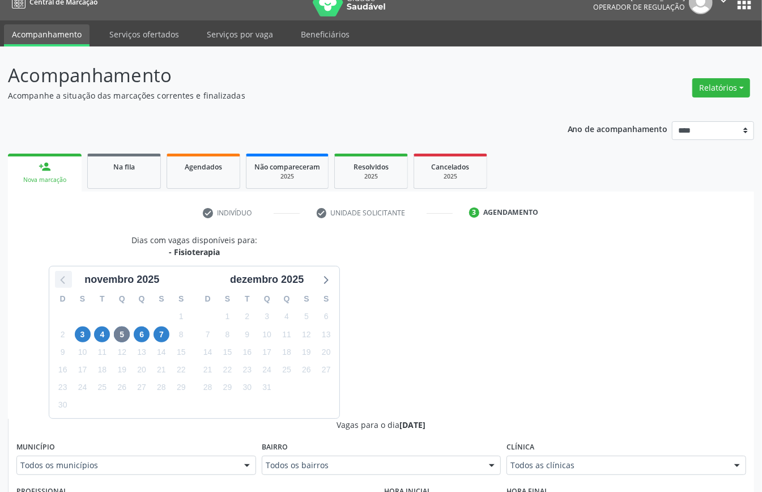
drag, startPoint x: 60, startPoint y: 283, endPoint x: 69, endPoint y: 287, distance: 10.2
click at [62, 284] on icon at bounding box center [63, 279] width 15 height 15
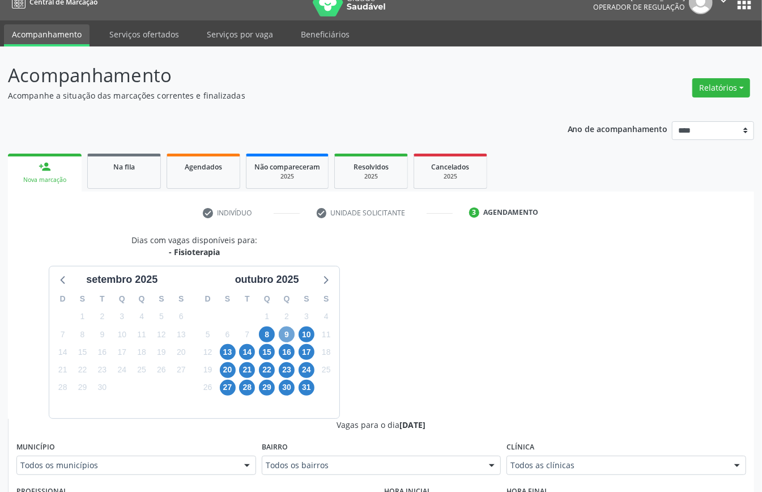
click at [285, 338] on span "9" at bounding box center [287, 335] width 16 height 16
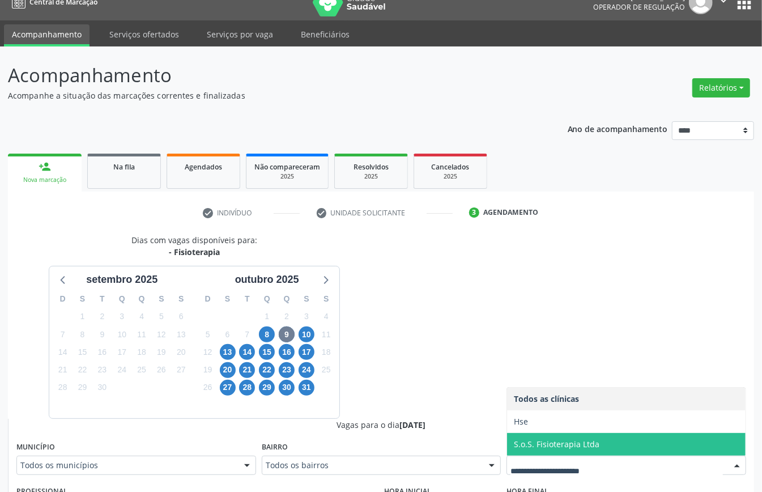
click at [536, 443] on span "S.o.S. Fisioterapia Ltda" at bounding box center [557, 444] width 86 height 11
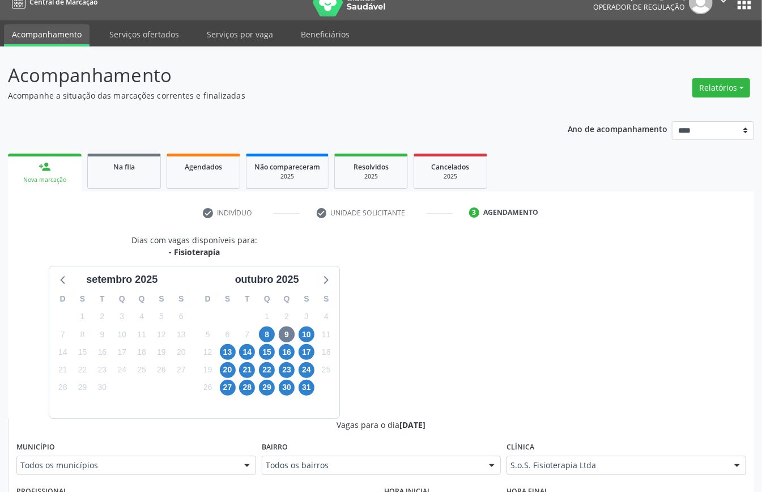
scroll to position [370, 0]
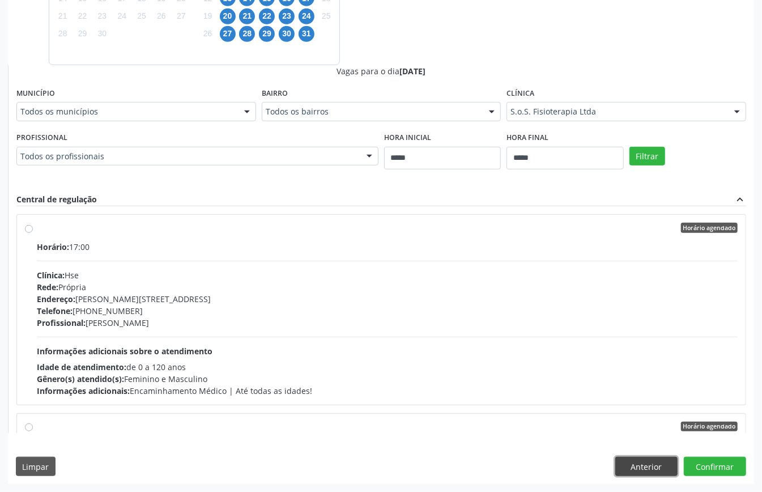
click at [629, 461] on button "Anterior" at bounding box center [647, 466] width 62 height 19
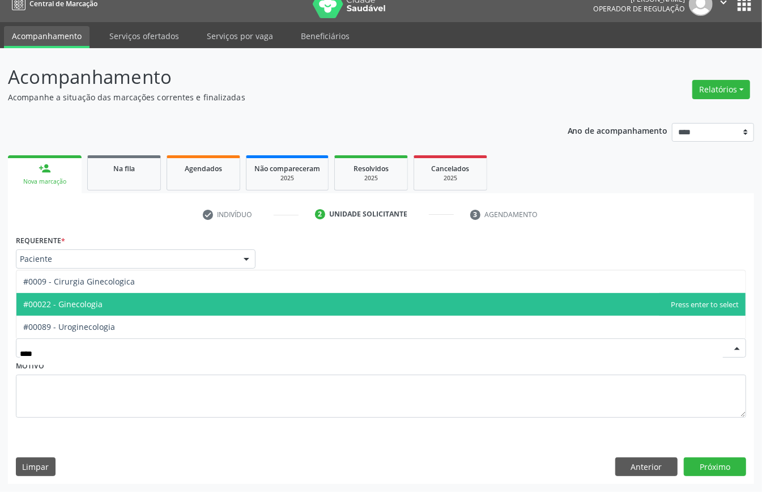
click at [107, 305] on span "#00022 - Ginecologia" at bounding box center [381, 304] width 730 height 23
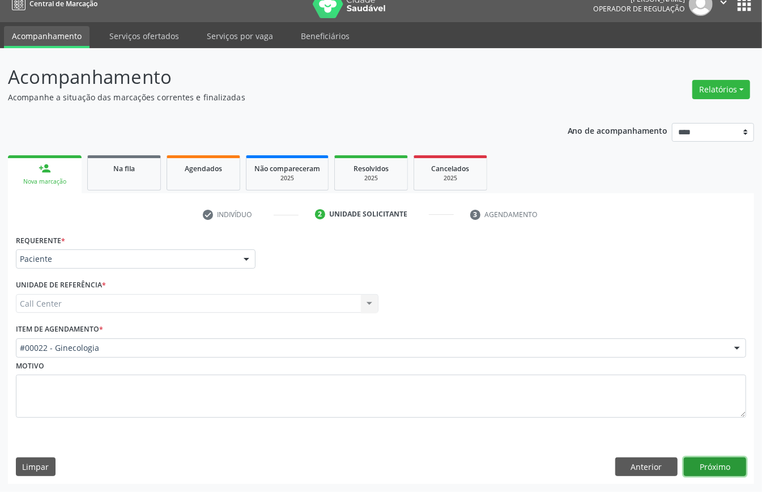
click at [724, 461] on button "Próximo" at bounding box center [715, 466] width 62 height 19
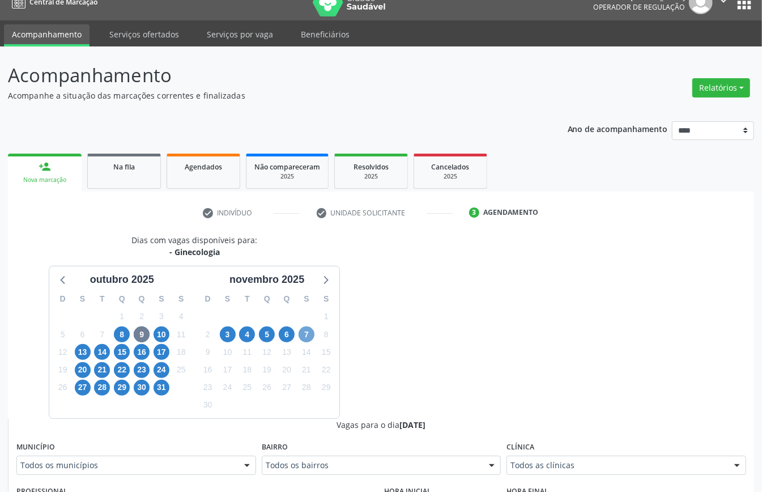
click at [307, 337] on span "7" at bounding box center [307, 335] width 16 height 16
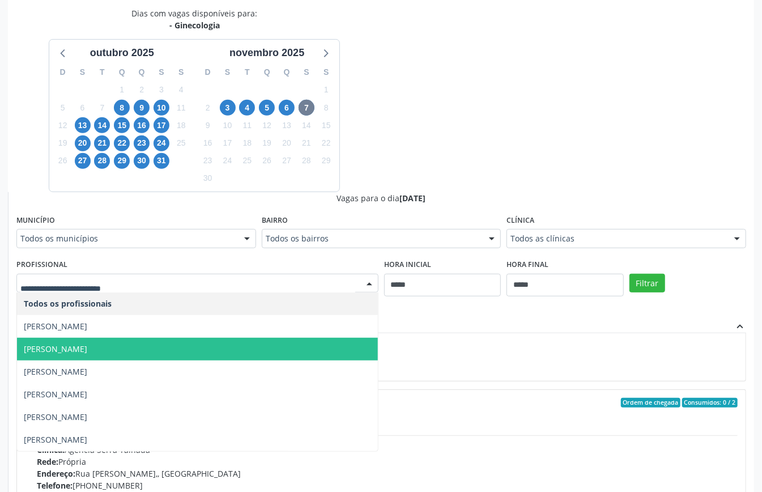
scroll to position [227, 0]
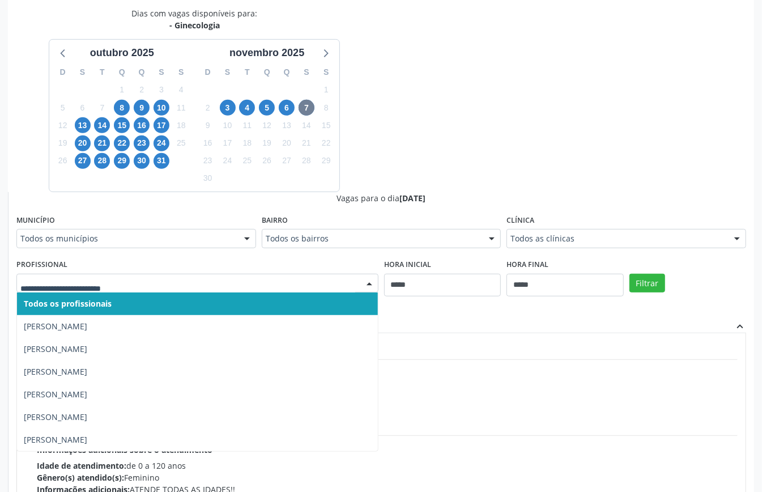
click at [525, 176] on div "Dias com vagas disponíveis para: - Ginecologia [DATE] D S T Q Q S S 28 29 30 1 …" at bounding box center [381, 283] width 747 height 553
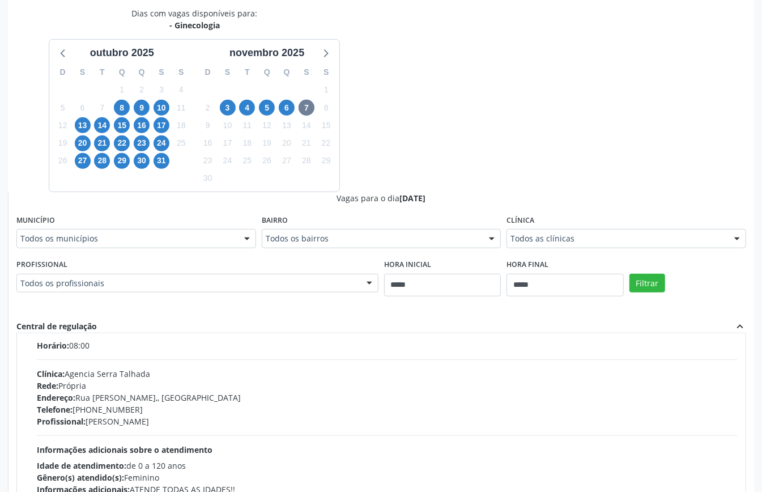
scroll to position [370, 0]
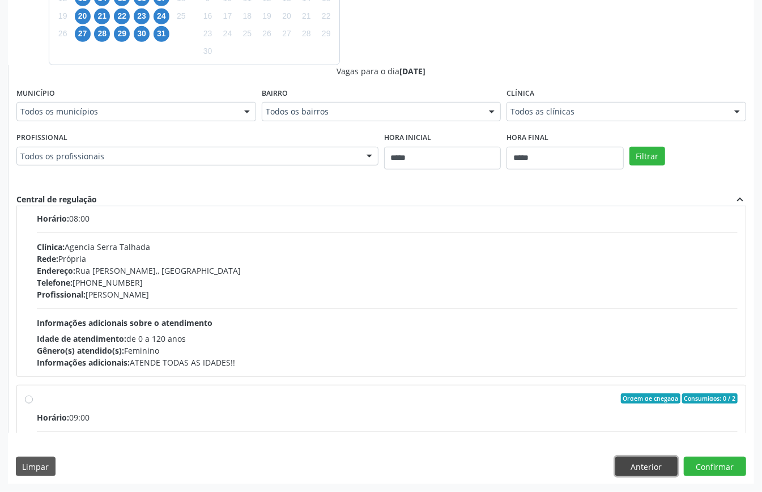
click at [637, 473] on button "Anterior" at bounding box center [647, 466] width 62 height 19
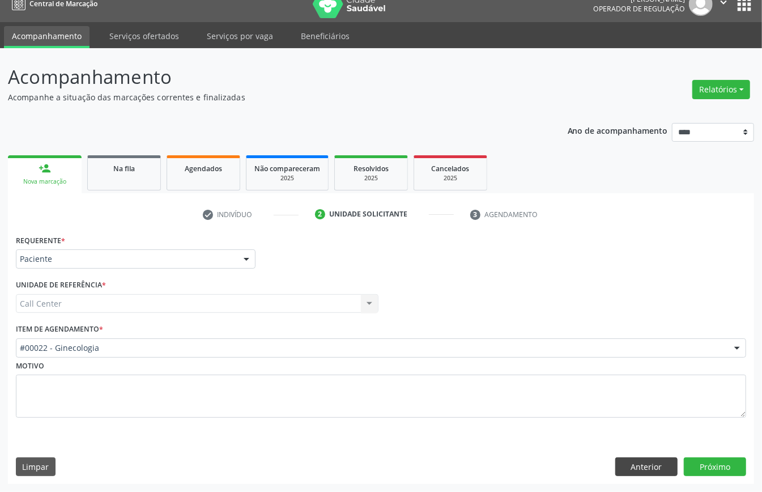
scroll to position [16, 0]
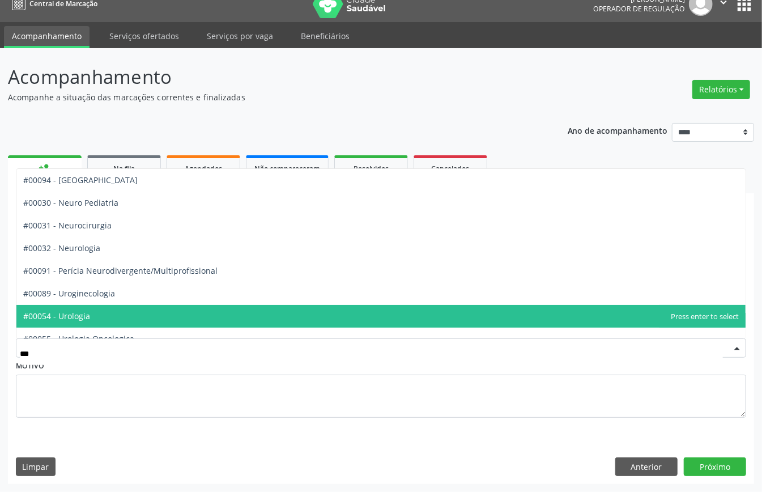
click at [121, 316] on span "#00054 - Urologia" at bounding box center [381, 316] width 730 height 23
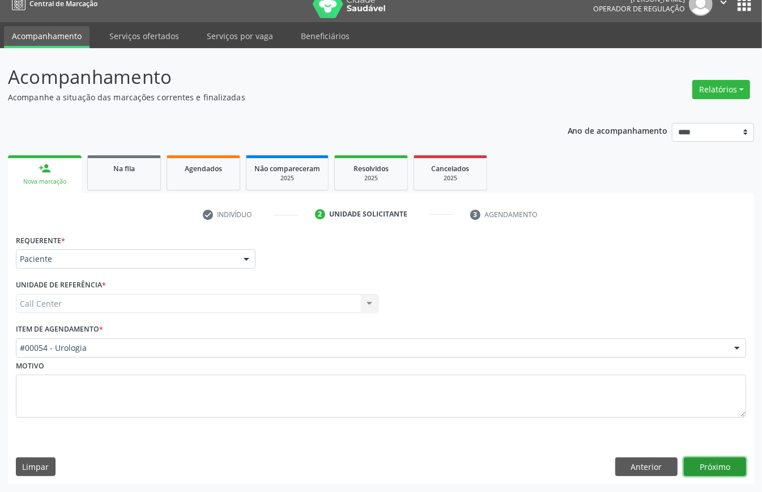
click at [726, 468] on button "Próximo" at bounding box center [715, 466] width 62 height 19
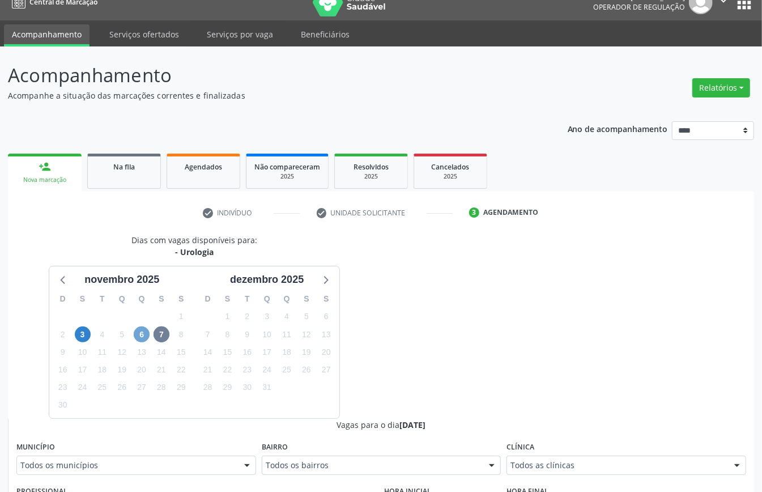
click at [139, 336] on span "6" at bounding box center [142, 335] width 16 height 16
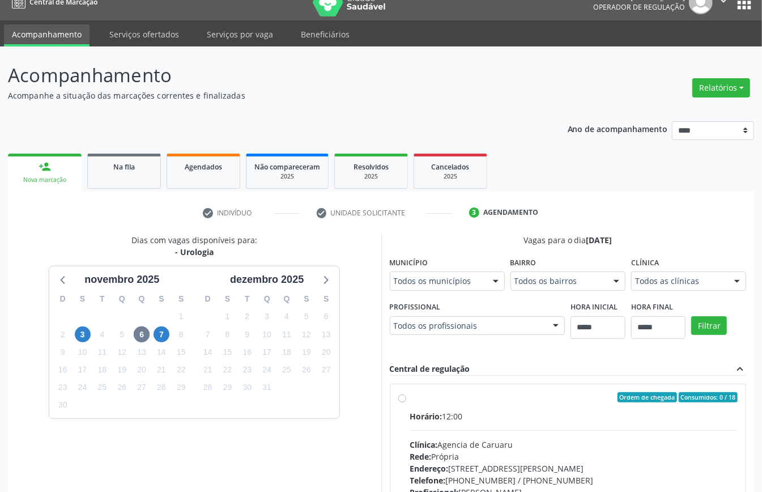
click at [53, 282] on div "novembro 2025" at bounding box center [121, 276] width 145 height 21
click at [69, 280] on icon at bounding box center [63, 279] width 15 height 15
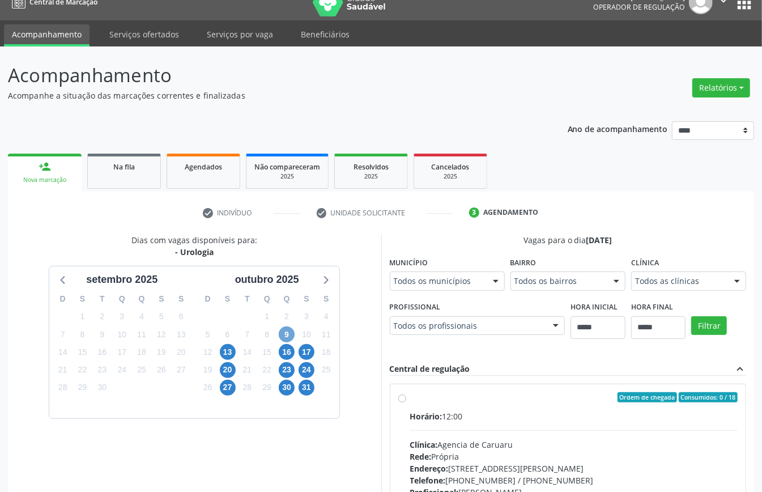
click at [287, 334] on span "9" at bounding box center [287, 335] width 16 height 16
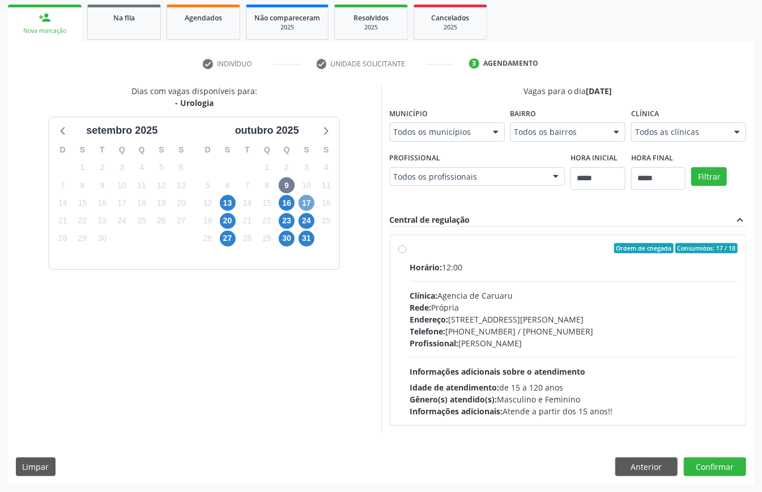
click at [308, 204] on span "17" at bounding box center [307, 203] width 16 height 16
click at [285, 218] on span "23" at bounding box center [287, 221] width 16 height 16
click at [228, 236] on span "27" at bounding box center [228, 239] width 16 height 16
click at [291, 236] on span "30" at bounding box center [287, 239] width 16 height 16
click at [311, 236] on span "31" at bounding box center [307, 239] width 16 height 16
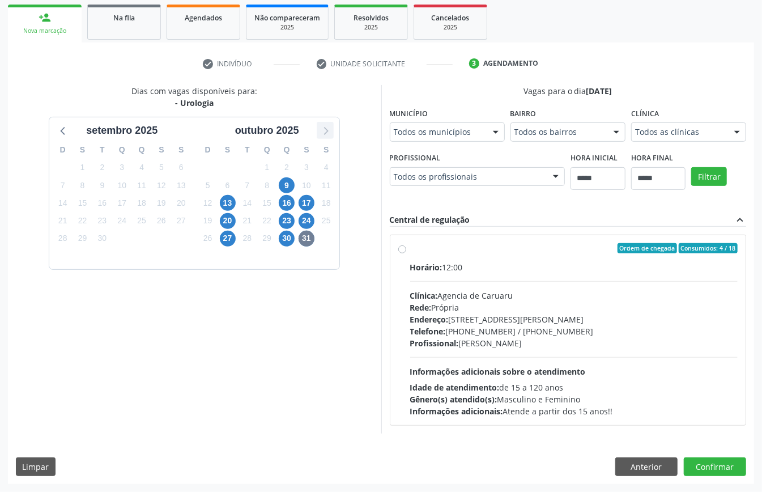
click at [329, 135] on icon at bounding box center [325, 130] width 15 height 15
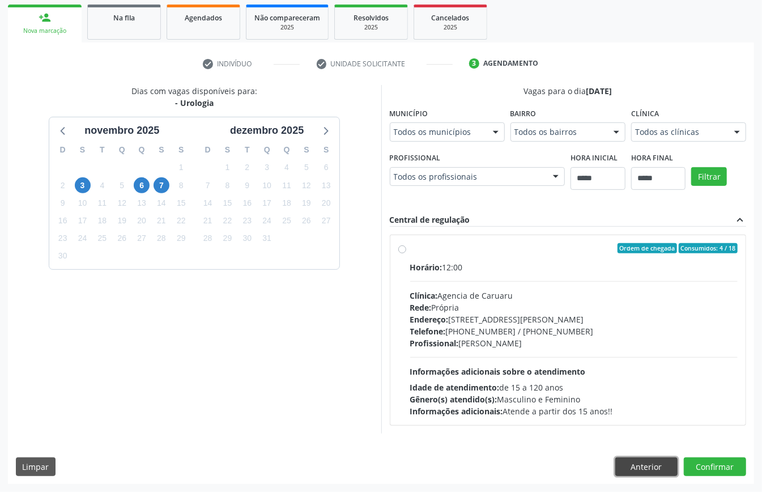
drag, startPoint x: 644, startPoint y: 466, endPoint x: 611, endPoint y: 469, distance: 33.6
click at [634, 468] on button "Anterior" at bounding box center [647, 466] width 62 height 19
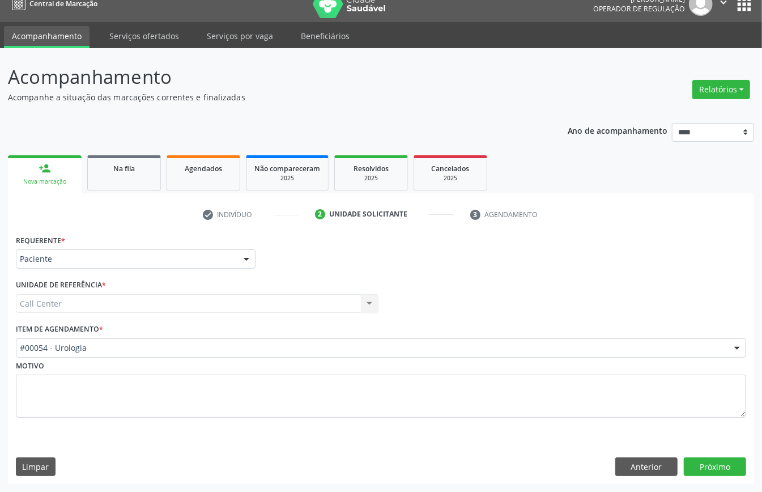
scroll to position [16, 0]
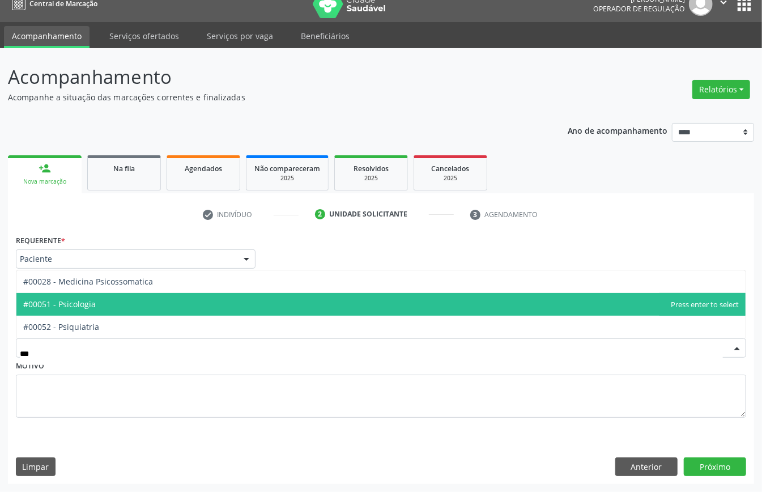
click at [107, 300] on span "#00051 - Psicologia" at bounding box center [381, 304] width 730 height 23
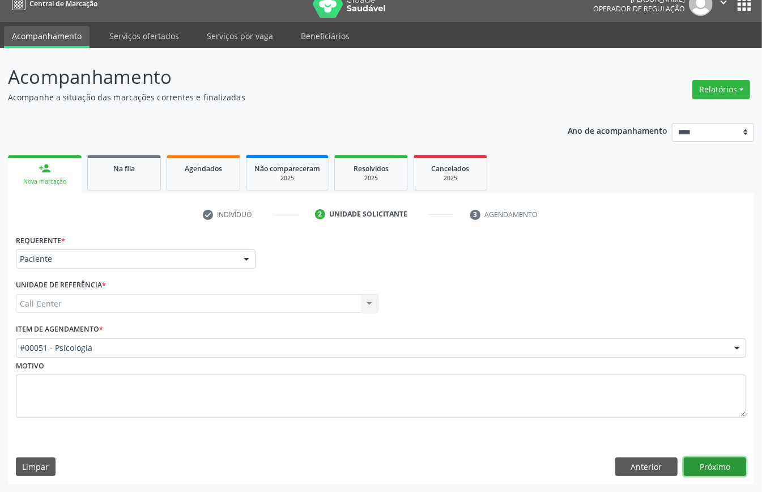
click at [722, 465] on button "Próximo" at bounding box center [715, 466] width 62 height 19
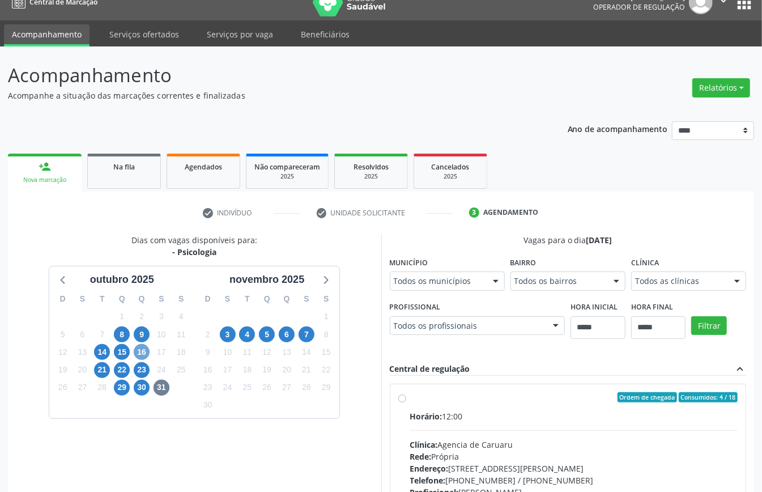
click at [144, 354] on span "16" at bounding box center [142, 352] width 16 height 16
click at [123, 372] on span "22" at bounding box center [122, 370] width 16 height 16
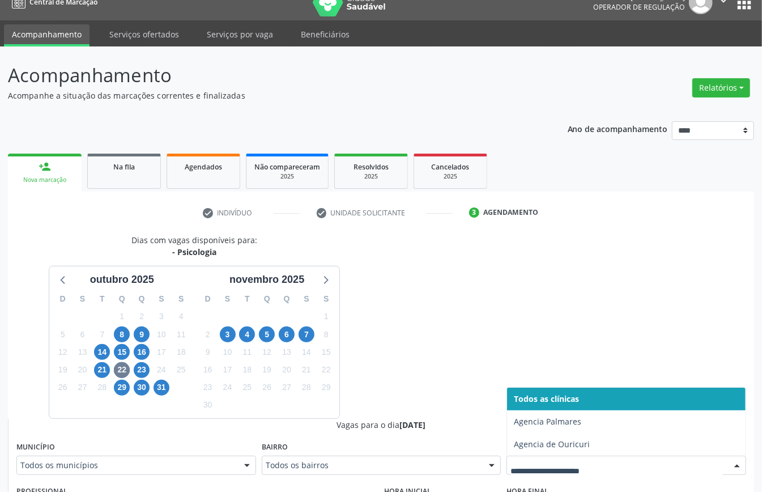
drag, startPoint x: 566, startPoint y: 463, endPoint x: 551, endPoint y: 471, distance: 16.5
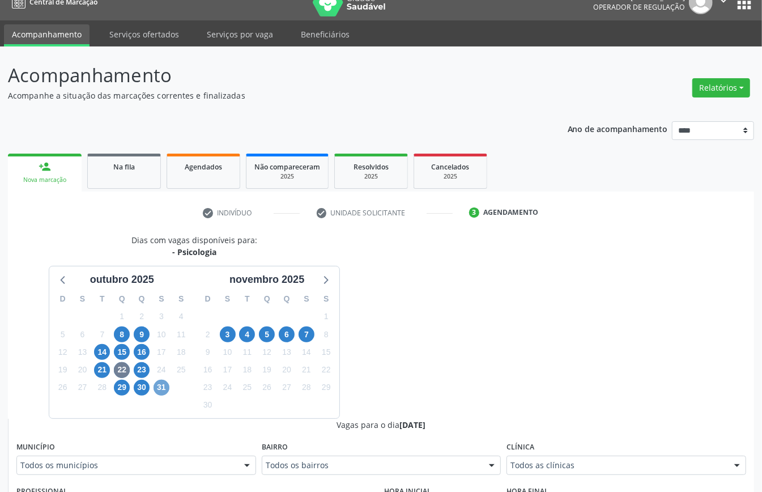
click at [159, 388] on span "31" at bounding box center [162, 388] width 16 height 16
click at [544, 458] on div "Todos as clínicas" at bounding box center [627, 465] width 240 height 19
click at [302, 337] on span "7" at bounding box center [307, 335] width 16 height 16
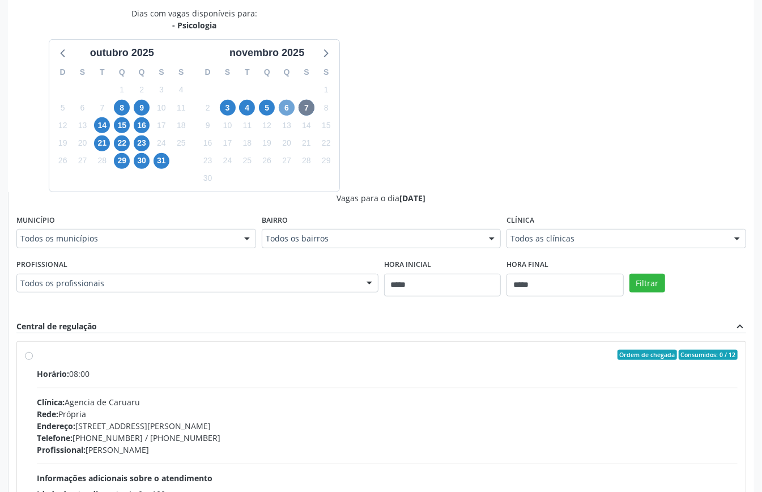
click at [289, 109] on span "6" at bounding box center [287, 108] width 16 height 16
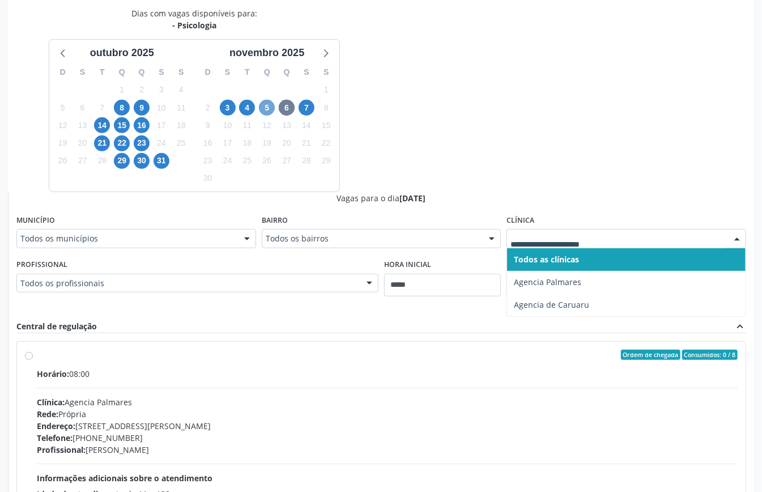
click at [268, 107] on span "5" at bounding box center [267, 108] width 16 height 16
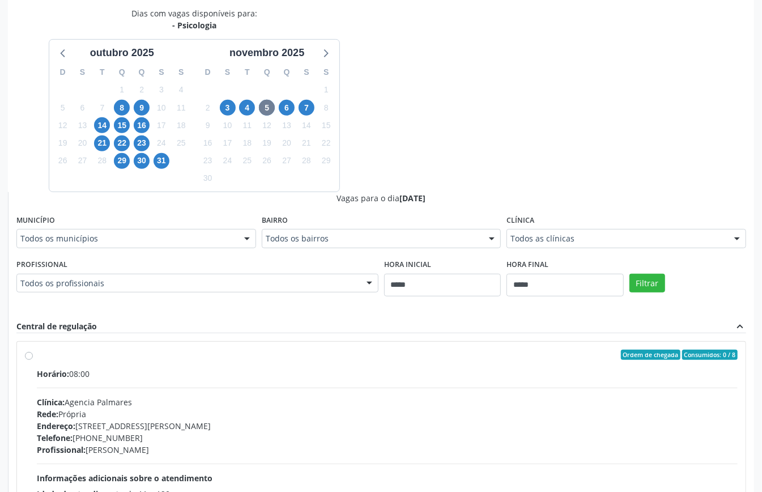
click at [540, 232] on div "Todos as clínicas" at bounding box center [627, 238] width 240 height 19
click at [245, 109] on span "4" at bounding box center [247, 108] width 16 height 16
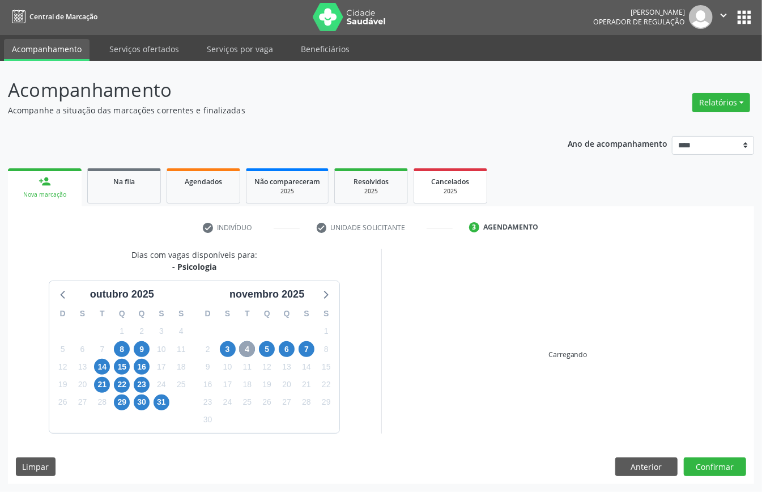
scroll to position [167, 0]
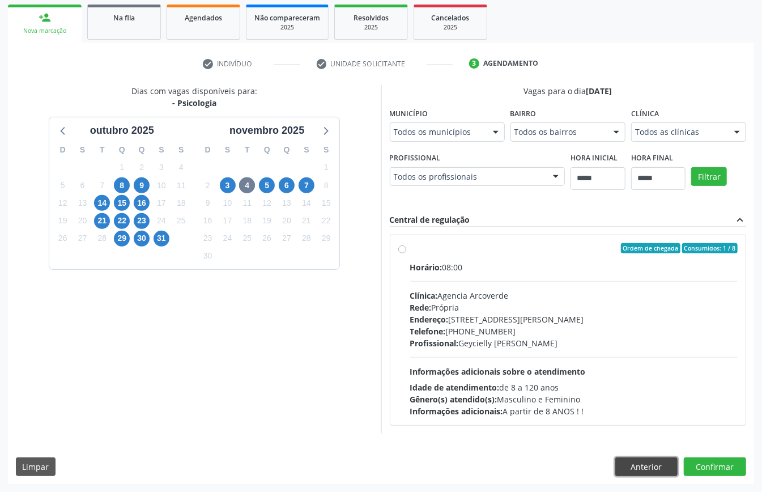
click at [653, 466] on button "Anterior" at bounding box center [647, 466] width 62 height 19
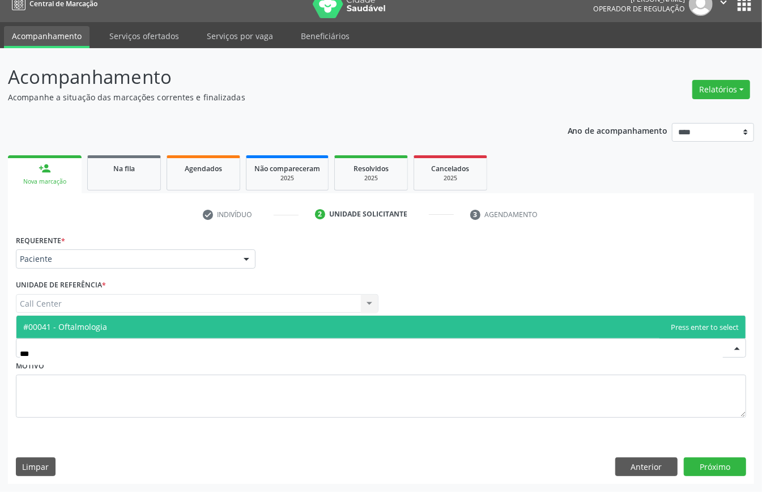
click at [111, 320] on span "#00041 - Oftalmologia" at bounding box center [381, 327] width 730 height 23
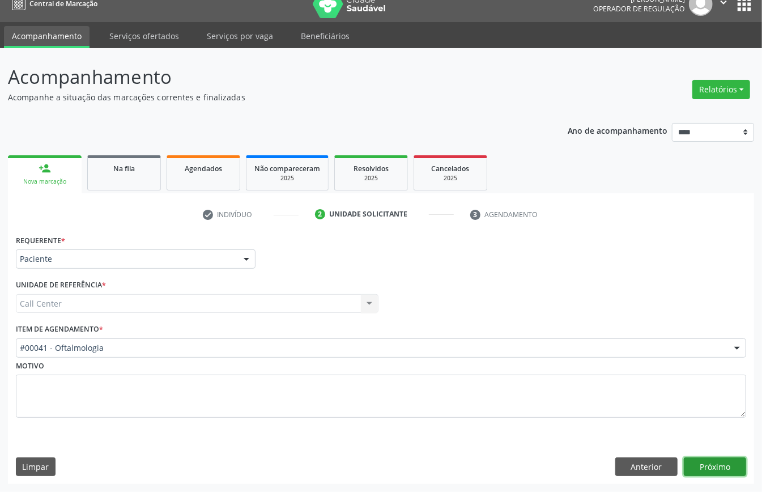
click at [708, 459] on button "Próximo" at bounding box center [715, 466] width 62 height 19
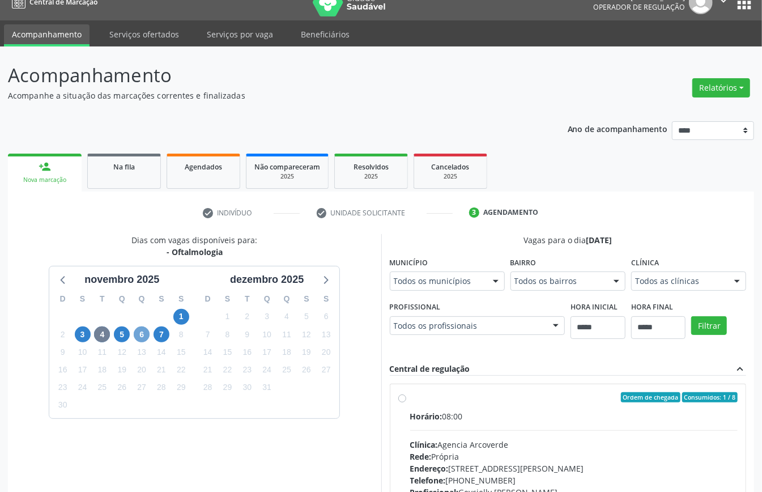
click at [139, 336] on span "6" at bounding box center [142, 335] width 16 height 16
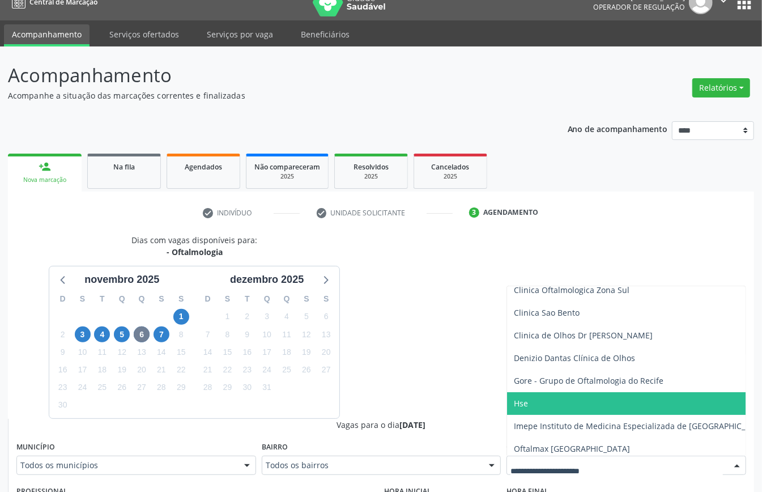
scroll to position [151, 0]
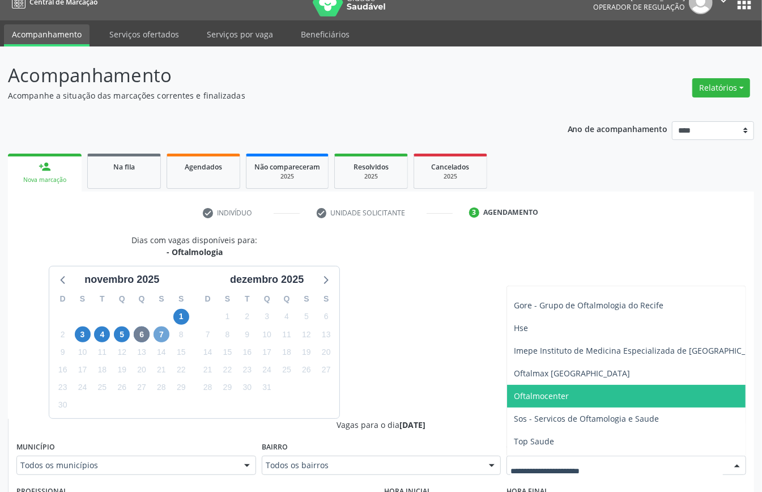
click at [157, 334] on span "7" at bounding box center [162, 335] width 16 height 16
click at [373, 358] on div "Dias com vagas disponíveis para: - Oftalmologia novembro 2025 D S T Q Q S S 26 …" at bounding box center [195, 326] width 374 height 184
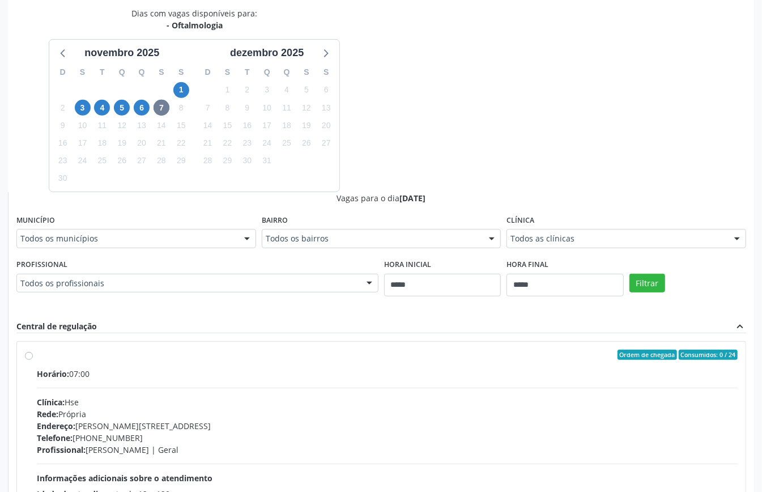
scroll to position [370, 0]
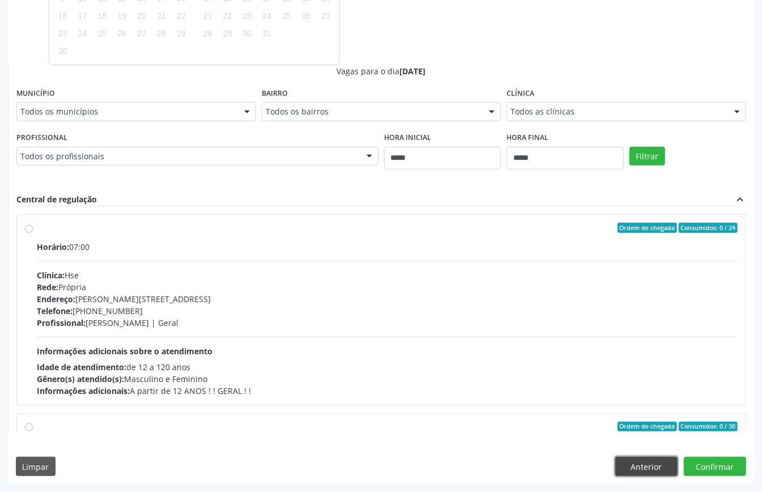
click at [651, 465] on button "Anterior" at bounding box center [647, 466] width 62 height 19
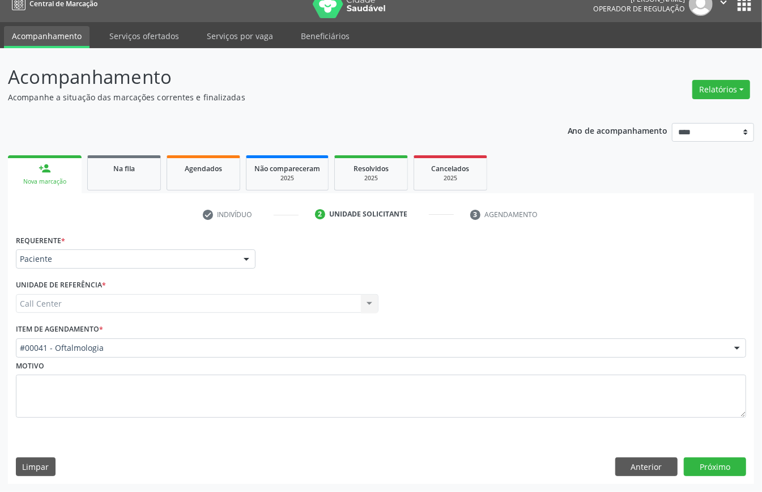
scroll to position [16, 0]
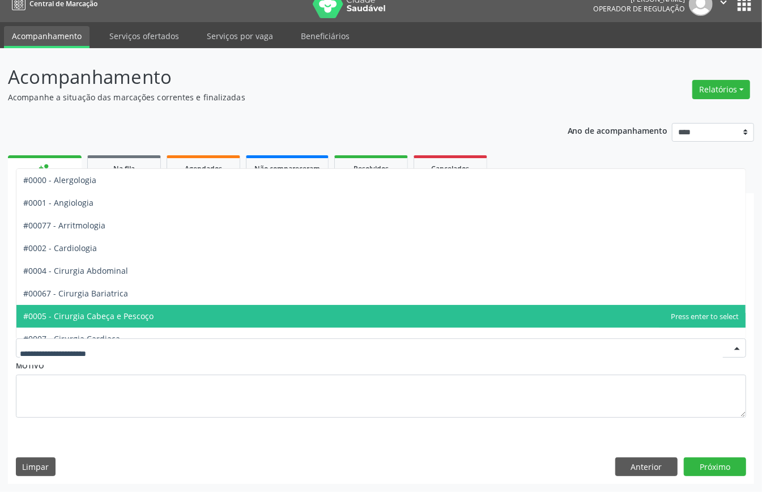
click at [137, 338] on div at bounding box center [381, 347] width 731 height 19
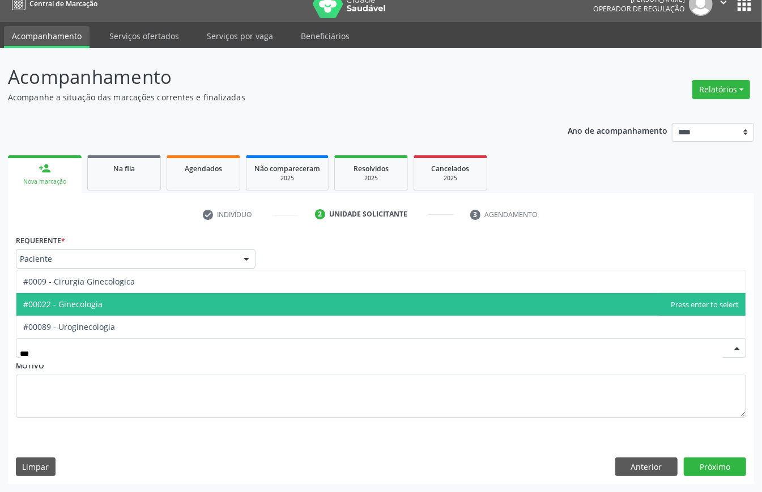
click at [124, 302] on span "#00022 - Ginecologia" at bounding box center [381, 304] width 730 height 23
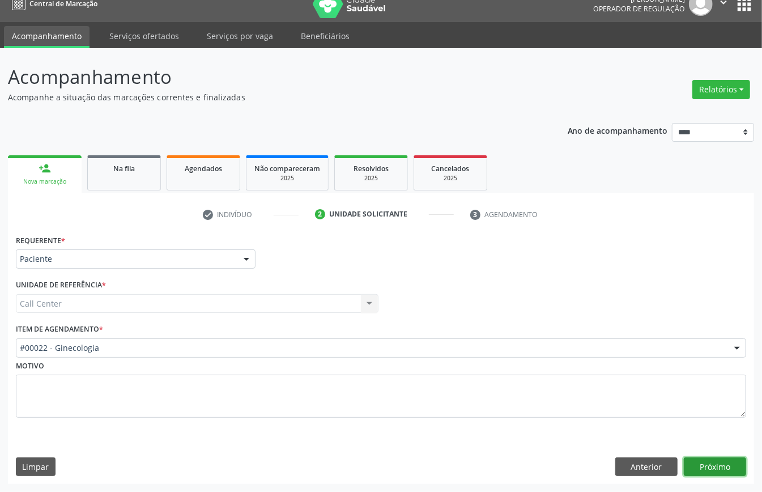
click at [704, 463] on button "Próximo" at bounding box center [715, 466] width 62 height 19
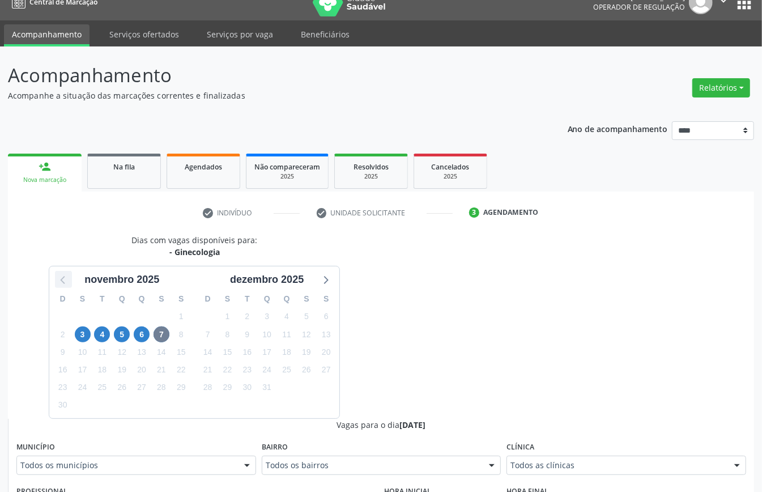
click at [58, 280] on icon at bounding box center [63, 279] width 15 height 15
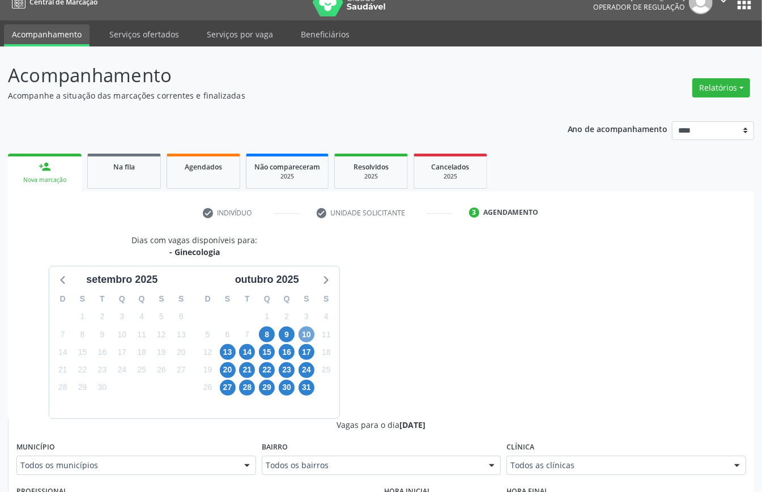
click at [306, 329] on span "10" at bounding box center [307, 335] width 16 height 16
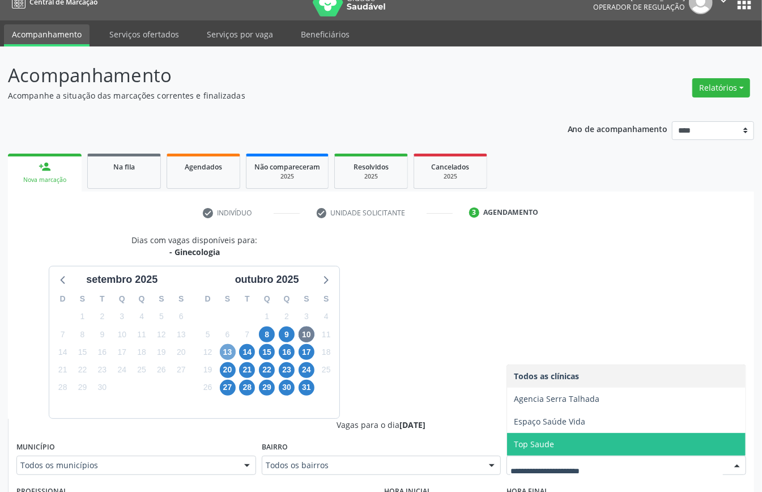
click at [227, 348] on span "13" at bounding box center [228, 352] width 16 height 16
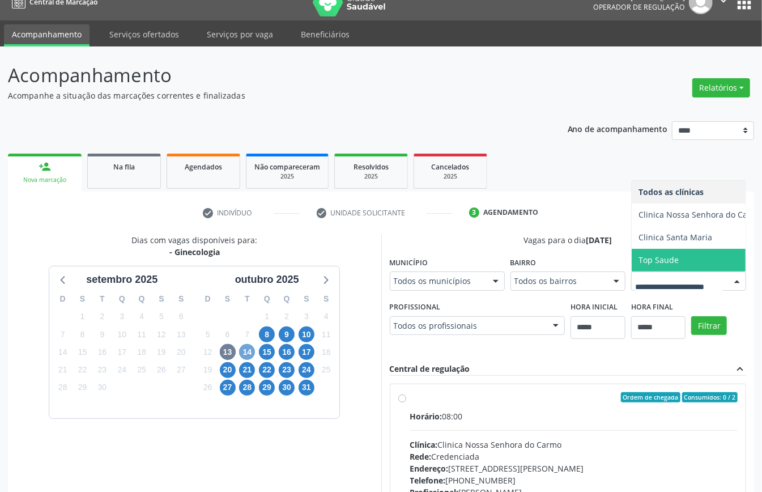
click at [245, 356] on span "14" at bounding box center [247, 352] width 16 height 16
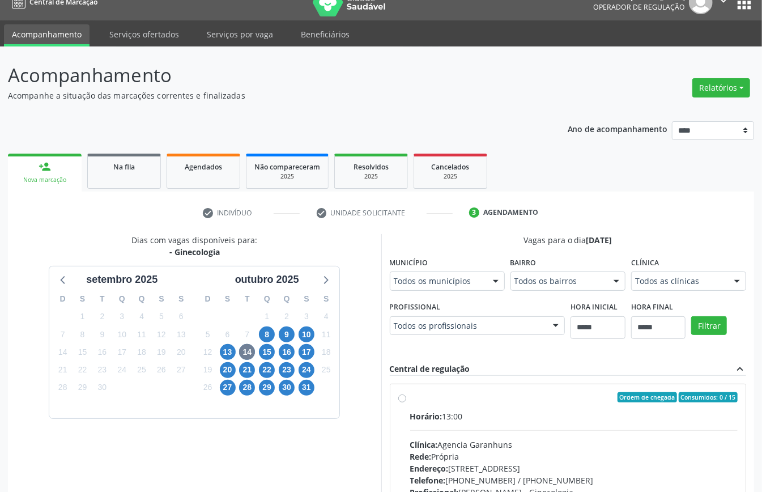
click at [668, 288] on div "Todos as clínicas" at bounding box center [689, 281] width 115 height 19
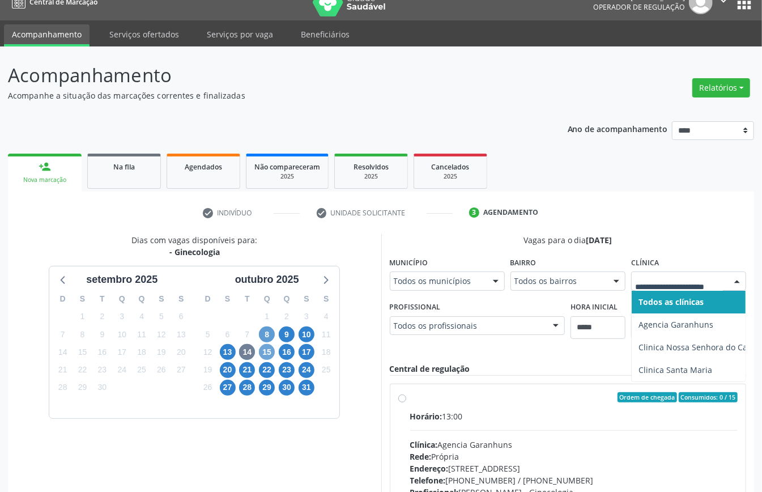
click at [268, 353] on span "15" at bounding box center [267, 352] width 16 height 16
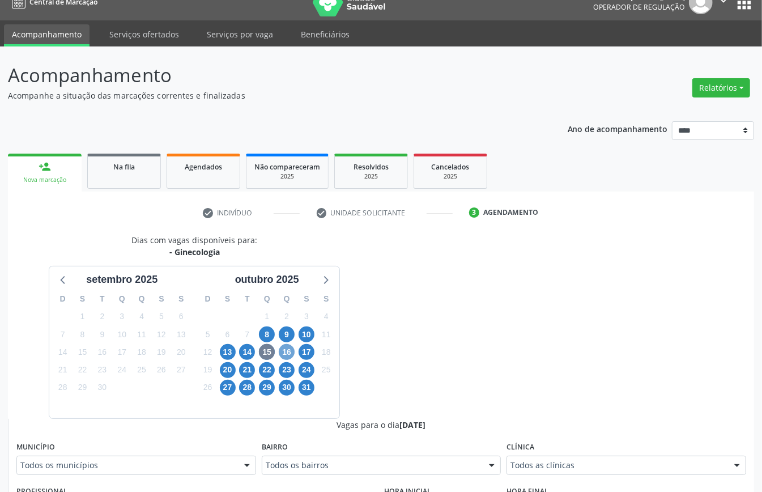
click at [289, 352] on span "16" at bounding box center [287, 352] width 16 height 16
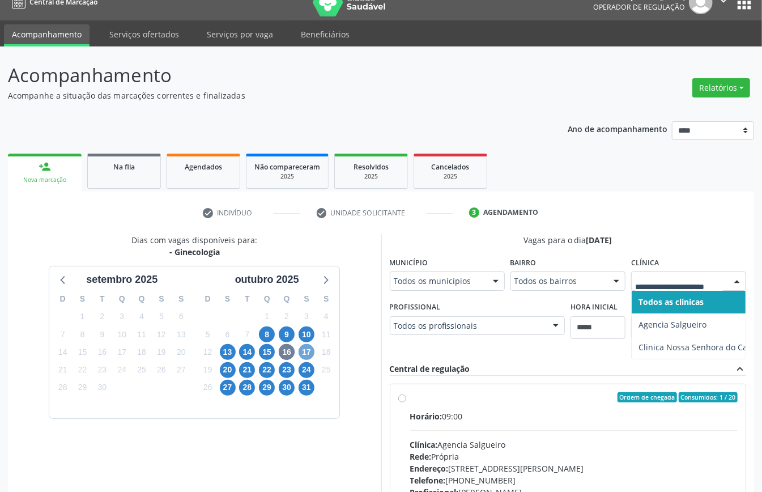
click at [306, 357] on span "17" at bounding box center [307, 352] width 16 height 16
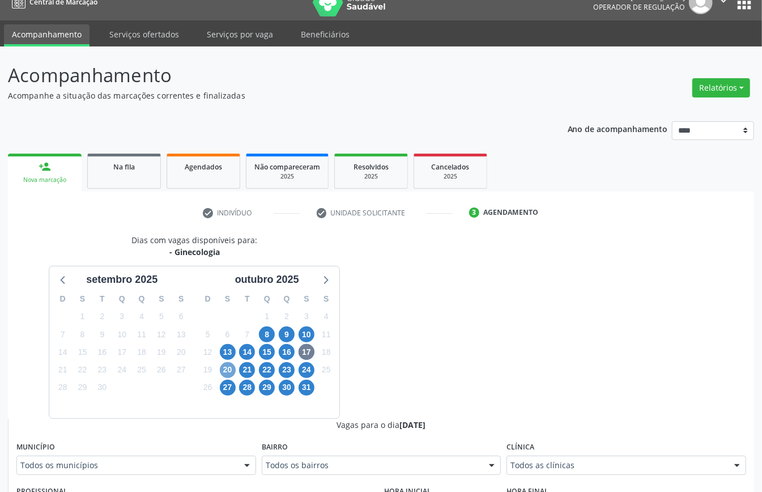
click at [223, 366] on span "20" at bounding box center [228, 370] width 16 height 16
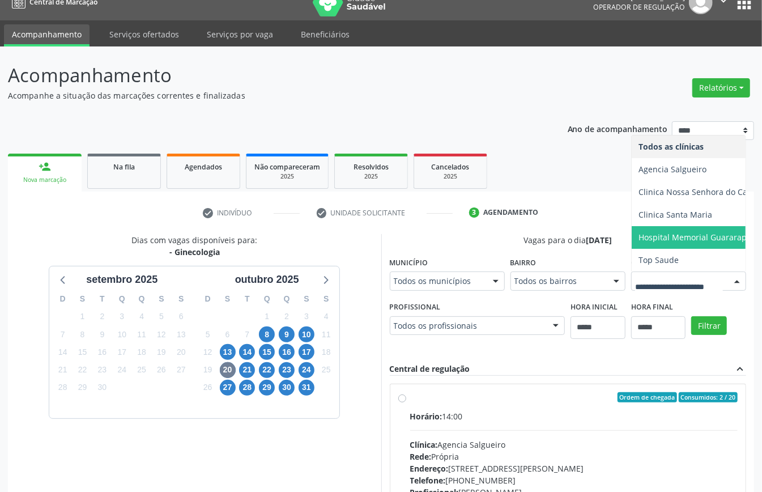
click at [413, 372] on div "Dias com vagas disponíveis para: - Ginecologia setembro 2025 D S T Q Q S S 31 1…" at bounding box center [381, 418] width 747 height 368
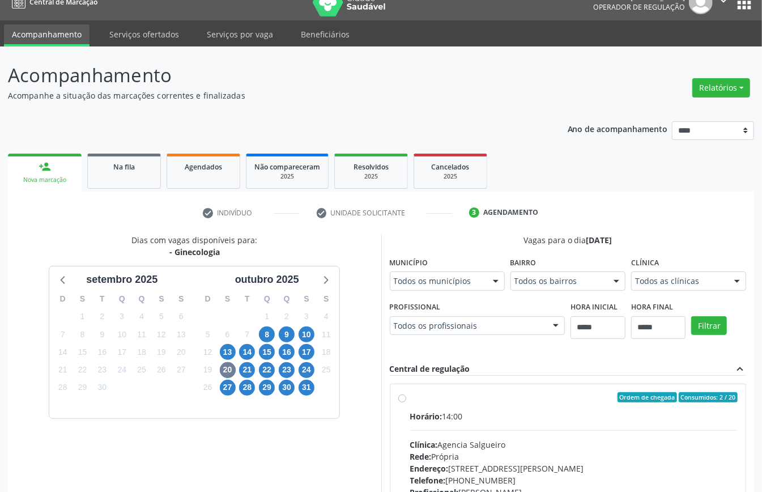
scroll to position [370, 0]
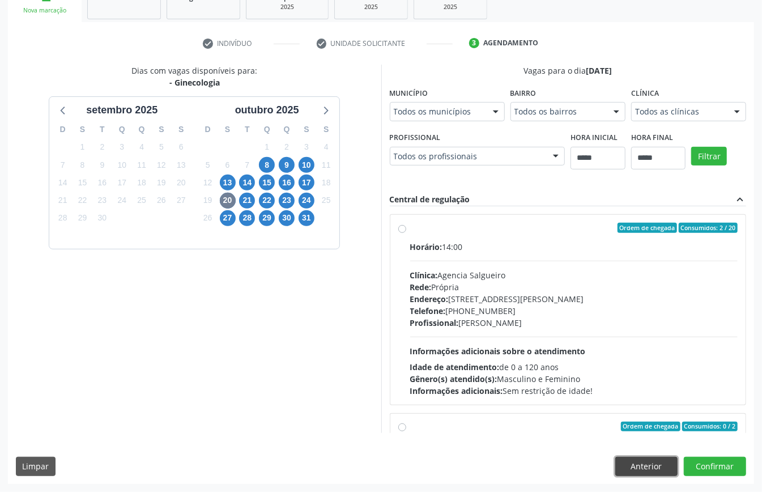
click at [635, 470] on button "Anterior" at bounding box center [647, 466] width 62 height 19
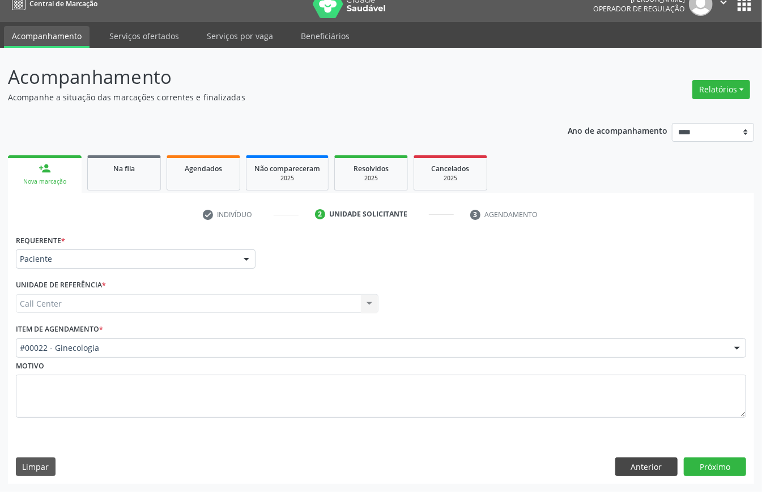
scroll to position [16, 0]
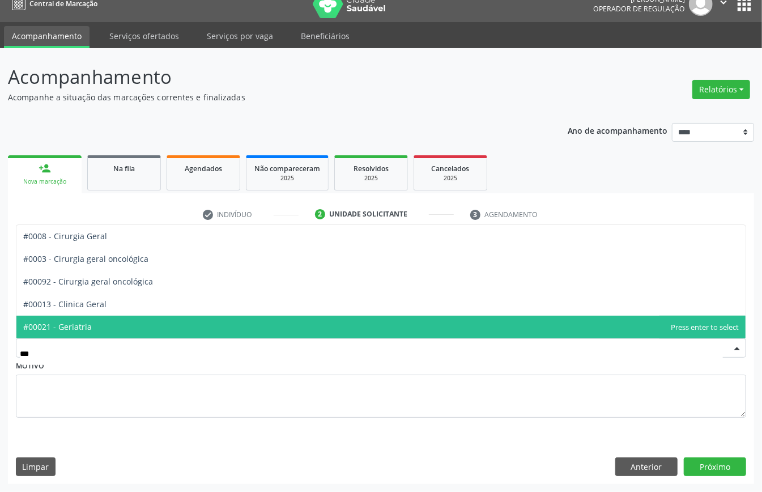
click at [112, 332] on span "#00021 - Geriatria" at bounding box center [381, 327] width 730 height 23
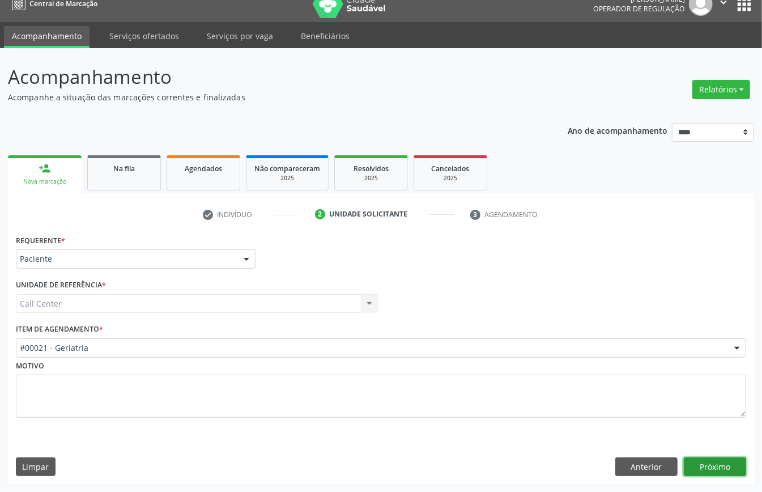
click at [698, 463] on button "Próximo" at bounding box center [715, 466] width 62 height 19
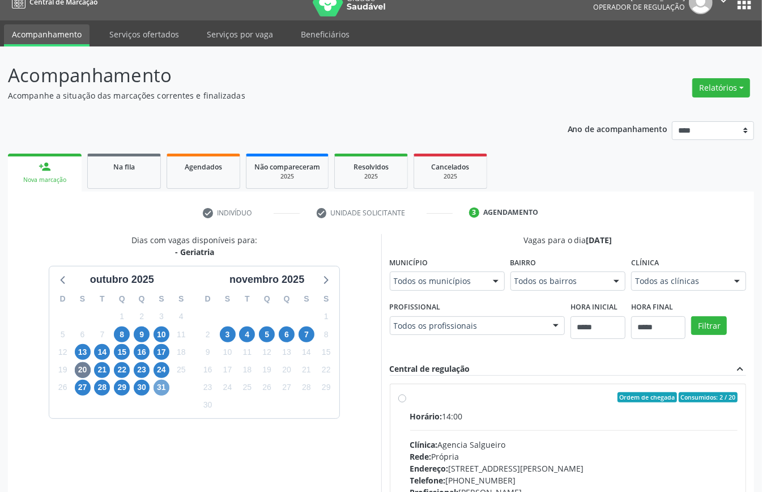
drag, startPoint x: 156, startPoint y: 386, endPoint x: 160, endPoint y: 393, distance: 7.6
click at [156, 388] on span "31" at bounding box center [162, 388] width 16 height 16
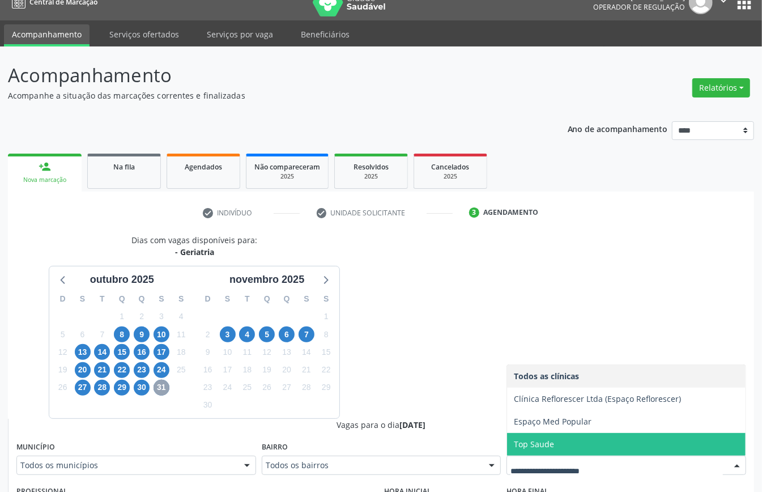
click at [157, 393] on span "31" at bounding box center [162, 388] width 16 height 16
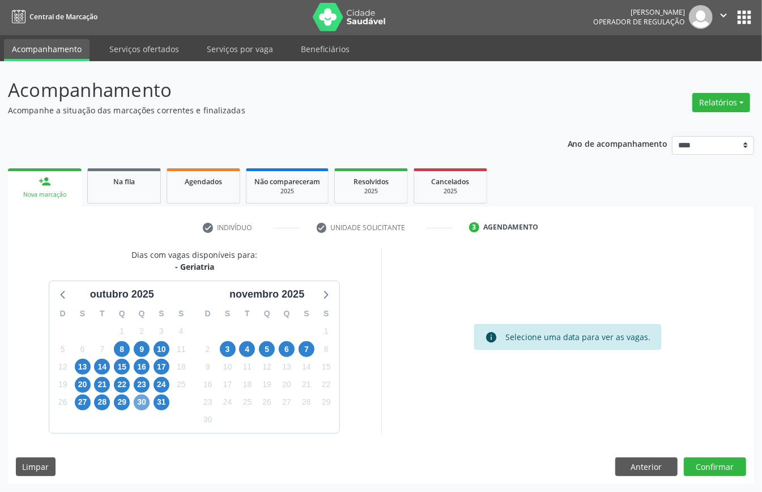
click at [139, 402] on span "30" at bounding box center [142, 403] width 16 height 16
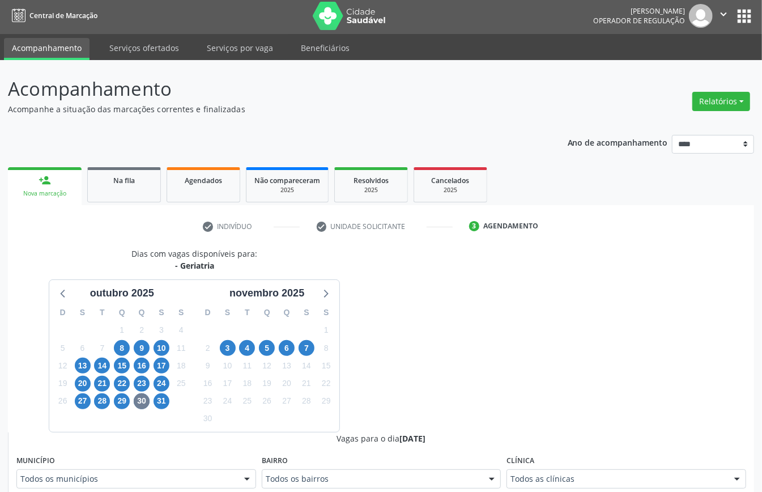
scroll to position [7, 0]
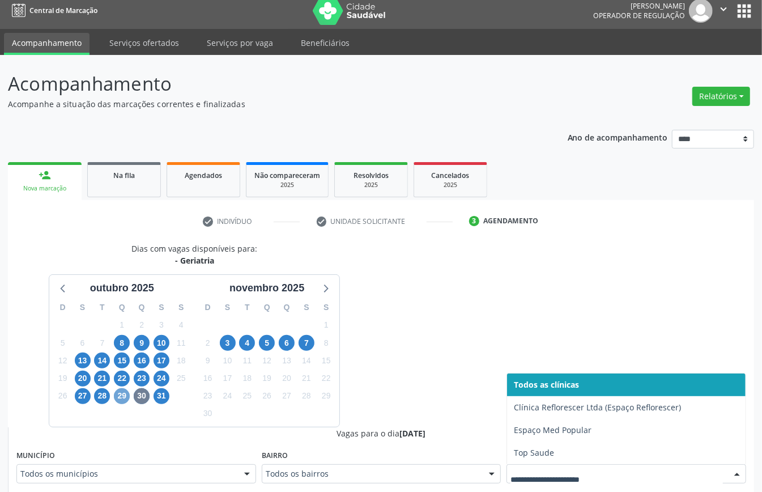
click at [118, 398] on span "29" at bounding box center [122, 396] width 16 height 16
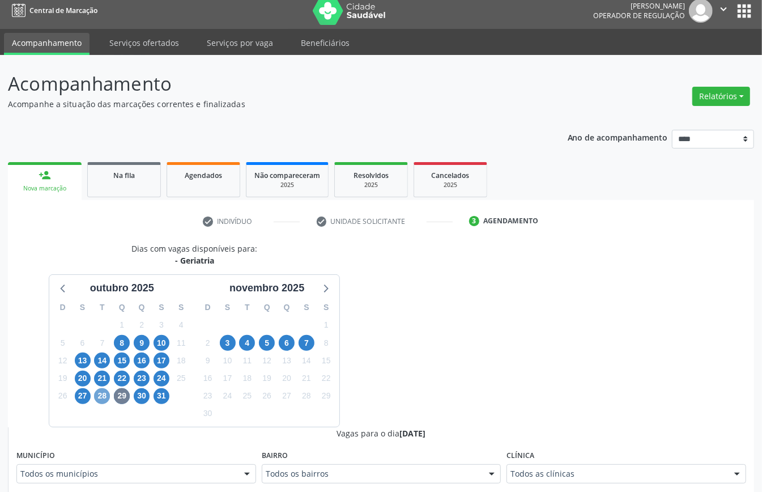
click at [102, 398] on span "28" at bounding box center [102, 396] width 16 height 16
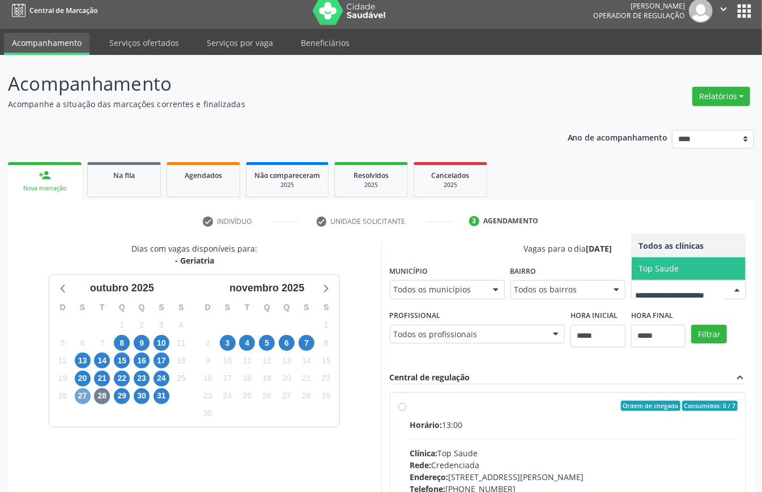
click at [82, 400] on span "27" at bounding box center [83, 396] width 16 height 16
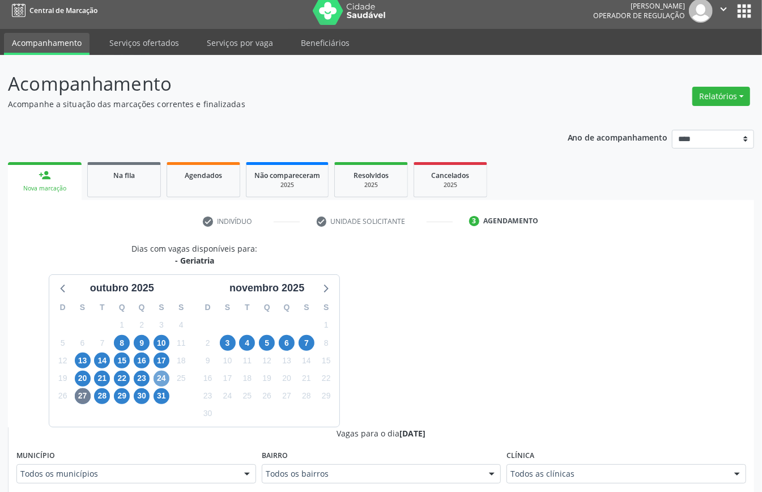
click at [158, 378] on span "24" at bounding box center [162, 379] width 16 height 16
drag, startPoint x: 552, startPoint y: 474, endPoint x: 533, endPoint y: 472, distance: 19.4
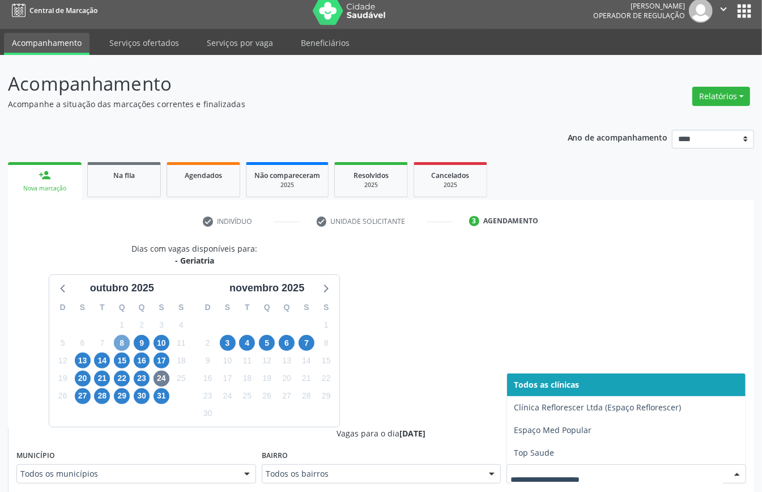
click at [118, 342] on span "8" at bounding box center [122, 343] width 16 height 16
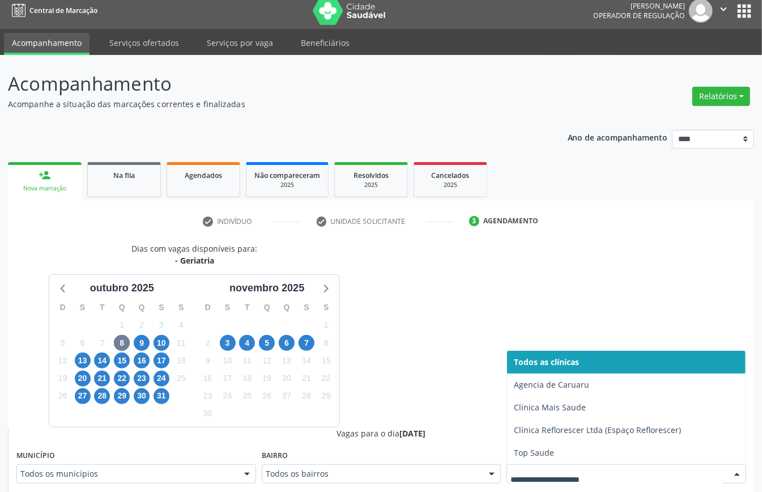
drag, startPoint x: 548, startPoint y: 473, endPoint x: 540, endPoint y: 471, distance: 8.3
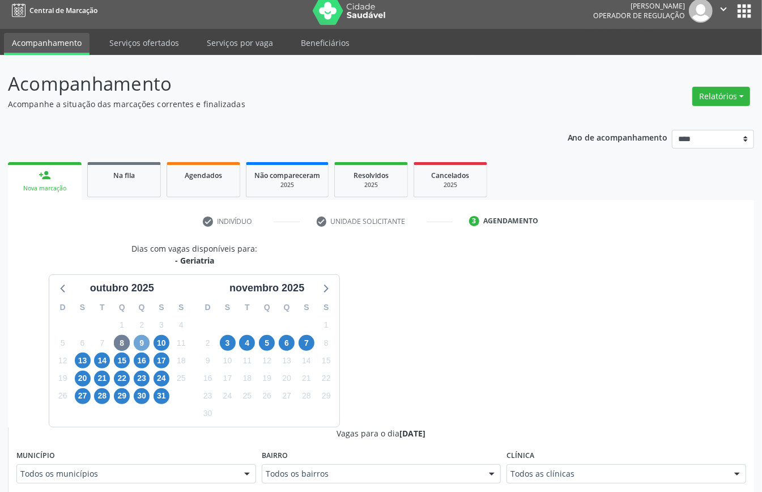
click at [143, 345] on span "9" at bounding box center [142, 343] width 16 height 16
click at [164, 338] on span "10" at bounding box center [162, 343] width 16 height 16
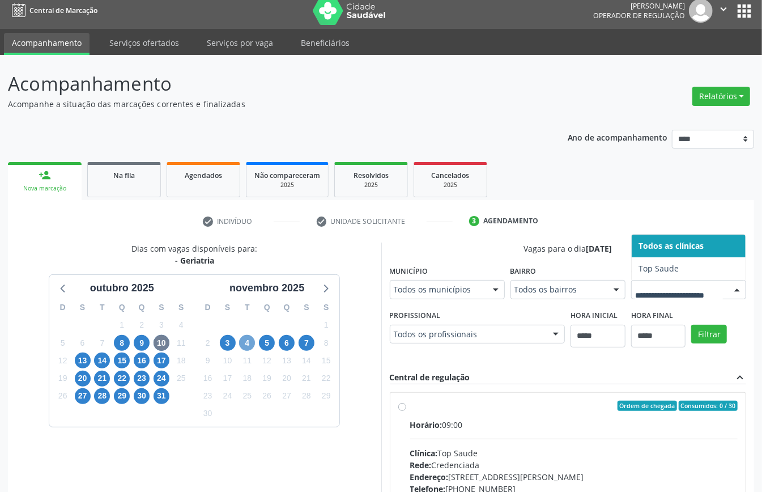
click at [248, 347] on span "4" at bounding box center [247, 343] width 16 height 16
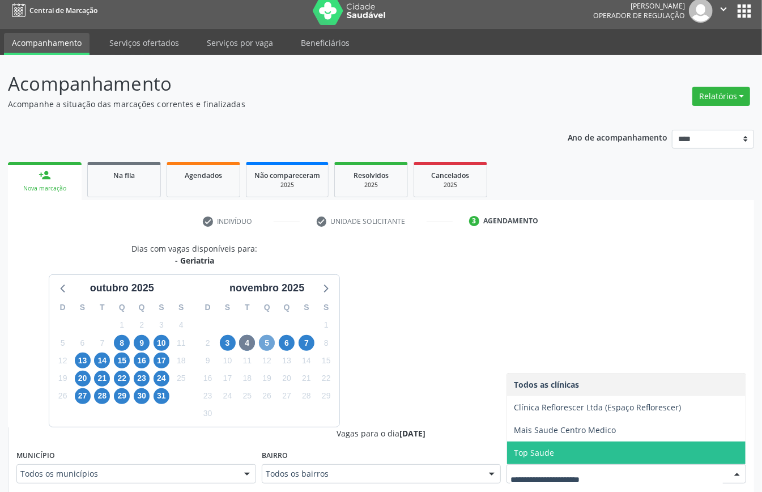
click at [264, 344] on span "5" at bounding box center [267, 343] width 16 height 16
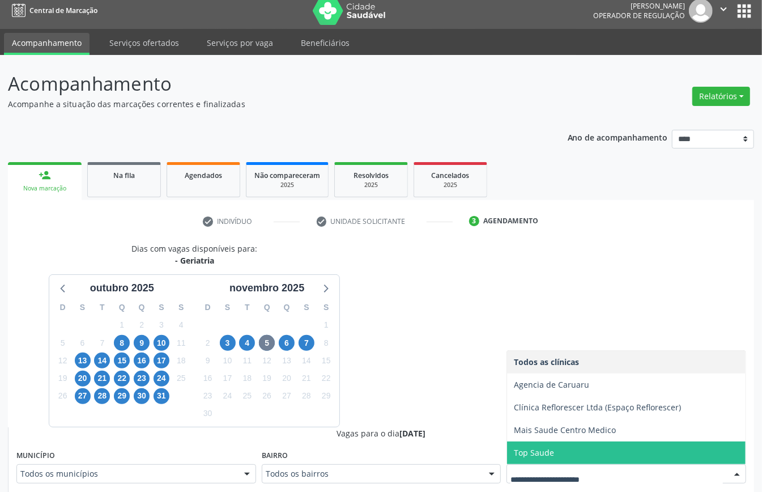
click at [293, 337] on div "6" at bounding box center [287, 343] width 16 height 18
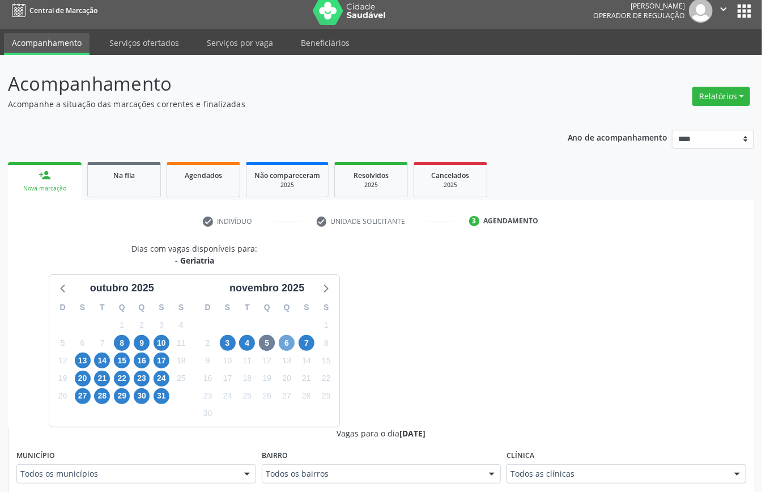
click at [289, 341] on span "6" at bounding box center [287, 343] width 16 height 16
drag, startPoint x: 574, startPoint y: 474, endPoint x: 556, endPoint y: 470, distance: 18.6
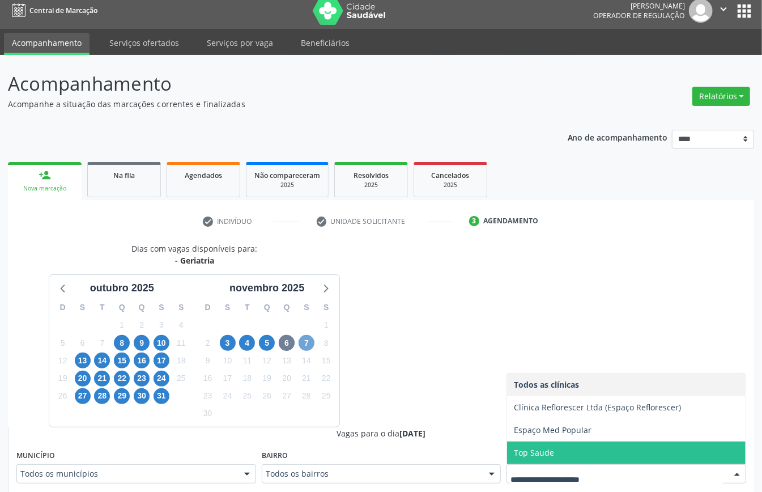
click at [303, 346] on span "7" at bounding box center [307, 343] width 16 height 16
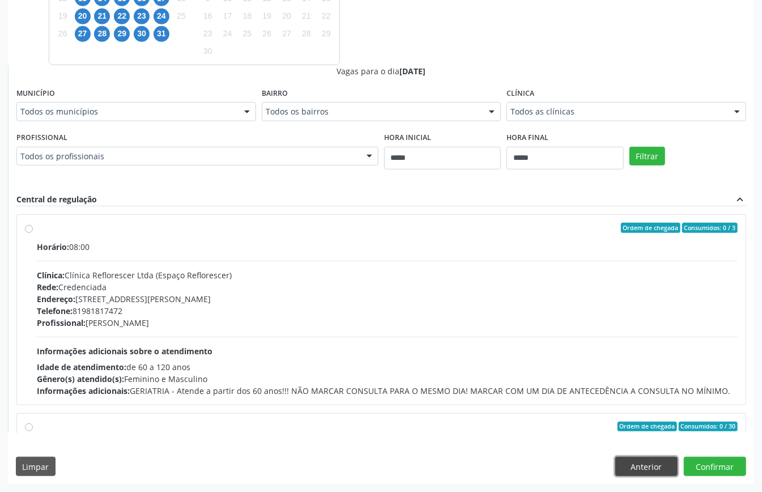
click at [646, 461] on button "Anterior" at bounding box center [647, 466] width 62 height 19
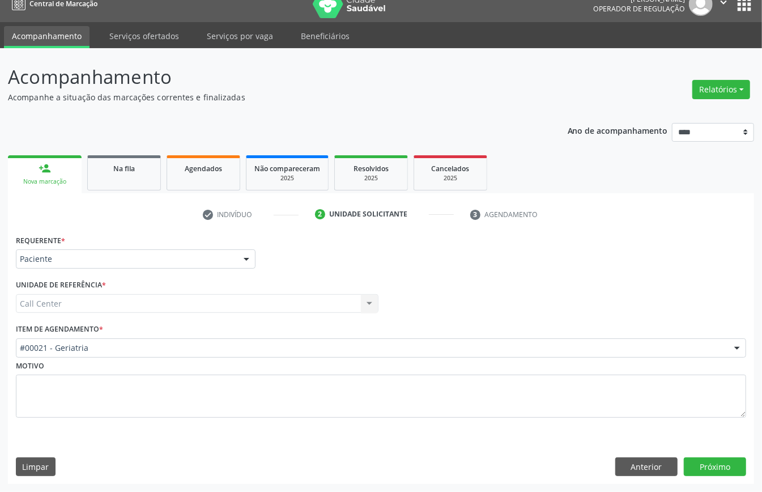
scroll to position [16, 0]
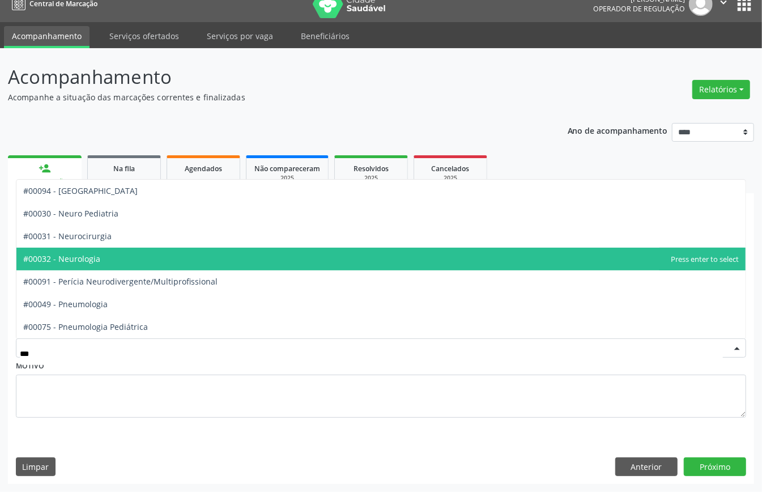
click at [127, 261] on span "#00032 - Neurologia" at bounding box center [381, 259] width 730 height 23
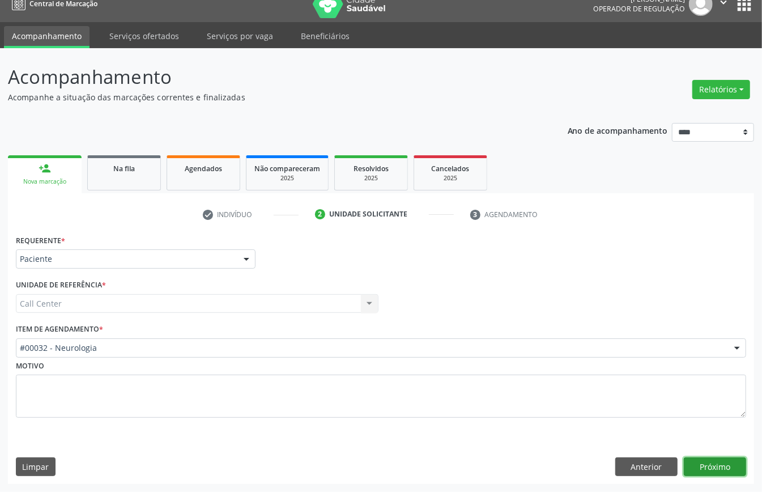
click at [699, 459] on button "Próximo" at bounding box center [715, 466] width 62 height 19
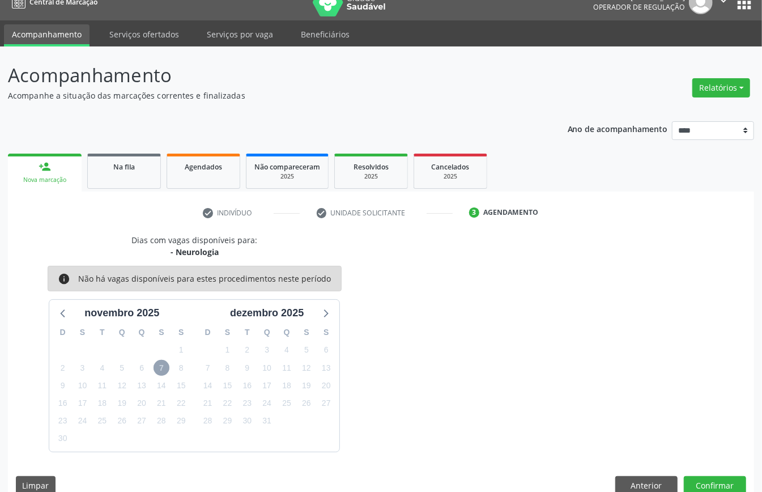
click at [162, 365] on span "7" at bounding box center [162, 368] width 16 height 16
click at [69, 311] on icon at bounding box center [63, 313] width 15 height 15
click at [645, 477] on button "Anterior" at bounding box center [647, 485] width 62 height 19
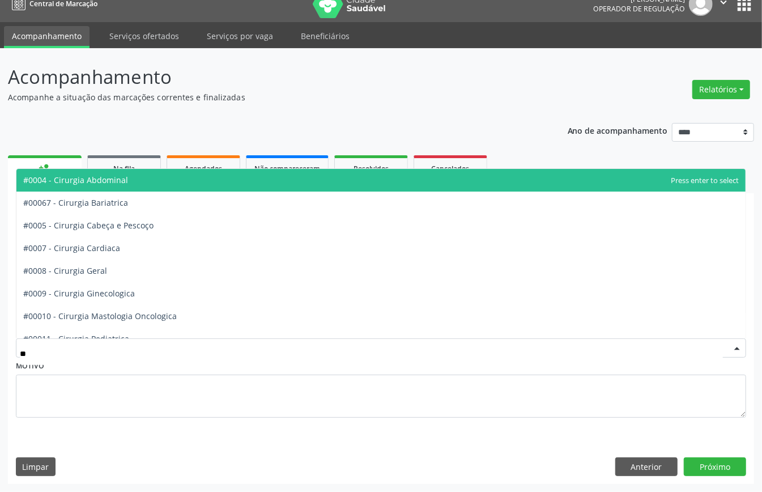
type input "***"
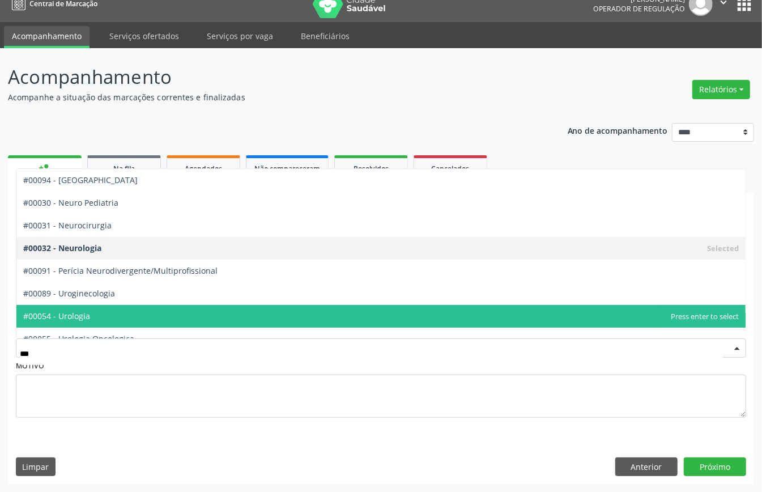
click at [141, 313] on span "#00054 - Urologia" at bounding box center [381, 316] width 730 height 23
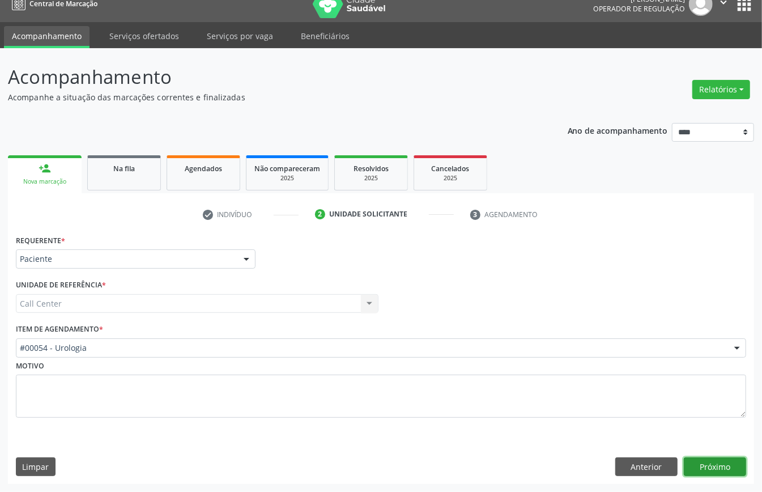
click at [711, 465] on button "Próximo" at bounding box center [715, 466] width 62 height 19
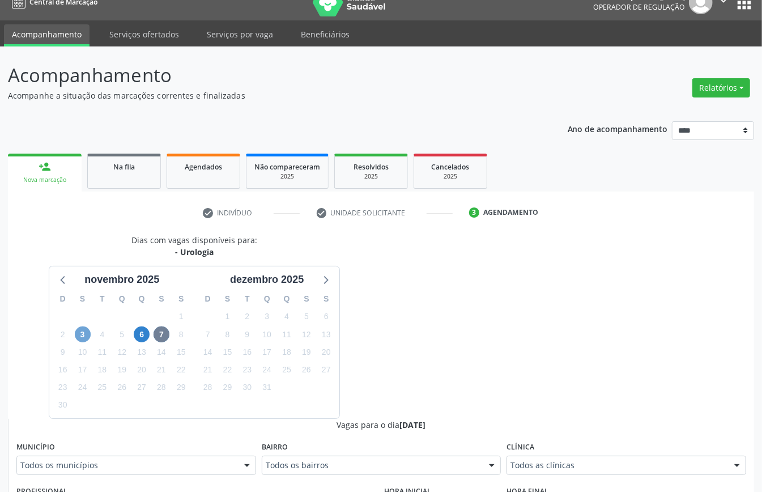
click at [84, 338] on span "3" at bounding box center [83, 335] width 16 height 16
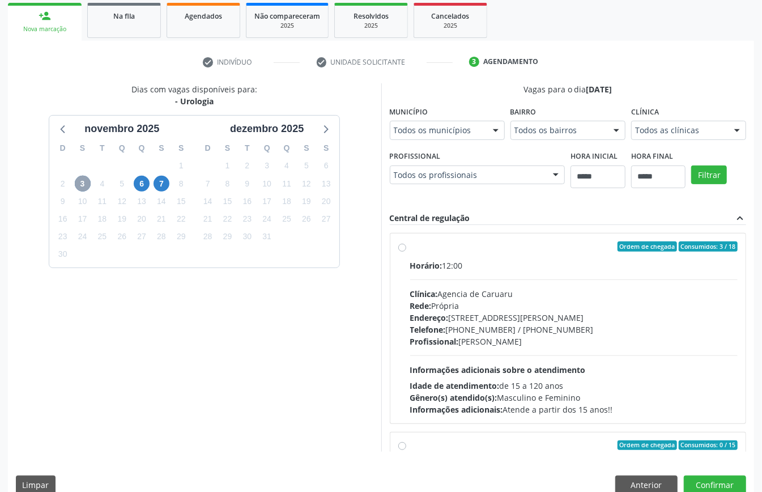
scroll to position [186, 0]
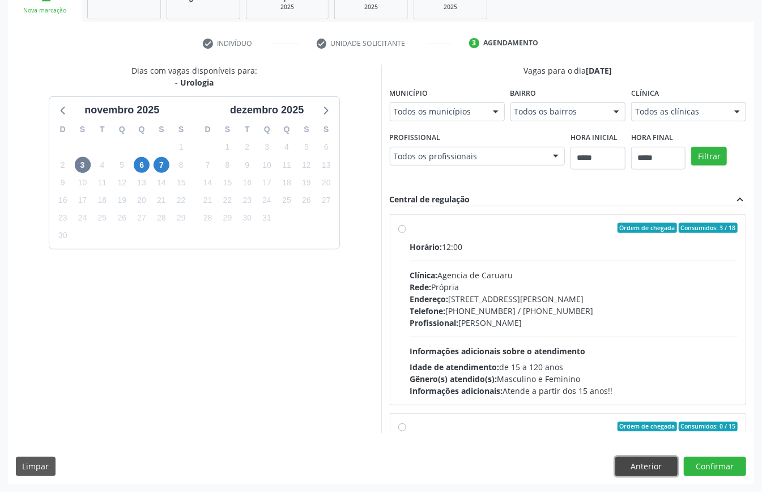
click at [627, 465] on button "Anterior" at bounding box center [647, 466] width 62 height 19
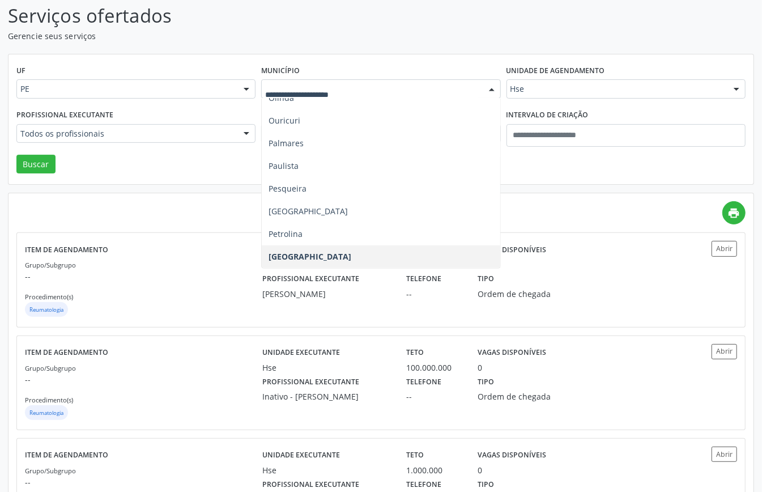
scroll to position [148, 0]
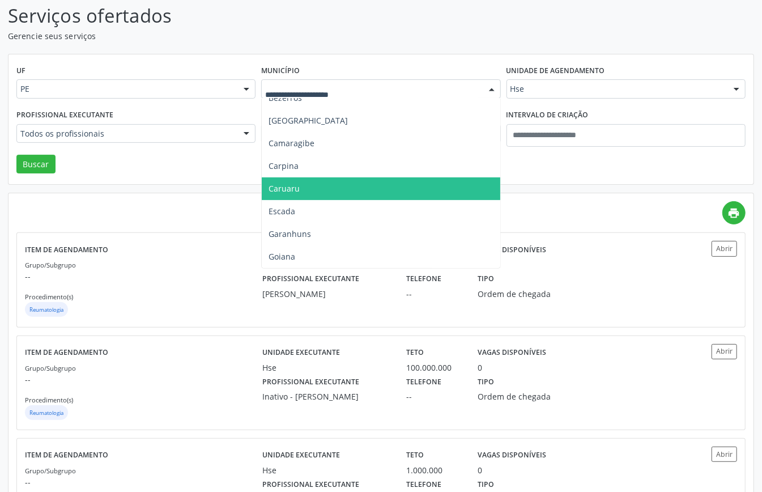
click at [317, 184] on span "Caruaru" at bounding box center [381, 188] width 238 height 23
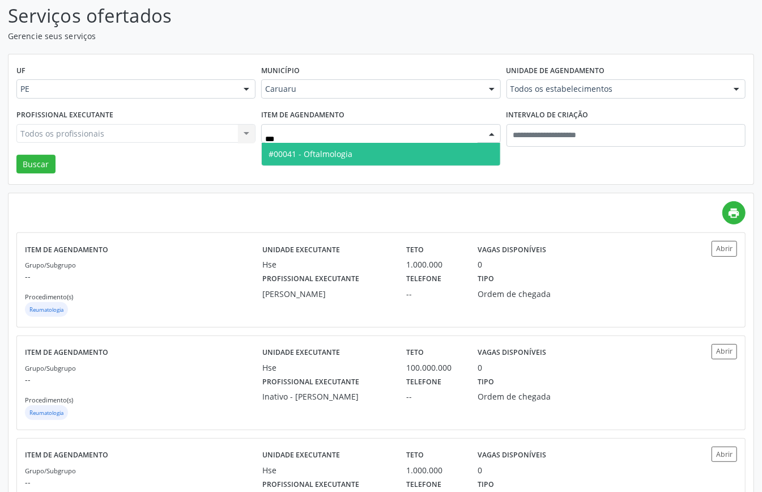
drag, startPoint x: 327, startPoint y: 152, endPoint x: 171, endPoint y: 144, distance: 156.1
click at [325, 152] on span "#00041 - Oftalmologia" at bounding box center [311, 154] width 84 height 11
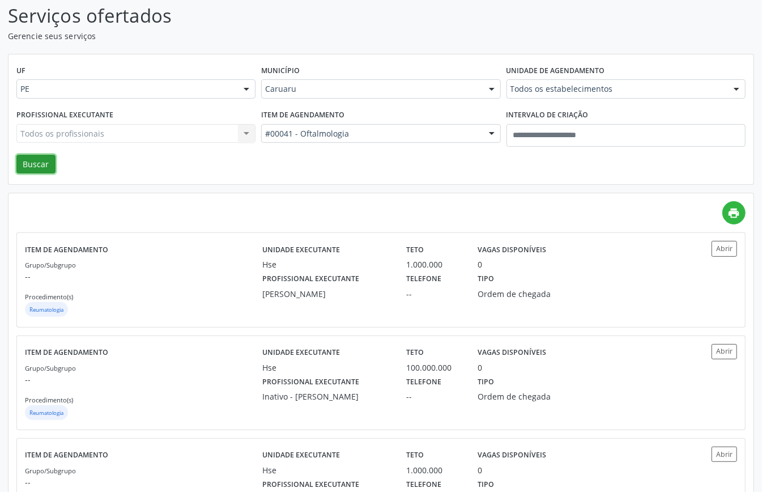
click at [35, 164] on button "Buscar" at bounding box center [35, 164] width 39 height 19
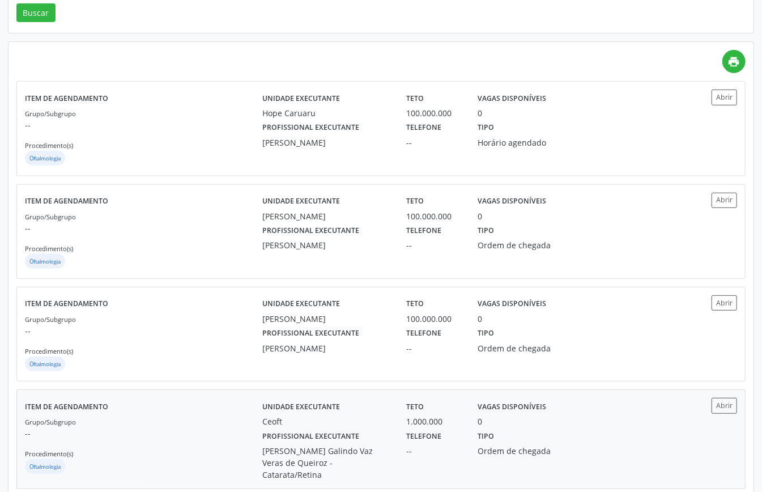
scroll to position [0, 0]
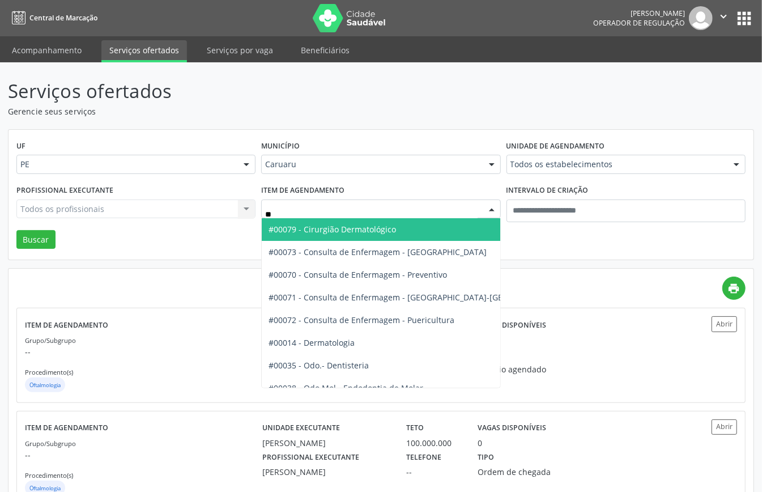
type input "***"
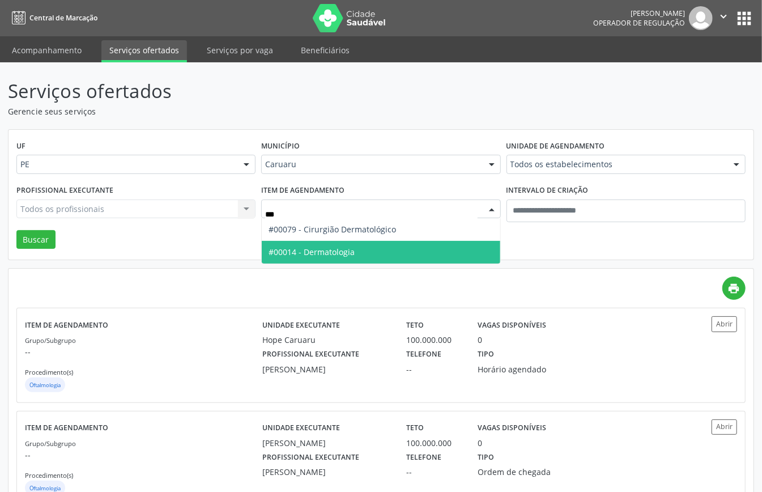
drag, startPoint x: 320, startPoint y: 246, endPoint x: 170, endPoint y: 259, distance: 150.8
click at [318, 246] on span "#00014 - Dermatologia" at bounding box center [381, 252] width 238 height 23
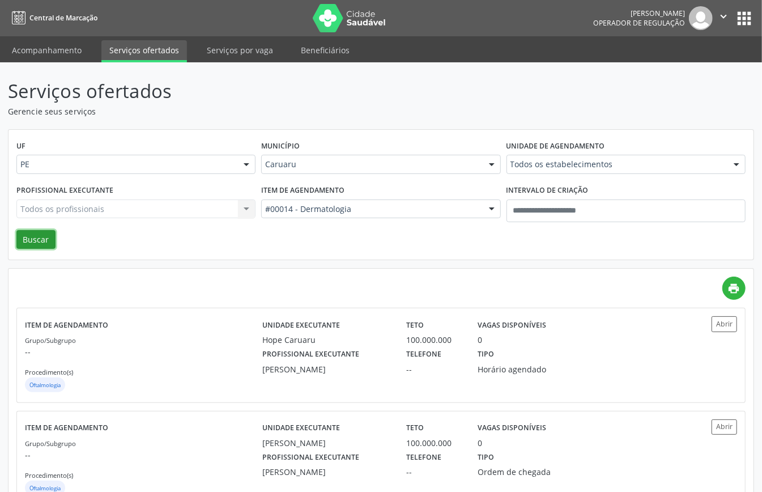
click at [26, 234] on button "Buscar" at bounding box center [35, 239] width 39 height 19
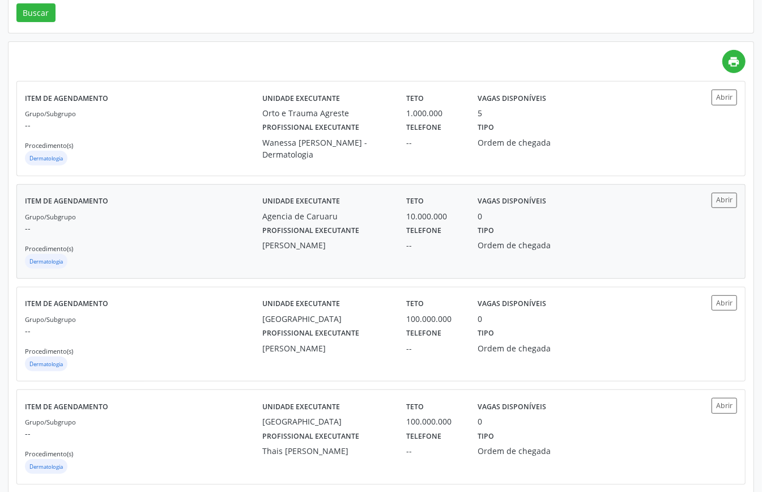
click at [164, 255] on div "Dermatologia" at bounding box center [144, 262] width 238 height 17
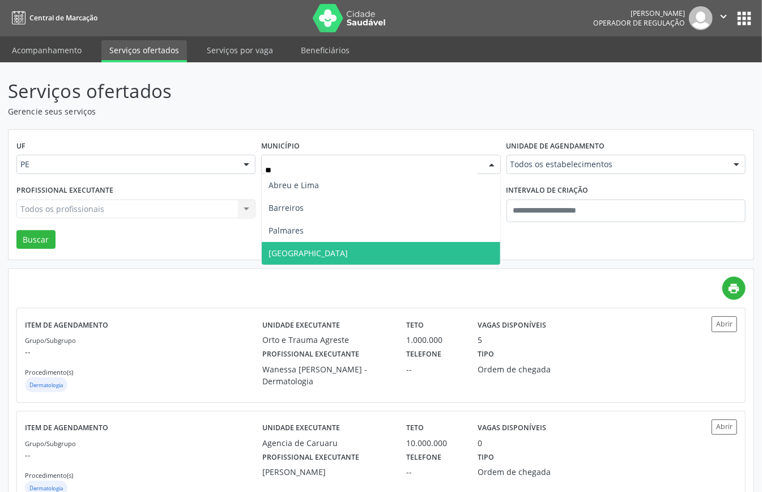
scroll to position [0, 0]
type input "***"
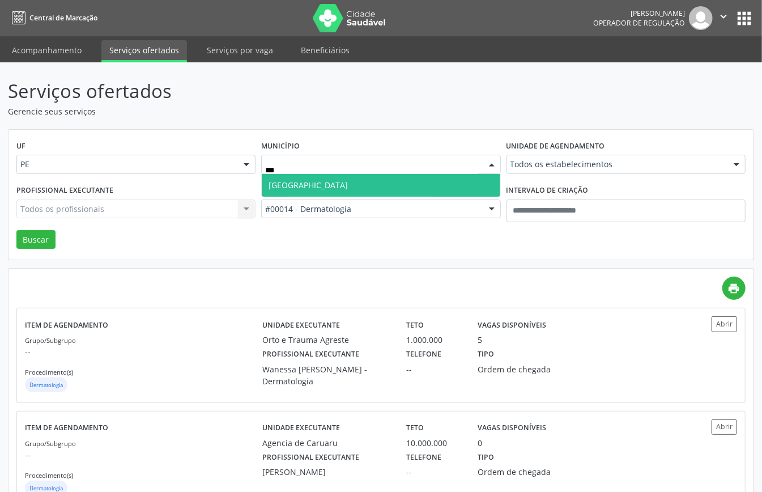
click at [296, 183] on span "Recife" at bounding box center [381, 185] width 238 height 23
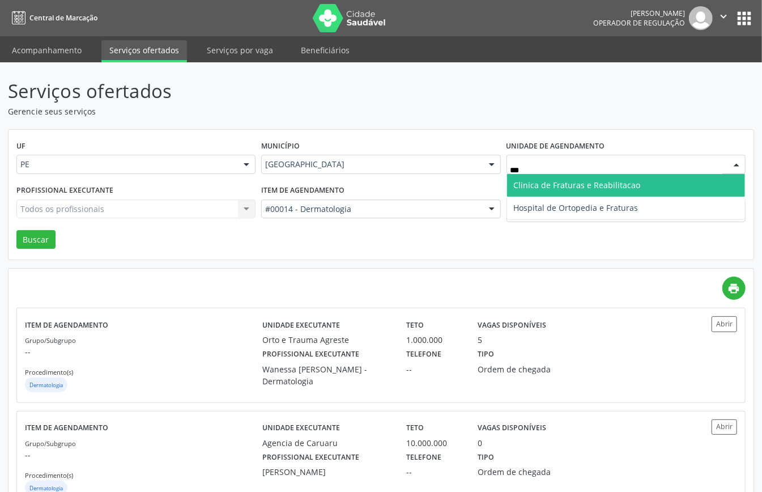
click at [554, 189] on span "Clinica de Fraturas e Reabilitacao" at bounding box center [577, 185] width 127 height 11
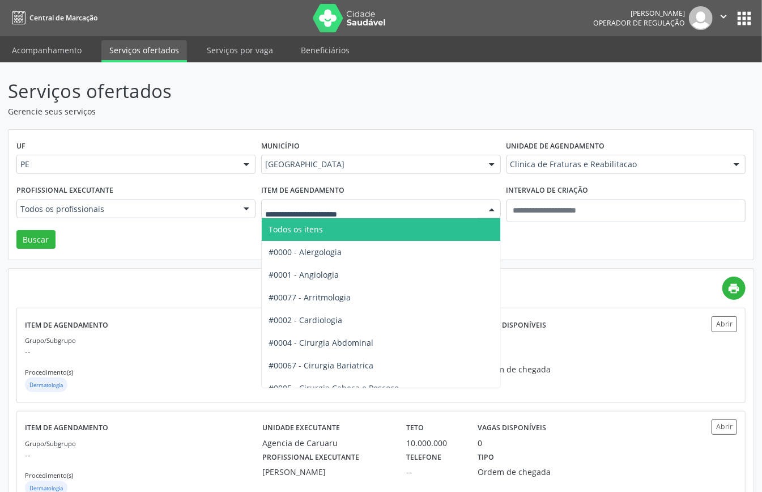
click at [316, 231] on span "Todos os itens" at bounding box center [296, 229] width 54 height 11
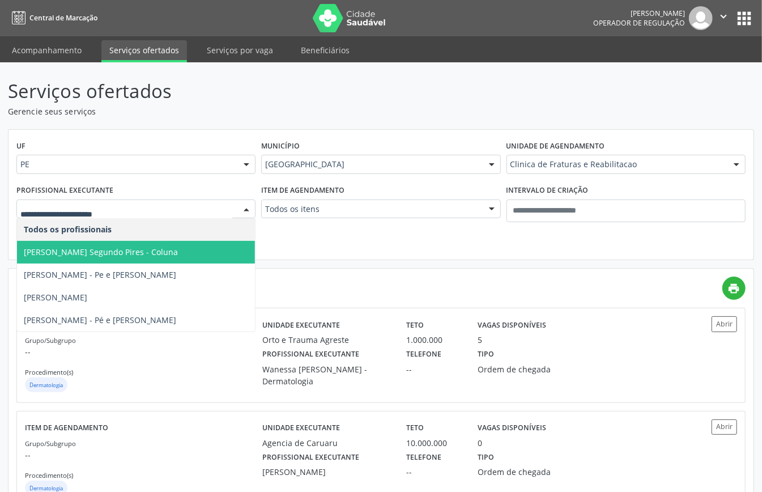
drag, startPoint x: 119, startPoint y: 253, endPoint x: 95, endPoint y: 255, distance: 23.9
click at [122, 253] on span "[PERSON_NAME] Segundo Pires - Coluna" at bounding box center [101, 252] width 154 height 11
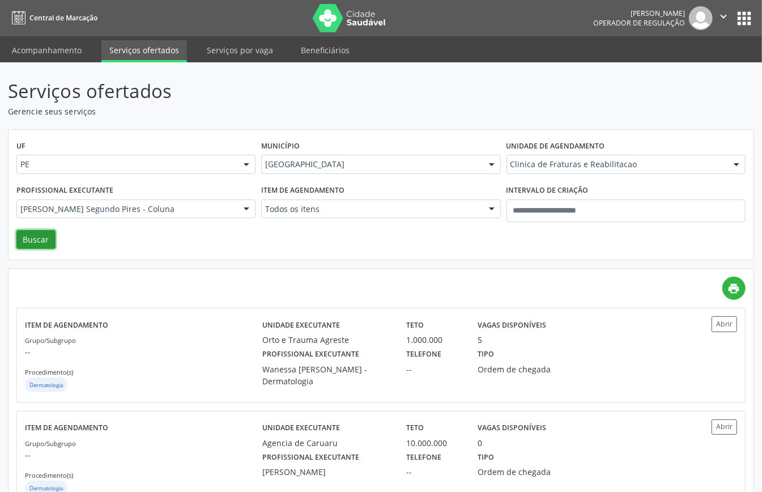
click at [53, 243] on button "Buscar" at bounding box center [35, 239] width 39 height 19
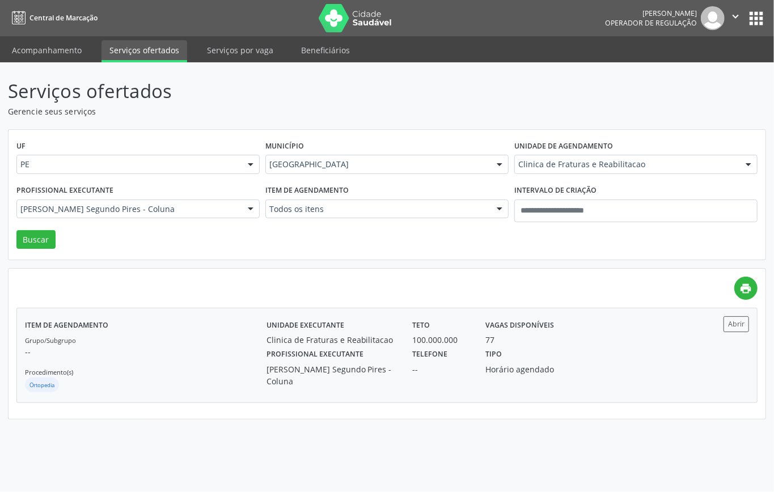
click at [298, 390] on div "Unidade executante Clinica de Fraturas e Reabilitacao Teto 100.000.000 Vagas di…" at bounding box center [477, 355] width 422 height 78
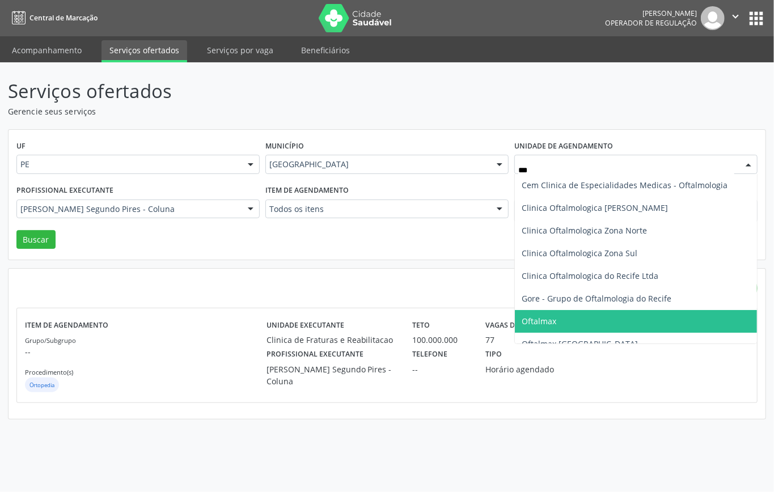
click at [556, 311] on span "Oftalmax" at bounding box center [636, 321] width 242 height 23
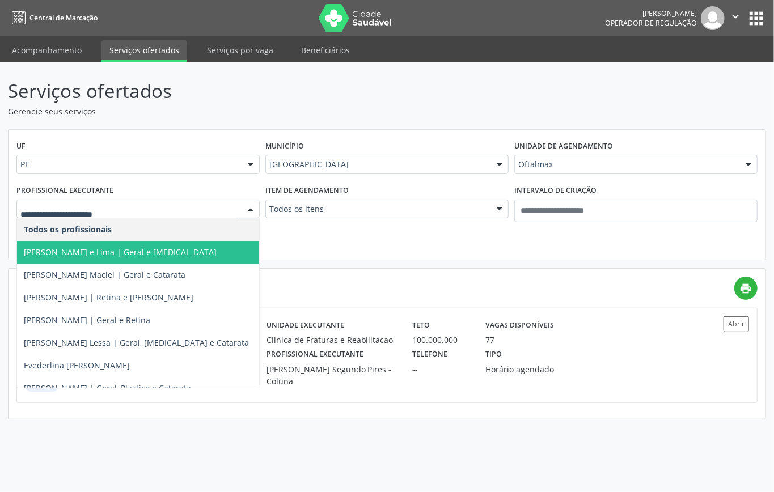
click at [123, 257] on span "Afra Abreu e Lima | Geral e Glaucoma" at bounding box center [120, 252] width 193 height 11
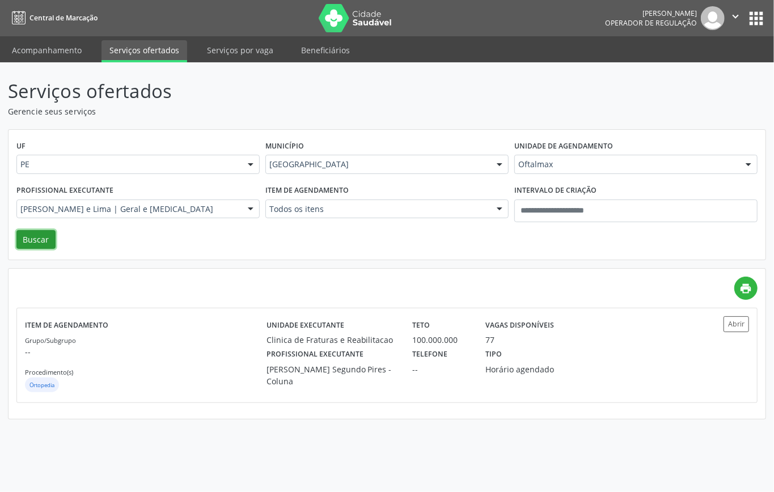
drag, startPoint x: 37, startPoint y: 236, endPoint x: 45, endPoint y: 241, distance: 9.6
click at [37, 237] on button "Buscar" at bounding box center [35, 239] width 39 height 19
click at [206, 385] on div "Oftalmologia" at bounding box center [145, 386] width 241 height 17
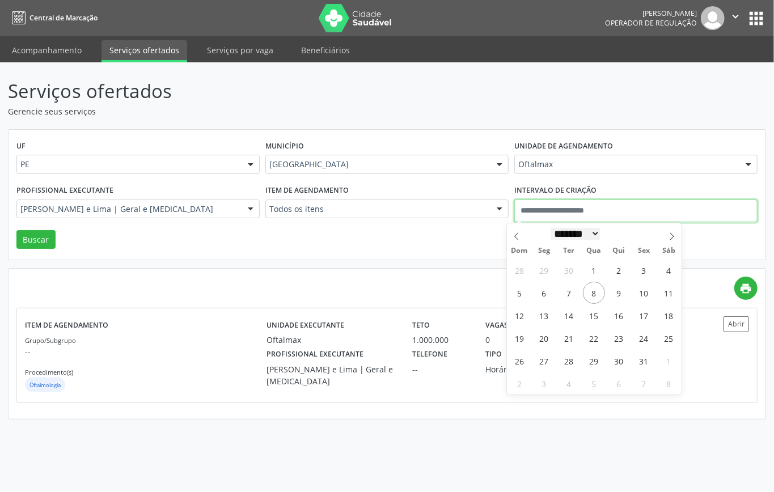
click at [571, 219] on input "text" at bounding box center [635, 211] width 243 height 23
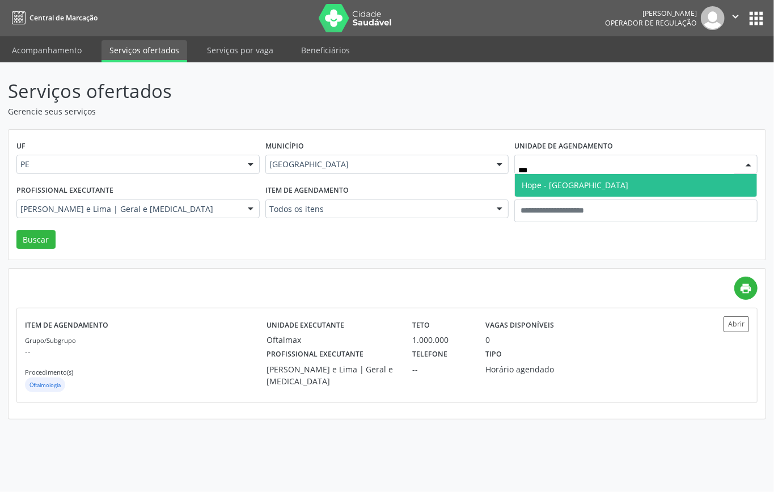
click at [541, 189] on span "Hope - Hospital de Olhos de Pernambuco" at bounding box center [575, 185] width 107 height 11
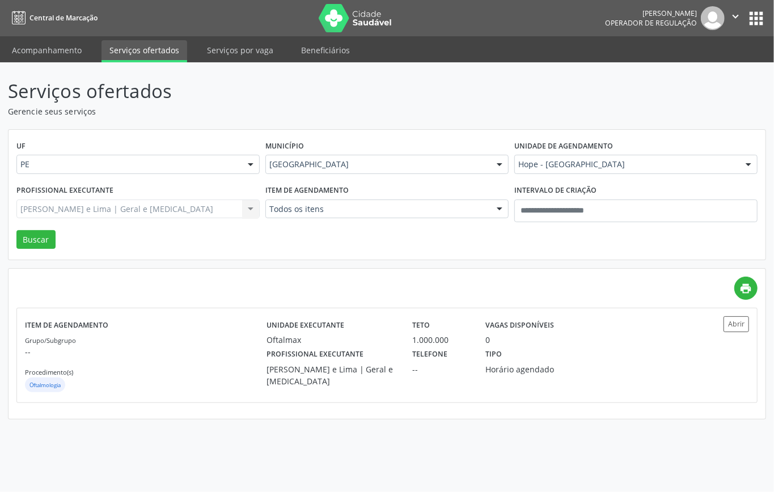
click at [197, 211] on div "Afra Abreu e Lima | Geral e Glaucoma Todos os profissionais Afra Abreu e Lima |…" at bounding box center [137, 209] width 243 height 19
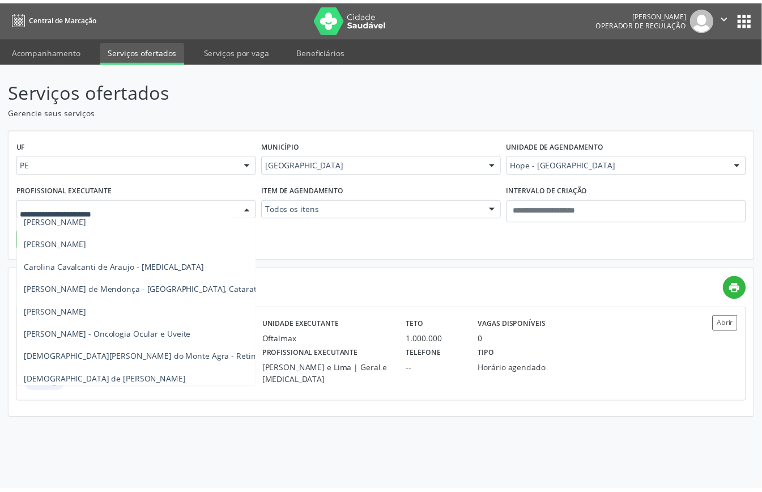
scroll to position [378, 0]
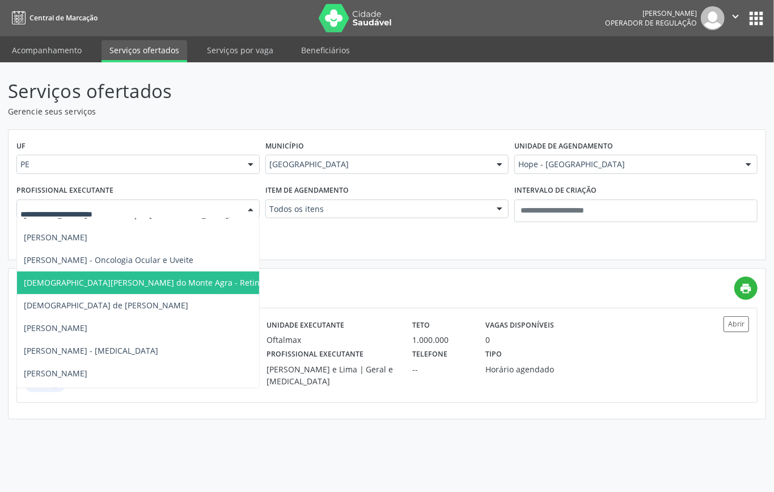
click at [302, 239] on div "UF PE PE Nenhum resultado encontrado para: " " Não há nenhuma opção para ser ex…" at bounding box center [387, 195] width 757 height 130
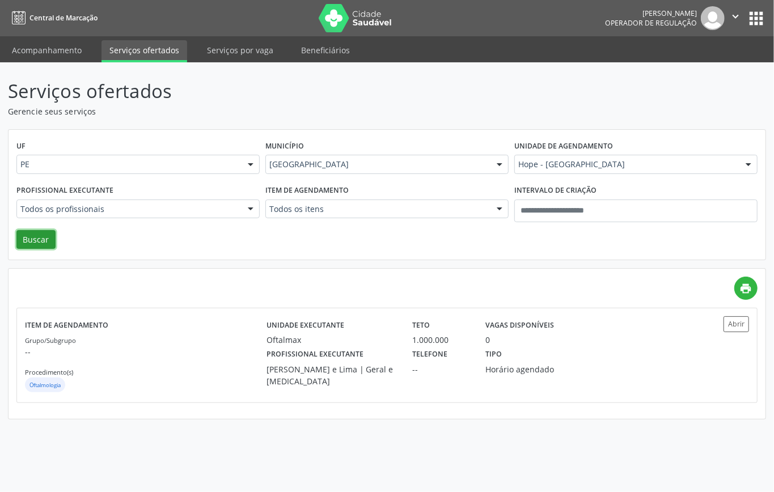
click at [39, 232] on button "Buscar" at bounding box center [35, 239] width 39 height 19
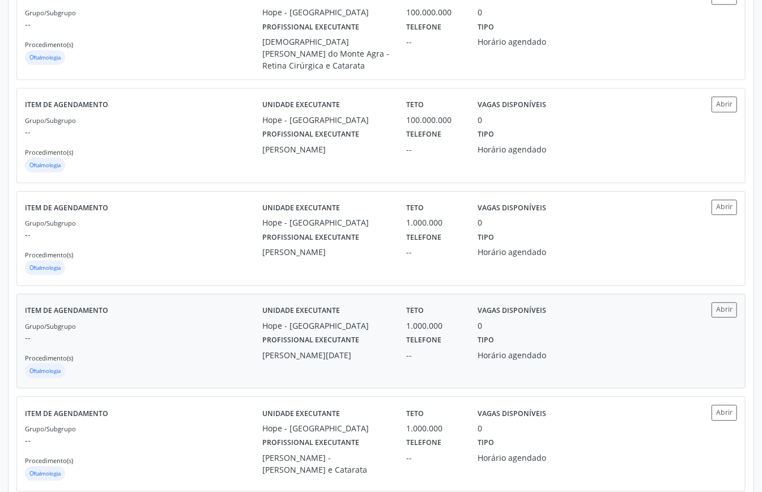
scroll to position [1504, 0]
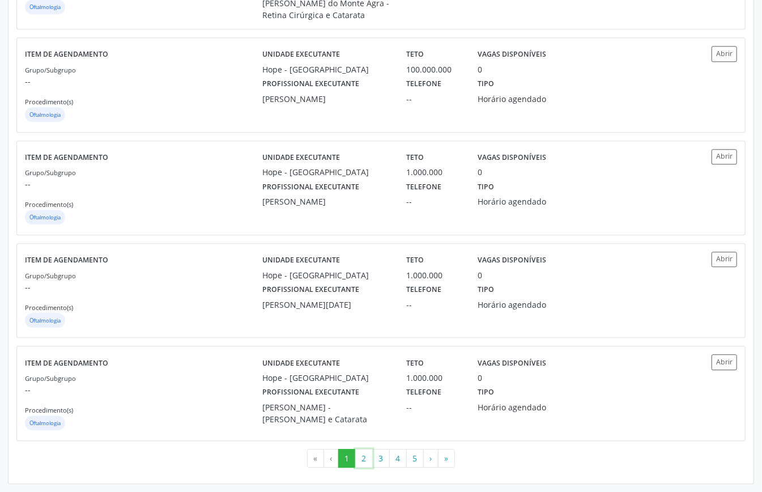
click at [363, 465] on button "2" at bounding box center [364, 458] width 18 height 19
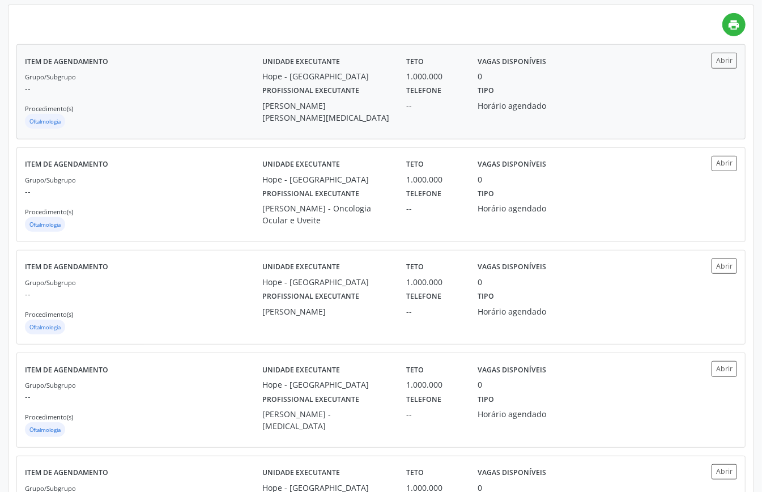
scroll to position [0, 0]
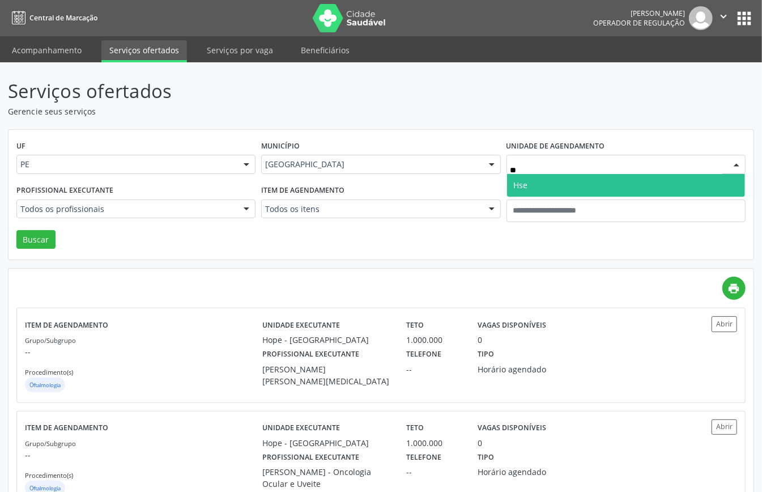
type input "***"
click at [520, 184] on span "Hse" at bounding box center [521, 185] width 14 height 11
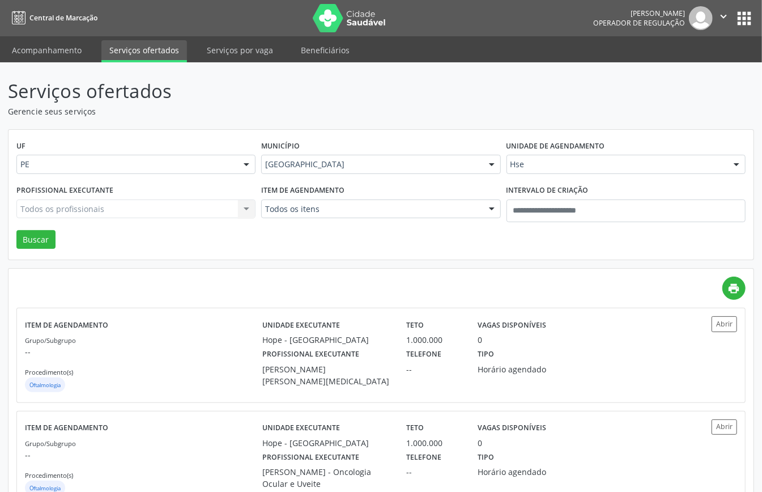
click at [201, 209] on div "Todos os profissionais Todos os profissionais Ana Catarina Delgado de Souza Ana…" at bounding box center [135, 209] width 239 height 19
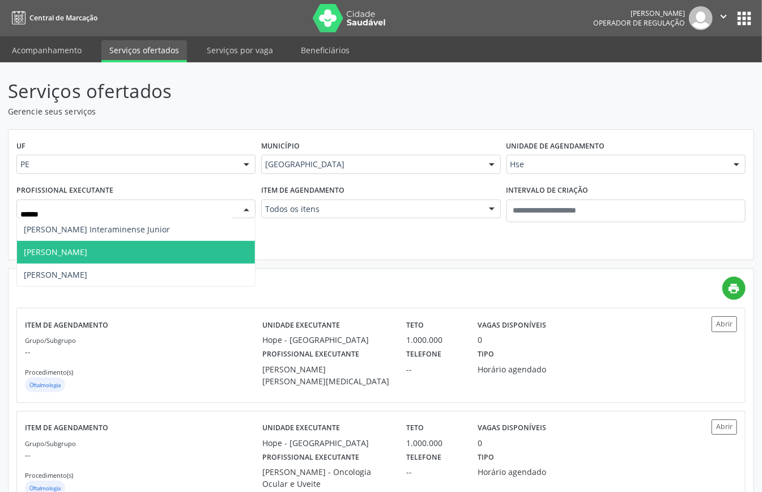
drag, startPoint x: 127, startPoint y: 249, endPoint x: 55, endPoint y: 231, distance: 74.2
click at [124, 249] on span "Alberto Barros Araujo" at bounding box center [136, 252] width 238 height 23
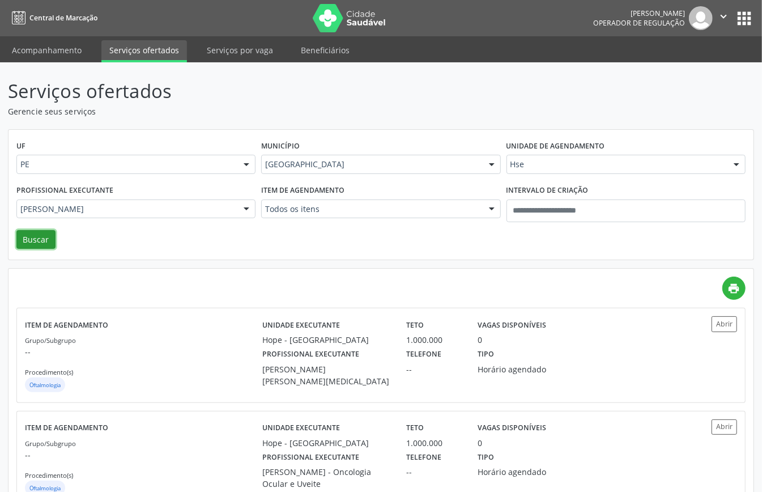
click at [36, 241] on button "Buscar" at bounding box center [35, 239] width 39 height 19
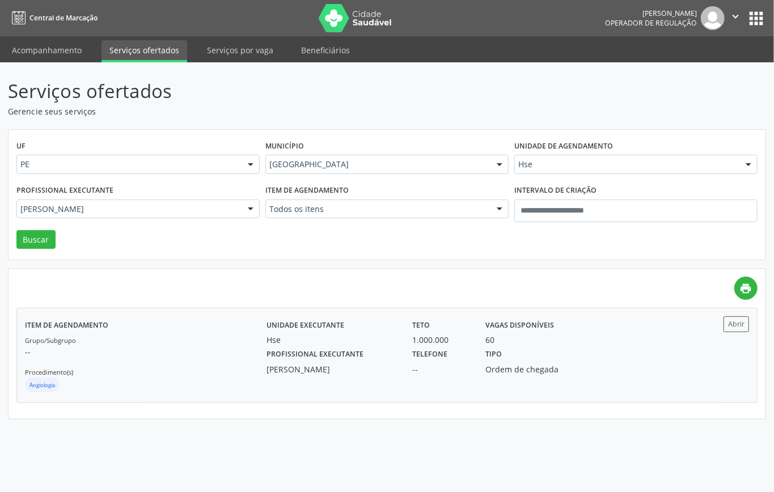
click at [252, 345] on div "Grupo/Subgrupo -- Procedimento(s) Angiologia" at bounding box center [145, 364] width 241 height 61
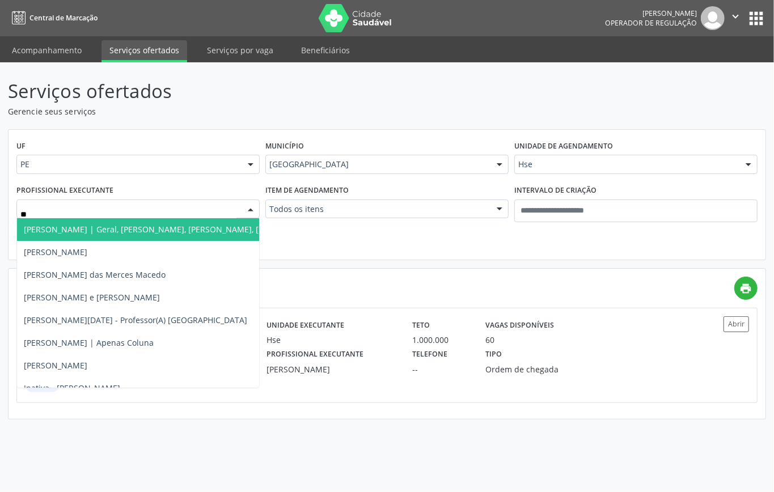
type input "***"
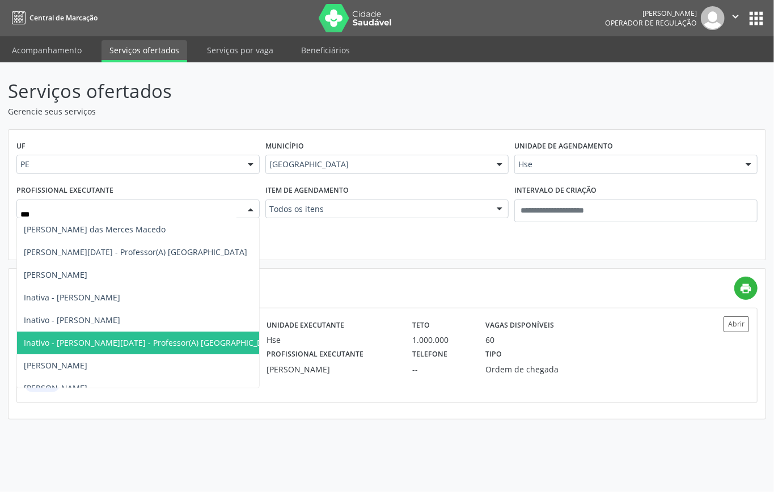
scroll to position [151, 0]
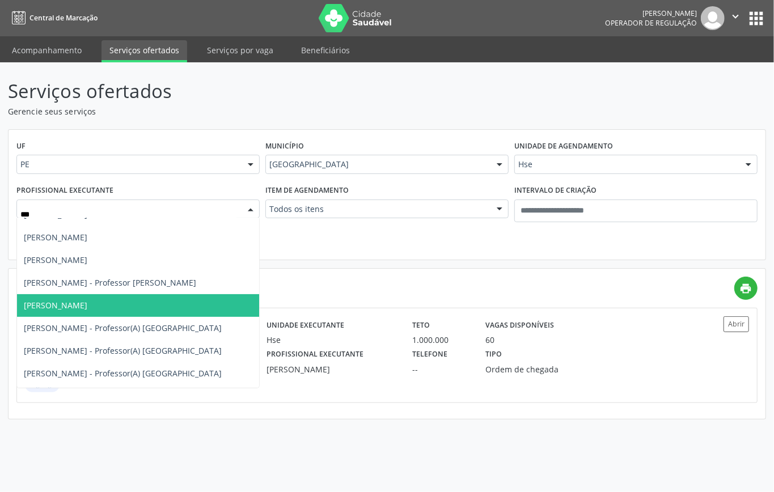
click at [87, 305] on span "Lucas Santos Pimentel" at bounding box center [55, 305] width 63 height 11
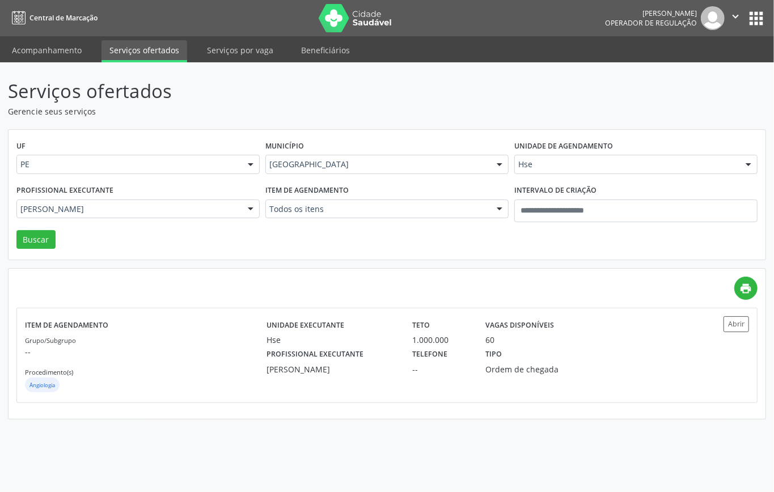
click at [42, 229] on div "Profissional executante Lucas Santos Pimentel Todos os profissionais Adalberto …" at bounding box center [138, 206] width 249 height 48
click at [44, 243] on button "Buscar" at bounding box center [35, 239] width 39 height 19
click at [239, 345] on div "Grupo/Subgrupo -- Procedimento(s) Endocrinologia" at bounding box center [145, 364] width 241 height 61
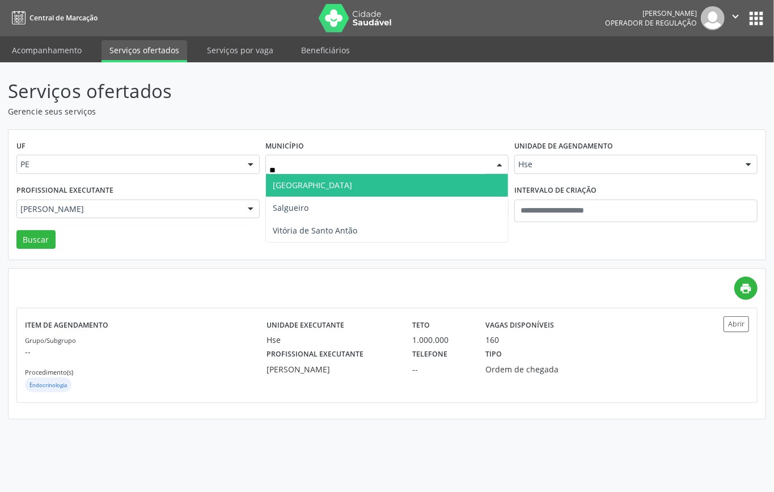
type input "***"
click at [348, 178] on span "Salgueiro" at bounding box center [387, 185] width 242 height 23
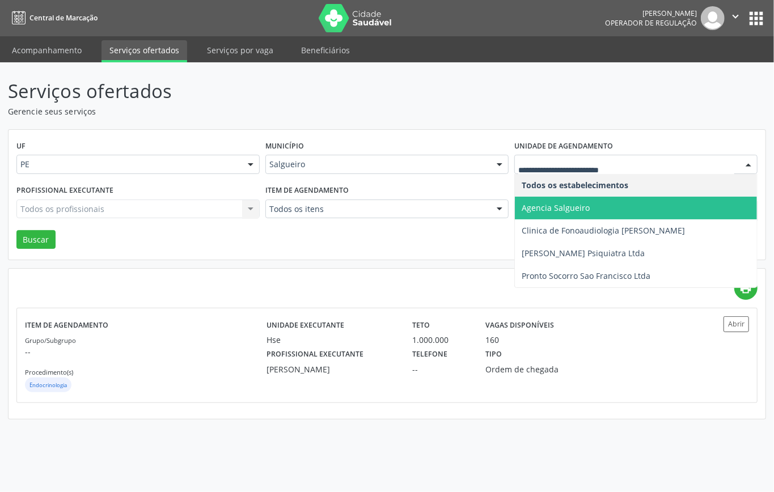
drag, startPoint x: 563, startPoint y: 207, endPoint x: 556, endPoint y: 207, distance: 7.4
click at [563, 207] on span "Agencia Salgueiro" at bounding box center [556, 207] width 68 height 11
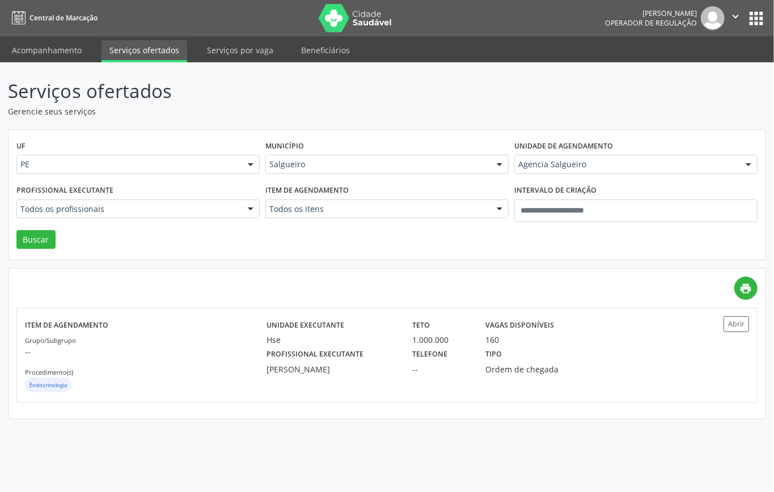
scroll to position [0, 0]
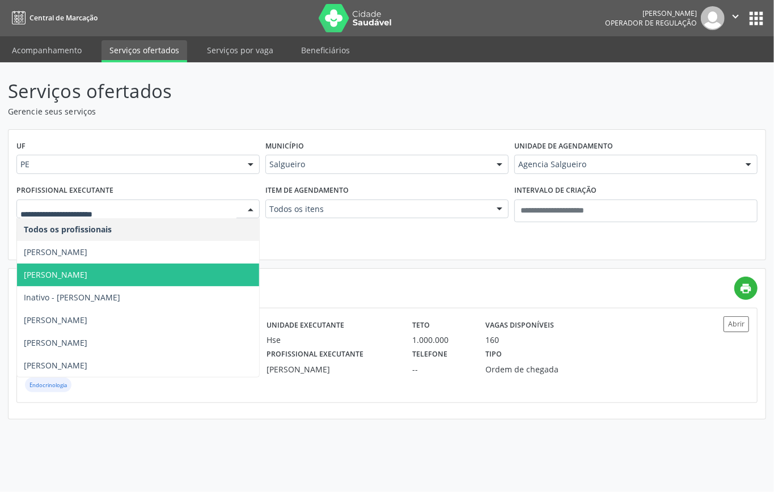
click at [149, 272] on span "Giannini Carvalho Campos" at bounding box center [138, 275] width 242 height 23
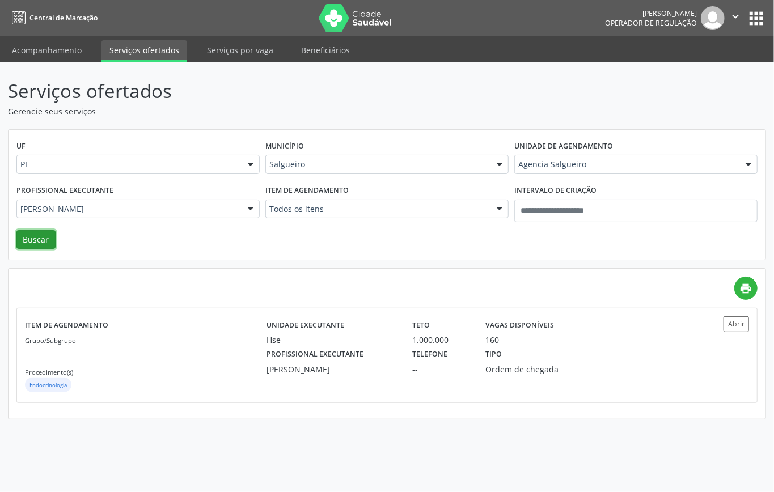
click at [48, 238] on button "Buscar" at bounding box center [35, 239] width 39 height 19
click at [160, 363] on div "Grupo/Subgrupo -- Procedimento(s) Ginecologia" at bounding box center [145, 364] width 241 height 61
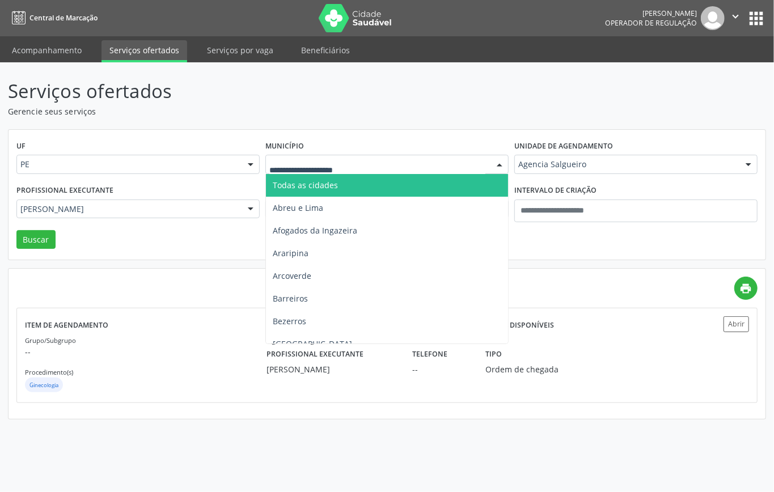
drag, startPoint x: 348, startPoint y: 166, endPoint x: 339, endPoint y: 159, distance: 11.7
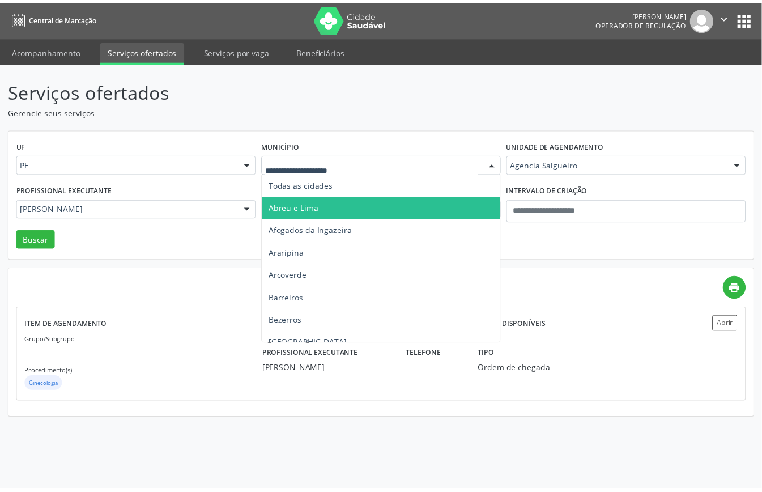
scroll to position [151, 0]
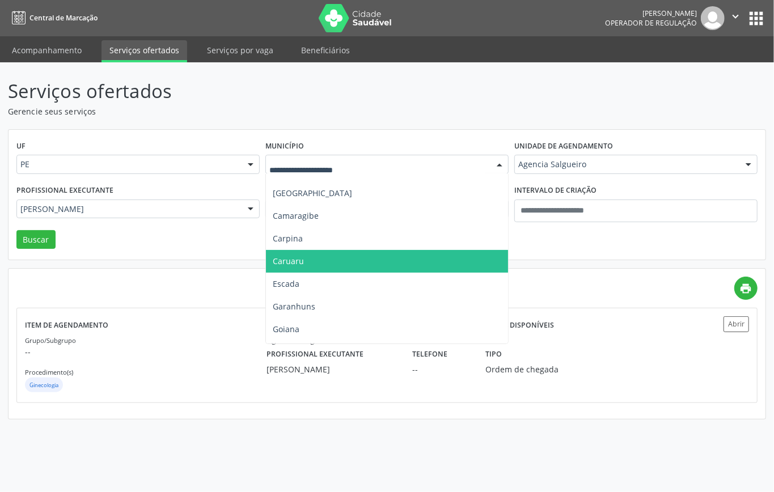
click at [309, 259] on span "Caruaru" at bounding box center [387, 261] width 242 height 23
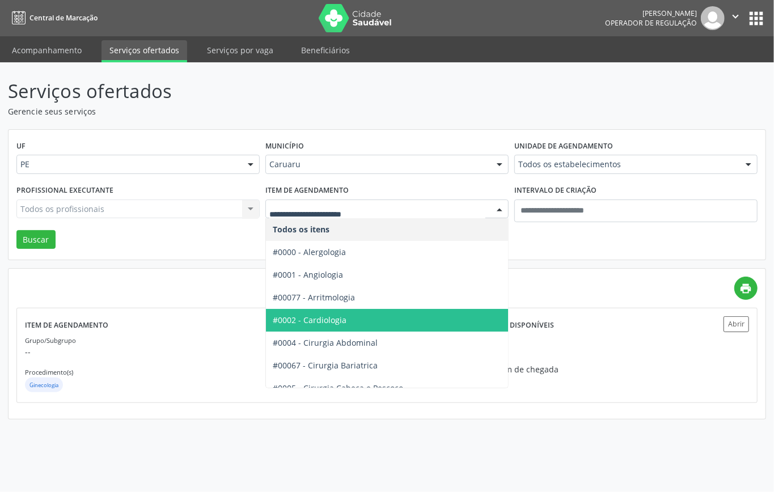
click at [343, 324] on span "#0002 - Cardiologia" at bounding box center [310, 320] width 74 height 11
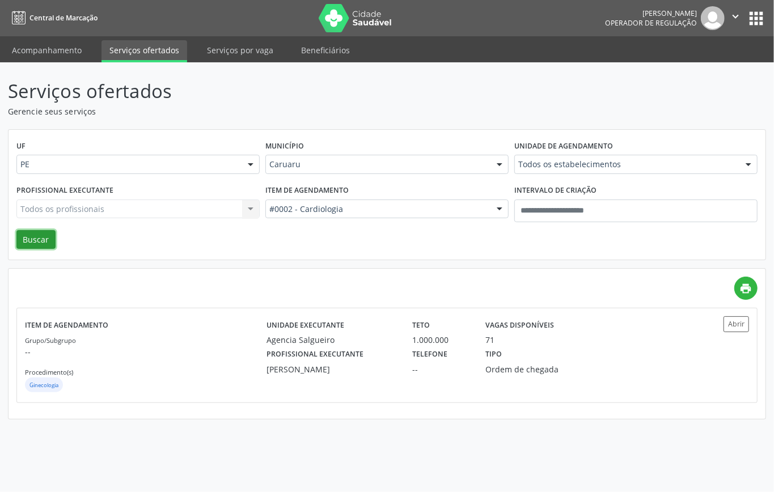
click at [28, 239] on button "Buscar" at bounding box center [35, 239] width 39 height 19
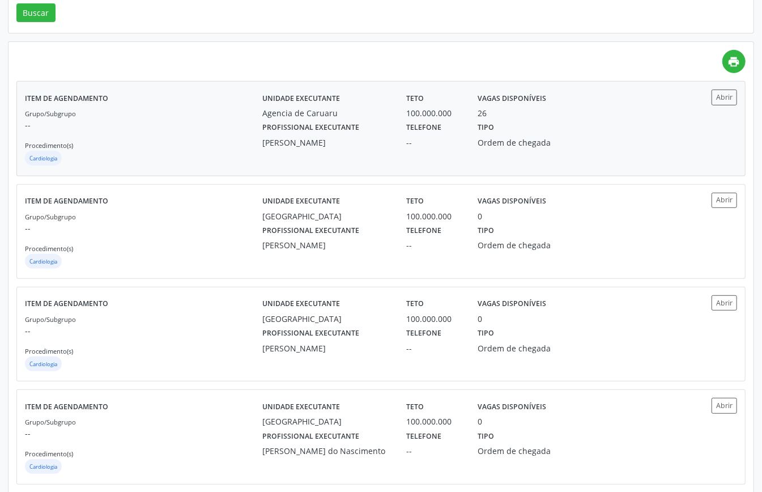
scroll to position [0, 0]
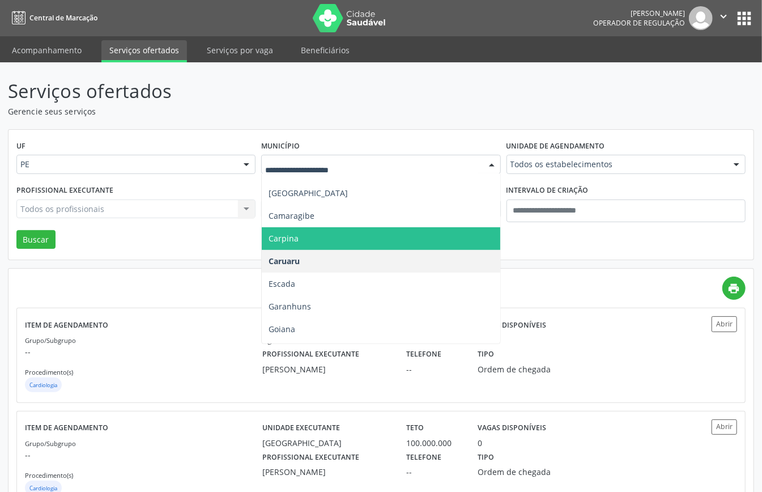
drag, startPoint x: 451, startPoint y: 159, endPoint x: 422, endPoint y: 173, distance: 32.5
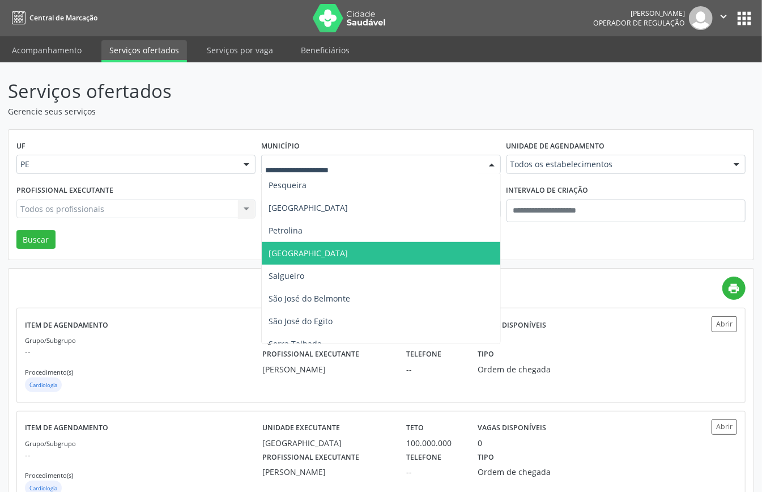
scroll to position [529, 0]
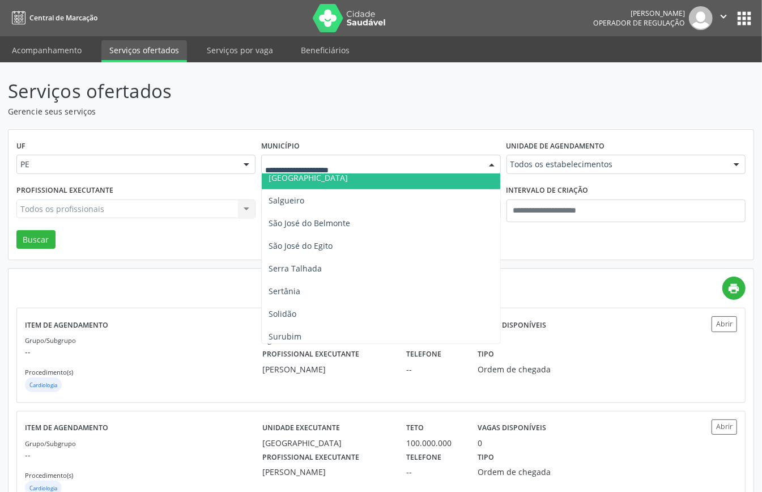
click at [327, 178] on span "Recife" at bounding box center [381, 178] width 238 height 23
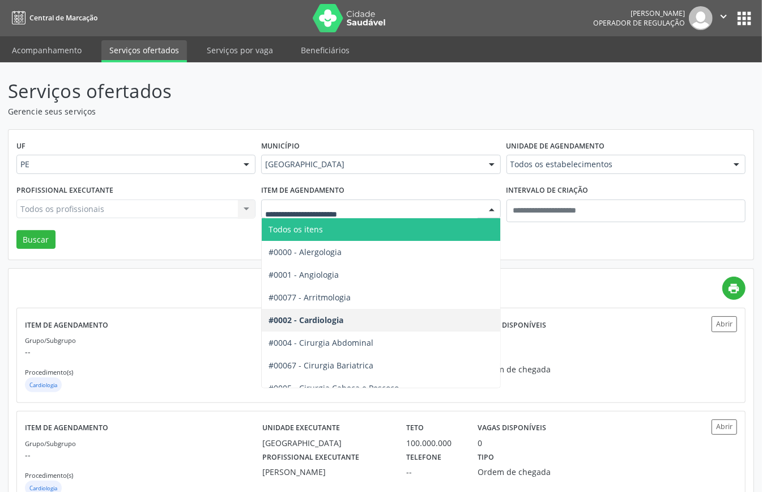
click at [347, 224] on span "Todos os itens" at bounding box center [419, 229] width 314 height 23
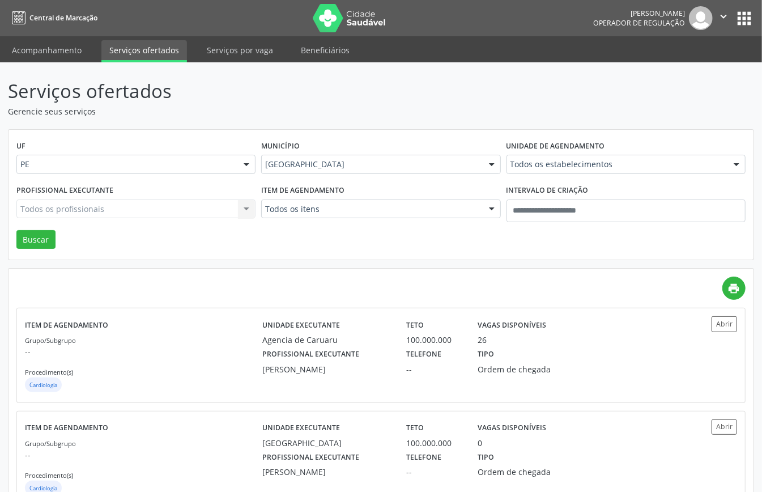
click at [527, 171] on div "Todos os estabelecimentos" at bounding box center [626, 164] width 239 height 19
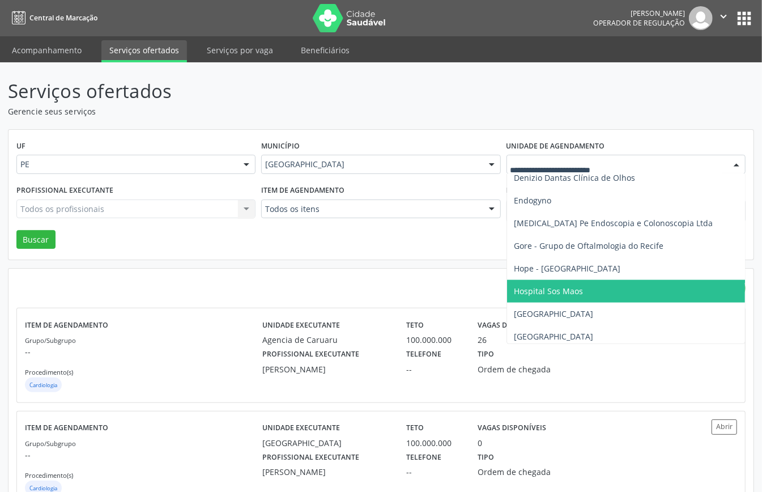
scroll to position [907, 0]
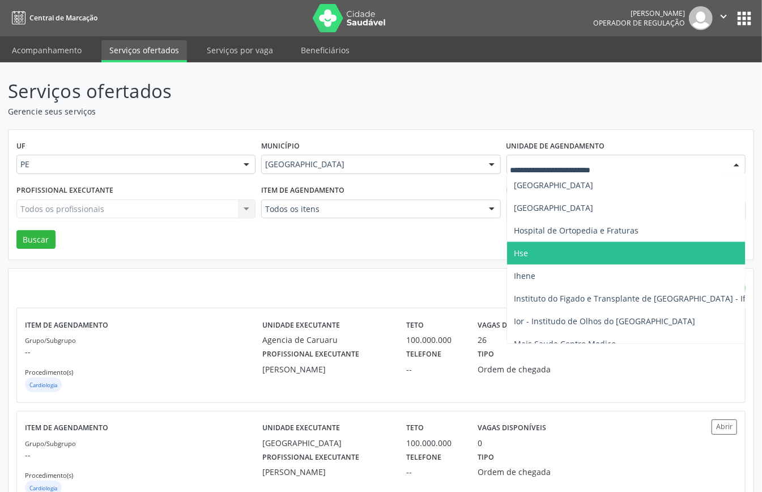
click at [534, 257] on span "Hse" at bounding box center [649, 253] width 284 height 23
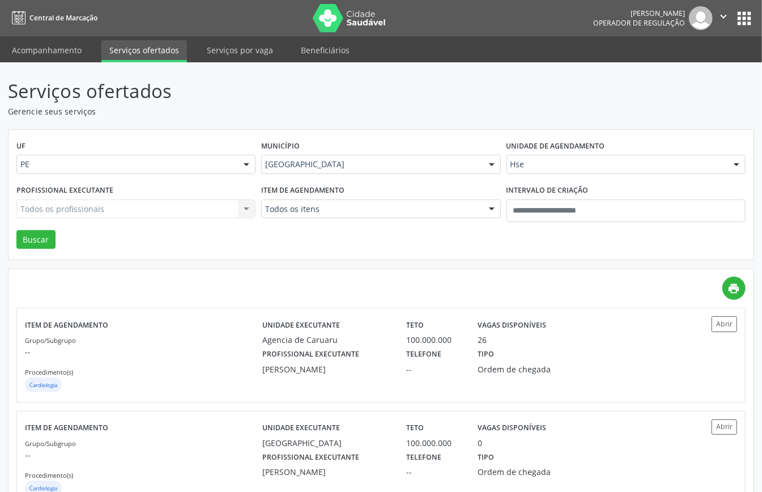
click at [118, 209] on div "Todos os profissionais Todos os profissionais Everaldo Monteiro da Silva Gianni…" at bounding box center [135, 209] width 239 height 19
click at [139, 209] on div "Todos os profissionais Todos os profissionais Everaldo Monteiro da Silva Gianni…" at bounding box center [135, 209] width 239 height 19
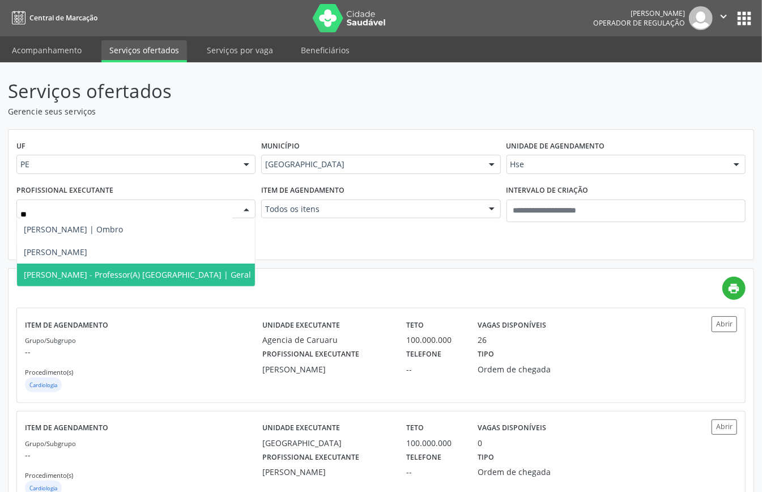
type input "***"
click at [145, 283] on span "Marcelo Carvalho Krause - Professor(A) Nassau | Geral" at bounding box center [137, 275] width 241 height 23
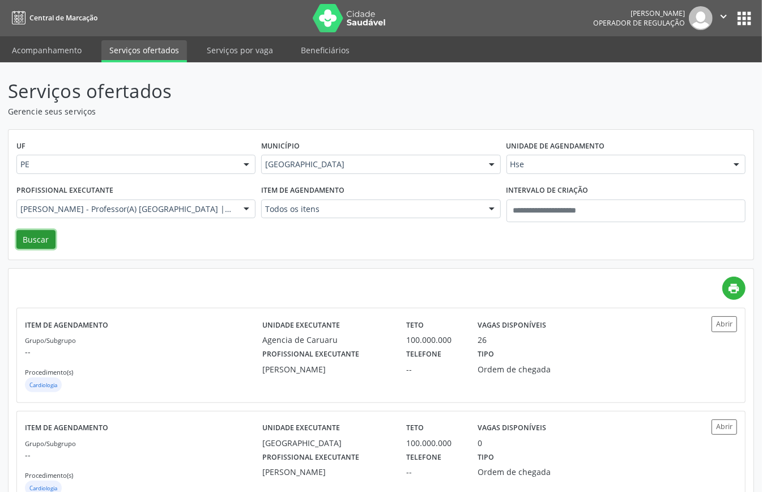
click at [26, 236] on button "Buscar" at bounding box center [35, 239] width 39 height 19
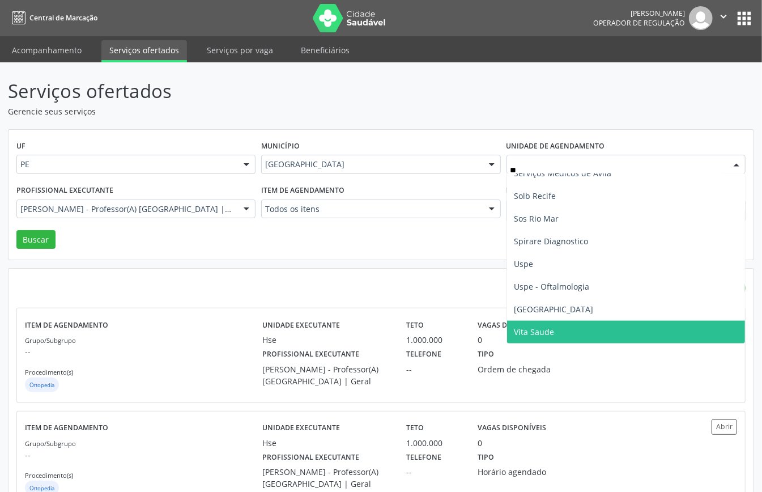
scroll to position [0, 0]
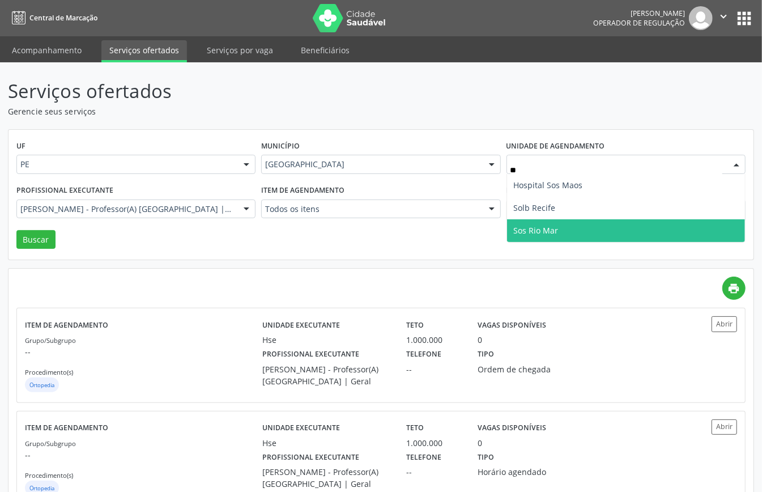
type input "***"
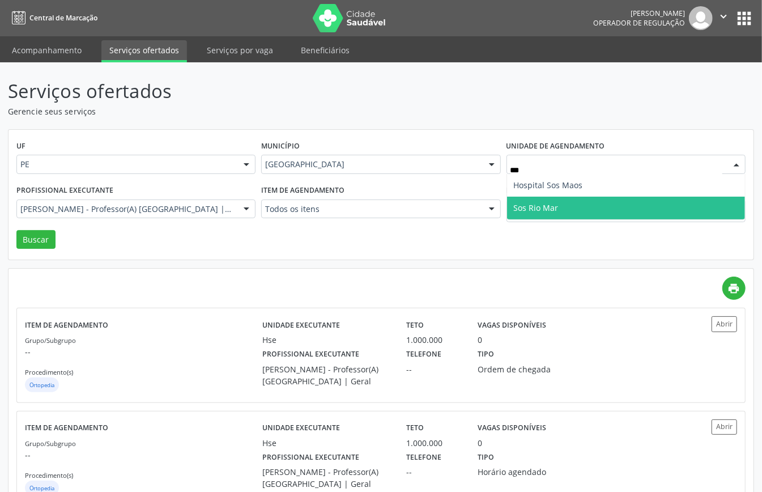
click at [541, 198] on span "Sos Rio Mar" at bounding box center [626, 208] width 238 height 23
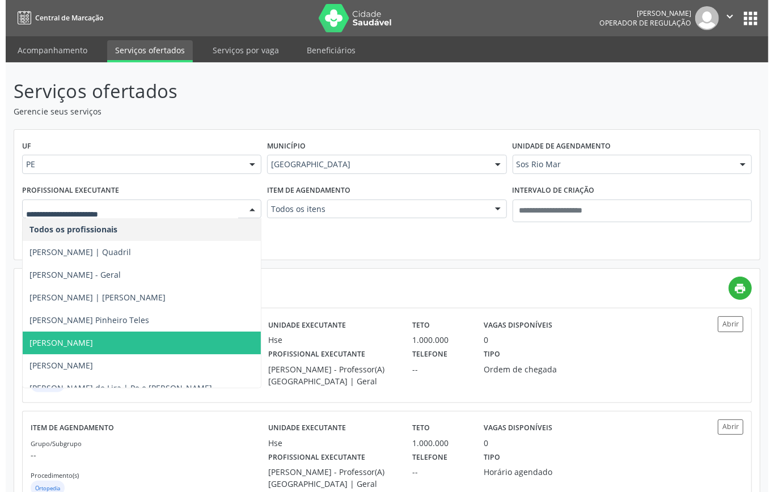
scroll to position [75, 0]
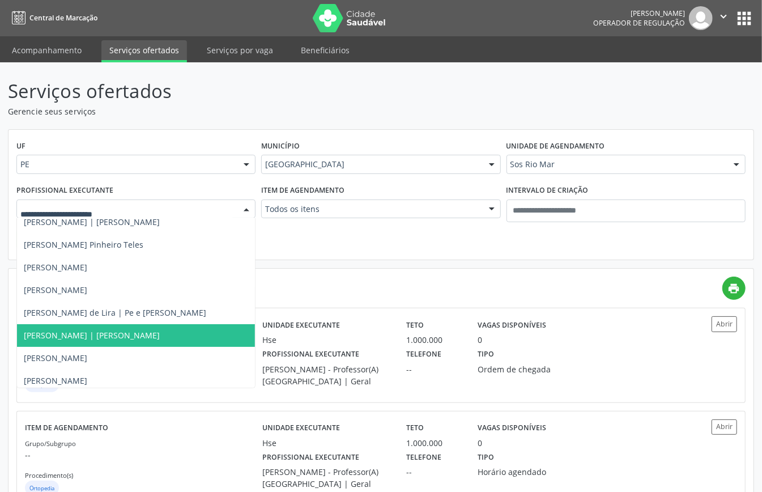
click at [160, 334] on span "Bruno Henrique Vieira Cavalcanti | Mao" at bounding box center [92, 335] width 136 height 11
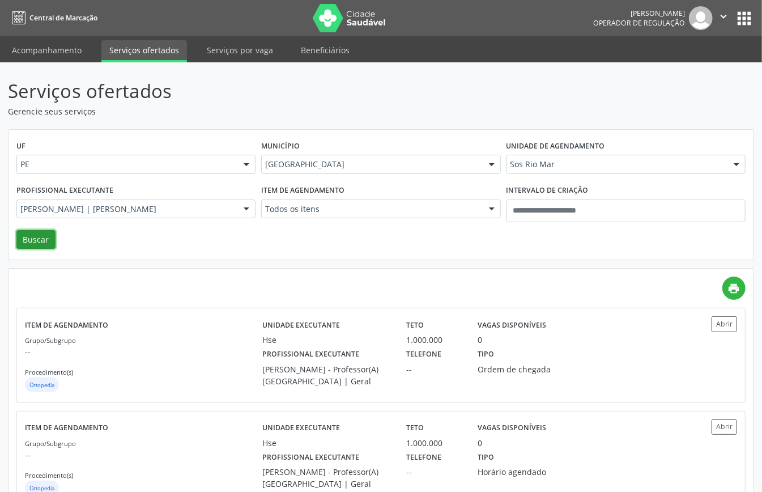
click at [46, 245] on button "Buscar" at bounding box center [35, 239] width 39 height 19
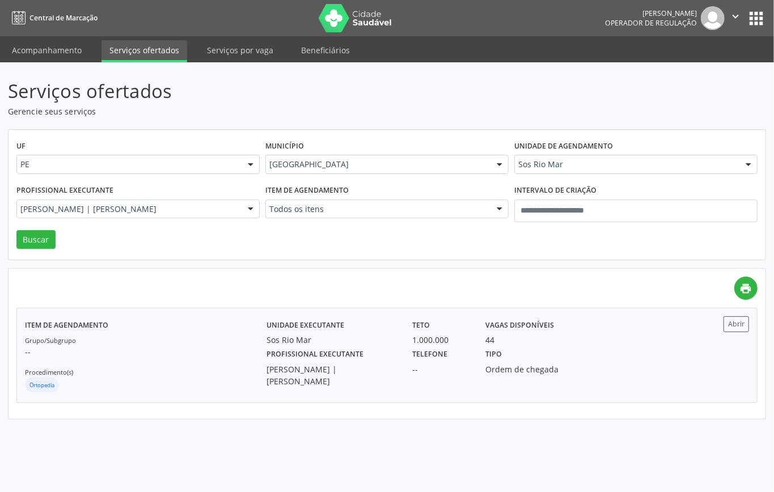
click at [305, 345] on div "Sos Rio Mar" at bounding box center [331, 340] width 130 height 12
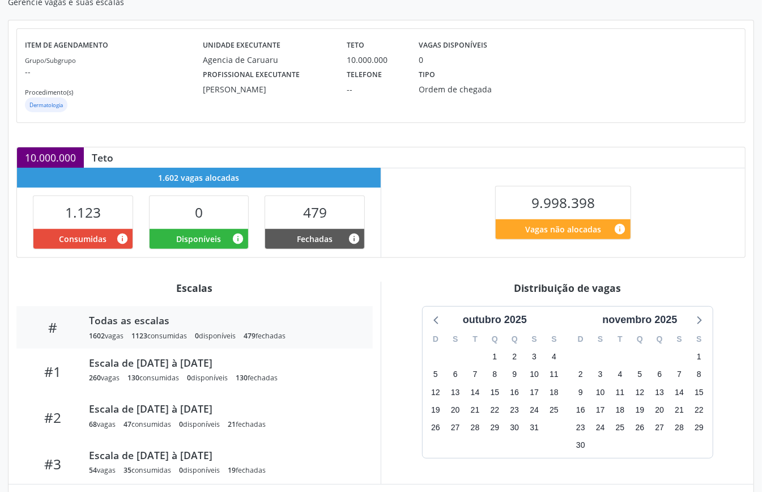
scroll to position [228, 0]
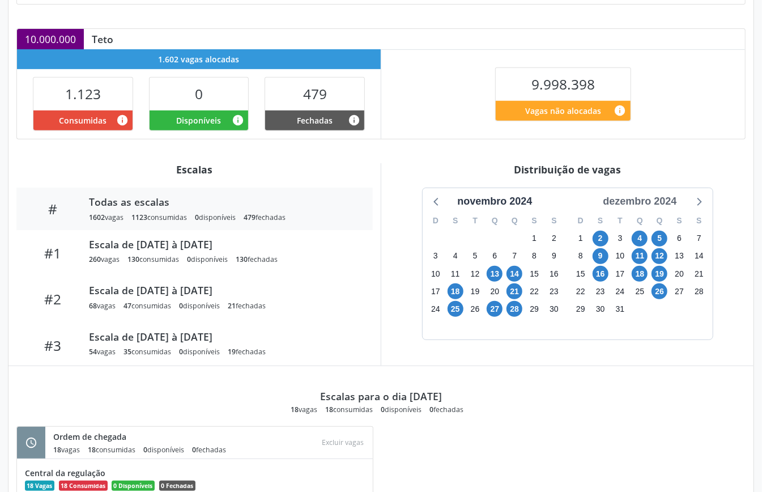
click at [655, 200] on div "dezembro 2024" at bounding box center [640, 201] width 83 height 15
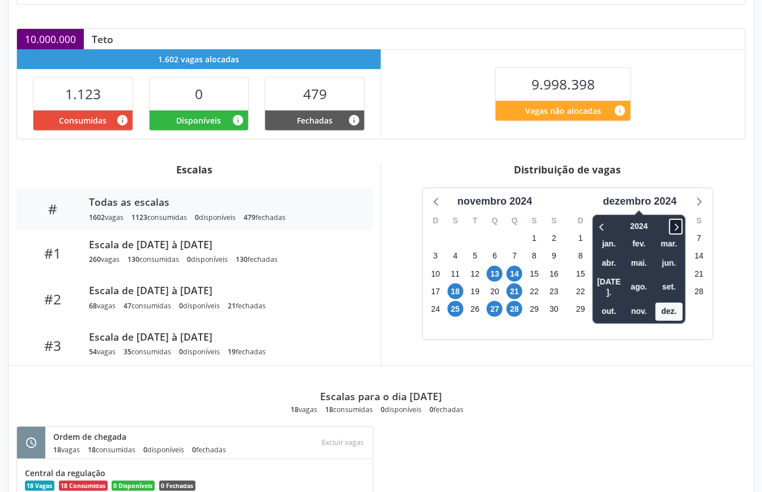
click at [675, 227] on icon at bounding box center [676, 227] width 11 height 14
click at [600, 222] on icon at bounding box center [602, 227] width 11 height 14
click at [598, 303] on span "out." at bounding box center [609, 312] width 27 height 18
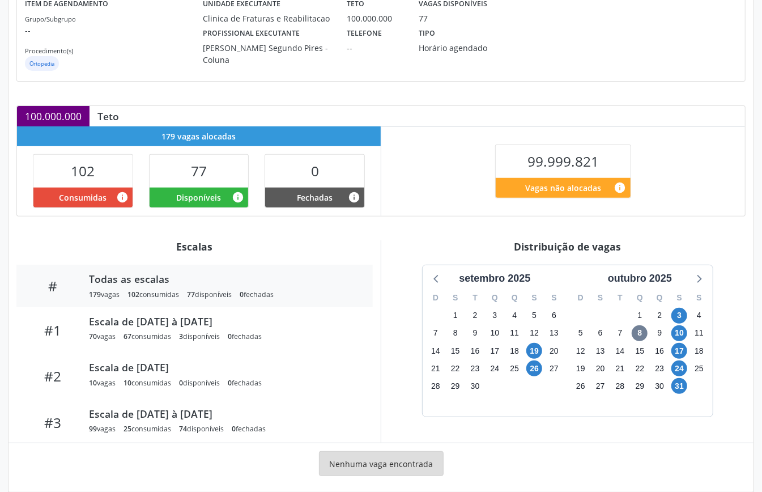
scroll to position [175, 0]
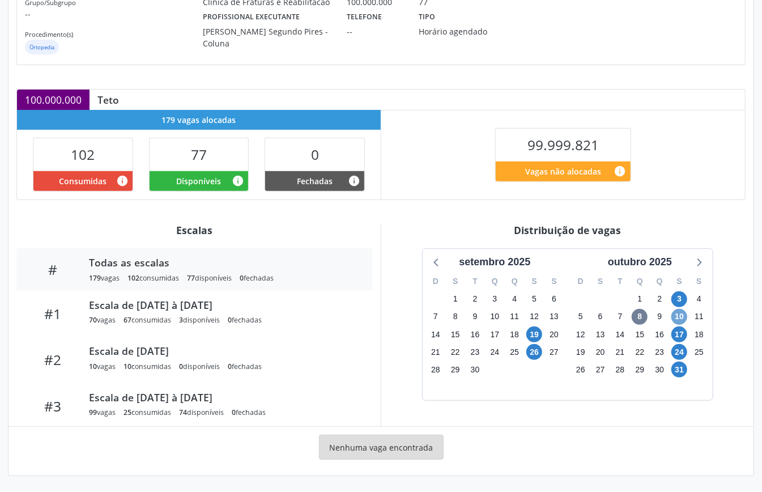
click at [685, 316] on span "10" at bounding box center [680, 317] width 16 height 16
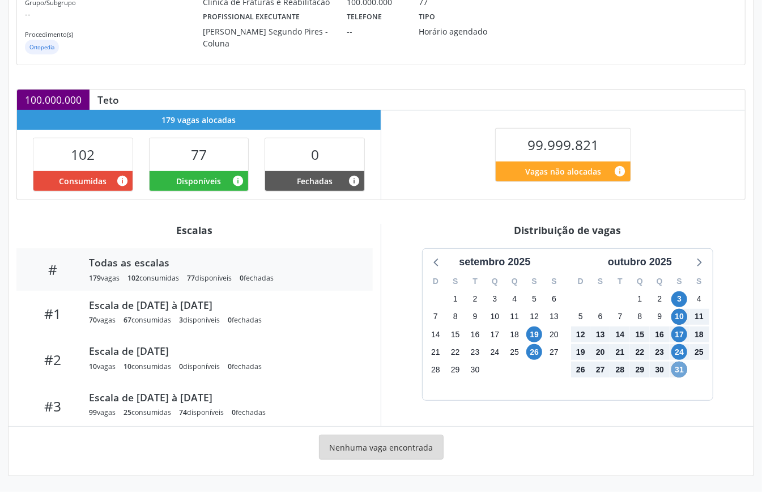
click at [683, 366] on span "31" at bounding box center [680, 370] width 16 height 16
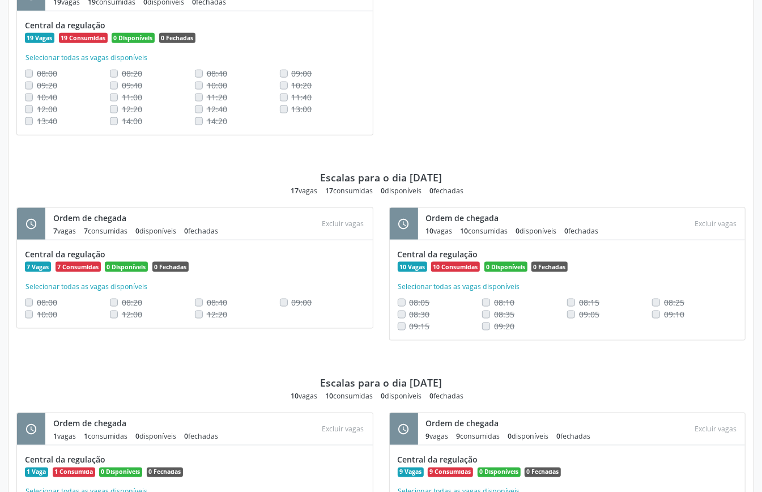
scroll to position [298, 0]
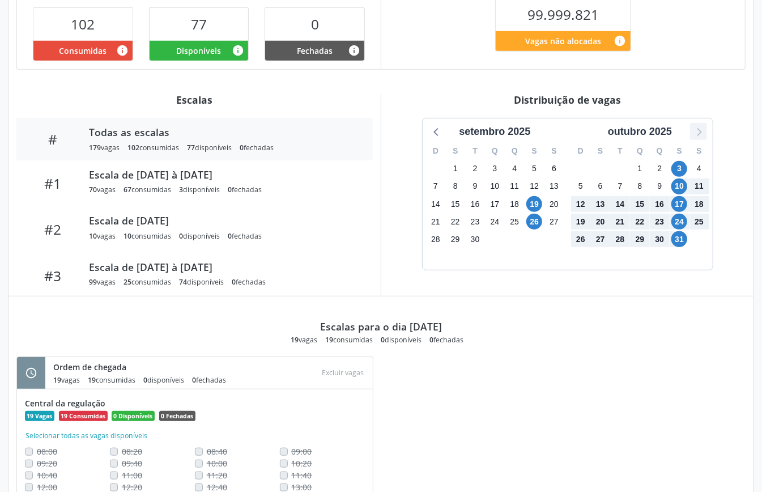
click at [702, 136] on icon at bounding box center [699, 132] width 5 height 8
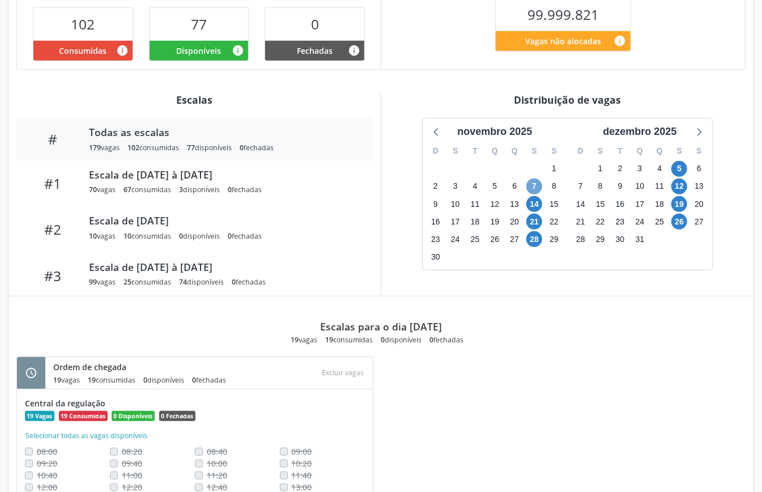
click at [534, 192] on span "7" at bounding box center [535, 187] width 16 height 16
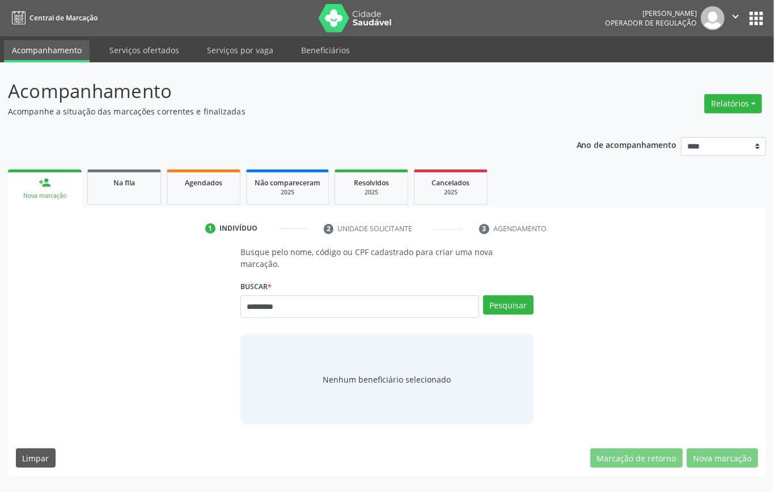
type input "*********"
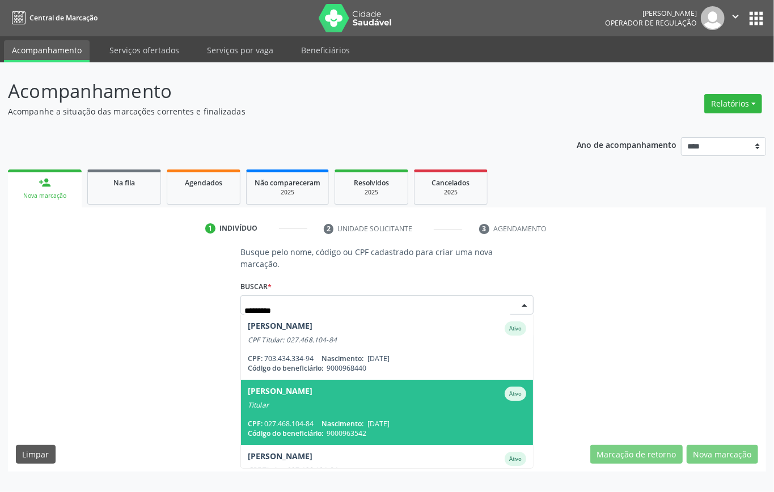
click at [339, 409] on span "[PERSON_NAME] Ativo Titular CPF: 027.468.104-84 Nascimento: [DATE] Código do be…" at bounding box center [387, 412] width 292 height 65
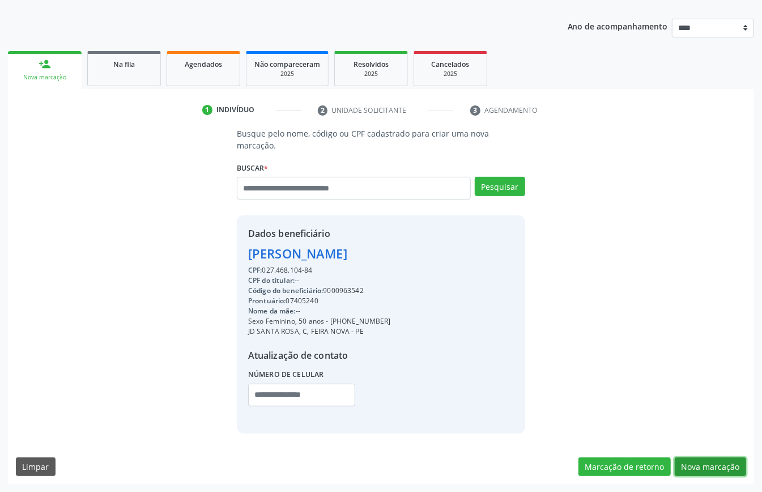
click at [718, 468] on button "Nova marcação" at bounding box center [710, 466] width 71 height 19
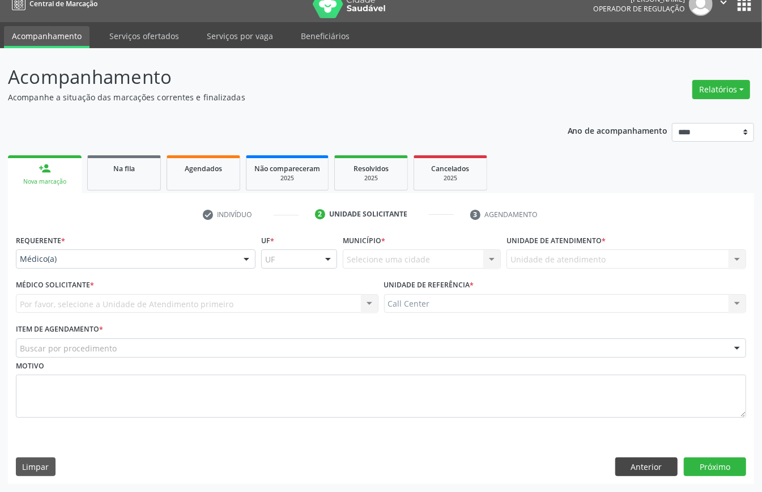
scroll to position [16, 0]
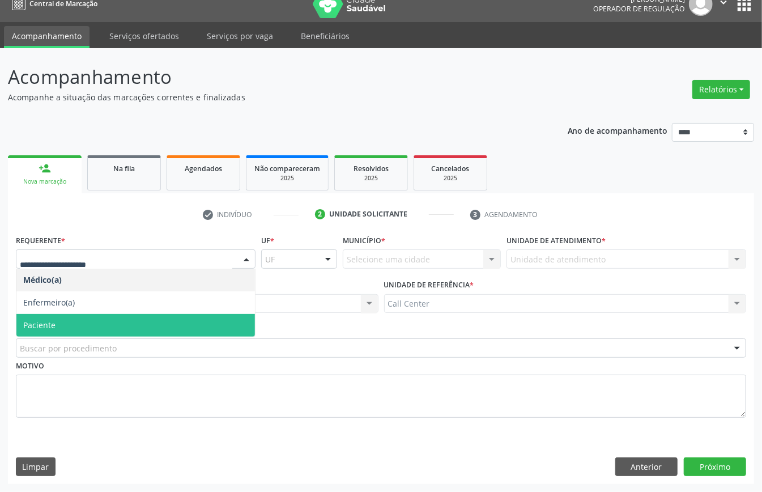
click at [63, 325] on span "Paciente" at bounding box center [135, 325] width 239 height 23
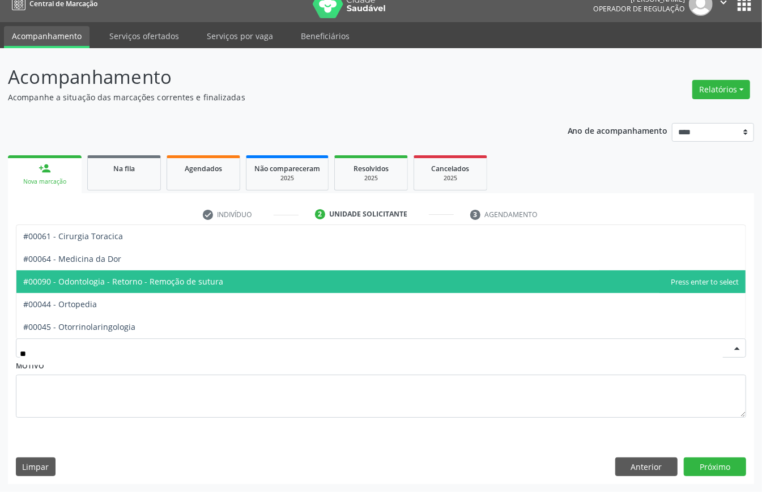
type input "***"
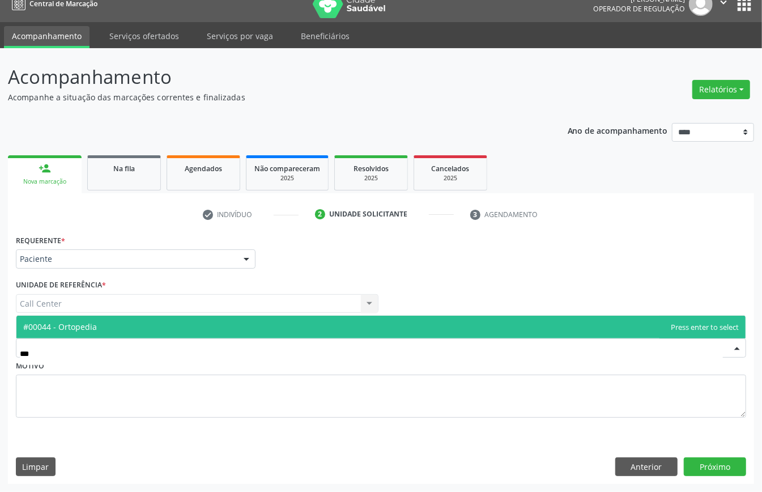
click at [107, 325] on span "#00044 - Ortopedia" at bounding box center [381, 327] width 730 height 23
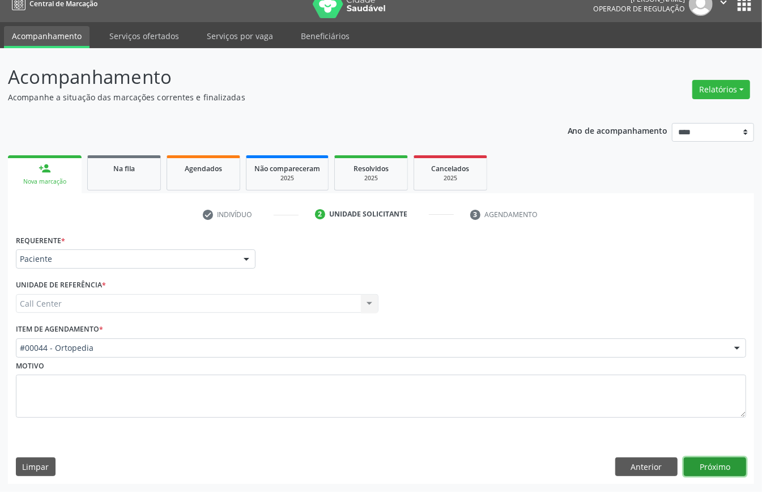
click at [717, 459] on button "Próximo" at bounding box center [715, 466] width 62 height 19
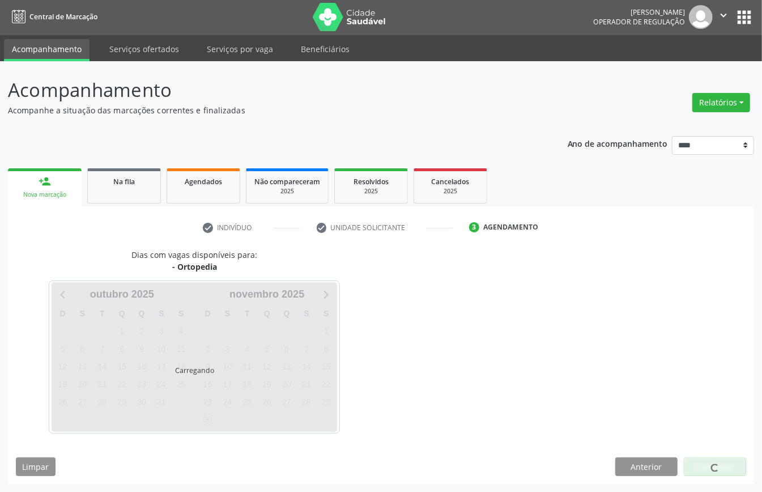
scroll to position [2, 0]
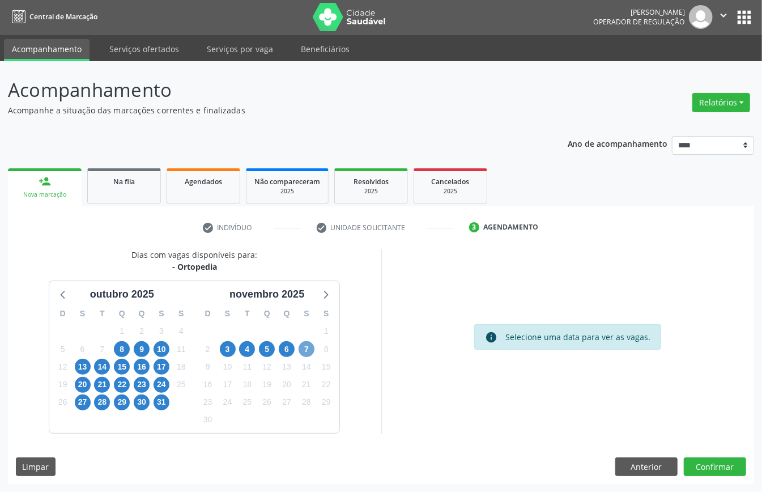
click at [308, 349] on span "7" at bounding box center [307, 349] width 16 height 16
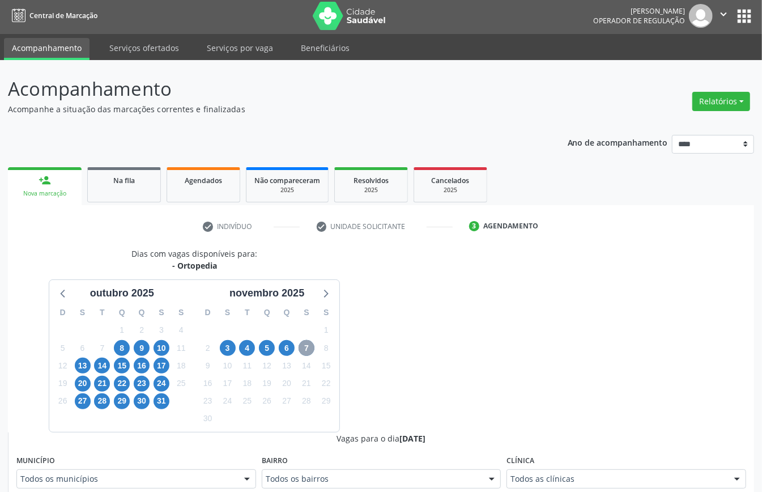
scroll to position [229, 0]
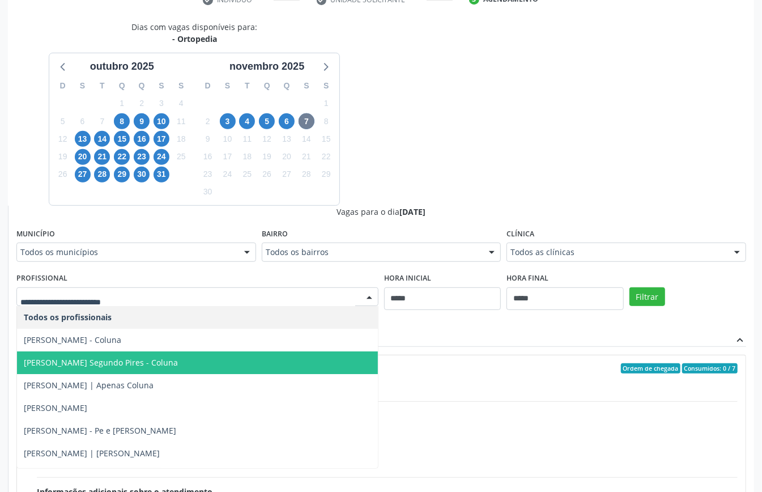
click at [169, 367] on span "Carlos Simões Rosendo Segundo Pires - Coluna" at bounding box center [101, 362] width 154 height 11
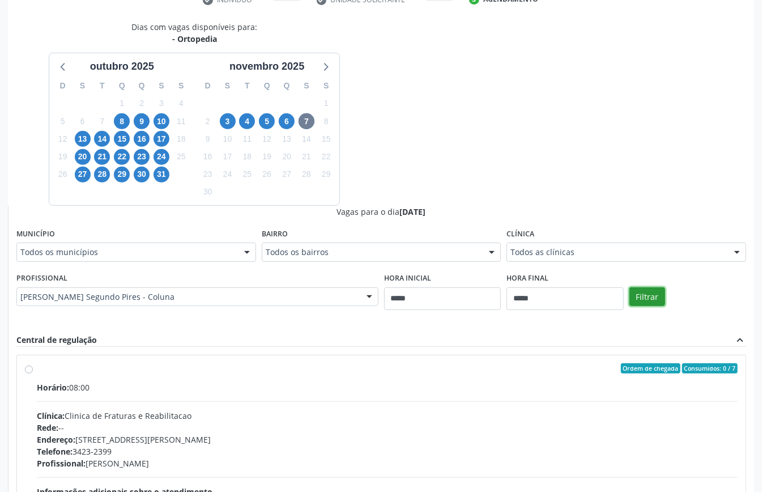
click at [649, 304] on button "Filtrar" at bounding box center [648, 296] width 36 height 19
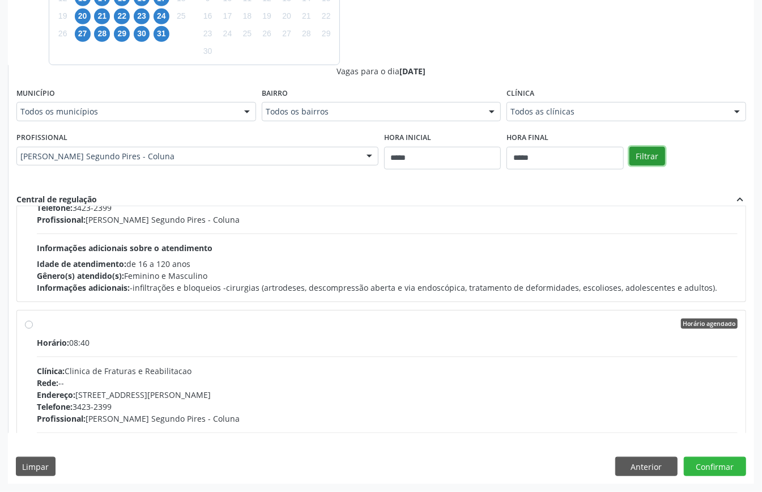
scroll to position [579, 0]
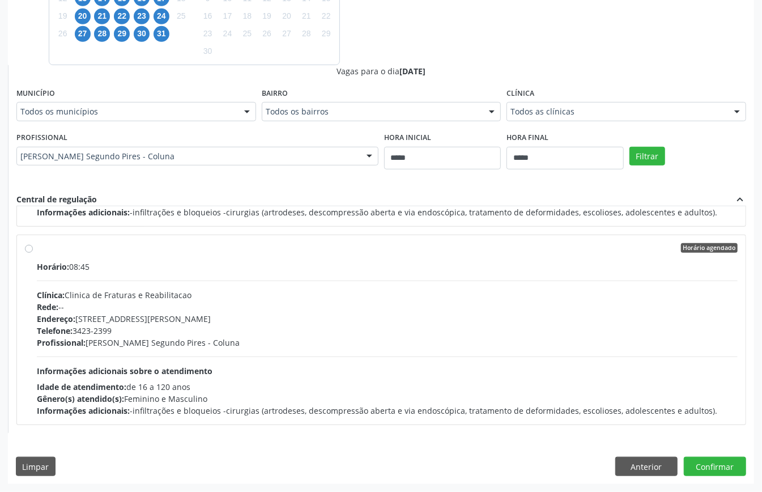
click at [169, 353] on div "Horário: 08:45 Clínica: Clinica de Fraturas e Reabilitacao Rede: -- Endereço: R…" at bounding box center [387, 339] width 701 height 156
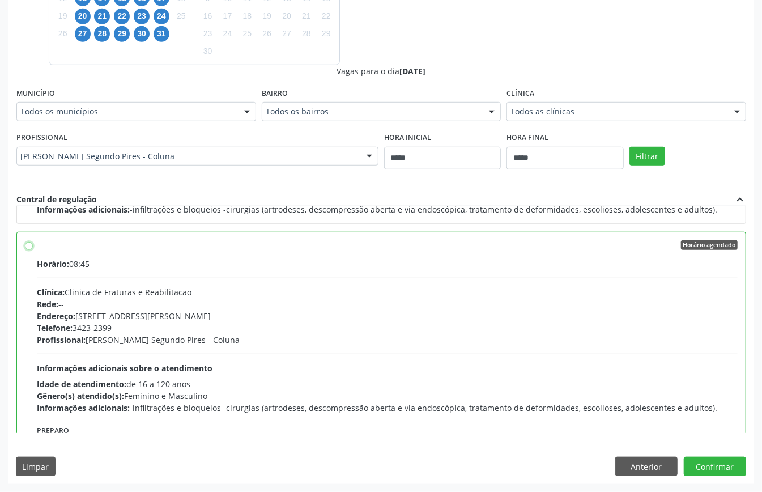
scroll to position [656, 0]
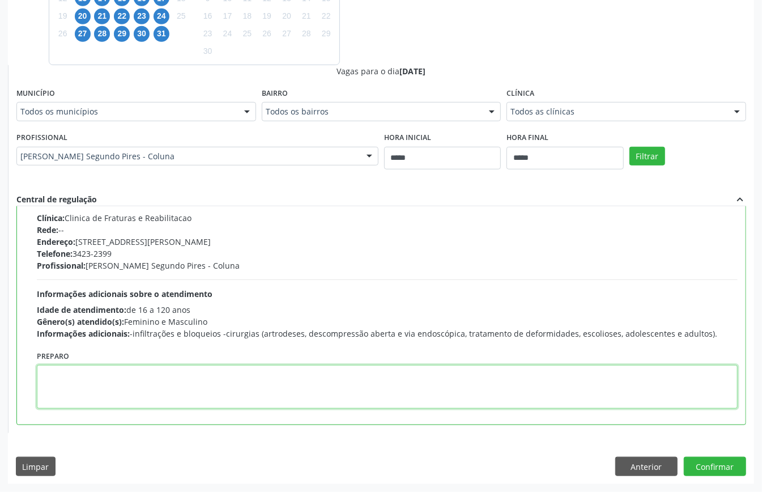
paste textarea "**********"
type textarea "**********"
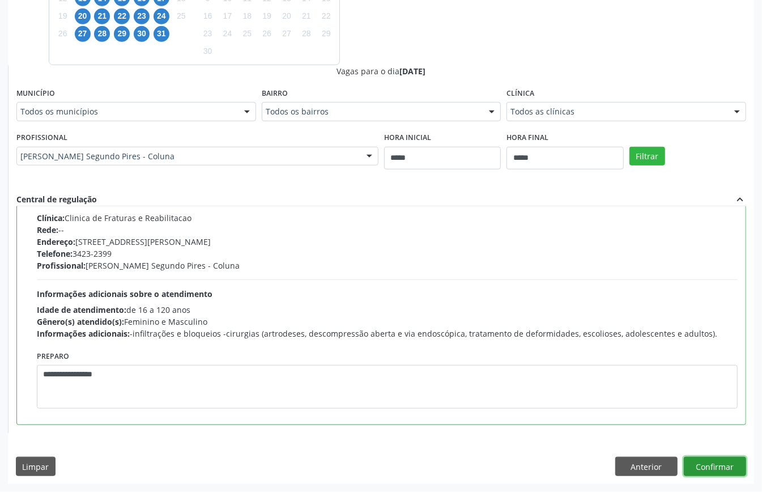
click at [723, 471] on button "Confirmar" at bounding box center [715, 466] width 62 height 19
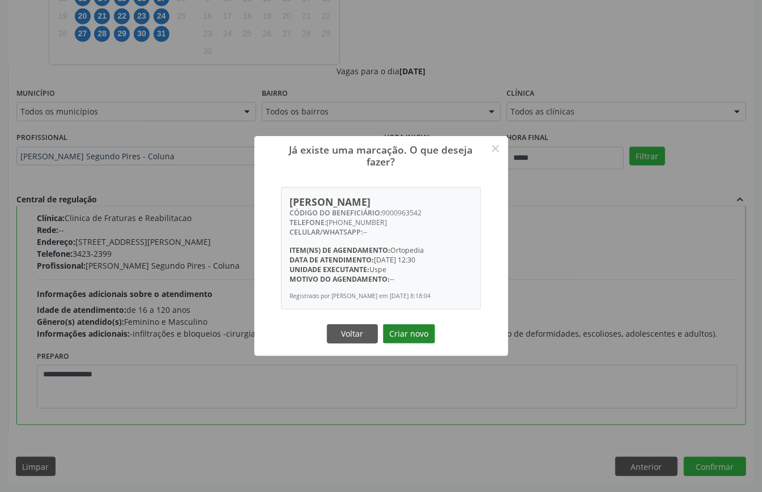
click at [420, 339] on button "Criar novo" at bounding box center [409, 333] width 52 height 19
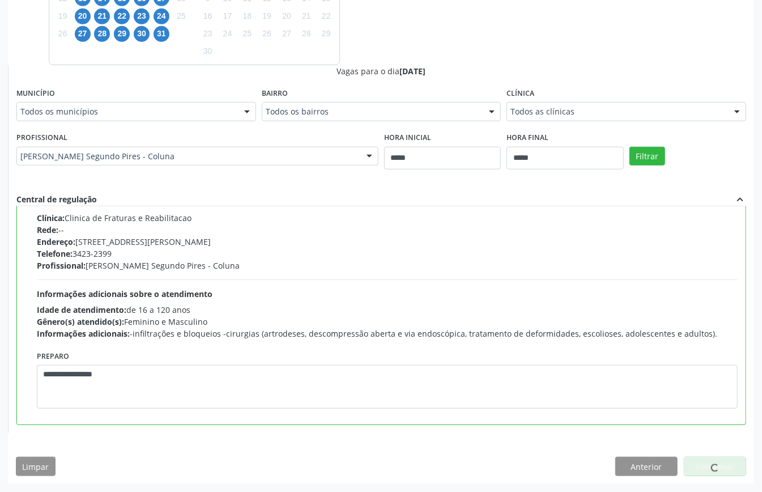
scroll to position [0, 0]
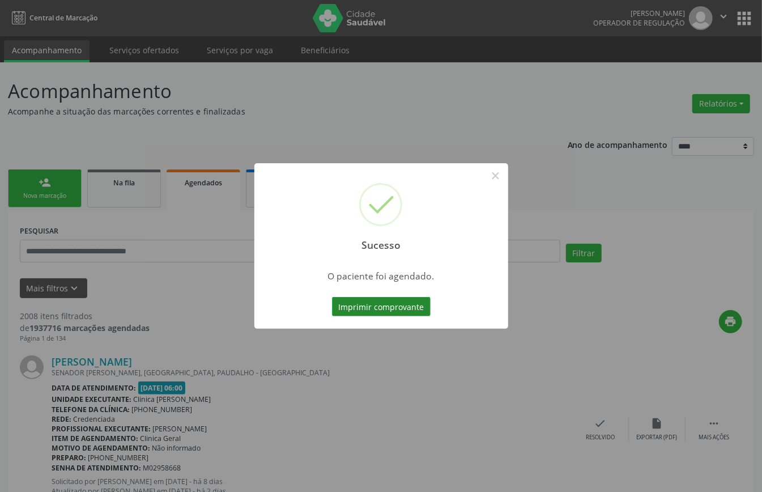
click at [405, 311] on button "Imprimir comprovante" at bounding box center [381, 306] width 99 height 19
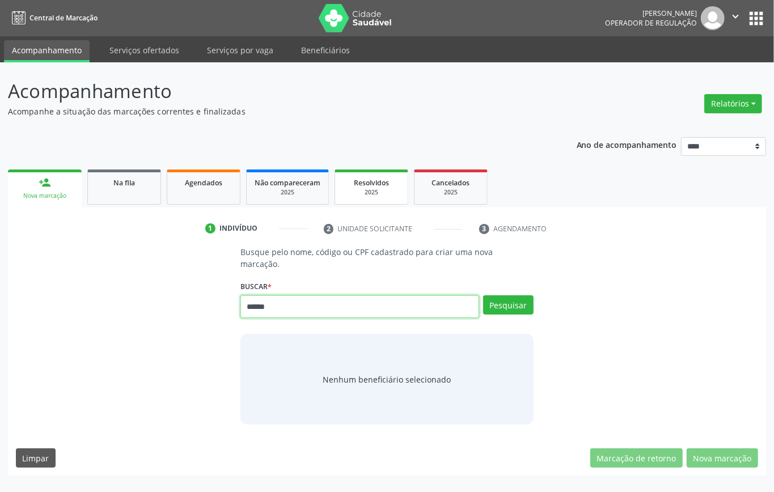
type input "******"
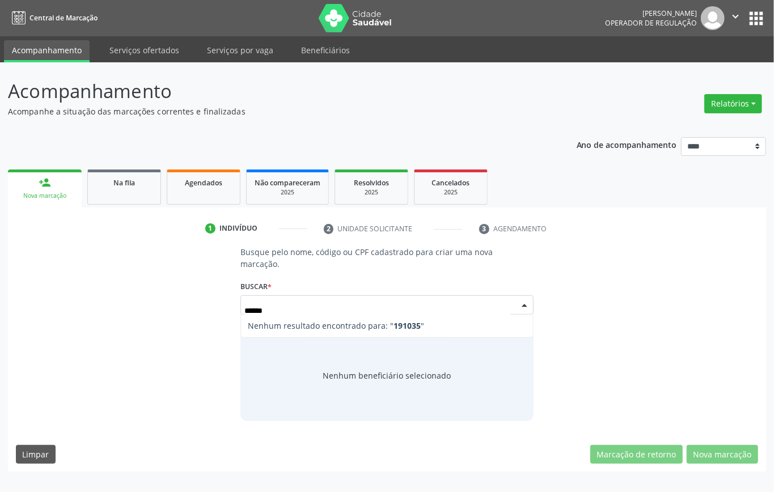
drag, startPoint x: 239, startPoint y: 311, endPoint x: 123, endPoint y: 325, distance: 117.0
click at [123, 325] on div "Busque pelo nome, código ou CPF cadastrado para criar uma nova marcação. [GEOGR…" at bounding box center [387, 333] width 742 height 175
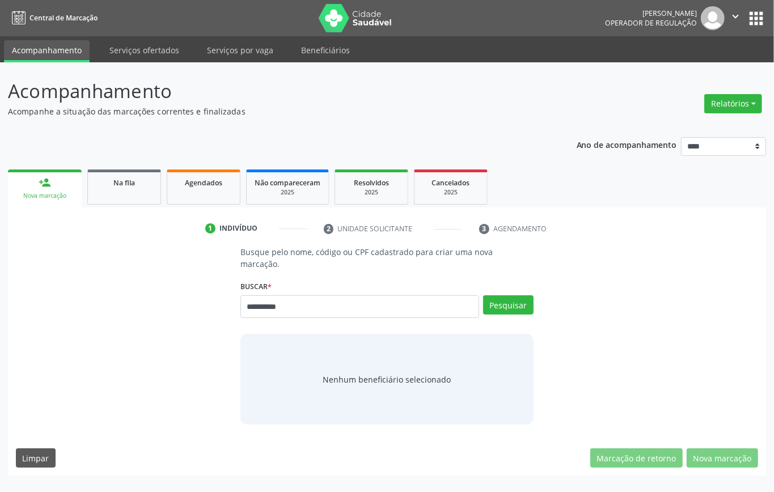
type input "**********"
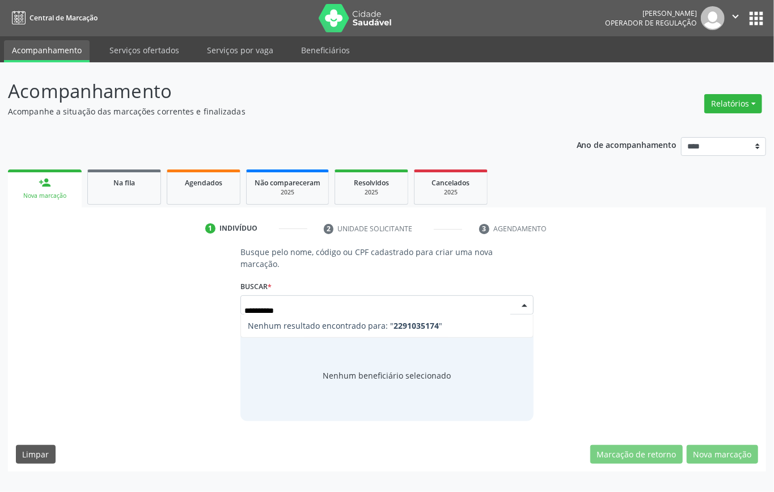
click at [248, 304] on input "**********" at bounding box center [377, 310] width 266 height 23
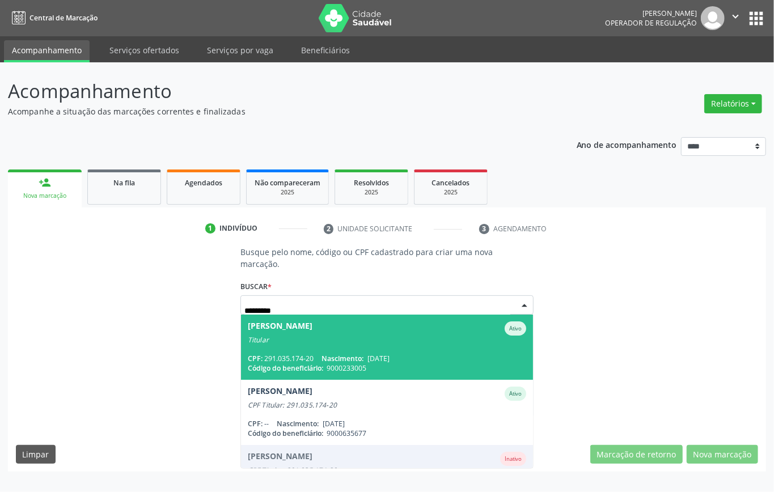
click at [363, 348] on span "[PERSON_NAME] de [GEOGRAPHIC_DATA] Ativo Titular CPF: 291.035.174-20 Nascimento…" at bounding box center [387, 347] width 292 height 65
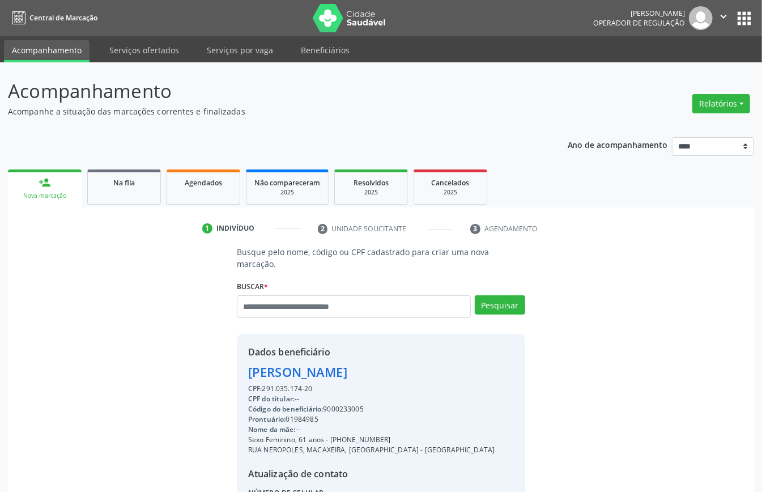
scroll to position [119, 0]
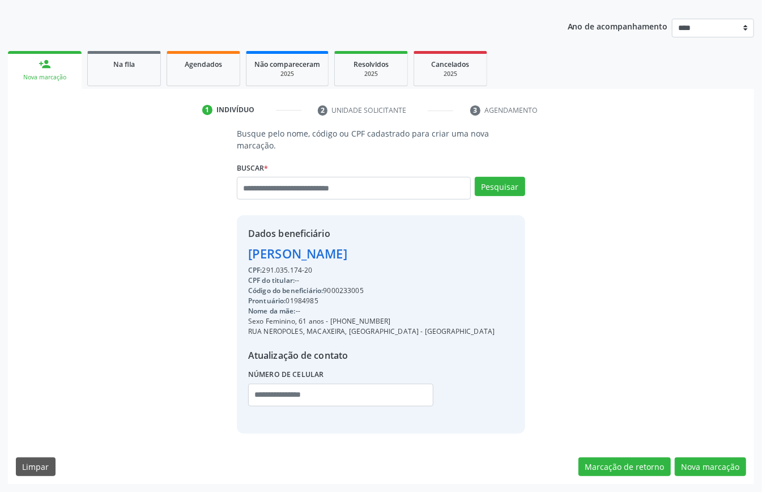
click at [338, 288] on div "Código do beneficiário: 9000233005" at bounding box center [371, 291] width 247 height 10
drag, startPoint x: 337, startPoint y: 288, endPoint x: 333, endPoint y: 279, distance: 9.2
drag, startPoint x: 333, startPoint y: 279, endPoint x: 341, endPoint y: 289, distance: 11.7
copy div "9000233005"
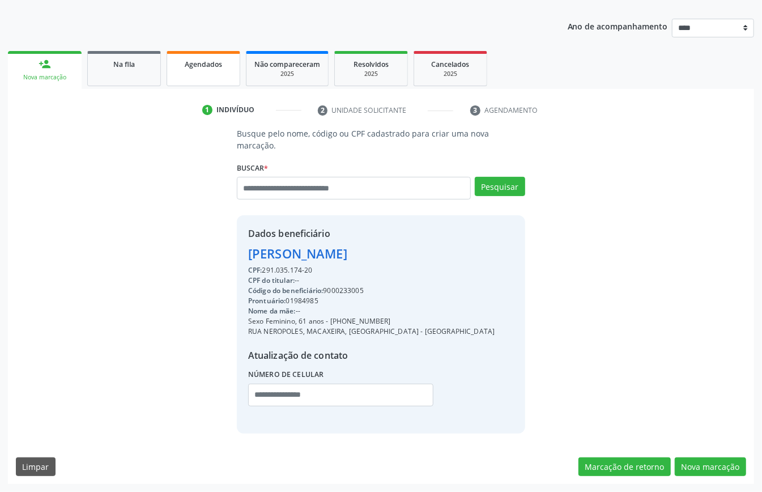
click at [202, 76] on link "Agendados" at bounding box center [204, 68] width 74 height 35
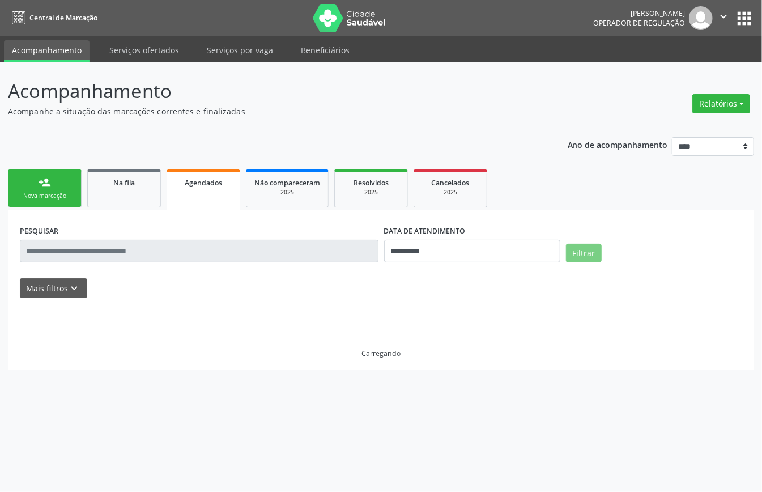
scroll to position [0, 0]
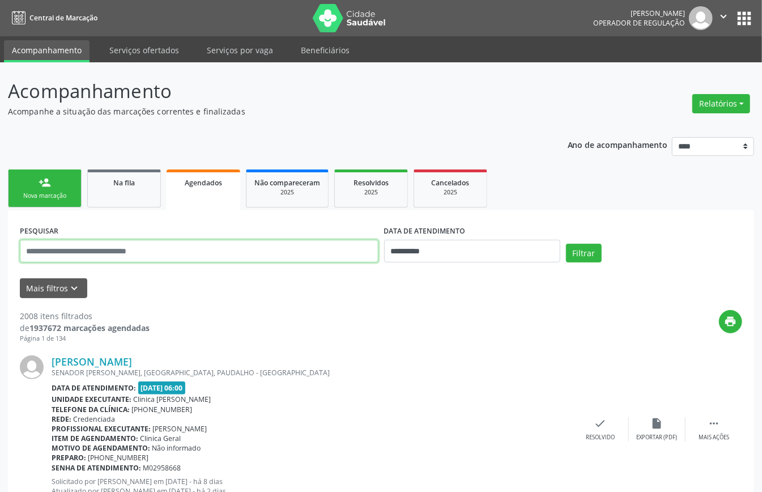
paste input "**********"
type input "**********"
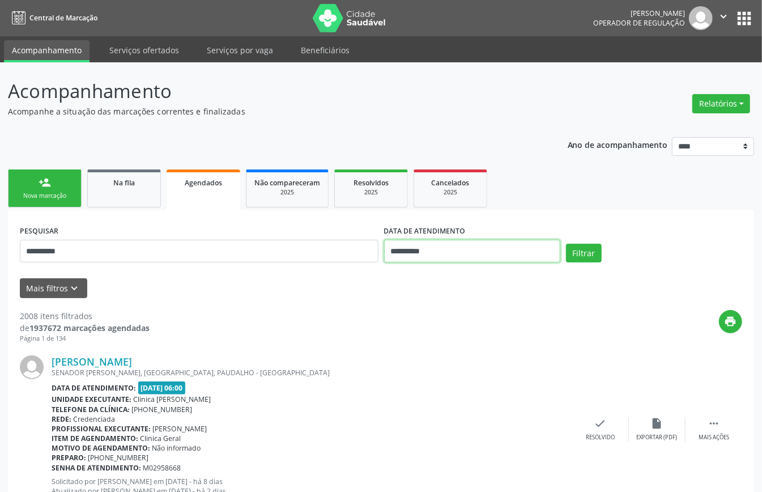
drag, startPoint x: 449, startPoint y: 257, endPoint x: 458, endPoint y: 265, distance: 12.4
click at [450, 257] on input "**********" at bounding box center [472, 251] width 176 height 23
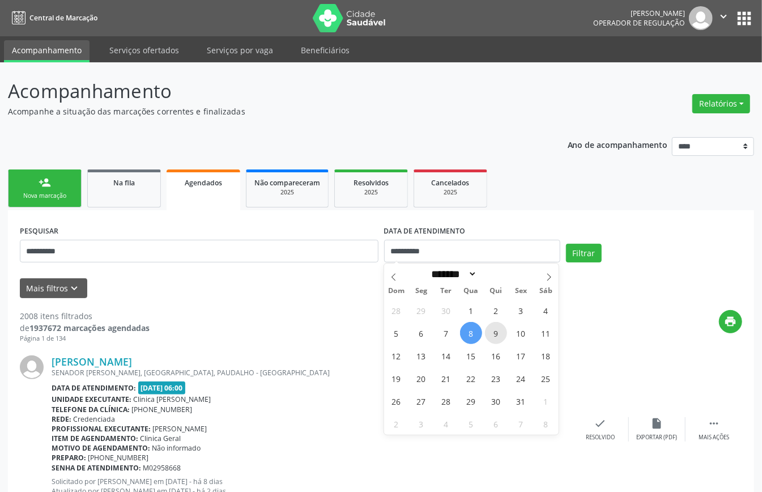
click at [498, 328] on span "9" at bounding box center [496, 333] width 22 height 22
type input "**********"
click at [498, 328] on span "9" at bounding box center [496, 333] width 22 height 22
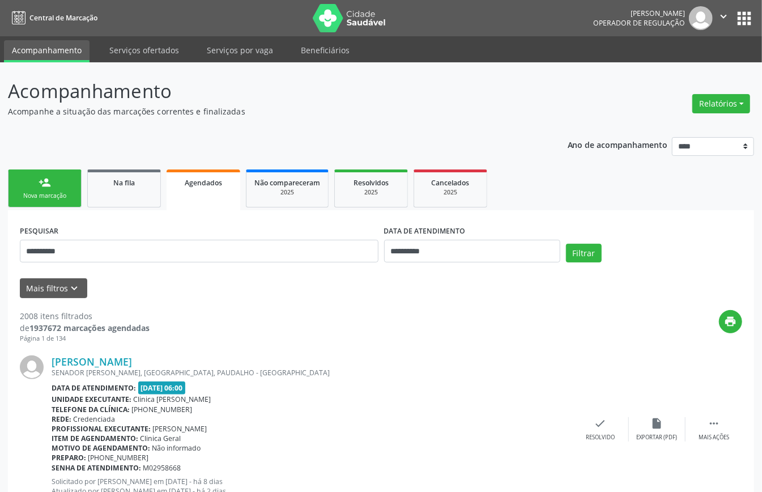
click at [587, 269] on div "Filtrar" at bounding box center [654, 257] width 182 height 27
click at [591, 260] on button "Filtrar" at bounding box center [584, 253] width 36 height 19
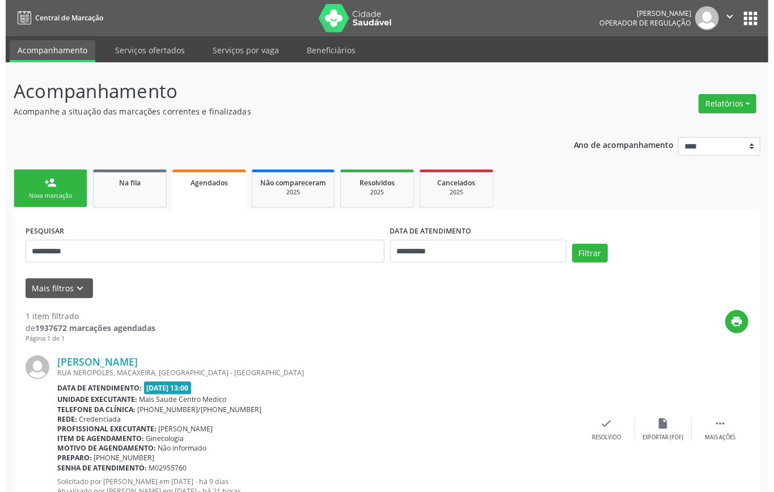
scroll to position [44, 0]
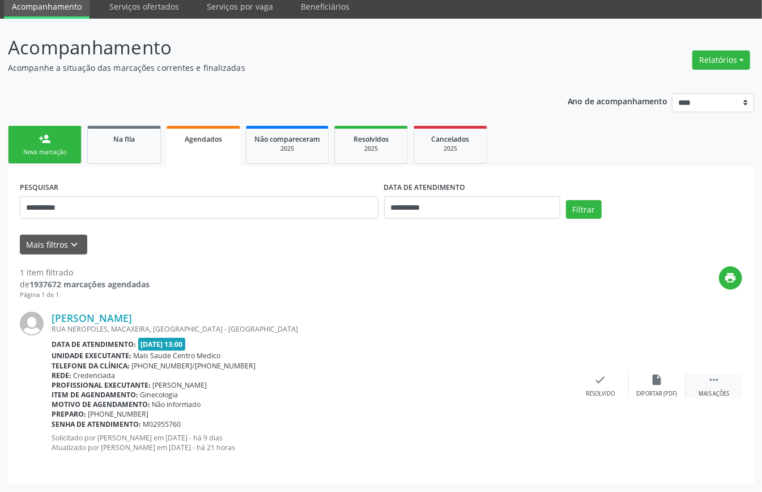
click at [710, 381] on icon "" at bounding box center [714, 380] width 12 height 12
click at [545, 383] on icon "cancel" at bounding box center [544, 380] width 12 height 12
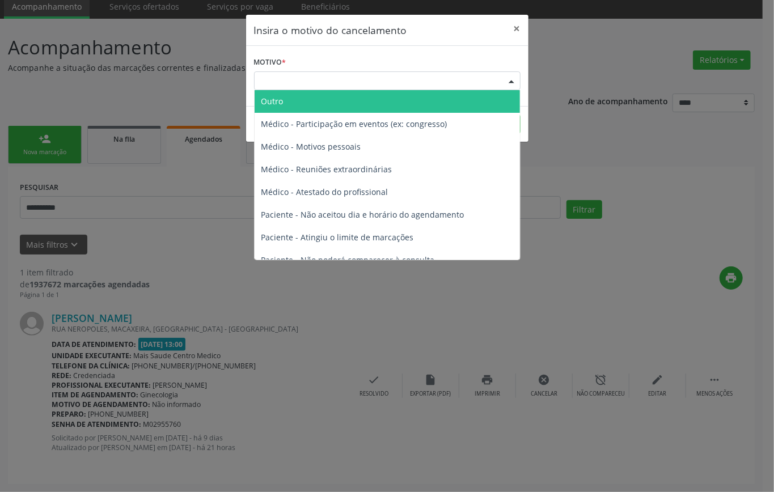
drag, startPoint x: 356, startPoint y: 78, endPoint x: 373, endPoint y: 166, distance: 89.5
click at [356, 82] on div "Escolha o motivo" at bounding box center [387, 80] width 266 height 19
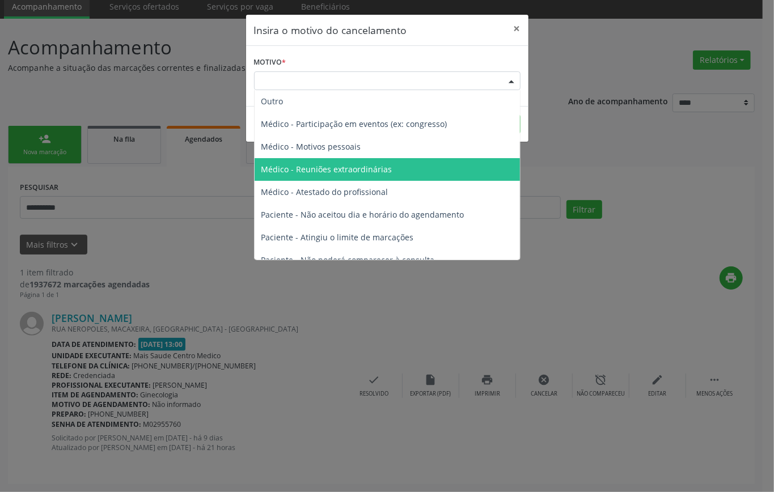
scroll to position [57, 0]
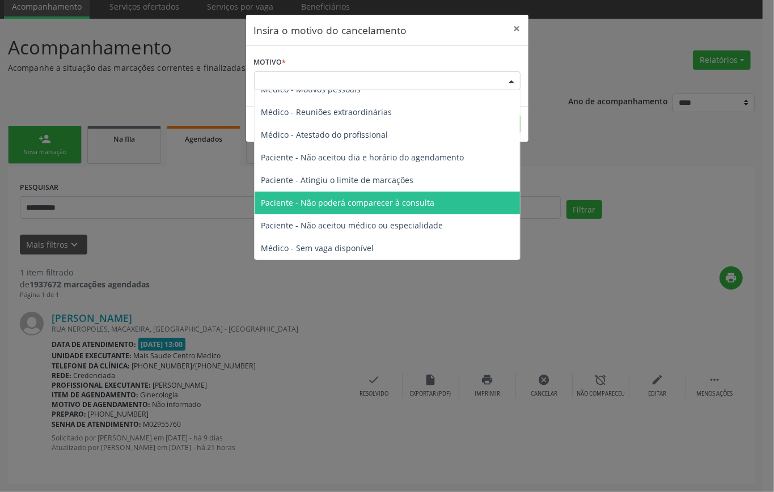
click at [379, 205] on span "Paciente - Não poderá comparecer à consulta" at bounding box center [347, 202] width 173 height 11
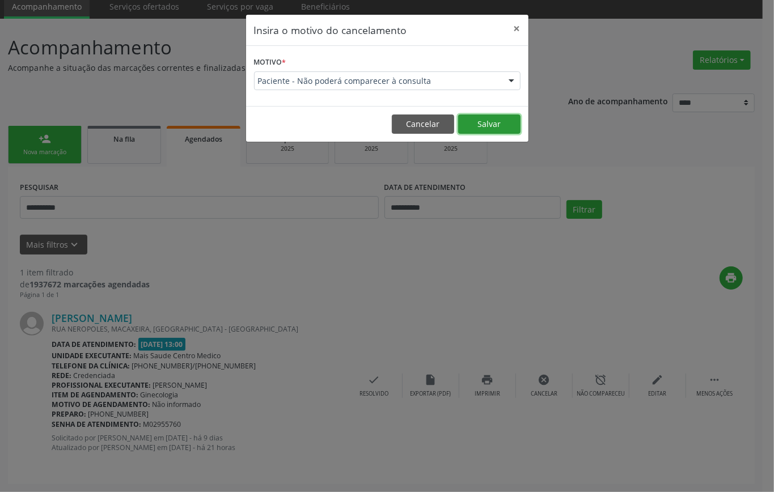
click at [478, 125] on button "Salvar" at bounding box center [489, 124] width 62 height 19
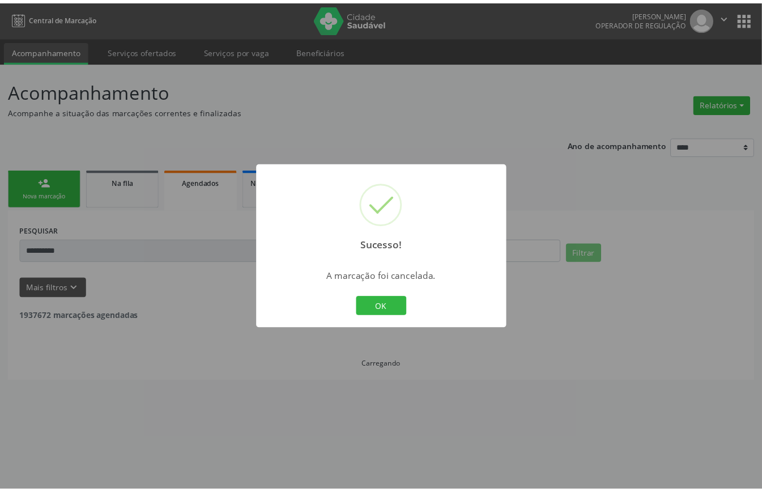
scroll to position [0, 0]
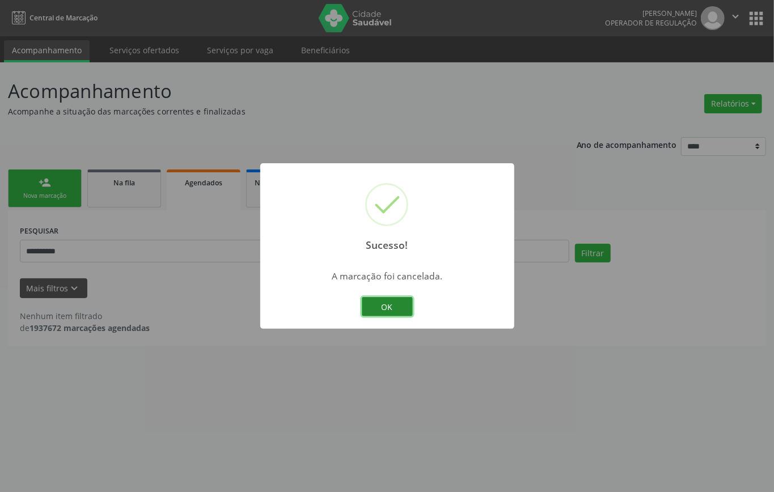
click at [387, 303] on button "OK" at bounding box center [387, 306] width 51 height 19
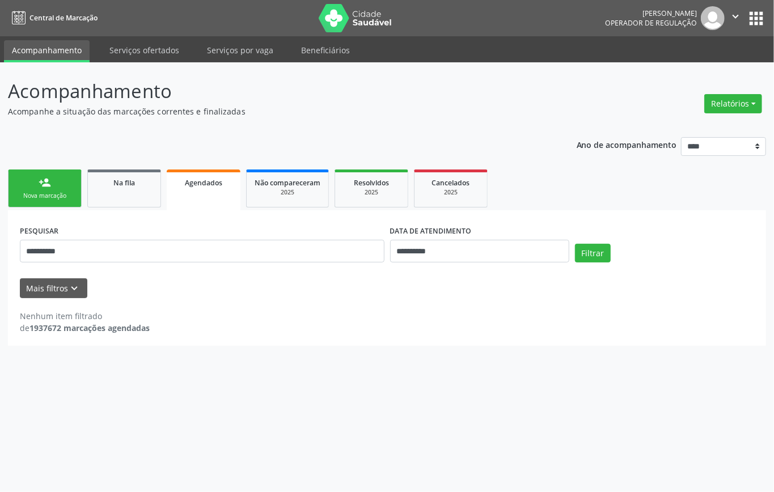
click at [43, 193] on div "Nova marcação" at bounding box center [44, 196] width 57 height 9
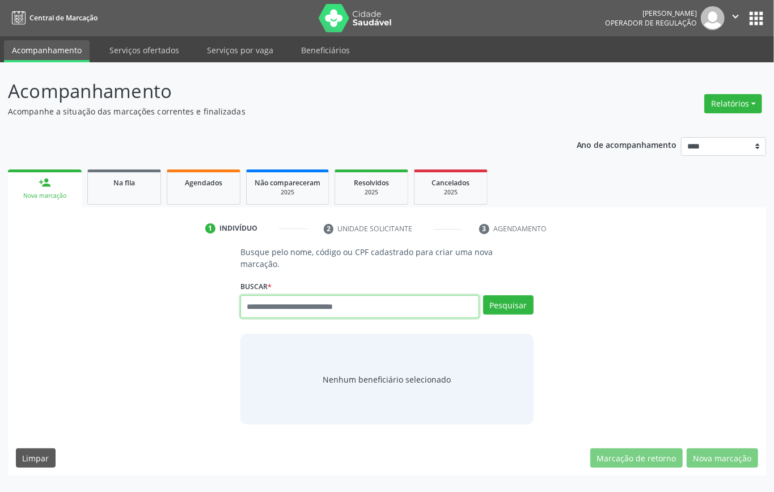
click at [288, 307] on input "text" at bounding box center [359, 306] width 239 height 23
type input "*********"
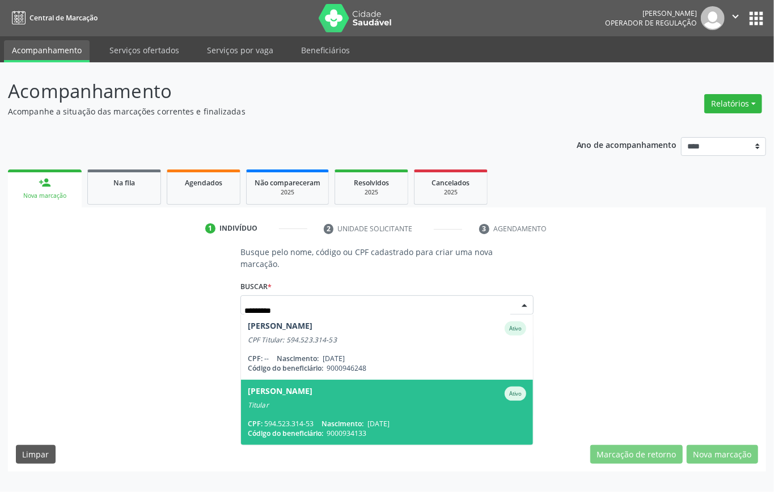
click at [319, 419] on div "CPF: 594.523.314-53 Nascimento: 24/11/1966" at bounding box center [387, 424] width 278 height 10
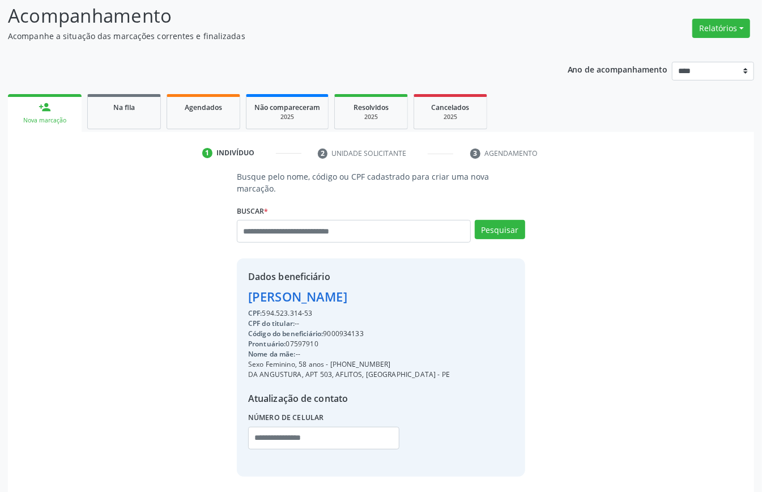
scroll to position [119, 0]
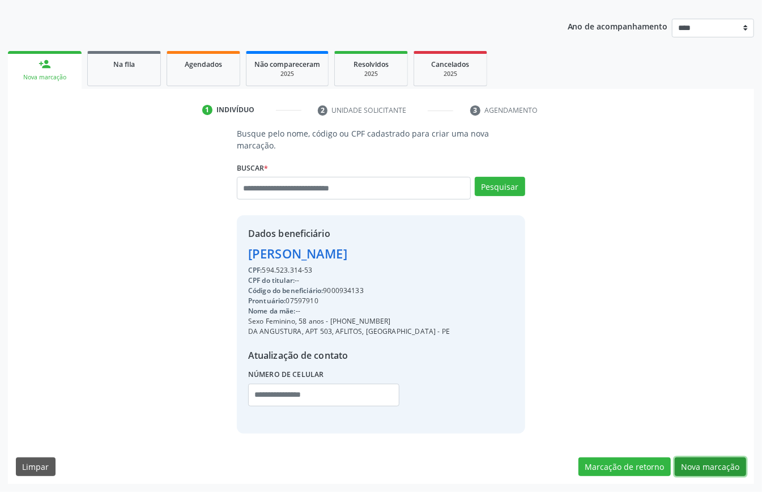
click at [705, 470] on button "Nova marcação" at bounding box center [710, 466] width 71 height 19
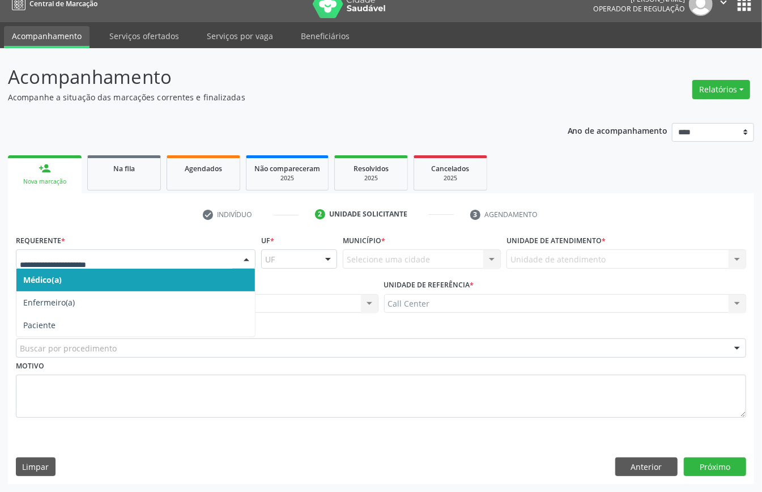
click at [108, 264] on div at bounding box center [136, 258] width 240 height 19
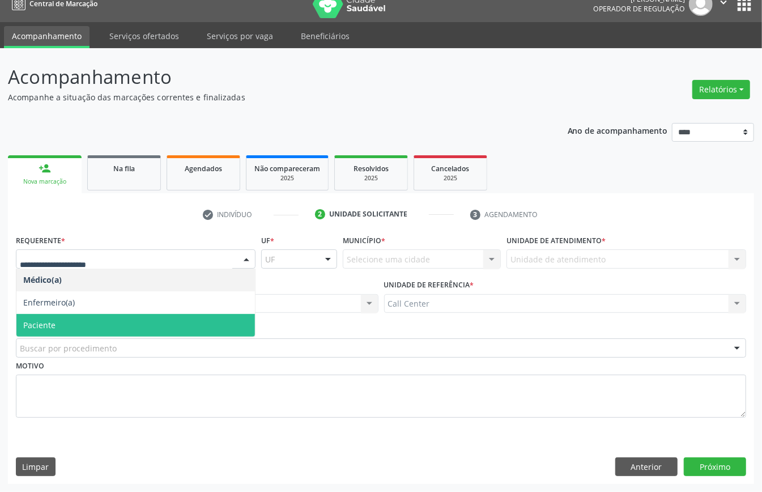
click at [98, 319] on span "Paciente" at bounding box center [135, 325] width 239 height 23
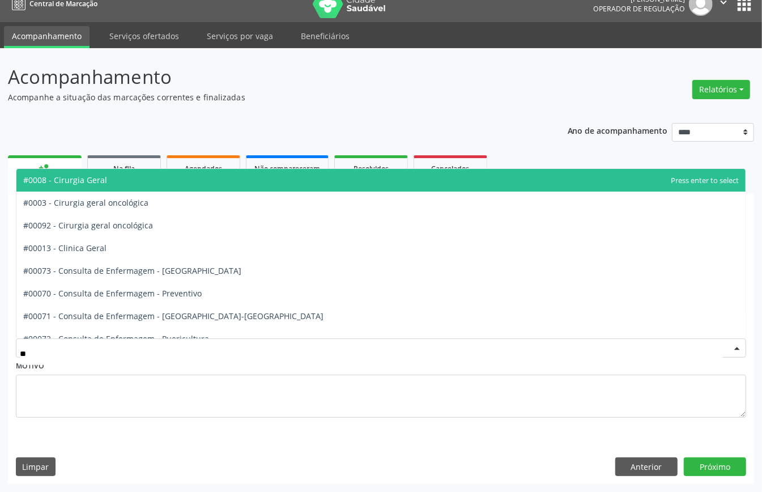
type input "***"
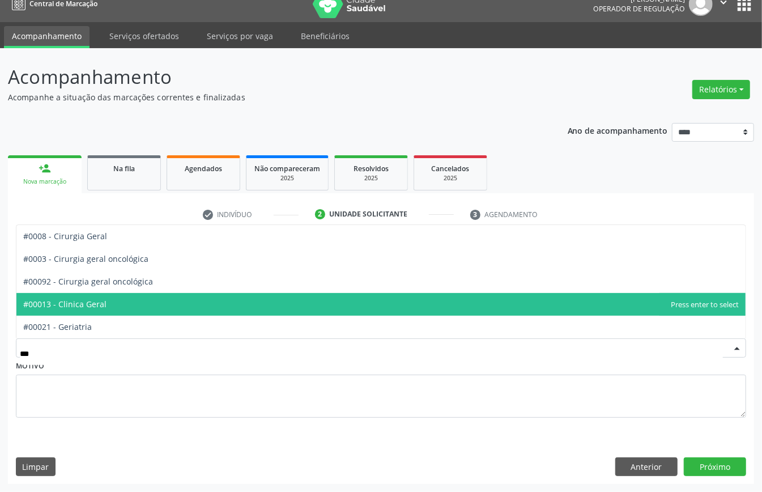
click at [132, 310] on span "#00013 - Clinica Geral" at bounding box center [381, 304] width 730 height 23
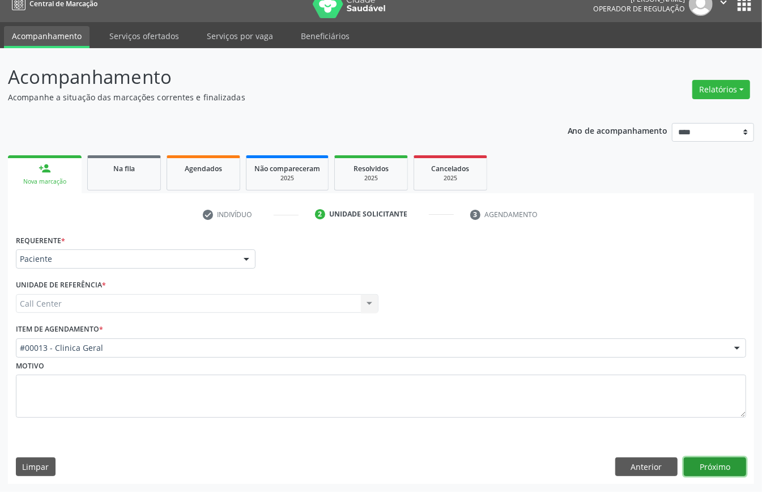
click at [713, 461] on button "Próximo" at bounding box center [715, 466] width 62 height 19
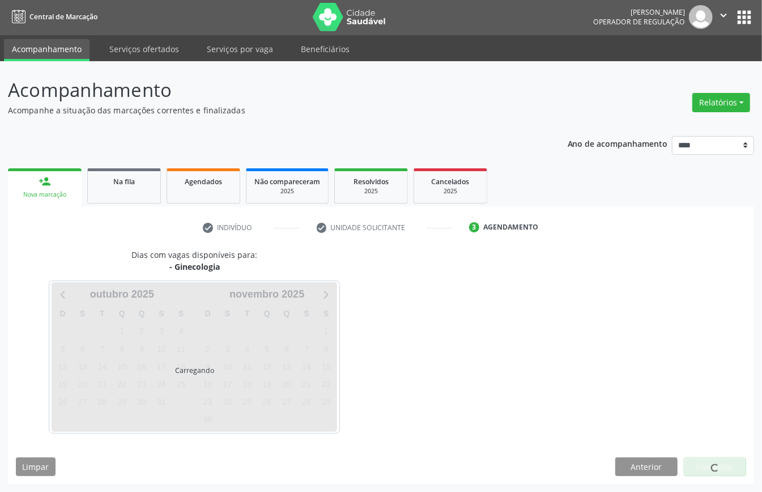
scroll to position [2, 0]
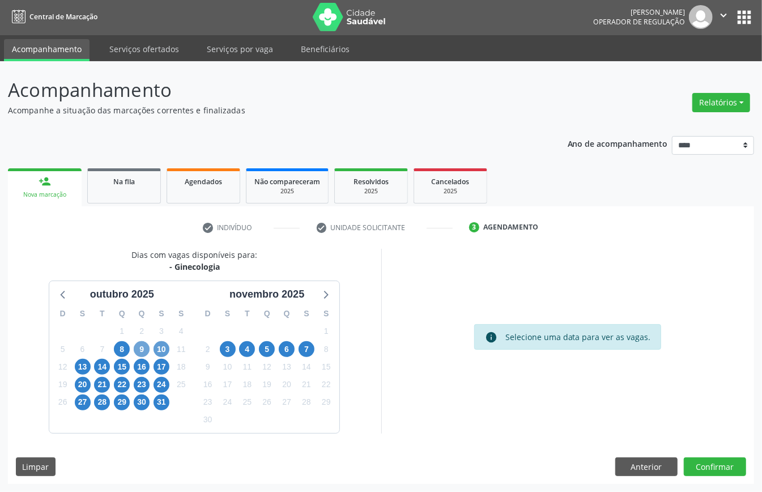
click at [146, 345] on span "9" at bounding box center [142, 349] width 16 height 16
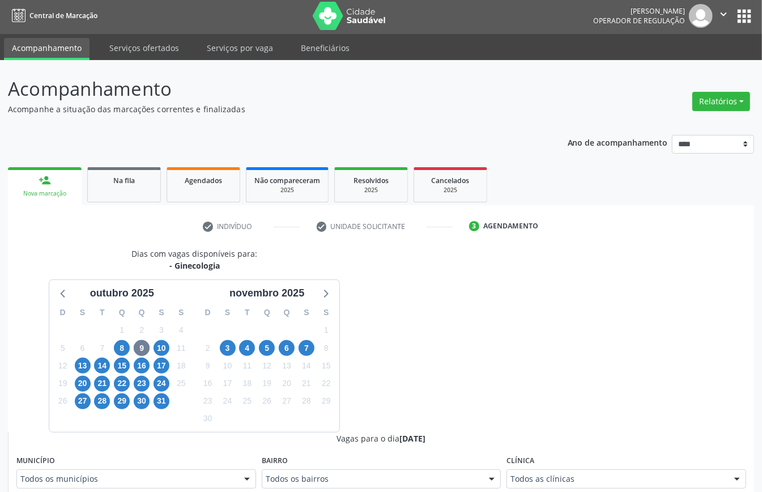
drag, startPoint x: 586, startPoint y: 480, endPoint x: 583, endPoint y: 473, distance: 7.4
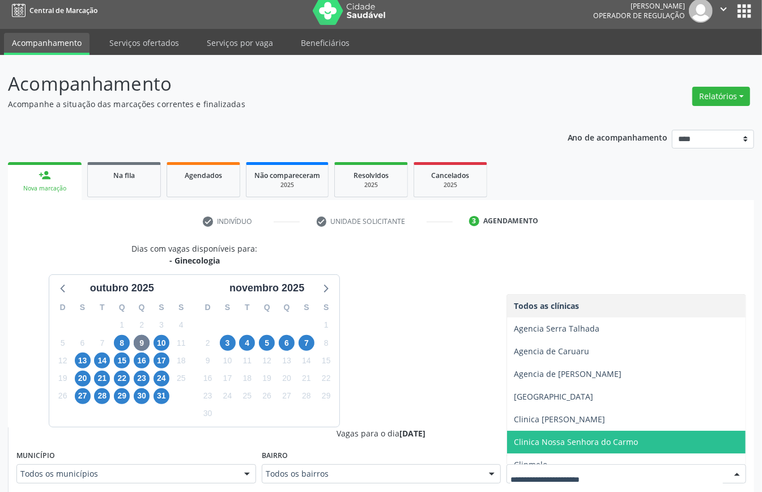
scroll to position [80, 0]
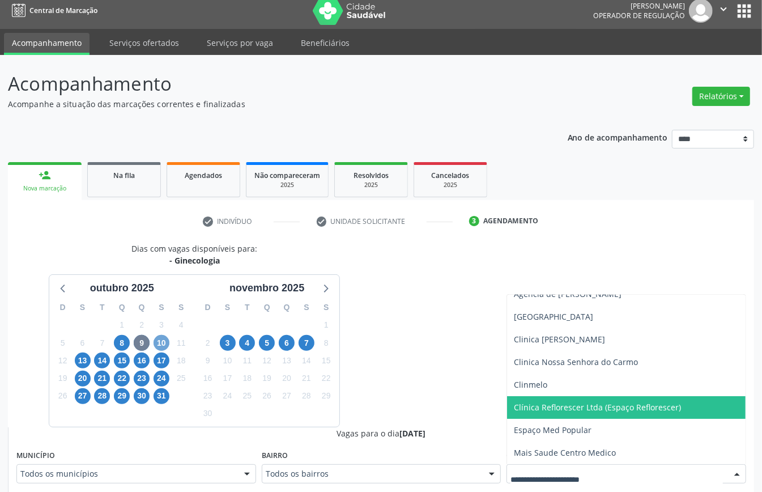
click at [162, 342] on span "10" at bounding box center [162, 343] width 16 height 16
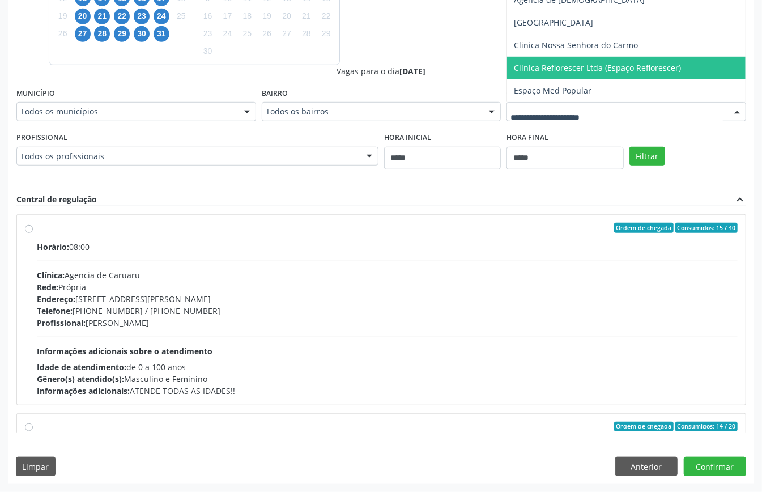
scroll to position [143, 0]
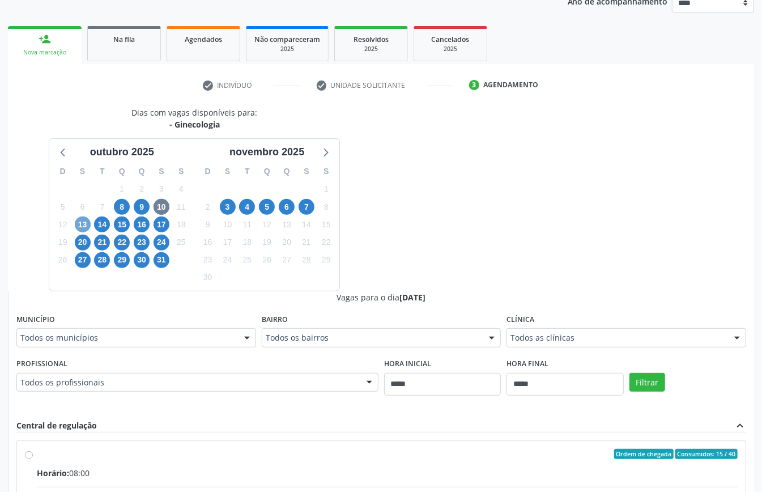
click at [80, 226] on span "13" at bounding box center [83, 225] width 16 height 16
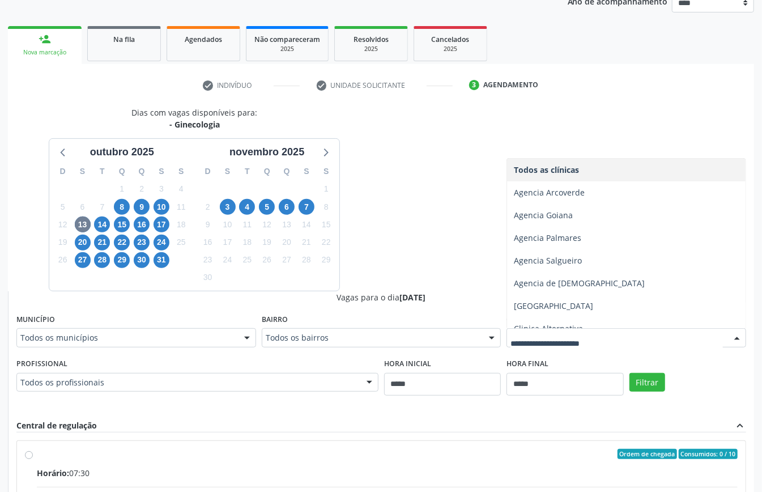
scroll to position [148, 0]
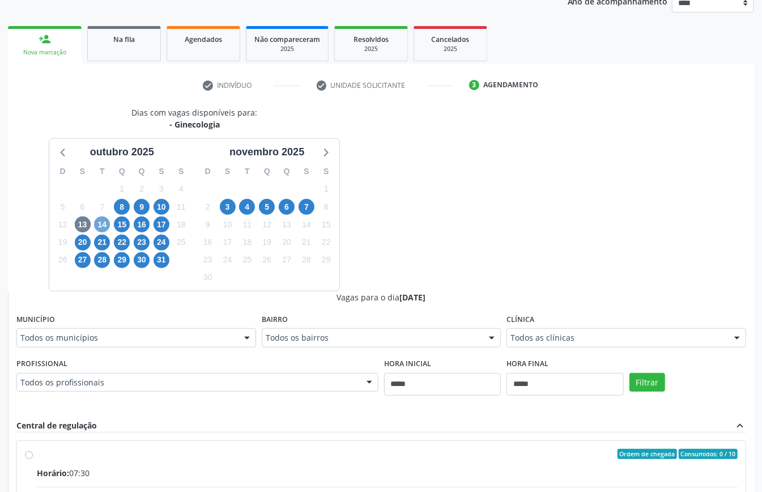
click at [98, 226] on span "14" at bounding box center [102, 225] width 16 height 16
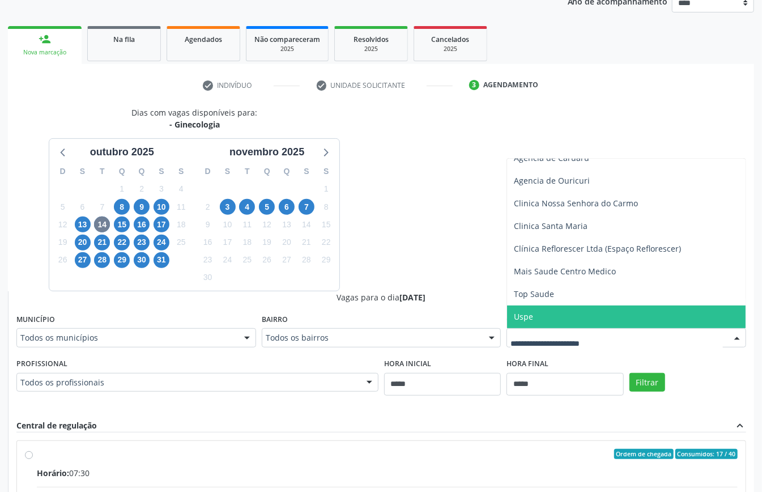
click at [515, 313] on span "Uspe" at bounding box center [523, 316] width 19 height 11
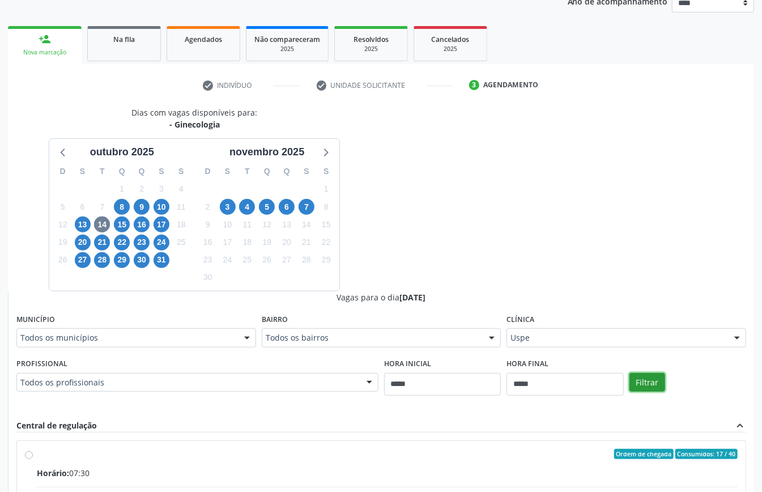
click at [654, 384] on button "Filtrar" at bounding box center [648, 382] width 36 height 19
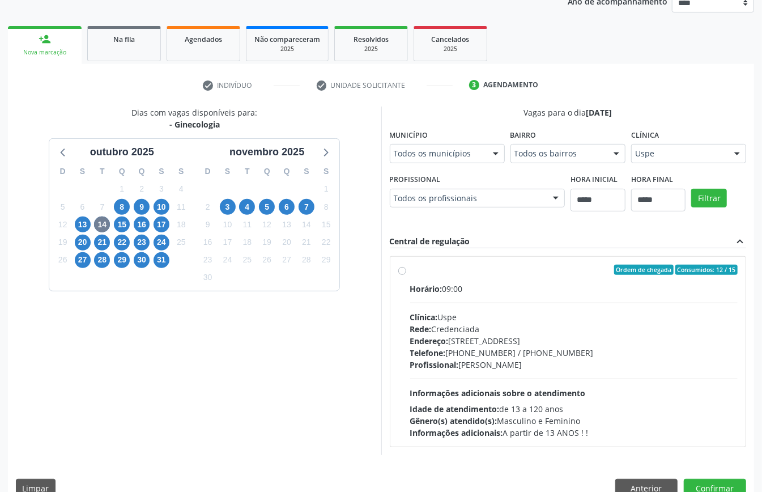
click at [468, 342] on div "Endereço: Rua do Espinheiro, nº 71, Espinheiro, Recife - PE" at bounding box center [574, 341] width 328 height 12
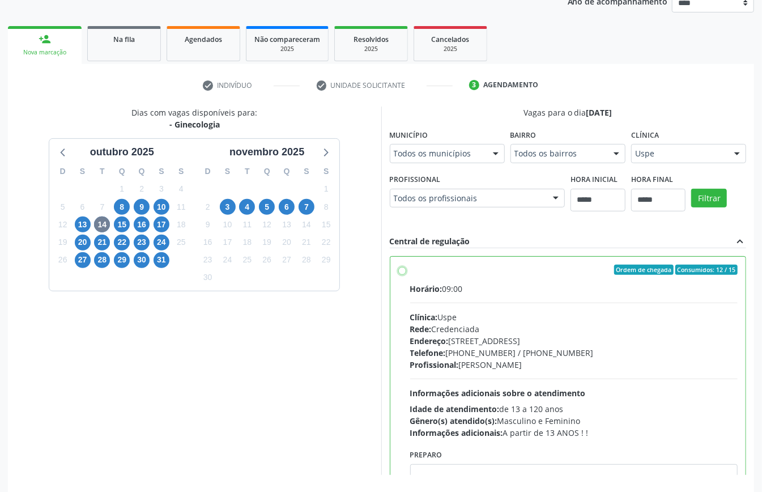
scroll to position [57, 0]
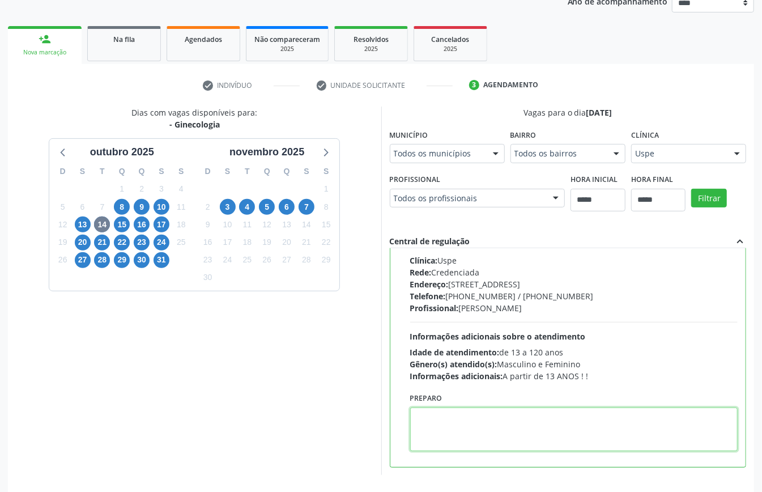
paste textarea "**********"
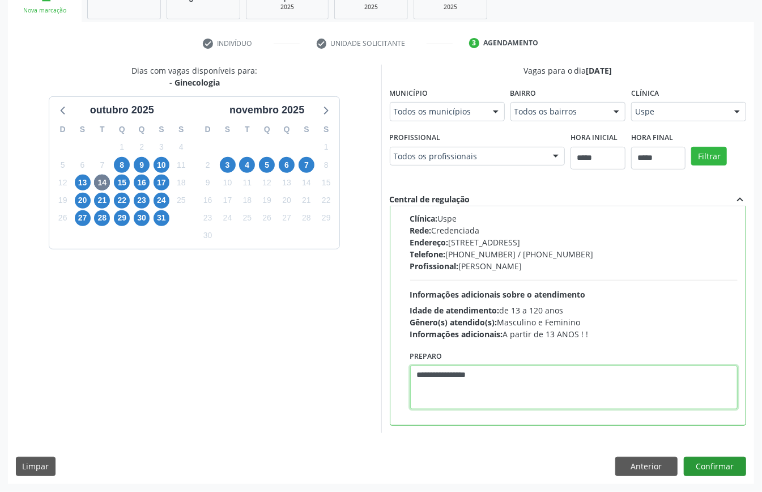
type textarea "**********"
click at [717, 464] on button "Confirmar" at bounding box center [715, 466] width 62 height 19
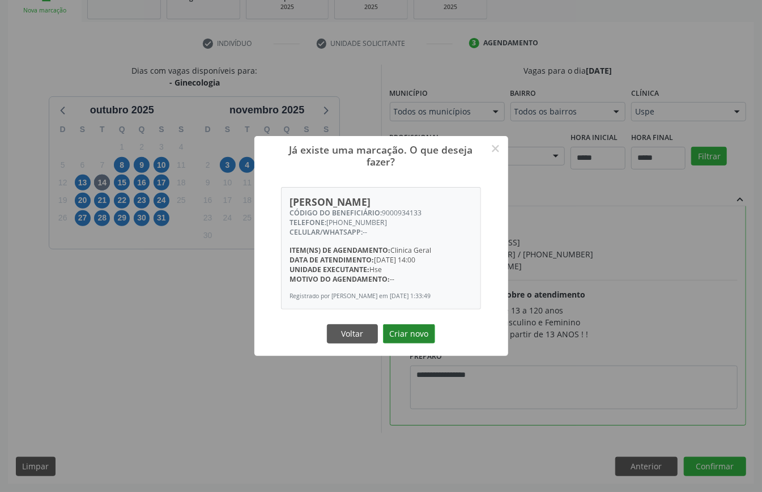
click at [412, 339] on button "Criar novo" at bounding box center [409, 333] width 52 height 19
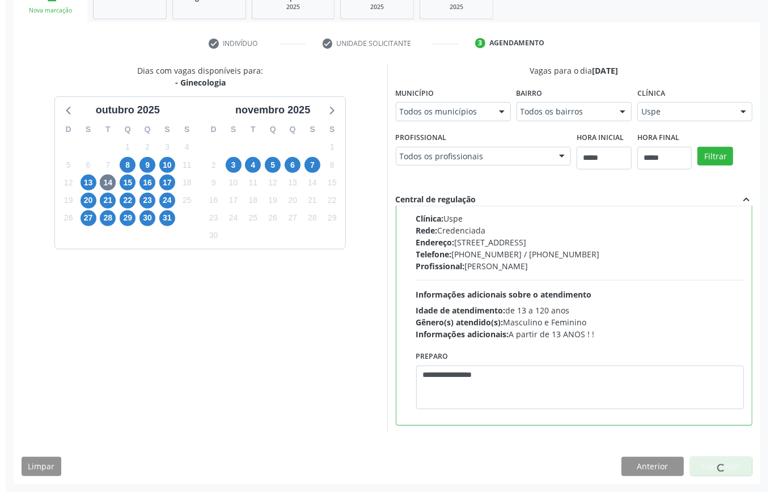
scroll to position [0, 0]
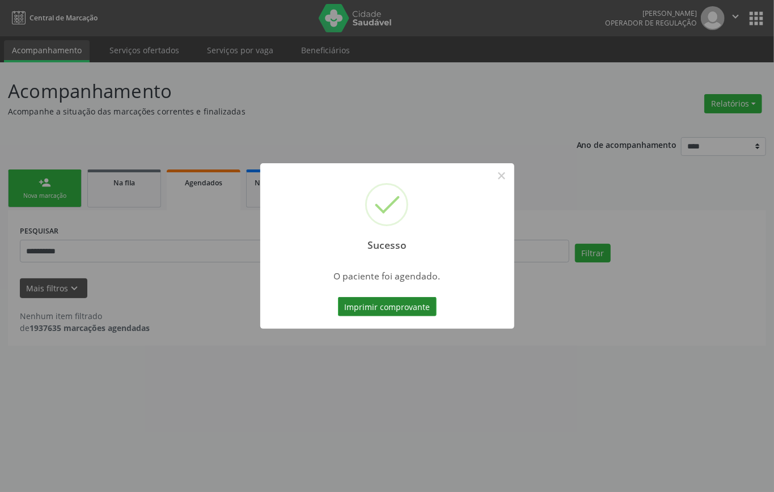
click at [398, 312] on button "Imprimir comprovante" at bounding box center [387, 306] width 99 height 19
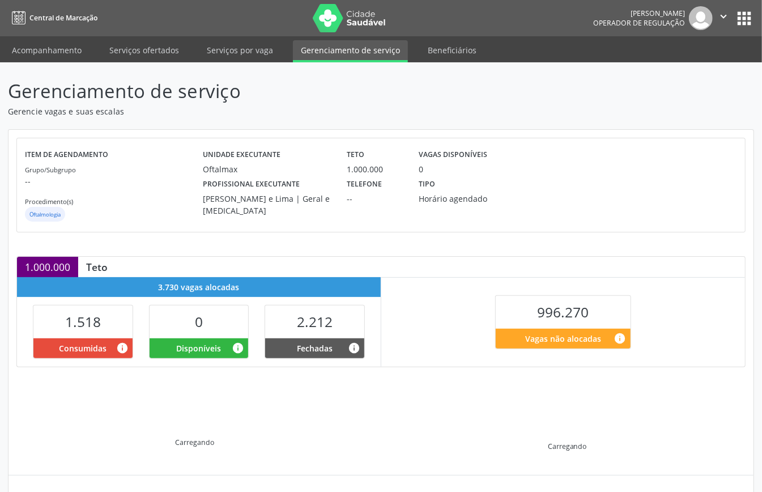
scroll to position [109, 0]
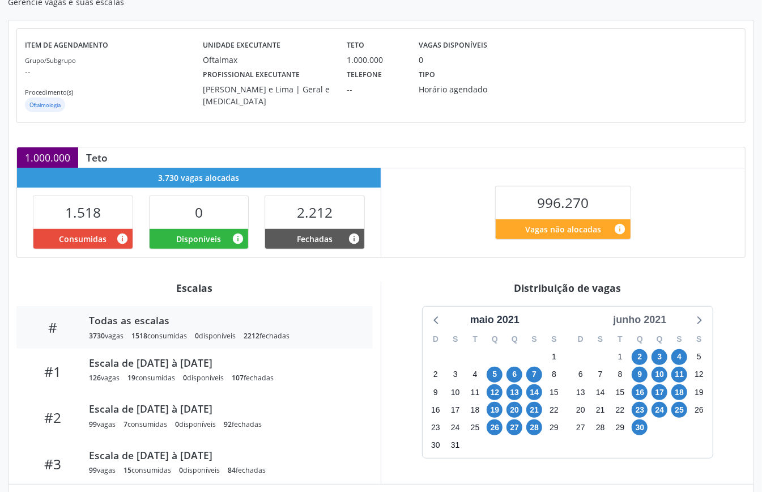
click at [664, 323] on div "junho 2021" at bounding box center [640, 319] width 62 height 15
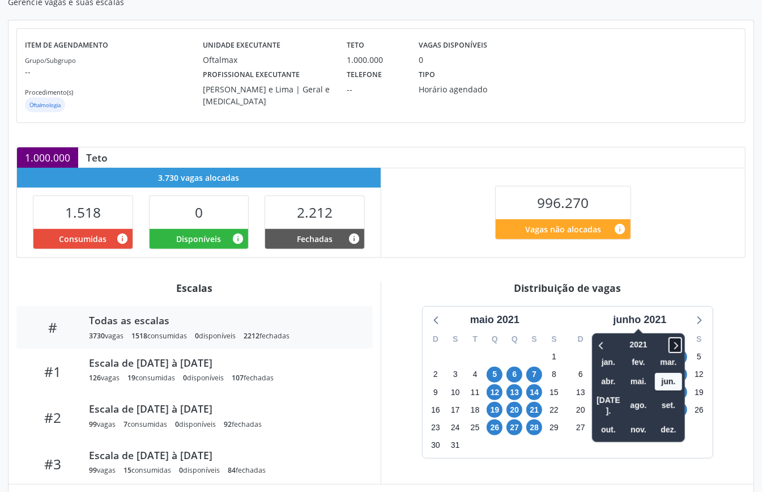
click at [679, 351] on icon at bounding box center [675, 345] width 11 height 14
click at [642, 421] on span "nov." at bounding box center [638, 430] width 27 height 18
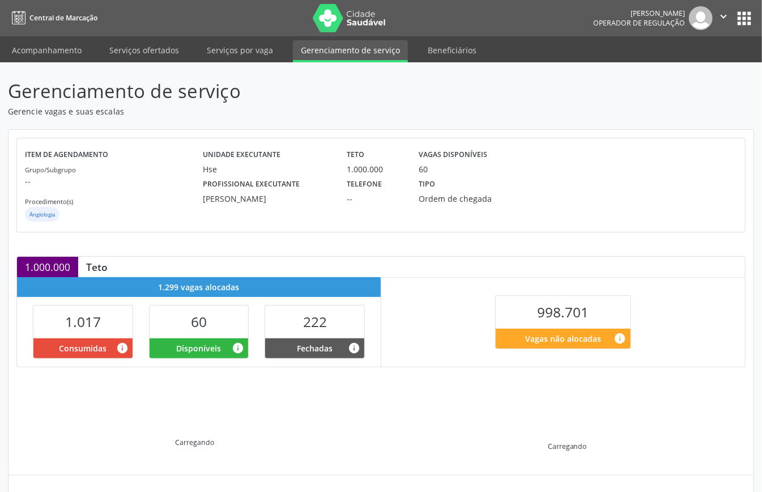
scroll to position [109, 0]
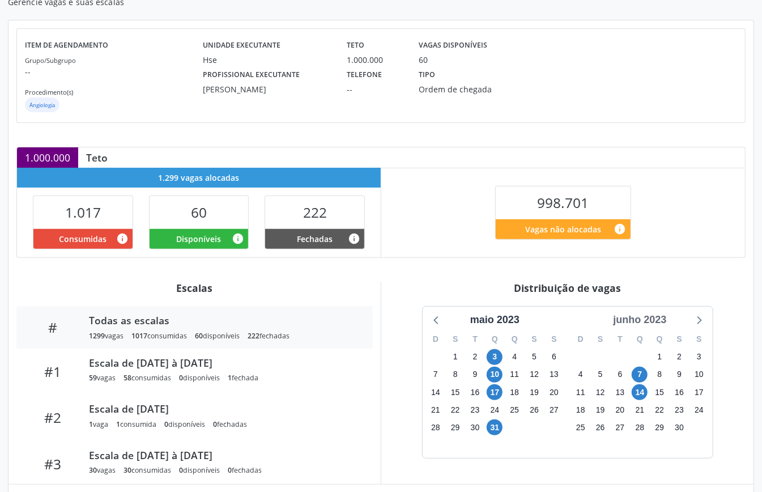
click at [645, 318] on div "junho 2023" at bounding box center [640, 319] width 62 height 15
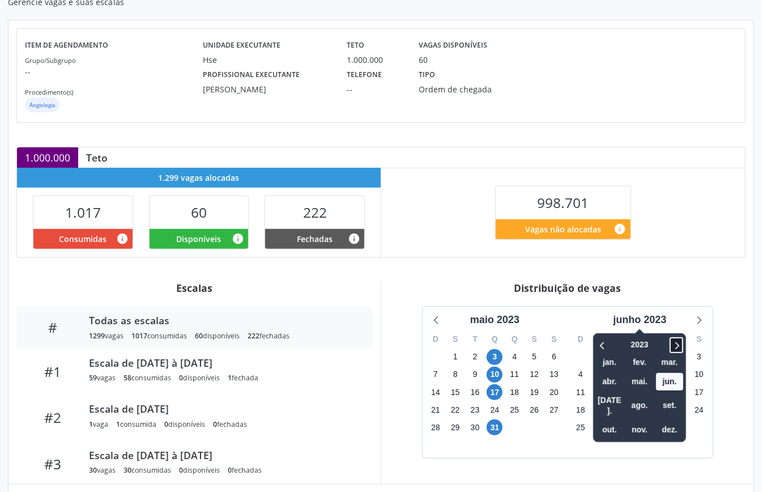
click at [674, 345] on icon at bounding box center [676, 345] width 11 height 14
click at [598, 349] on icon at bounding box center [603, 345] width 11 height 14
click at [672, 421] on span "dez." at bounding box center [669, 430] width 27 height 18
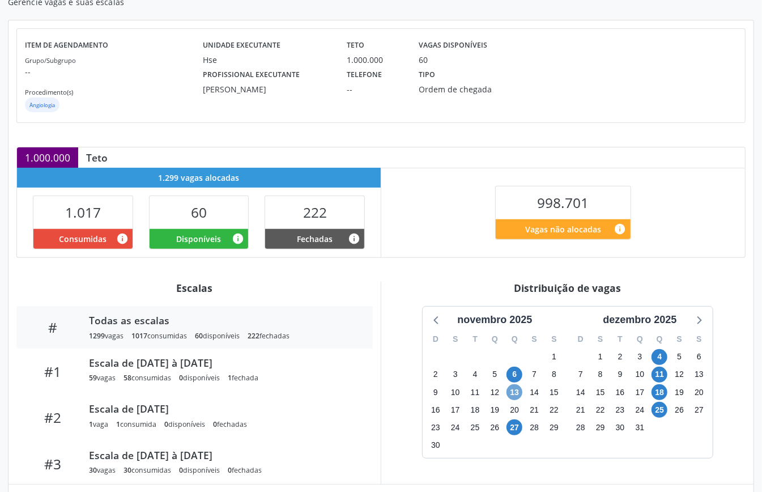
click at [520, 397] on span "13" at bounding box center [515, 392] width 16 height 16
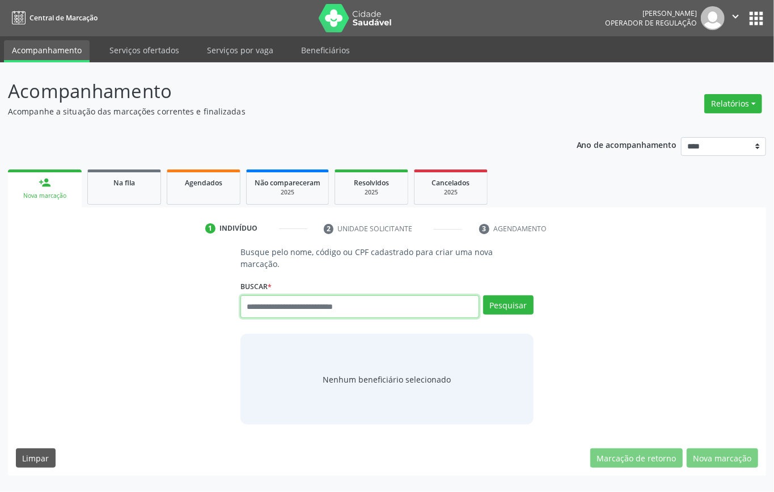
paste input "**********"
type input "**********"
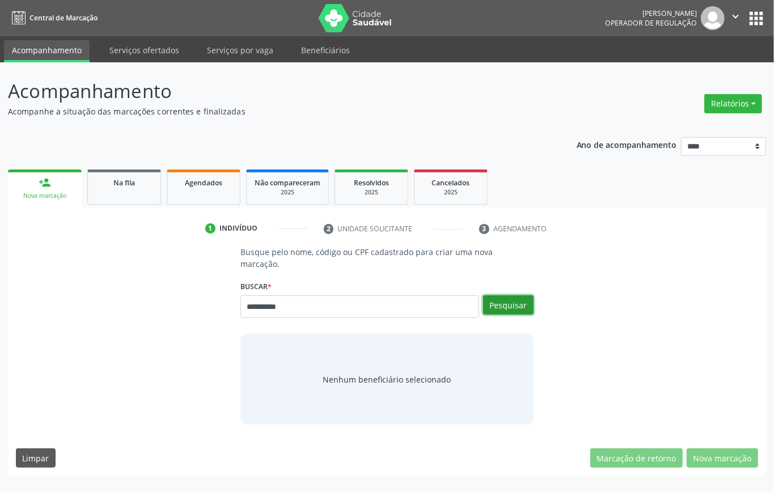
click at [512, 308] on button "Pesquisar" at bounding box center [508, 304] width 50 height 19
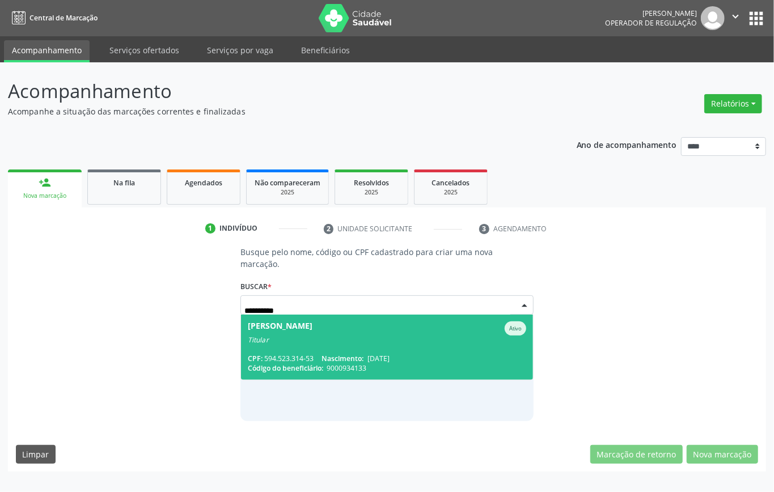
click at [314, 338] on div "Titular" at bounding box center [387, 340] width 278 height 9
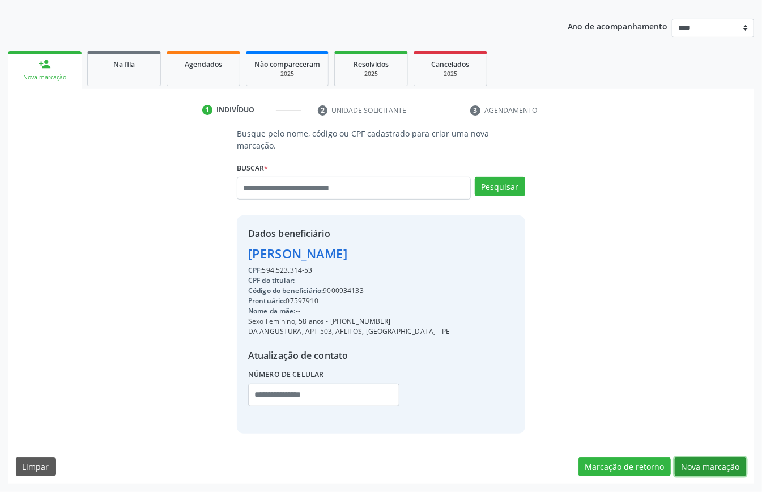
click at [690, 461] on button "Nova marcação" at bounding box center [710, 466] width 71 height 19
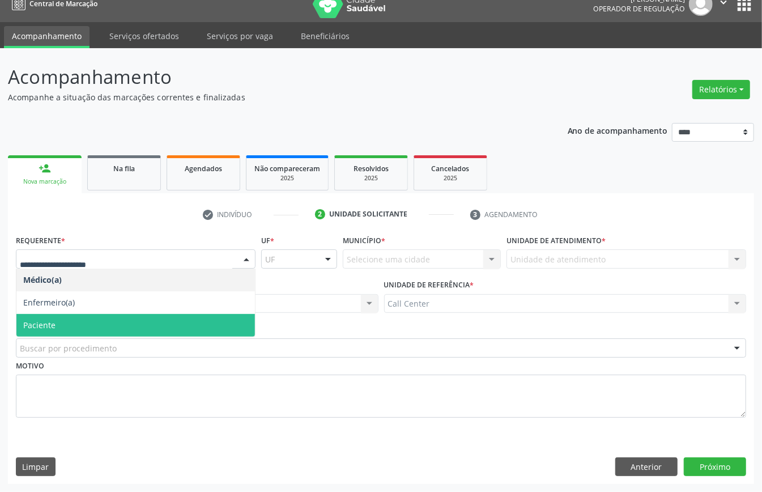
click at [87, 321] on span "Paciente" at bounding box center [135, 325] width 239 height 23
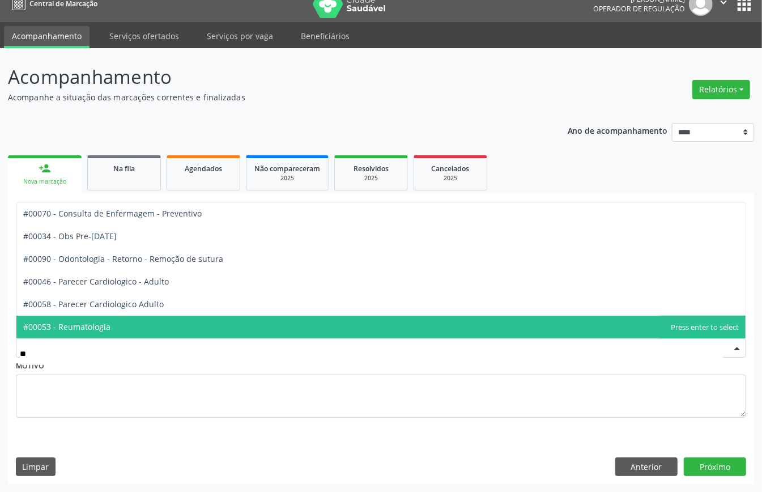
type input "***"
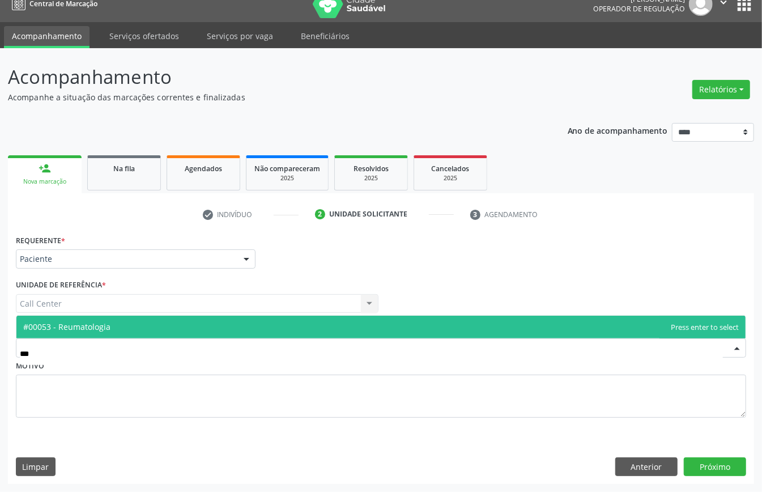
click at [105, 322] on span "#00053 - Reumatologia" at bounding box center [66, 326] width 87 height 11
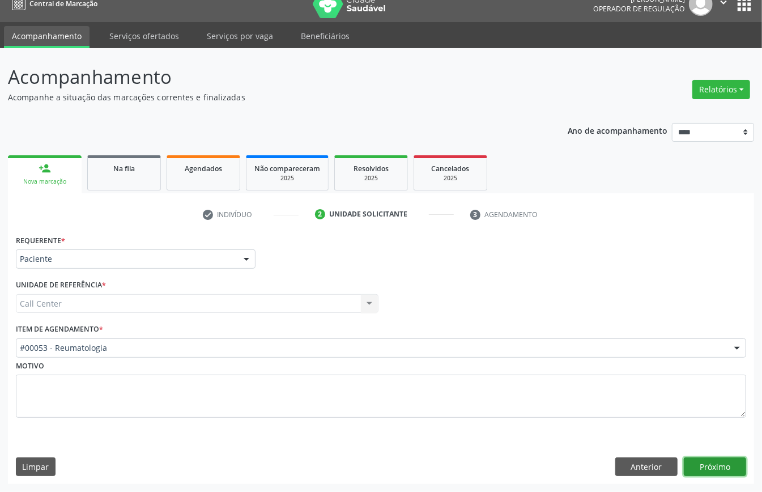
click at [694, 463] on button "Próximo" at bounding box center [715, 466] width 62 height 19
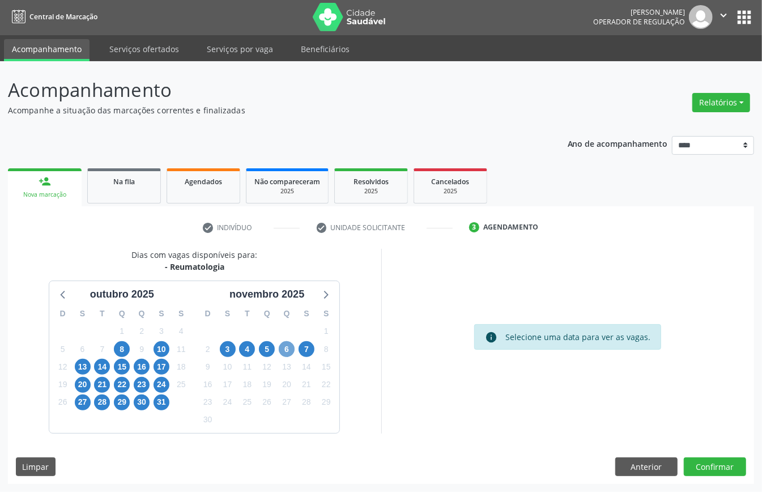
click at [290, 345] on span "6" at bounding box center [287, 349] width 16 height 16
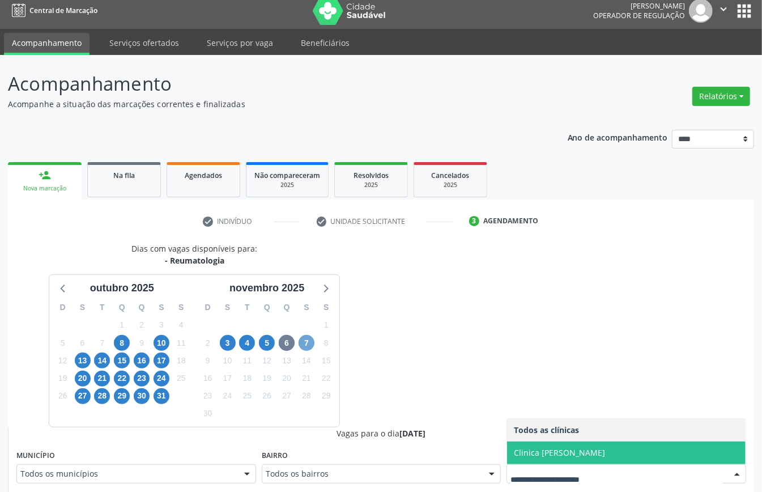
click at [313, 341] on span "7" at bounding box center [307, 343] width 16 height 16
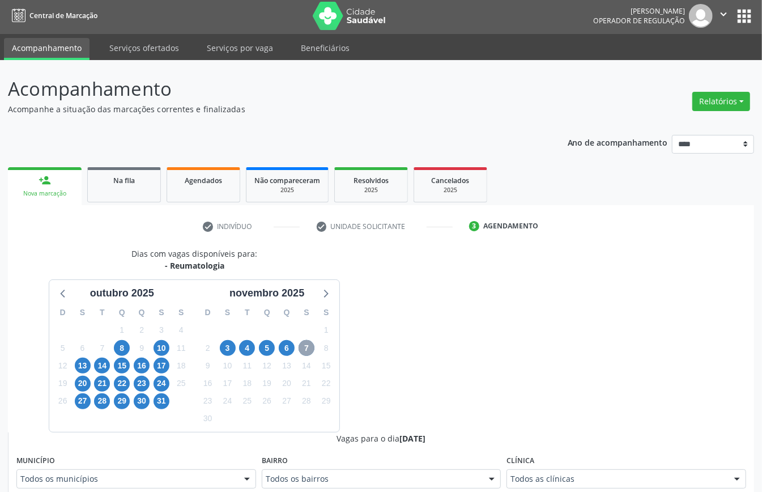
scroll to position [7, 0]
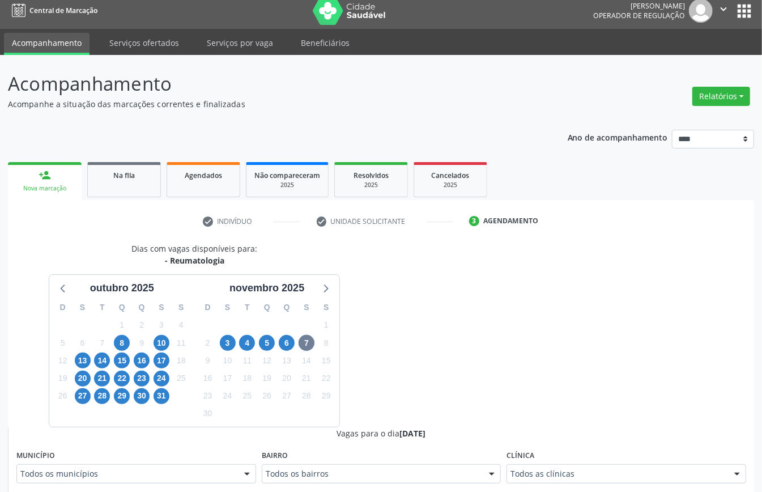
drag, startPoint x: 592, startPoint y: 472, endPoint x: 574, endPoint y: 472, distance: 18.7
click at [164, 342] on span "10" at bounding box center [162, 343] width 16 height 16
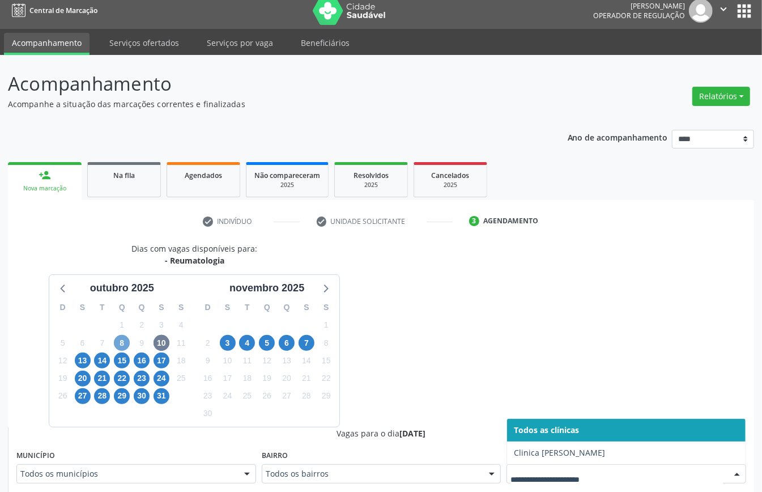
click at [118, 340] on span "8" at bounding box center [122, 343] width 16 height 16
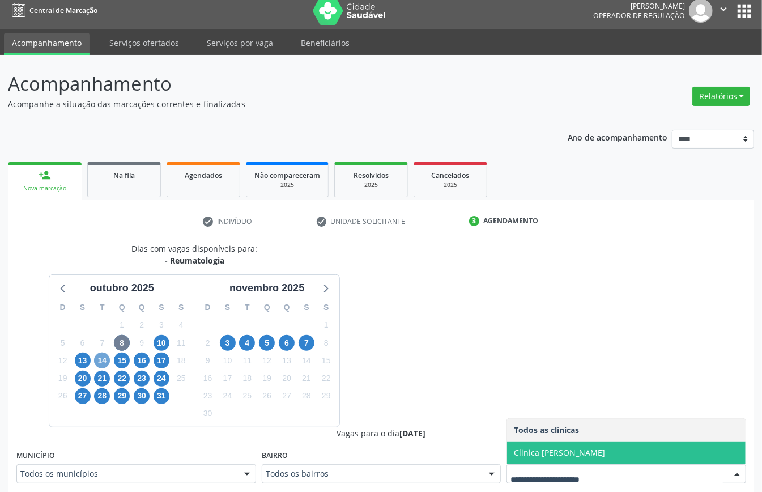
click at [105, 359] on span "14" at bounding box center [102, 361] width 16 height 16
click at [80, 354] on span "13" at bounding box center [83, 361] width 16 height 16
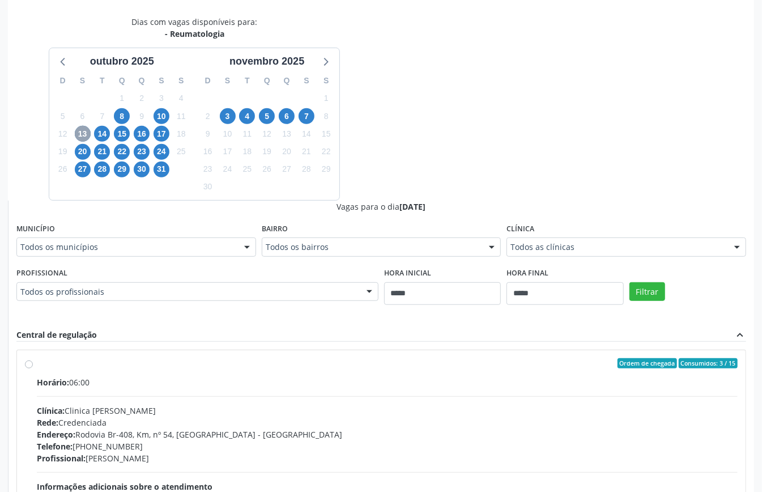
scroll to position [351, 0]
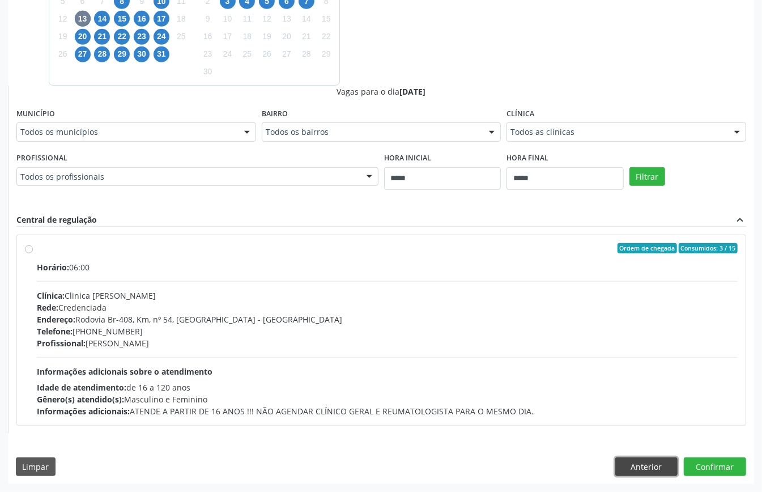
click at [644, 465] on button "Anterior" at bounding box center [647, 466] width 62 height 19
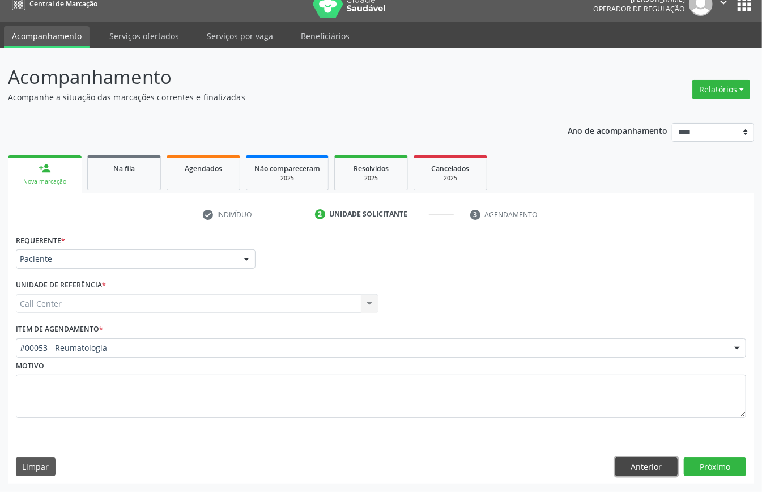
click at [640, 463] on button "Anterior" at bounding box center [647, 466] width 62 height 19
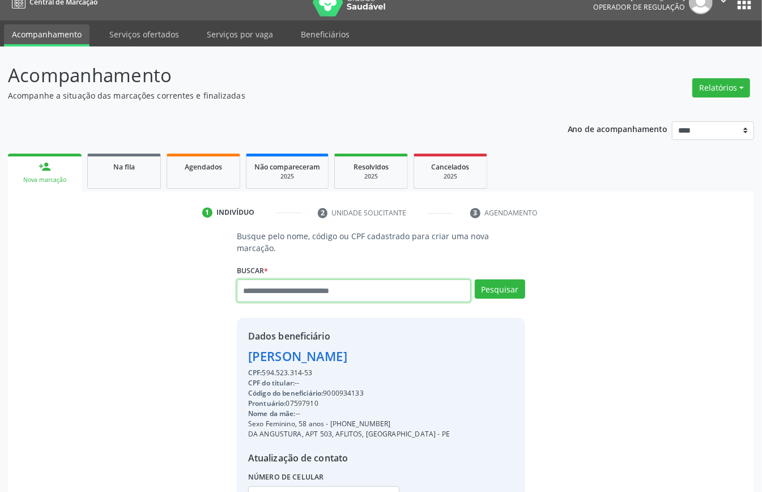
click at [279, 291] on input "text" at bounding box center [354, 290] width 234 height 23
type input "*********"
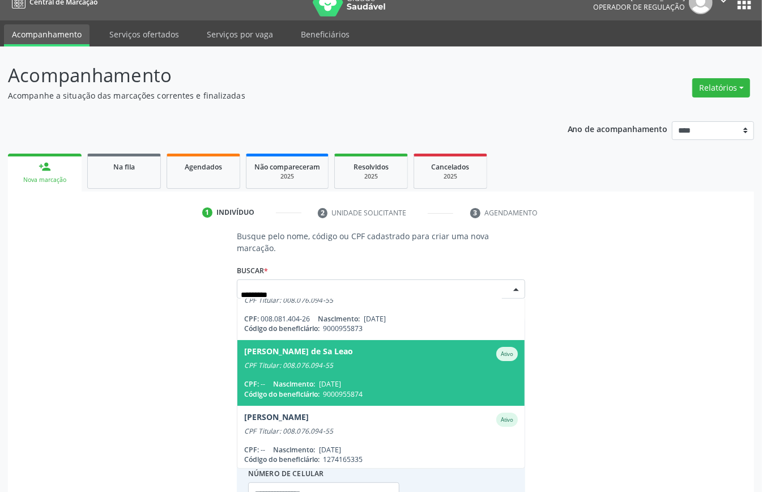
scroll to position [0, 0]
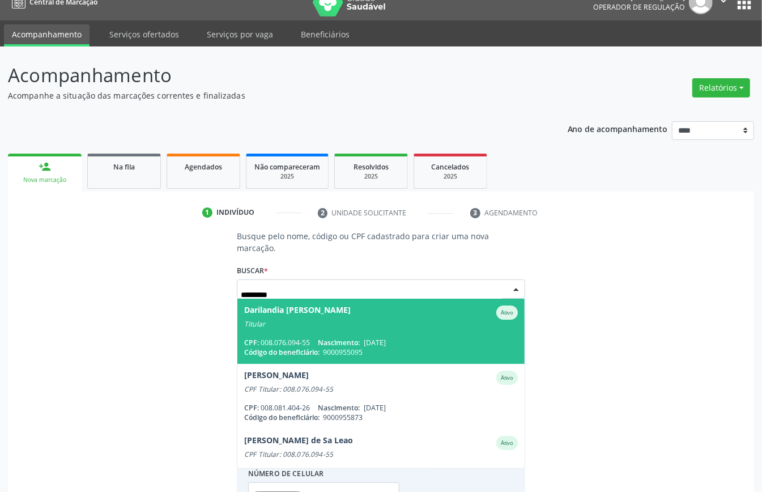
click at [352, 336] on span "Darilandia Luzia Barros Oliveira Ativo Titular CPF: 008.076.094-55 Nascimento: …" at bounding box center [381, 331] width 287 height 65
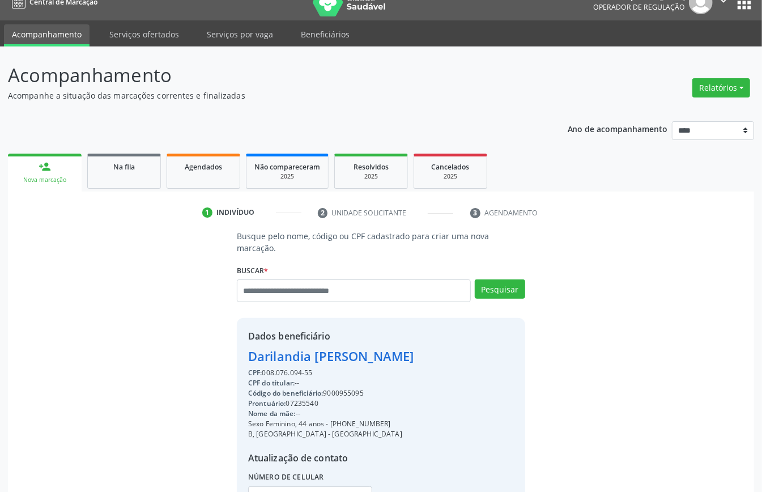
scroll to position [119, 0]
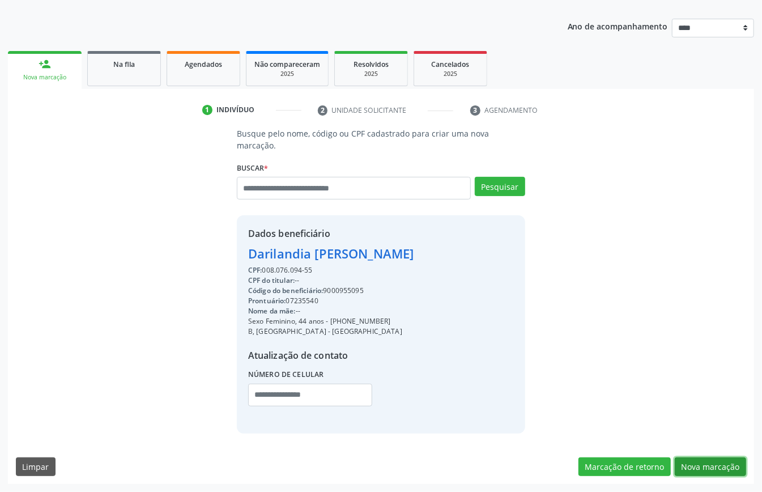
click at [695, 463] on button "Nova marcação" at bounding box center [710, 466] width 71 height 19
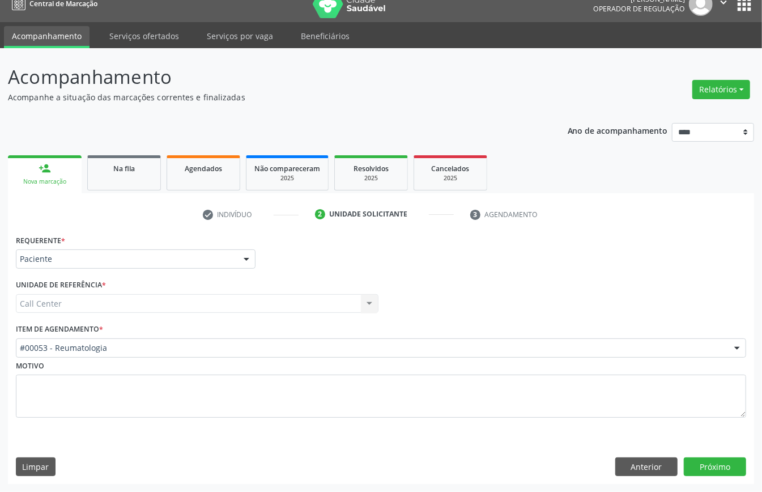
scroll to position [16, 0]
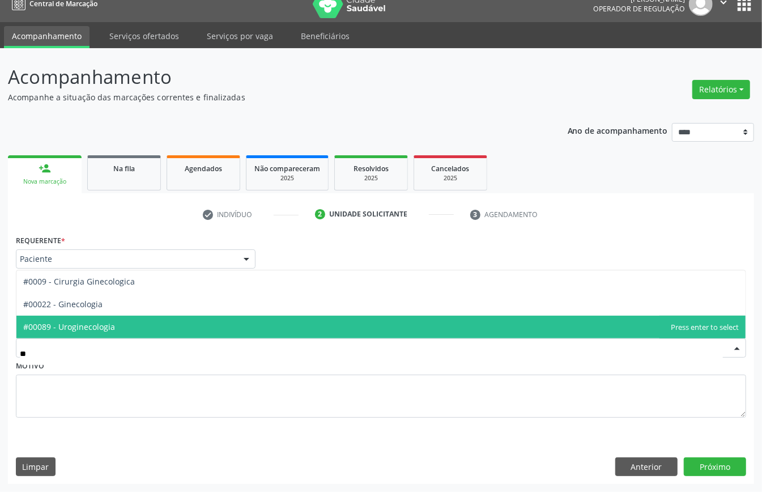
type input "***"
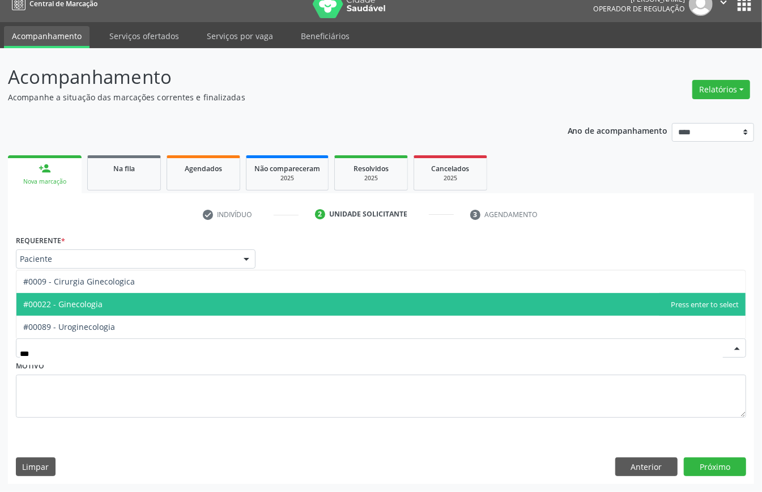
drag, startPoint x: 114, startPoint y: 300, endPoint x: 116, endPoint y: 306, distance: 6.5
click at [116, 306] on span "#00022 - Ginecologia" at bounding box center [381, 304] width 730 height 23
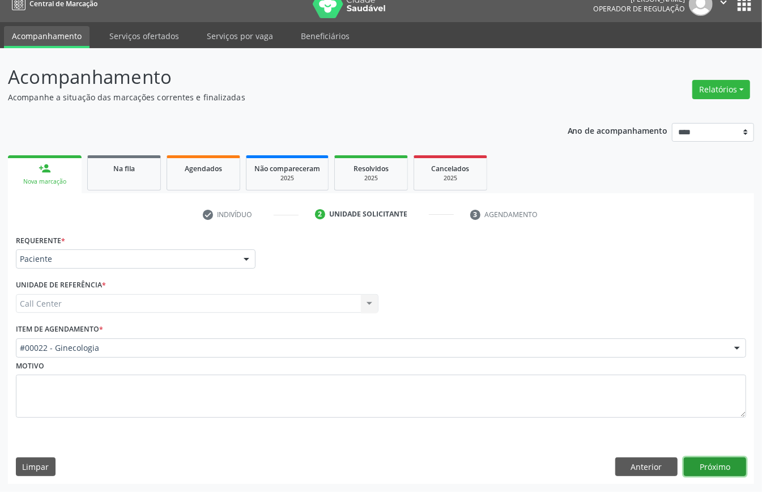
click at [720, 465] on button "Próximo" at bounding box center [715, 466] width 62 height 19
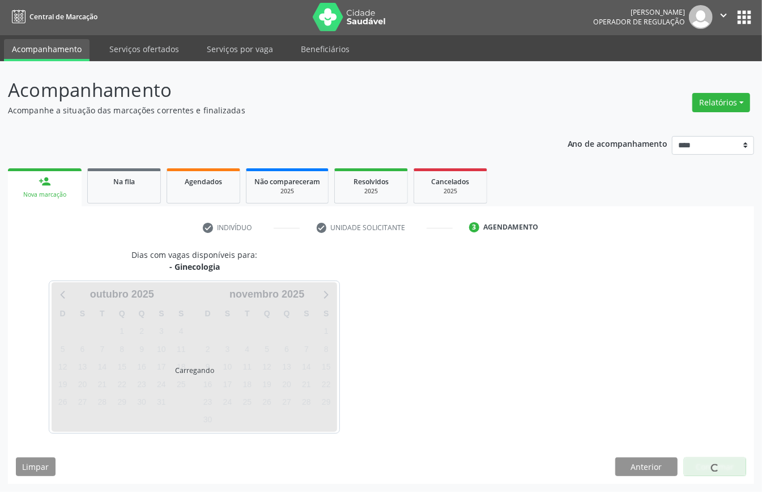
scroll to position [2, 0]
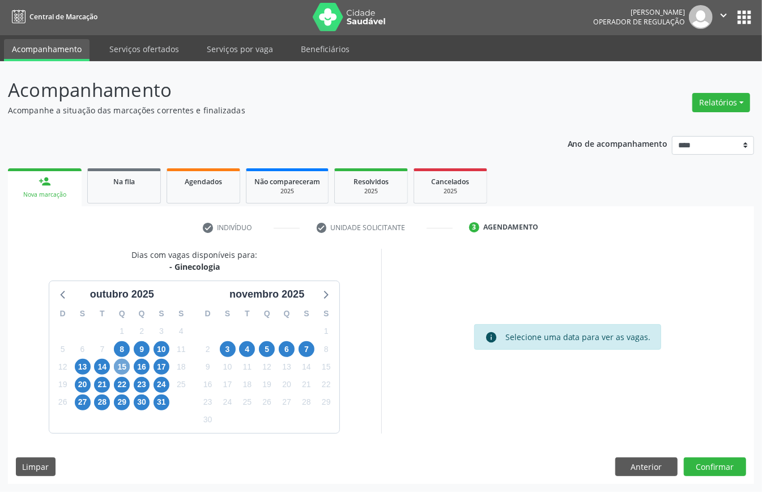
click at [118, 368] on span "15" at bounding box center [122, 367] width 16 height 16
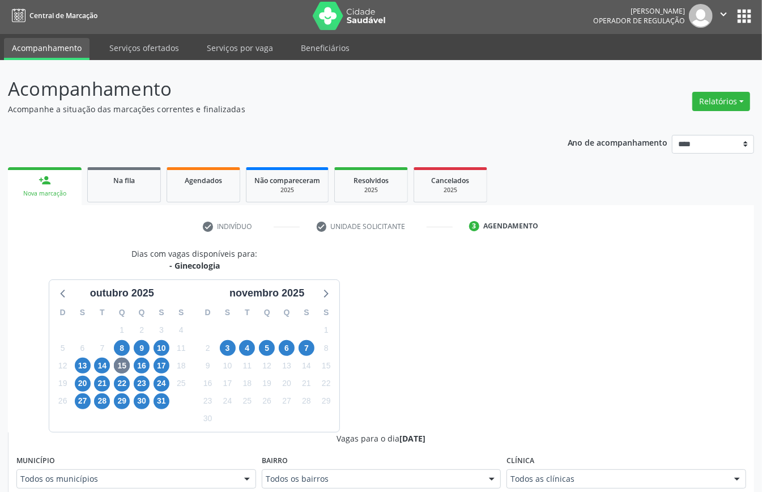
scroll to position [7, 0]
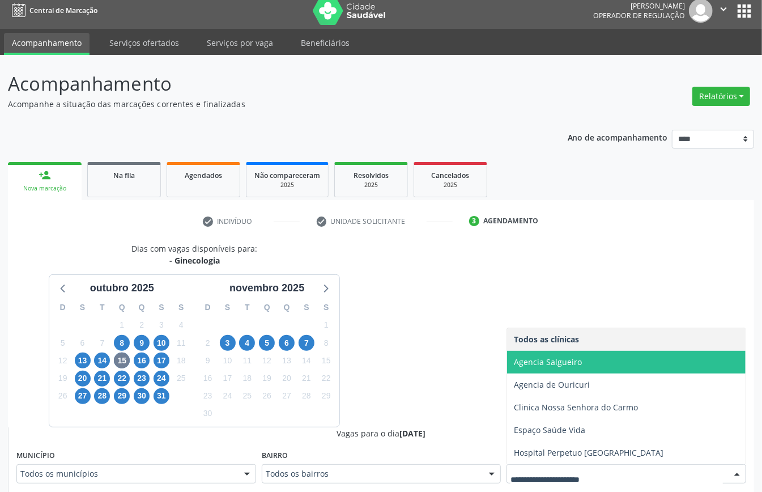
click at [570, 362] on span "Agencia Salgueiro" at bounding box center [548, 362] width 68 height 11
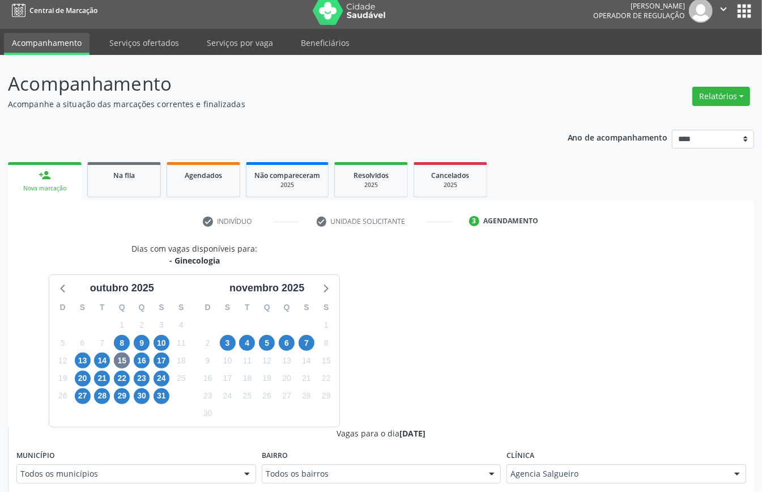
scroll to position [234, 0]
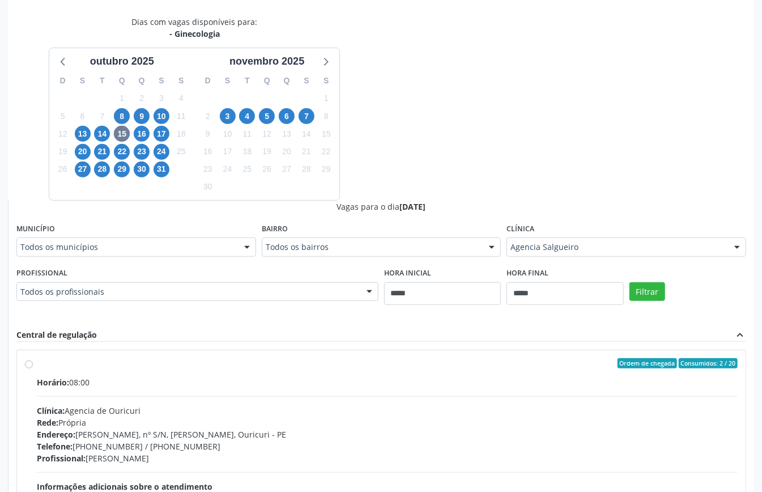
click at [654, 279] on div "Filtrar" at bounding box center [688, 291] width 122 height 52
click at [651, 287] on button "Filtrar" at bounding box center [648, 291] width 36 height 19
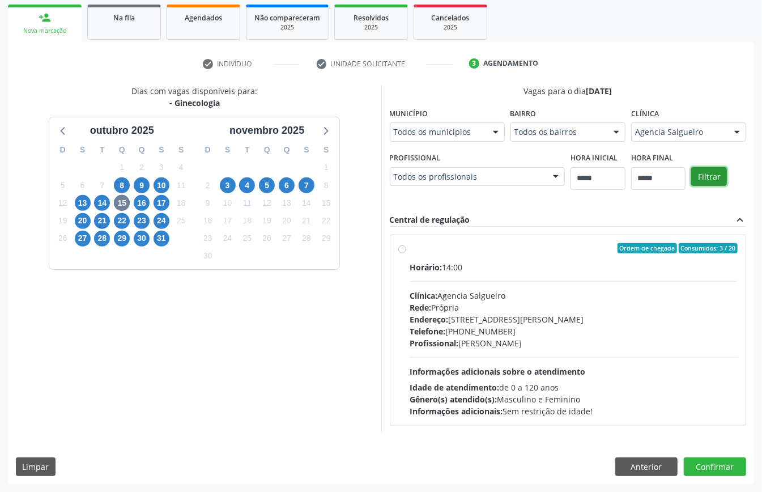
scroll to position [167, 0]
click at [467, 315] on div "Endereço: Rua Joaquim Sampaio, nº 313, Salgueiro - PE" at bounding box center [574, 319] width 328 height 12
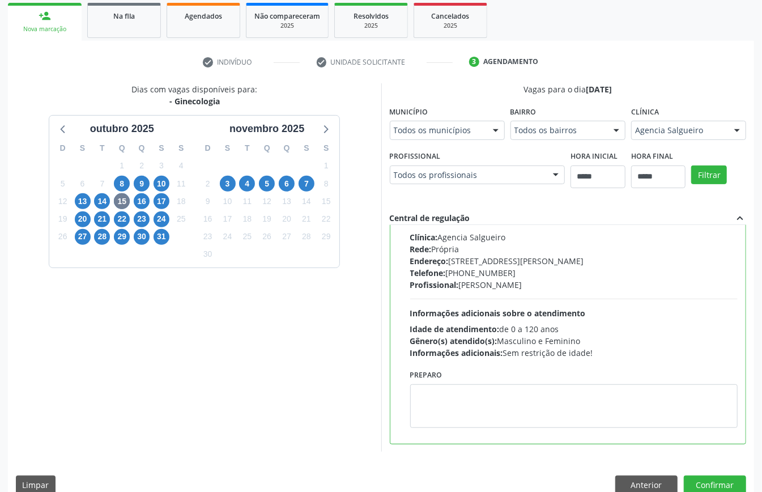
scroll to position [186, 0]
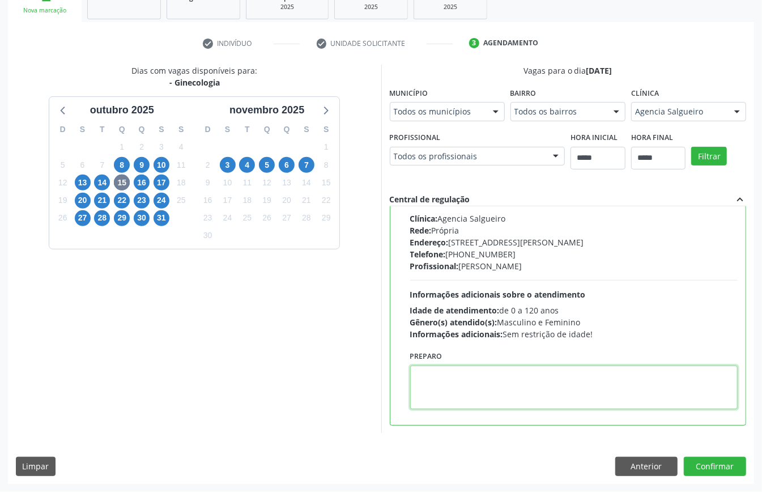
drag, startPoint x: 500, startPoint y: 391, endPoint x: 493, endPoint y: 393, distance: 7.4
paste textarea "**********"
type textarea "**********"
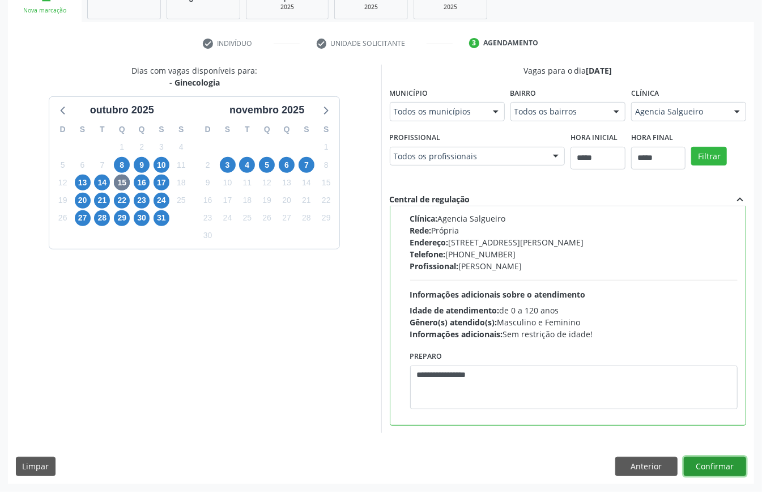
click at [714, 474] on button "Confirmar" at bounding box center [715, 466] width 62 height 19
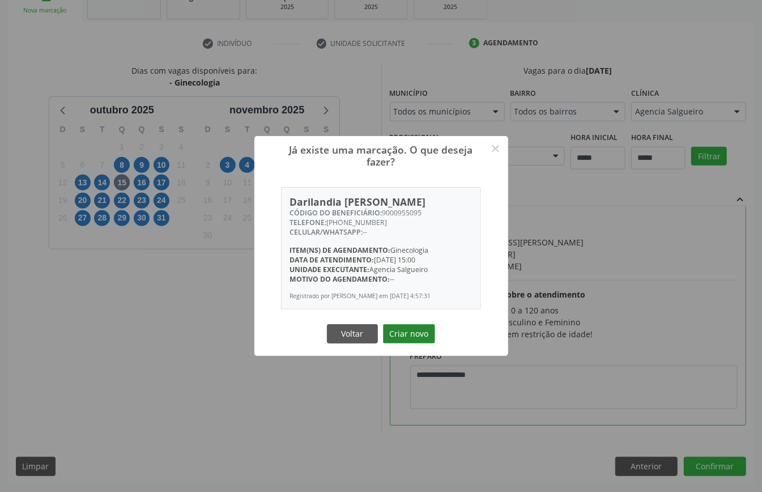
click at [396, 336] on button "Criar novo" at bounding box center [409, 333] width 52 height 19
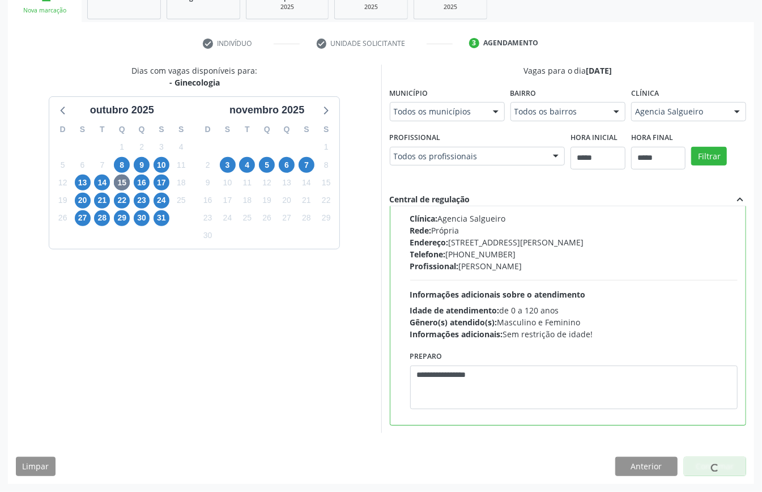
scroll to position [0, 0]
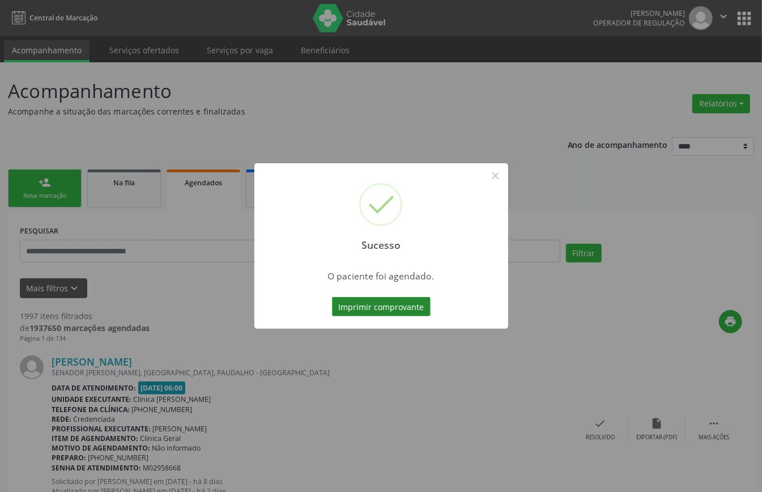
click at [372, 303] on button "Imprimir comprovante" at bounding box center [381, 306] width 99 height 19
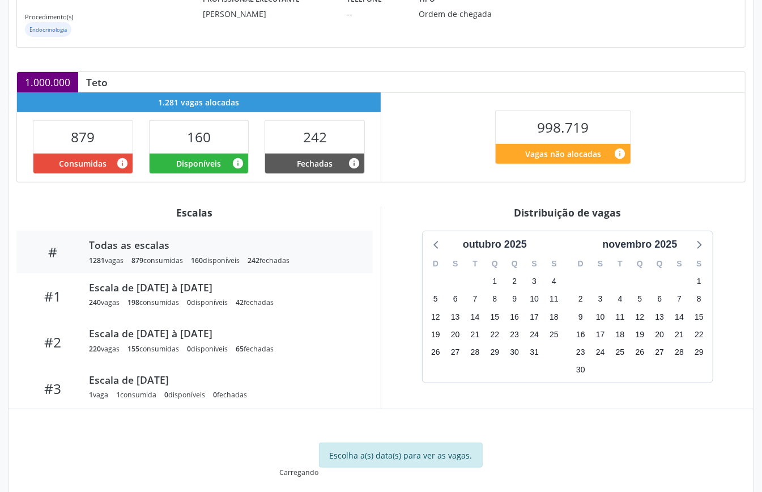
scroll to position [170, 0]
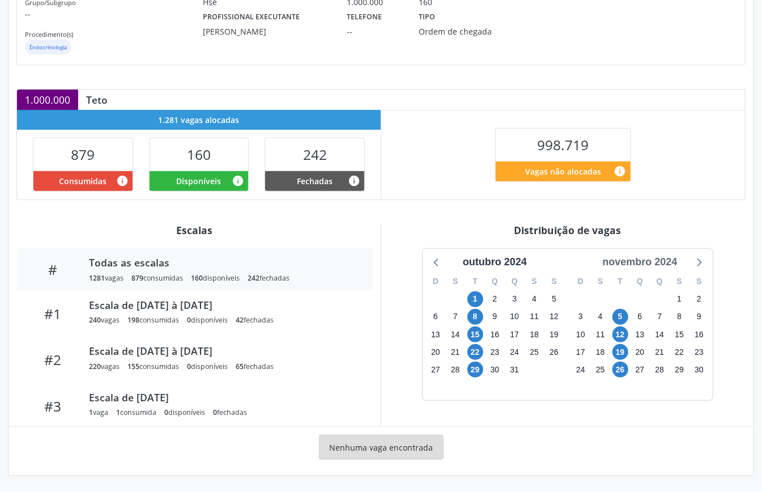
click at [649, 260] on div "novembro 2024" at bounding box center [640, 262] width 84 height 15
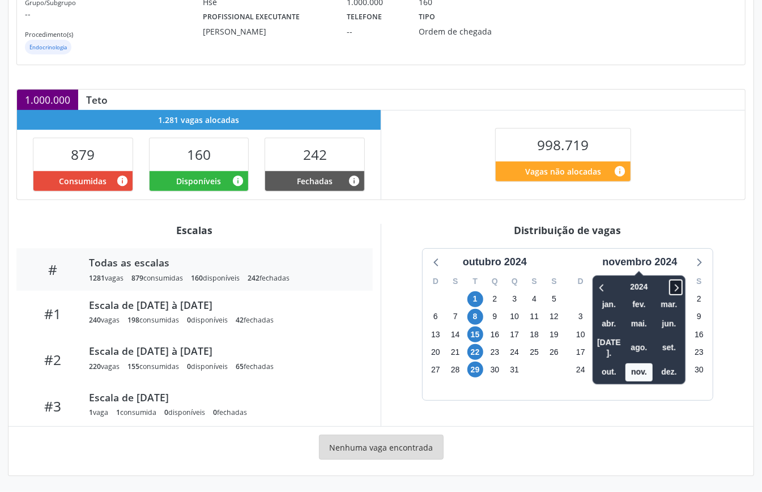
click at [672, 289] on icon at bounding box center [676, 288] width 11 height 14
click at [638, 363] on span "nov." at bounding box center [639, 372] width 27 height 18
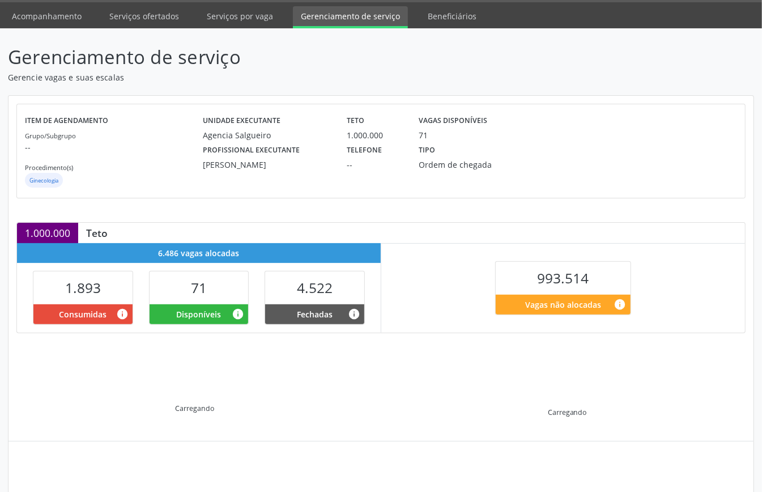
scroll to position [109, 0]
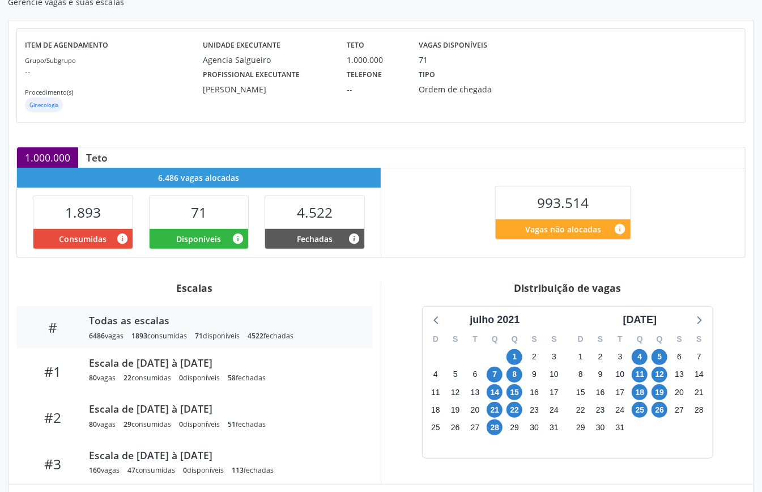
drag, startPoint x: 647, startPoint y: 321, endPoint x: 643, endPoint y: 313, distance: 8.9
click at [643, 313] on div "[DATE]" at bounding box center [640, 319] width 43 height 15
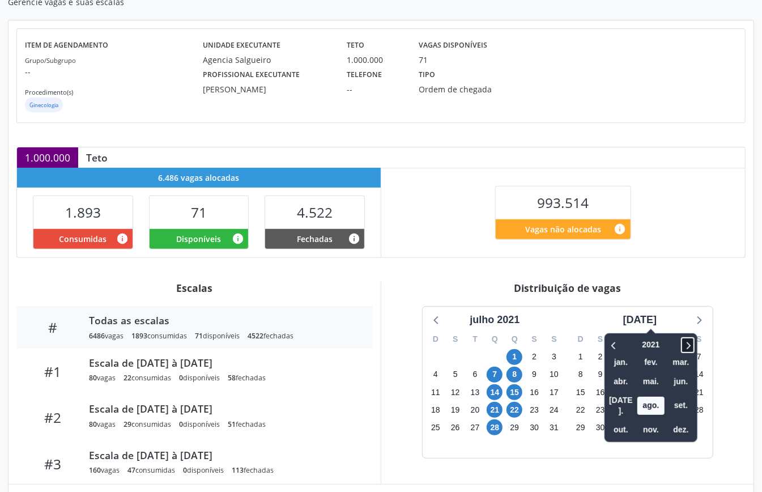
click at [683, 344] on icon at bounding box center [688, 345] width 11 height 14
click at [683, 343] on icon at bounding box center [688, 345] width 11 height 14
click at [646, 422] on span "nov." at bounding box center [651, 430] width 27 height 18
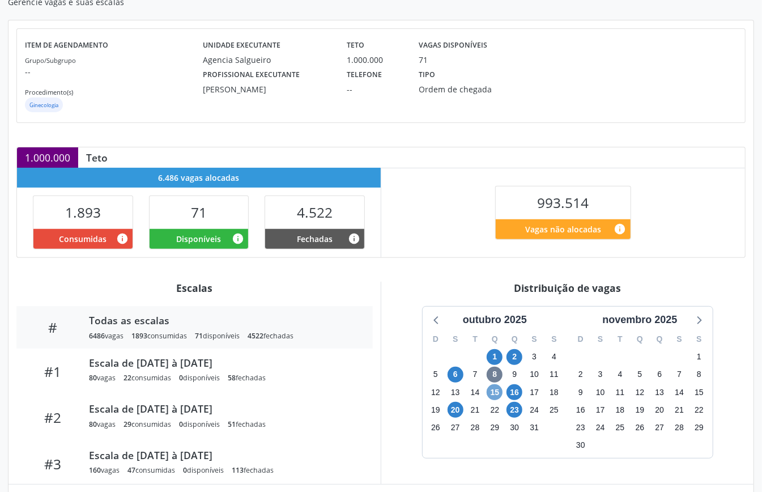
click at [498, 398] on span "15" at bounding box center [495, 392] width 16 height 16
click at [518, 411] on span "23" at bounding box center [515, 410] width 16 height 16
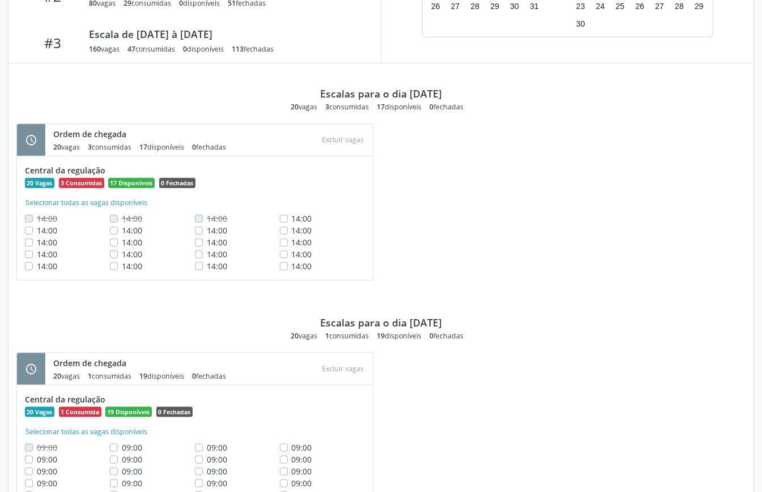
scroll to position [304, 0]
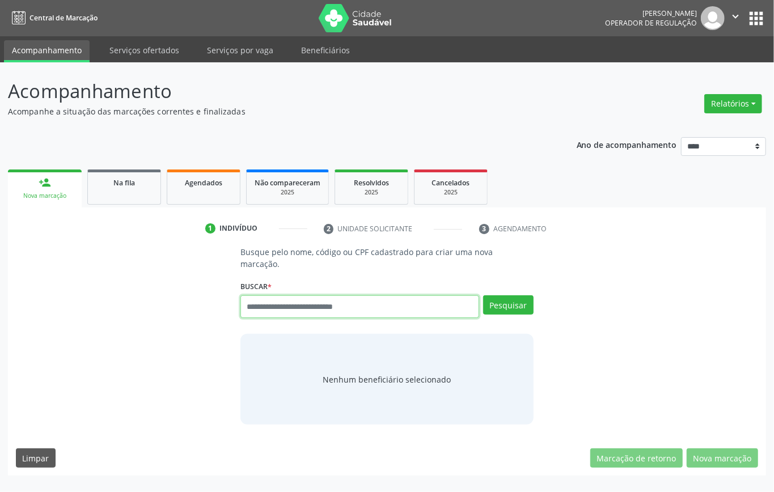
paste input "**********"
type input "**********"
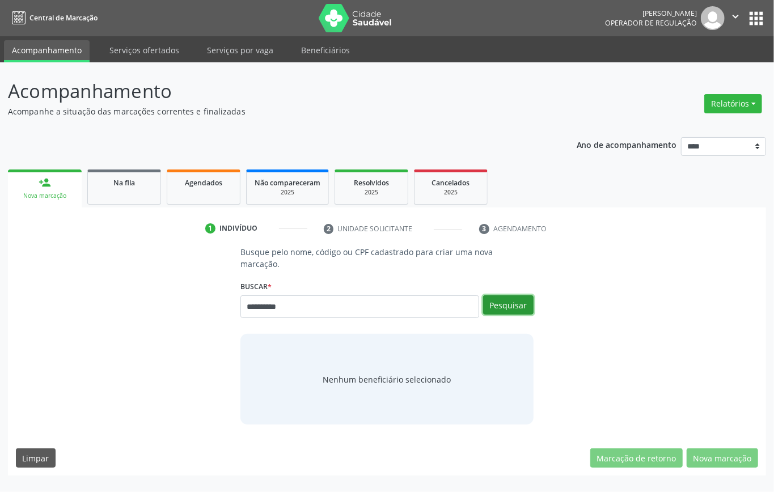
click at [508, 296] on button "Pesquisar" at bounding box center [508, 304] width 50 height 19
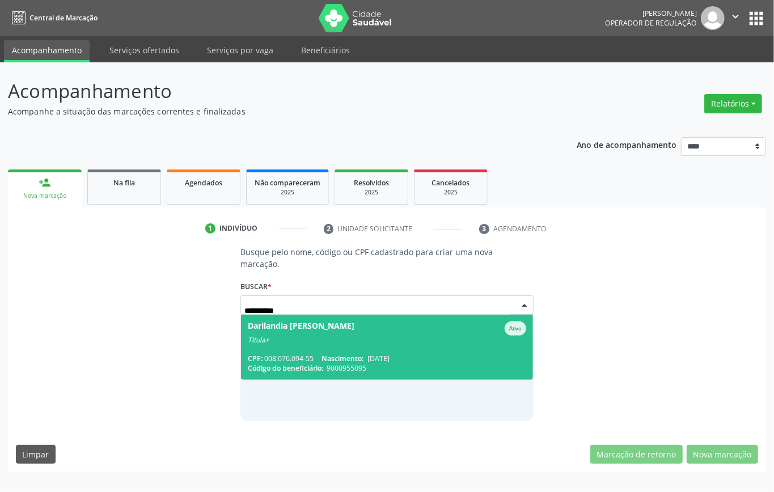
click at [298, 325] on div "Darilandia [PERSON_NAME]" at bounding box center [301, 328] width 107 height 14
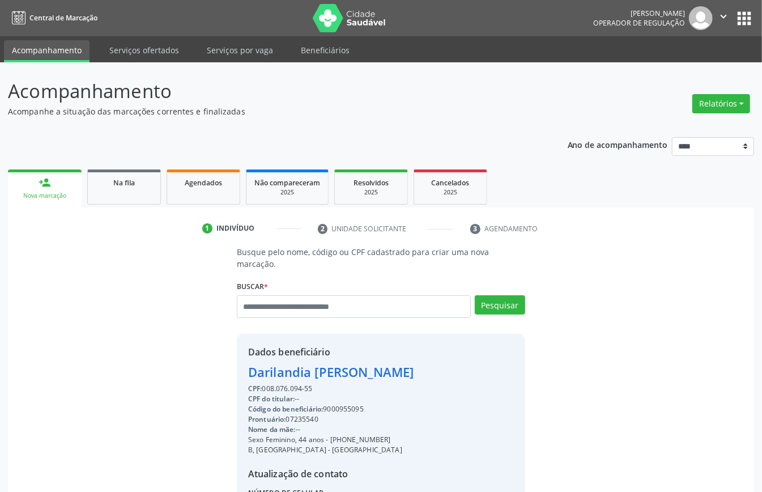
scroll to position [119, 0]
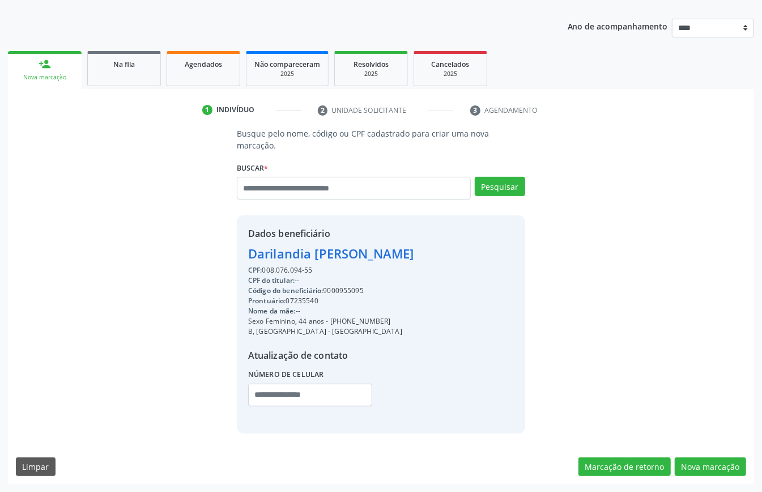
click at [280, 270] on div "CPF: 008.076.094-55" at bounding box center [331, 270] width 166 height 10
copy div "008.076.094"
click at [322, 193] on input "text" at bounding box center [354, 188] width 234 height 23
paste input "**********"
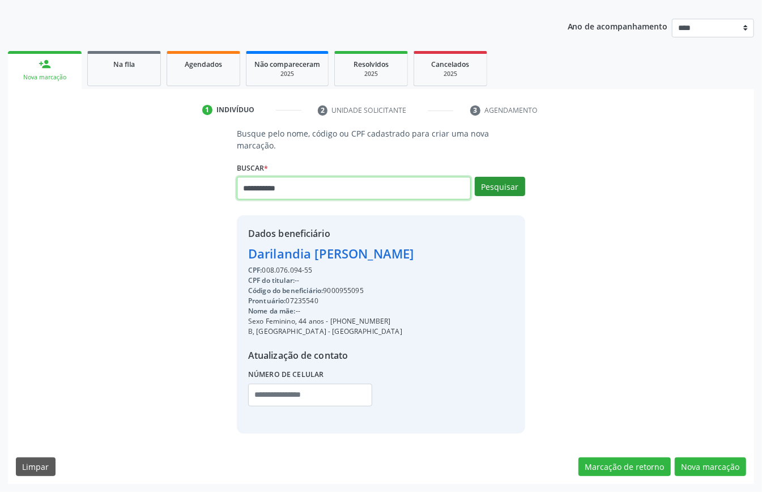
type input "**********"
click at [502, 178] on button "Pesquisar" at bounding box center [500, 186] width 50 height 19
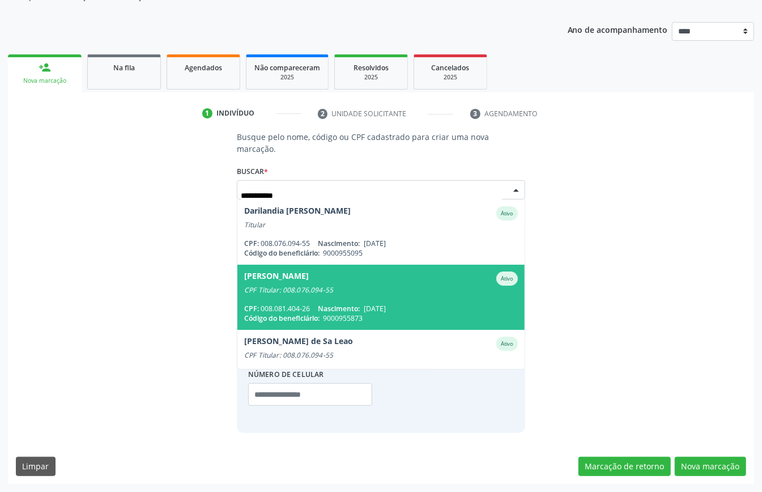
scroll to position [75, 0]
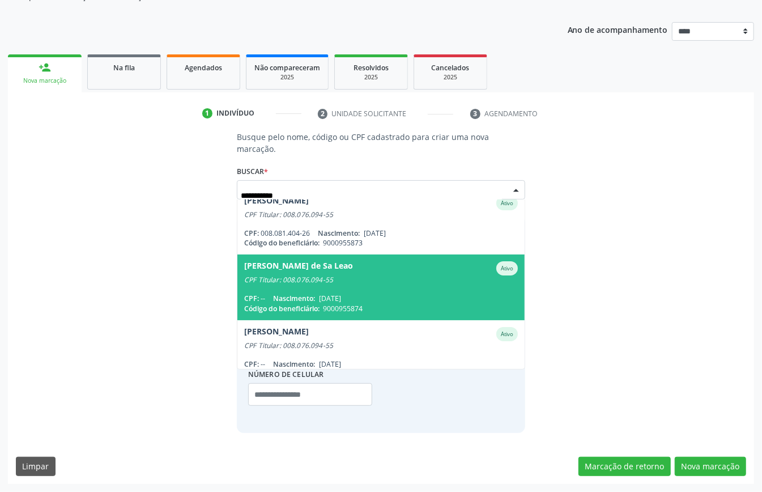
click at [399, 282] on div "CPF Titular: 008.076.094-55" at bounding box center [381, 280] width 274 height 9
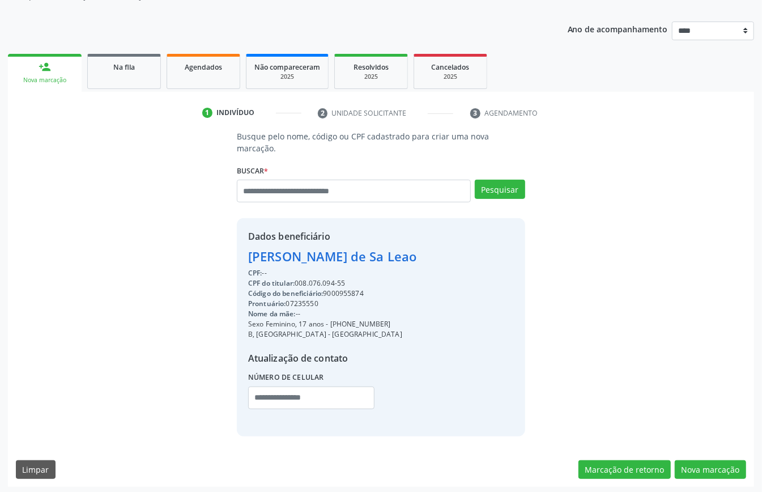
scroll to position [119, 0]
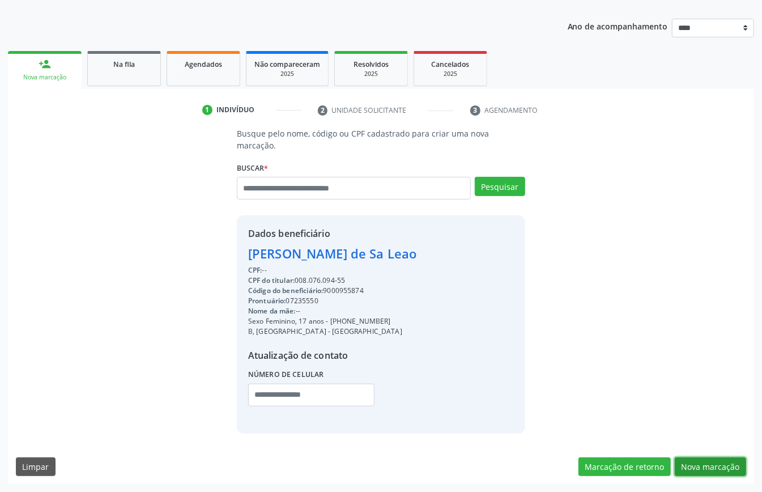
click at [689, 463] on button "Nova marcação" at bounding box center [710, 466] width 71 height 19
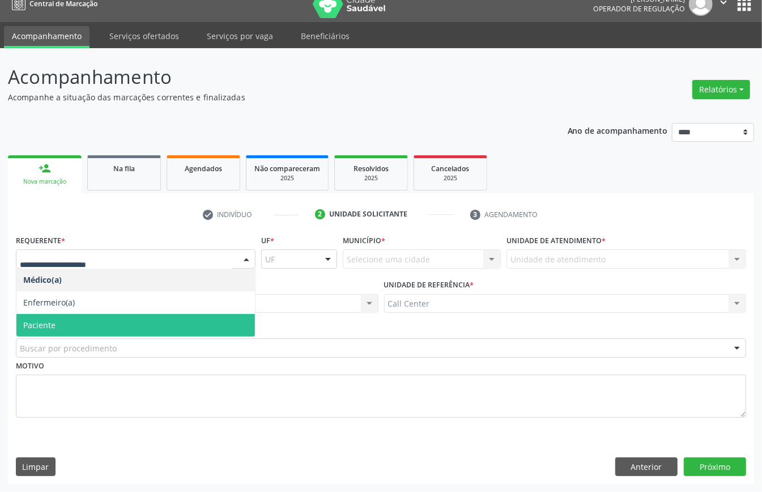
click at [80, 325] on span "Paciente" at bounding box center [135, 325] width 239 height 23
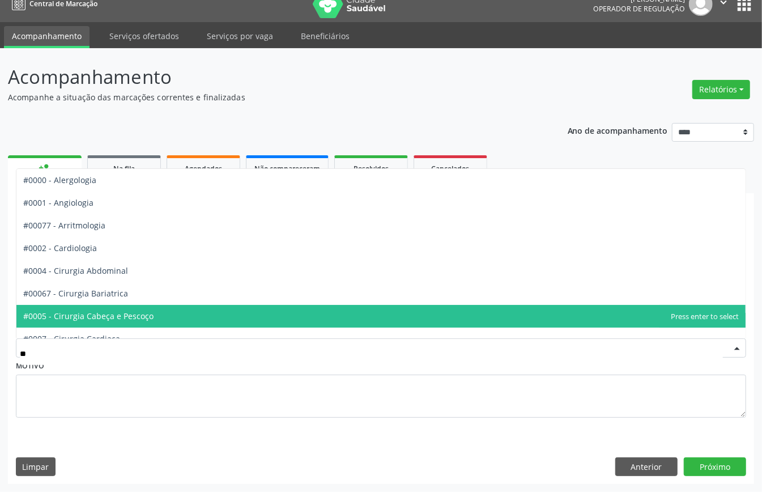
type input "***"
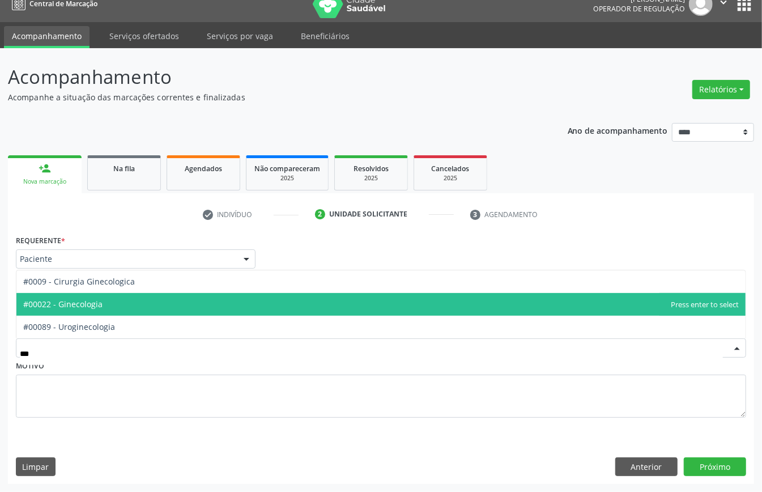
drag, startPoint x: 100, startPoint y: 304, endPoint x: 103, endPoint y: 310, distance: 6.1
click at [103, 310] on span "#00022 - Ginecologia" at bounding box center [381, 304] width 730 height 23
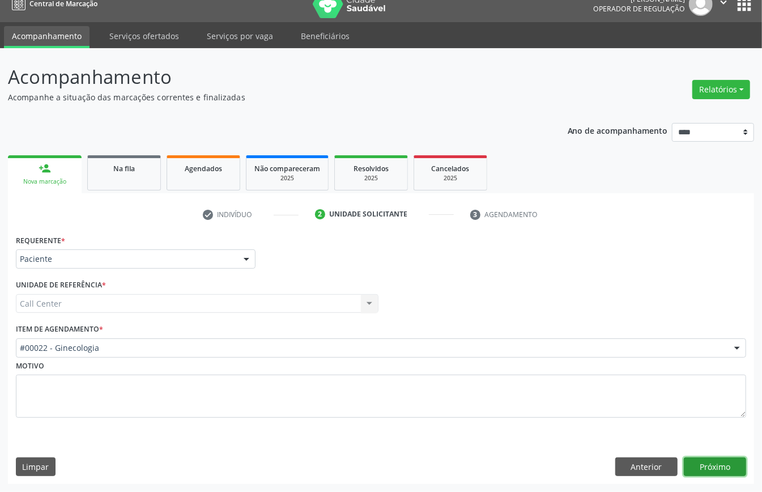
click at [720, 468] on button "Próximo" at bounding box center [715, 466] width 62 height 19
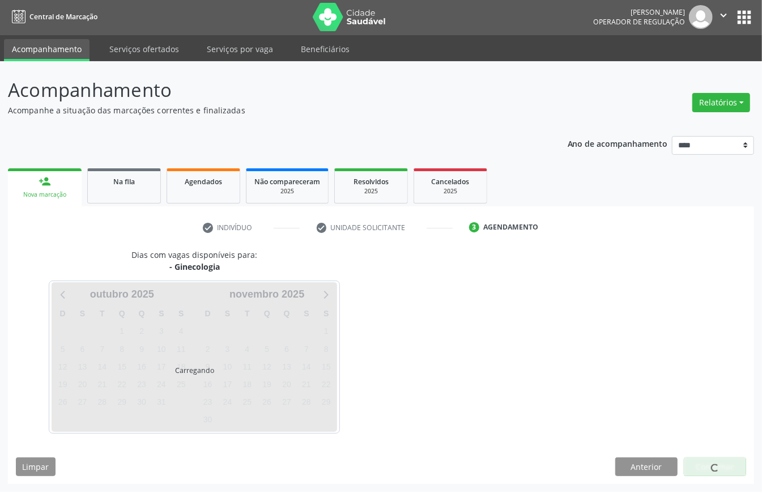
scroll to position [2, 0]
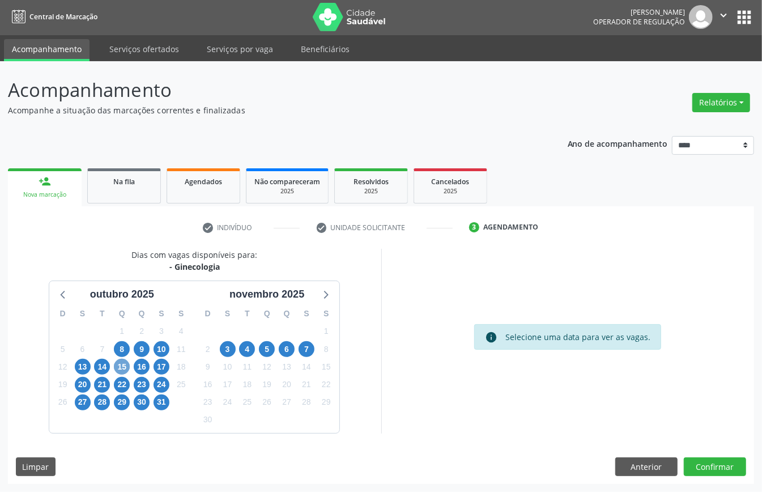
click at [117, 367] on span "15" at bounding box center [122, 367] width 16 height 16
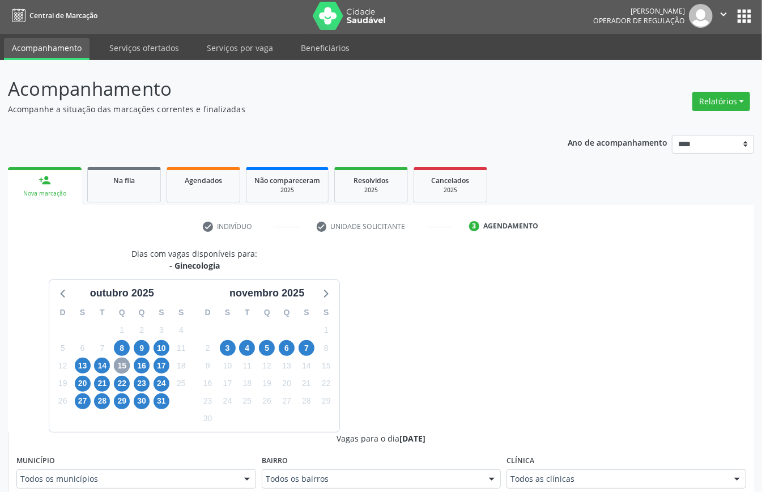
scroll to position [229, 0]
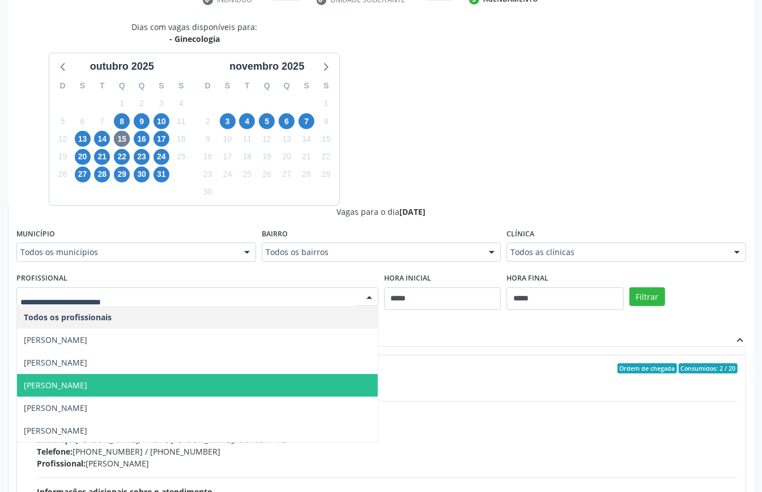
drag, startPoint x: 142, startPoint y: 384, endPoint x: 150, endPoint y: 382, distance: 8.1
click at [143, 384] on span "Giannini Carvalho Campos" at bounding box center [197, 385] width 361 height 23
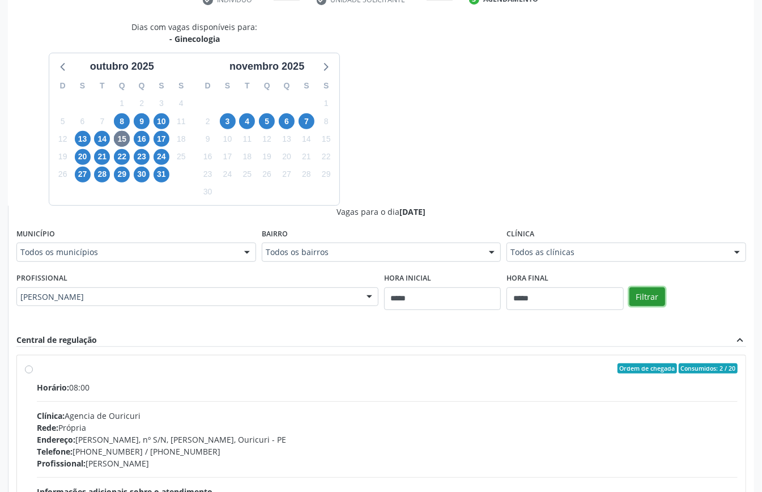
click at [643, 298] on button "Filtrar" at bounding box center [648, 296] width 36 height 19
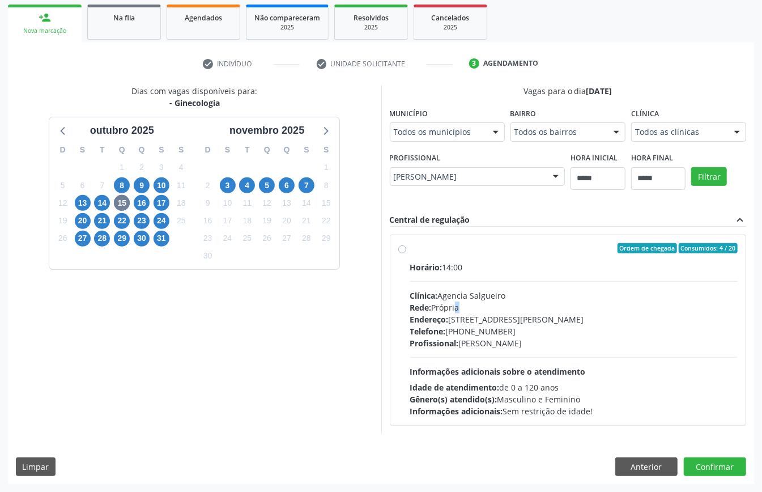
click at [438, 302] on div "Rede: Própria" at bounding box center [574, 308] width 328 height 12
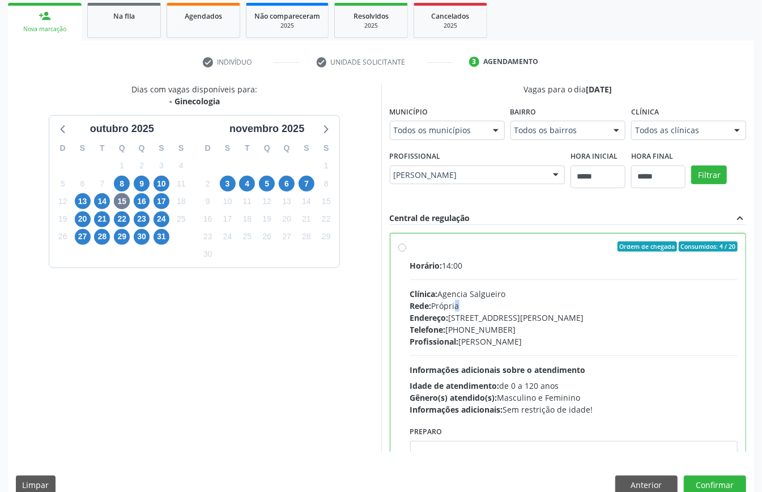
scroll to position [57, 0]
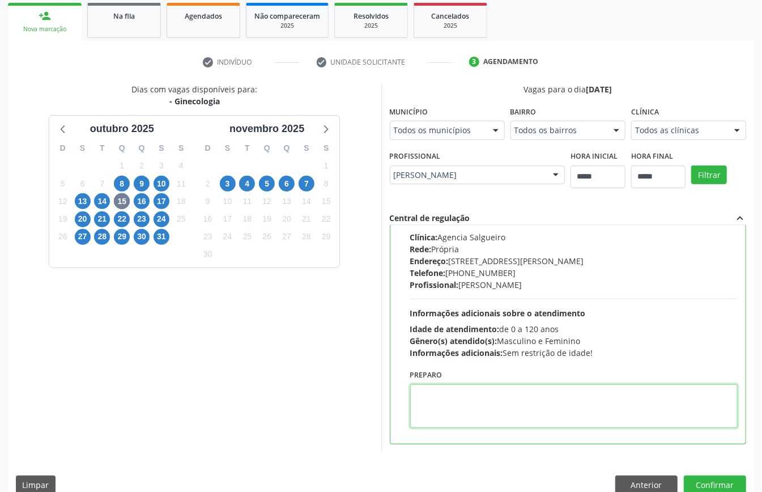
paste textarea "**********"
type textarea "**********"
click at [698, 480] on button "Confirmar" at bounding box center [715, 485] width 62 height 19
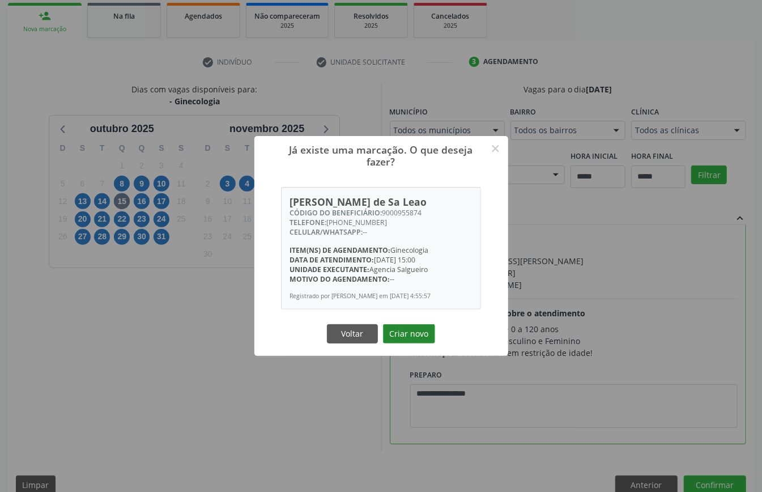
click at [415, 336] on button "Criar novo" at bounding box center [409, 333] width 52 height 19
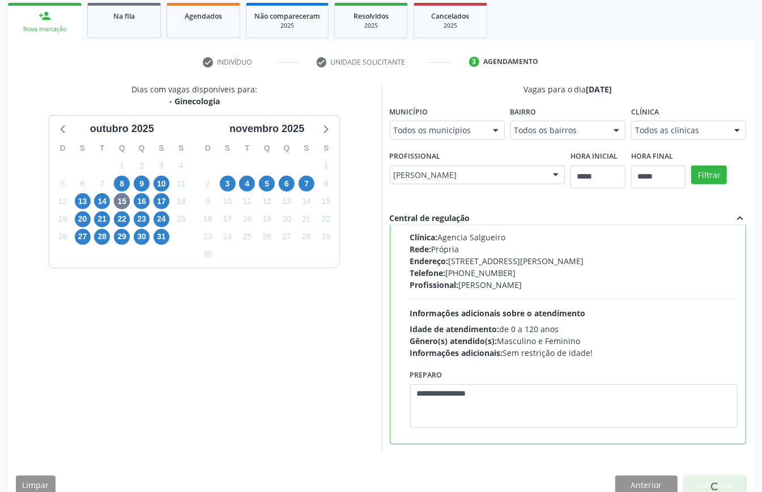
scroll to position [0, 0]
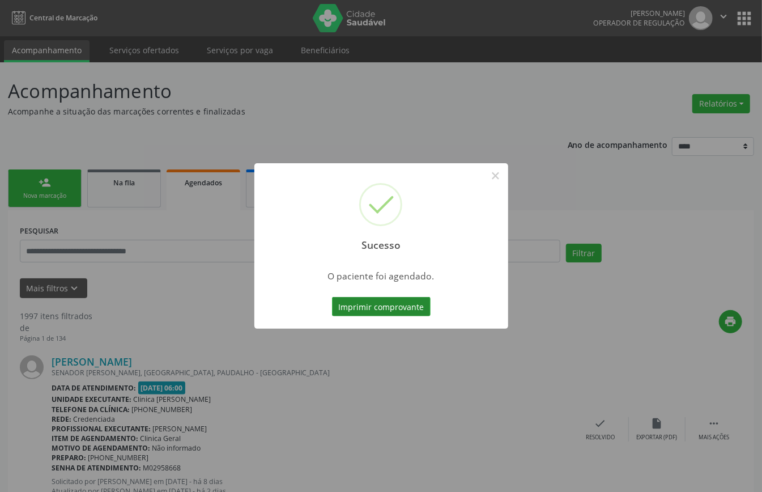
click at [413, 306] on button "Imprimir comprovante" at bounding box center [381, 306] width 99 height 19
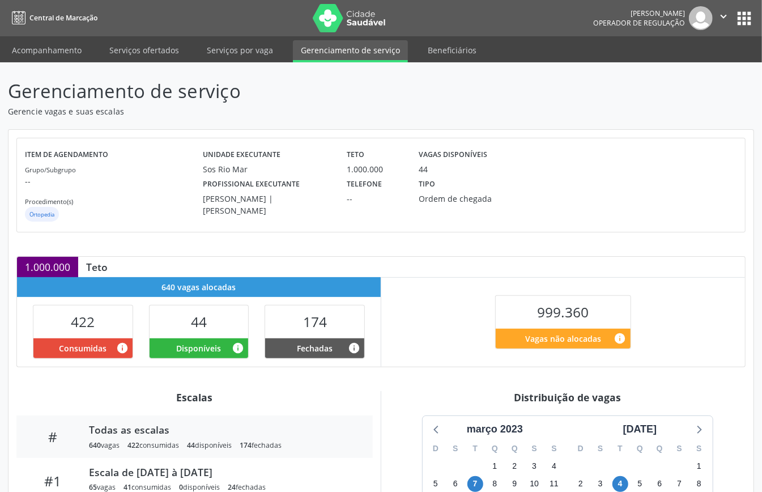
scroll to position [322, 0]
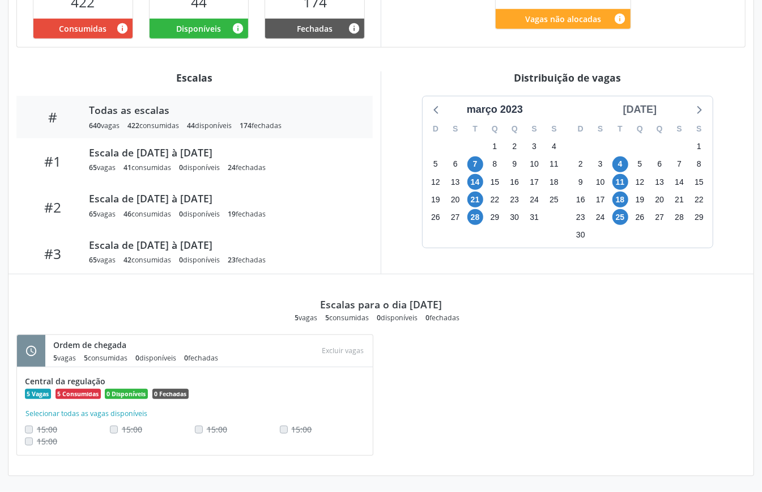
click at [651, 104] on div "[DATE]" at bounding box center [640, 109] width 43 height 15
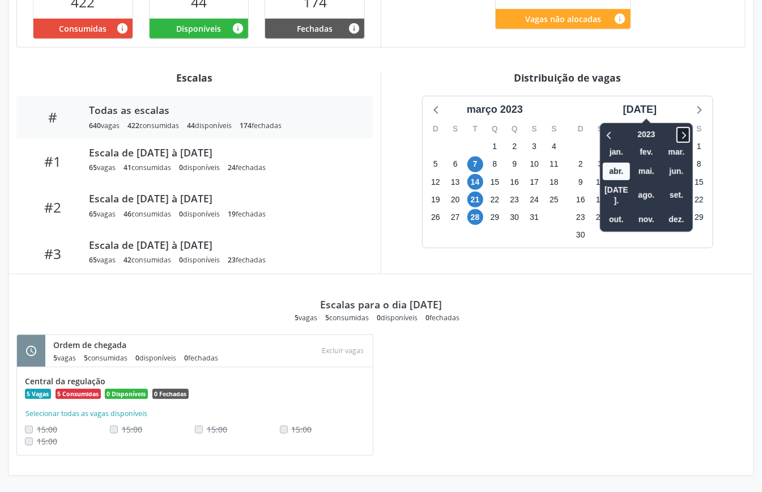
click at [678, 130] on icon at bounding box center [683, 135] width 11 height 14
click at [645, 211] on span "nov." at bounding box center [646, 220] width 27 height 18
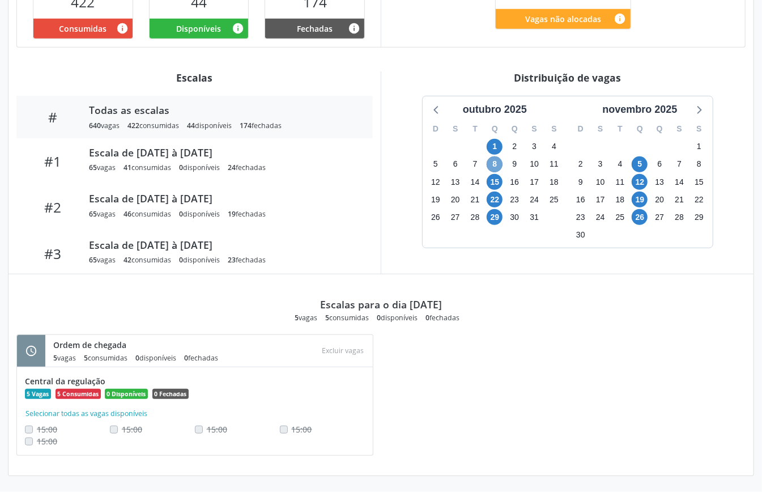
click at [497, 164] on span "8" at bounding box center [495, 164] width 16 height 16
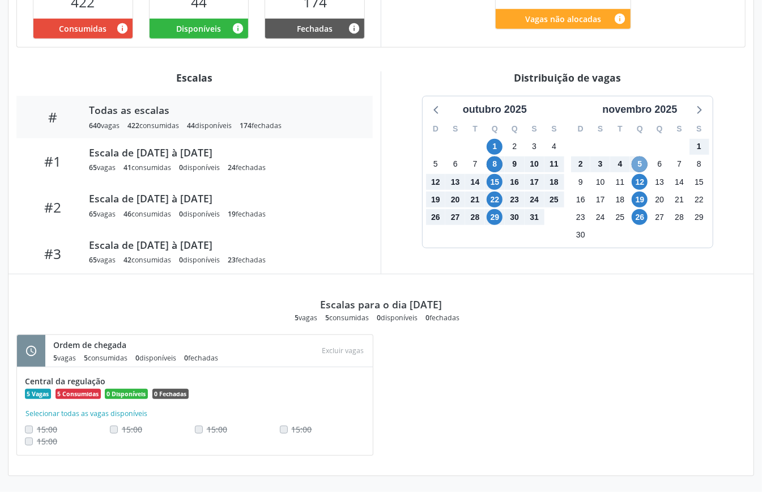
click at [636, 163] on span "5" at bounding box center [640, 164] width 16 height 16
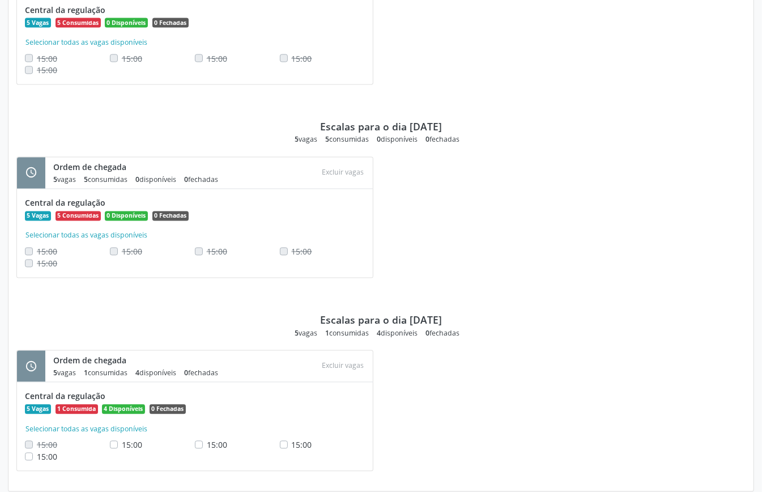
scroll to position [1095, 0]
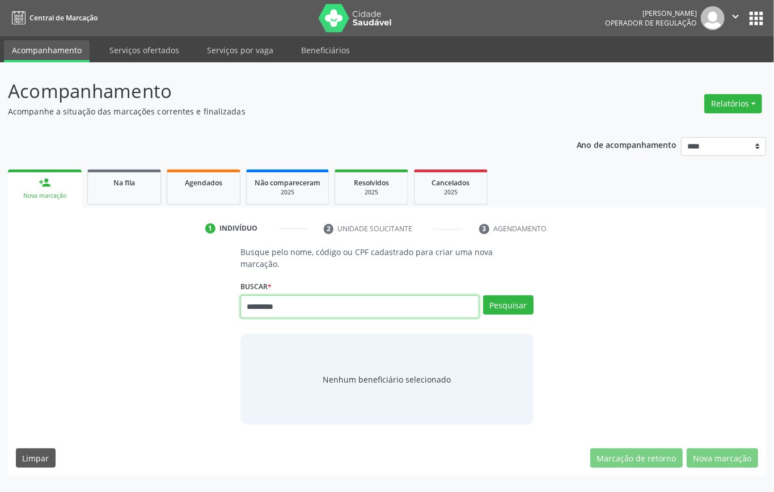
type input "*********"
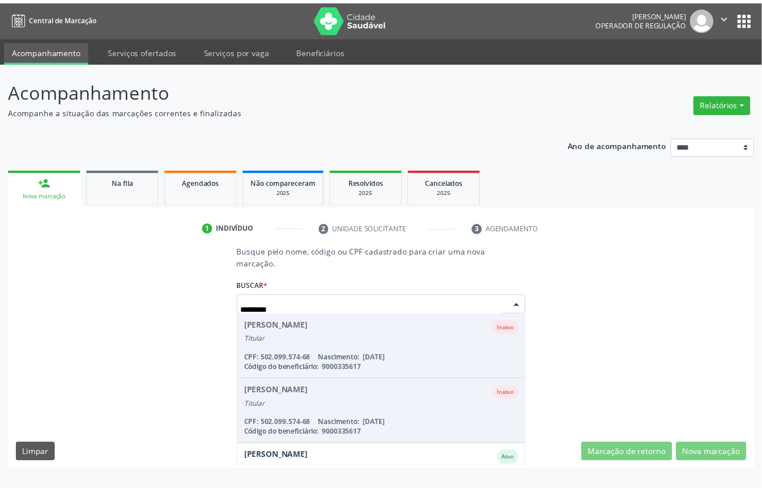
scroll to position [107, 0]
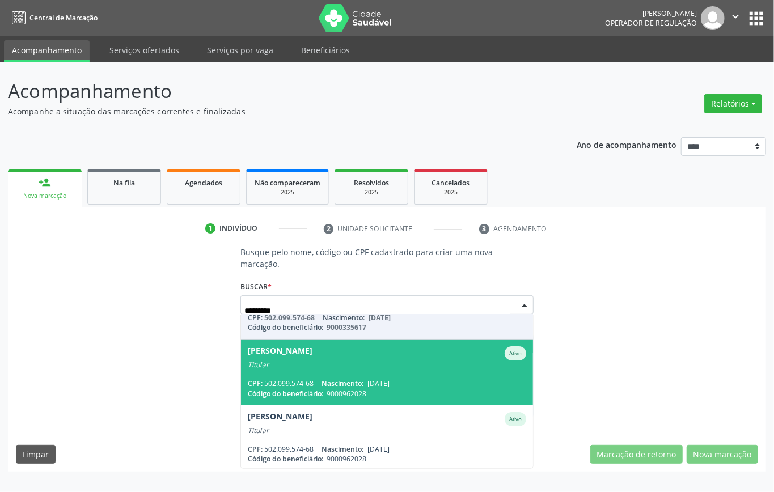
click at [389, 382] on span "24/02/1964" at bounding box center [378, 384] width 22 height 10
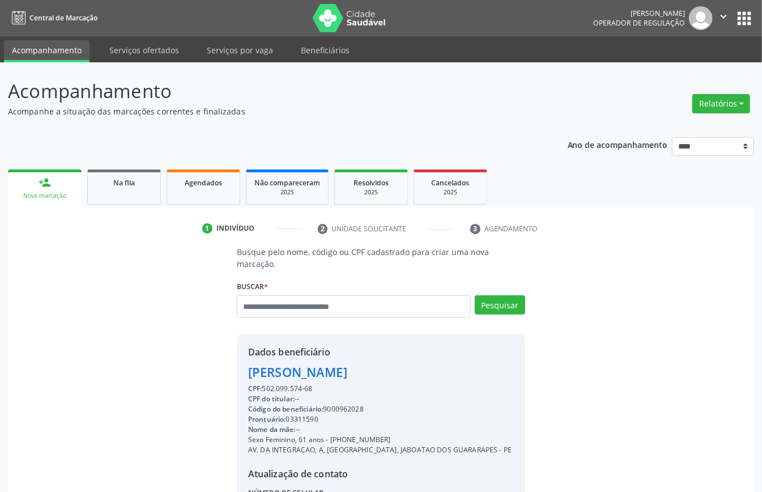
scroll to position [119, 0]
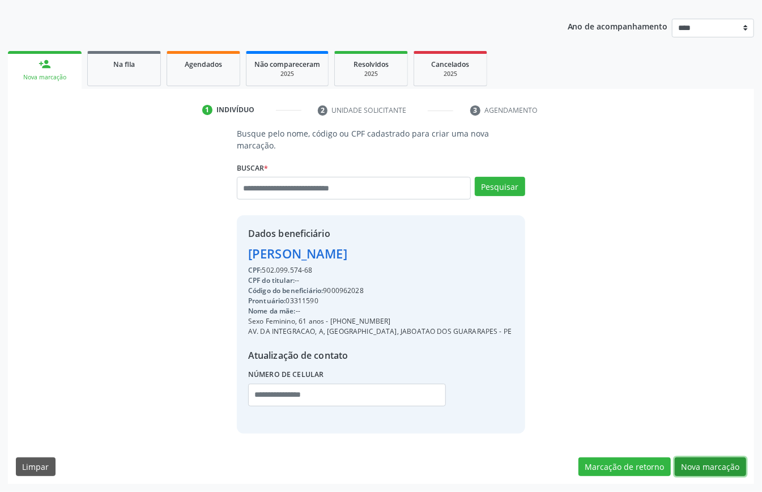
drag, startPoint x: 700, startPoint y: 469, endPoint x: 681, endPoint y: 468, distance: 18.2
click at [699, 469] on button "Nova marcação" at bounding box center [710, 466] width 71 height 19
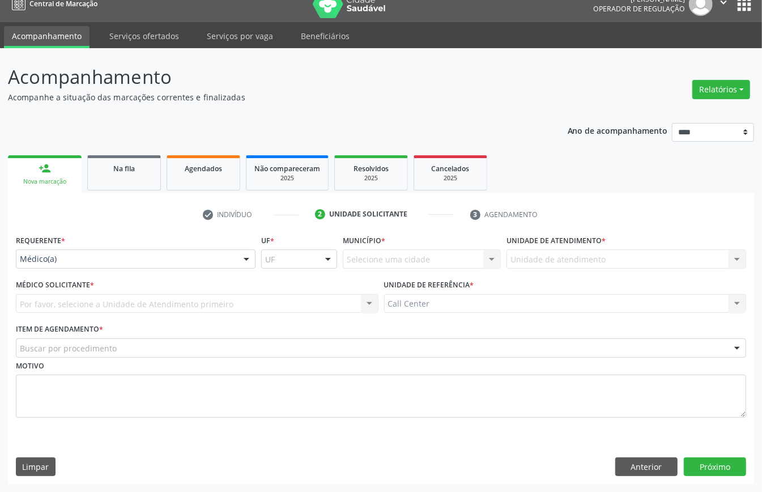
scroll to position [16, 0]
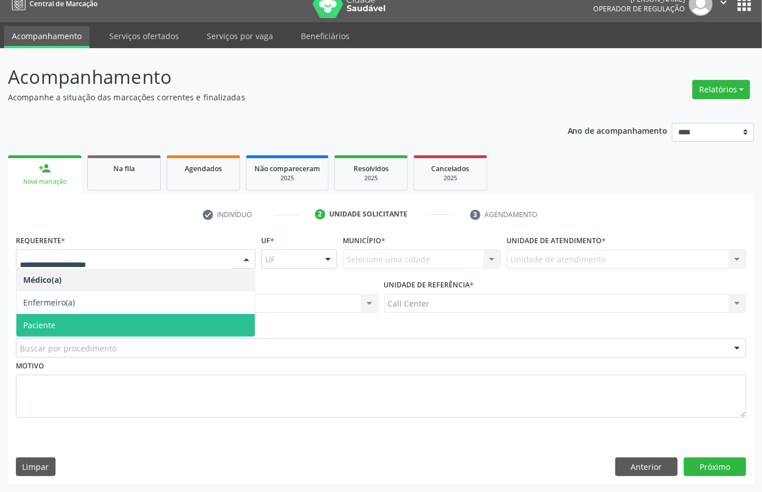
drag, startPoint x: 50, startPoint y: 318, endPoint x: 50, endPoint y: 325, distance: 6.8
click at [50, 320] on span "Paciente" at bounding box center [39, 325] width 32 height 11
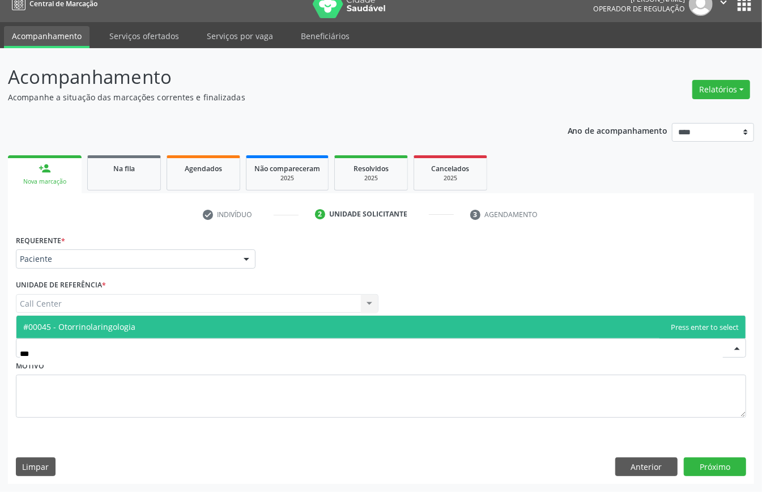
type input "**"
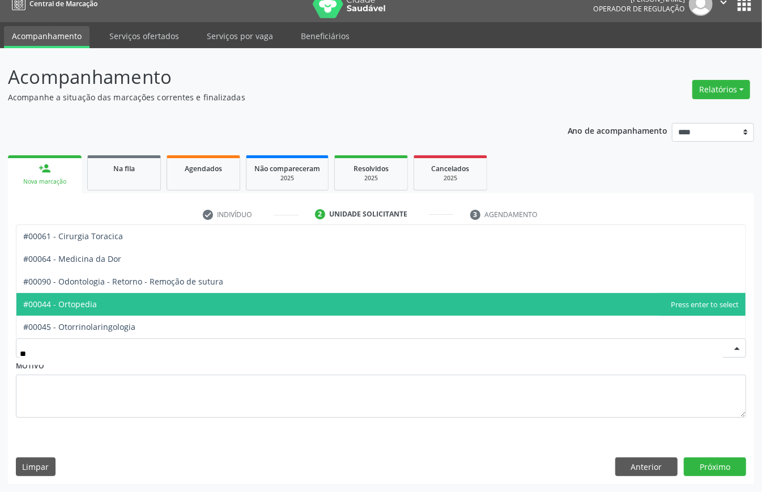
click at [96, 306] on span "#00044 - Ortopedia" at bounding box center [60, 304] width 74 height 11
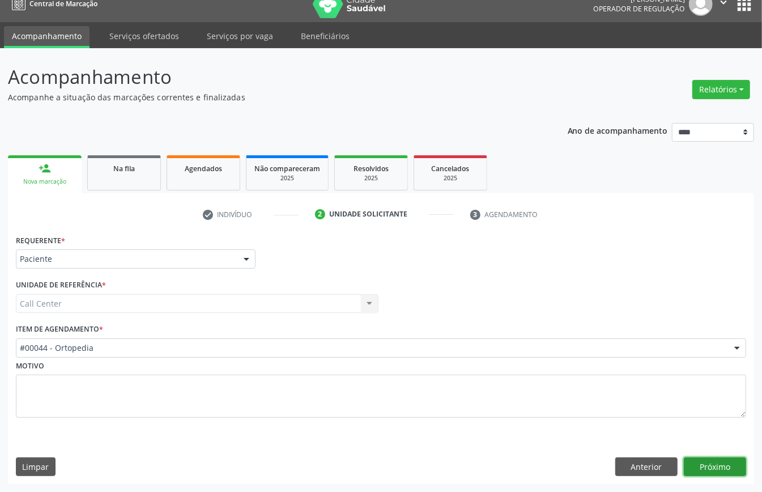
click at [701, 463] on button "Próximo" at bounding box center [715, 466] width 62 height 19
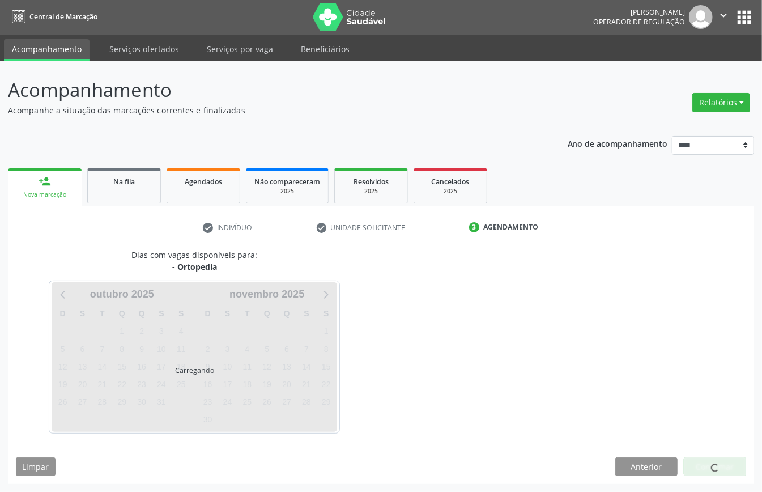
scroll to position [2, 0]
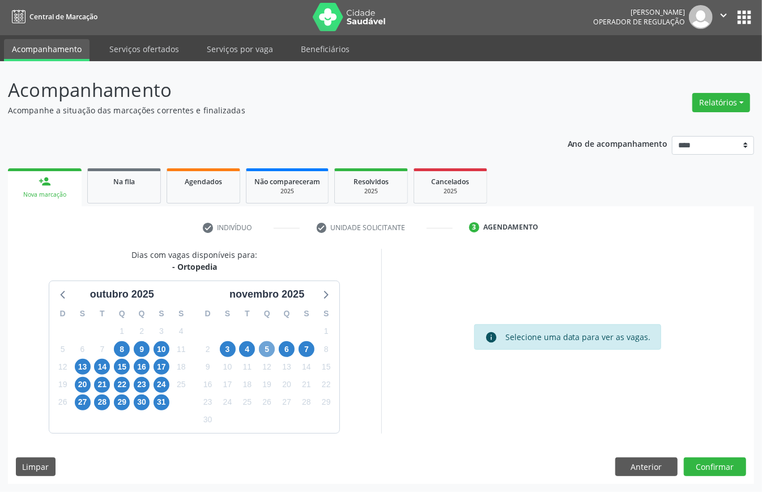
click at [264, 348] on span "5" at bounding box center [267, 349] width 16 height 16
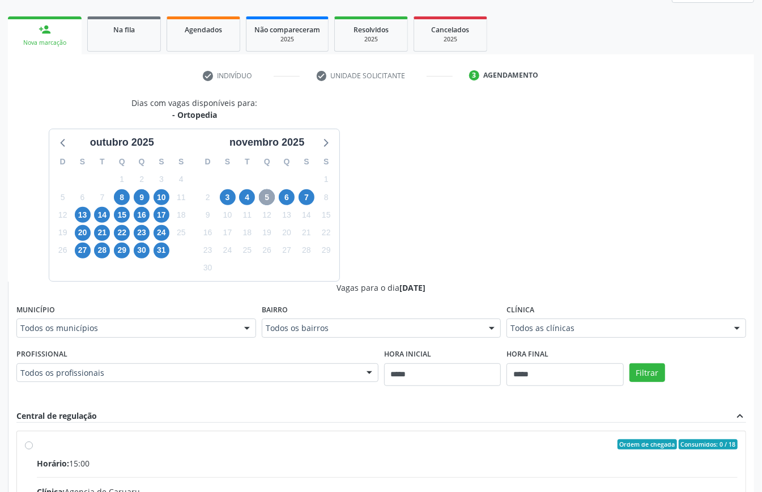
scroll to position [229, 0]
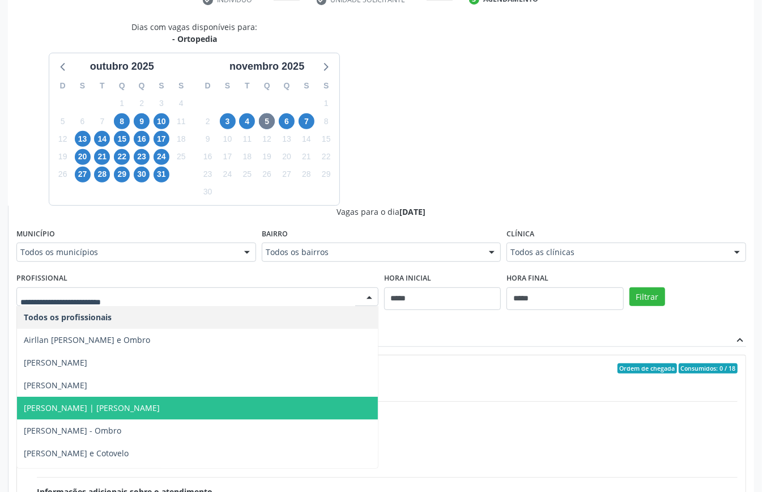
drag, startPoint x: 153, startPoint y: 406, endPoint x: 155, endPoint y: 413, distance: 7.0
click at [155, 413] on span "Bruno Henrique Vieira Cavalcanti | Mao" at bounding box center [92, 407] width 136 height 11
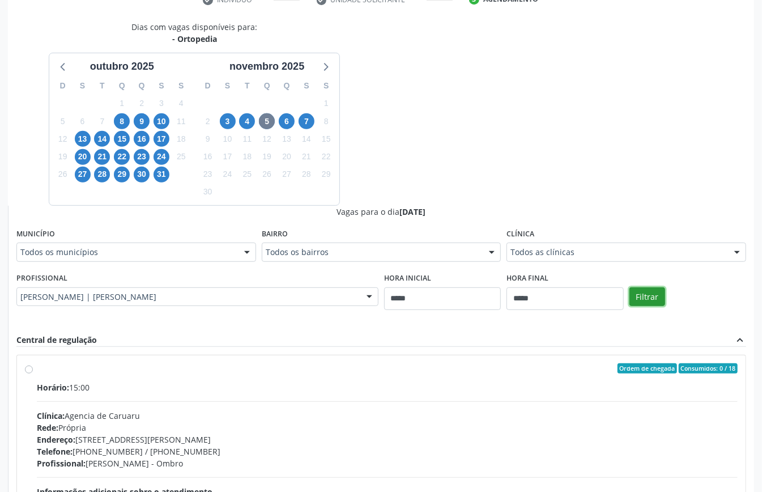
click at [642, 298] on button "Filtrar" at bounding box center [648, 296] width 36 height 19
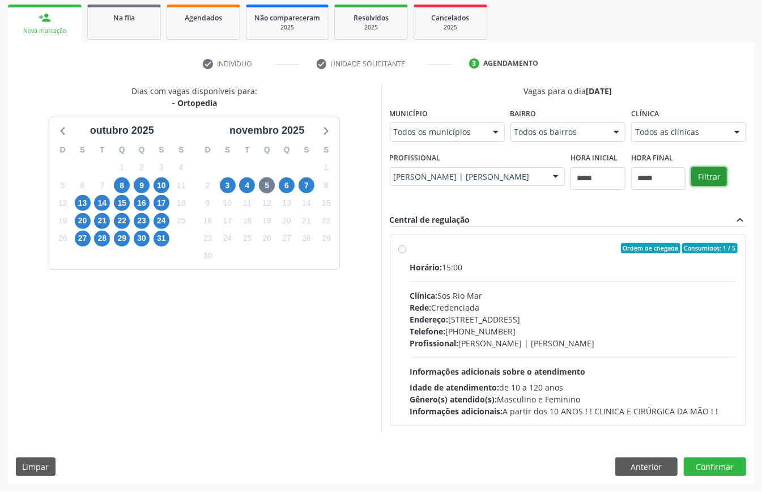
scroll to position [351, 0]
click at [410, 352] on div "Horário: 15:00 Clínica: Sos Rio Mar Rede: Credenciada Endereço: Av Republica do…" at bounding box center [574, 339] width 328 height 156
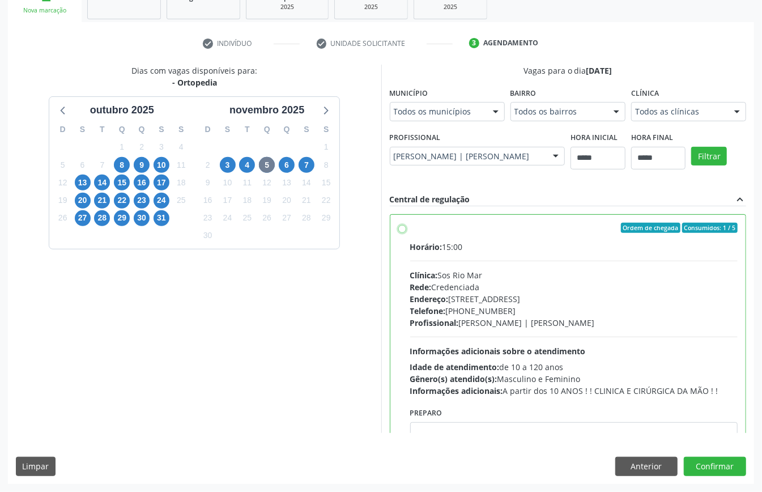
scroll to position [57, 0]
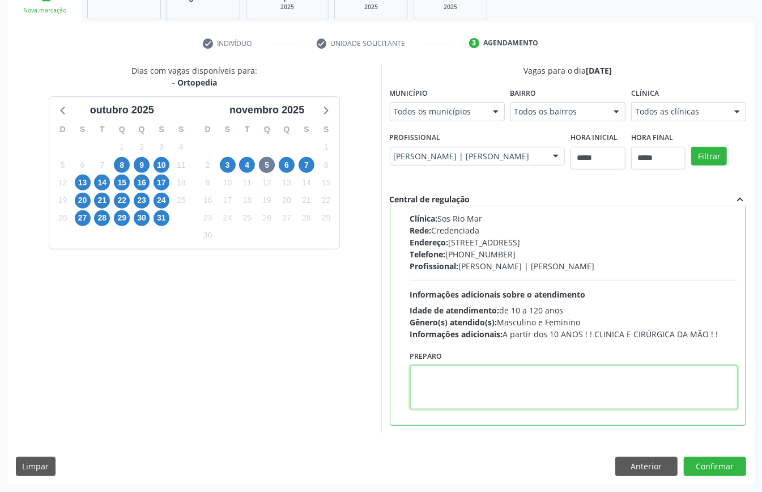
paste textarea "**********"
type textarea "**********"
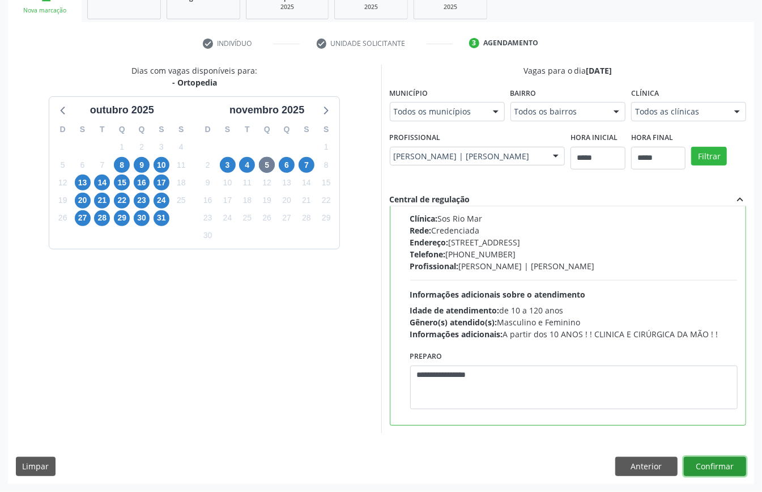
click at [705, 476] on button "Confirmar" at bounding box center [715, 466] width 62 height 19
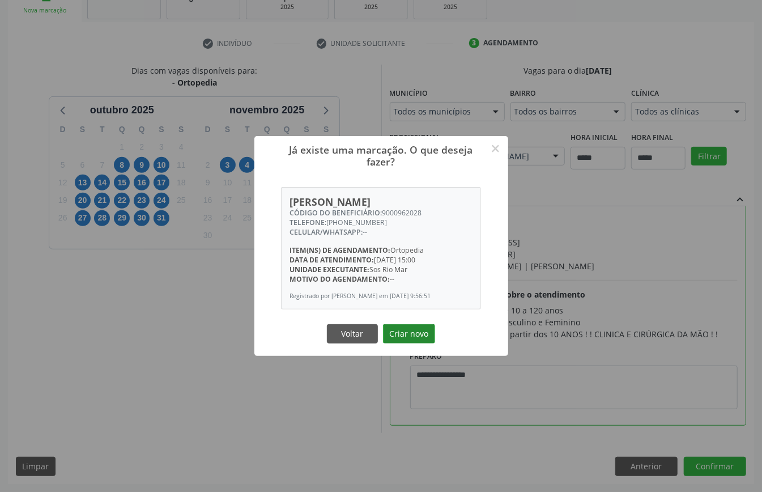
click at [404, 338] on button "Criar novo" at bounding box center [409, 333] width 52 height 19
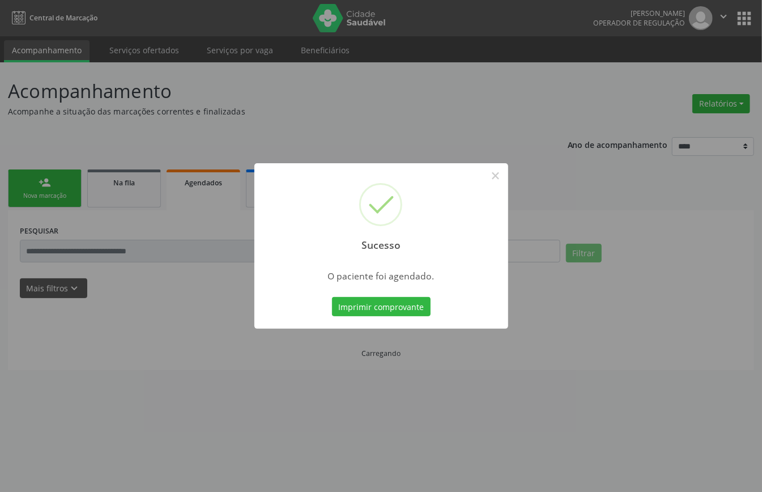
scroll to position [0, 0]
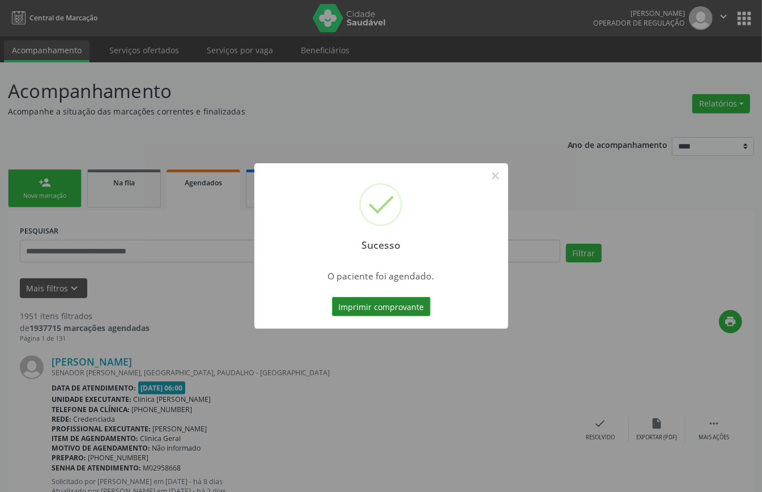
click at [397, 298] on button "Imprimir comprovante" at bounding box center [381, 306] width 99 height 19
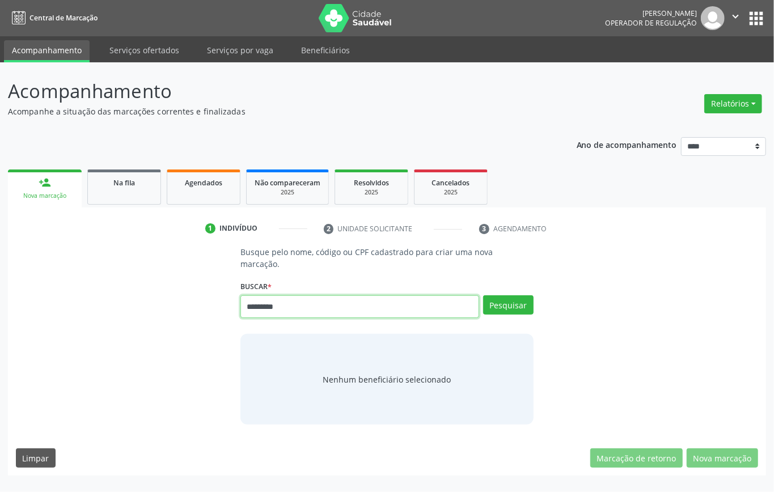
type input "*********"
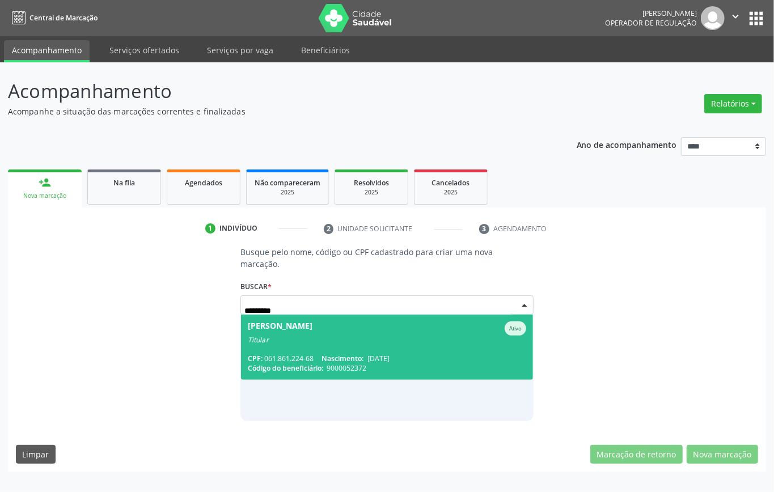
click at [336, 346] on span "[PERSON_NAME] Ativo Titular CPF: 061.861.224-68 Nascimento: [DATE] Código do be…" at bounding box center [387, 347] width 292 height 65
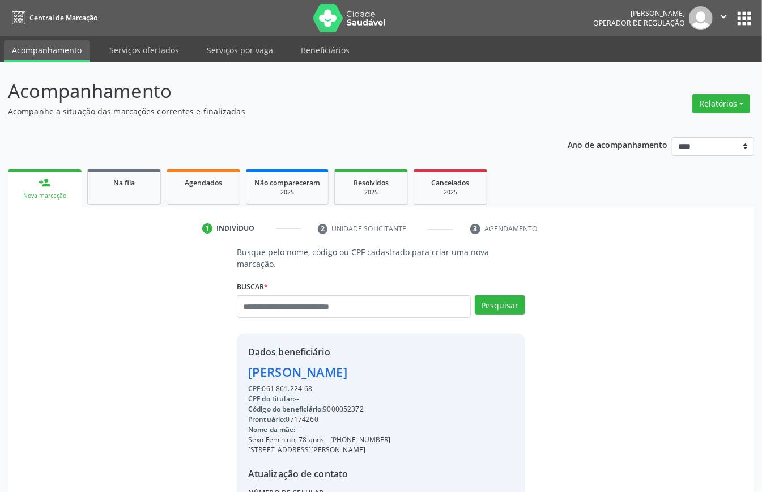
scroll to position [119, 0]
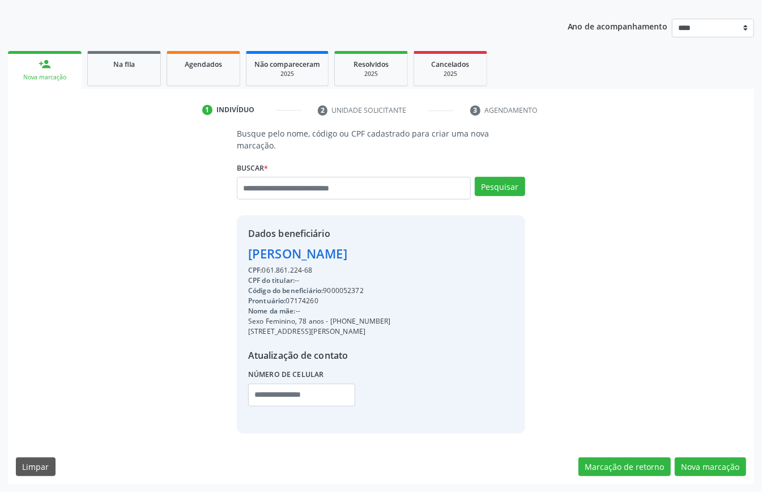
click at [338, 289] on div "Código do beneficiário: 9000052372" at bounding box center [319, 291] width 143 height 10
click at [338, 287] on div "Código do beneficiário: 9000052372" at bounding box center [319, 291] width 143 height 10
copy div "9000052372"
click at [210, 78] on link "Agendados" at bounding box center [204, 68] width 74 height 35
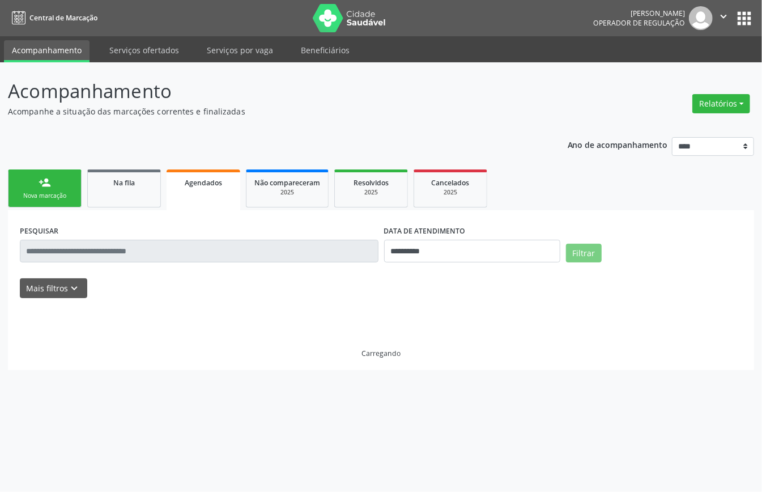
scroll to position [0, 0]
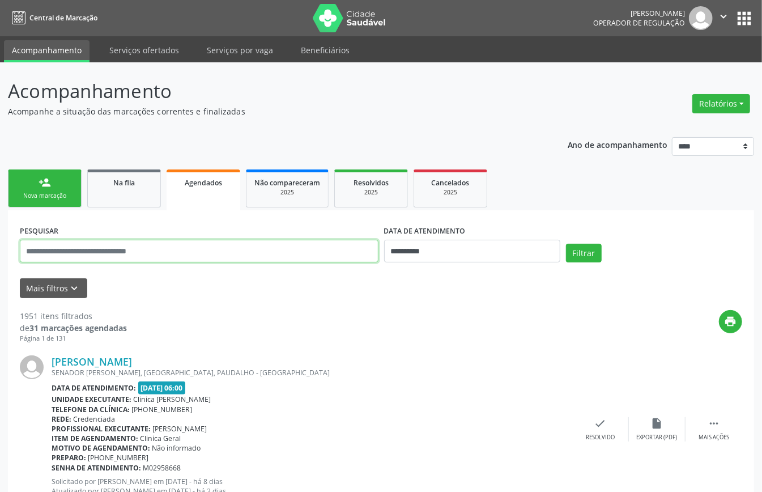
drag, startPoint x: 345, startPoint y: 254, endPoint x: 348, endPoint y: 248, distance: 6.3
click at [348, 251] on input "text" at bounding box center [199, 251] width 359 height 23
paste input "**********"
type input "**********"
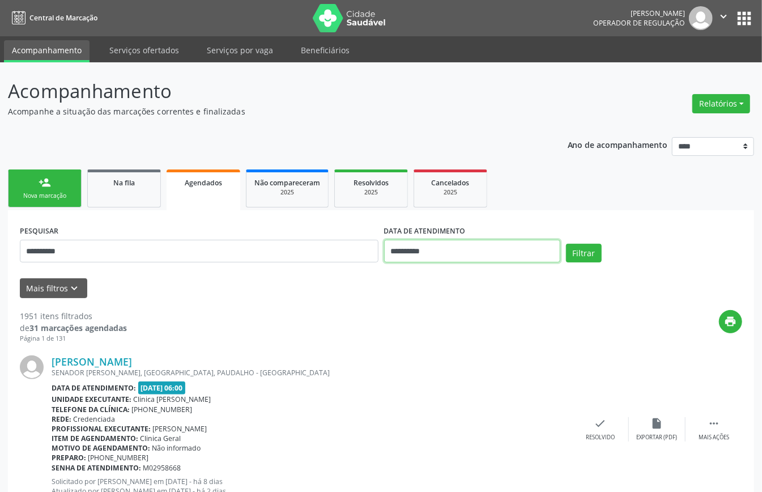
drag, startPoint x: 452, startPoint y: 246, endPoint x: 456, endPoint y: 251, distance: 6.4
click at [455, 248] on input "**********" at bounding box center [472, 251] width 176 height 23
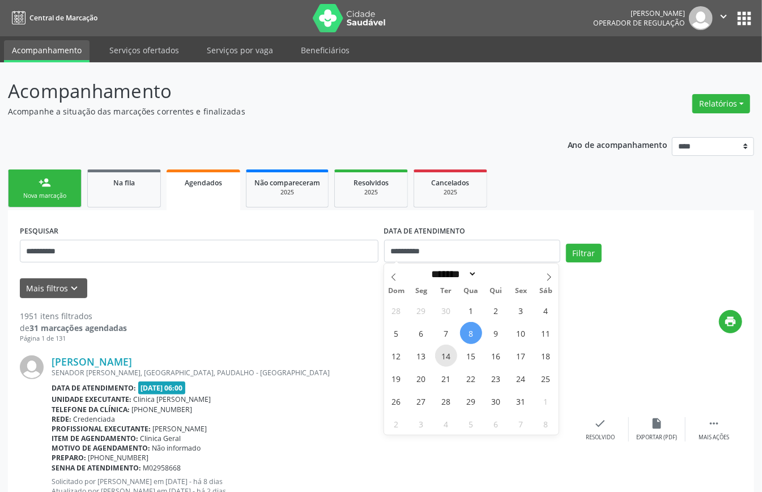
click at [450, 359] on span "14" at bounding box center [446, 356] width 22 height 22
type input "**********"
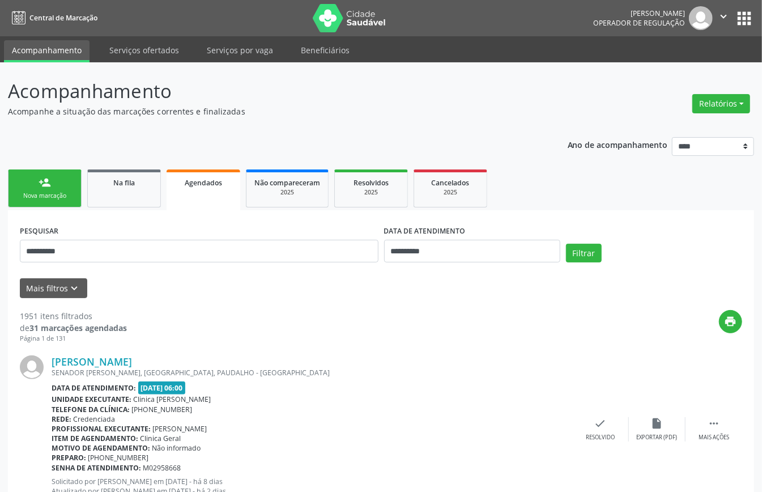
click at [591, 241] on div "**********" at bounding box center [381, 246] width 728 height 48
click at [586, 259] on button "Filtrar" at bounding box center [584, 253] width 36 height 19
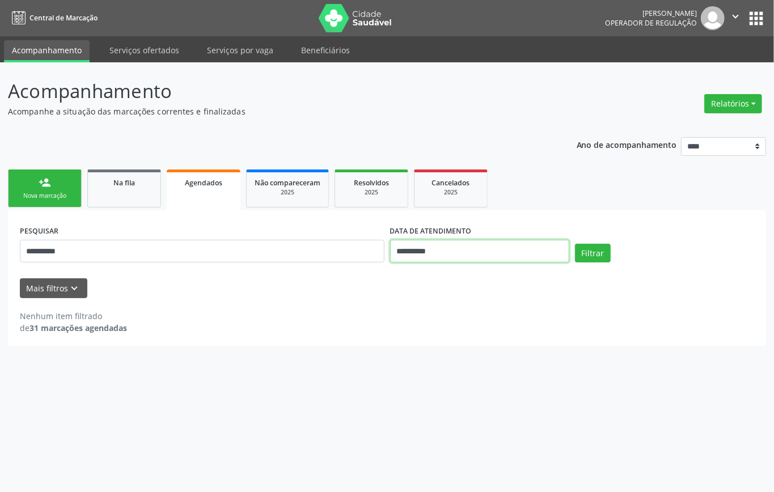
click at [465, 254] on input "**********" at bounding box center [479, 251] width 179 height 23
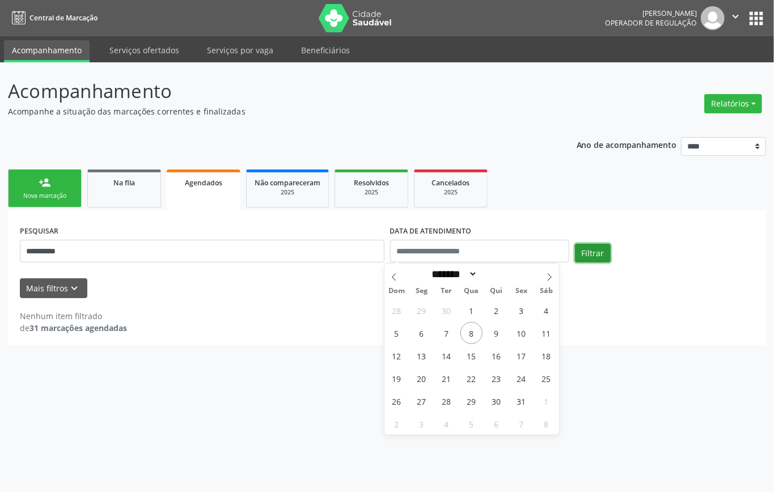
click at [605, 250] on button "Filtrar" at bounding box center [593, 253] width 36 height 19
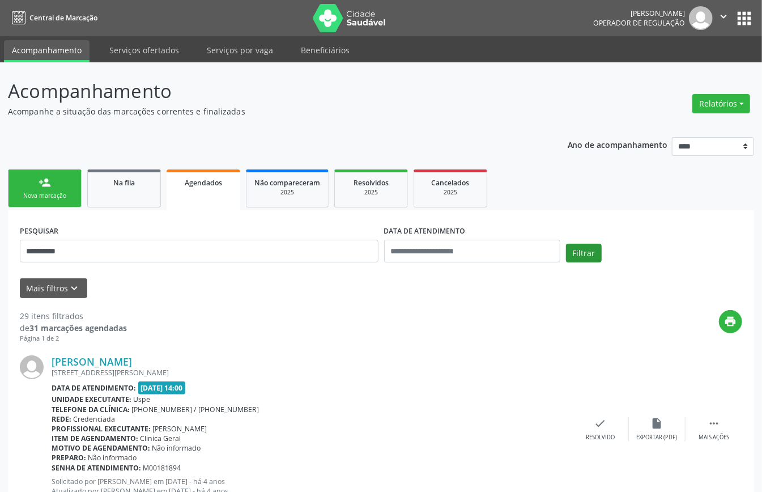
scroll to position [2502, 0]
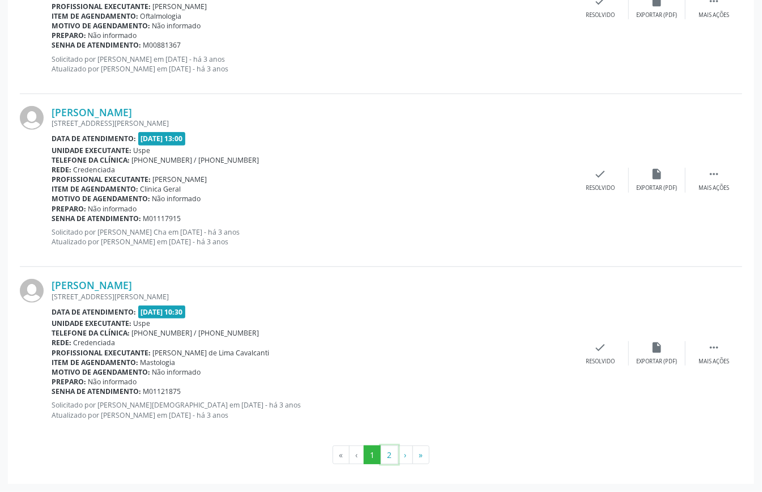
drag, startPoint x: 393, startPoint y: 454, endPoint x: 407, endPoint y: 439, distance: 20.9
click at [396, 452] on button "2" at bounding box center [390, 455] width 18 height 19
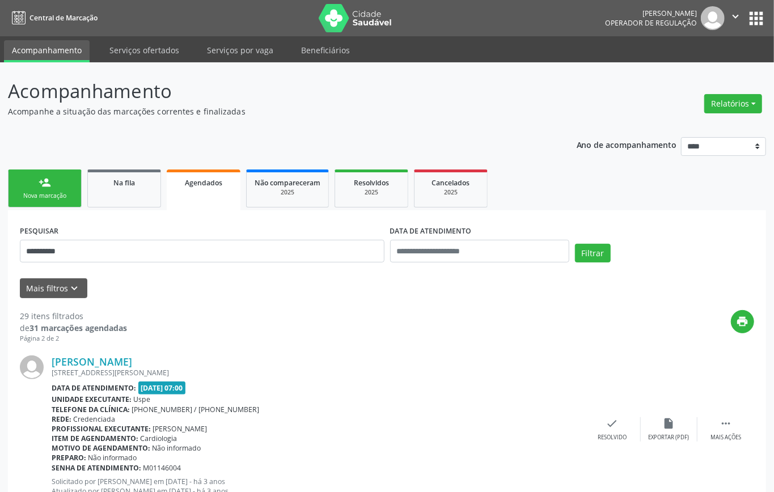
scroll to position [2310, 0]
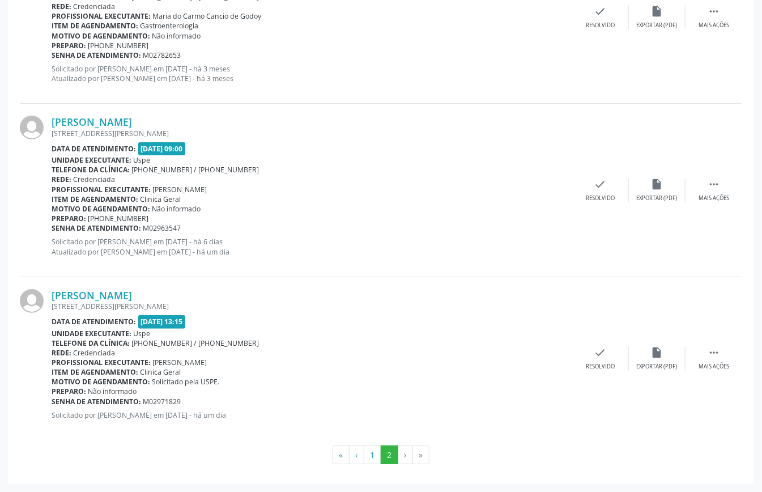
click at [378, 387] on div "Preparo: Não informado" at bounding box center [312, 392] width 521 height 10
click at [717, 354] on icon "" at bounding box center [714, 352] width 12 height 12
click at [549, 352] on icon "cancel" at bounding box center [544, 352] width 12 height 12
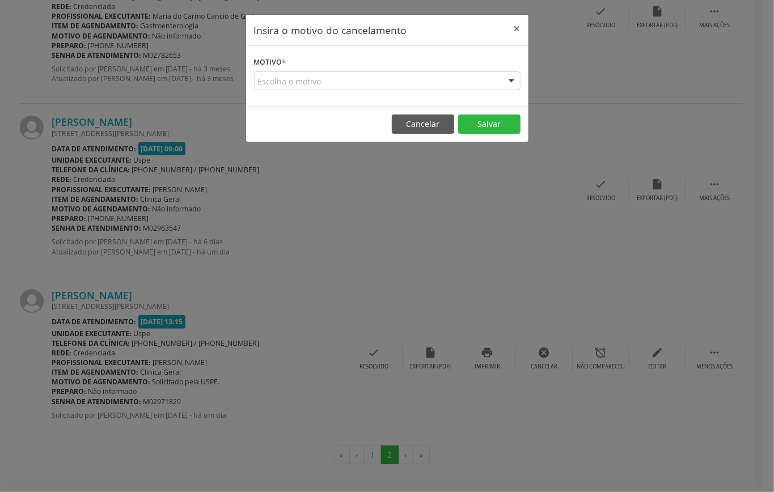
click at [374, 79] on div "Escolha o motivo" at bounding box center [387, 80] width 266 height 19
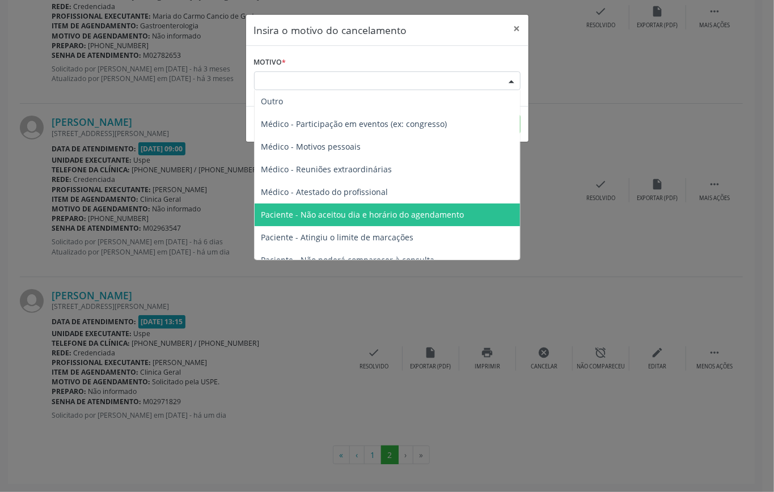
scroll to position [57, 0]
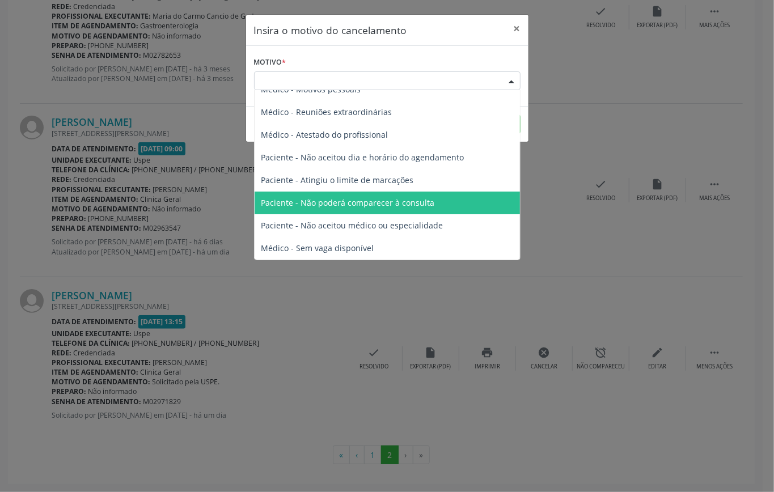
click at [352, 195] on span "Paciente - Não poderá comparecer à consulta" at bounding box center [387, 203] width 265 height 23
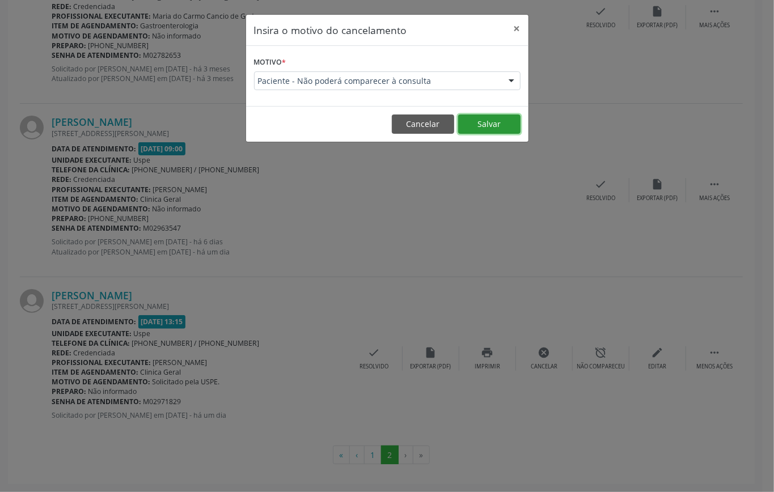
click at [484, 124] on button "Salvar" at bounding box center [489, 124] width 62 height 19
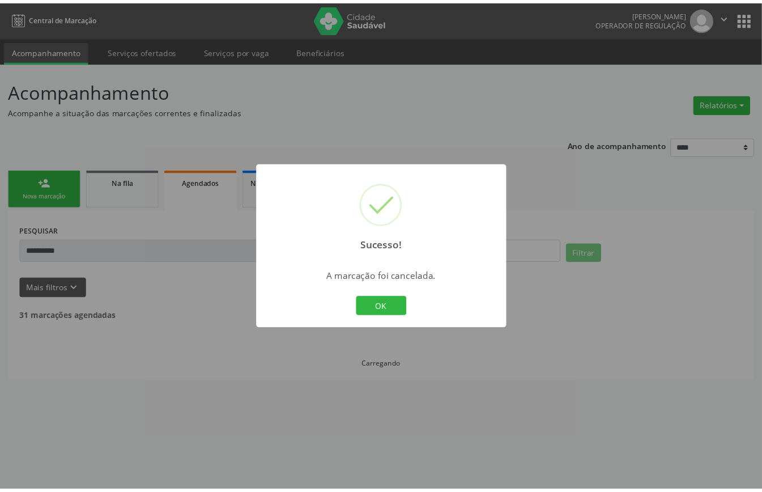
scroll to position [0, 0]
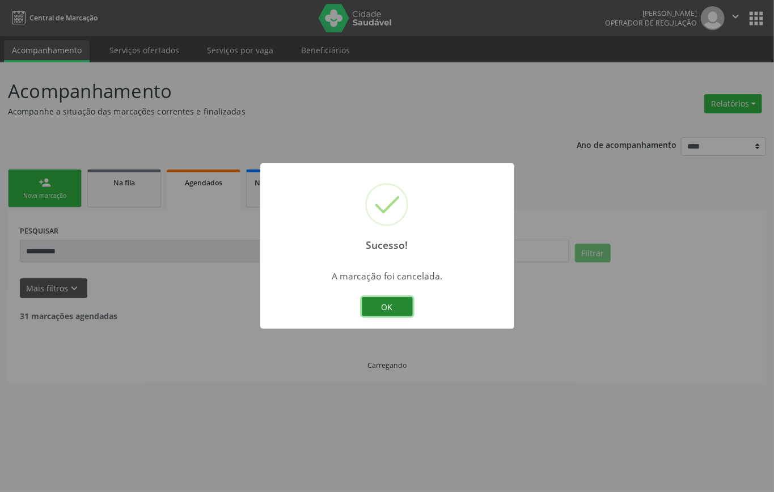
click at [383, 304] on button "OK" at bounding box center [387, 306] width 51 height 19
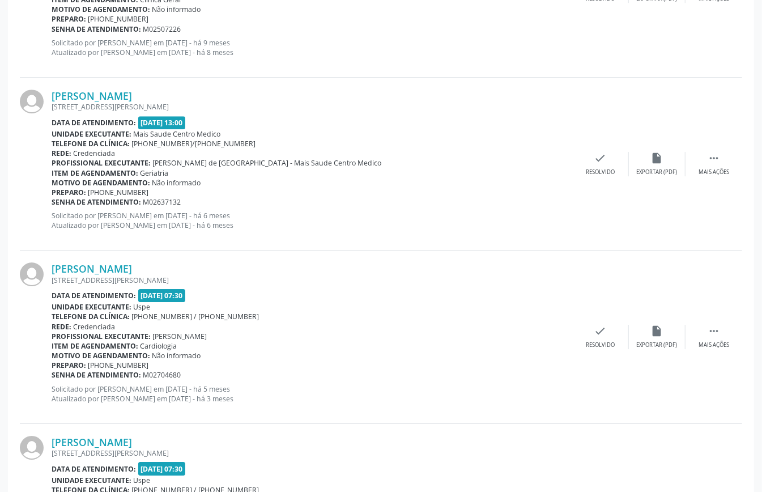
scroll to position [2146, 0]
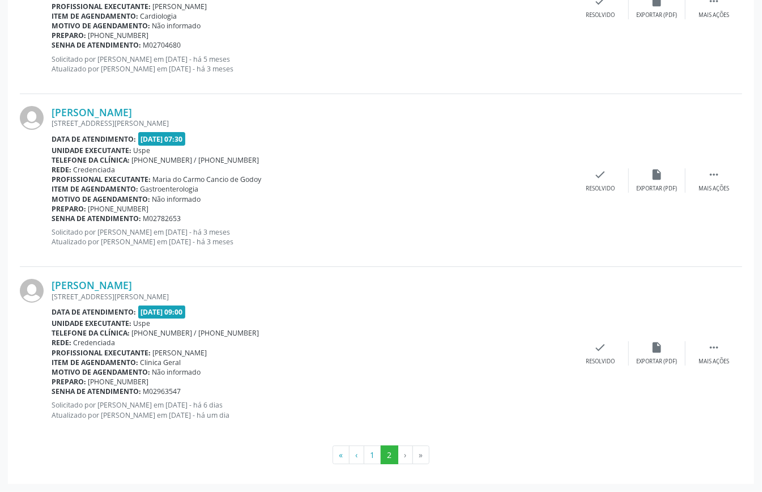
click at [374, 328] on div "Telefone da clínica: (81) 3221-8850 / 3035-7616" at bounding box center [312, 333] width 521 height 10
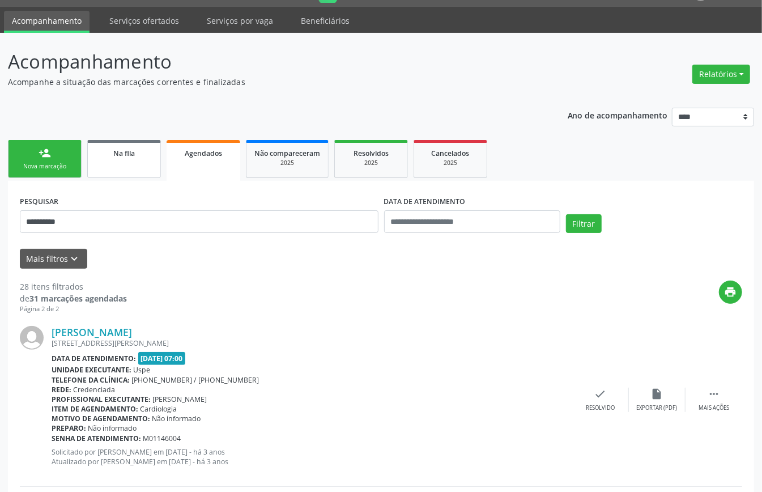
scroll to position [0, 0]
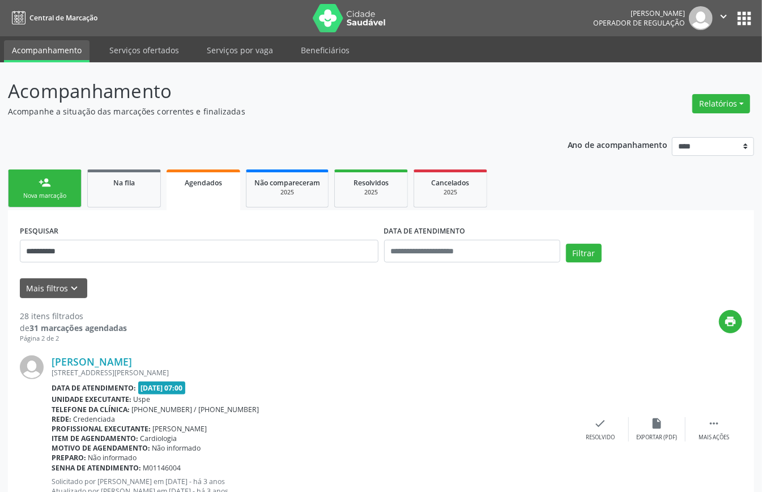
click at [50, 188] on link "person_add Nova marcação" at bounding box center [45, 189] width 74 height 38
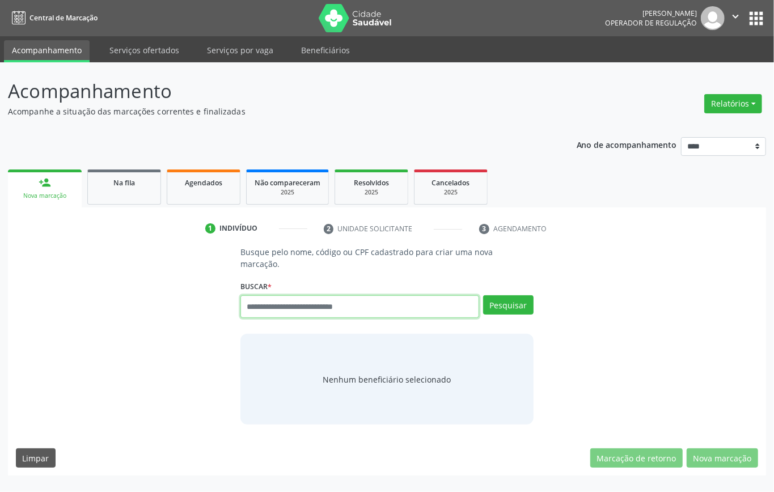
click at [311, 306] on input "text" at bounding box center [359, 306] width 239 height 23
click at [202, 180] on span "Agendados" at bounding box center [203, 183] width 37 height 10
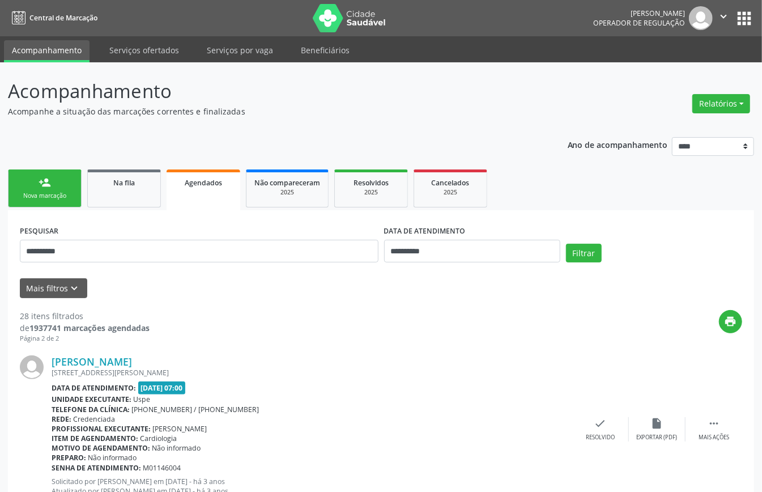
click at [34, 188] on link "person_add Nova marcação" at bounding box center [45, 189] width 74 height 38
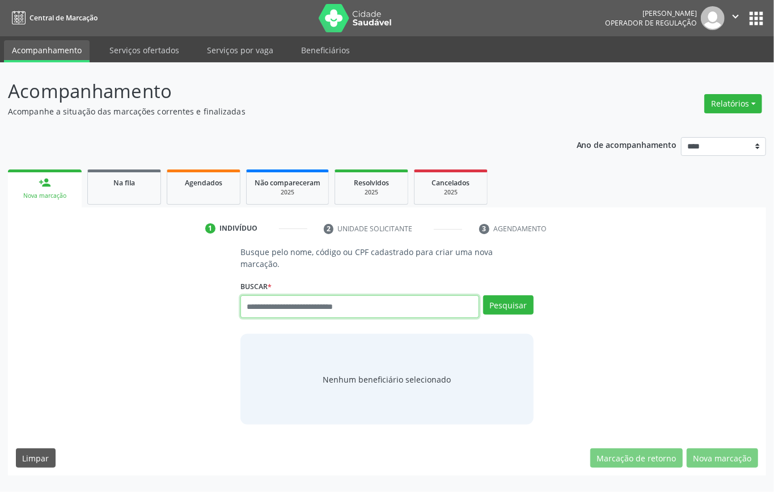
click at [296, 310] on input "text" at bounding box center [359, 306] width 239 height 23
type input "*********"
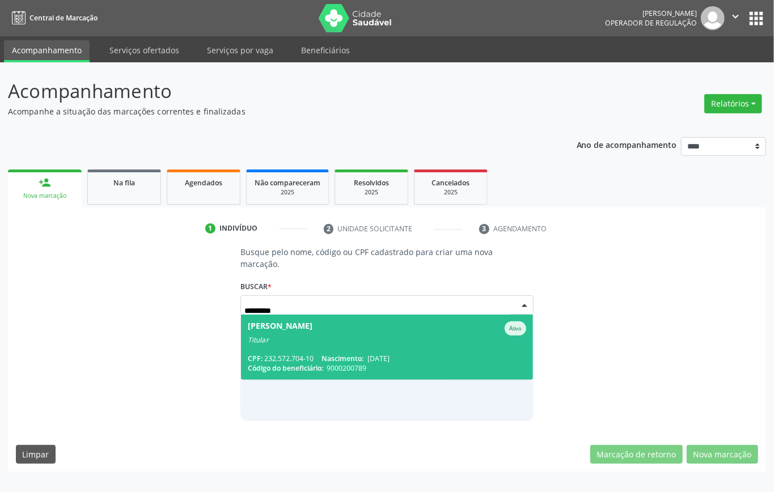
click at [379, 351] on span "Josefa Barros da Silva Gomes Ativo Titular CPF: 232.572.704-10 Nascimento: 07/0…" at bounding box center [387, 347] width 292 height 65
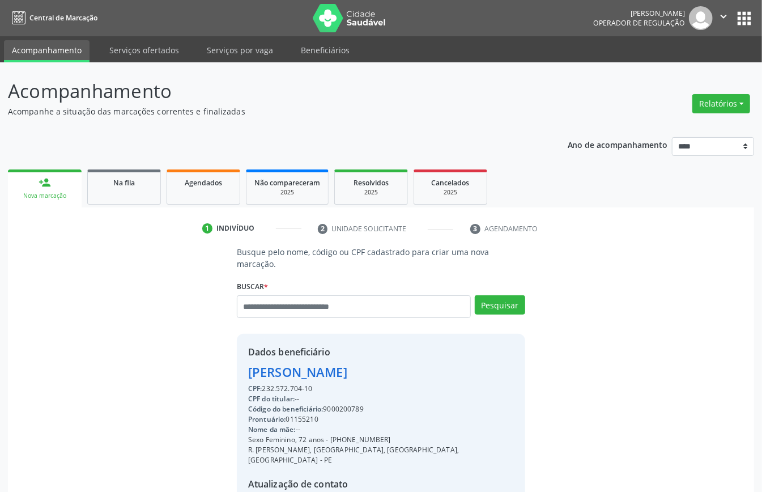
scroll to position [119, 0]
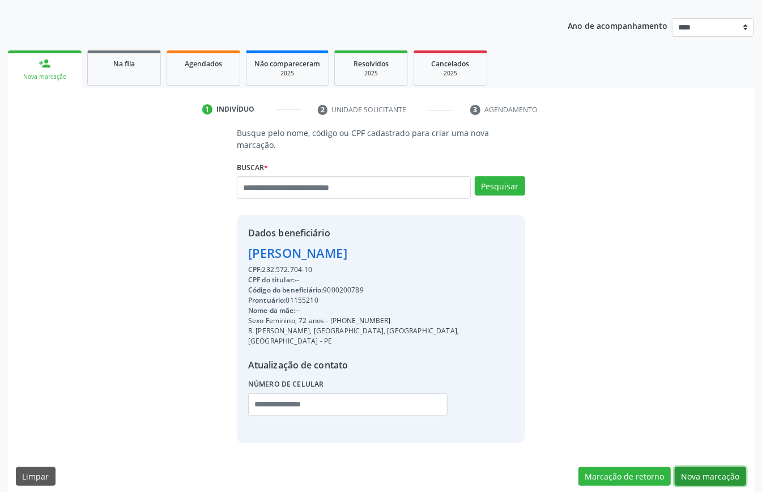
click at [706, 467] on button "Nova marcação" at bounding box center [710, 476] width 71 height 19
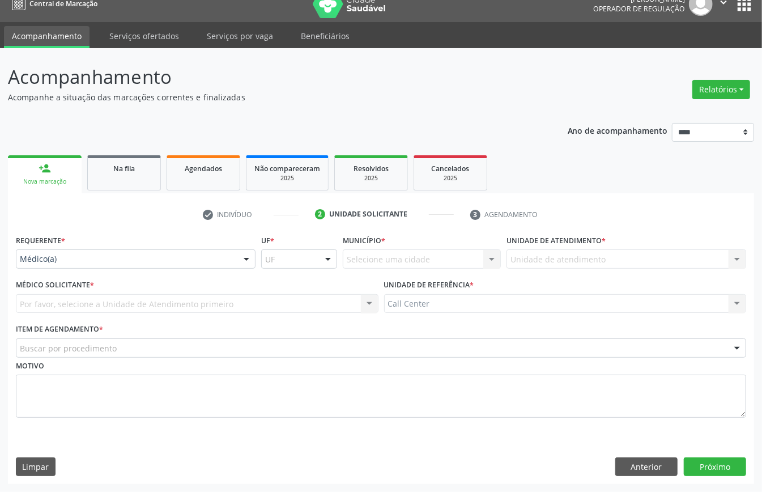
scroll to position [16, 0]
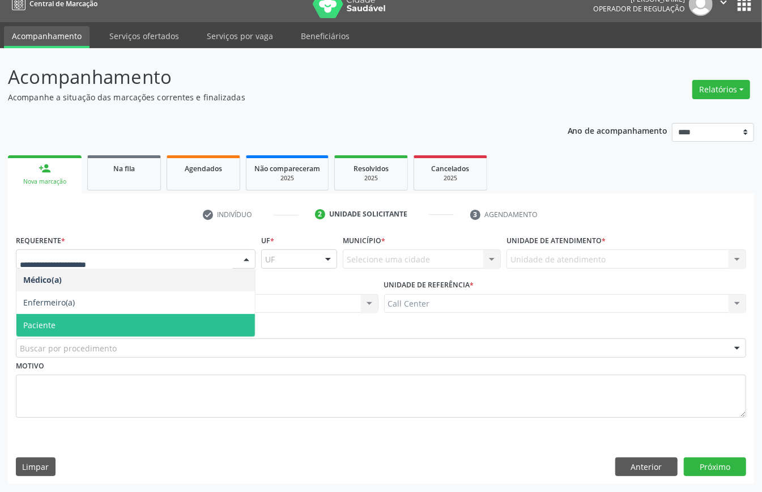
click at [84, 329] on span "Paciente" at bounding box center [135, 325] width 239 height 23
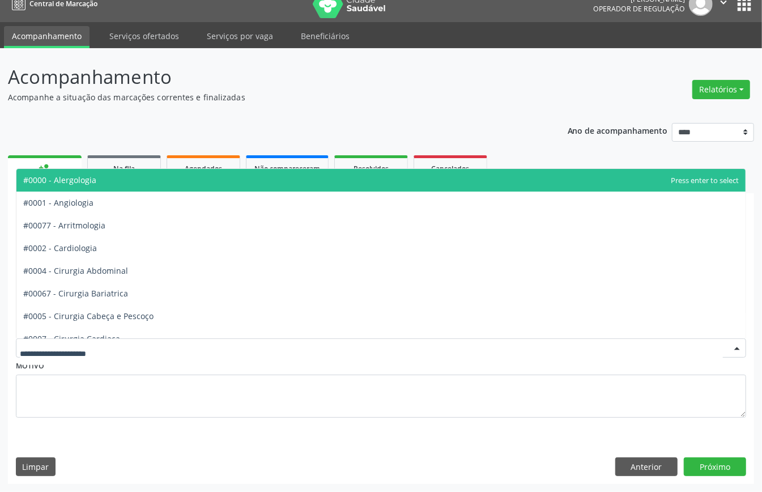
click at [146, 348] on div at bounding box center [381, 347] width 731 height 19
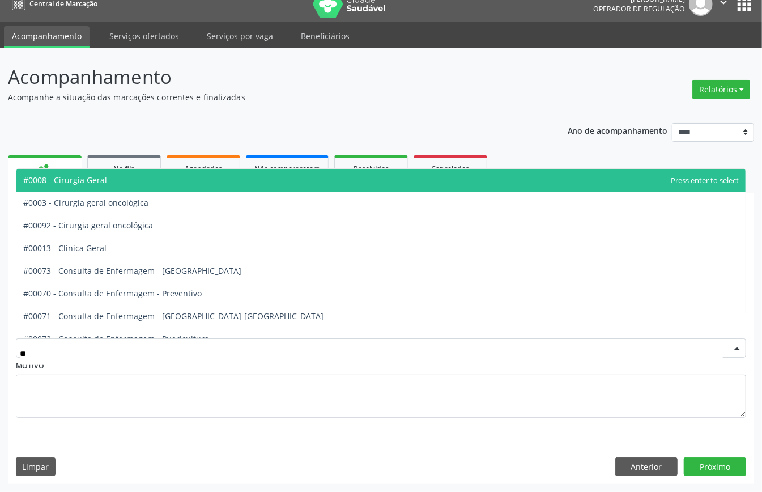
type input "***"
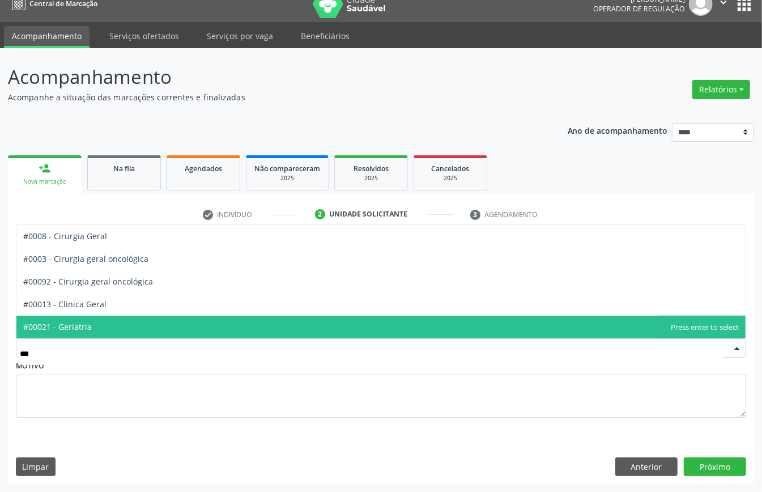
click at [119, 330] on span "#00021 - Geriatria" at bounding box center [381, 327] width 730 height 23
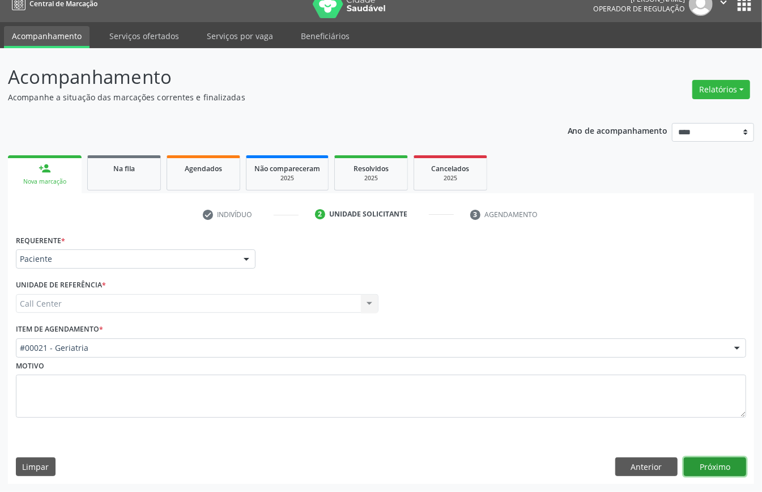
click at [707, 470] on button "Próximo" at bounding box center [715, 466] width 62 height 19
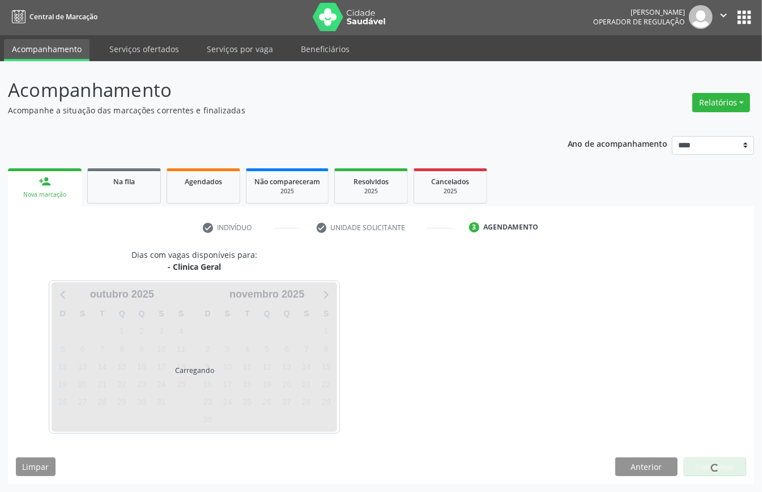
scroll to position [2, 0]
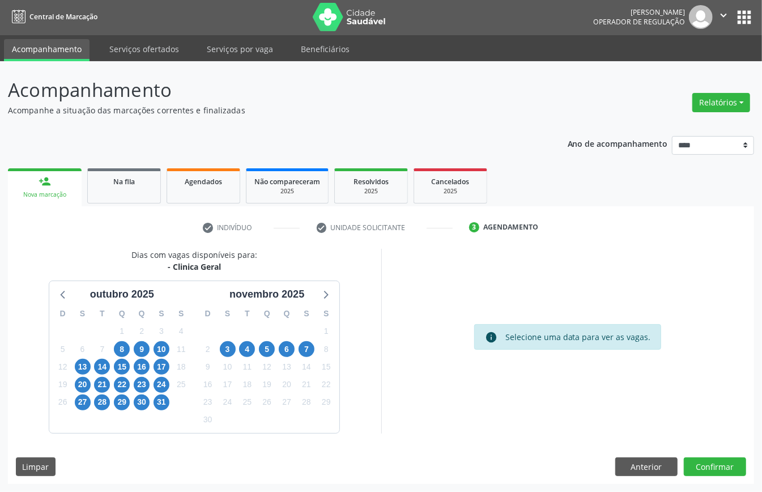
click at [75, 364] on div "13" at bounding box center [83, 367] width 16 height 18
click at [84, 366] on span "13" at bounding box center [83, 367] width 16 height 16
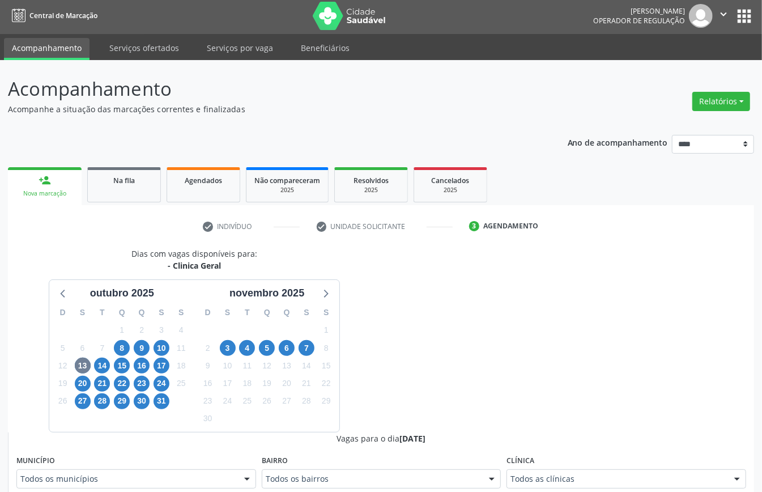
scroll to position [7, 0]
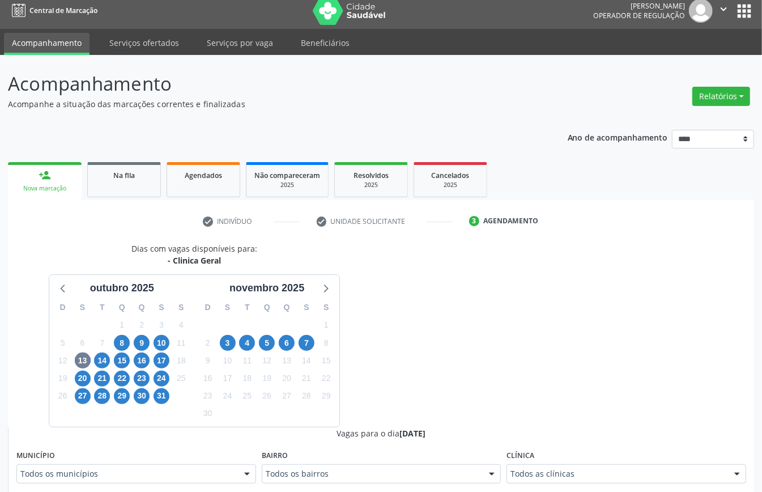
click at [510, 480] on div "Todos as clínicas" at bounding box center [627, 473] width 240 height 19
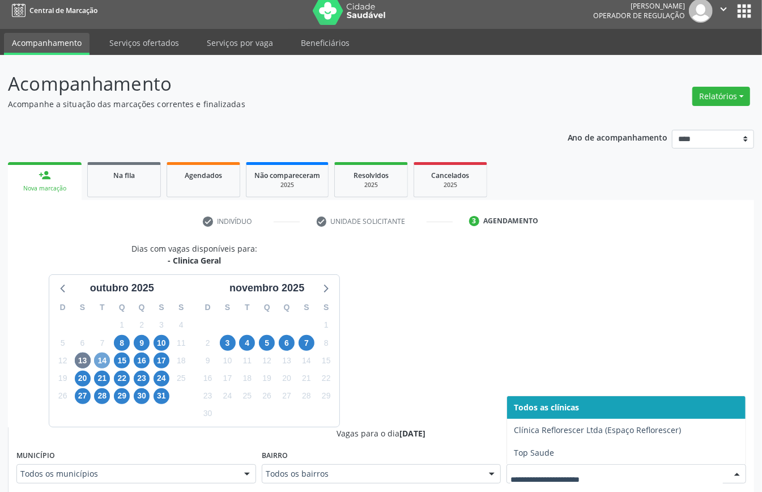
click at [103, 359] on span "14" at bounding box center [102, 361] width 16 height 16
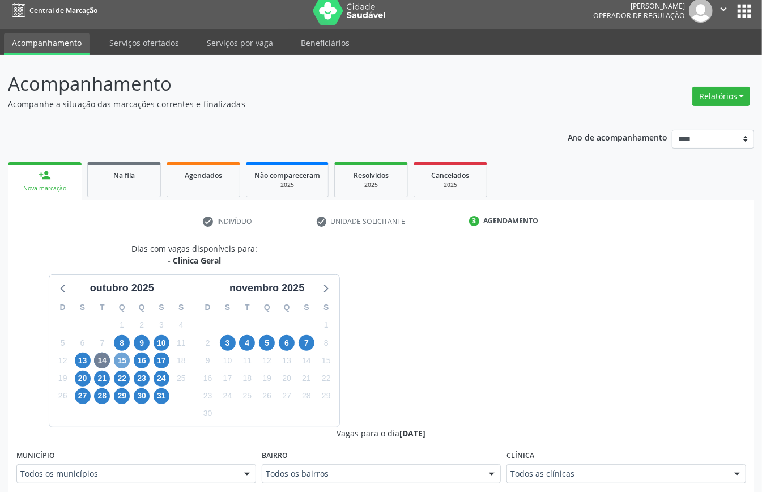
click at [118, 361] on span "15" at bounding box center [122, 361] width 16 height 16
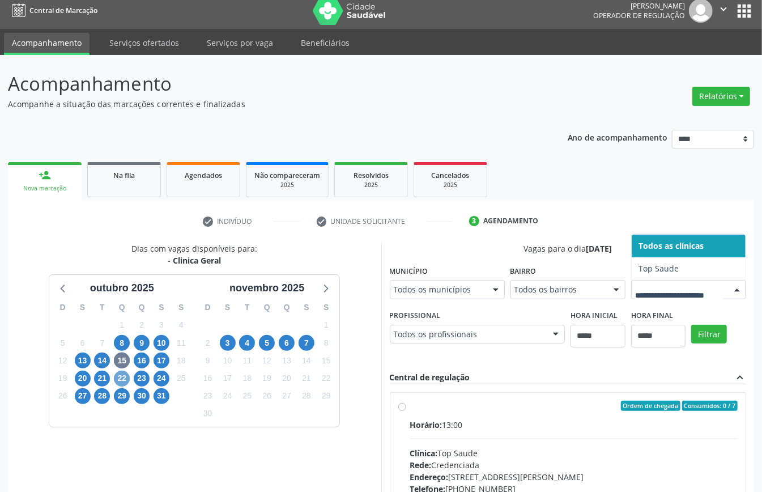
click at [118, 382] on span "22" at bounding box center [122, 379] width 16 height 16
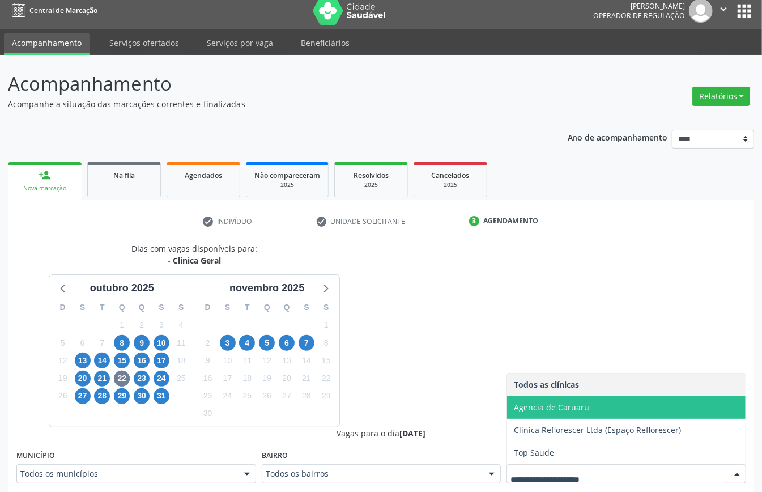
click at [562, 405] on span "Agencia de Caruaru" at bounding box center [551, 407] width 75 height 11
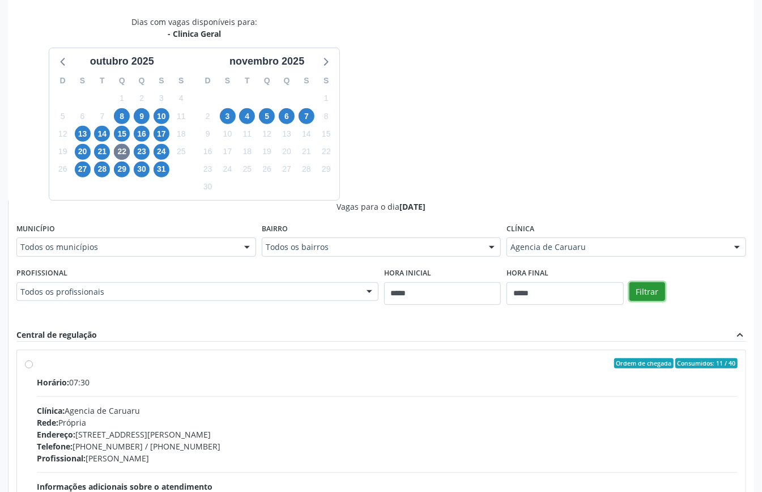
click at [644, 293] on button "Filtrar" at bounding box center [648, 291] width 36 height 19
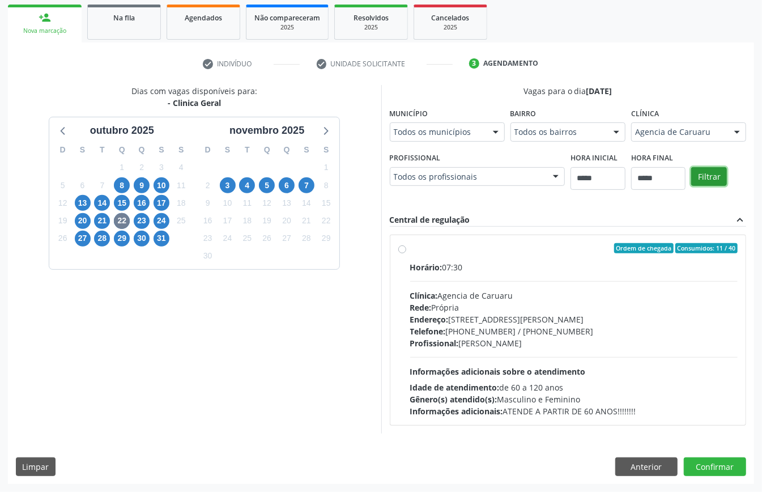
scroll to position [167, 0]
click at [668, 471] on button "Anterior" at bounding box center [647, 466] width 62 height 19
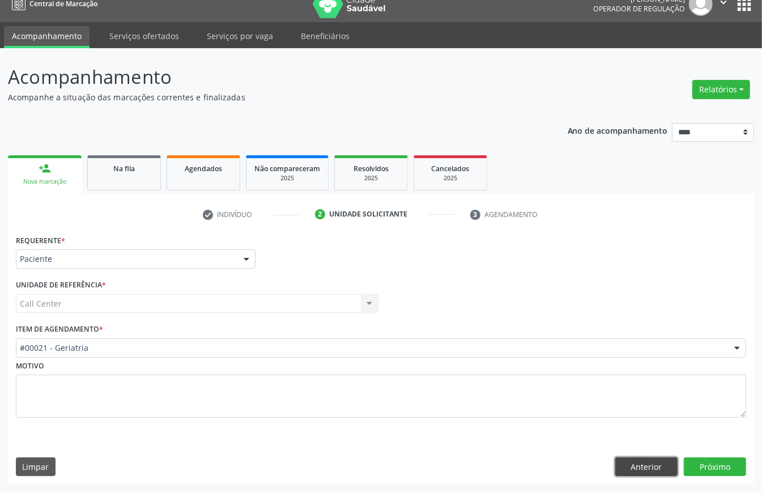
click at [668, 471] on button "Anterior" at bounding box center [647, 466] width 62 height 19
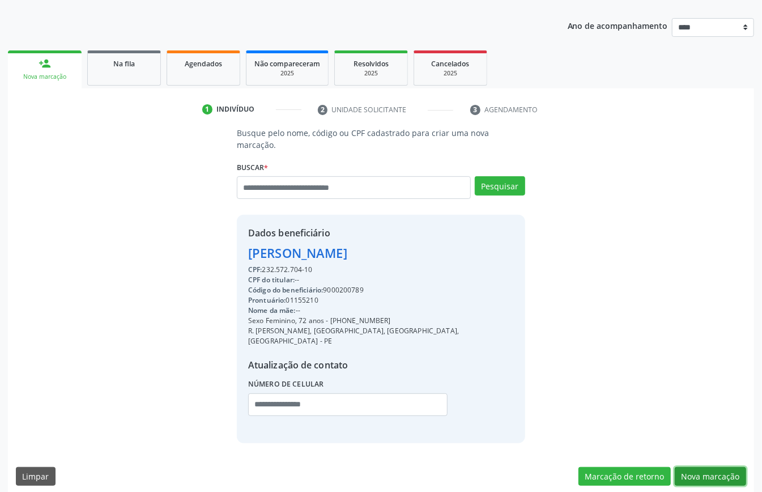
click at [706, 472] on button "Nova marcação" at bounding box center [710, 476] width 71 height 19
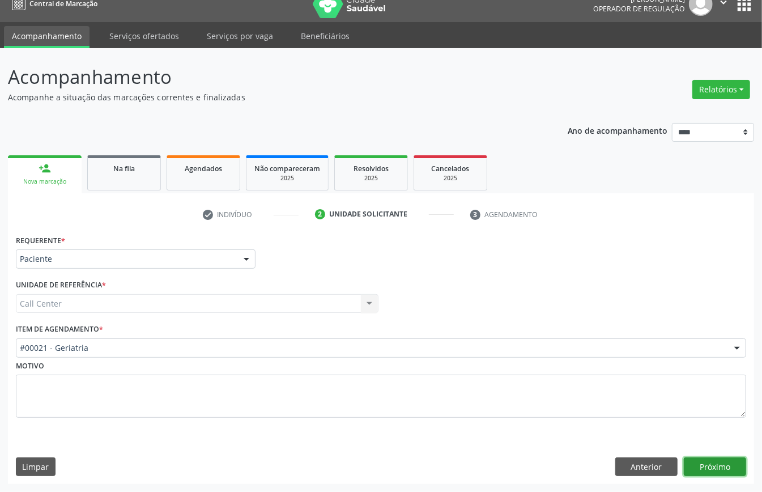
click at [704, 465] on button "Próximo" at bounding box center [715, 466] width 62 height 19
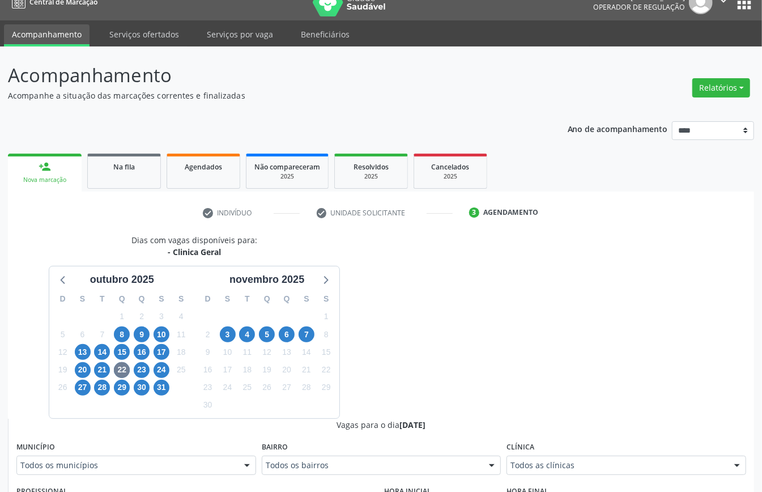
scroll to position [243, 0]
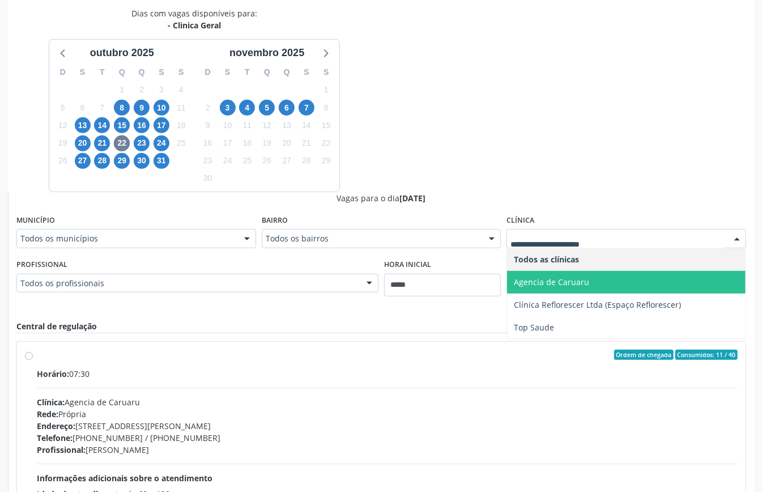
click at [547, 282] on span "Agencia de Caruaru" at bounding box center [551, 282] width 75 height 11
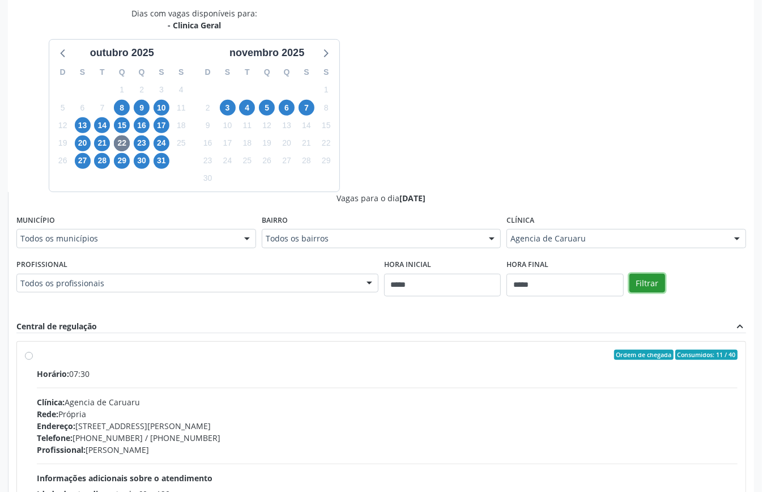
click at [643, 282] on button "Filtrar" at bounding box center [648, 283] width 36 height 19
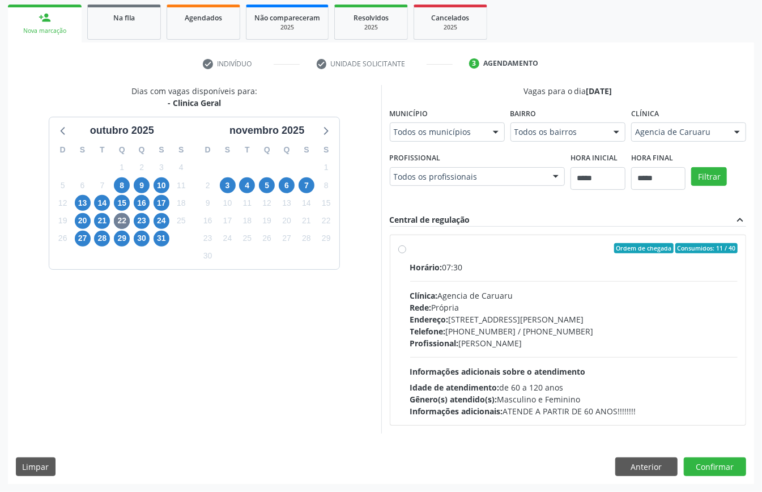
click at [531, 316] on div "Endereço: Rua João Colin, nº 275, Indianapolis, Caruaru - PE" at bounding box center [574, 319] width 328 height 12
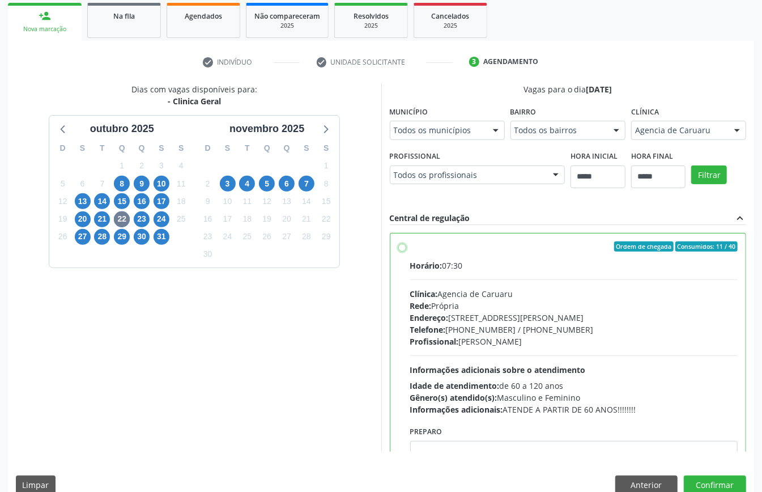
scroll to position [57, 0]
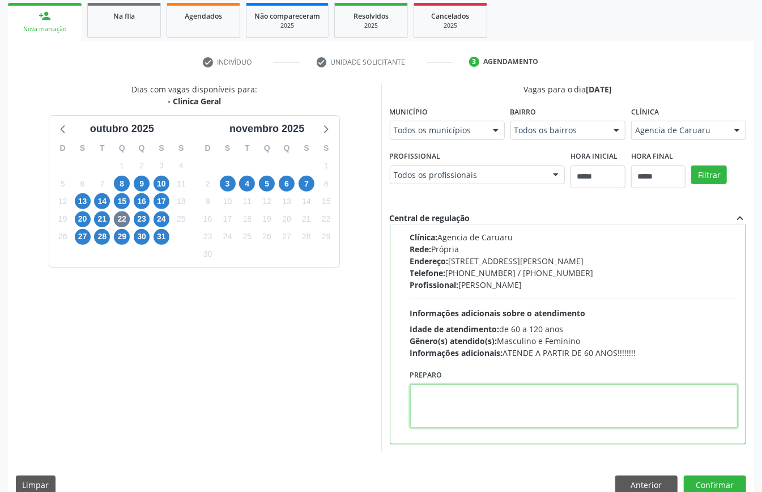
paste textarea "**********"
type textarea "**********"
click at [709, 482] on button "Confirmar" at bounding box center [715, 485] width 62 height 19
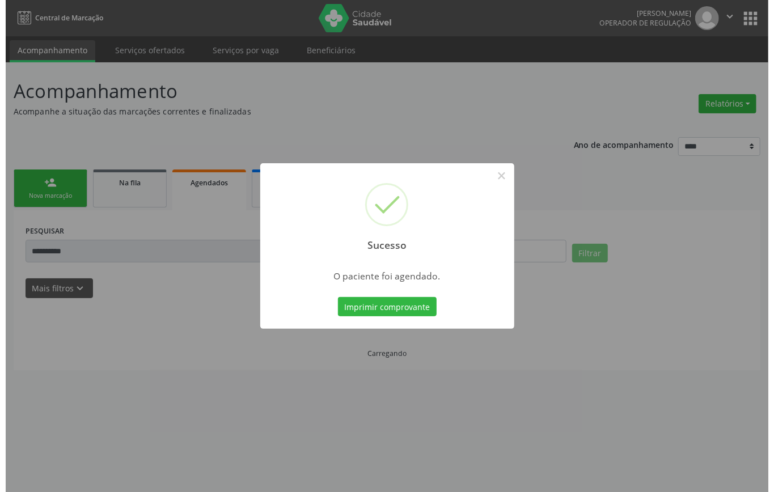
scroll to position [0, 0]
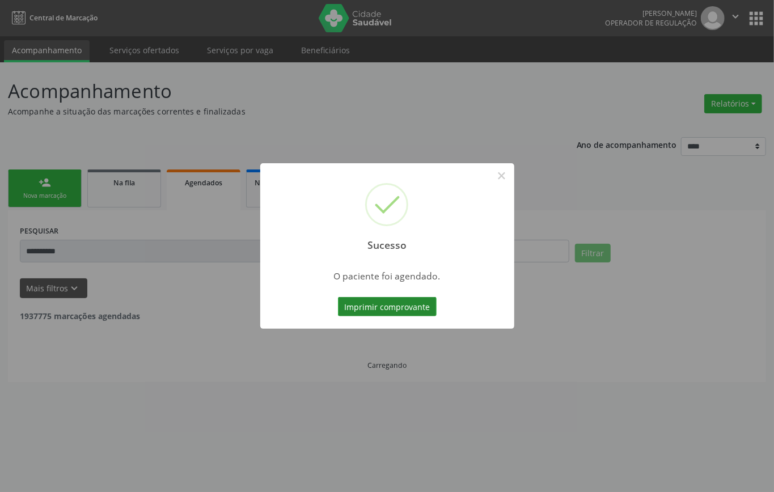
click at [396, 307] on button "Imprimir comprovante" at bounding box center [387, 306] width 99 height 19
